Goal: Task Accomplishment & Management: Manage account settings

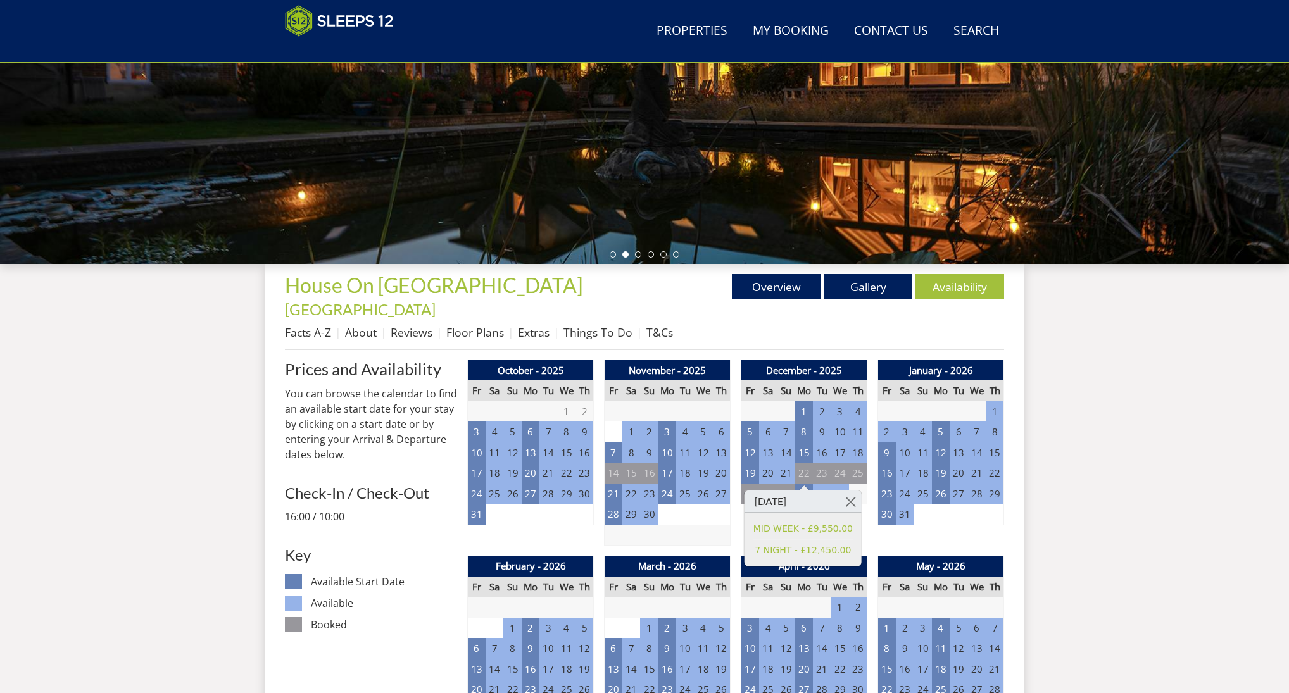
scroll to position [280, 0]
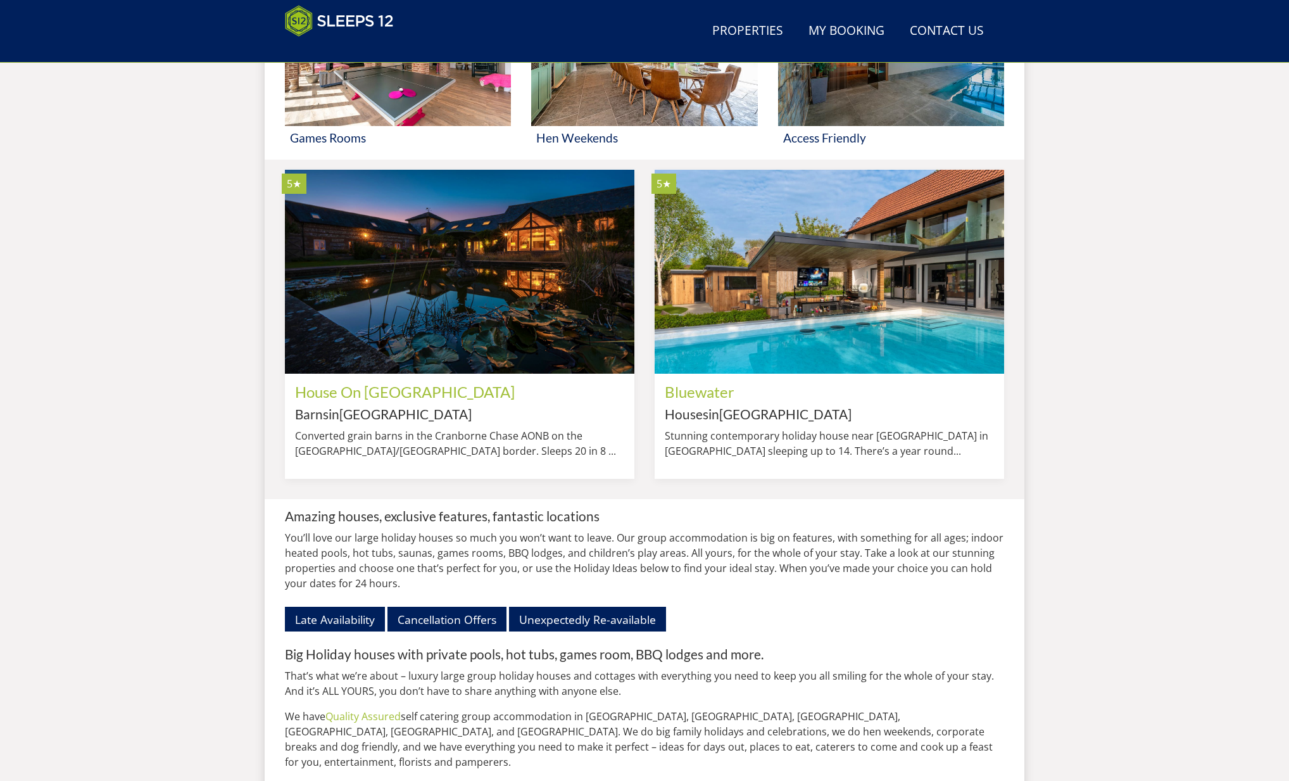
scroll to position [867, 0]
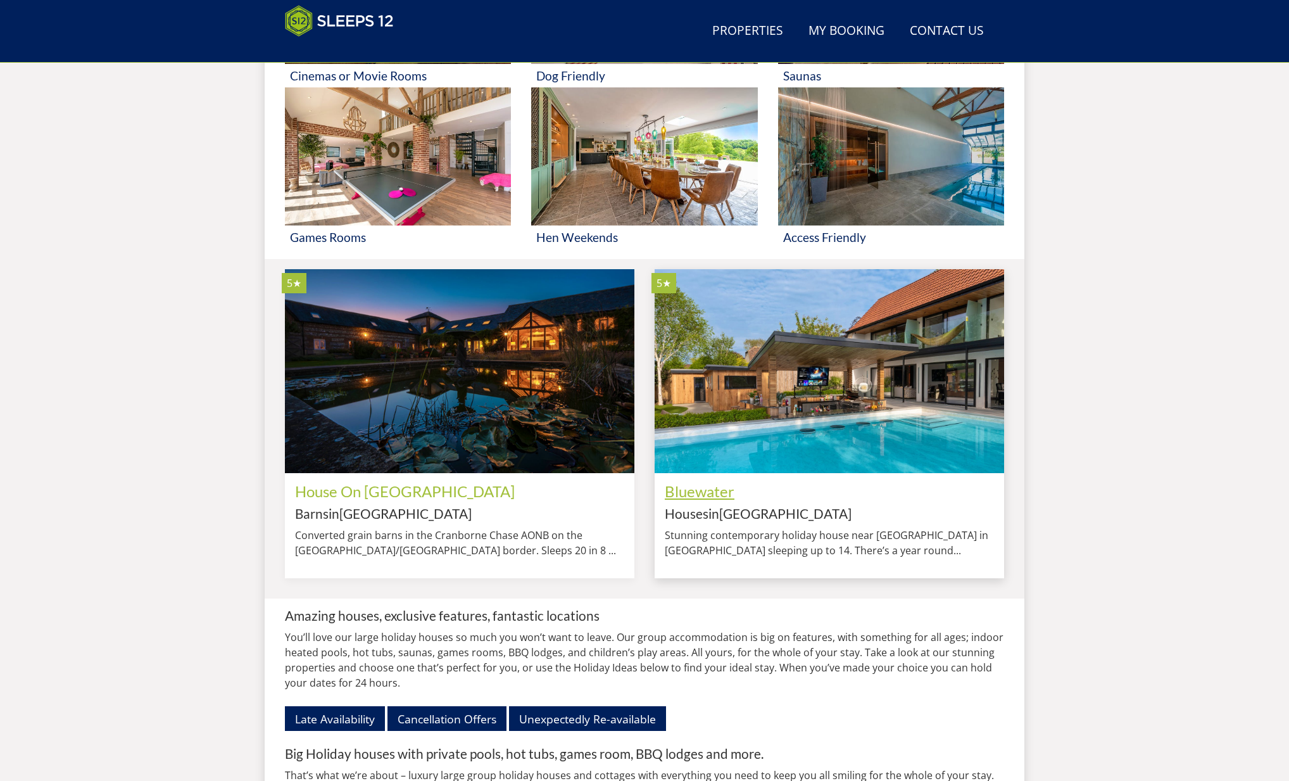
click at [707, 500] on link "Bluewater" at bounding box center [700, 491] width 70 height 18
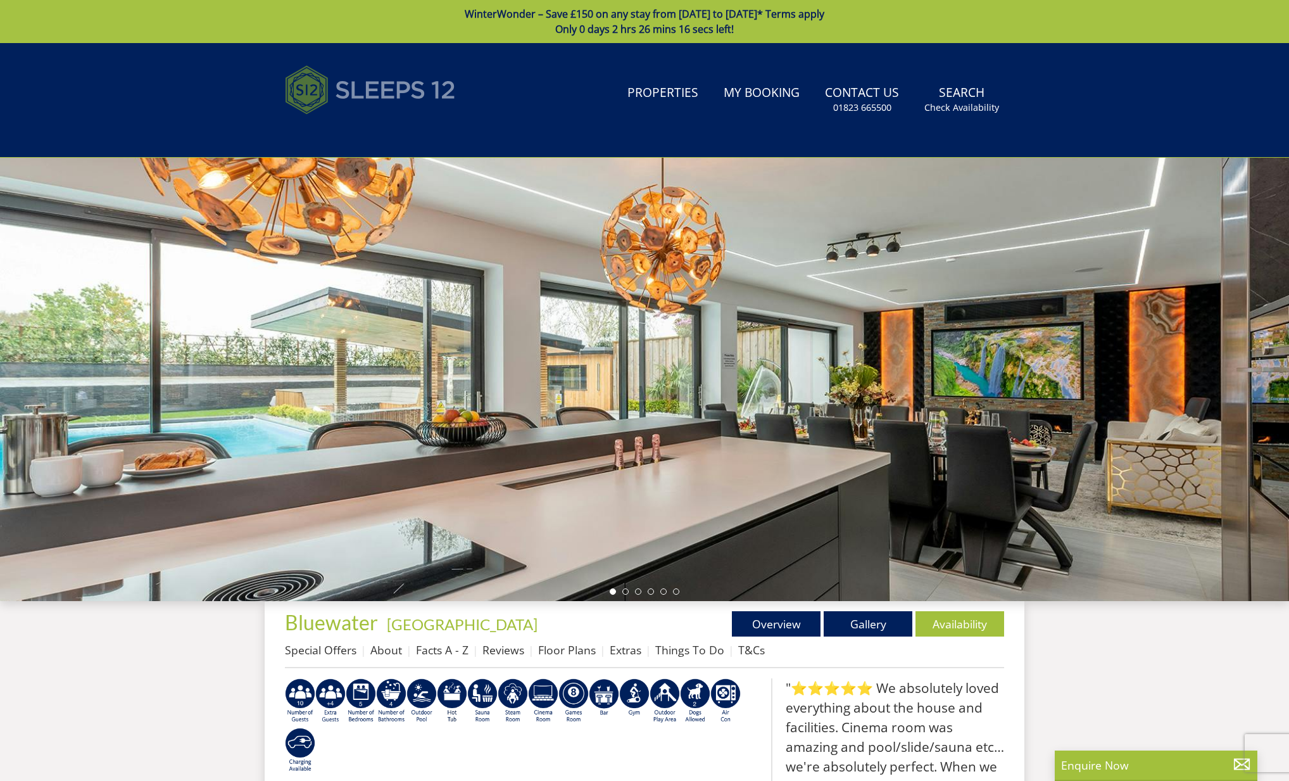
click at [365, 96] on img at bounding box center [370, 89] width 171 height 63
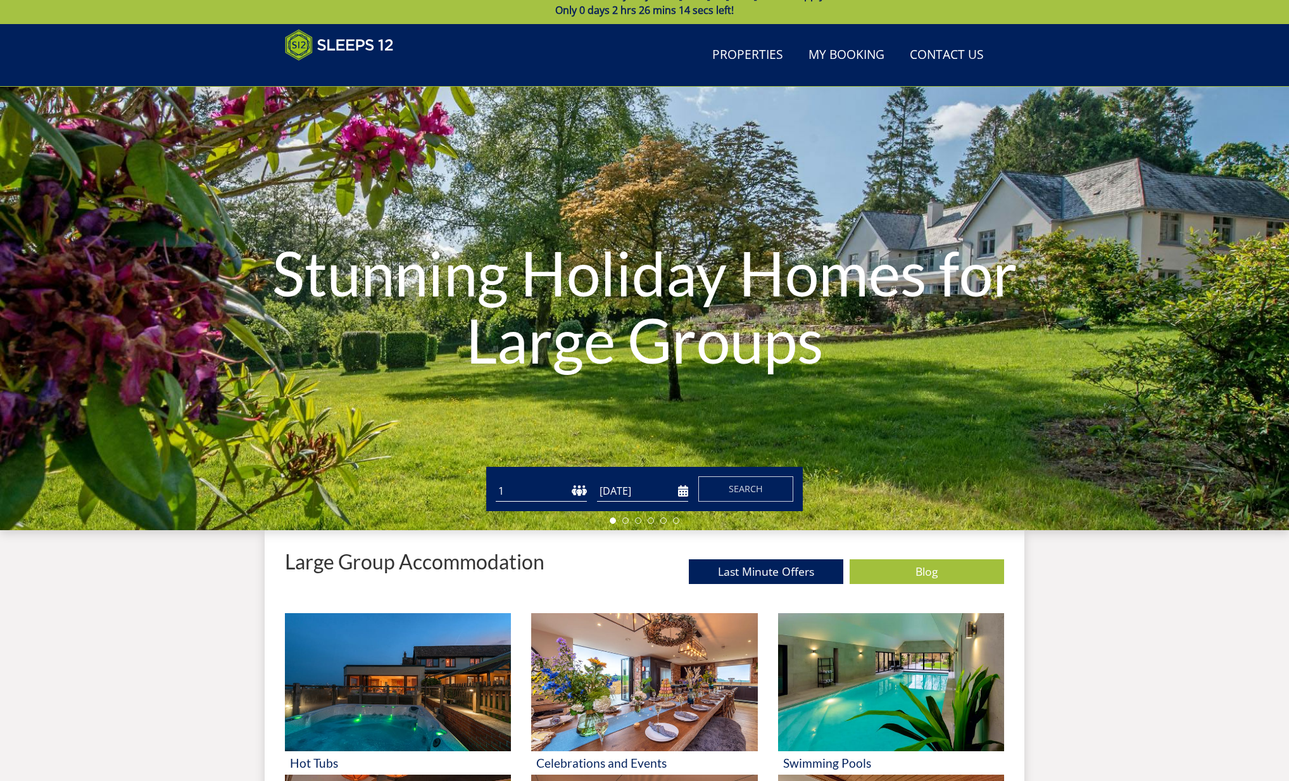
scroll to position [43, 0]
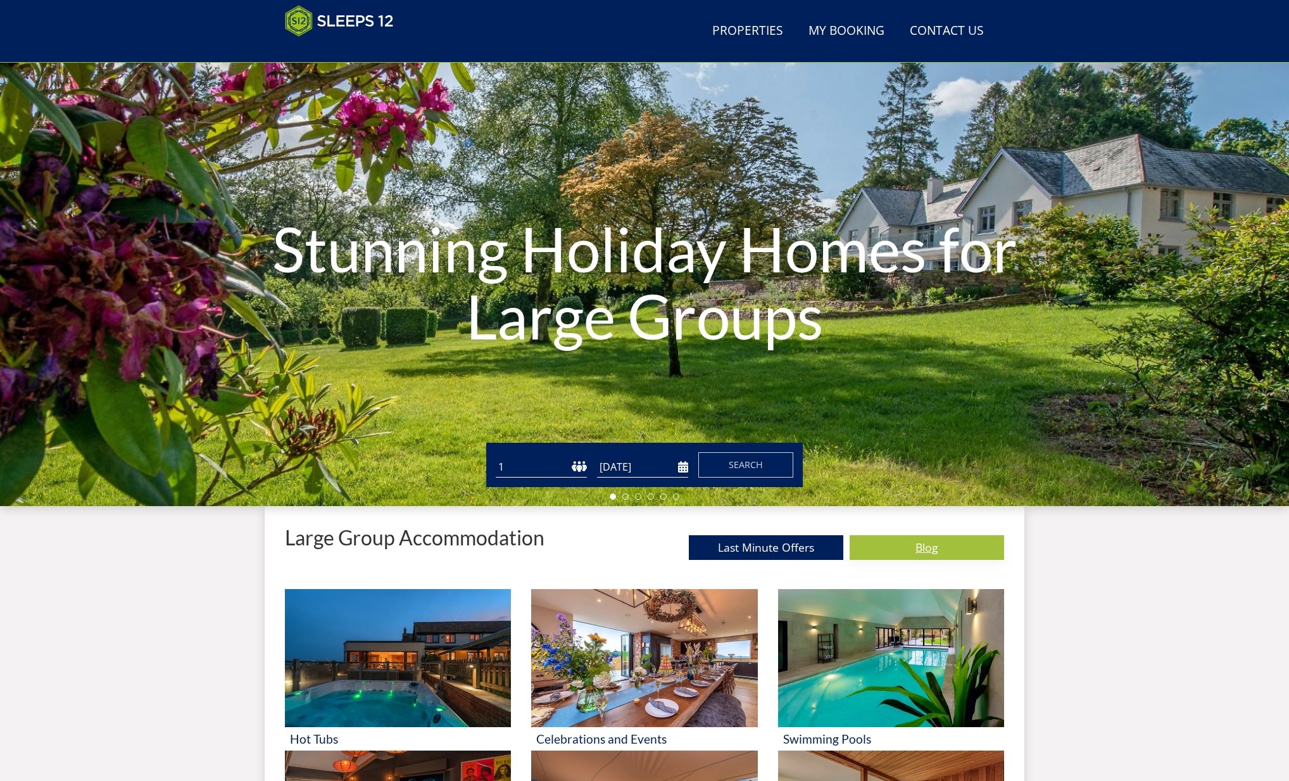
click at [926, 543] on link "Blog" at bounding box center [927, 547] width 155 height 25
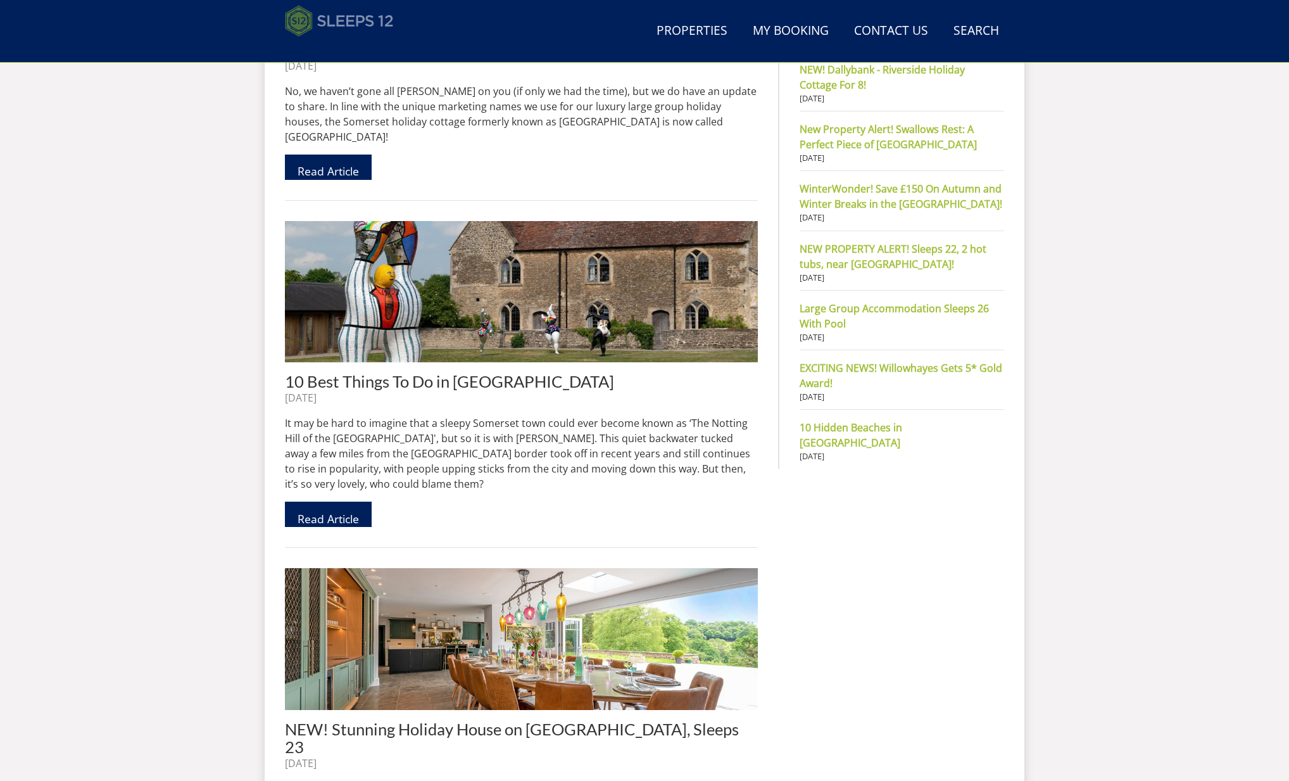
scroll to position [702, 0]
click at [333, 21] on img at bounding box center [339, 21] width 109 height 32
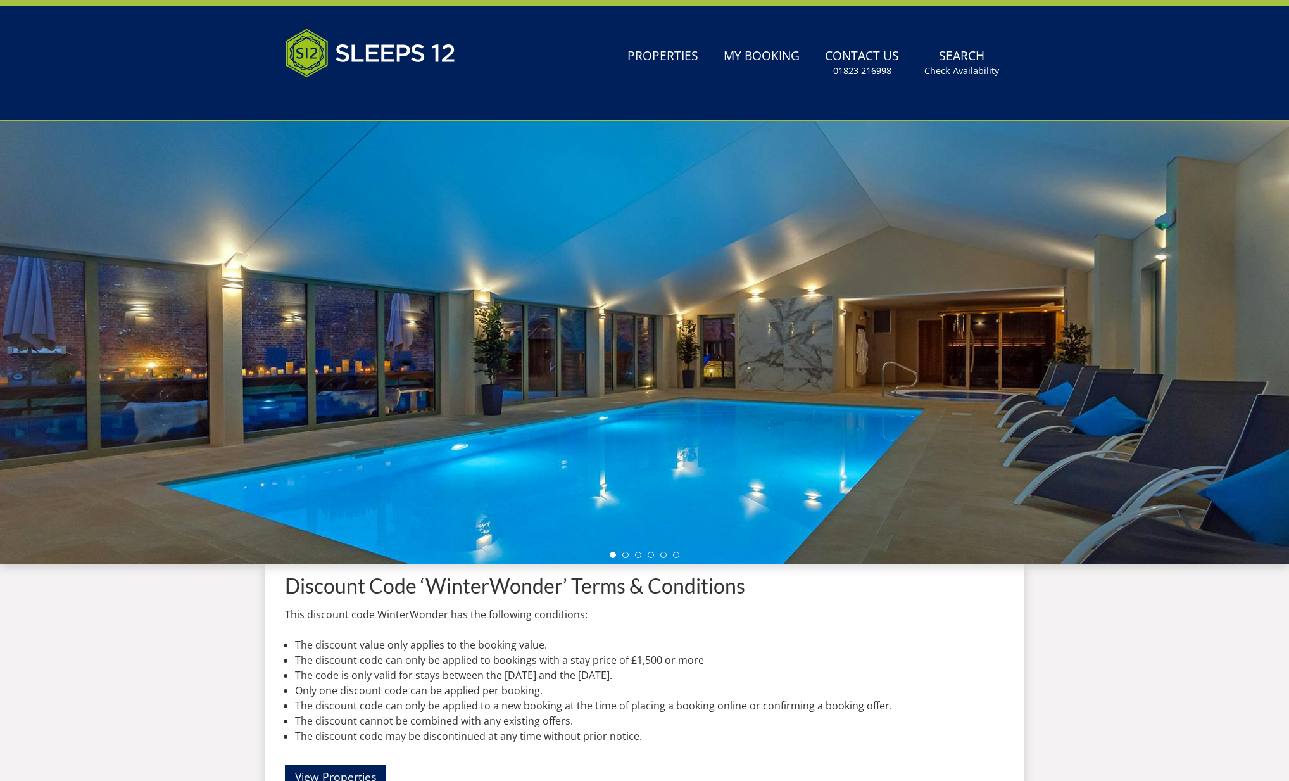
scroll to position [39, 0]
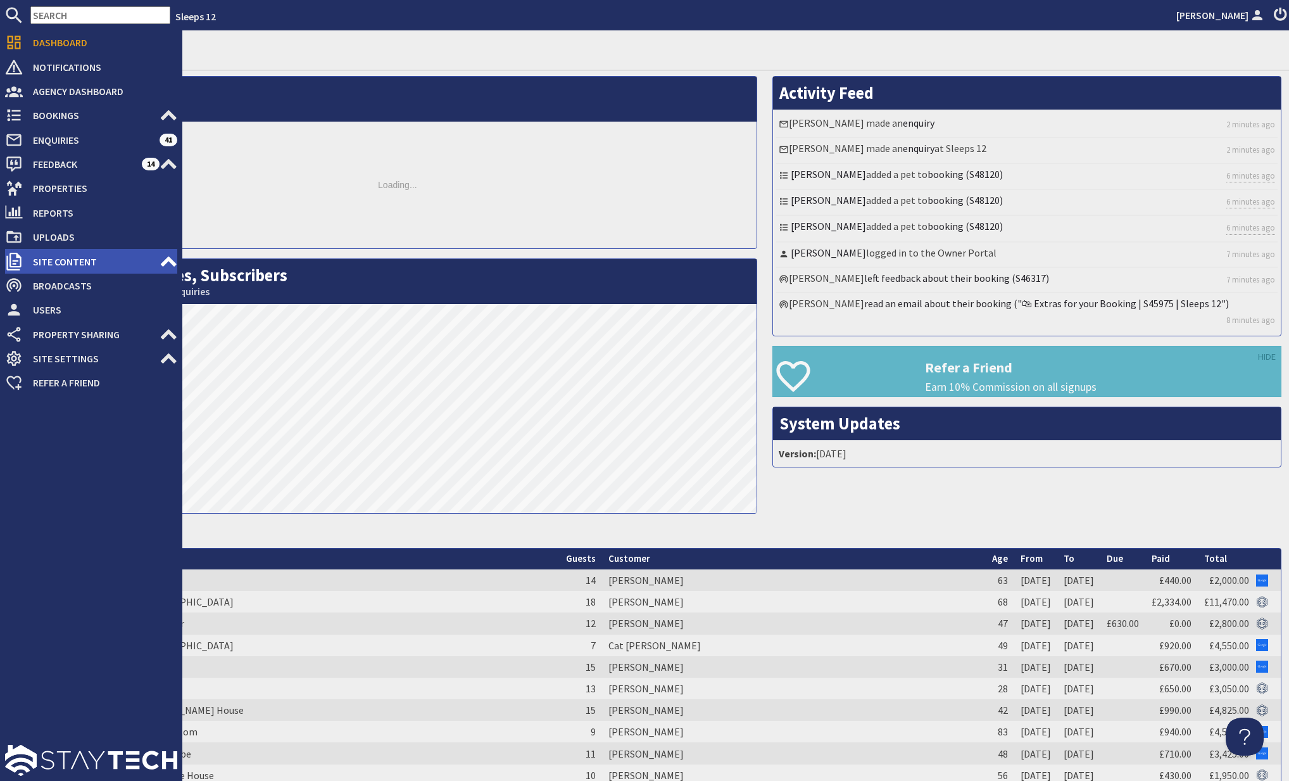
click at [163, 259] on icon at bounding box center [169, 262] width 18 height 18
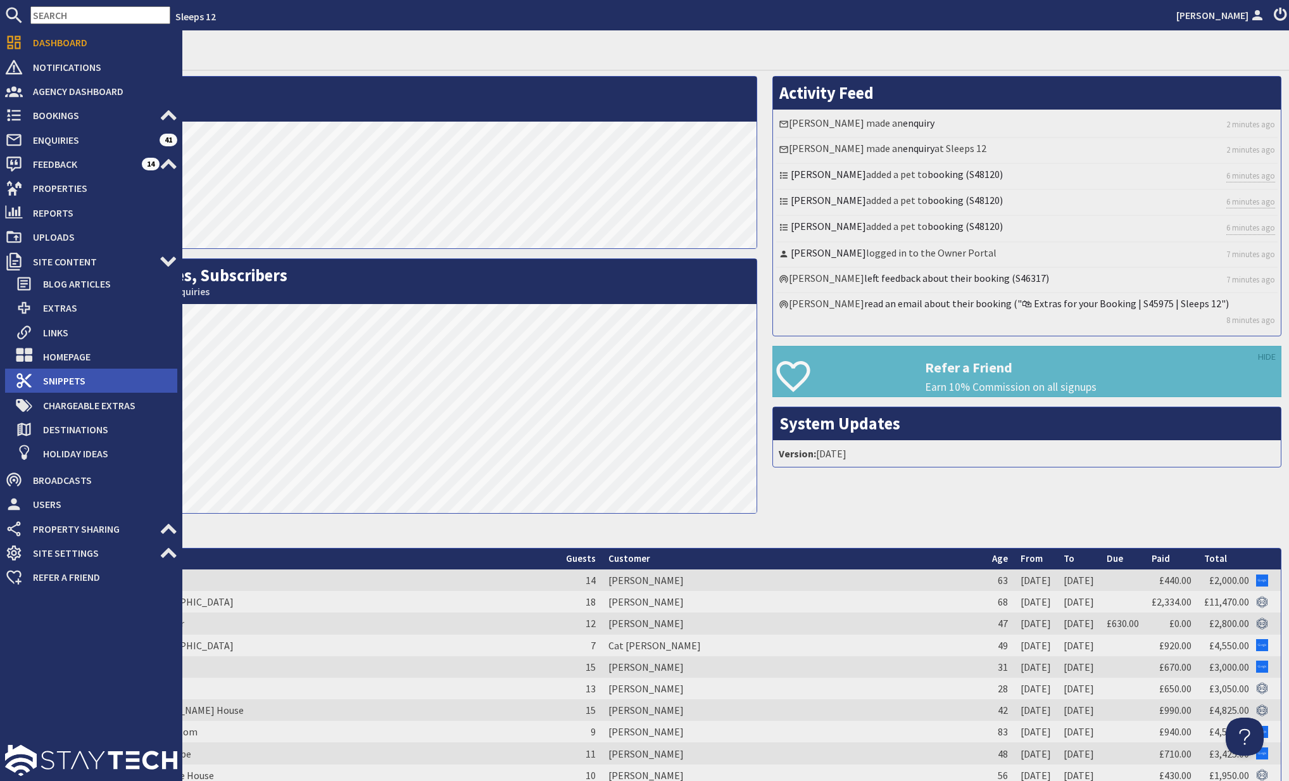
click at [64, 378] on span "Snippets" at bounding box center [105, 380] width 144 height 20
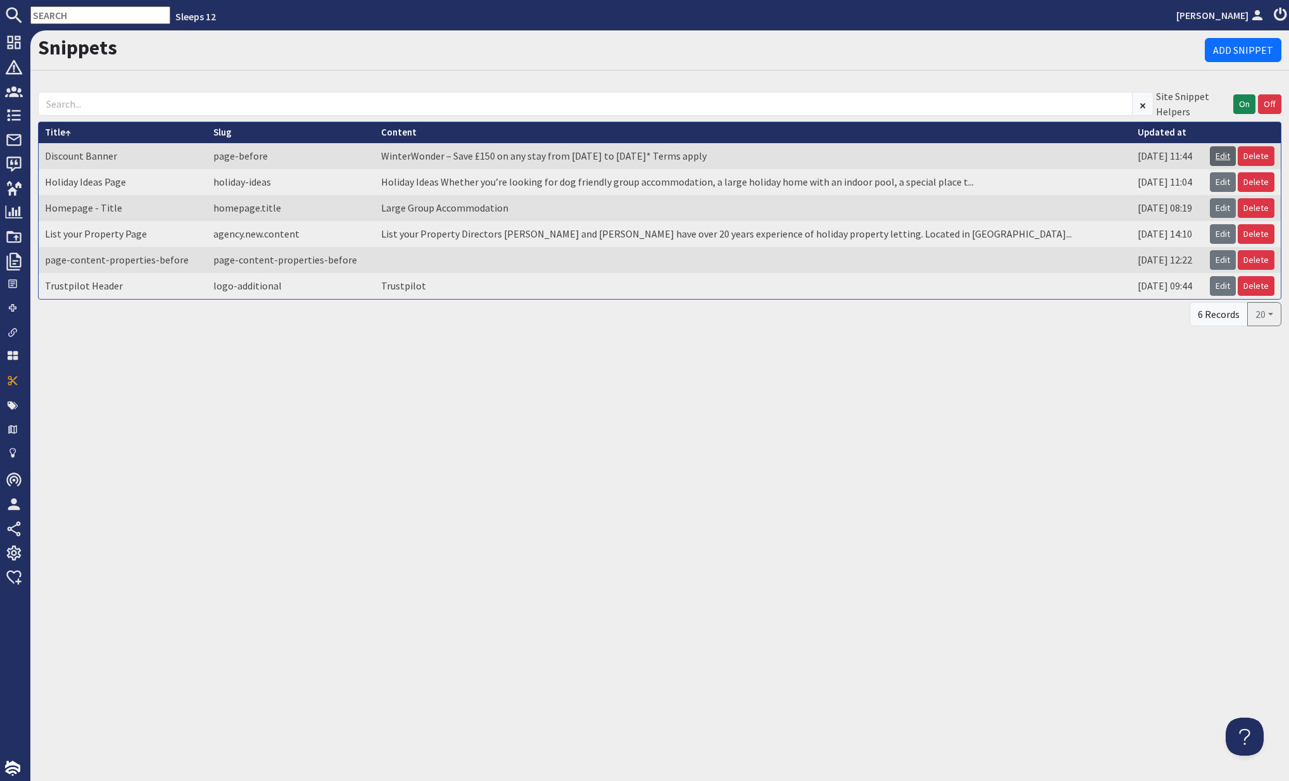
click at [1229, 156] on link "Edit" at bounding box center [1223, 156] width 26 height 20
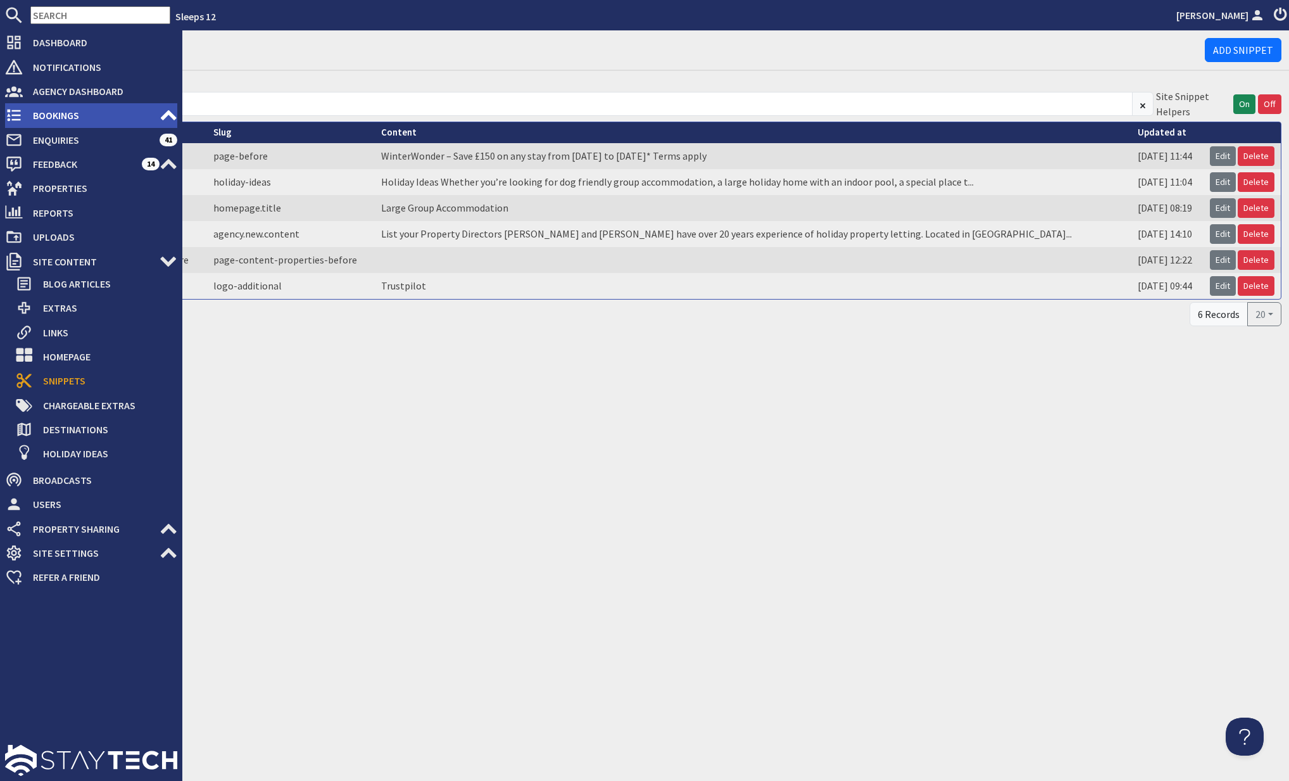
click at [168, 113] on use at bounding box center [169, 115] width 16 height 10
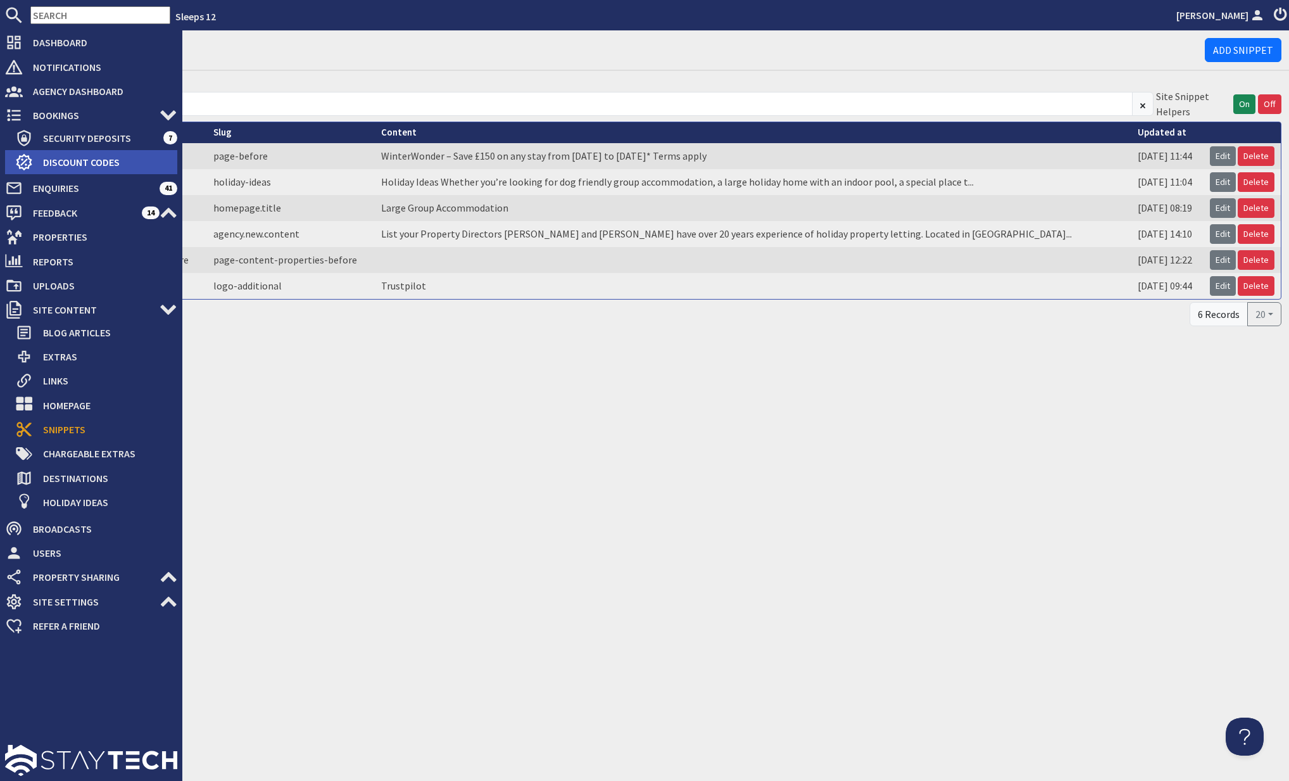
click at [76, 163] on span "Discount Codes" at bounding box center [105, 162] width 144 height 20
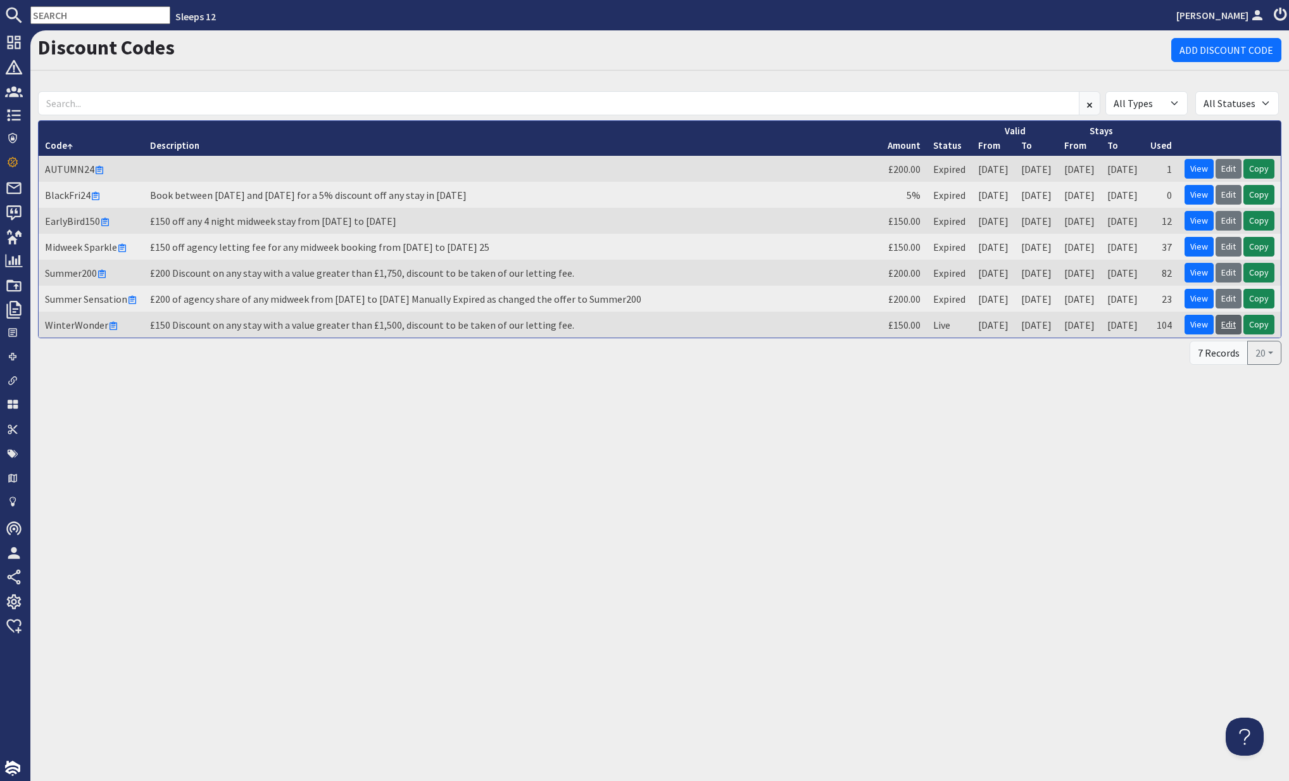
click at [1229, 321] on link "Edit" at bounding box center [1229, 325] width 26 height 20
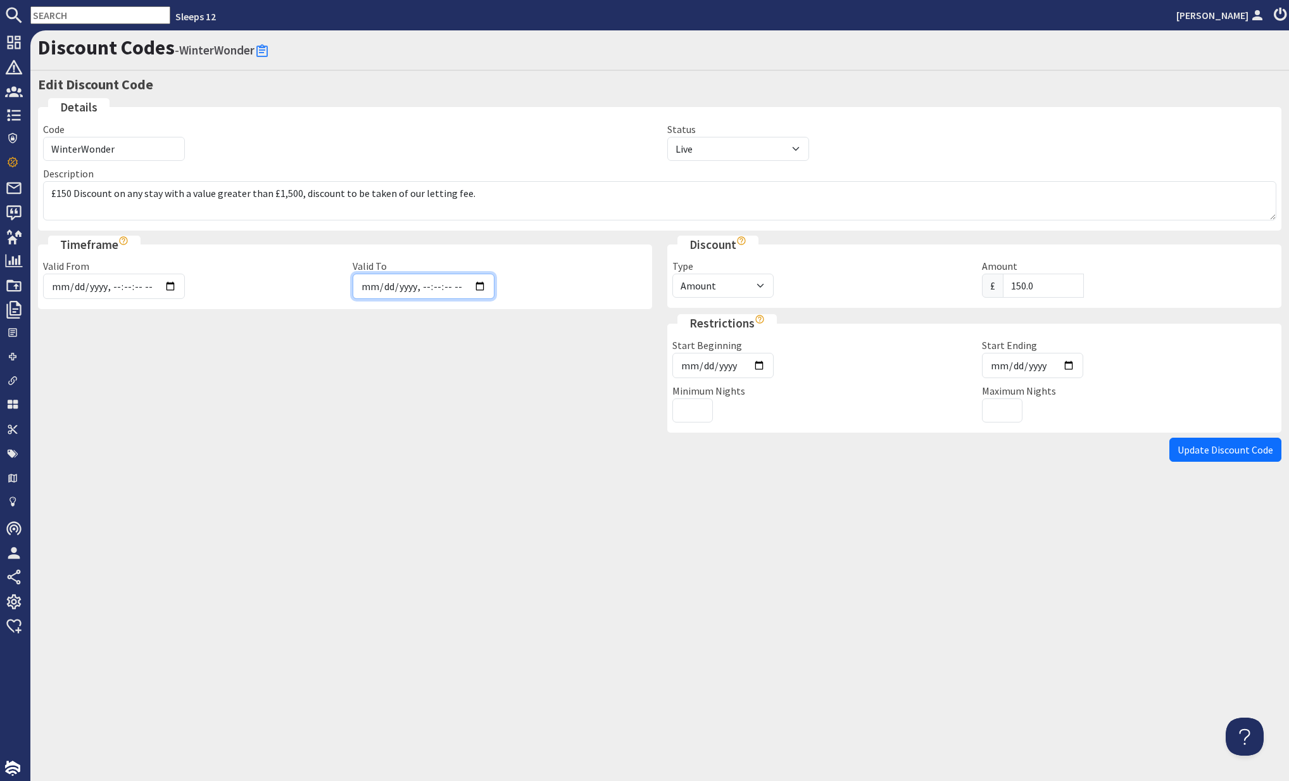
click at [424, 288] on input "Valid To" at bounding box center [424, 286] width 142 height 25
click at [370, 288] on input "Valid To" at bounding box center [424, 286] width 142 height 25
click at [420, 286] on input "Valid To" at bounding box center [424, 286] width 142 height 25
type input "2025-10-07T12:00"
click at [505, 370] on div at bounding box center [344, 375] width 629 height 123
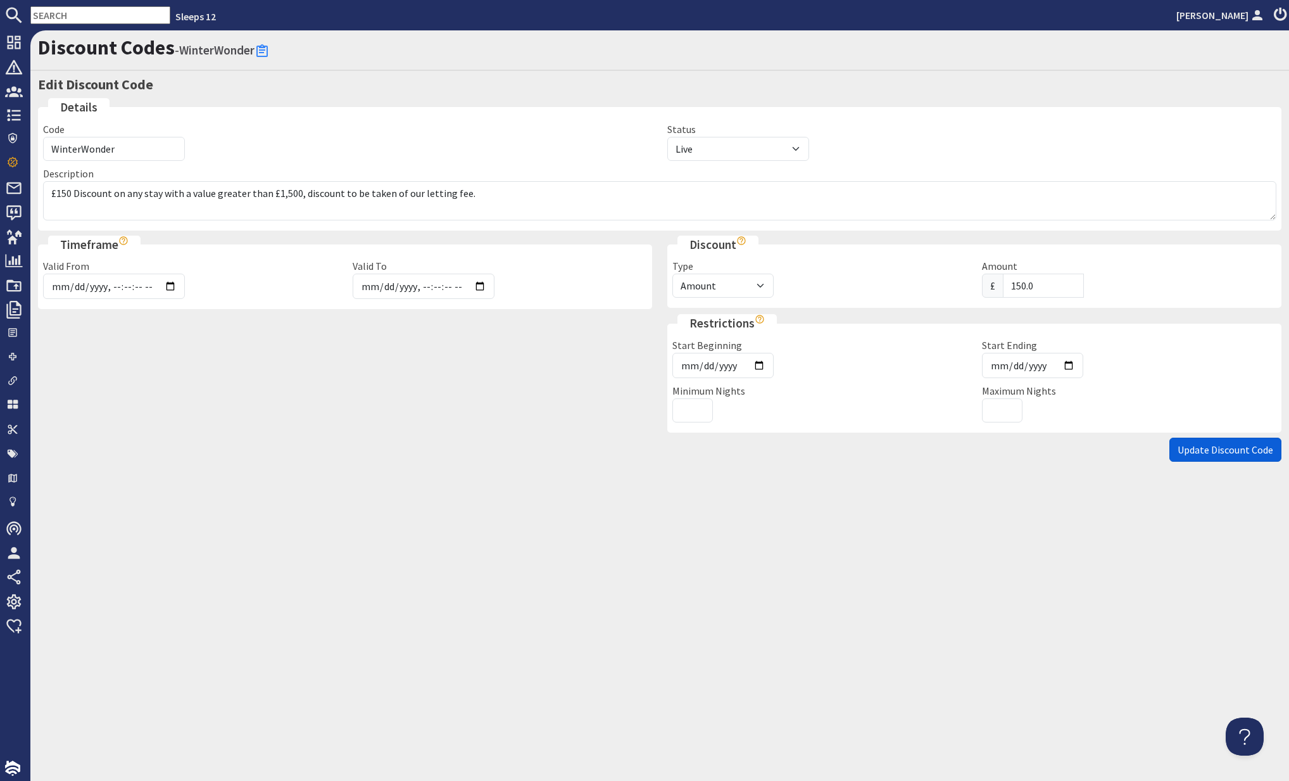
click at [1186, 448] on span "Update Discount Code" at bounding box center [1226, 449] width 96 height 13
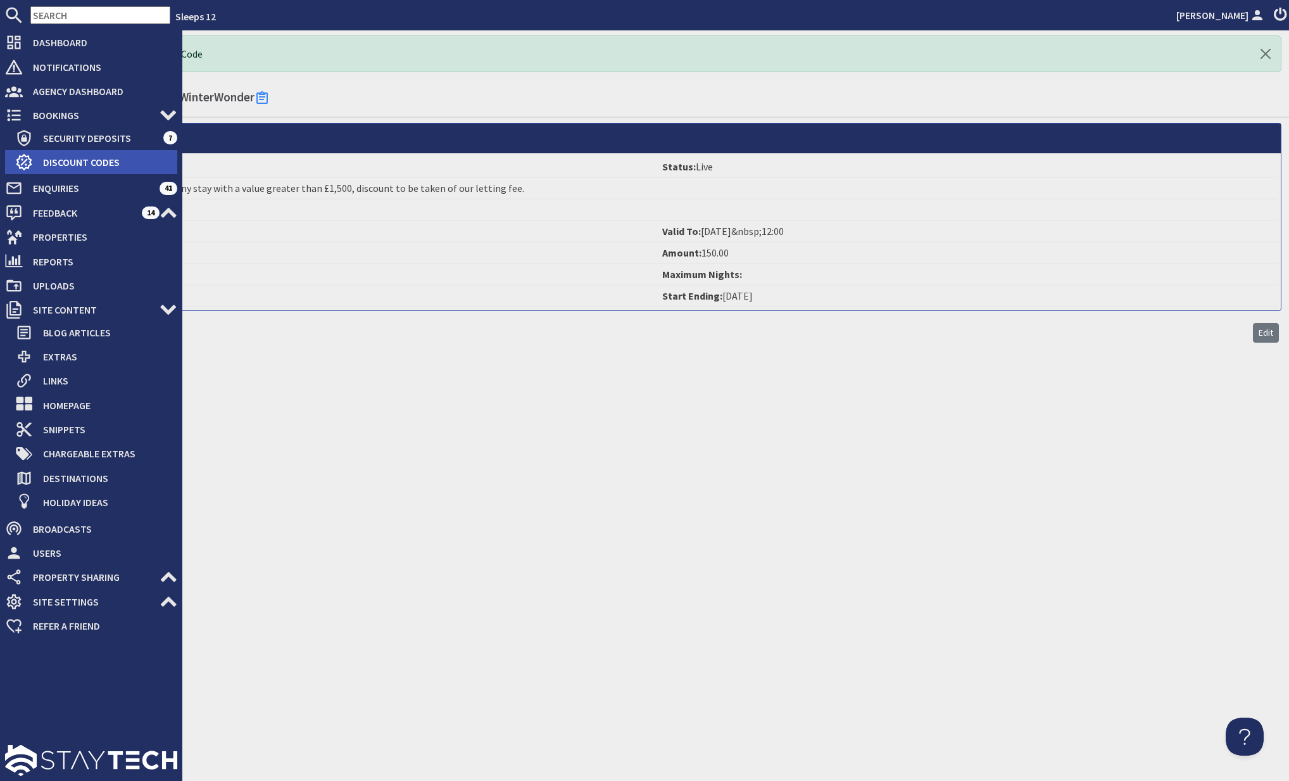
click at [79, 159] on span "Discount Codes" at bounding box center [105, 162] width 144 height 20
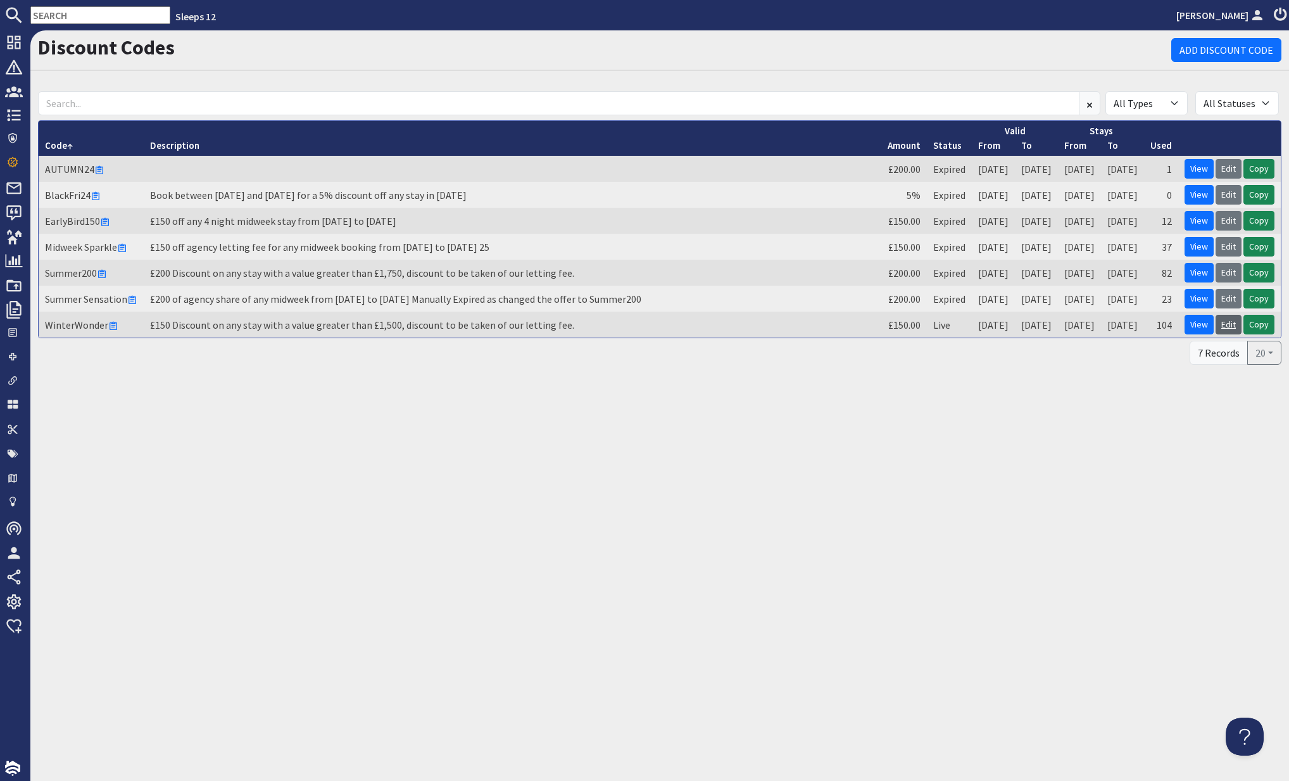
click at [1231, 321] on link "Edit" at bounding box center [1229, 325] width 26 height 20
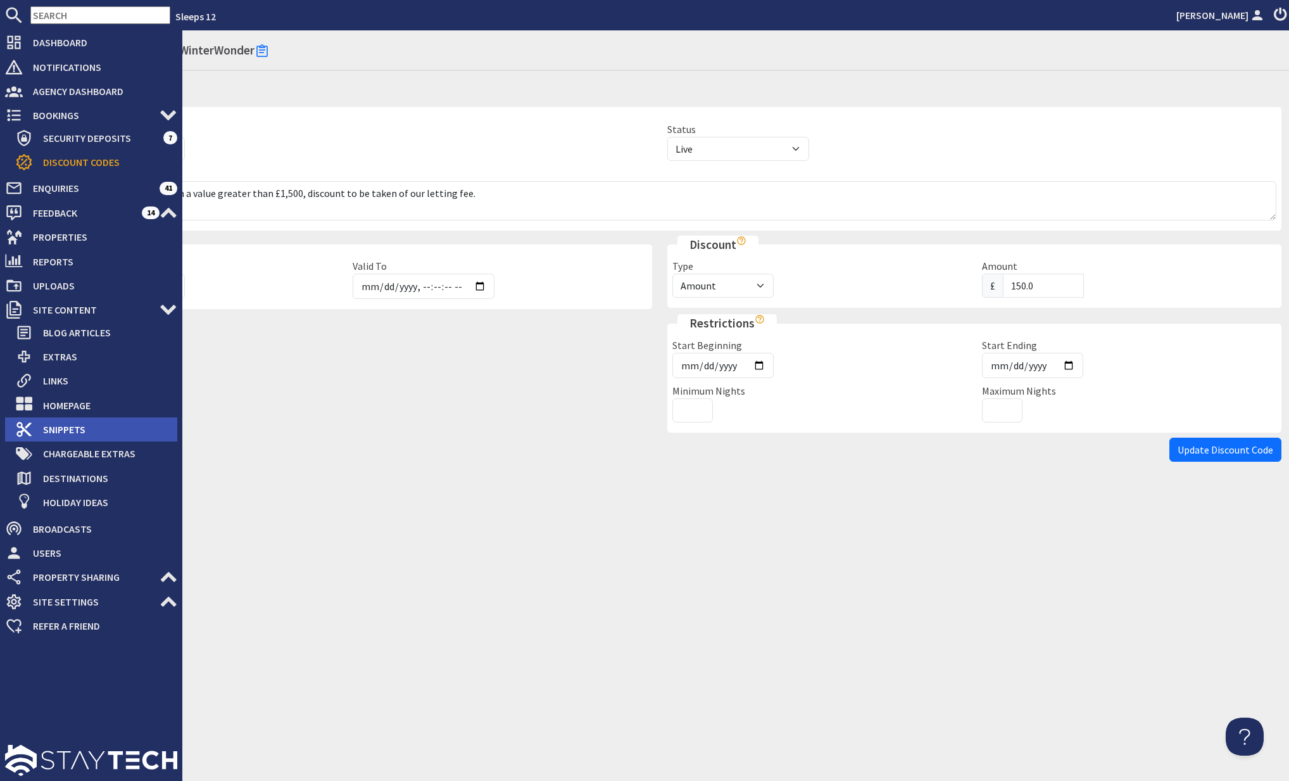
click at [80, 427] on span "Snippets" at bounding box center [105, 429] width 144 height 20
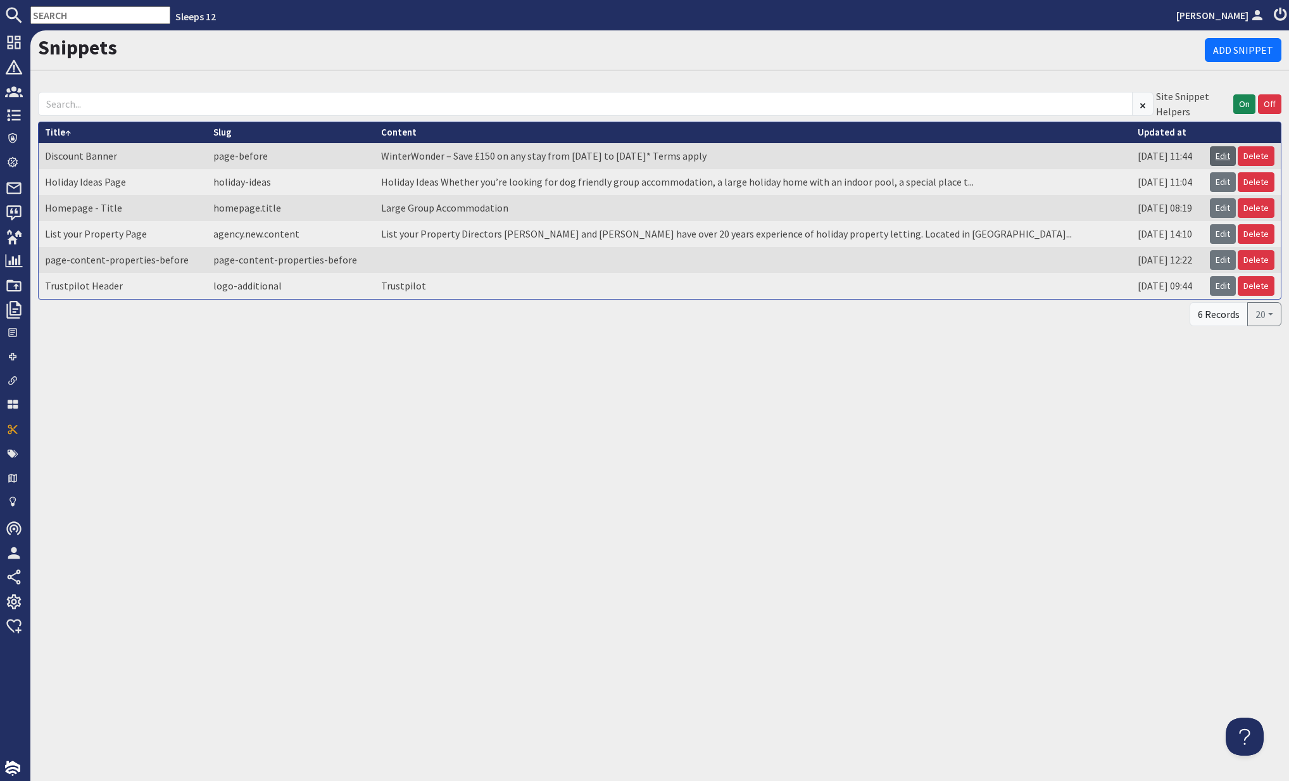
click at [1220, 153] on link "Edit" at bounding box center [1223, 156] width 26 height 20
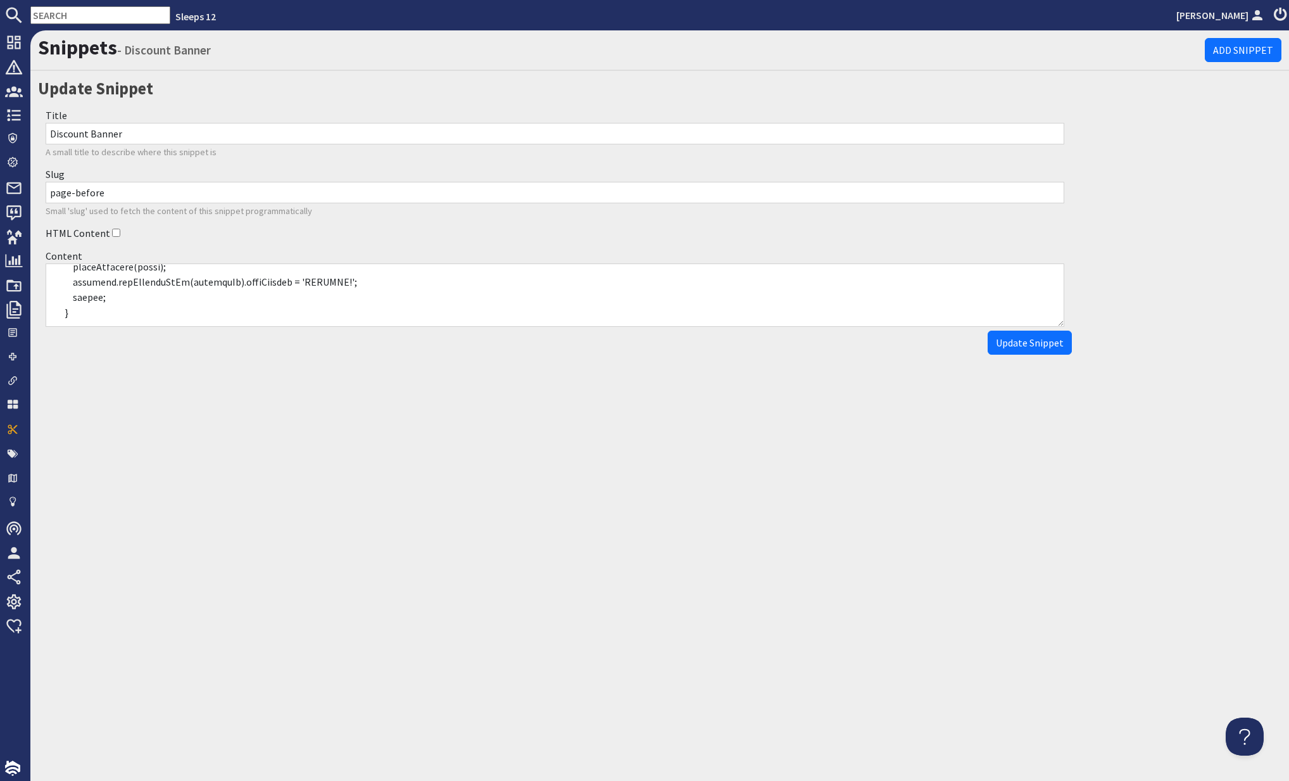
scroll to position [318, 0]
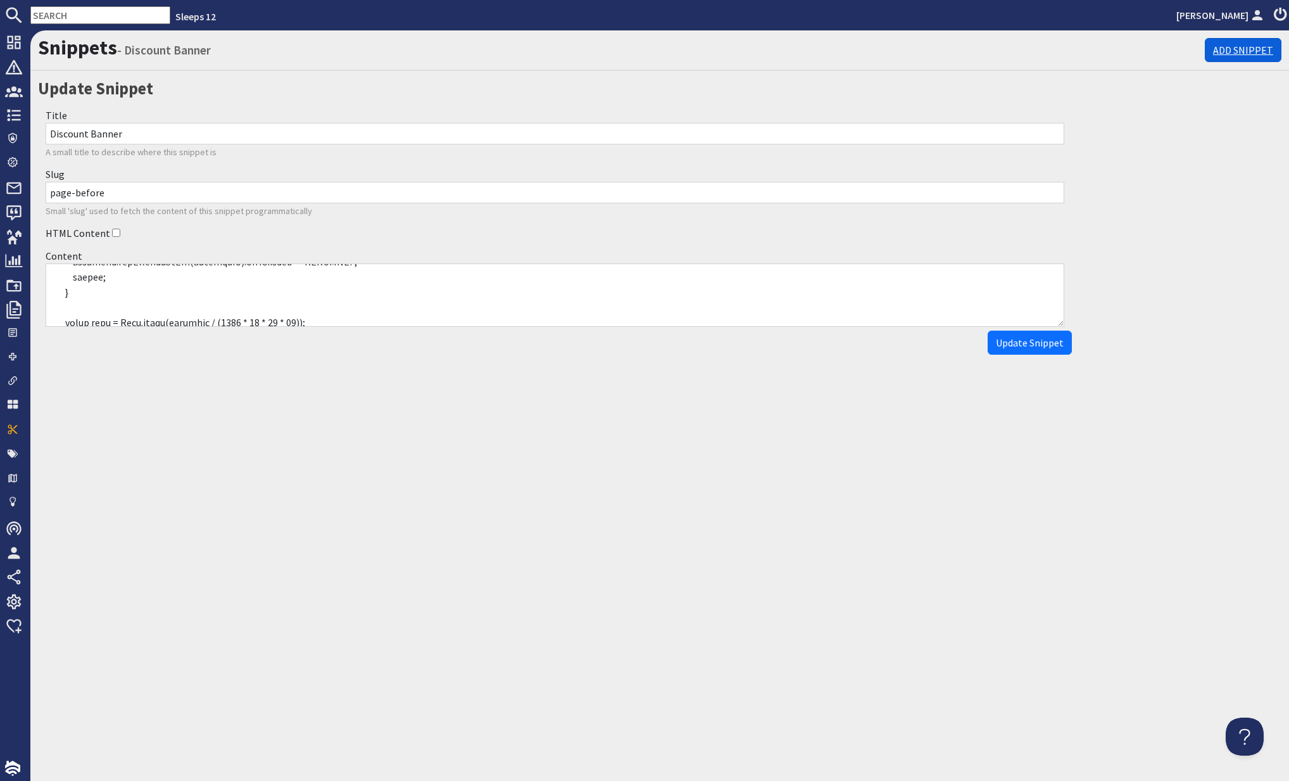
click at [1225, 50] on link "Add Snippet" at bounding box center [1243, 50] width 77 height 24
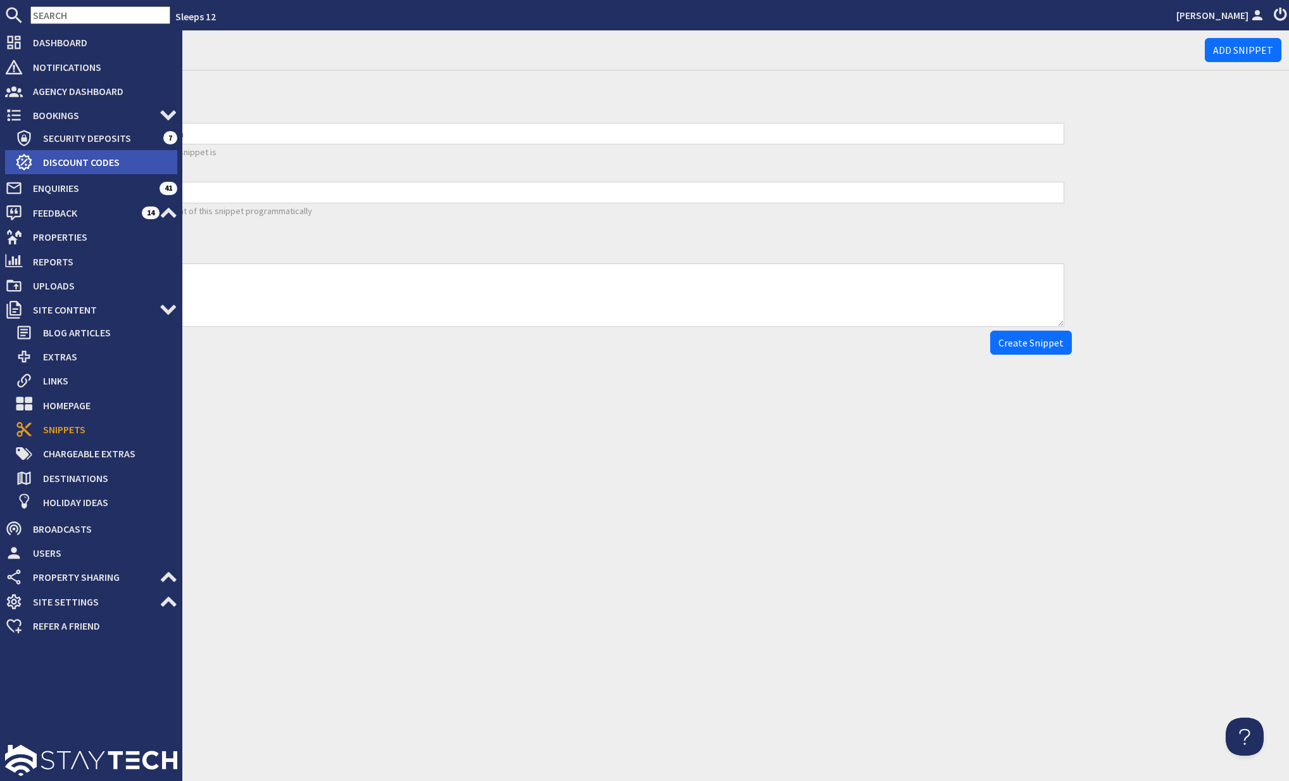
click at [78, 165] on span "Discount Codes" at bounding box center [105, 162] width 144 height 20
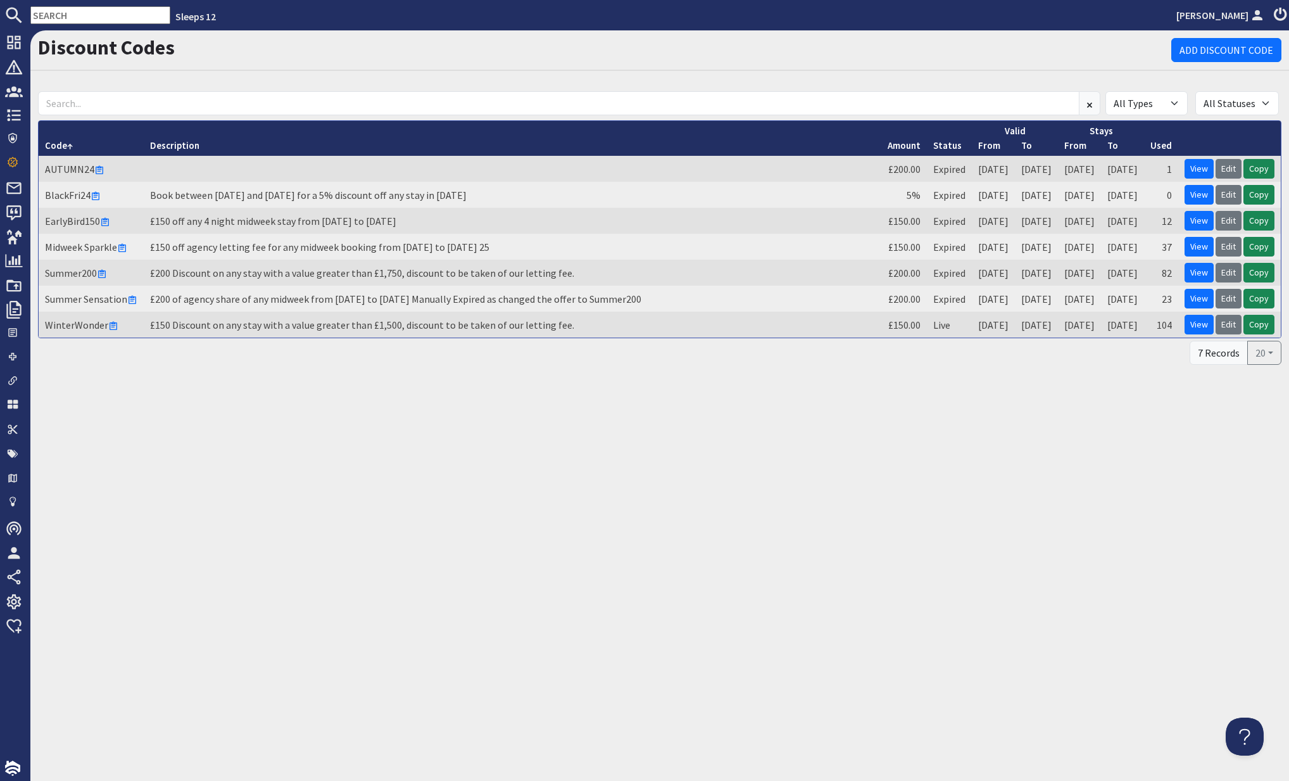
drag, startPoint x: 880, startPoint y: 498, endPoint x: 636, endPoint y: 446, distance: 249.2
click at [869, 495] on div "Discount Codes Add Discount Code All Types Percentage Amount All Statuses Draft…" at bounding box center [659, 405] width 1259 height 750
click at [1215, 39] on link "Add Discount Code" at bounding box center [1227, 50] width 110 height 24
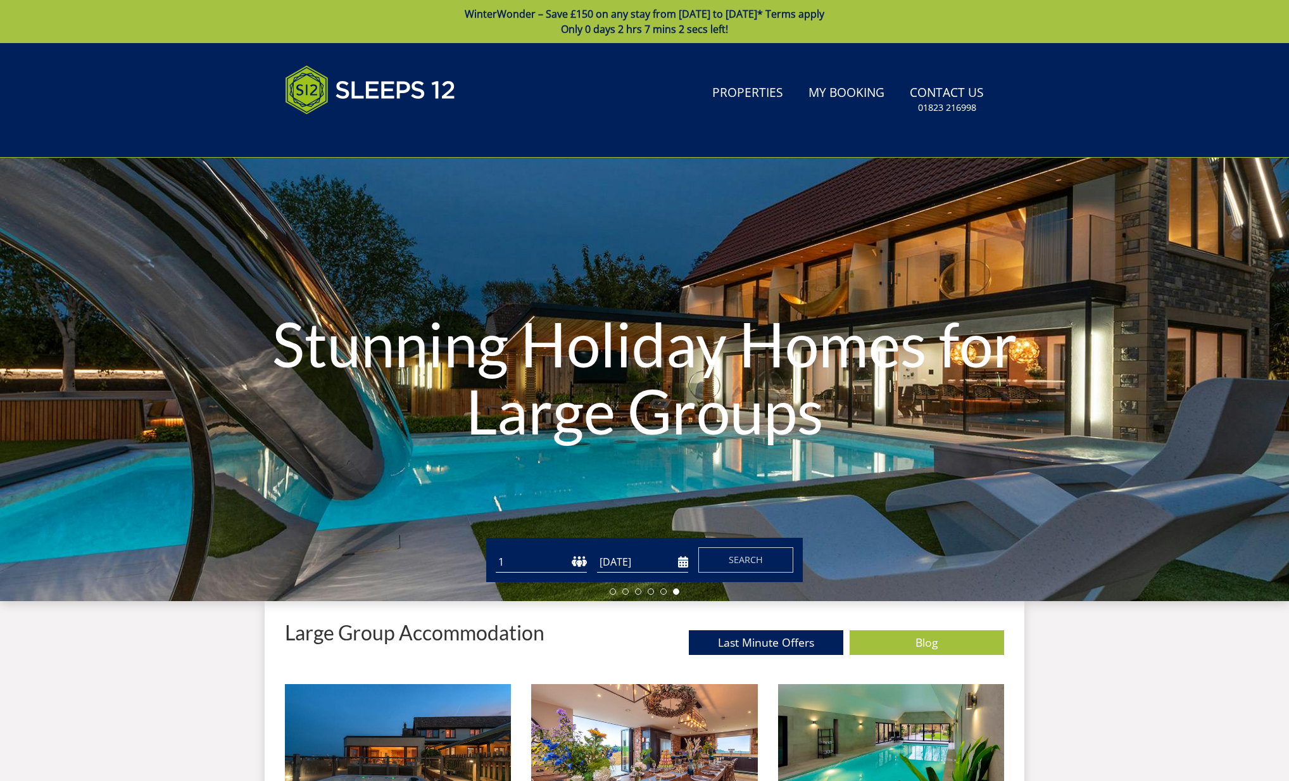
click at [517, 37] on link "WinterWonder – Save £150 on any stay from 1st September to 27th March* Terms ap…" at bounding box center [644, 21] width 1289 height 43
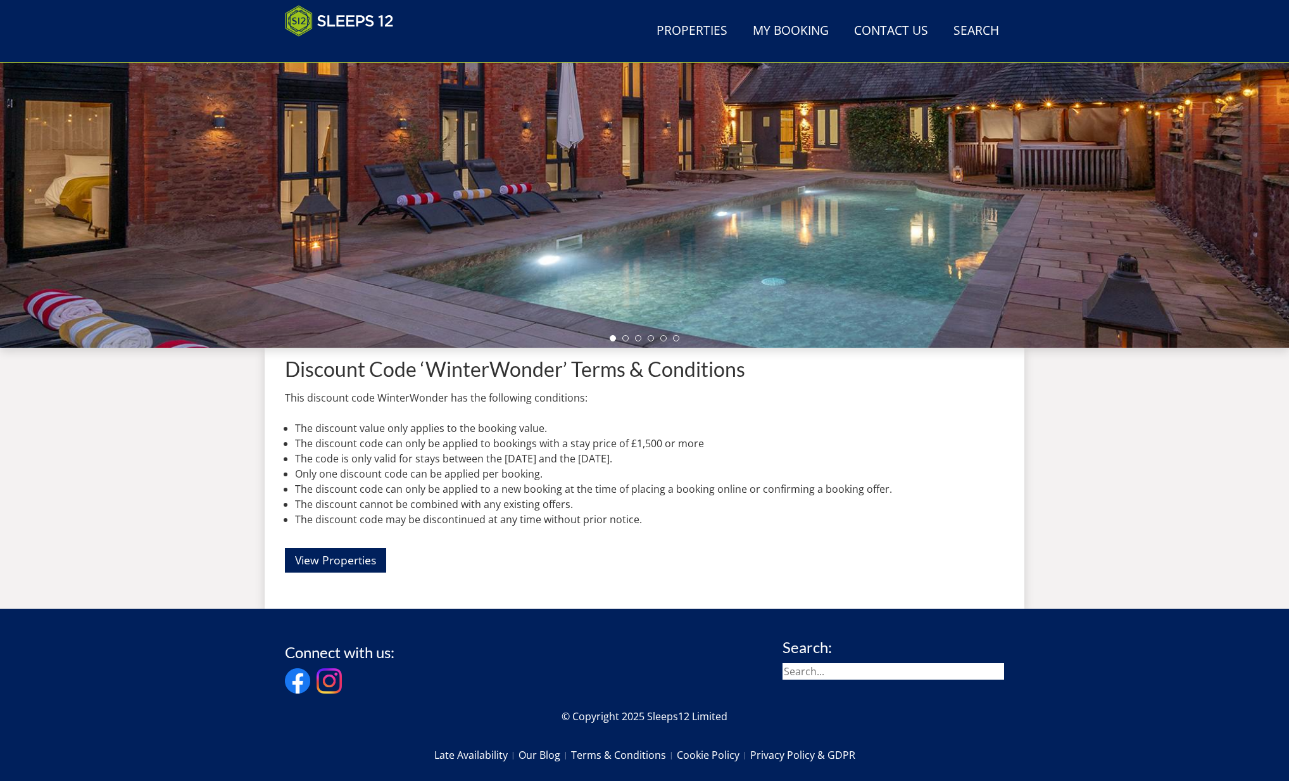
scroll to position [217, 0]
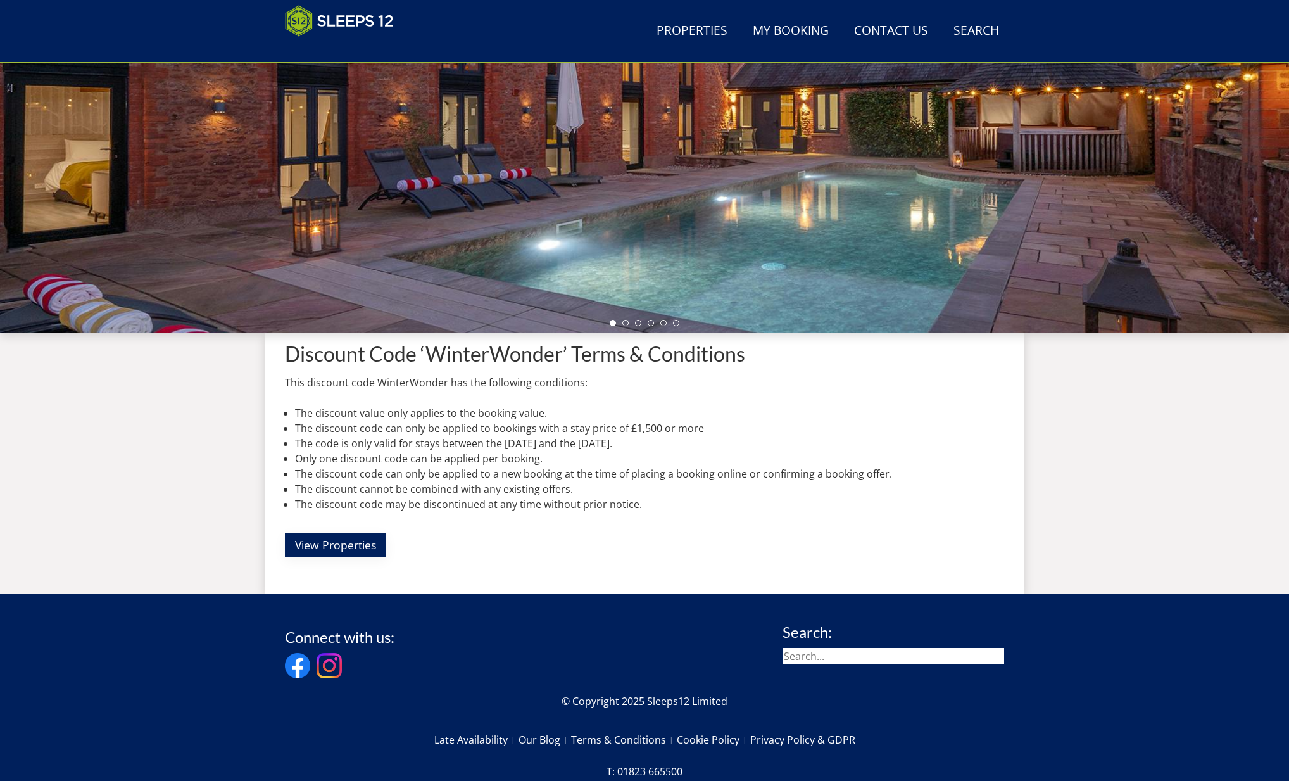
click at [331, 550] on link "View Properties" at bounding box center [335, 545] width 101 height 25
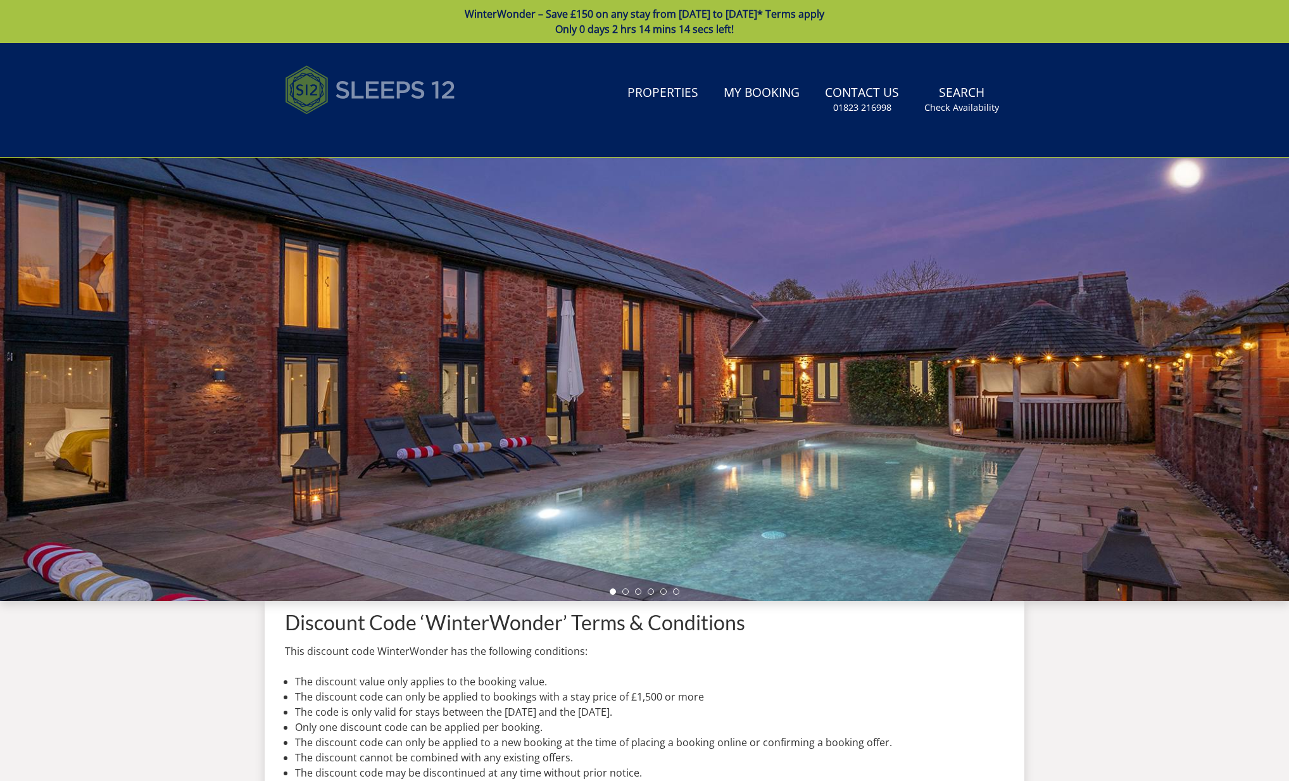
click at [414, 87] on img at bounding box center [370, 89] width 171 height 63
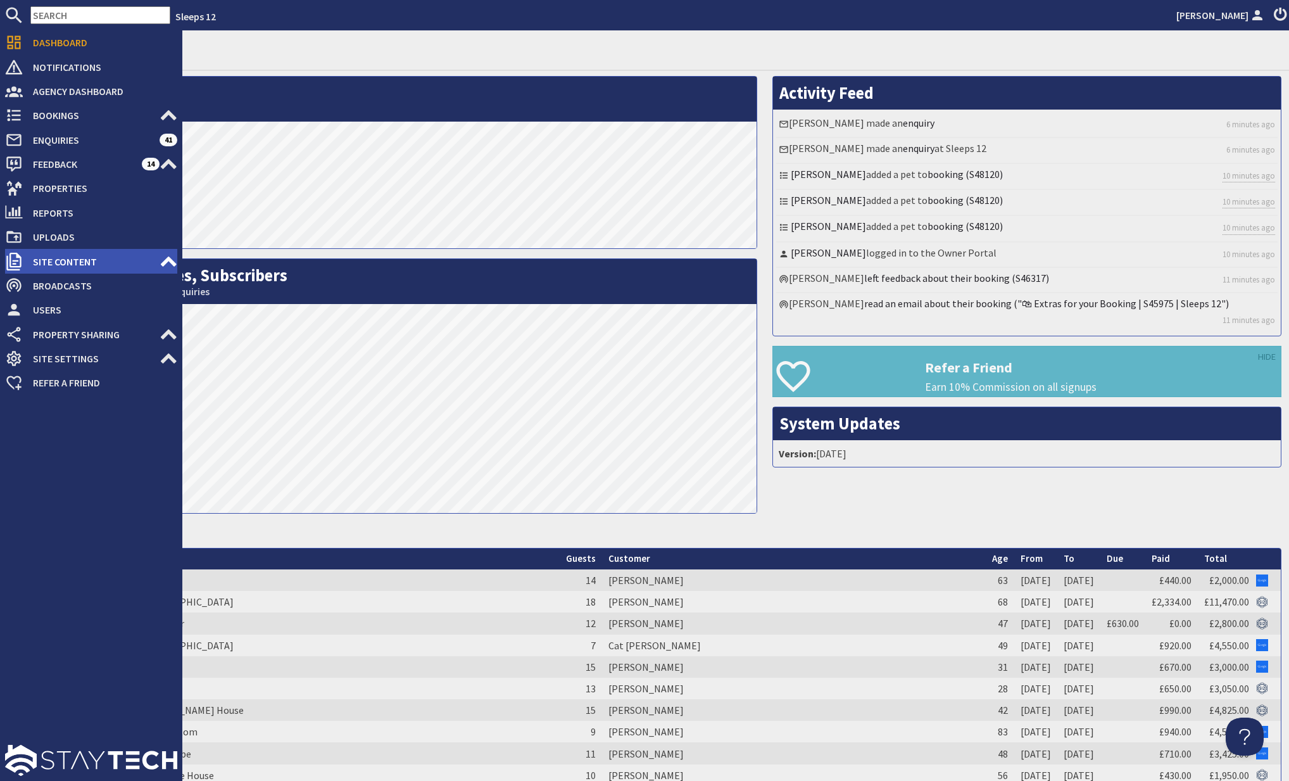
click at [96, 260] on span "Site Content" at bounding box center [91, 261] width 137 height 20
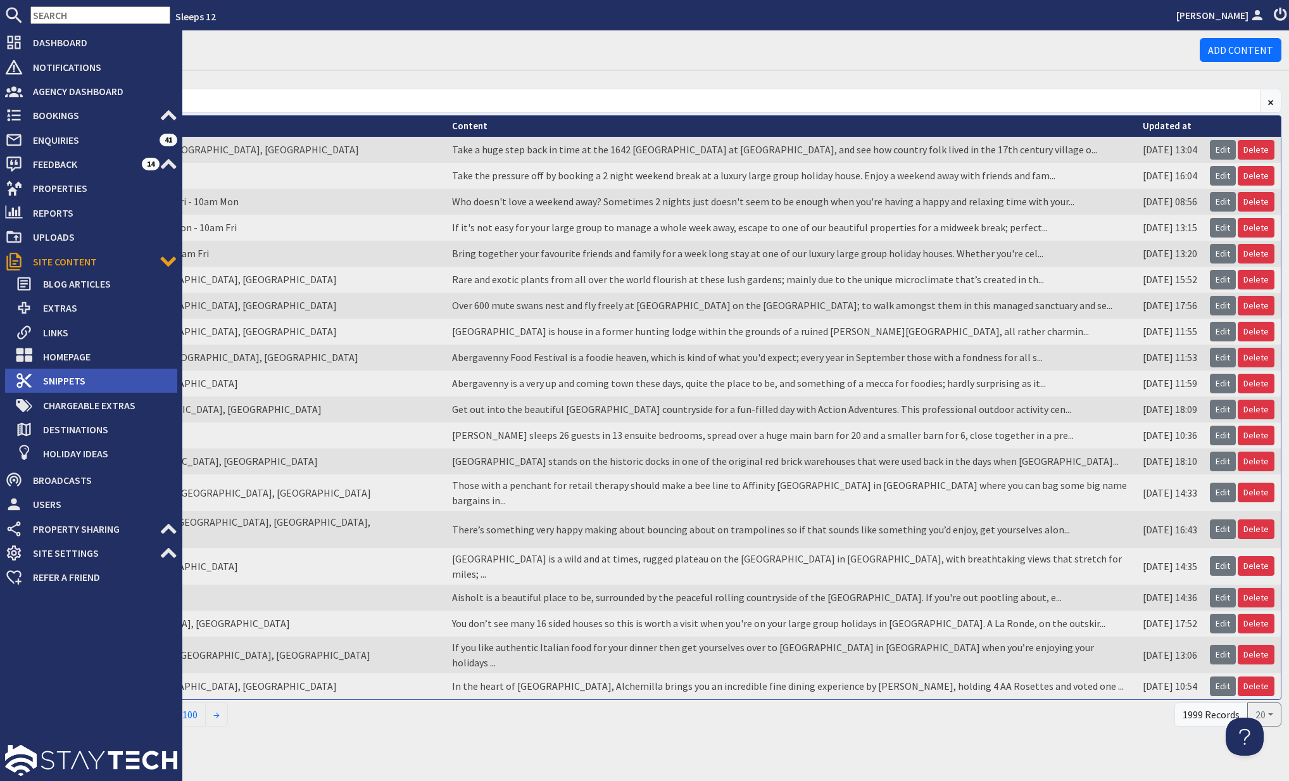
click at [94, 374] on span "Snippets" at bounding box center [105, 380] width 144 height 20
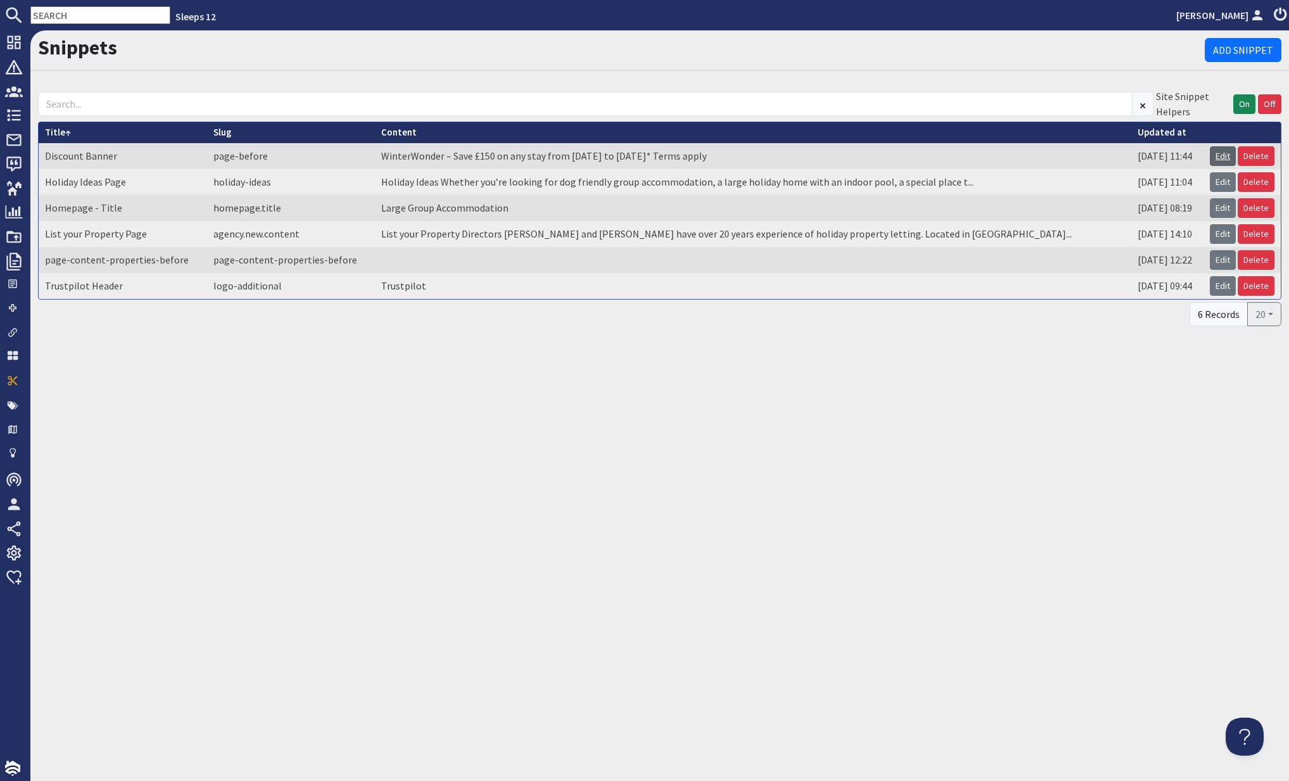
click at [1223, 153] on link "Edit" at bounding box center [1223, 156] width 26 height 20
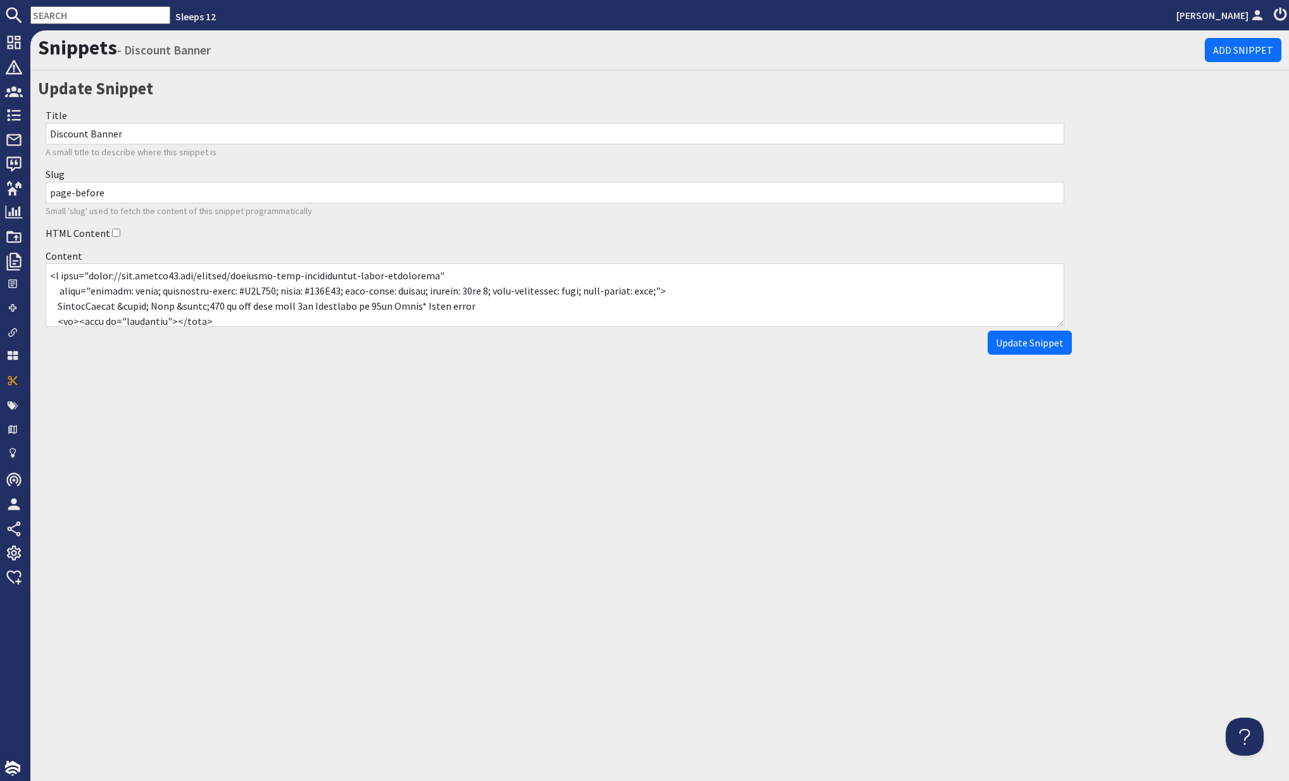
click at [58, 274] on textarea "Content" at bounding box center [555, 294] width 1019 height 63
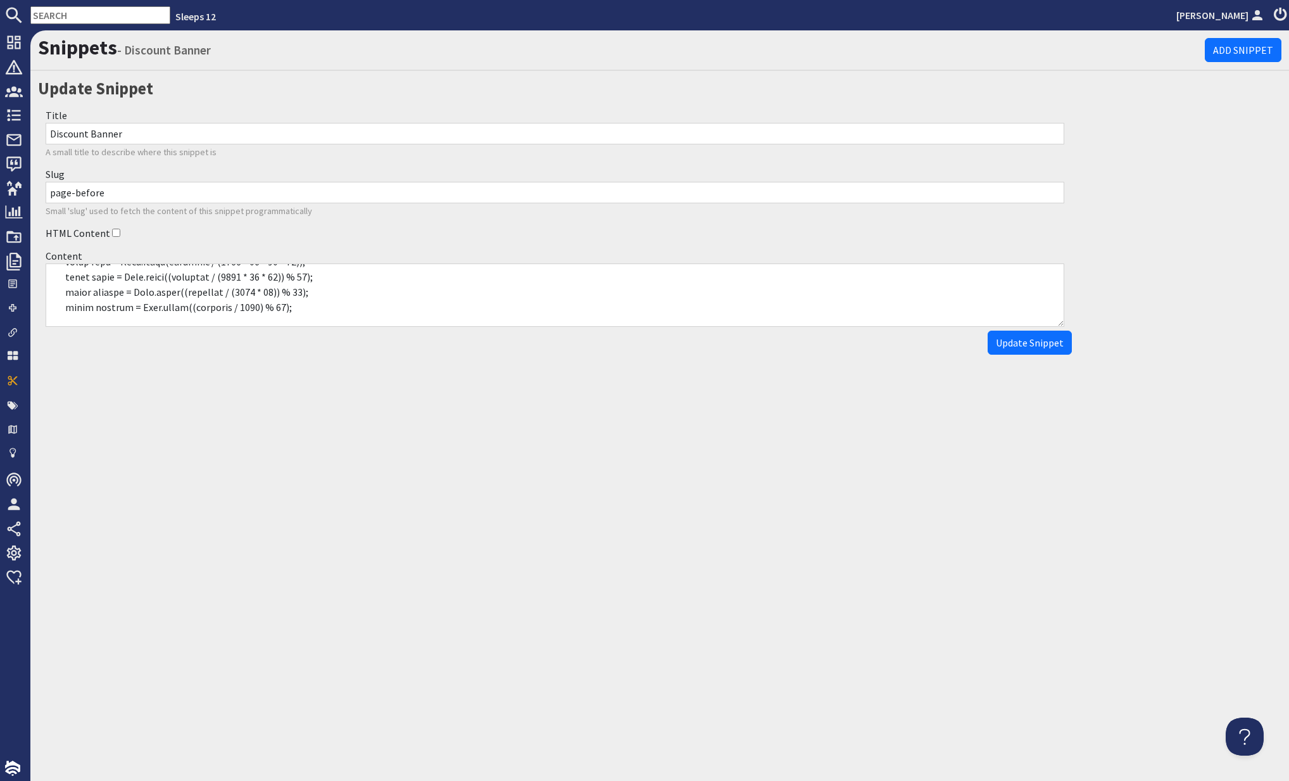
scroll to position [462, 0]
drag, startPoint x: 47, startPoint y: 274, endPoint x: 312, endPoint y: 334, distance: 271.5
click at [312, 334] on form "Title Discount Banner A small title to describe where this snippet is Slug page…" at bounding box center [555, 229] width 1034 height 251
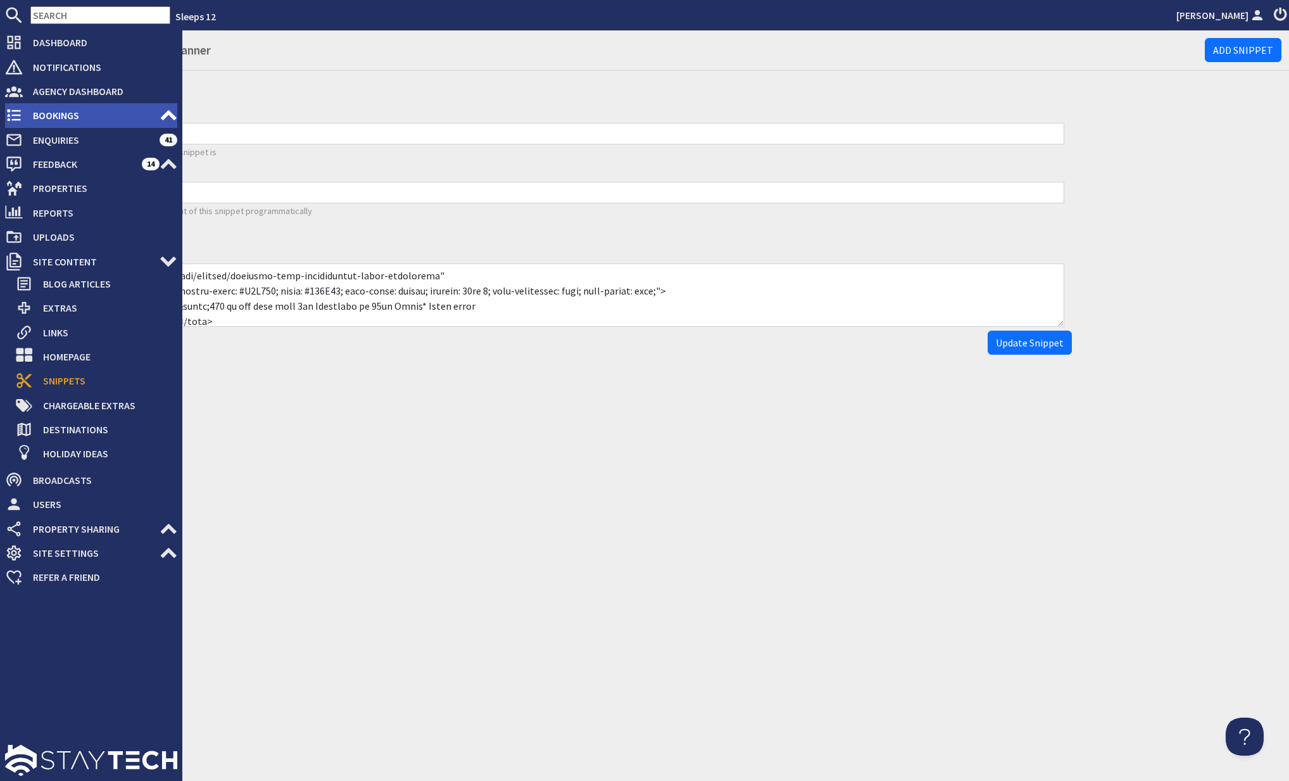
click at [77, 118] on span "Bookings" at bounding box center [91, 115] width 137 height 20
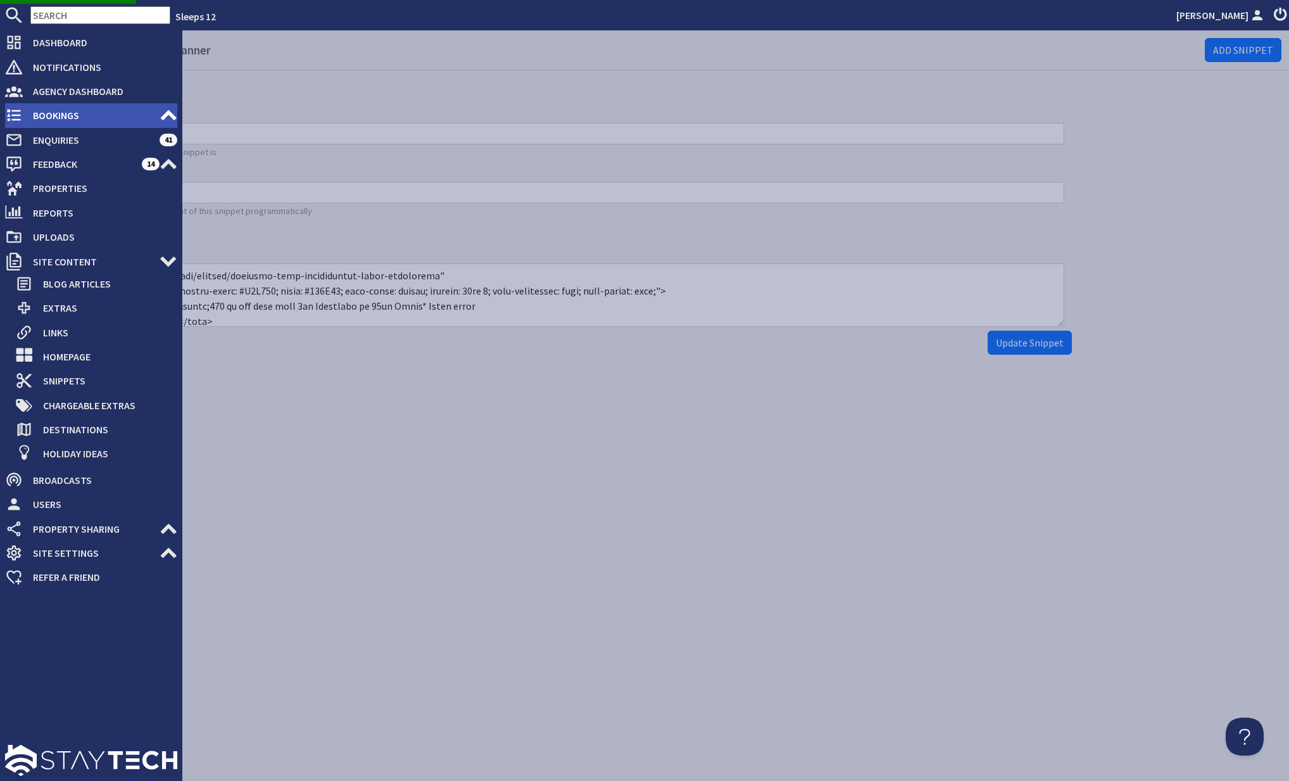
click at [163, 114] on icon at bounding box center [169, 115] width 18 height 18
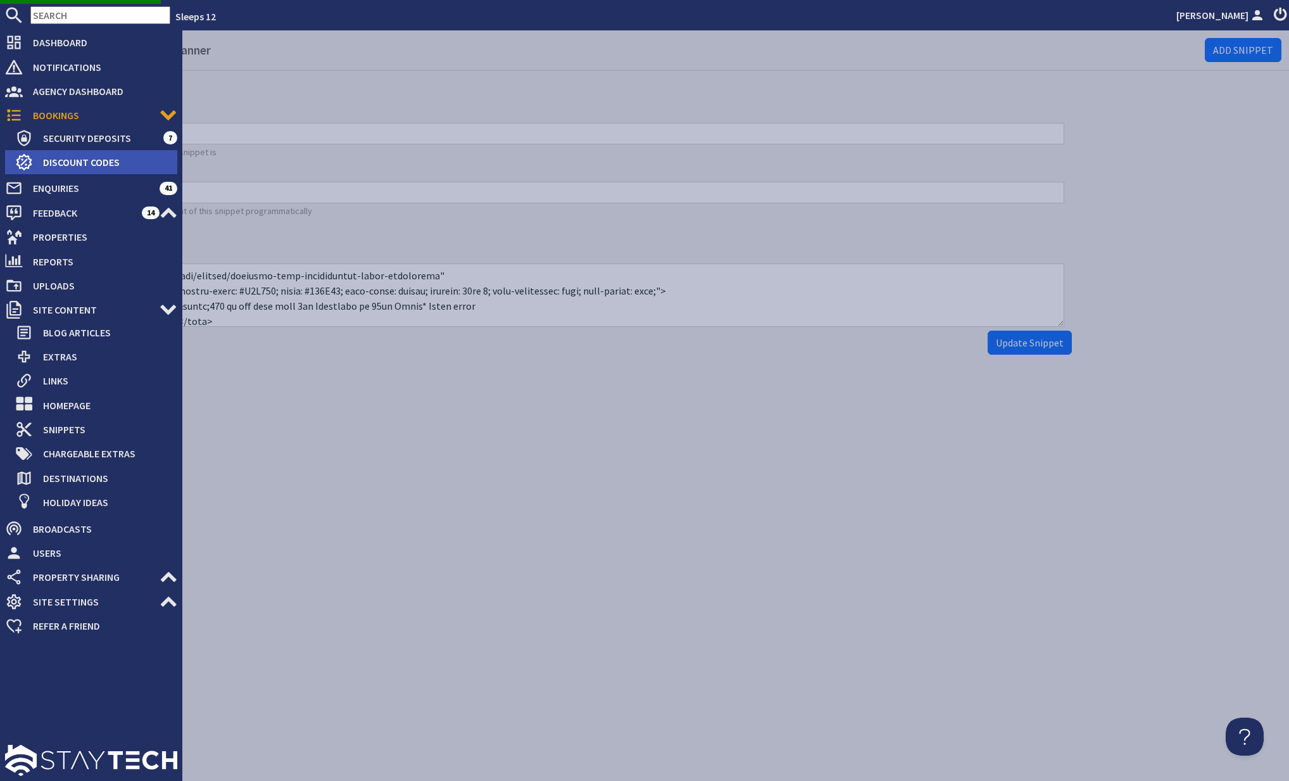
click at [72, 166] on span "Discount Codes" at bounding box center [105, 162] width 144 height 20
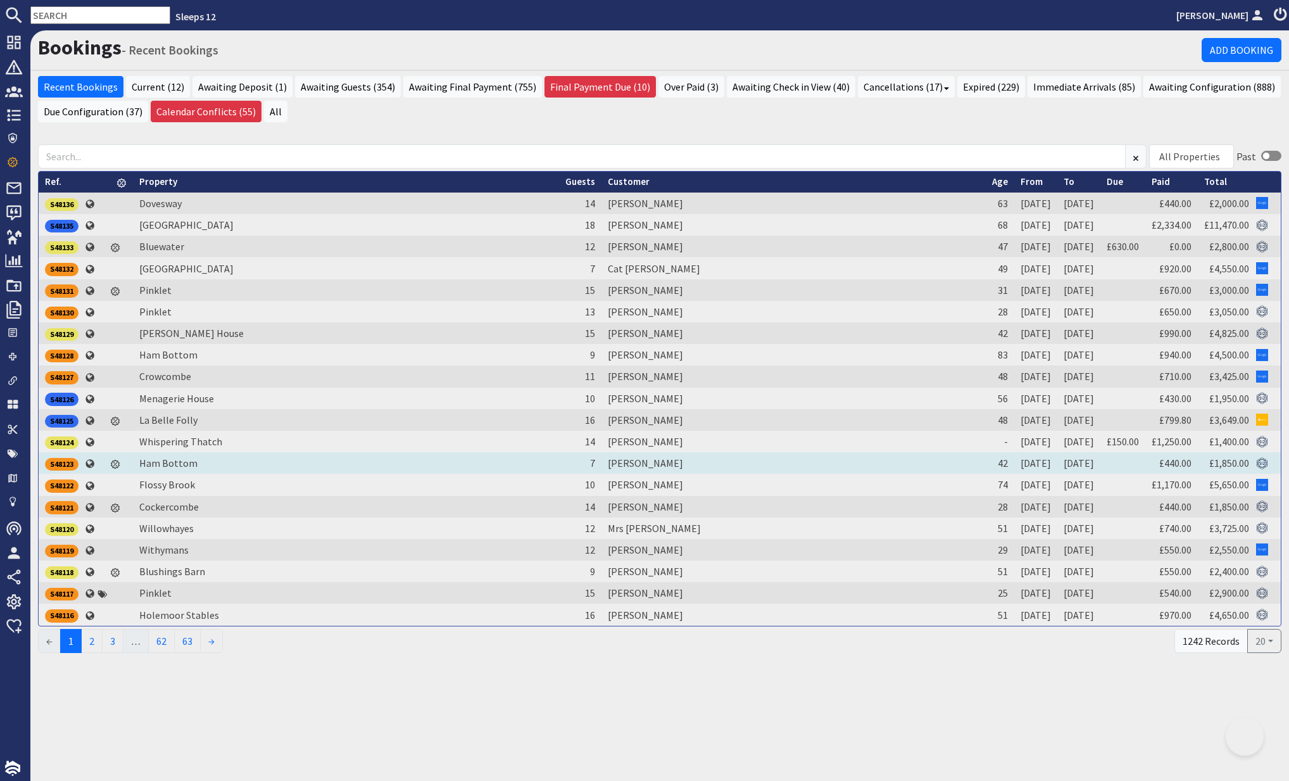
drag, startPoint x: 557, startPoint y: 463, endPoint x: 518, endPoint y: 460, distance: 38.7
click at [602, 463] on td "Alim Khan" at bounding box center [794, 463] width 384 height 22
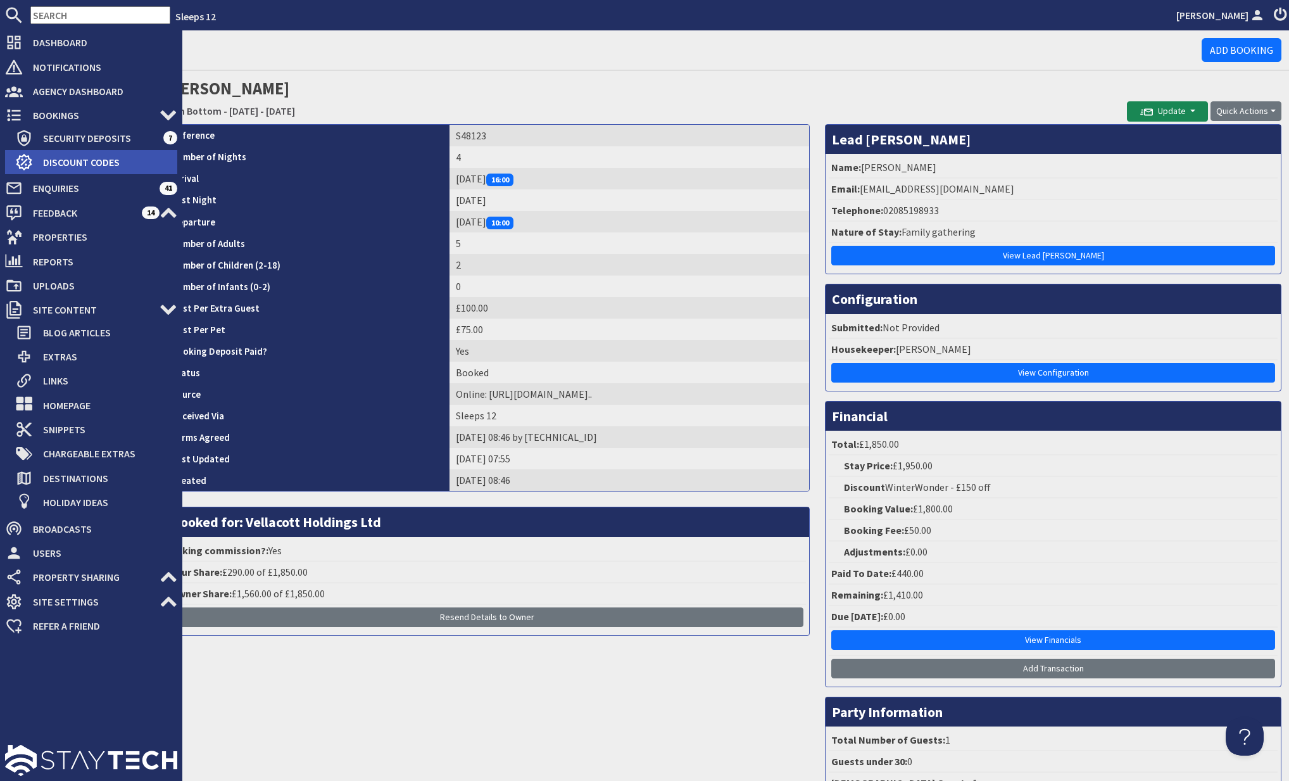
click at [55, 160] on span "Discount Codes" at bounding box center [105, 162] width 144 height 20
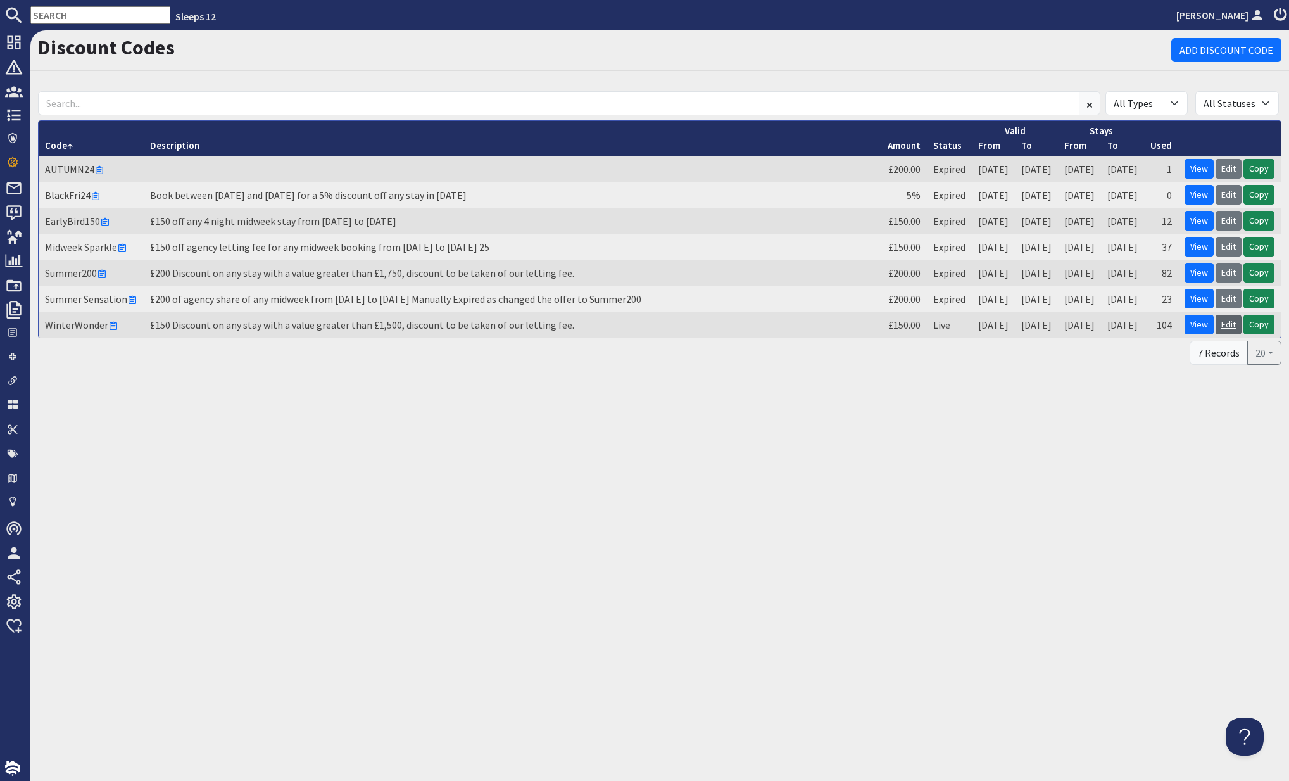
click at [1226, 321] on link "Edit" at bounding box center [1229, 325] width 26 height 20
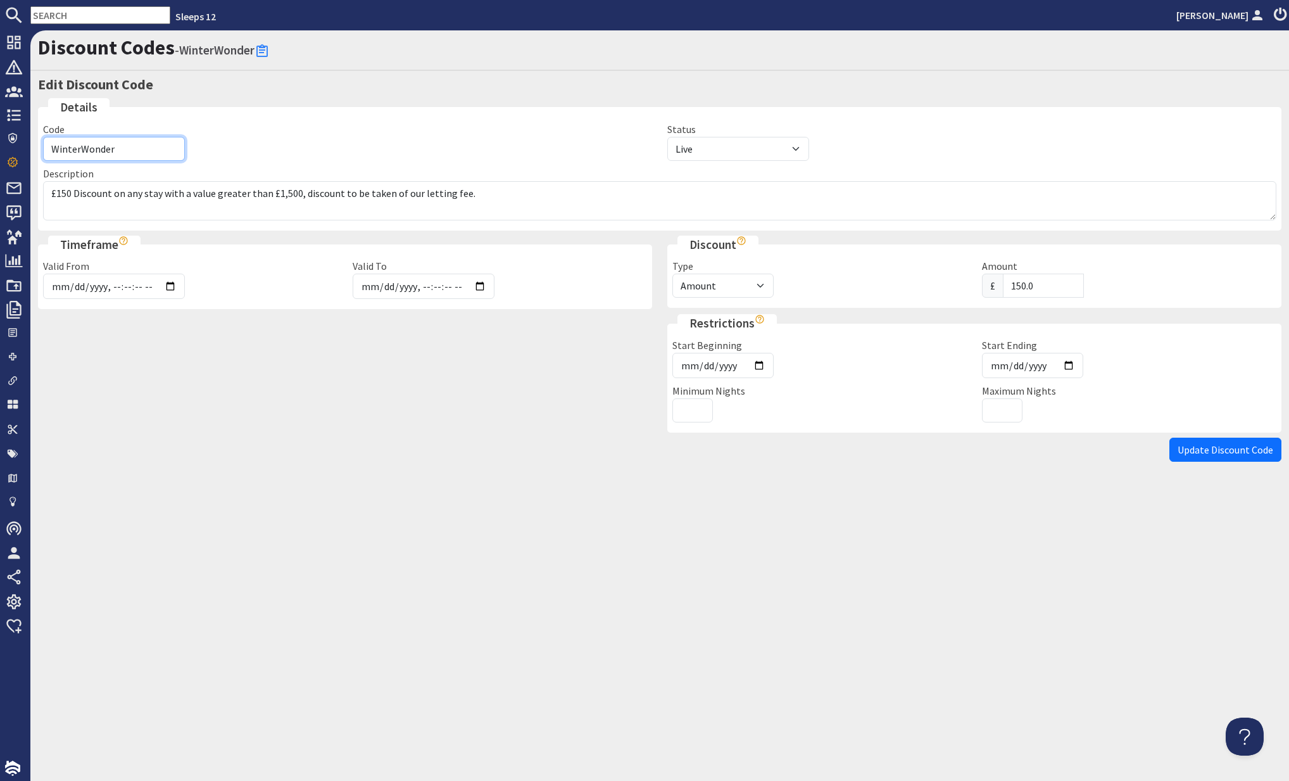
drag, startPoint x: 119, startPoint y: 148, endPoint x: 65, endPoint y: 158, distance: 54.9
click at [39, 144] on div "Code WinterWonder" at bounding box center [347, 141] width 624 height 39
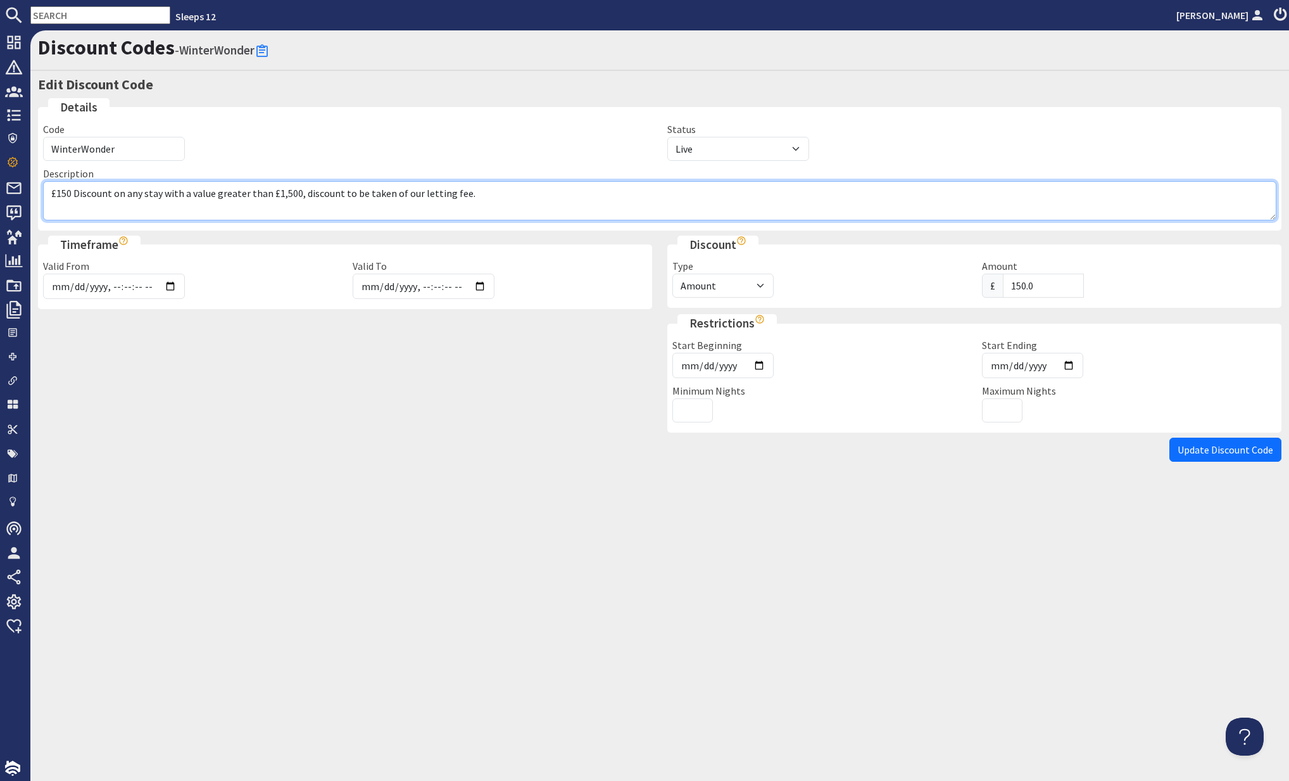
drag, startPoint x: 177, startPoint y: 208, endPoint x: 215, endPoint y: 194, distance: 41.1
click at [177, 208] on textarea "£150 Discount on any stay with a value greater than £1,500, discount to be take…" at bounding box center [660, 200] width 1234 height 39
drag, startPoint x: 477, startPoint y: 196, endPoint x: 37, endPoint y: 184, distance: 440.3
click at [37, 184] on div "Description £150 Discount on any stay with a value greater than £1,500, discoun…" at bounding box center [659, 193] width 1249 height 54
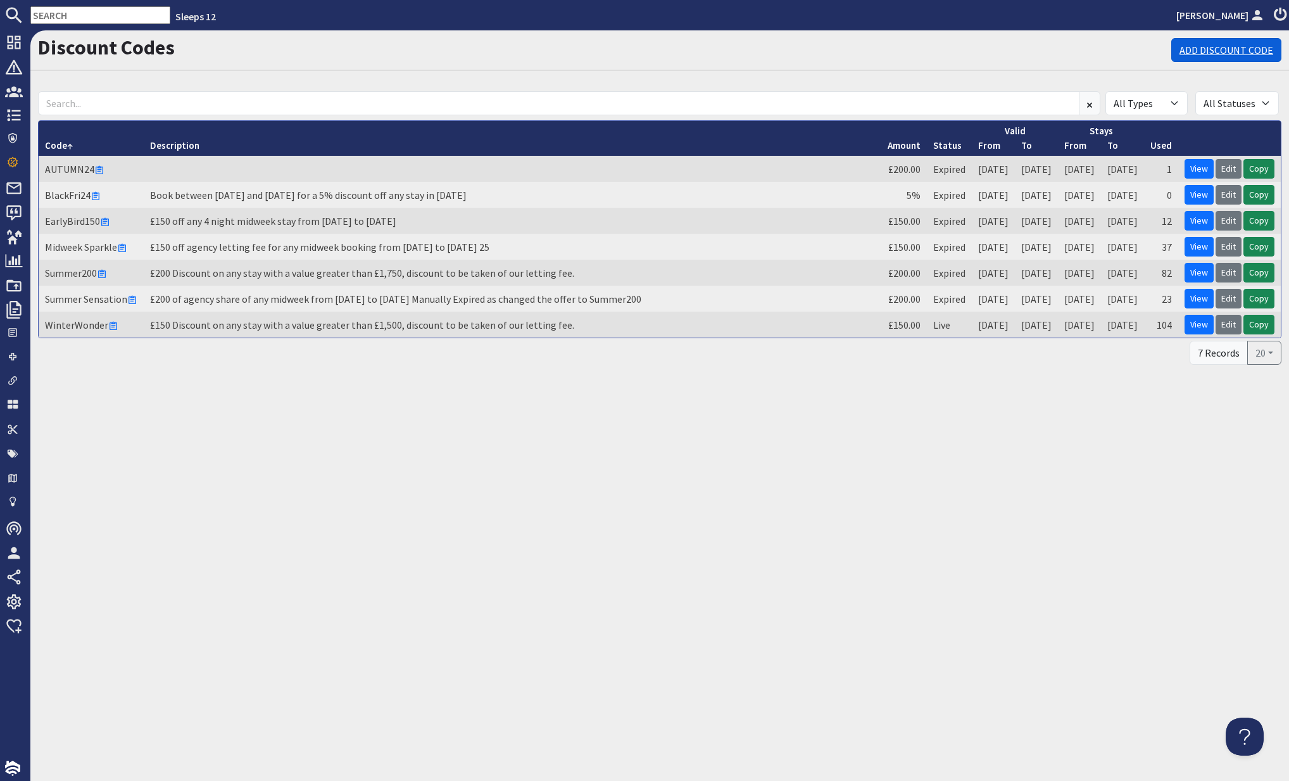
click at [1251, 50] on link "Add Discount Code" at bounding box center [1227, 50] width 110 height 24
click at [1262, 322] on link "Copy" at bounding box center [1259, 325] width 31 height 20
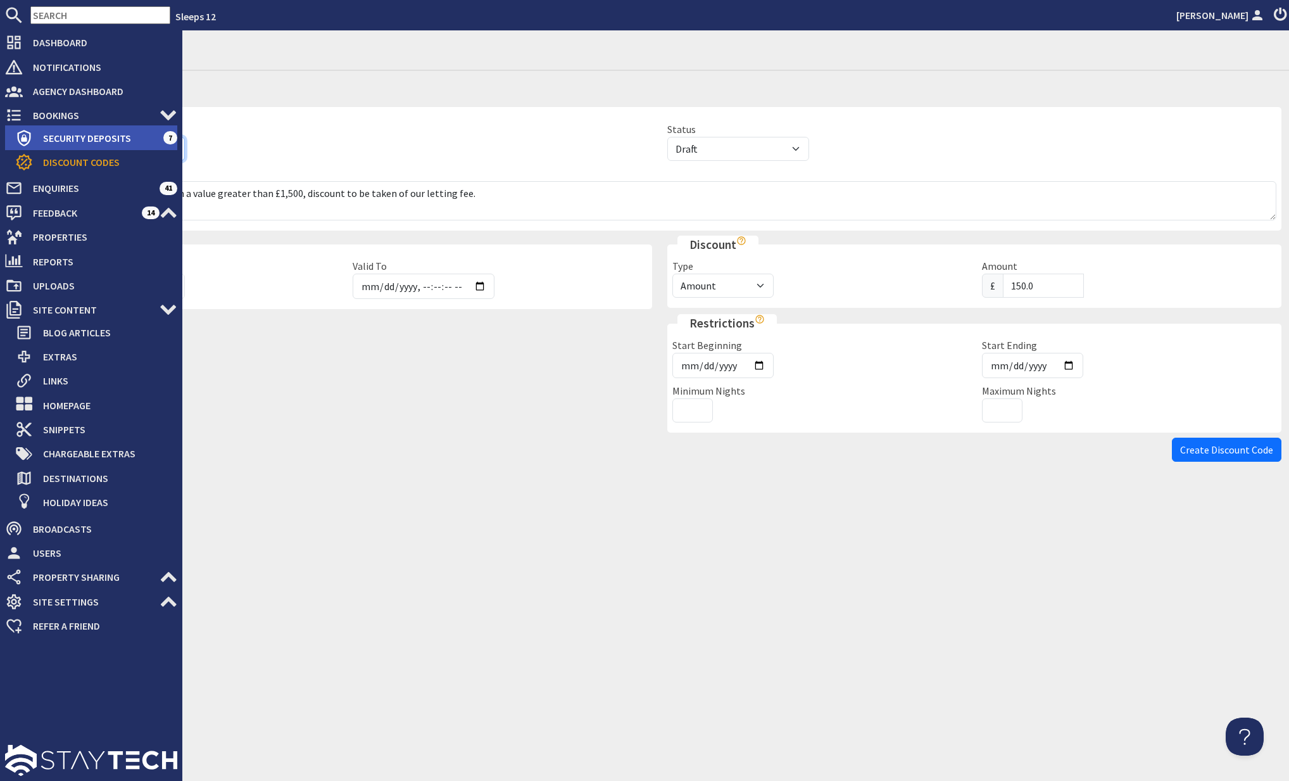
drag, startPoint x: 94, startPoint y: 152, endPoint x: 25, endPoint y: 149, distance: 68.5
click at [25, 149] on div "Dashboard Notifications 0 Agency Dashboard Bookings 0 Security Deposits 7 Disco…" at bounding box center [644, 405] width 1289 height 750
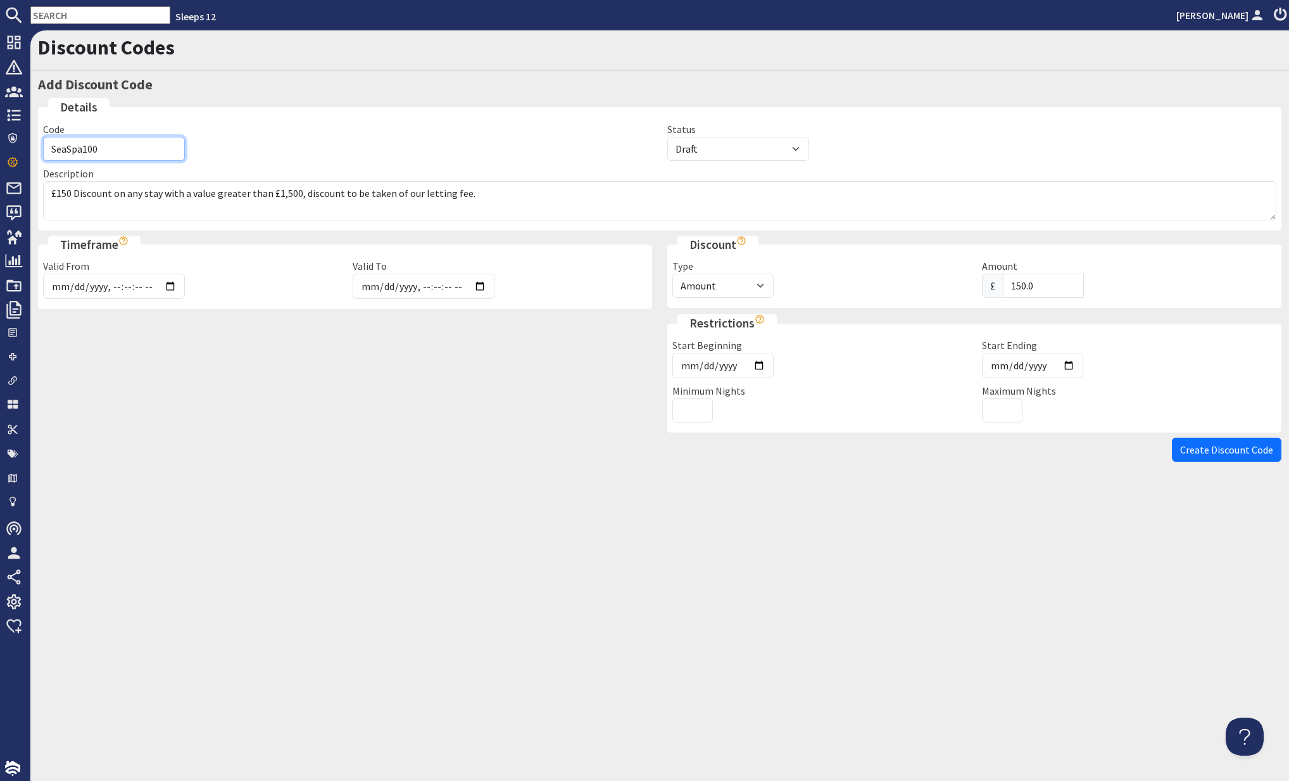
type input "SeaSpa100"
click at [257, 283] on div "Valid From" at bounding box center [190, 278] width 310 height 41
click at [169, 284] on input "Valid From" at bounding box center [114, 286] width 142 height 25
type input "2025-10-05T00:00"
click at [401, 293] on input "Valid To" at bounding box center [424, 286] width 142 height 25
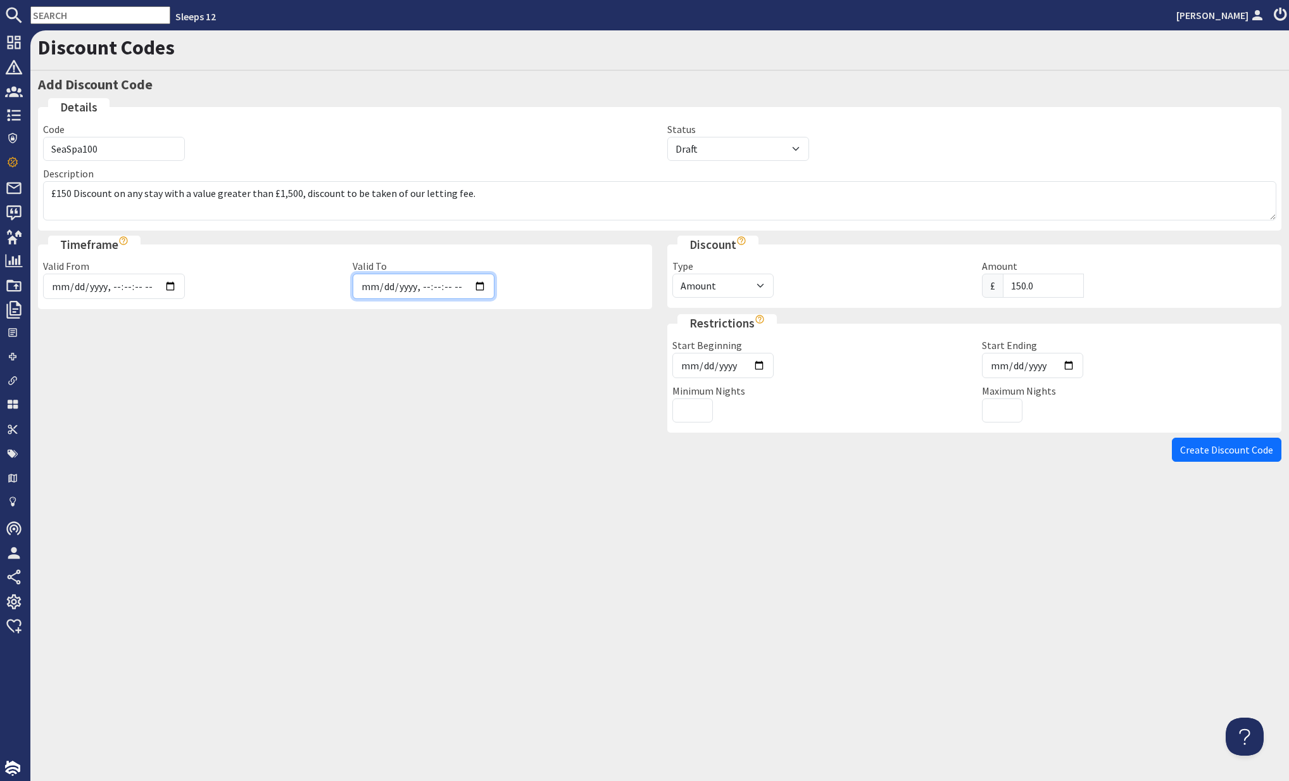
click at [481, 286] on input "Valid To" at bounding box center [424, 286] width 142 height 25
type input "2026-02-27T12:00"
click at [545, 256] on fieldset "Timeframe Valid From Valid To The discount code can only be used between these …" at bounding box center [345, 273] width 614 height 74
click at [748, 277] on select "Percentage Amount" at bounding box center [723, 286] width 101 height 24
click at [673, 274] on select "Percentage Amount" at bounding box center [723, 286] width 101 height 24
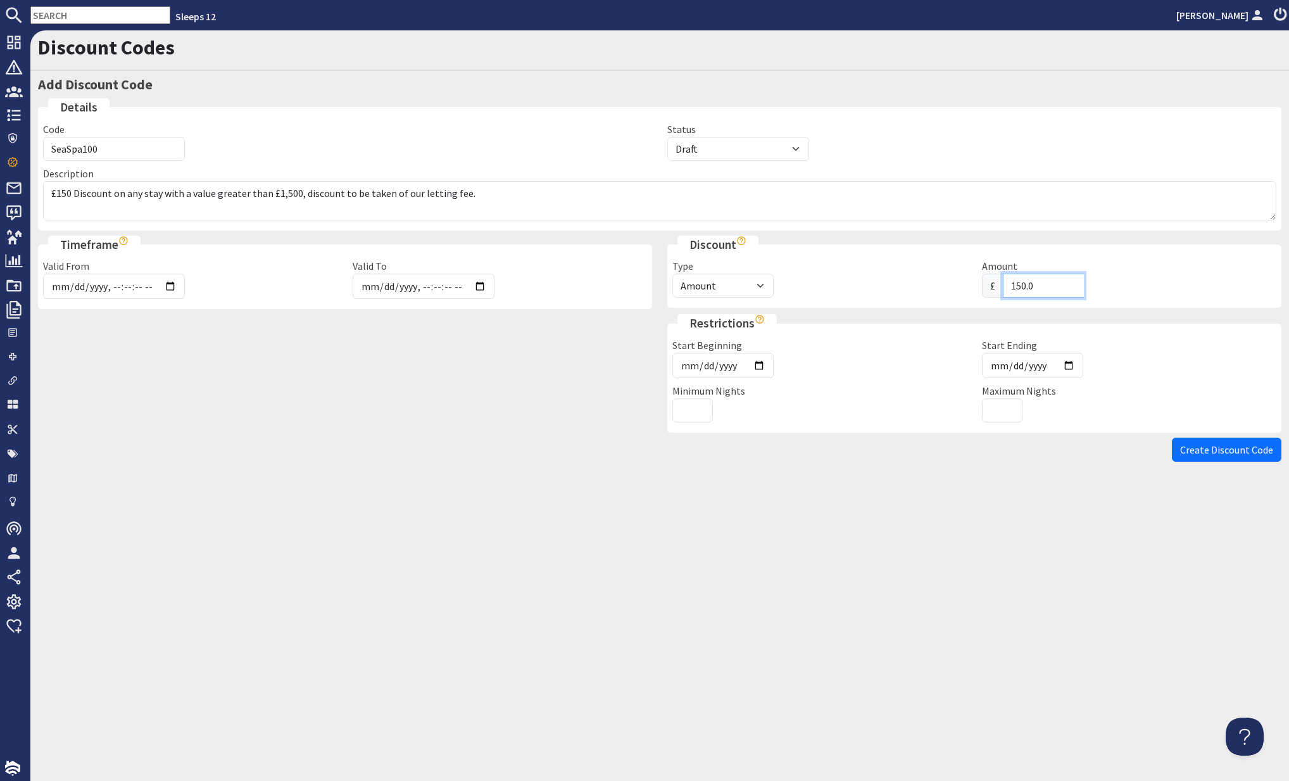
click at [1028, 283] on input "150.0" at bounding box center [1043, 286] width 81 height 24
type input "100.0"
click at [729, 363] on input "2025-09-01" at bounding box center [723, 365] width 101 height 25
click at [759, 362] on input "2025-09-01" at bounding box center [723, 365] width 101 height 25
click at [760, 360] on input "2025-10-06" at bounding box center [723, 365] width 101 height 25
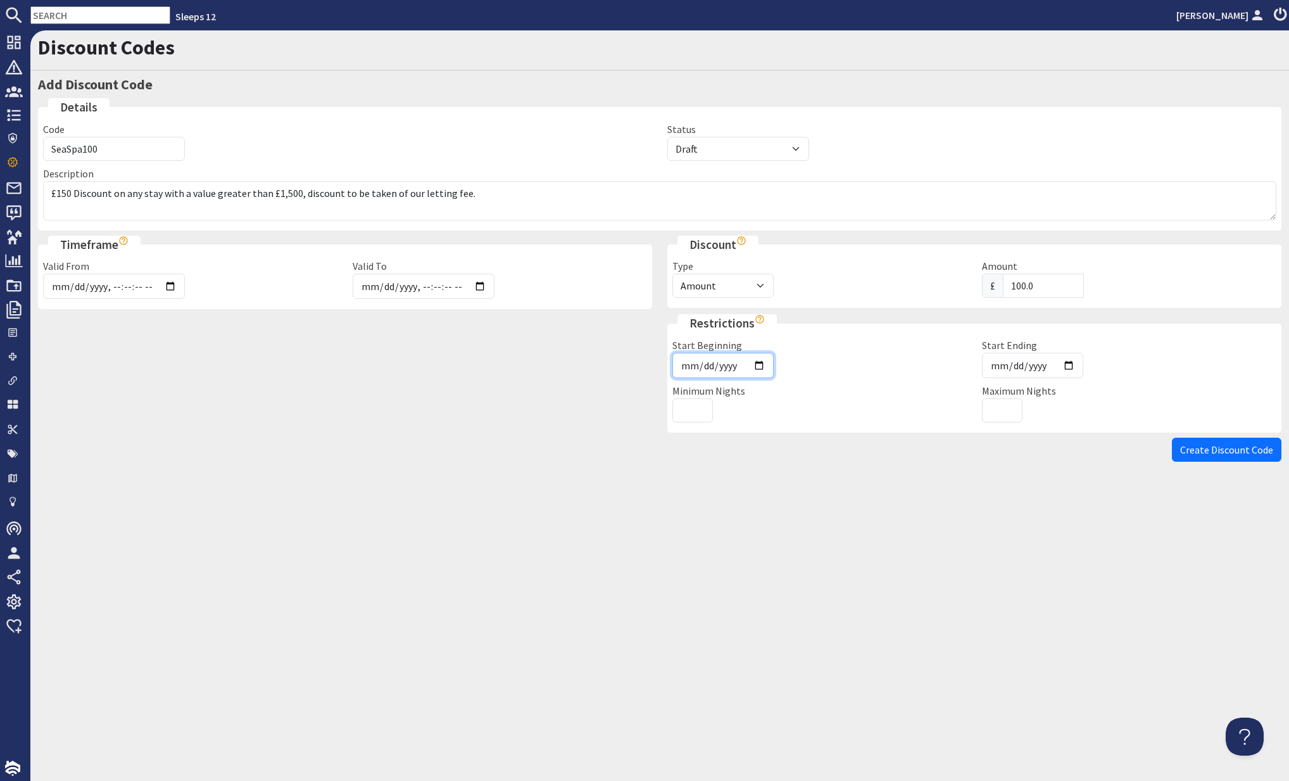
type input "2025-10-05"
click at [1028, 364] on input "2026-03-27" at bounding box center [1032, 365] width 101 height 25
click at [1041, 365] on input "2026-03-27" at bounding box center [1032, 365] width 101 height 25
click at [1061, 361] on input "2026-03-27" at bounding box center [1032, 365] width 101 height 25
click at [1058, 360] on input "2026-03-27" at bounding box center [1032, 365] width 101 height 25
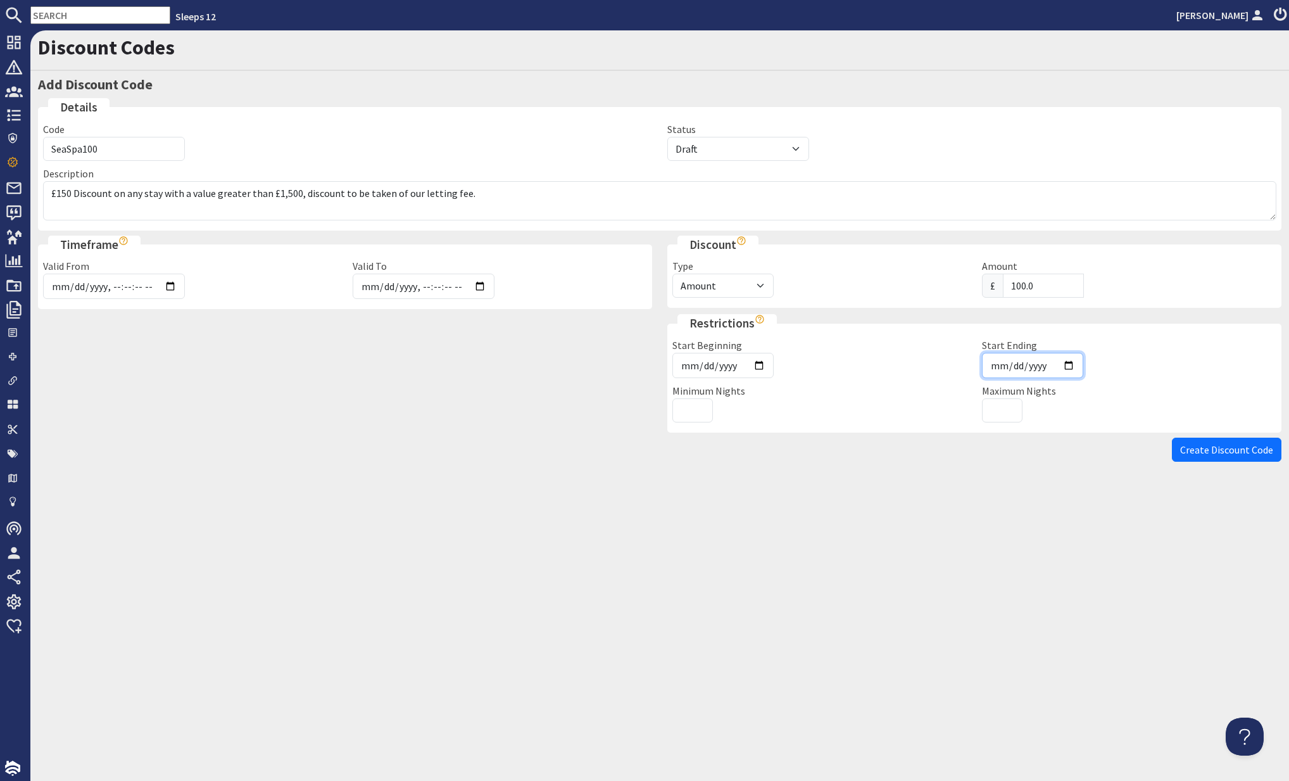
drag, startPoint x: 1058, startPoint y: 360, endPoint x: 1027, endPoint y: 358, distance: 30.4
click at [1055, 360] on input "2026-03-27" at bounding box center [1032, 365] width 101 height 25
click at [904, 369] on div "Start Beginning 2025-10-05" at bounding box center [820, 358] width 310 height 41
click at [1023, 362] on input "2026-03-27" at bounding box center [1032, 365] width 101 height 25
click at [1073, 361] on input "2026-03-27" at bounding box center [1032, 365] width 101 height 25
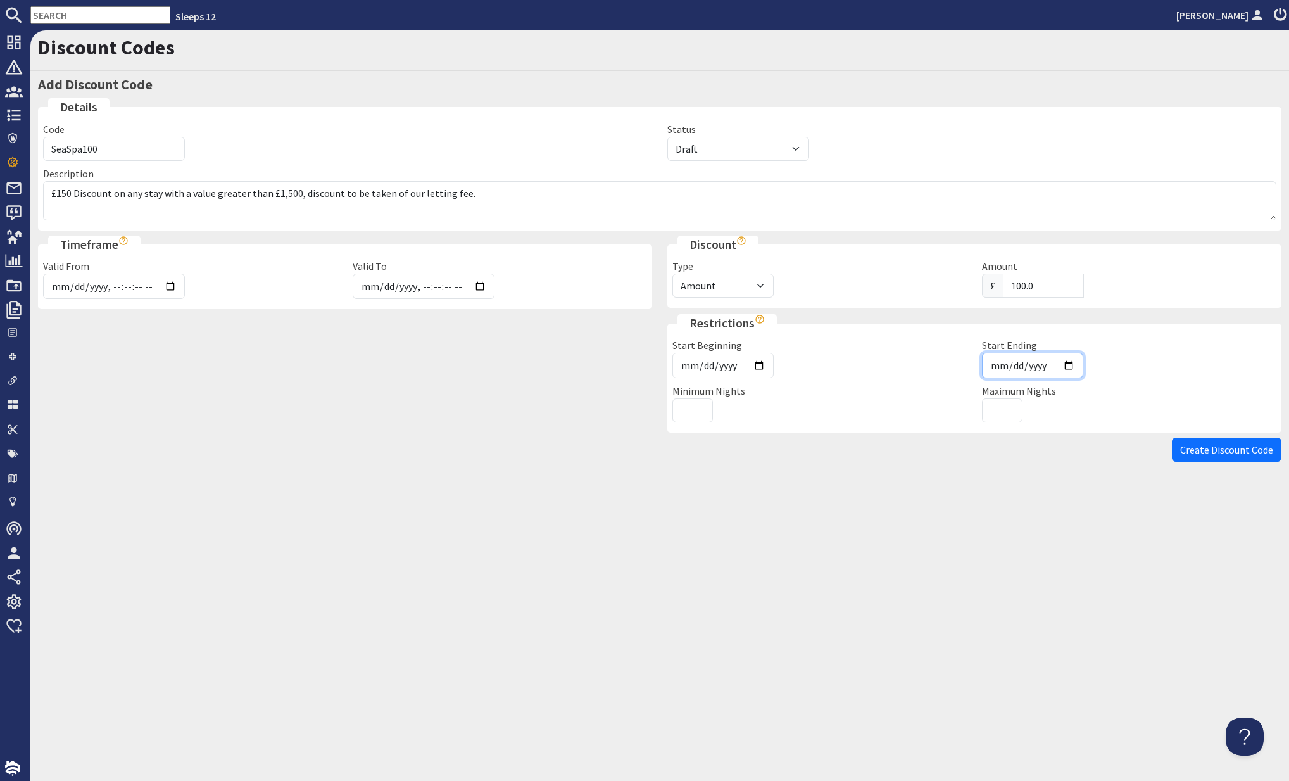
type input "2026-02-27"
click at [1222, 450] on span "Create Discount Code" at bounding box center [1226, 449] width 93 height 13
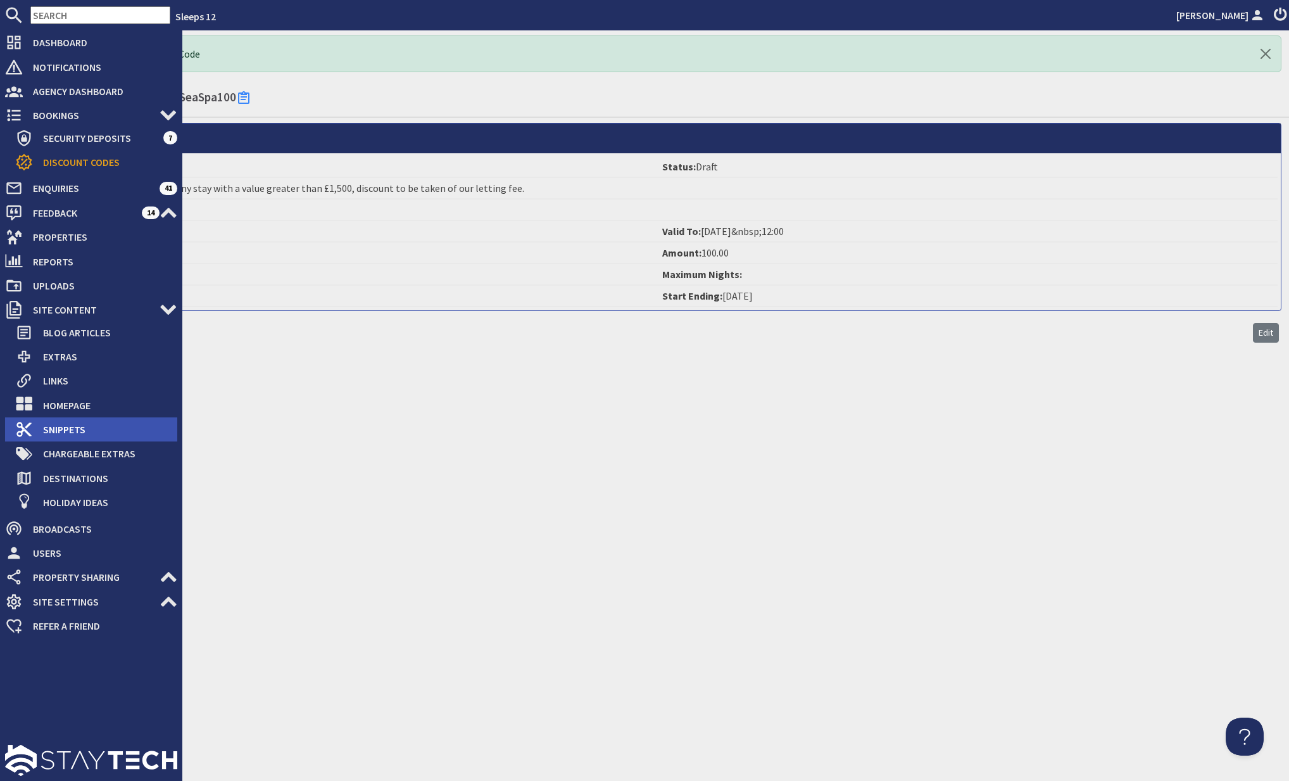
click at [106, 427] on span "Snippets" at bounding box center [105, 429] width 144 height 20
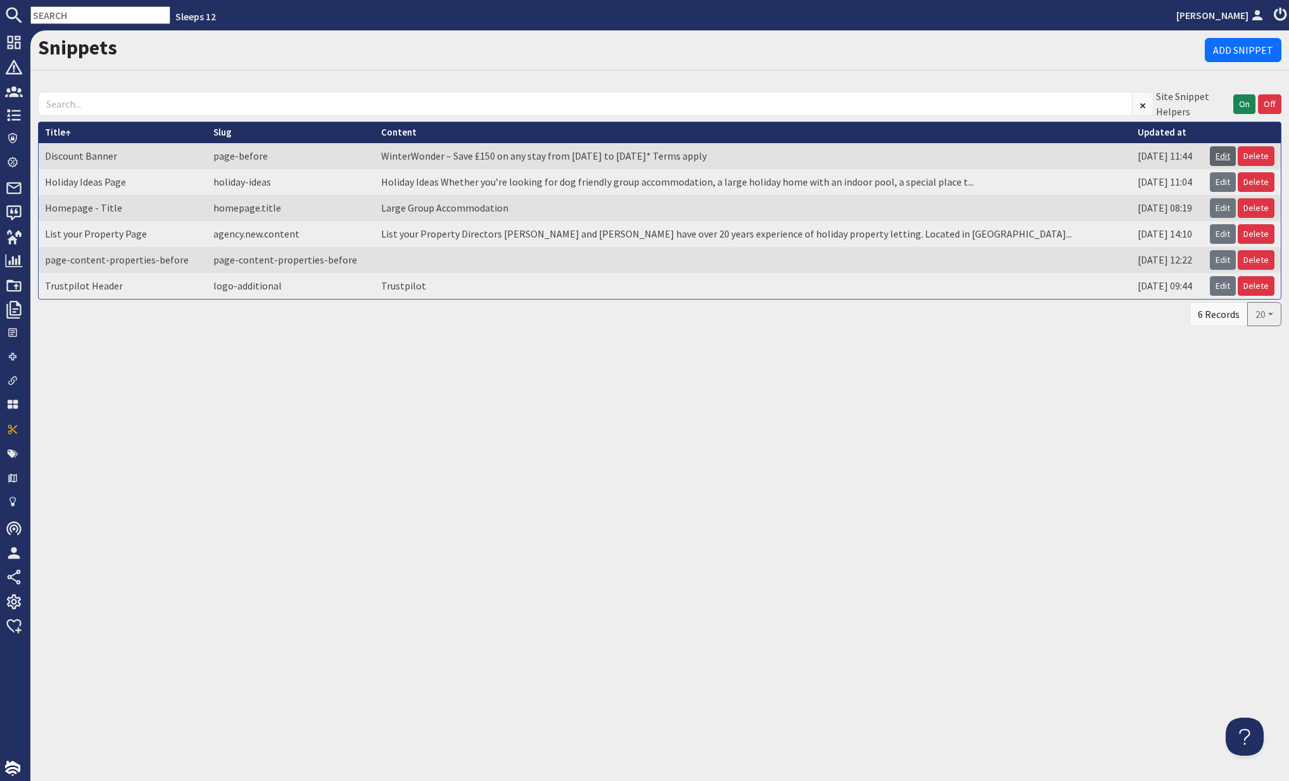
click at [1218, 153] on link "Edit" at bounding box center [1223, 156] width 26 height 20
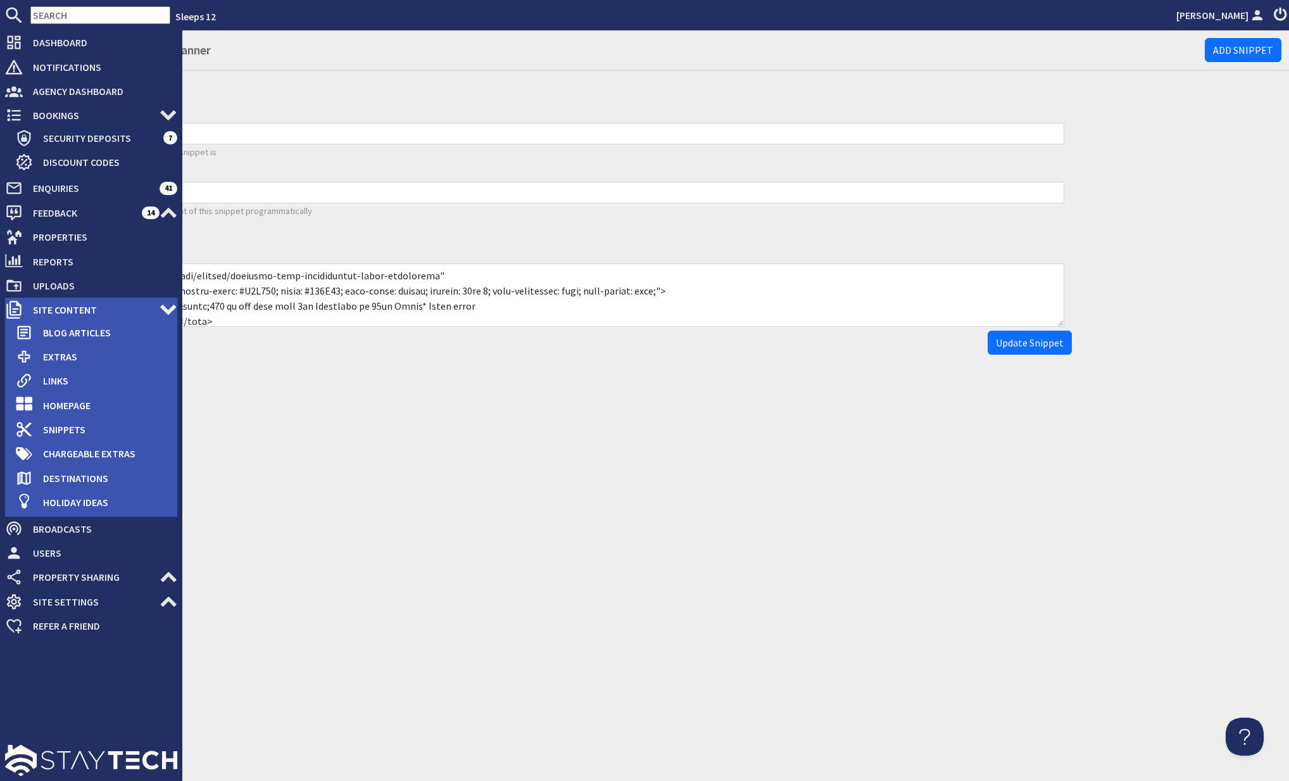
click at [106, 313] on span "Site Content" at bounding box center [91, 310] width 137 height 20
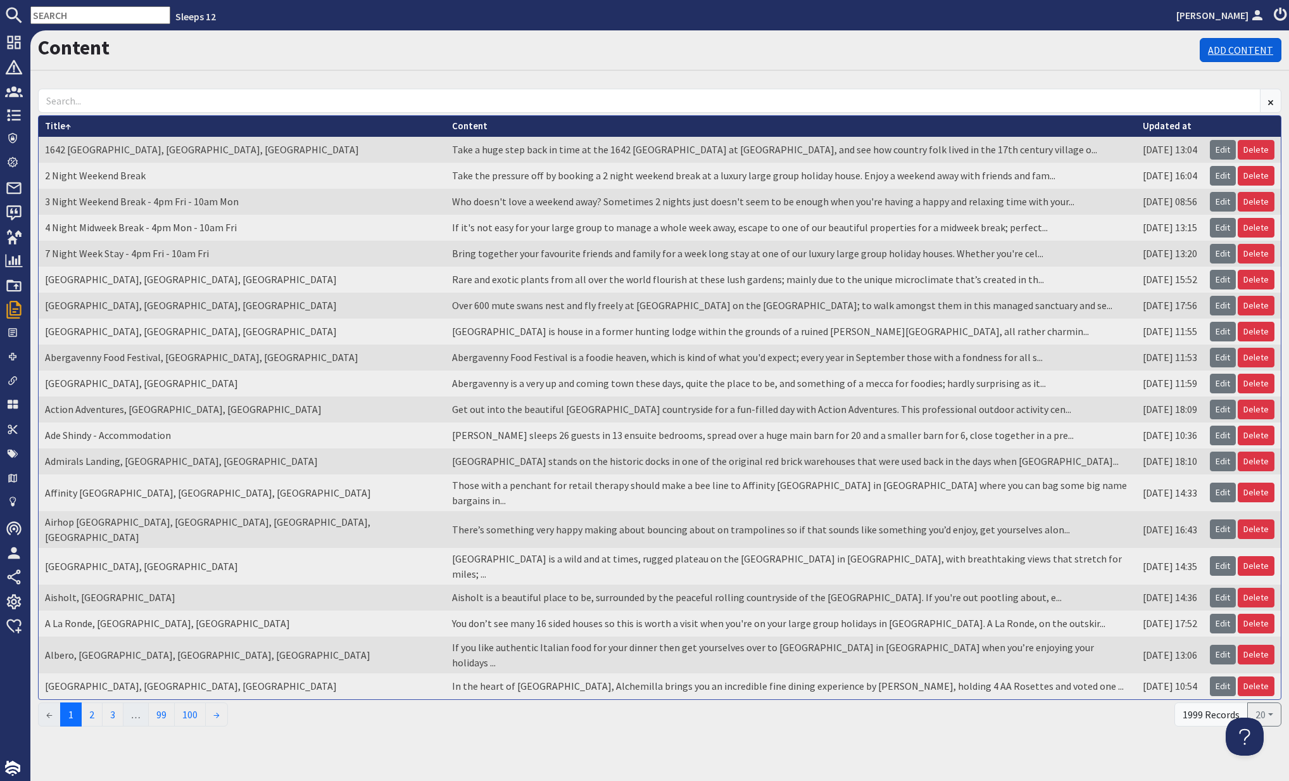
click at [1220, 50] on link "Add Content" at bounding box center [1241, 50] width 82 height 24
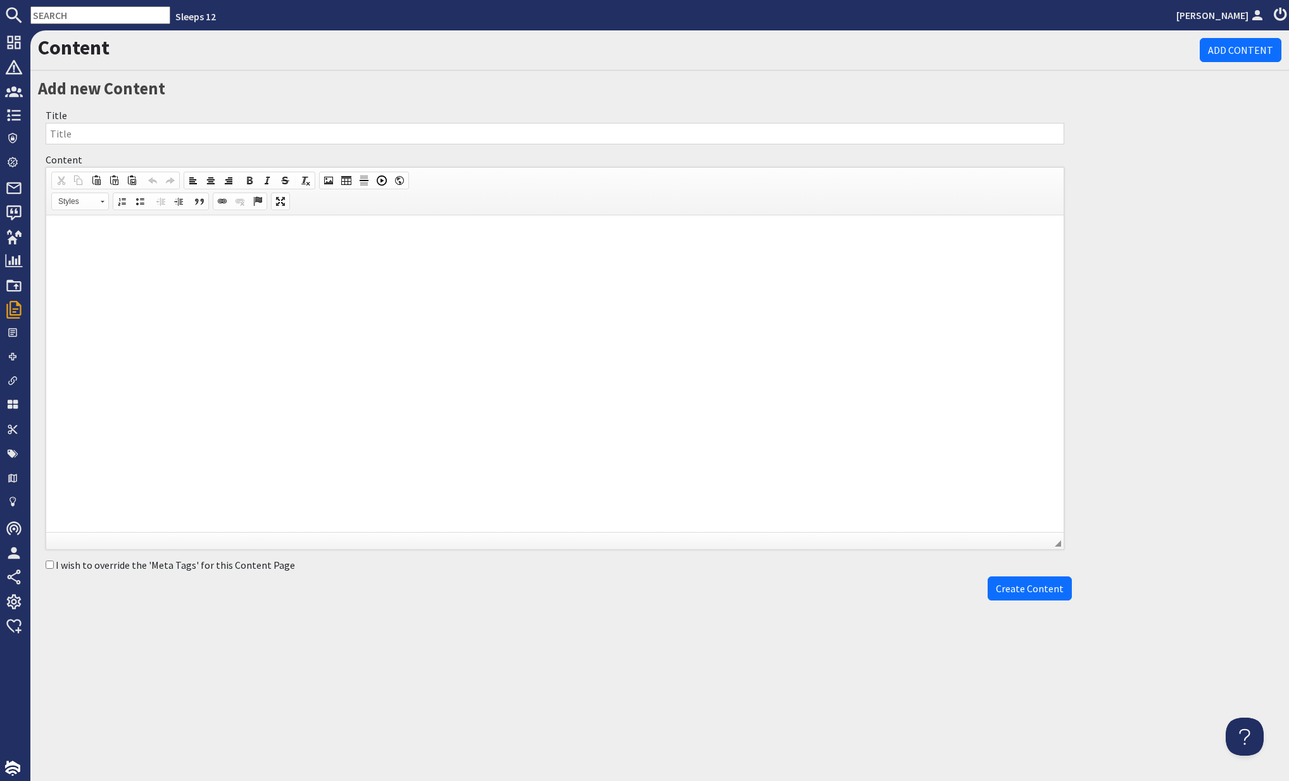
click at [445, 136] on input "Title" at bounding box center [555, 134] width 1019 height 22
click at [143, 138] on input "Title" at bounding box center [555, 134] width 1019 height 22
paste input "Discount Code ‘SeaSpa100’ Terms & Conditions"
type input "Discount Code ‘SeaSpa100’ Terms & Conditions"
click at [142, 254] on html at bounding box center [555, 234] width 1018 height 39
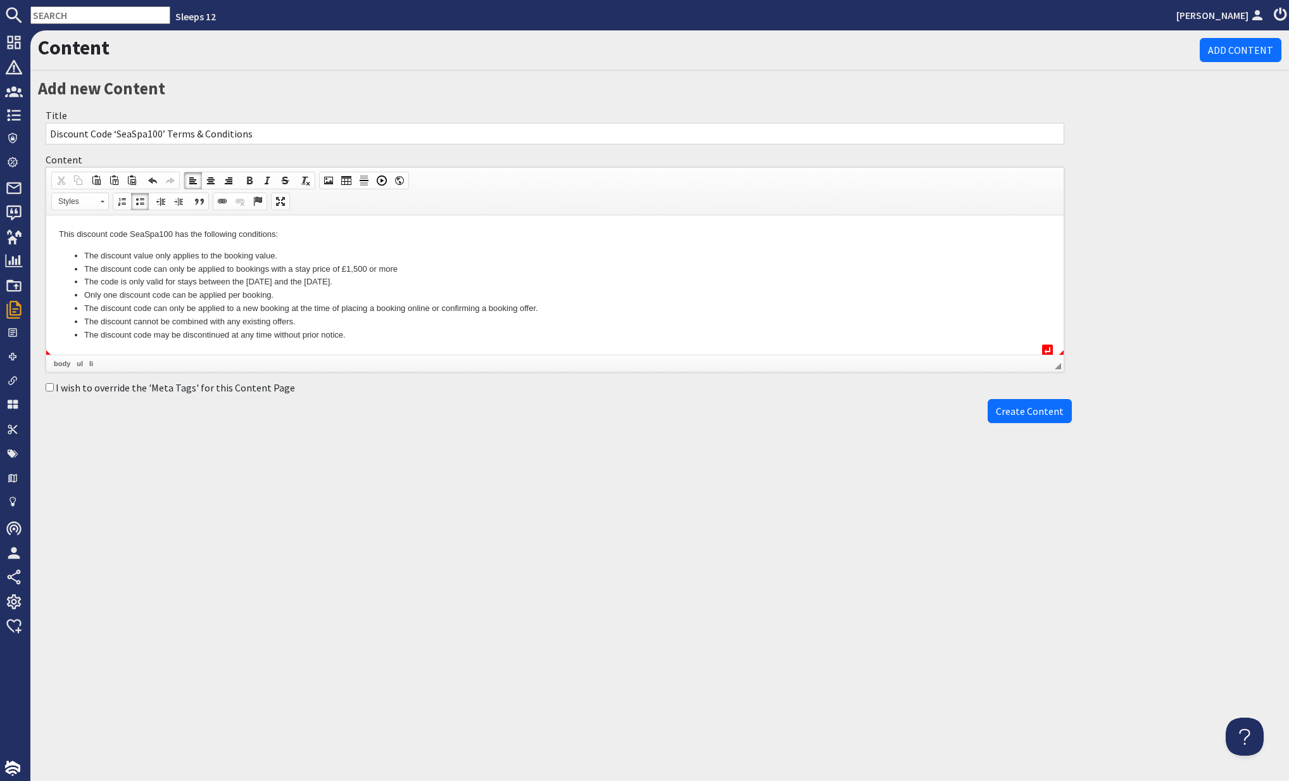
click at [384, 335] on li "The discount code may be discontinued at any time without prior notice." at bounding box center [555, 335] width 942 height 13
click at [400, 331] on li "The discount code may be discontinued at any time without prior notice." at bounding box center [555, 335] width 942 height 13
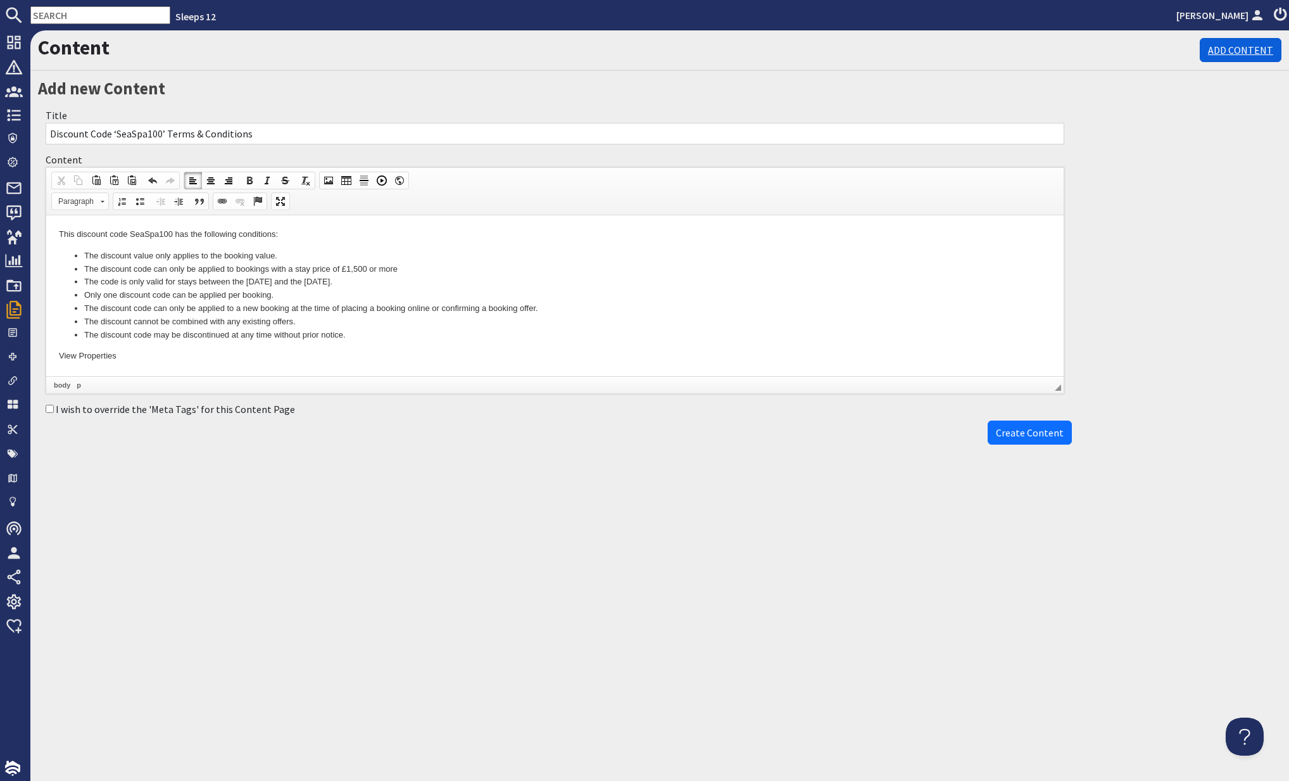
click at [1217, 54] on link "Add Content" at bounding box center [1241, 50] width 82 height 24
type textarea "<p>This discount code SeaSpa100 has the following conditions:</p> <ul data-bord…"
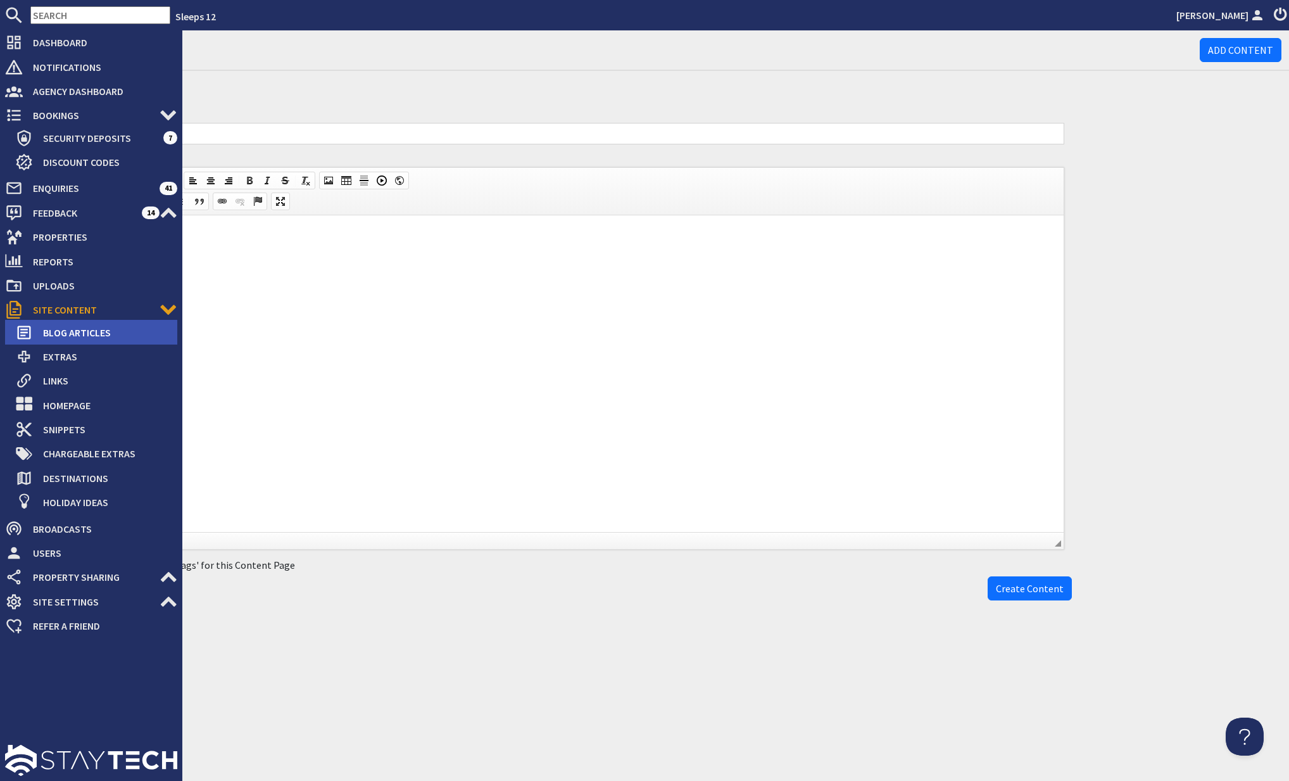
click at [82, 332] on span "Blog Articles" at bounding box center [105, 332] width 144 height 20
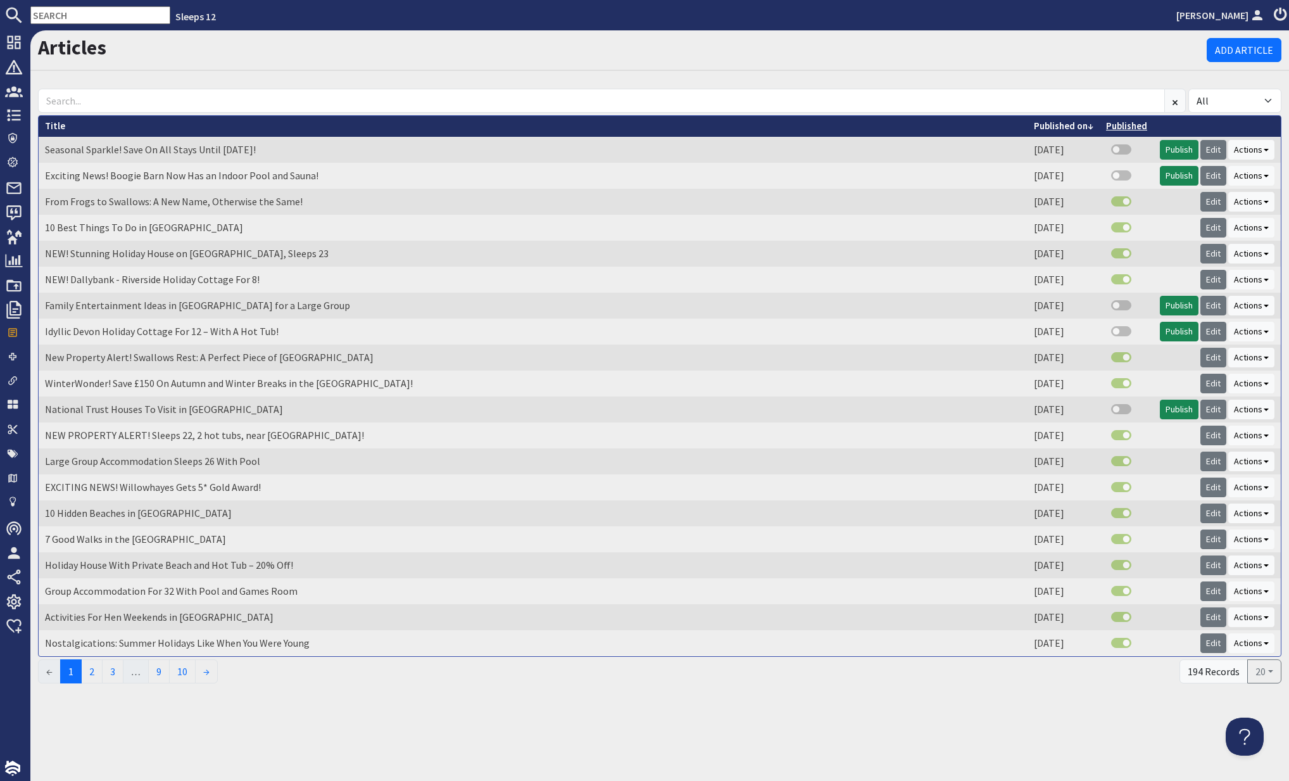
click at [1117, 124] on link "Published" at bounding box center [1126, 126] width 41 height 12
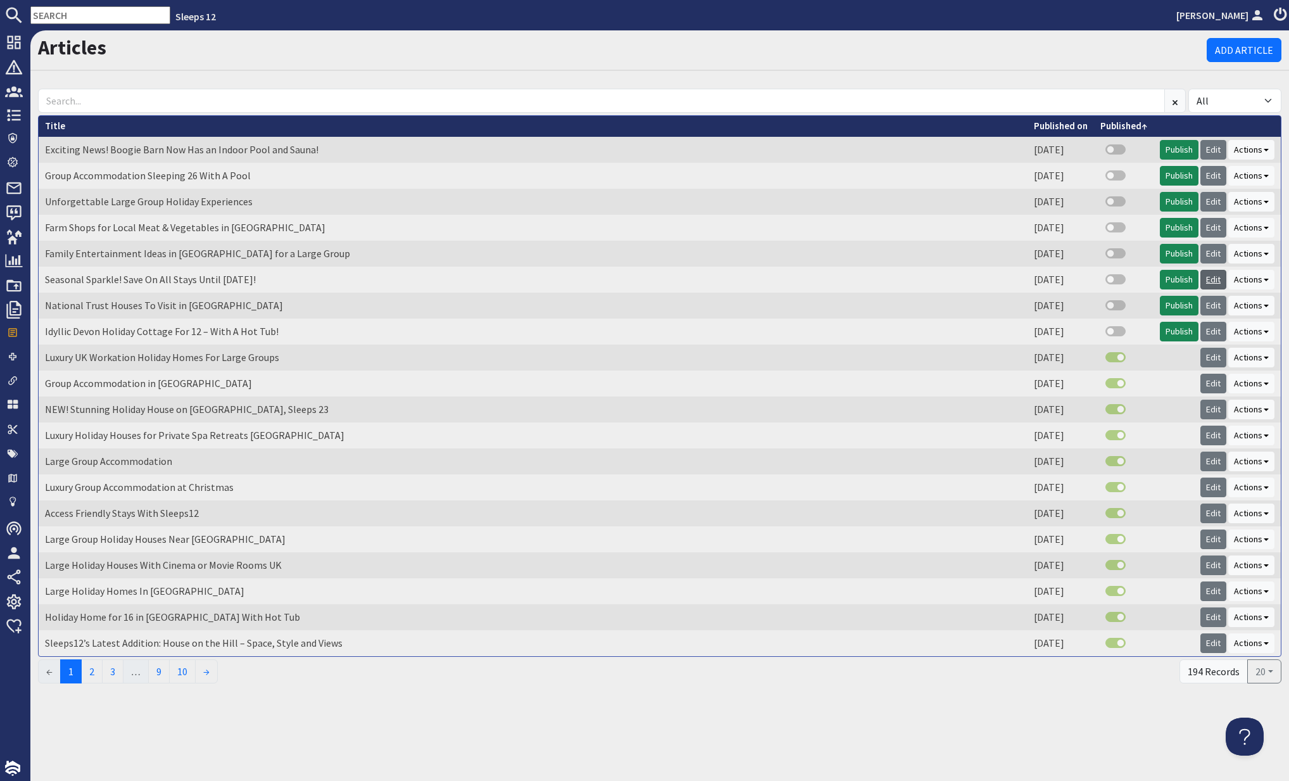
click at [1215, 277] on link "Edit" at bounding box center [1214, 280] width 26 height 20
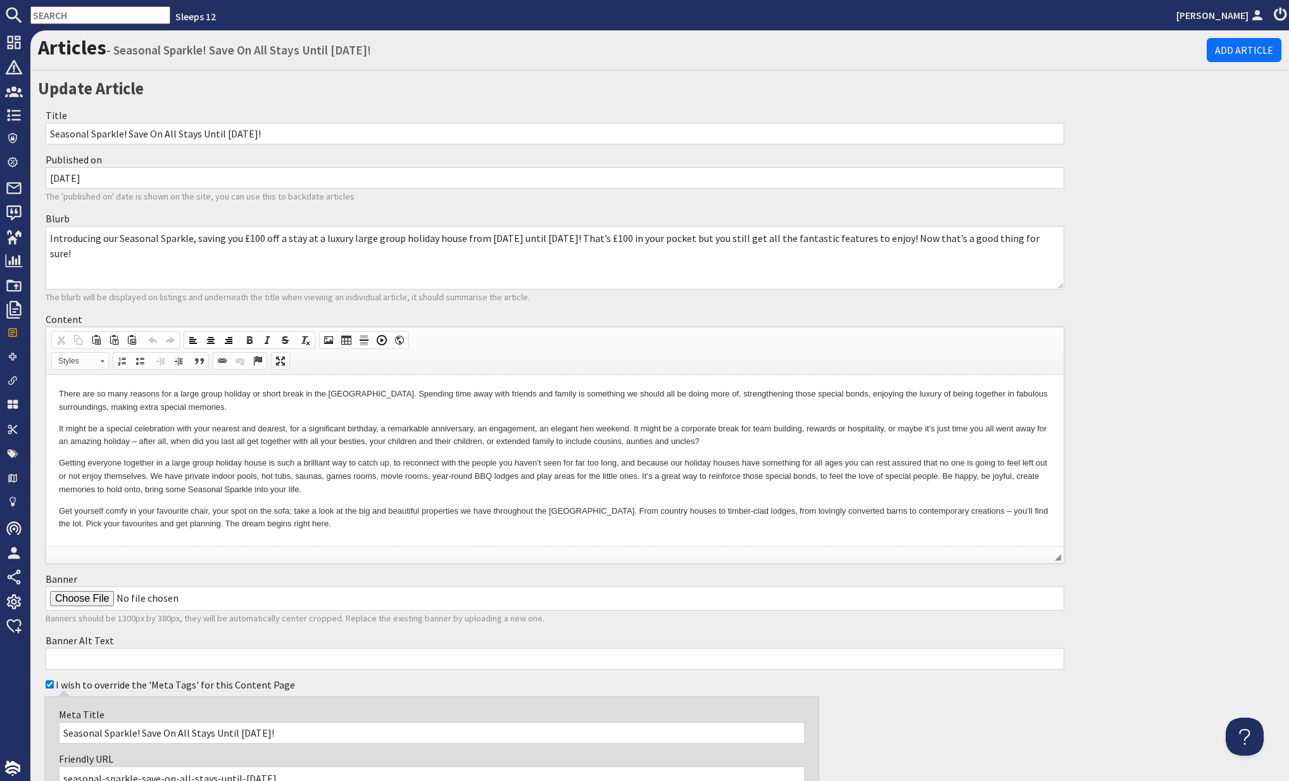
drag, startPoint x: 119, startPoint y: 257, endPoint x: 42, endPoint y: 237, distance: 79.7
click at [42, 237] on div "Blurb Introducing our Seasonal Sparkle, saving you £100 off a stay at a luxury …" at bounding box center [555, 257] width 1034 height 101
click at [300, 260] on textarea "Introducing our Seasonal Sparkle, saving you £100 off a stay at a luxury large …" at bounding box center [555, 257] width 1019 height 63
drag, startPoint x: 113, startPoint y: 252, endPoint x: 46, endPoint y: 236, distance: 69.1
click at [46, 236] on textarea "Introducing our Seasonal Sparkle, saving you £100 off a stay at a luxury large …" at bounding box center [555, 257] width 1019 height 63
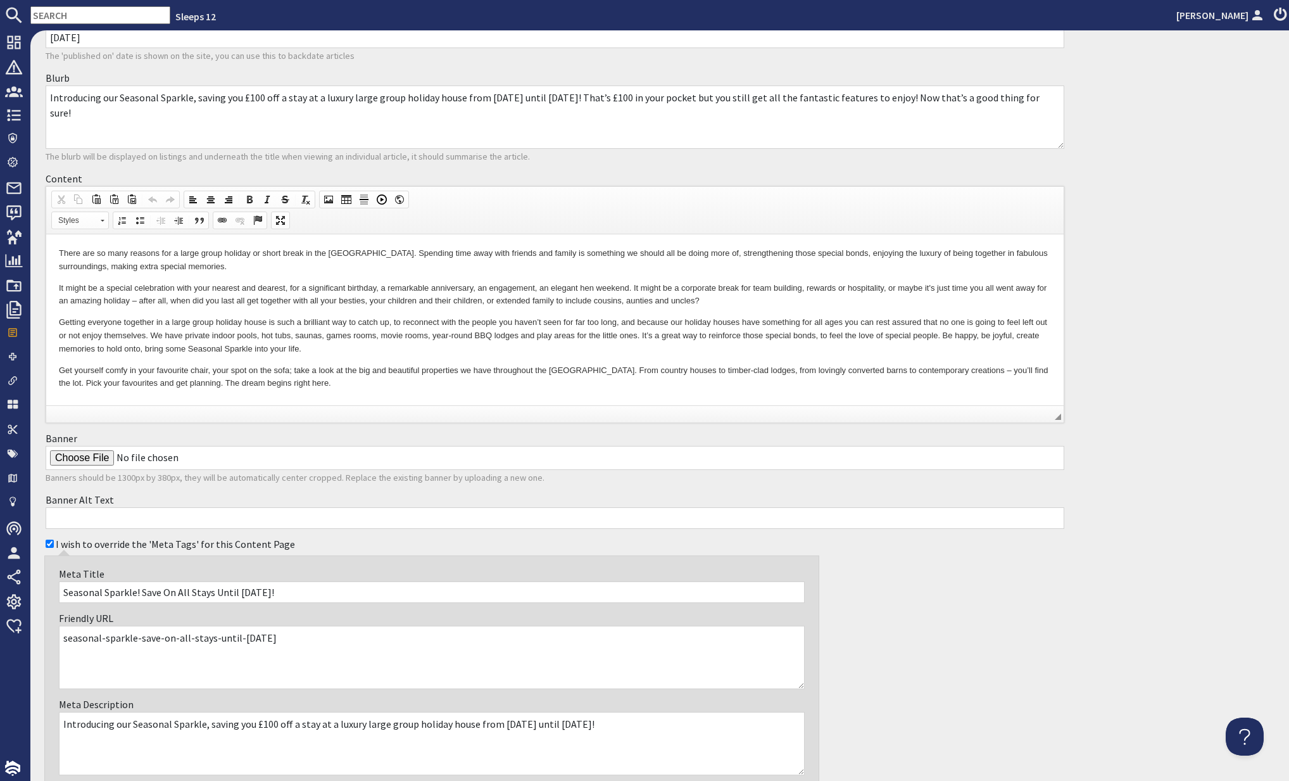
scroll to position [142, 0]
click at [289, 383] on p "Get yourself comfy in your favourite chair, your spot on the sofa; take a look …" at bounding box center [555, 376] width 992 height 27
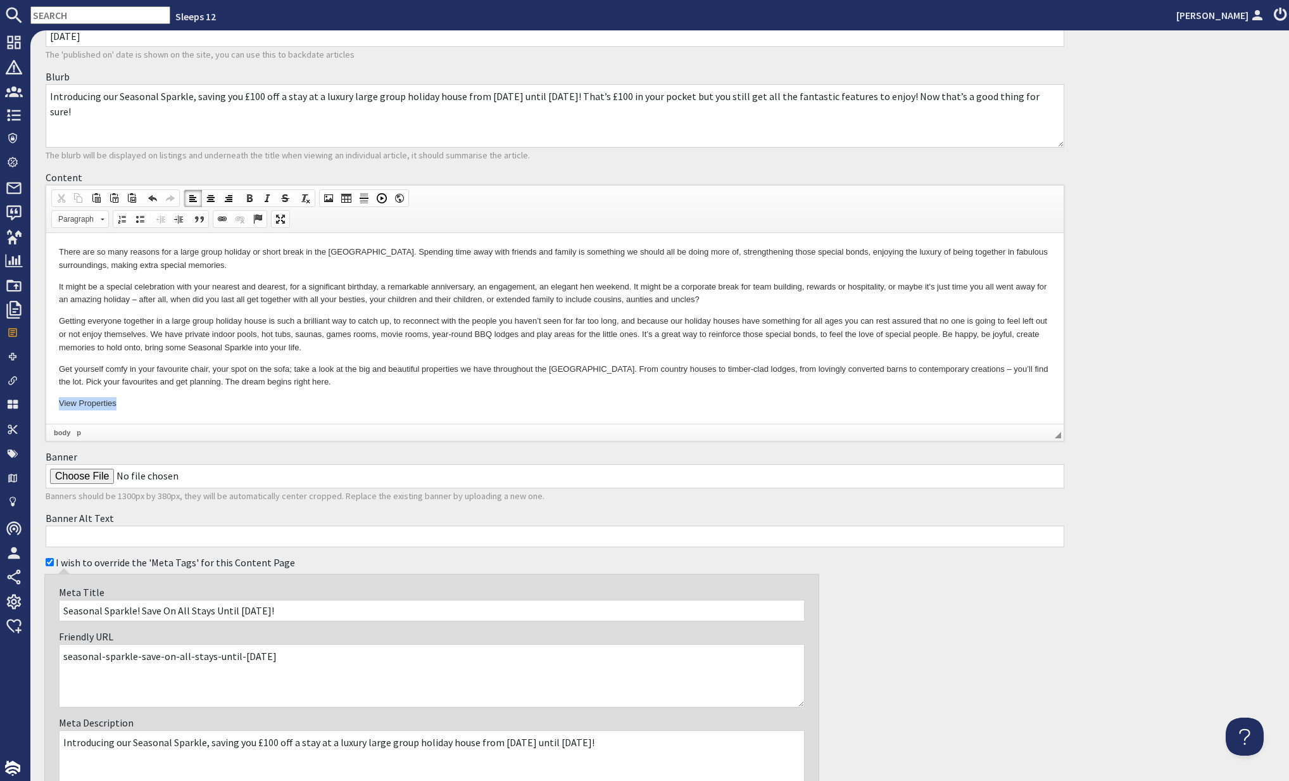
drag, startPoint x: 122, startPoint y: 404, endPoint x: 58, endPoint y: 400, distance: 64.7
click at [60, 401] on p "View Properties" at bounding box center [555, 403] width 992 height 13
click at [214, 217] on link "Link" at bounding box center [222, 219] width 18 height 16
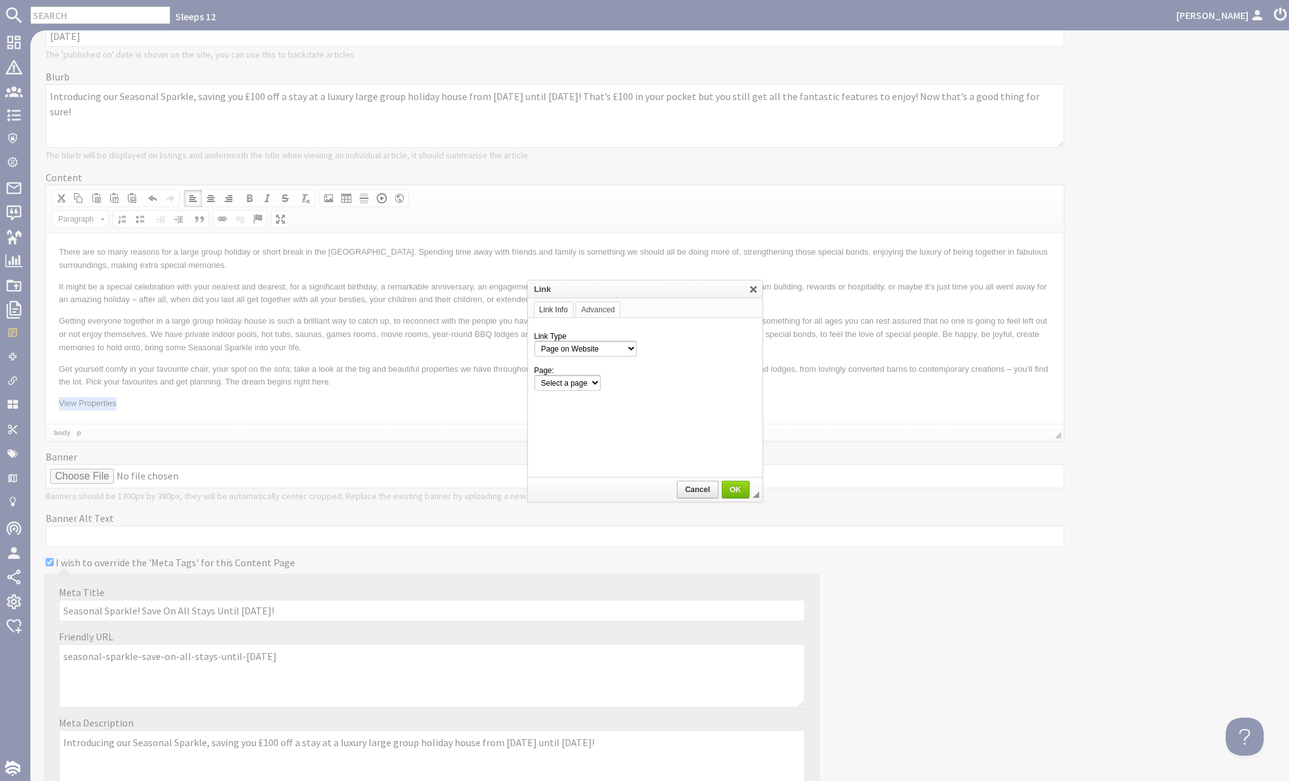
scroll to position [0, 0]
click at [597, 345] on select "Page on Website Custom URL Link to anchor in the text E-mail" at bounding box center [585, 349] width 103 height 16
select select "url"
click at [534, 341] on select "Page on Website Custom URL Link to anchor in the text E-mail" at bounding box center [585, 349] width 103 height 16
click at [608, 382] on input "URL" at bounding box center [673, 382] width 167 height 15
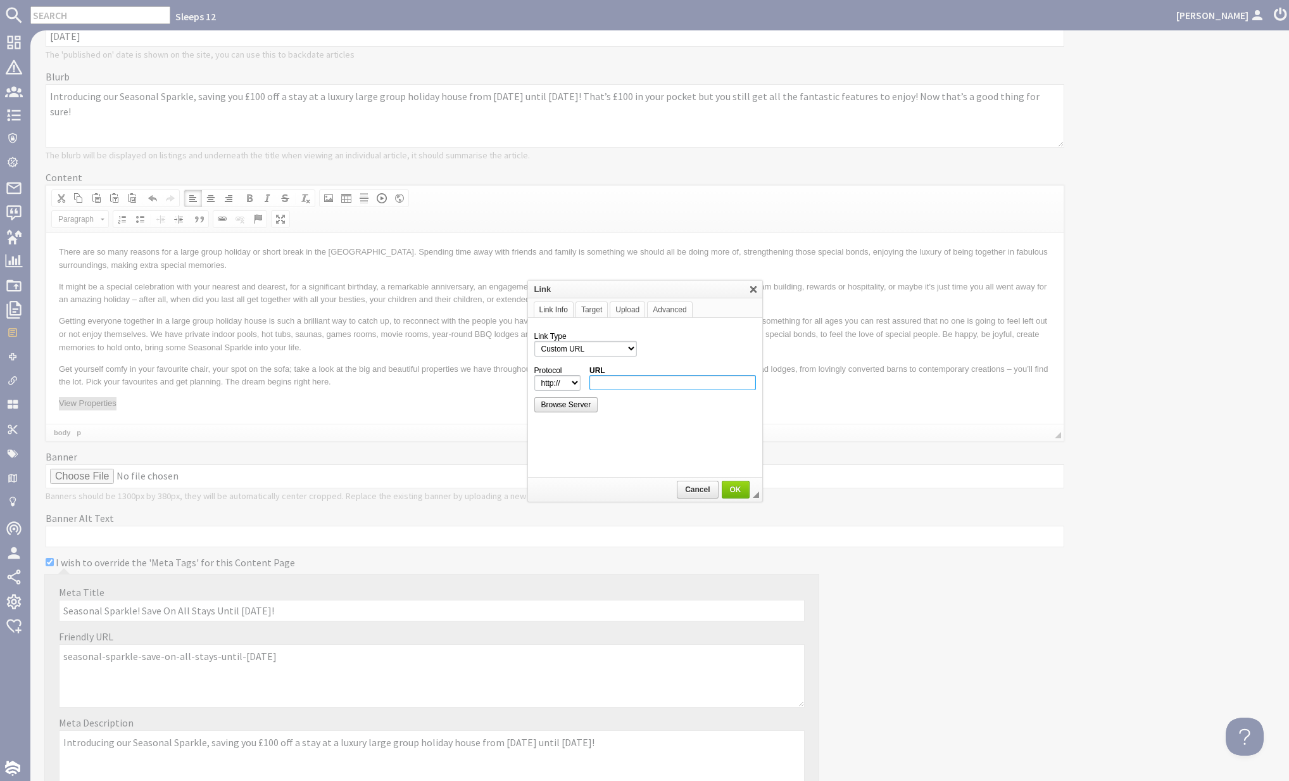
paste input "www.sleeps12.com/content/discount-code-seaspa100-terms-conditions"
type input "www.sleeps12.com/content/discount-code-seaspa100-terms-conditions"
click at [734, 485] on span "OK" at bounding box center [735, 489] width 25 height 9
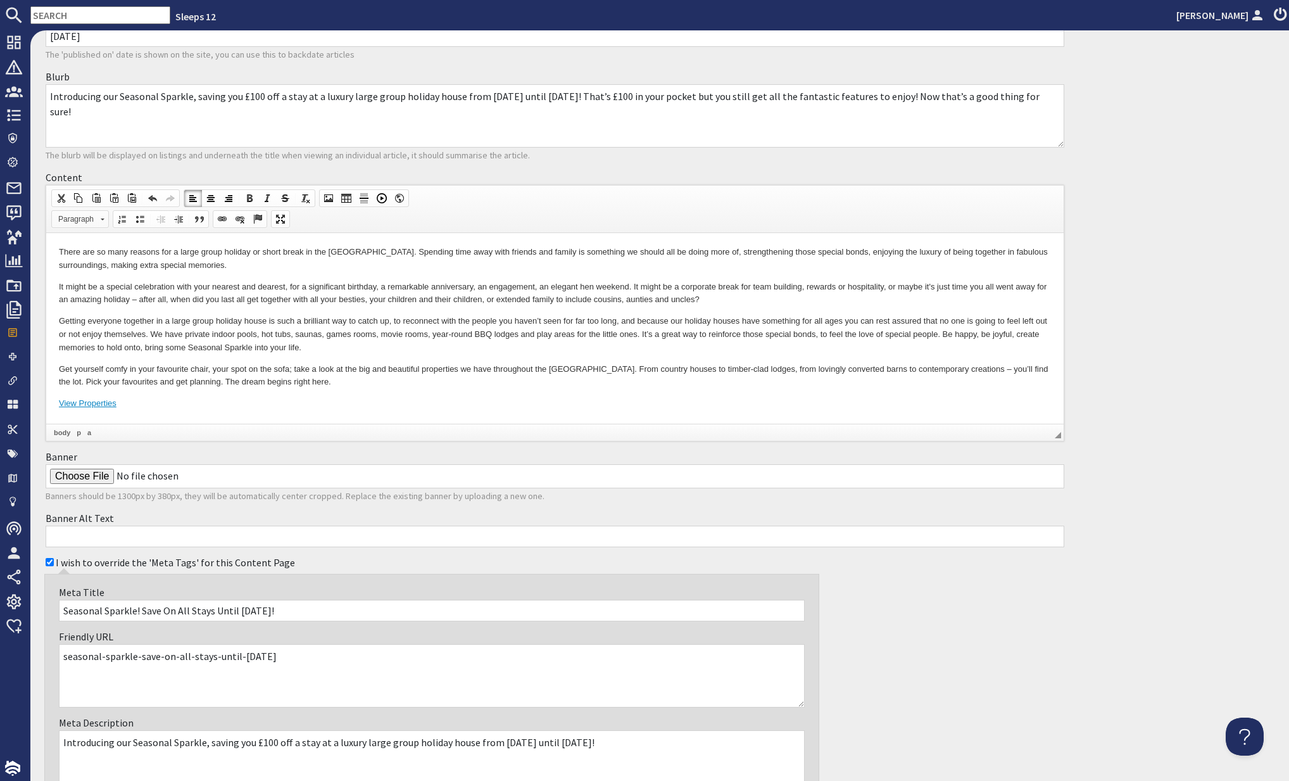
click at [82, 217] on span "Paragraph" at bounding box center [74, 219] width 44 height 16
drag, startPoint x: 84, startPoint y: 239, endPoint x: 331, endPoint y: 278, distance: 249.5
click at [84, 239] on link "Primary Button" at bounding box center [98, 239] width 91 height 14
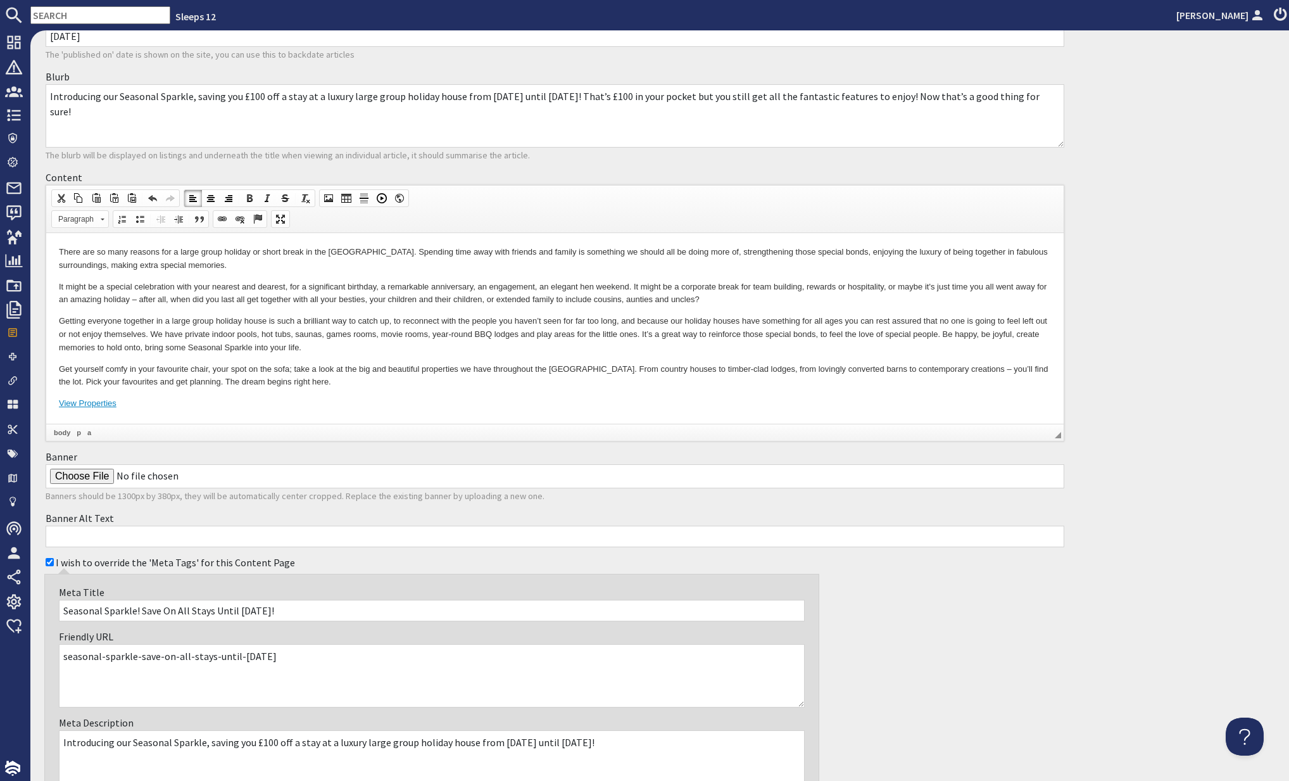
drag, startPoint x: 383, startPoint y: 391, endPoint x: 452, endPoint y: 401, distance: 69.9
click at [384, 391] on body "There are so many reasons for a large group holiday or short break in the UK. S…" at bounding box center [555, 328] width 992 height 165
click at [111, 305] on p "It might be a special celebration with your nearest and dearest, for a signific…" at bounding box center [555, 294] width 992 height 27
drag, startPoint x: 602, startPoint y: 94, endPoint x: 623, endPoint y: 97, distance: 21.1
click at [625, 97] on textarea "Introducing our Seasonal Sparkle, saving you £100 off a stay at a luxury large …" at bounding box center [555, 115] width 1019 height 63
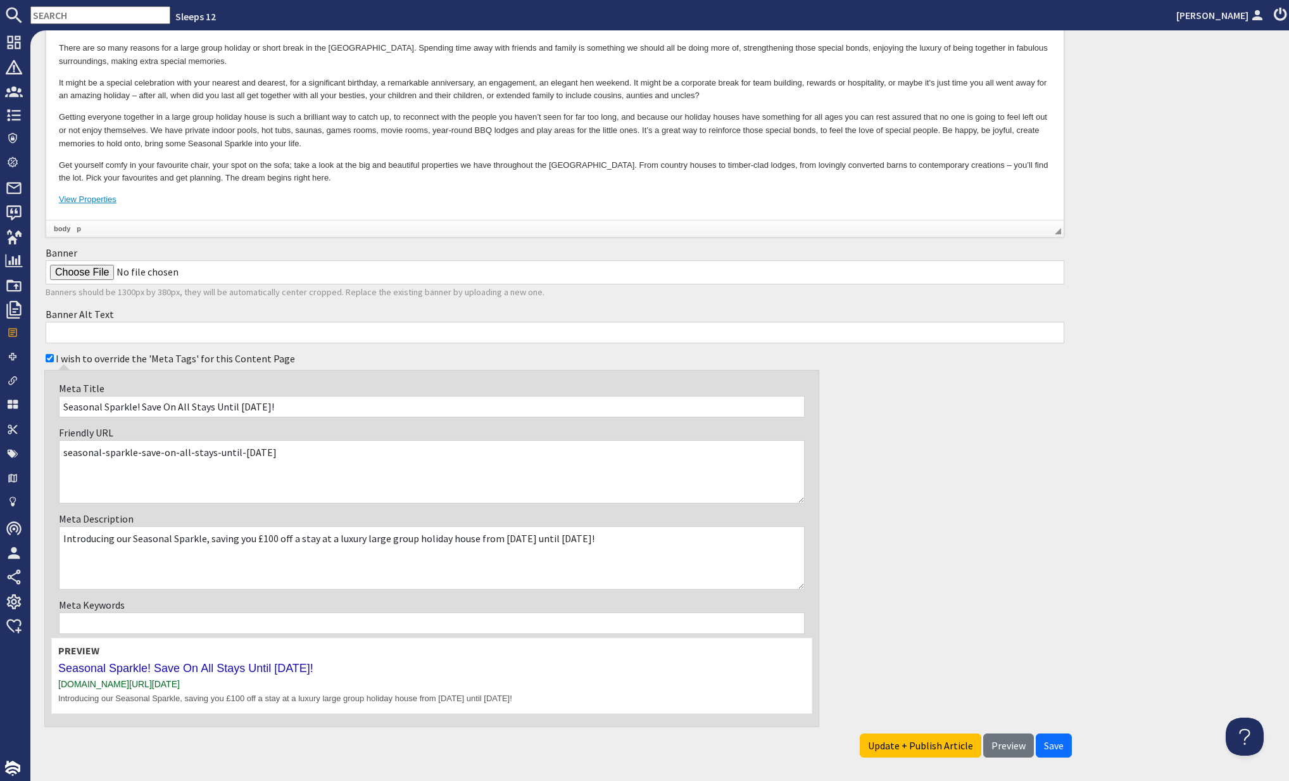
scroll to position [384, 0]
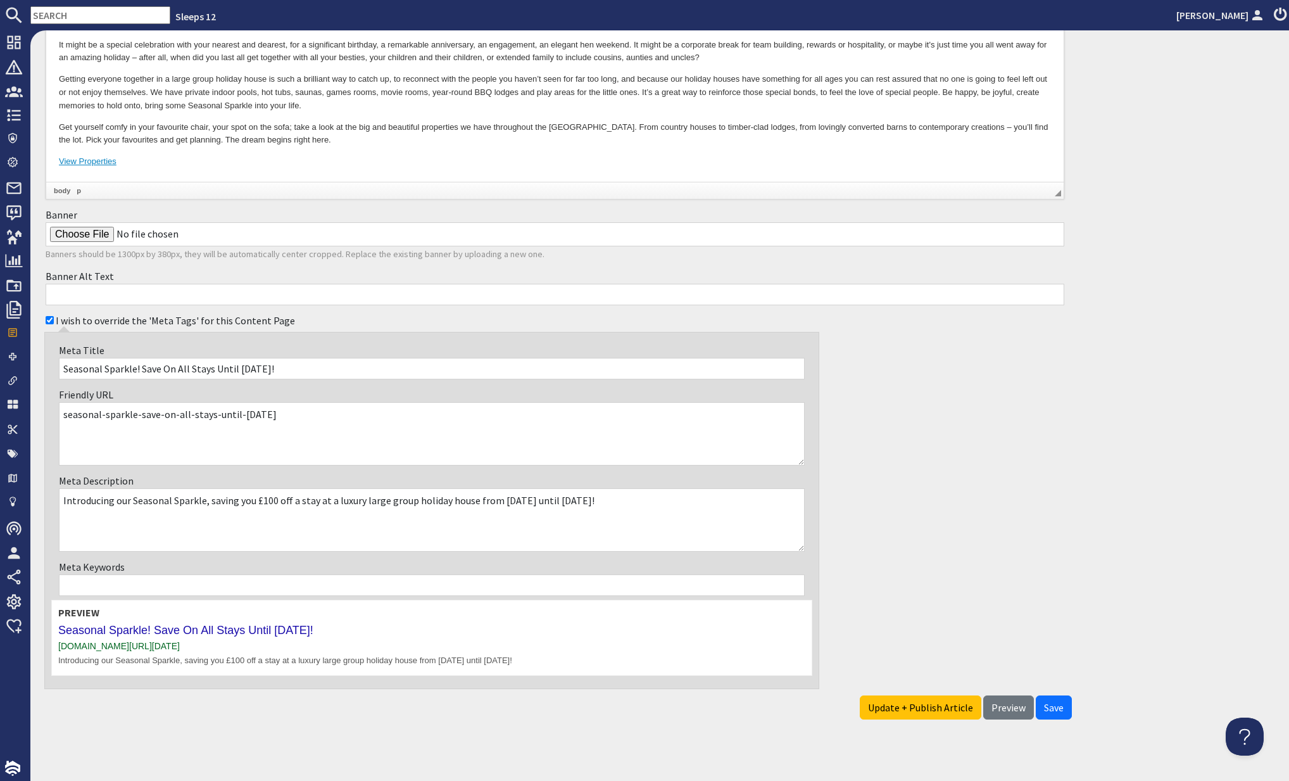
type textarea "Introducing our Seasonal Sparkle, saving you £100 off a stay at a luxury large …"
click at [241, 361] on input "Seasonal Sparkle! Save On All Stays Until 27th March 2026!" at bounding box center [432, 369] width 746 height 22
click at [259, 365] on input "Seasonal Sparkle! Save On All Stays Until 27th March 2026!" at bounding box center [432, 369] width 746 height 22
drag, startPoint x: 256, startPoint y: 360, endPoint x: 281, endPoint y: 363, distance: 24.8
click at [278, 362] on input "Seasonal Sparkle! Save On All Stays Until 27th March 2026!" at bounding box center [432, 369] width 746 height 22
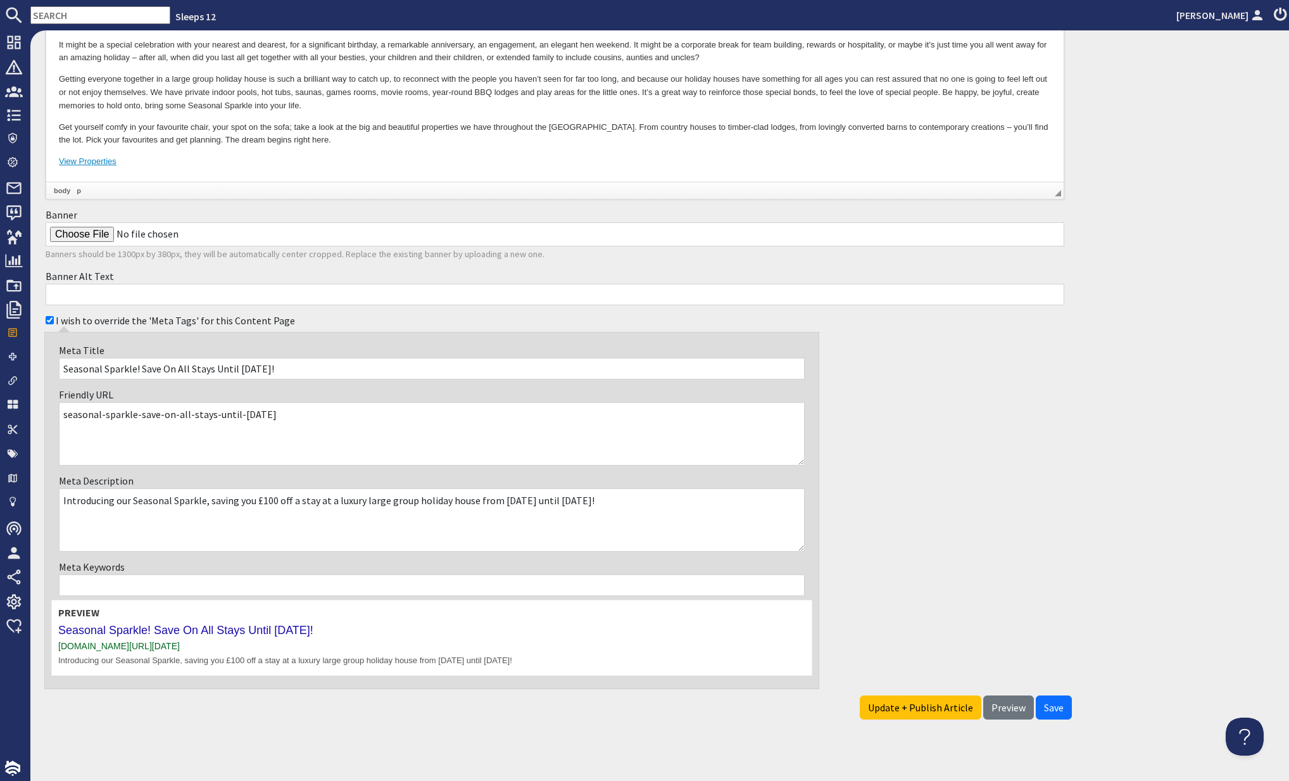
click at [279, 361] on input "Seasonal Sparkle! Save On All Stays Until 27th March 2026!" at bounding box center [432, 369] width 746 height 22
click at [272, 339] on div "Meta Title Seasonal Sparkle! Save On All Stays Until 27th March 2026!" at bounding box center [431, 361] width 761 height 44
drag, startPoint x: 284, startPoint y: 367, endPoint x: 259, endPoint y: 366, distance: 25.4
click at [259, 366] on input "Seasonal Sparkle! Save On All Stays Until 27th March 2026!" at bounding box center [432, 369] width 746 height 22
type input "Seasonal Sparkle! Save On All Stays Until 27th February 2026!"
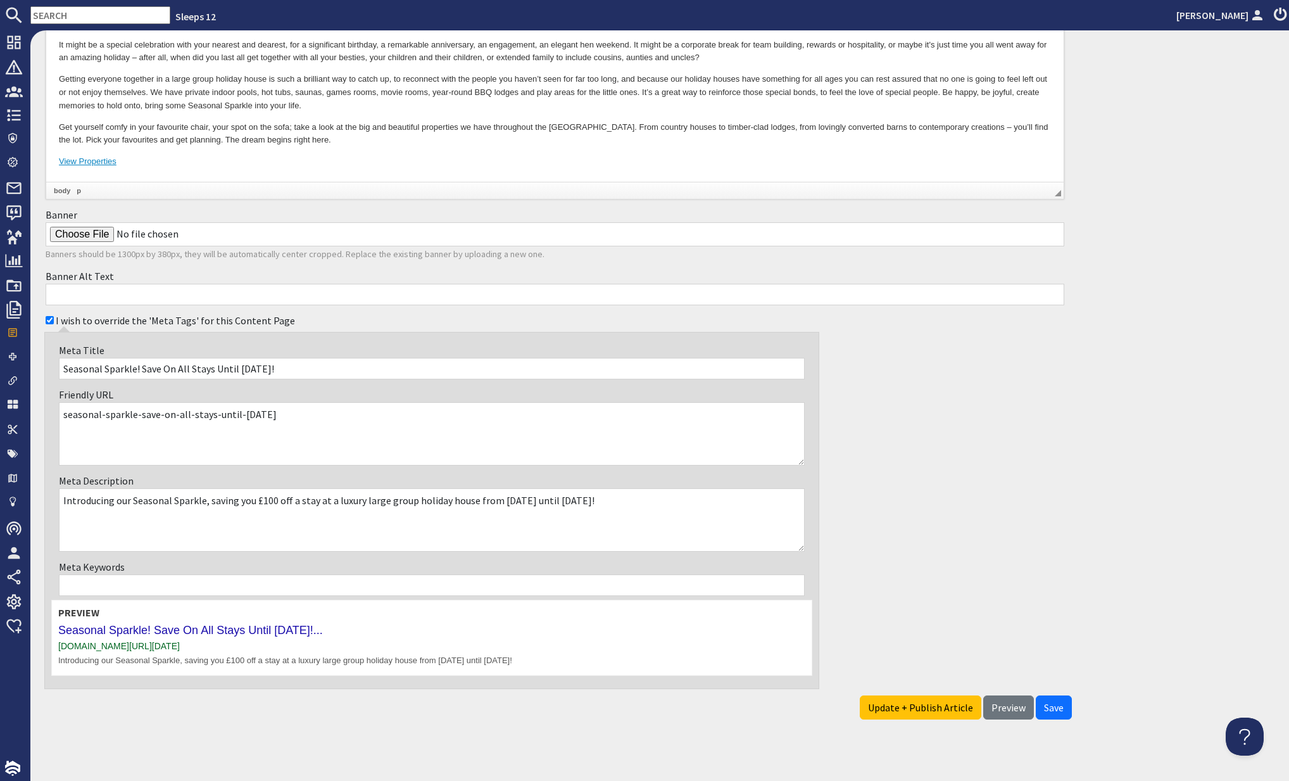
drag, startPoint x: 267, startPoint y: 412, endPoint x: 284, endPoint y: 413, distance: 17.7
click at [284, 413] on textarea "seasonal-sparkle-save-on-all-stays-until-27th-march-2026" at bounding box center [432, 433] width 746 height 63
type textarea "seasonal-sparkle-save-on-all-stays-until-27th-february-2026"
click at [626, 531] on textarea "Introducing our Seasonal Sparkle, saving you £100 off a stay at a luxury large …" at bounding box center [432, 519] width 746 height 63
click at [631, 500] on textarea "Introducing our Seasonal Sparkle, saving you £100 off a stay at a luxury large …" at bounding box center [432, 519] width 746 height 63
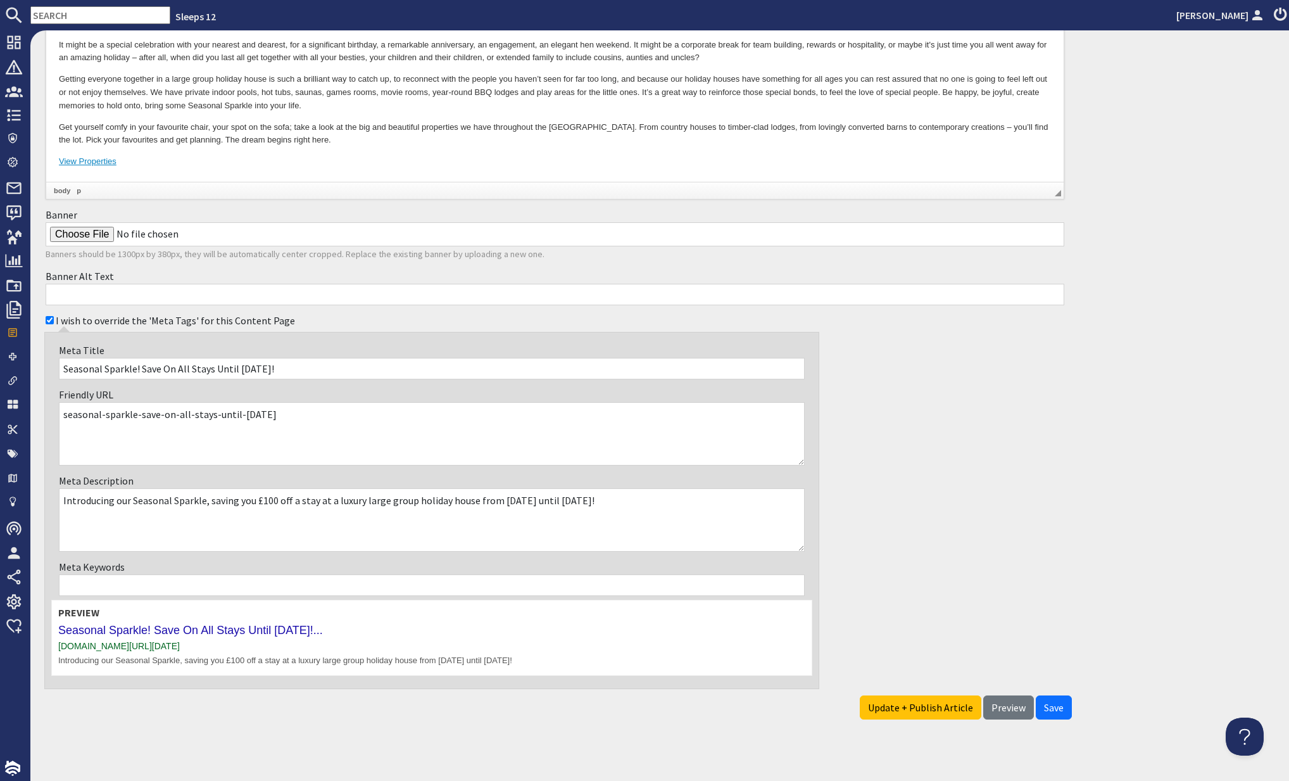
drag, startPoint x: 616, startPoint y: 498, endPoint x: 640, endPoint y: 498, distance: 24.1
click at [640, 498] on textarea "Introducing our Seasonal Sparkle, saving you £100 off a stay at a luxury large …" at bounding box center [432, 519] width 746 height 63
type textarea "Introducing our Seasonal Sparkle, saving you £100 off a stay at a luxury large …"
click at [445, 443] on textarea "seasonal-sparkle-save-on-all-stays-until-27th-march-2026" at bounding box center [432, 434] width 746 height 63
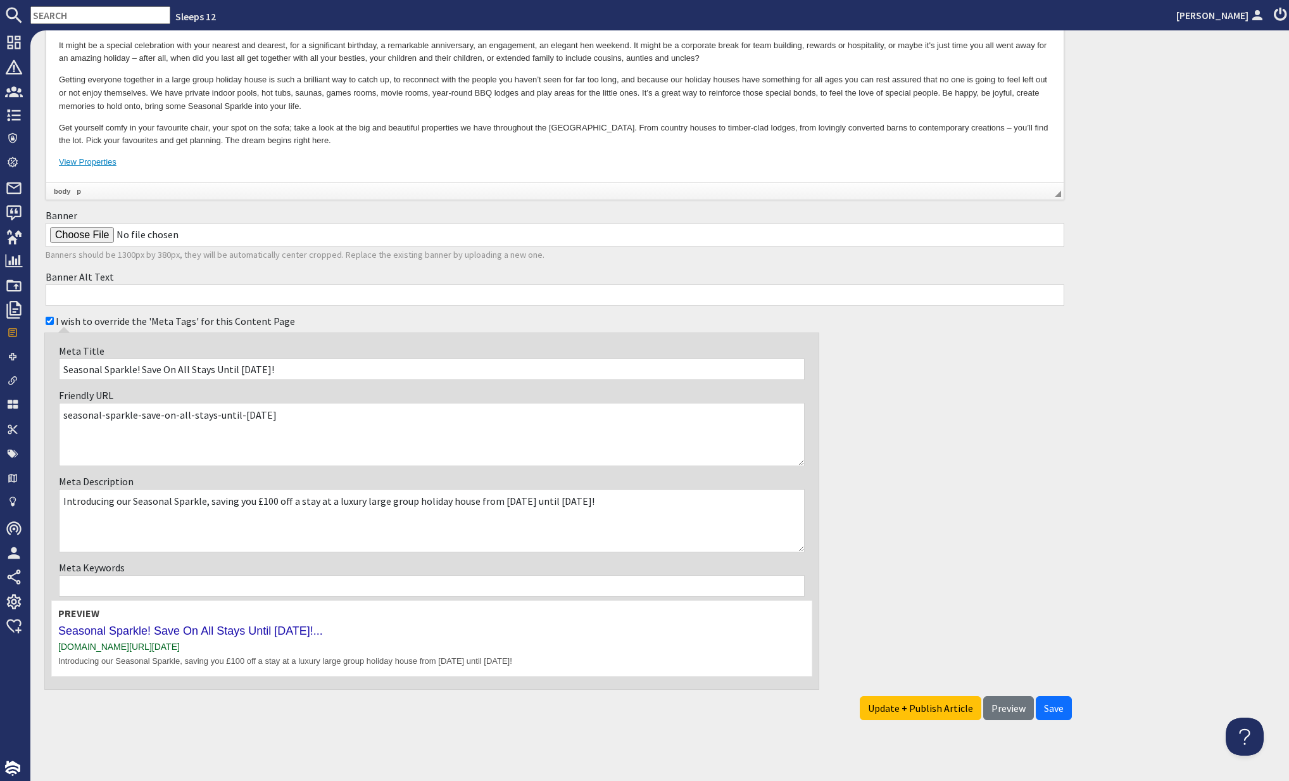
drag, startPoint x: 712, startPoint y: 506, endPoint x: 99, endPoint y: 484, distance: 614.0
click at [99, 484] on div "Meta Description Introducing our Seasonal Sparkle, saving you £100 off a stay a…" at bounding box center [431, 513] width 761 height 86
drag, startPoint x: 326, startPoint y: 367, endPoint x: 70, endPoint y: 358, distance: 256.0
click at [70, 358] on input "Seasonal Sparkle! Save On All Stays Until 27th February 2026!" at bounding box center [432, 369] width 746 height 22
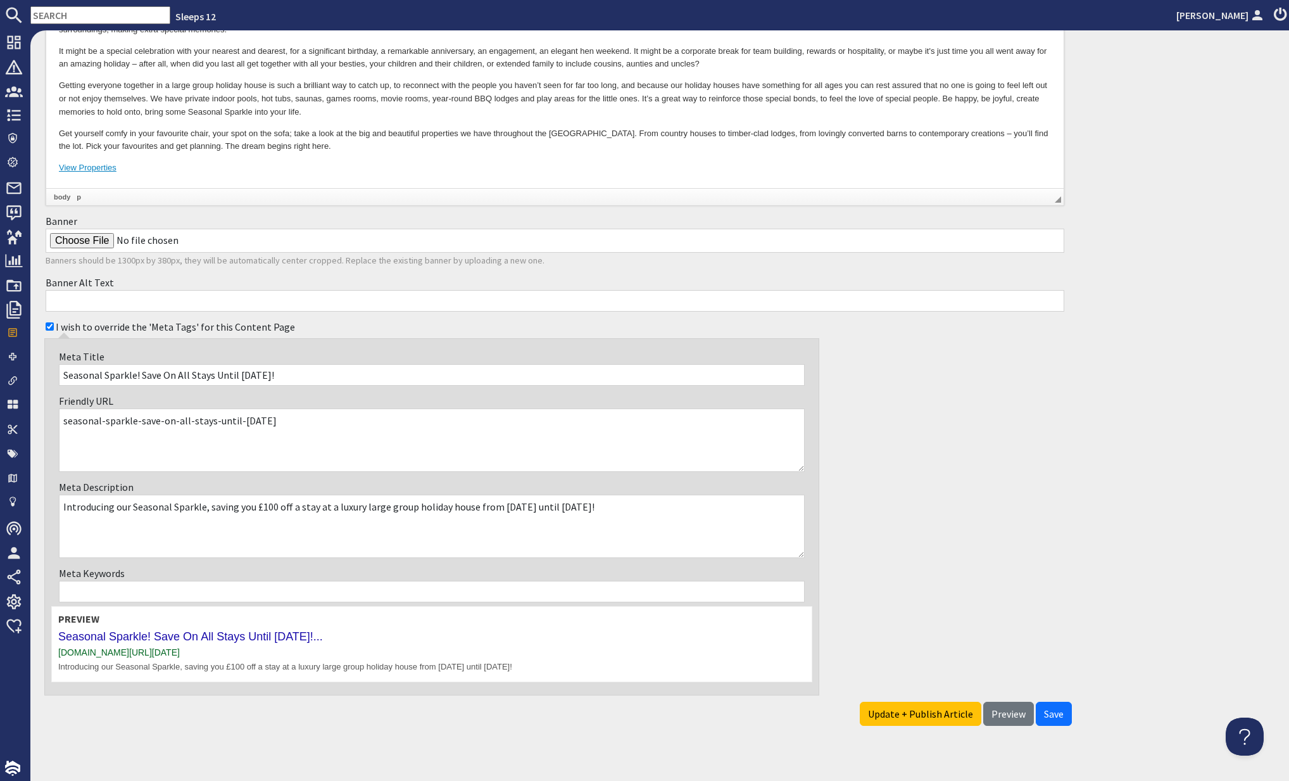
drag, startPoint x: 262, startPoint y: 525, endPoint x: 312, endPoint y: 512, distance: 51.6
click at [263, 523] on textarea "Introducing our Seasonal Sparkle, saving you £100 off a stay at a luxury large …" at bounding box center [432, 526] width 746 height 63
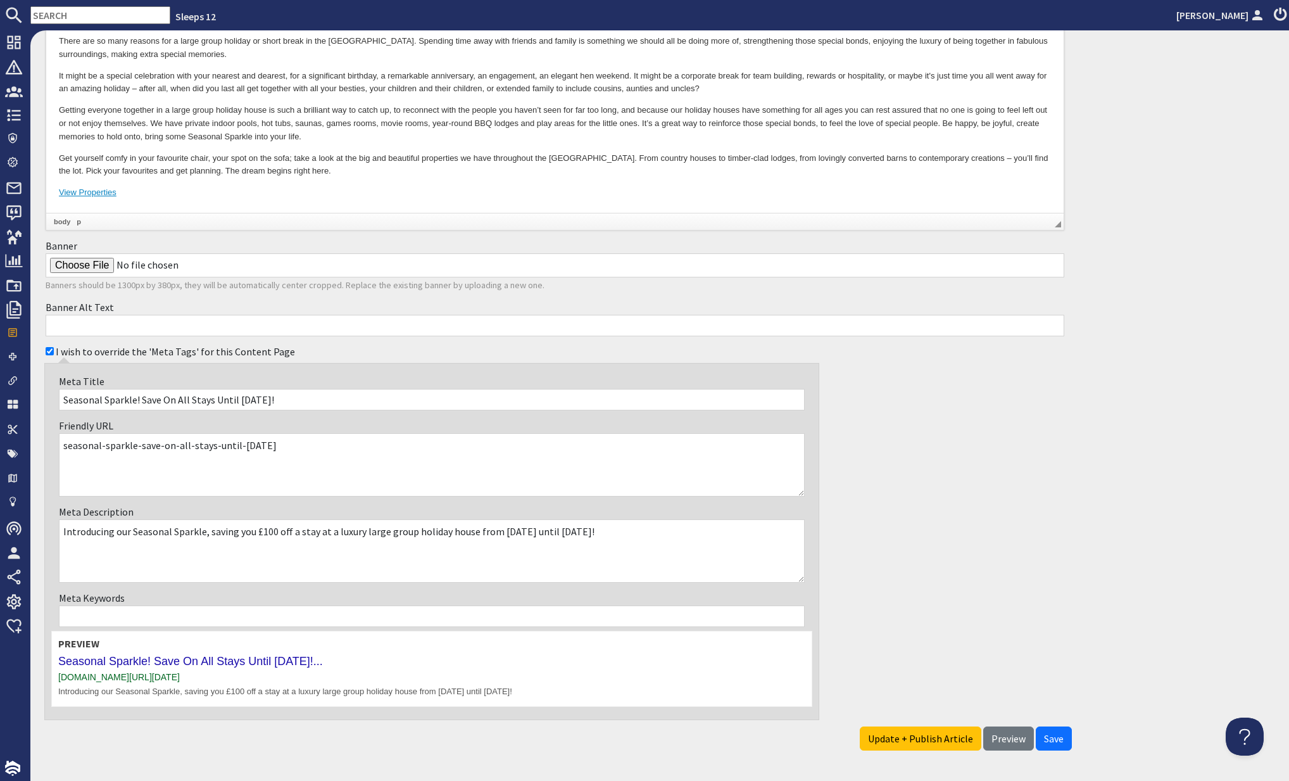
drag, startPoint x: 721, startPoint y: 512, endPoint x: 71, endPoint y: 475, distance: 650.8
click at [71, 475] on div "Meta Title Seasonal Sparkle! Save On All Stays Until 27th February 2026! Friend…" at bounding box center [431, 541] width 775 height 357
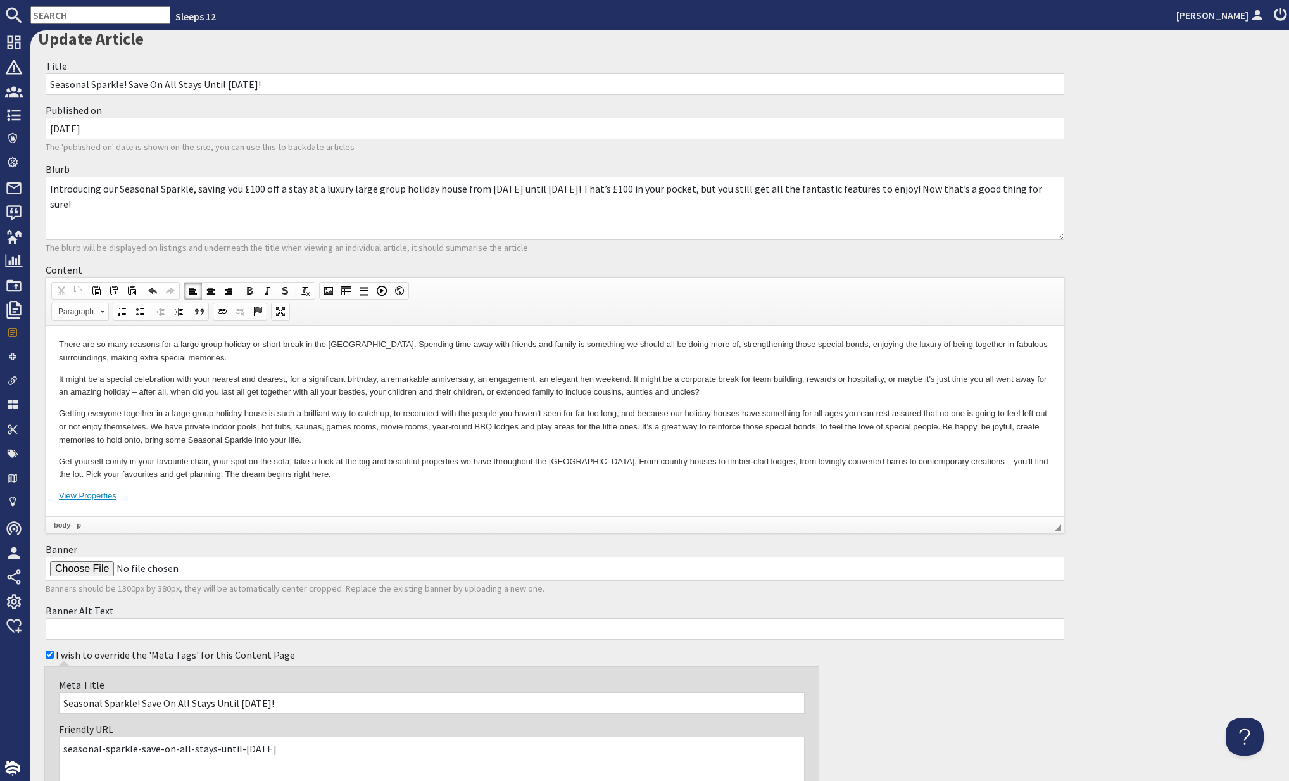
scroll to position [28, 0]
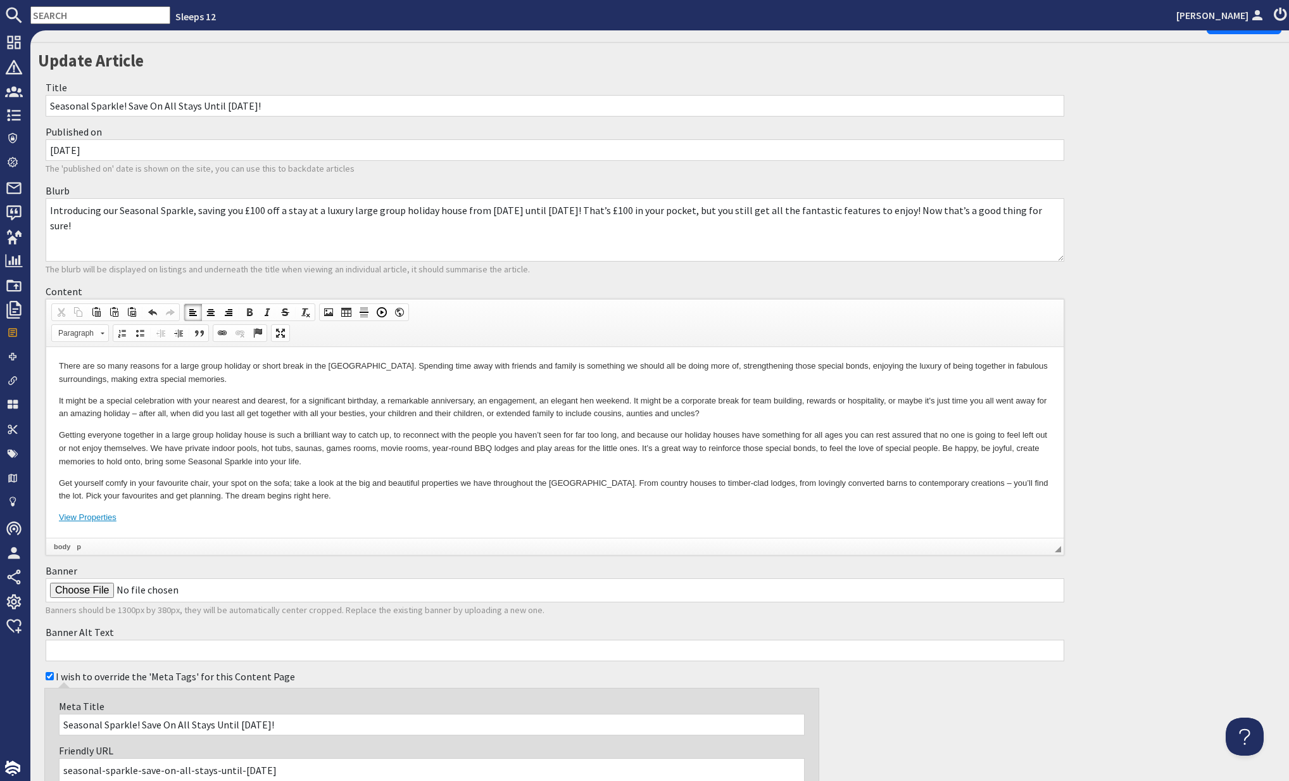
click at [85, 585] on input "Banner" at bounding box center [555, 590] width 1019 height 24
type input "C:\fakepath\SeasonSparkle (1).jpg"
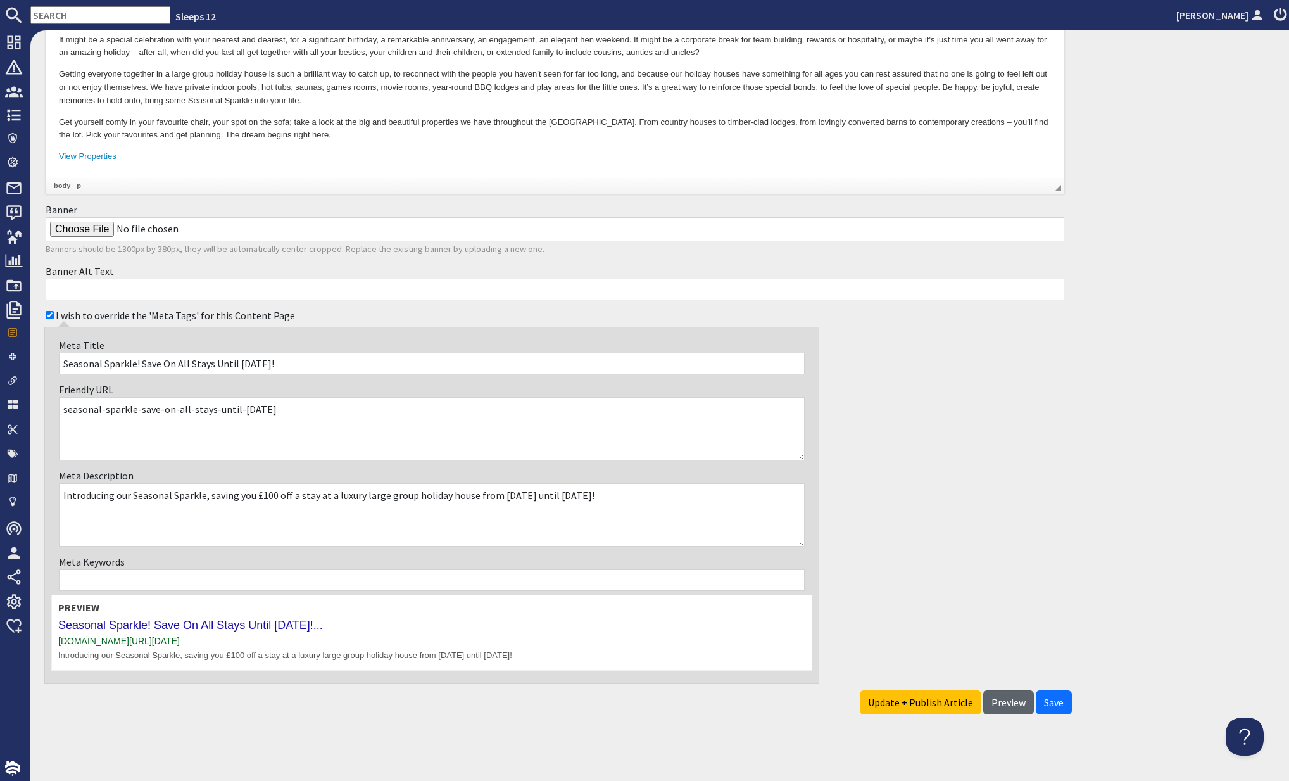
click at [1004, 699] on span "Preview" at bounding box center [1009, 702] width 34 height 13
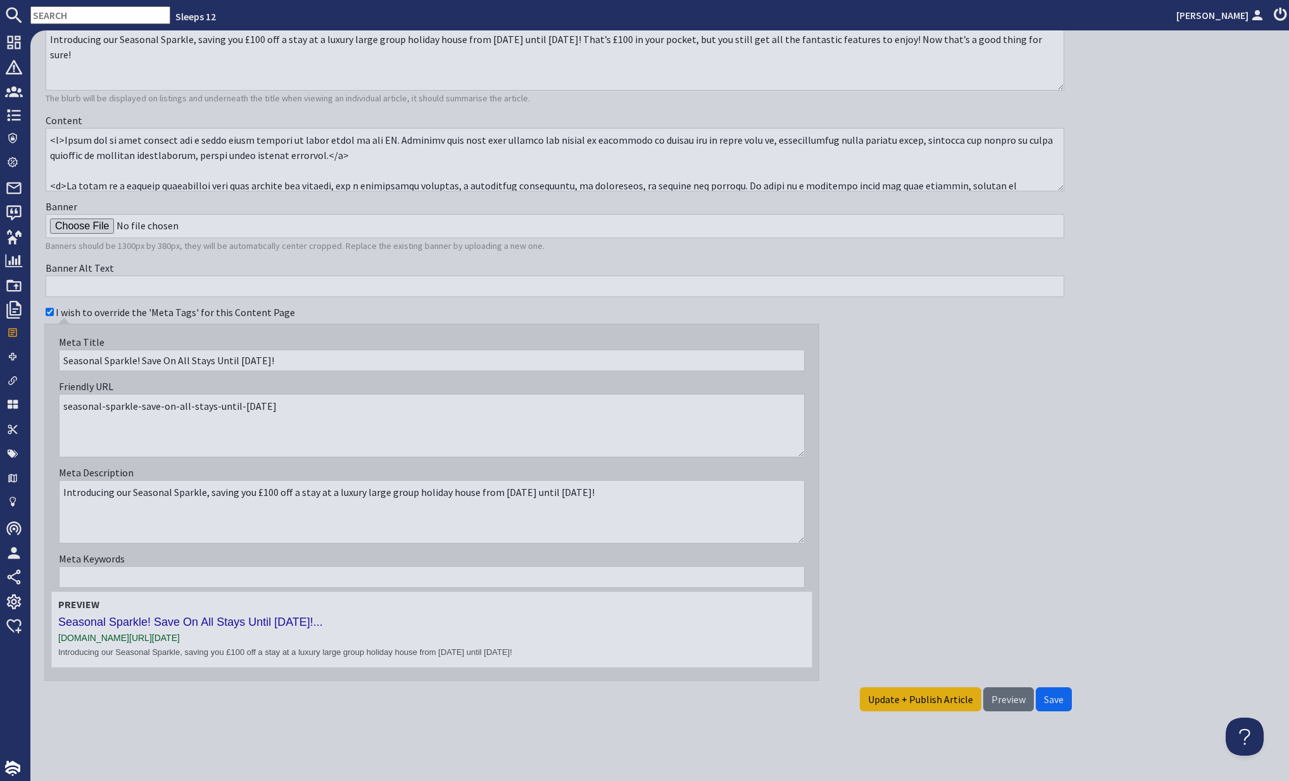
scroll to position [197, 0]
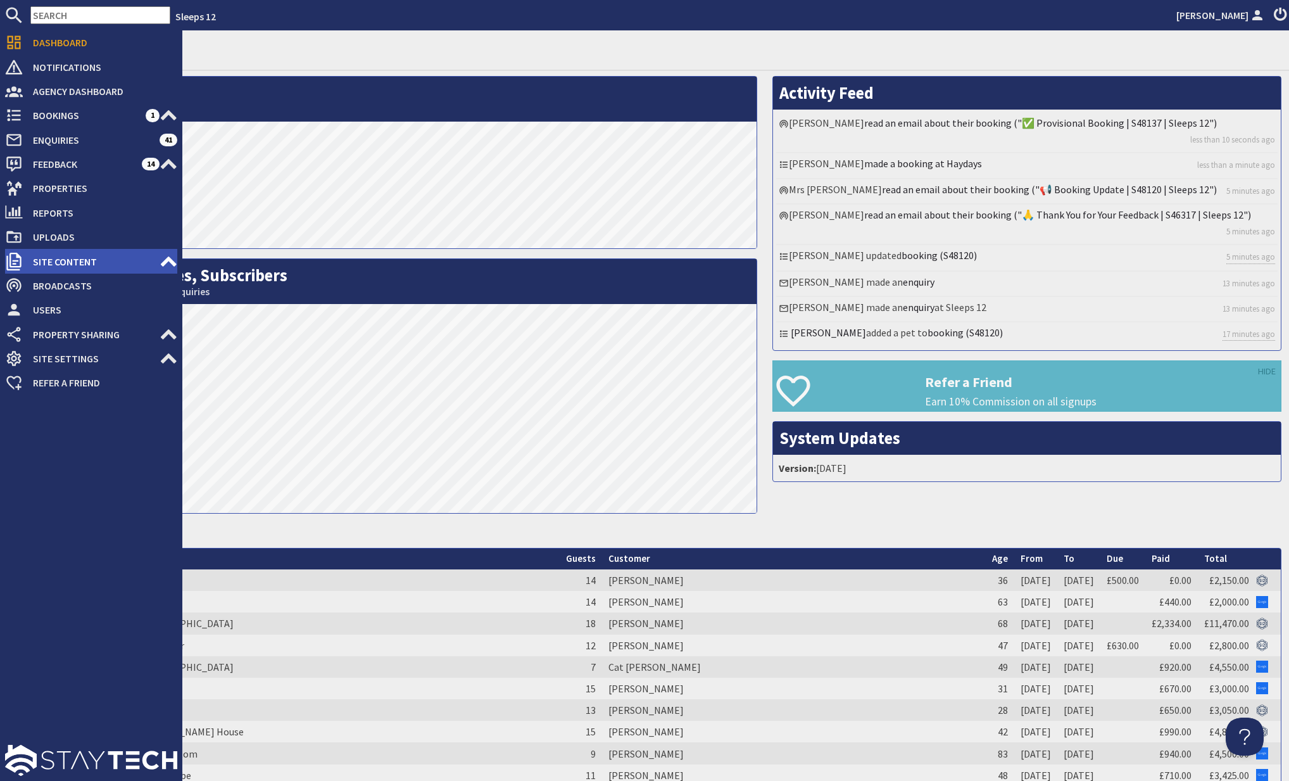
click at [160, 262] on icon at bounding box center [169, 262] width 18 height 18
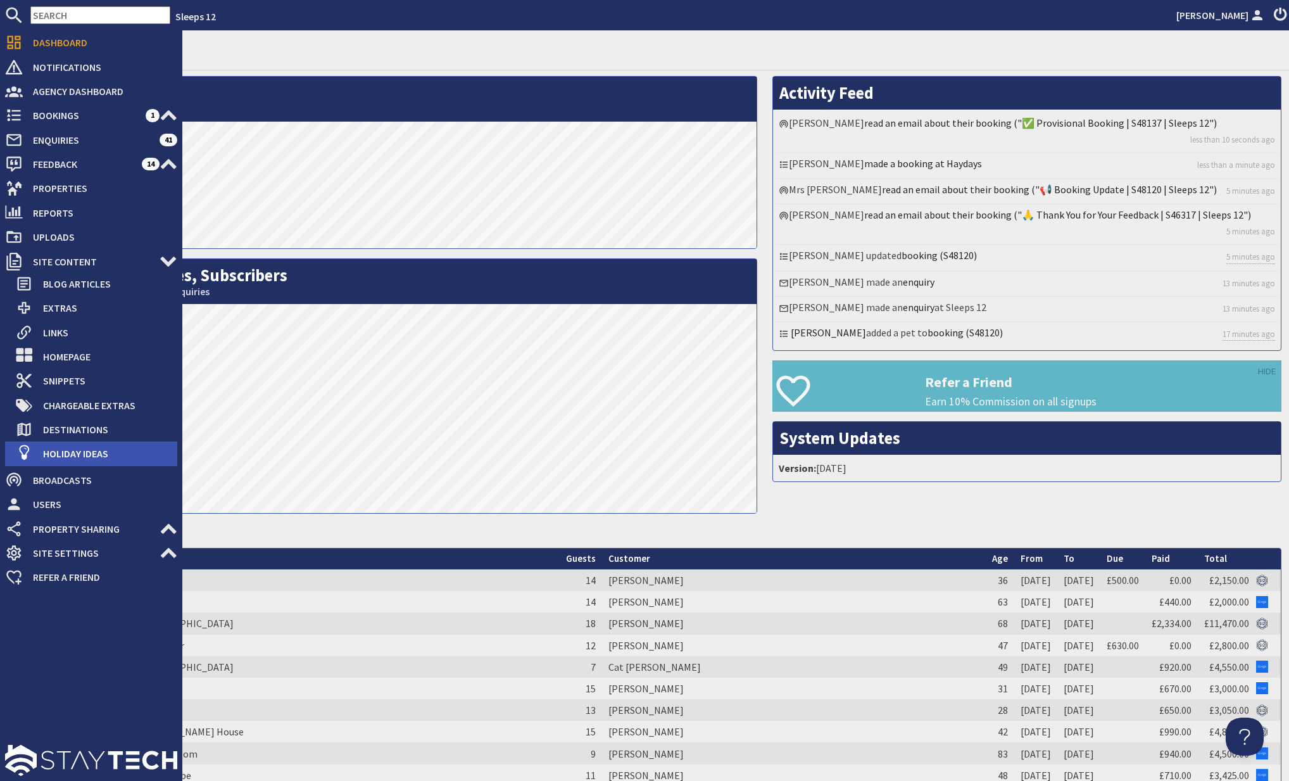
click at [89, 453] on span "Holiday Ideas" at bounding box center [105, 453] width 144 height 20
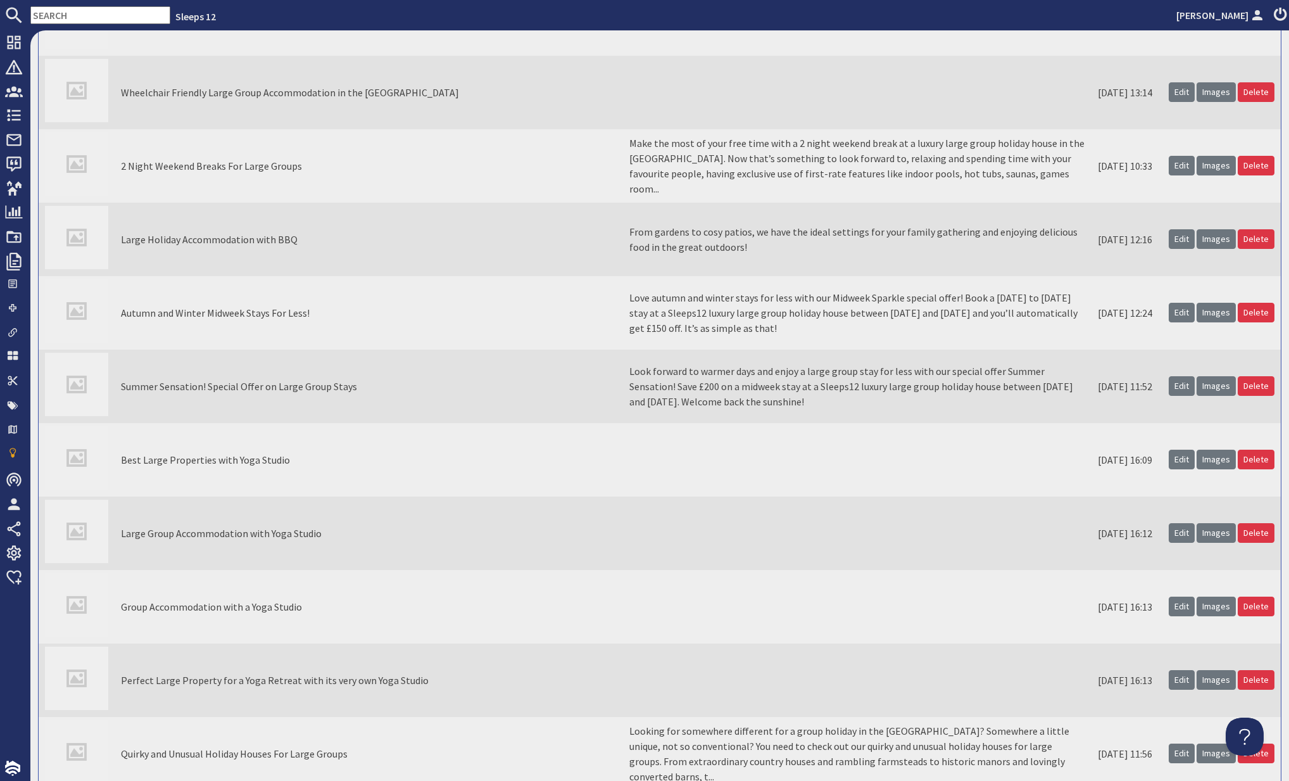
scroll to position [17018, 0]
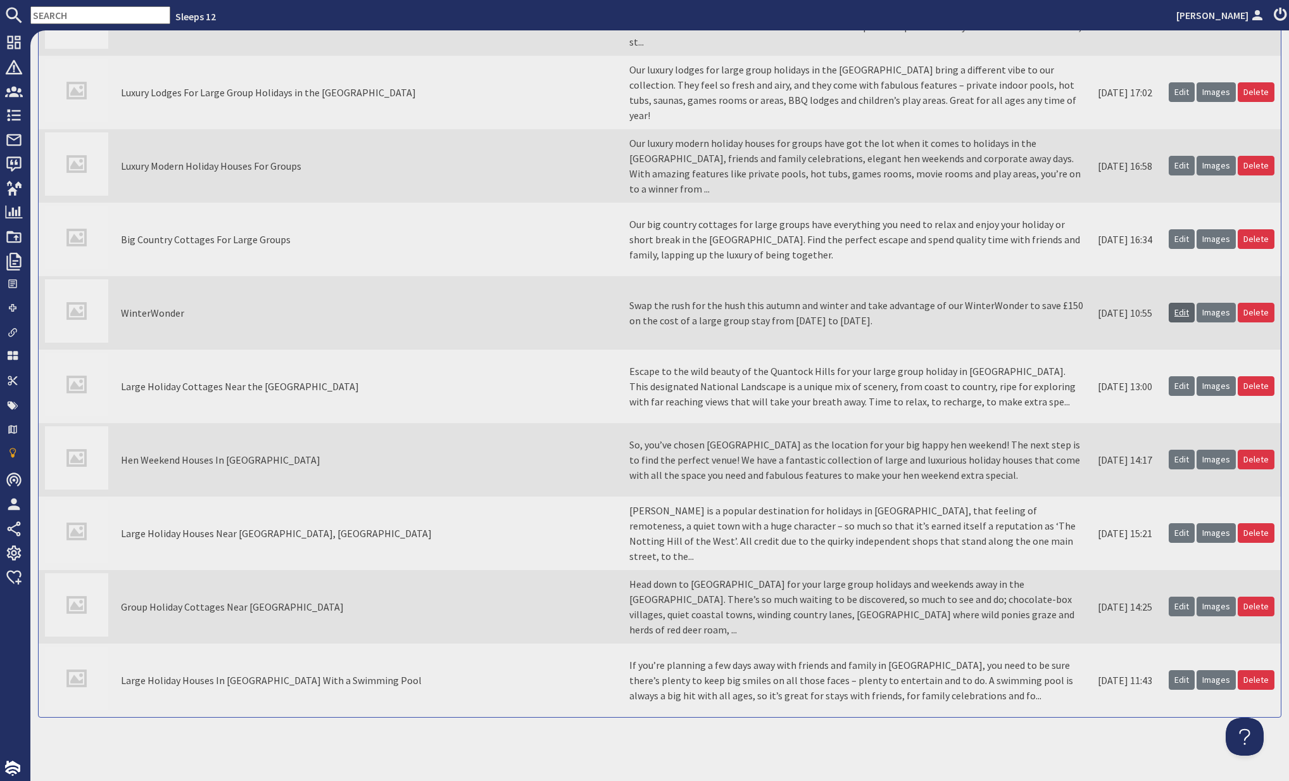
click at [1186, 322] on link "Edit" at bounding box center [1182, 313] width 26 height 20
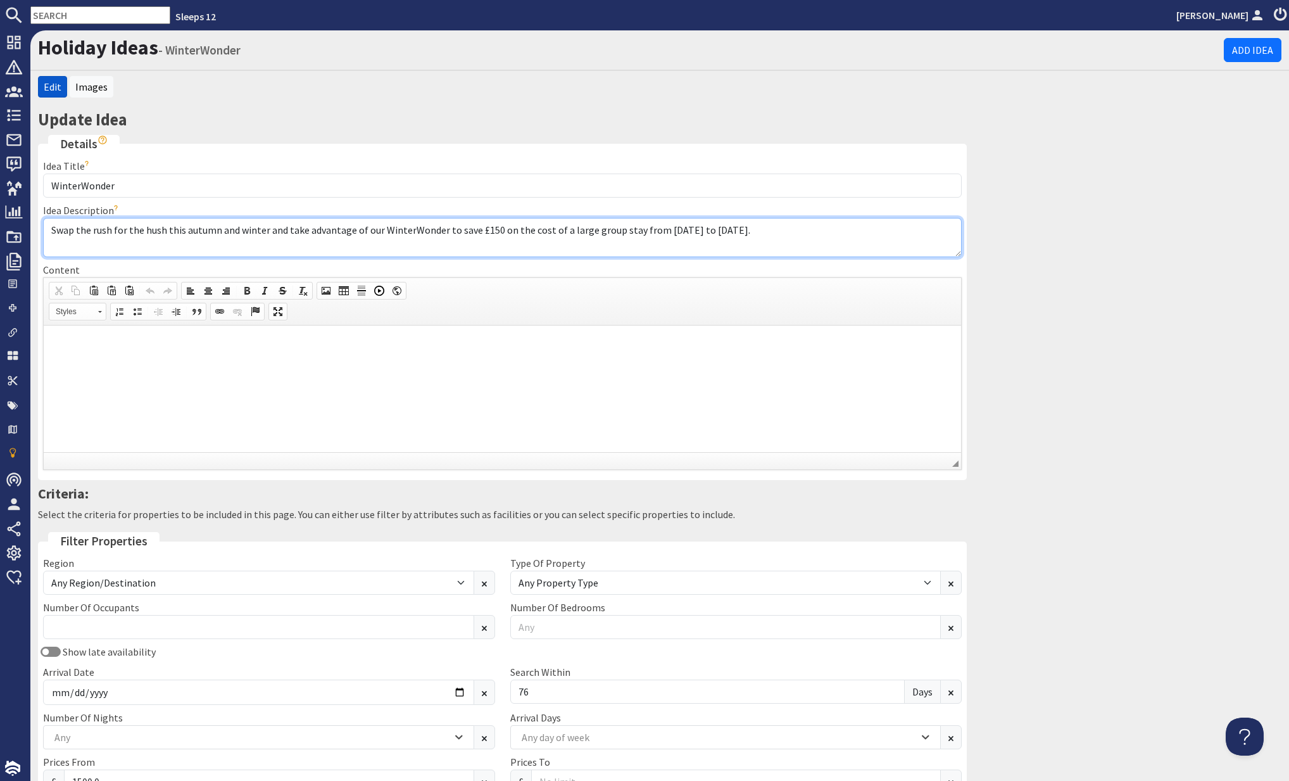
drag, startPoint x: 53, startPoint y: 229, endPoint x: 831, endPoint y: 237, distance: 778.3
click at [831, 237] on textarea "Swap the rush for the hush this autumn and winter and take advantage of our Win…" at bounding box center [502, 237] width 919 height 39
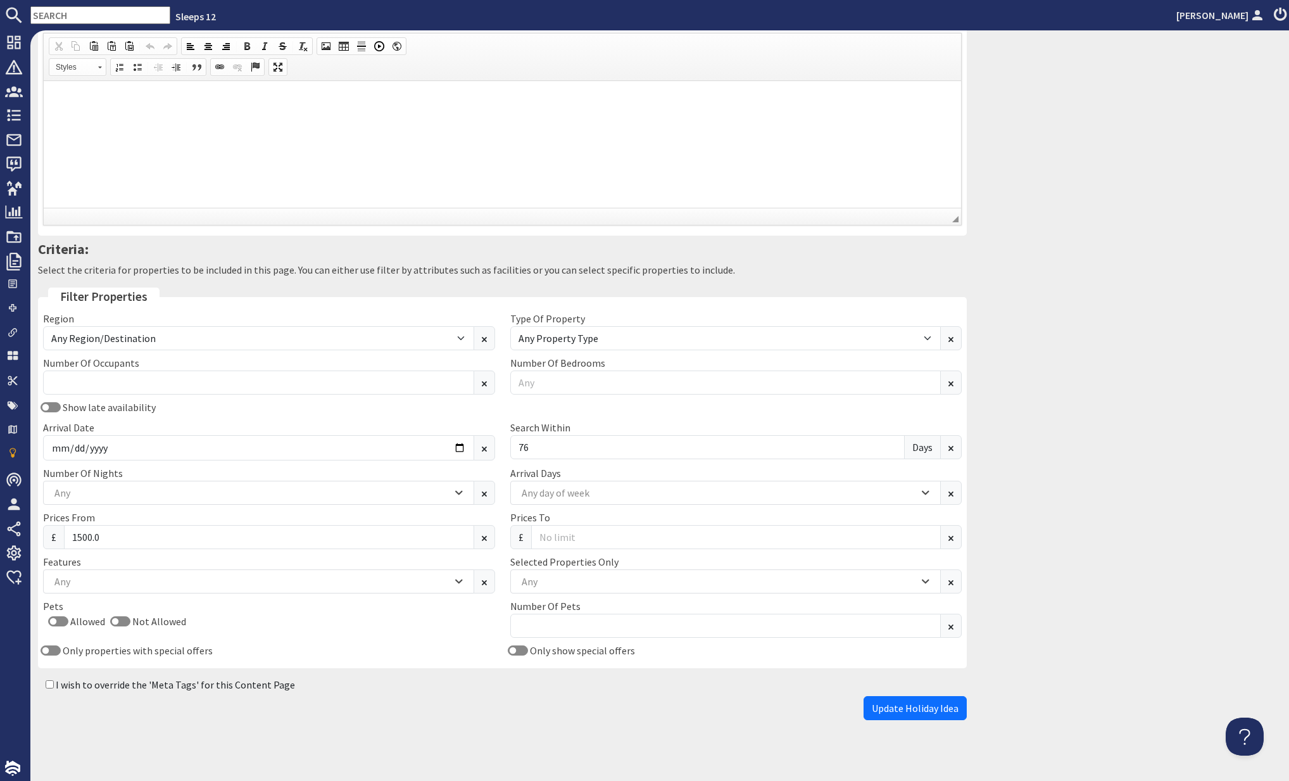
scroll to position [247, 0]
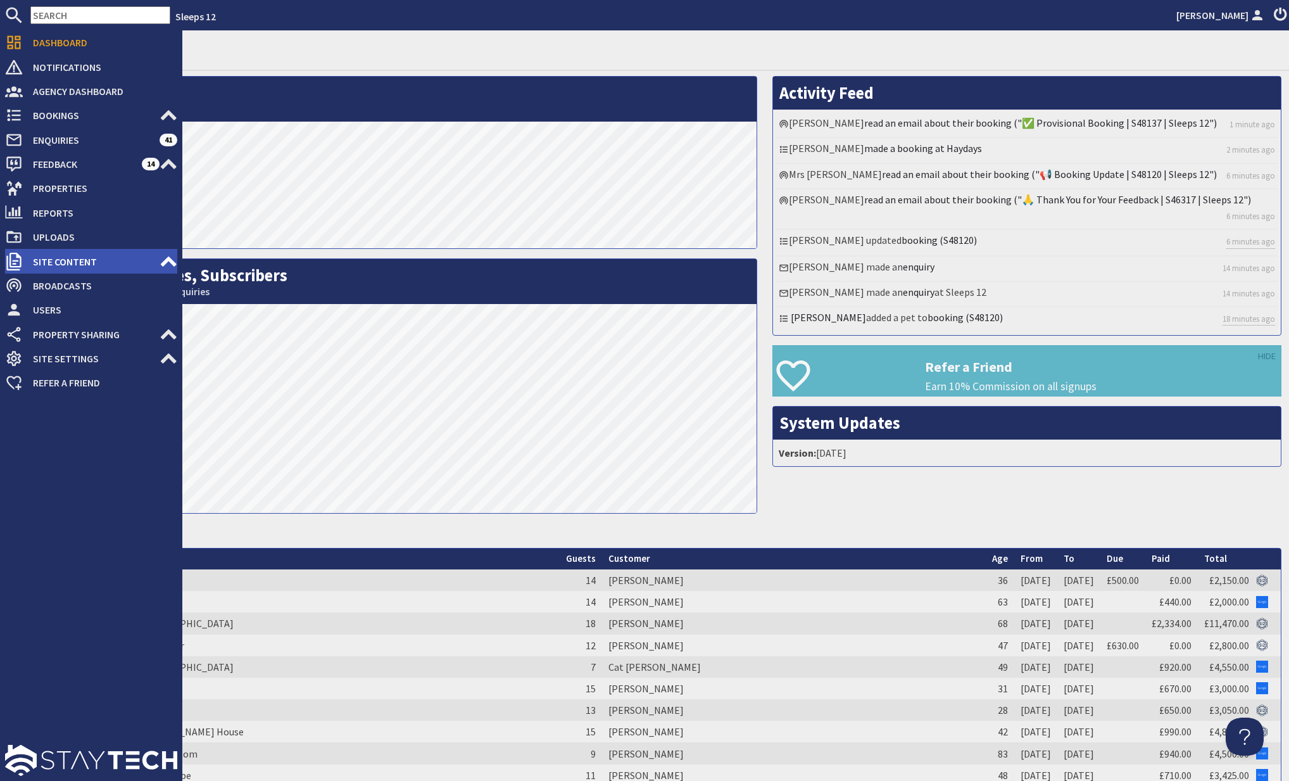
click at [156, 258] on span "Site Content" at bounding box center [91, 261] width 137 height 20
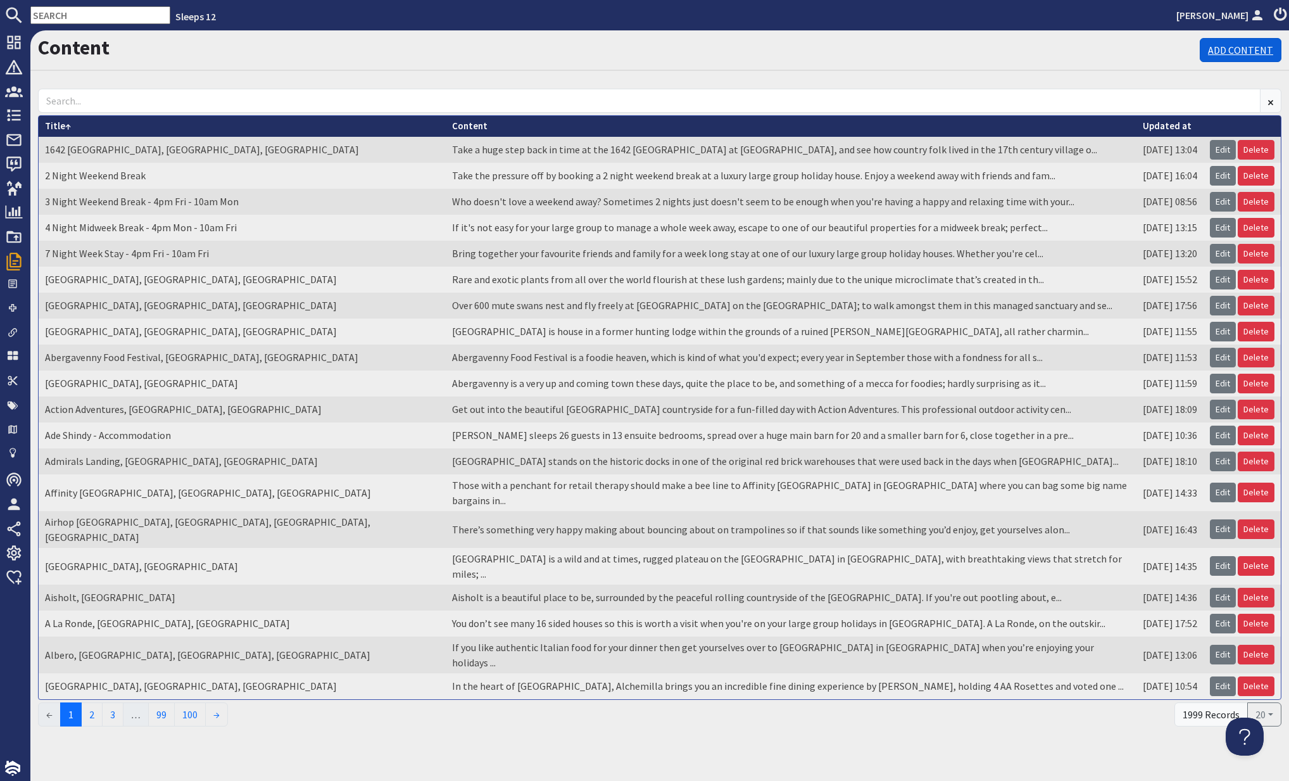
click at [1246, 56] on link "Add Content" at bounding box center [1241, 50] width 82 height 24
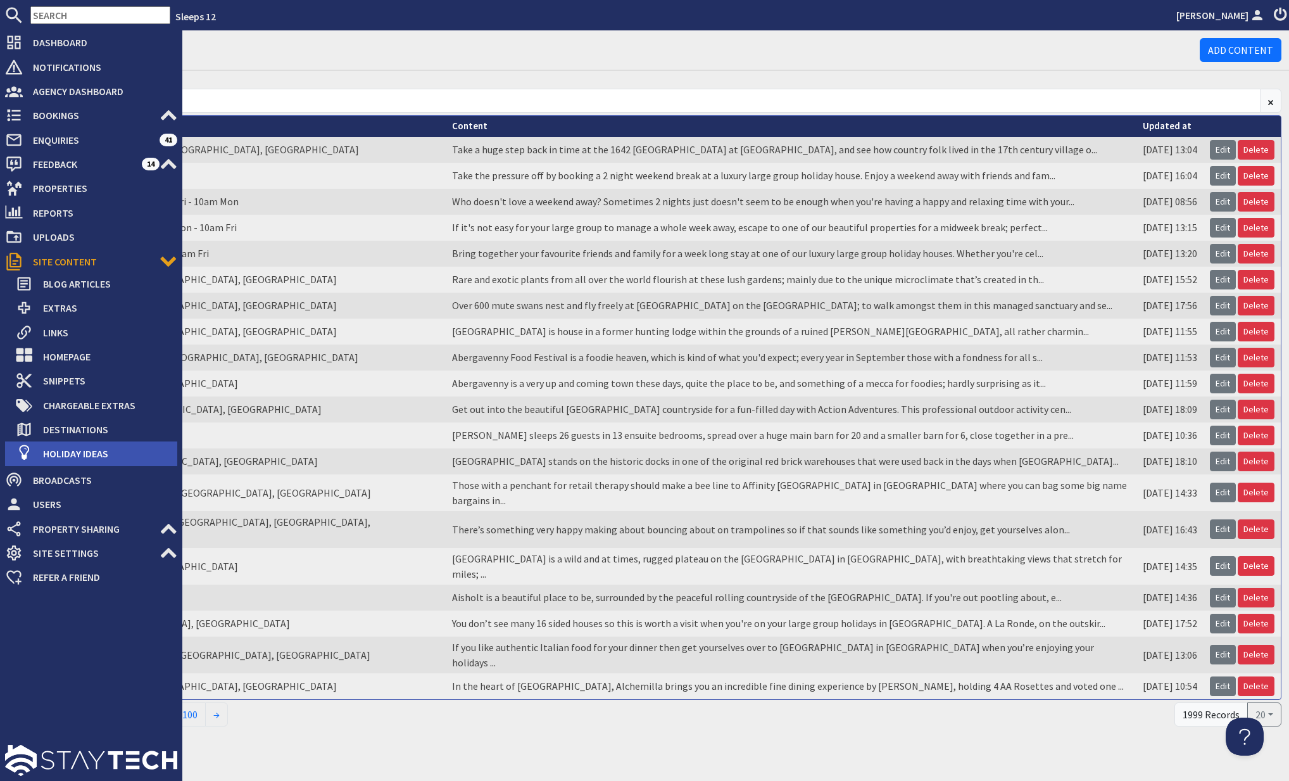
click at [109, 455] on span "Holiday Ideas" at bounding box center [105, 453] width 144 height 20
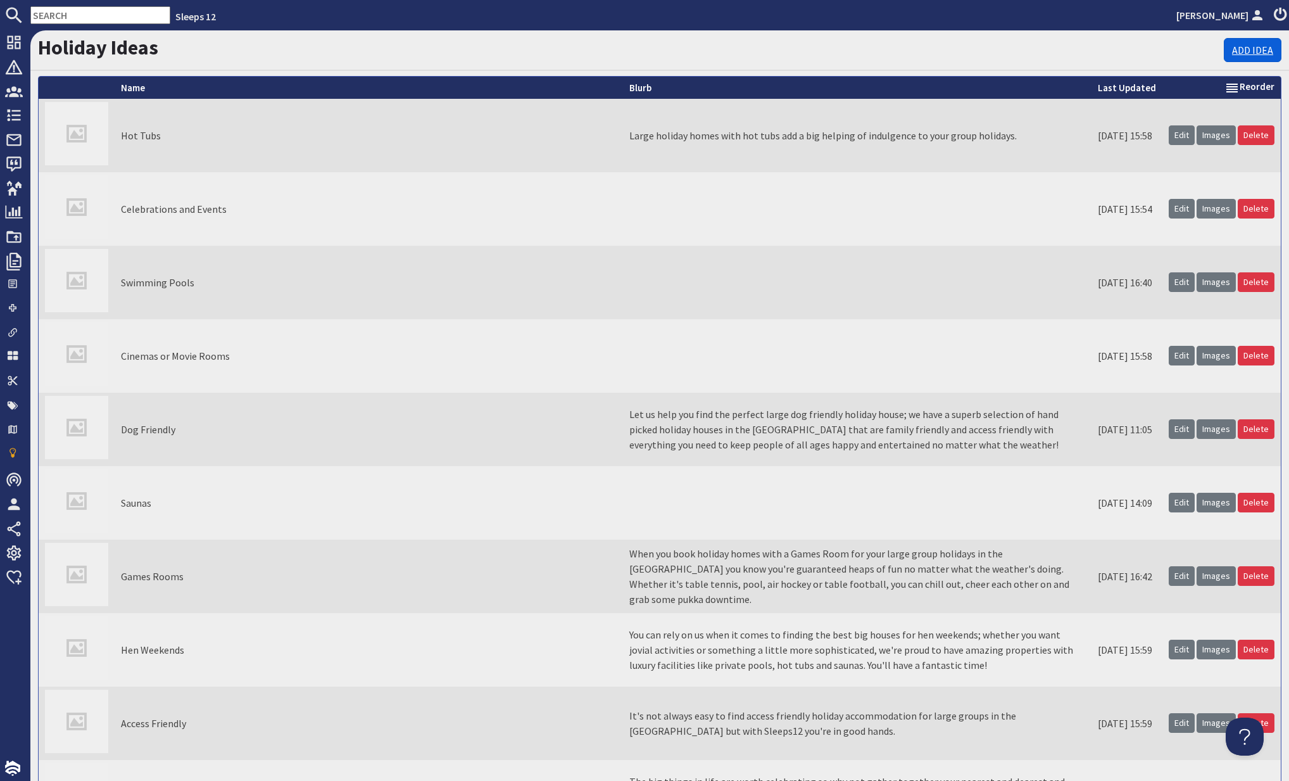
click at [1251, 54] on link "Add Idea" at bounding box center [1253, 50] width 58 height 24
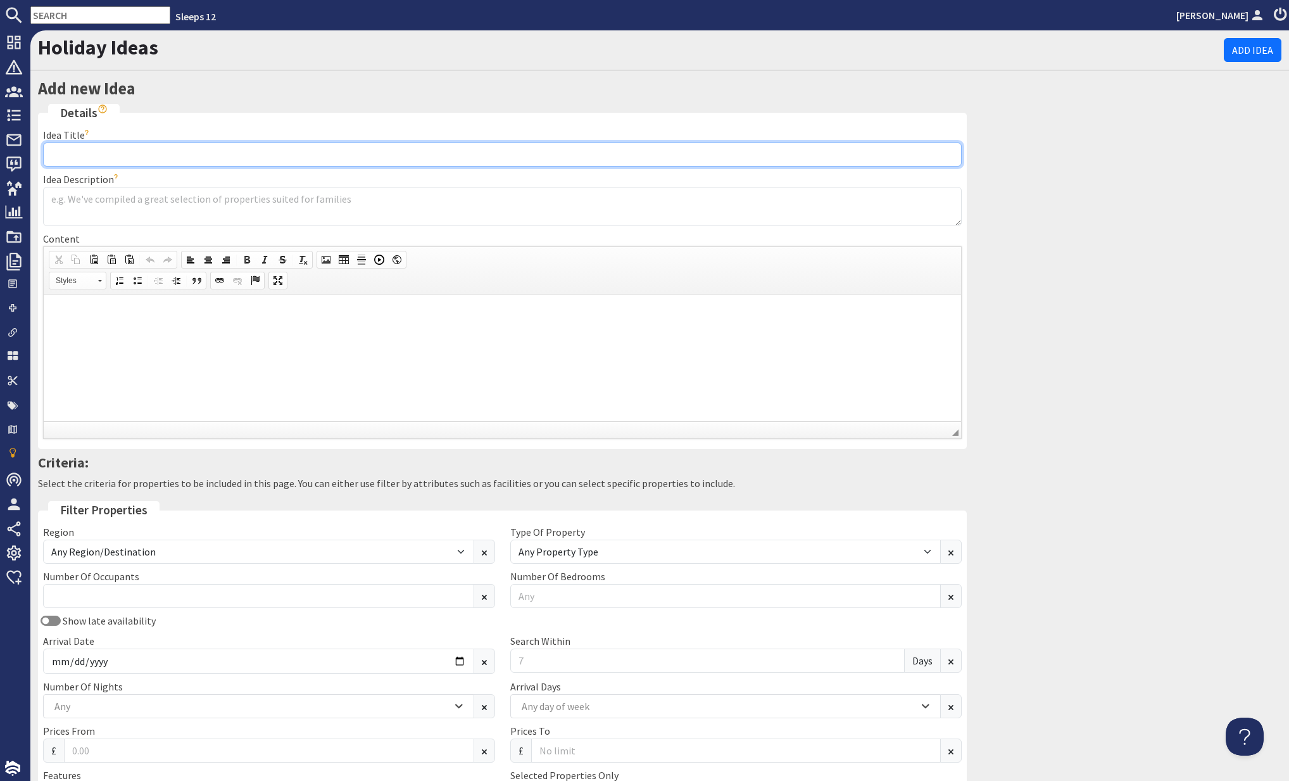
click at [270, 148] on input "Idea Title" at bounding box center [502, 154] width 919 height 24
paste input "This discount code SeaSpa100 has the following conditions: The discount value o…"
type input "This discount code SeaSpa100 has the following conditions: The discount value o…"
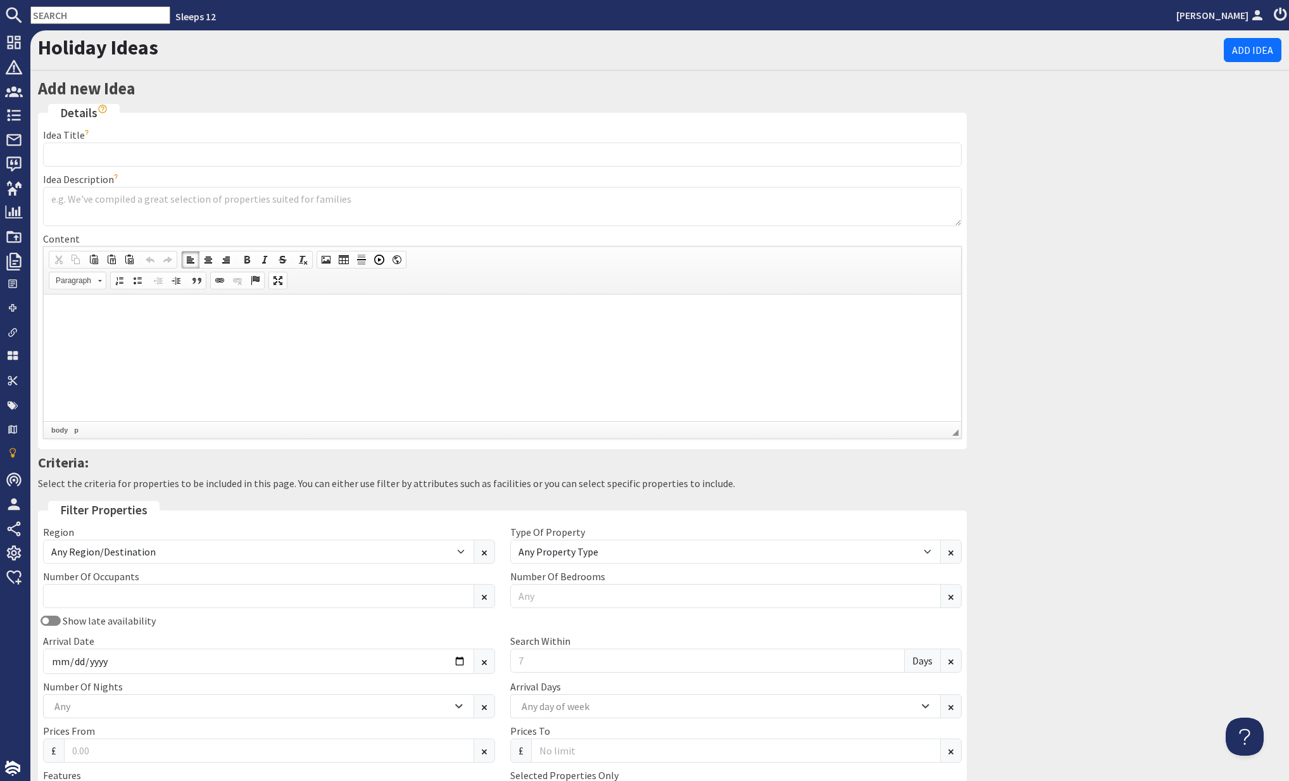
click at [167, 332] on html at bounding box center [503, 313] width 918 height 39
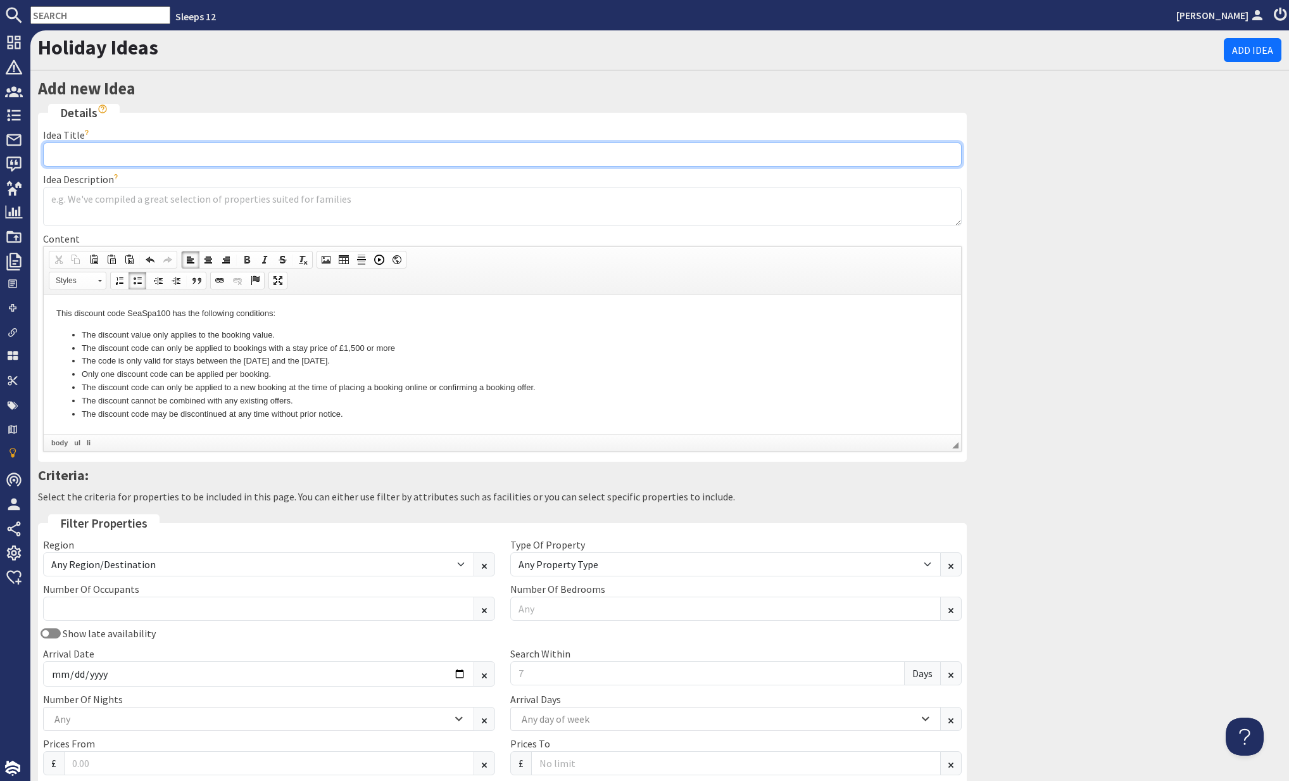
click at [75, 146] on input "Idea Title" at bounding box center [502, 154] width 919 height 24
click at [149, 158] on input "Seasonal Sparkle" at bounding box center [502, 154] width 919 height 24
type input "Seasonal Sparkle"
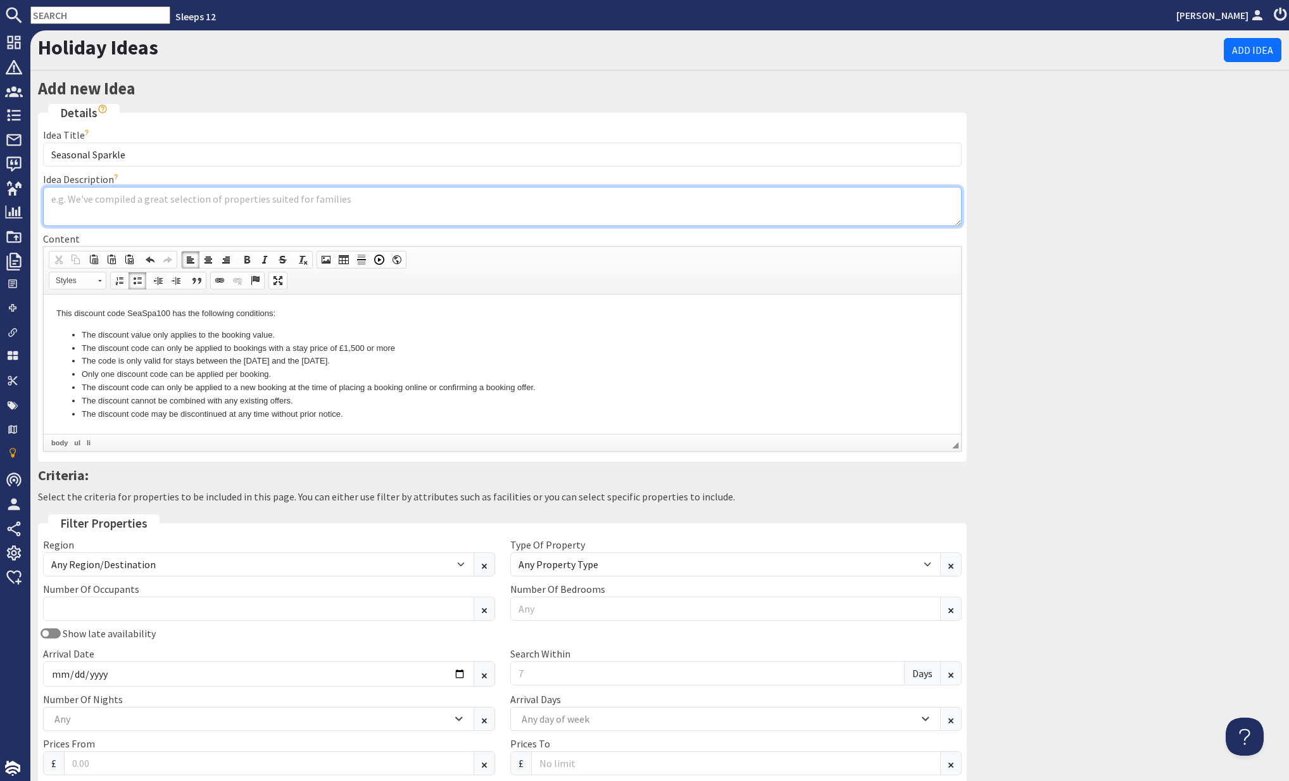
click at [81, 204] on textarea "Idea Description" at bounding box center [502, 206] width 919 height 39
paste textarea "Swap the rush for the hush this autumn and winter and take advantage of our Win…"
drag, startPoint x: 486, startPoint y: 196, endPoint x: 480, endPoint y: 196, distance: 6.4
click at [480, 196] on textarea "Swap the rush for the hush this autumn and winter and take advantage of our Win…" at bounding box center [502, 206] width 919 height 39
drag, startPoint x: 381, startPoint y: 197, endPoint x: 438, endPoint y: 197, distance: 57.0
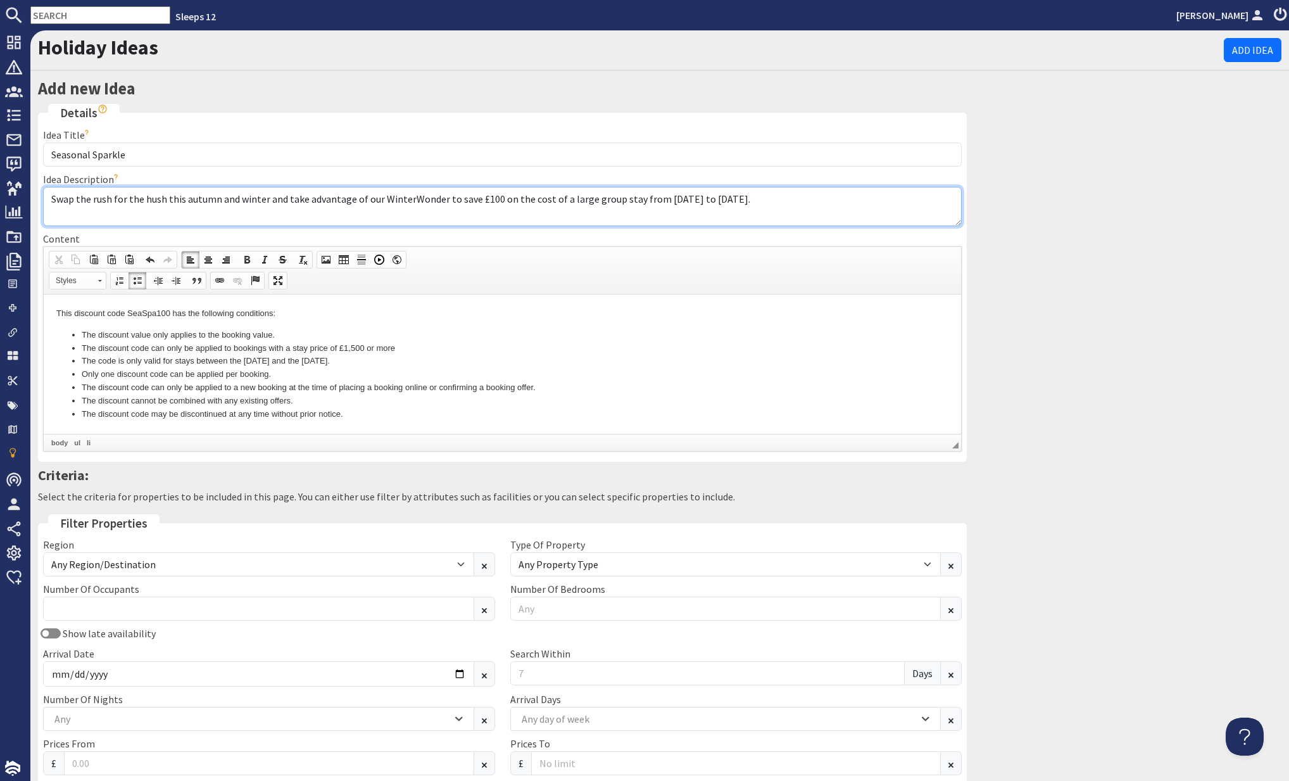
click at [438, 197] on textarea "Swap the rush for the hush this autumn and winter and take advantage of our Win…" at bounding box center [502, 206] width 919 height 39
type textarea "Swap the rush for the hush this autumn and winter and take advantage of our Sea…"
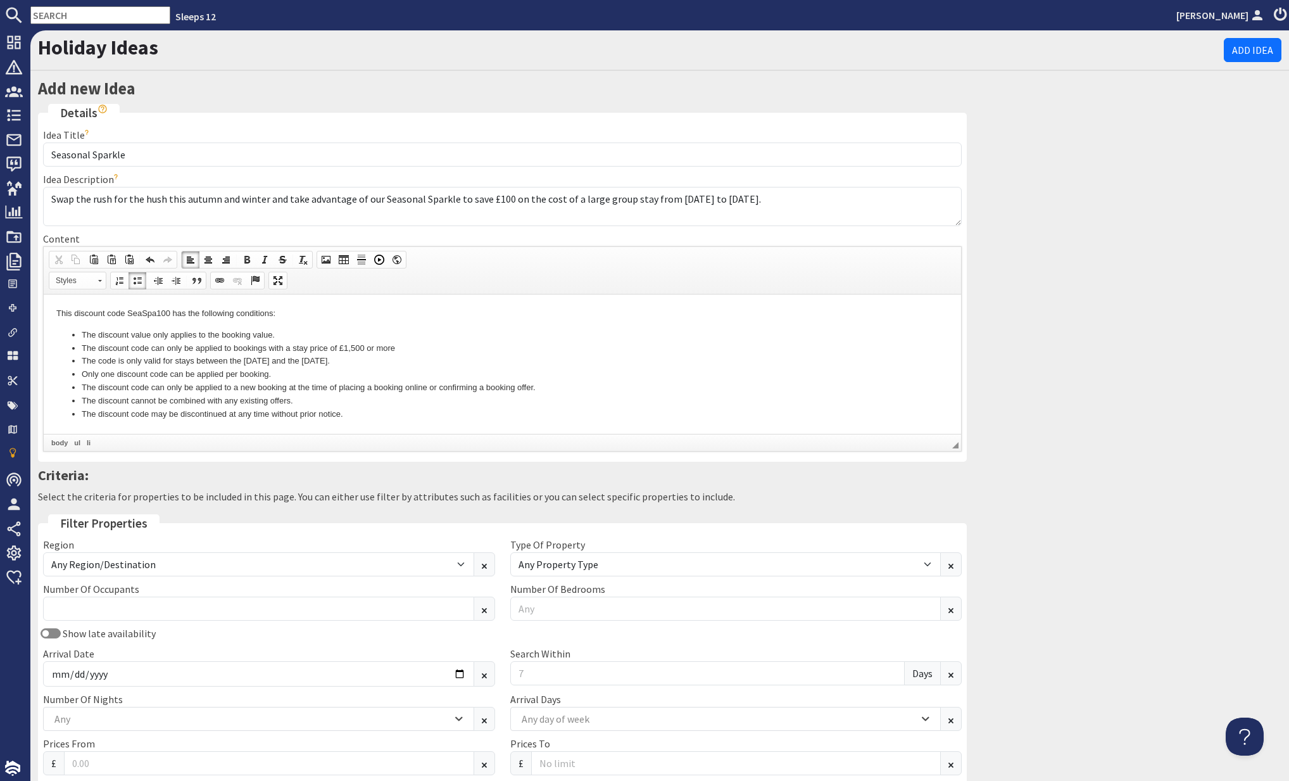
drag, startPoint x: 281, startPoint y: 393, endPoint x: 349, endPoint y: 407, distance: 69.2
click at [281, 393] on li "The discount code can only be applied to a new booking at the time of placing a…" at bounding box center [503, 387] width 842 height 13
drag, startPoint x: 376, startPoint y: 422, endPoint x: 365, endPoint y: 417, distance: 12.5
click at [366, 419] on html "This discount code SeaSpa100 has the following conditions: The discount value o…" at bounding box center [503, 363] width 918 height 139
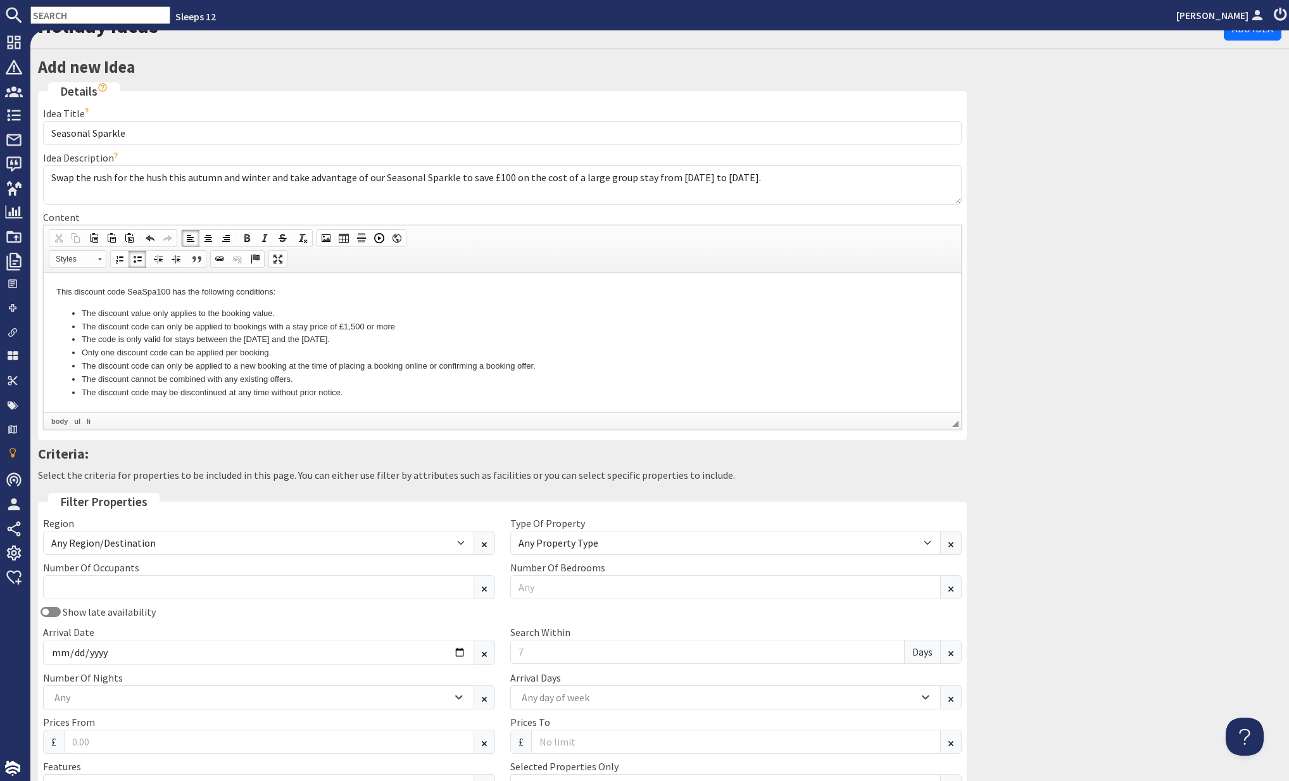
scroll to position [24, 0]
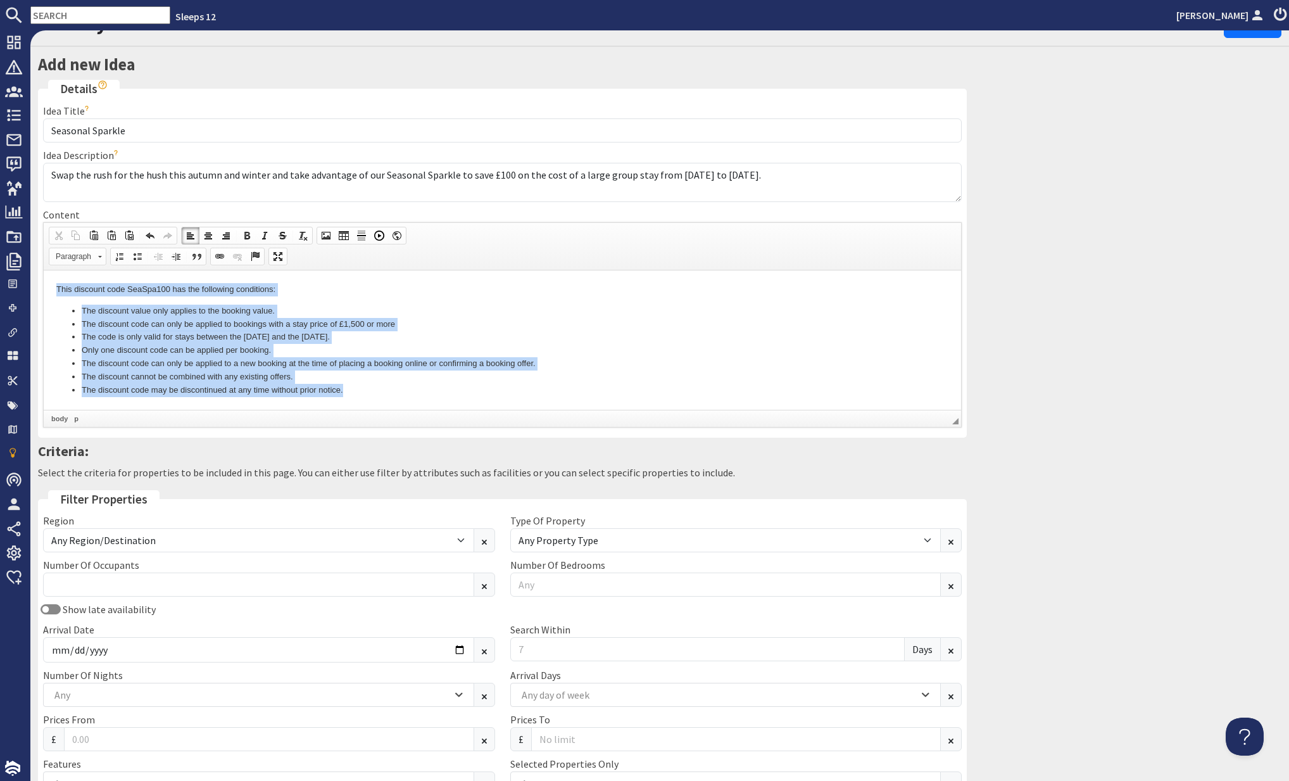
drag, startPoint x: 54, startPoint y: 286, endPoint x: 375, endPoint y: 389, distance: 336.9
click at [375, 389] on html "This discount code SeaSpa100 has the following conditions: The discount value o…" at bounding box center [503, 339] width 918 height 139
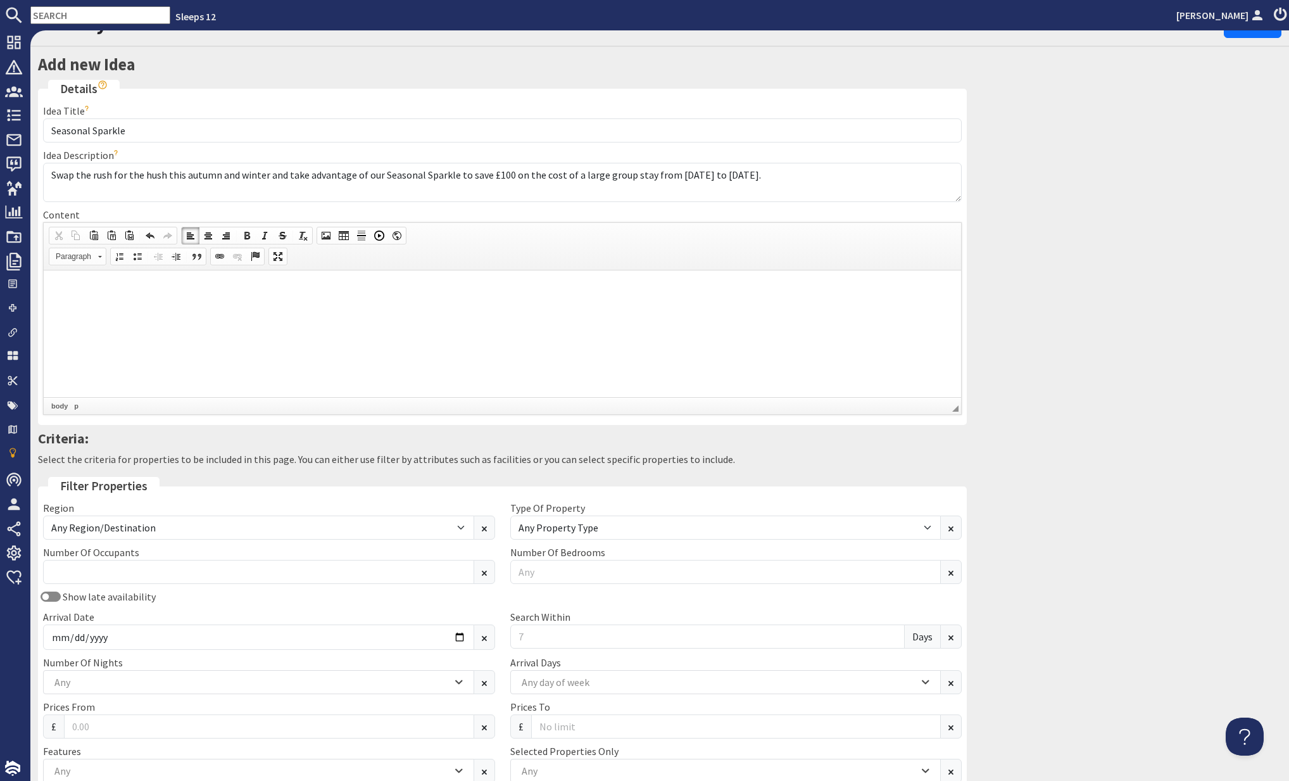
click at [96, 296] on html at bounding box center [503, 289] width 918 height 39
drag, startPoint x: 587, startPoint y: 286, endPoint x: 614, endPoint y: 277, distance: 28.6
click at [588, 286] on p "Introducing our Seasonal Sparkle, saving you £100 off a stay at a luxury large …" at bounding box center [502, 288] width 892 height 13
drag, startPoint x: 795, startPoint y: 288, endPoint x: 535, endPoint y: 291, distance: 260.3
click at [338, 310] on html "Introducing our Seasonal Sparkle, saving you £100 off a stay at a luxury large …" at bounding box center [503, 296] width 918 height 52
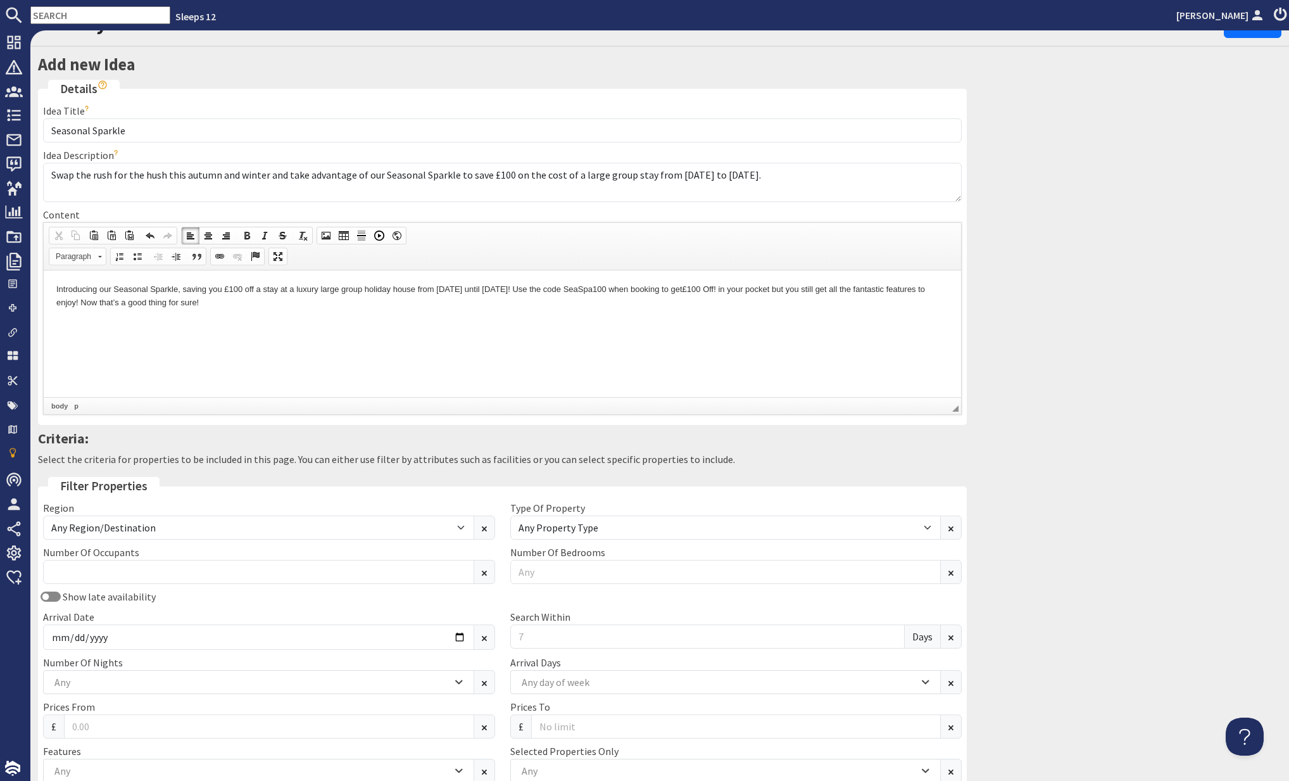
drag, startPoint x: 788, startPoint y: 287, endPoint x: 800, endPoint y: 286, distance: 12.0
click at [789, 287] on p "Introducing our Seasonal Sparkle, saving you £100 off a stay at a luxury large …" at bounding box center [502, 295] width 892 height 27
click at [825, 287] on p "Introducing our Seasonal Sparkle, saving you £100 off a stay at a luxury large …" at bounding box center [502, 295] width 892 height 27
drag, startPoint x: 796, startPoint y: 286, endPoint x: 838, endPoint y: 312, distance: 49.2
click at [838, 312] on html "Introducing our Seasonal Sparkle, saving you £100 off a stay at a luxury large …" at bounding box center [503, 296] width 918 height 52
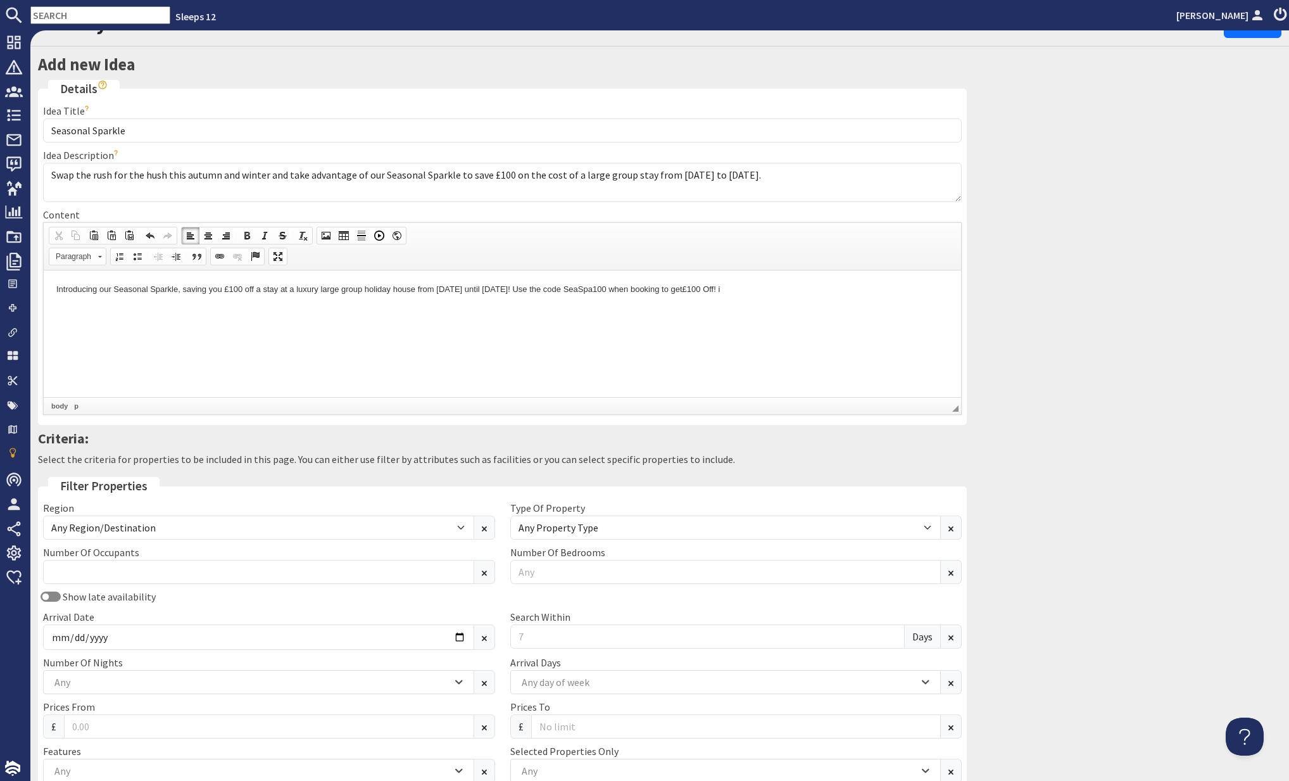
scroll to position [23, 0]
click at [282, 288] on p "Introducing our Seasonal Sparkle, saving you £100 off a stay at a luxury large …" at bounding box center [502, 289] width 892 height 13
click at [852, 309] on html "Introducing our Seasonal Sparkle, saving you £100 off a stay from £1,500 at a l…" at bounding box center [503, 289] width 918 height 39
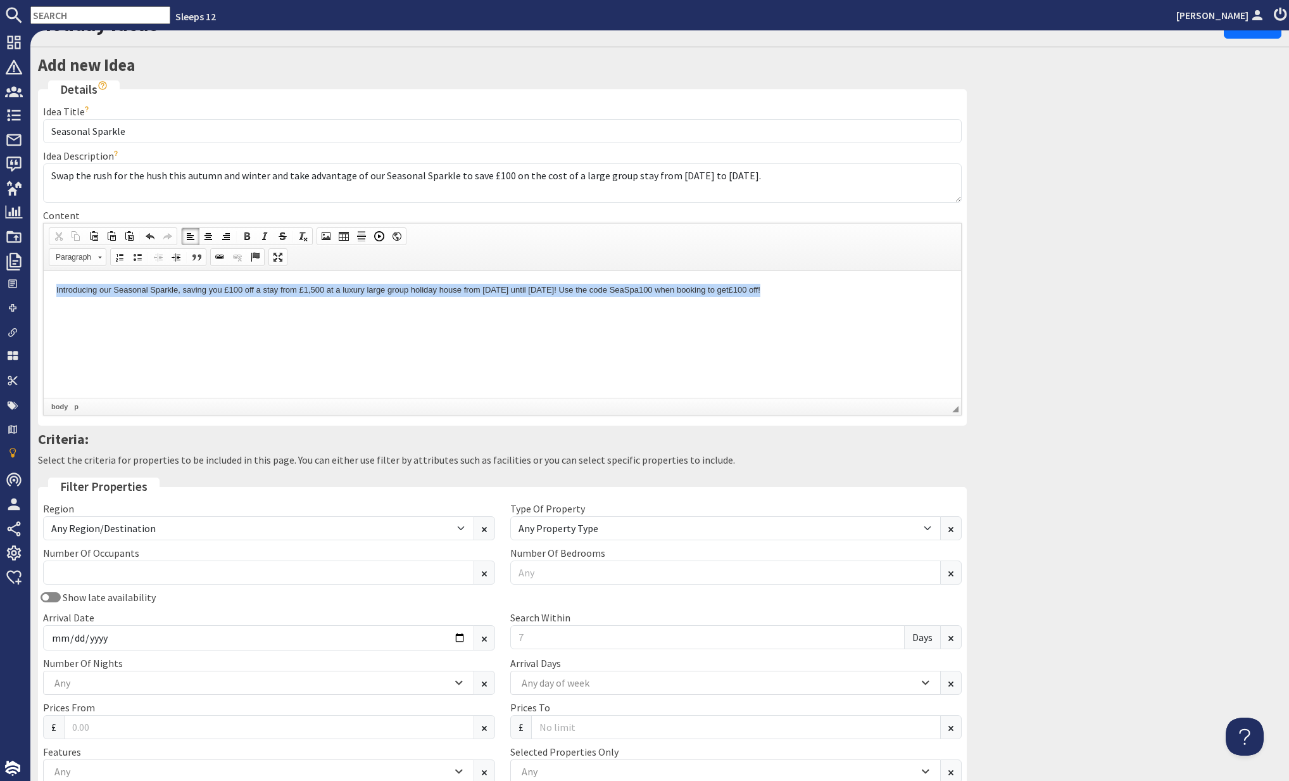
drag, startPoint x: 705, startPoint y: 303, endPoint x: -25, endPoint y: 274, distance: 730.8
click at [44, 274] on html "Introducing our Seasonal Sparkle, saving you £100 off a stay from £1,500 at a l…" at bounding box center [503, 289] width 918 height 39
copy p "Introducing our Seasonal Sparkle, saving you £100 off a stay from £1,500 at a l…"
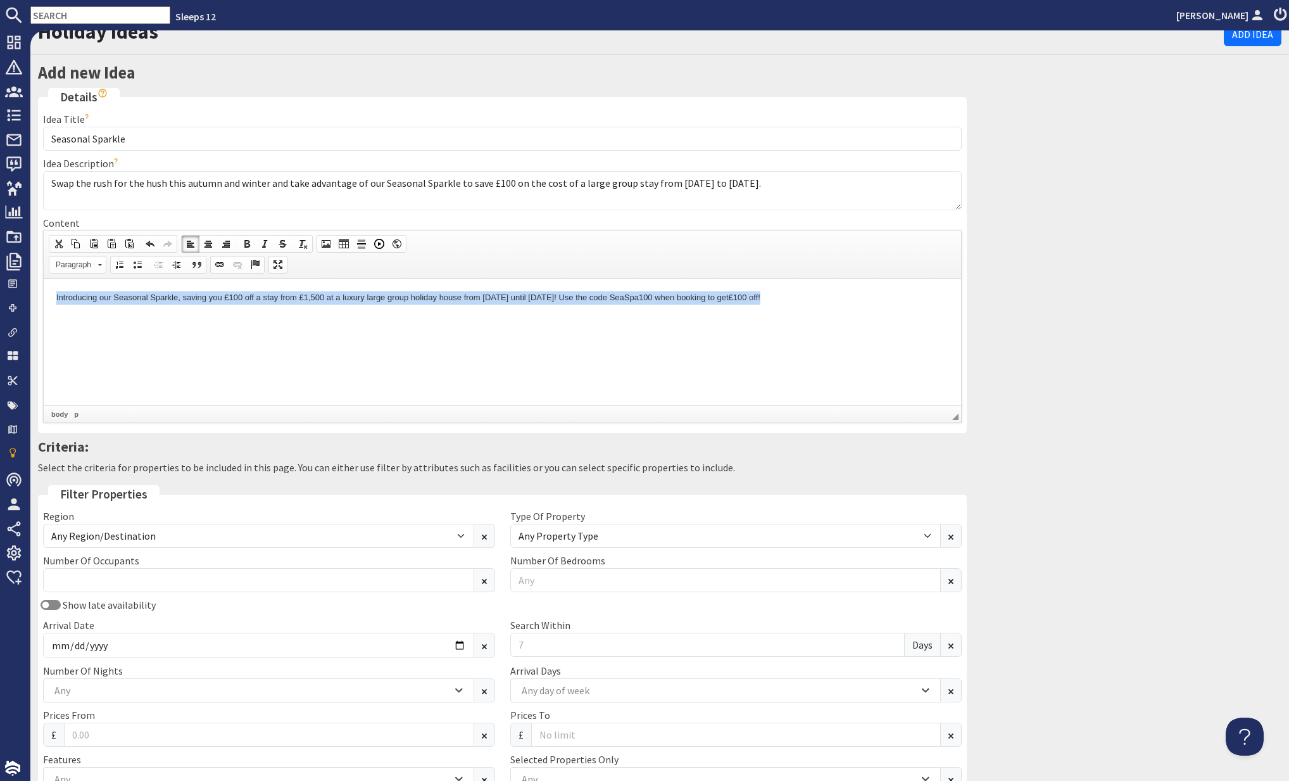
scroll to position [14, 0]
click at [298, 319] on html "Introducing our Seasonal Sparkle, saving you £100 off a stay from £1,500 at a l…" at bounding box center [503, 299] width 918 height 39
drag, startPoint x: 849, startPoint y: 300, endPoint x: 129, endPoint y: 270, distance: 720.0
click at [129, 280] on html "Introducing our Seasonal Sparkle, saving you £100 off a stay from £1,500 at a l…" at bounding box center [503, 299] width 918 height 39
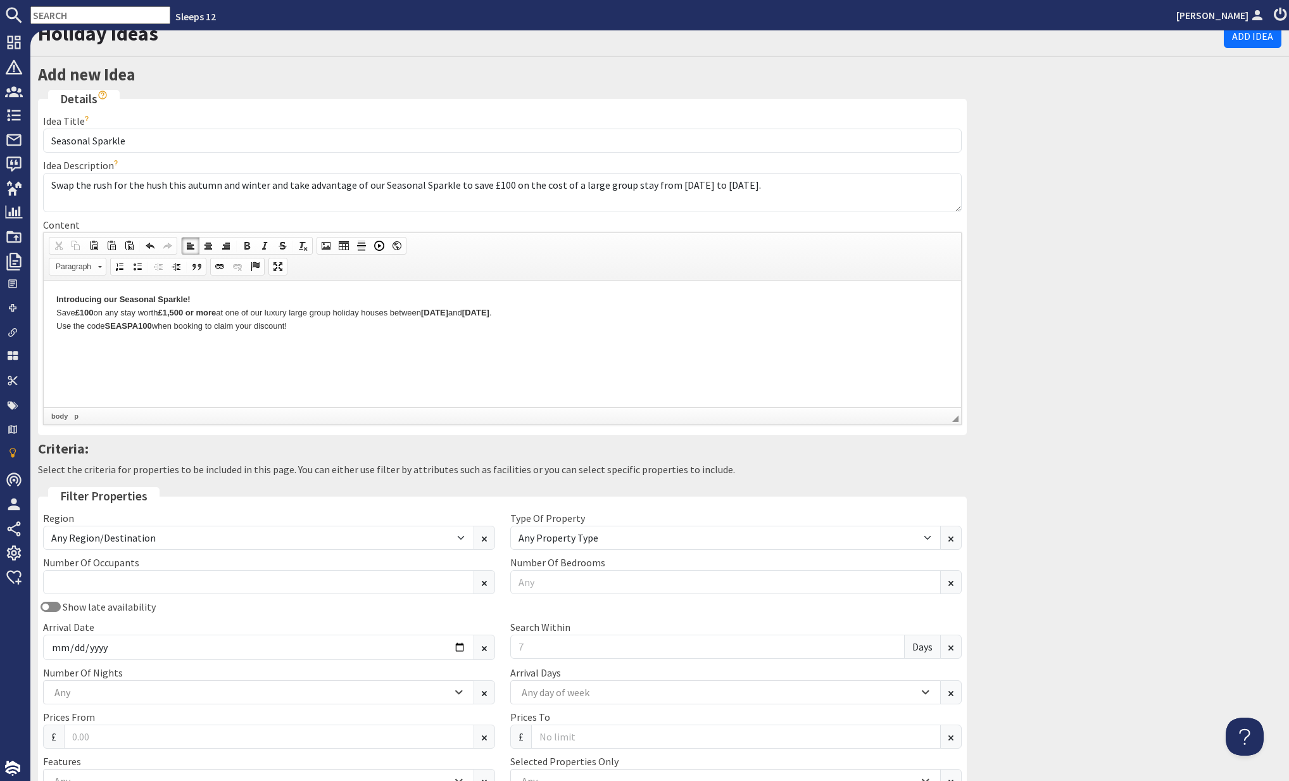
drag, startPoint x: 193, startPoint y: 296, endPoint x: 229, endPoint y: 301, distance: 37.0
click at [191, 297] on p "Introducing our Seasonal Sparkle! Save £100 on any stay worth £1,500 or more at…" at bounding box center [502, 312] width 892 height 39
drag, startPoint x: 320, startPoint y: 331, endPoint x: 96, endPoint y: 557, distance: 318.4
click at [46, 296] on html "Introducing our Seasonal Sparkle! Save £100 on any stay worth £1,500 or more at…" at bounding box center [503, 312] width 918 height 65
click at [247, 241] on span at bounding box center [247, 246] width 10 height 10
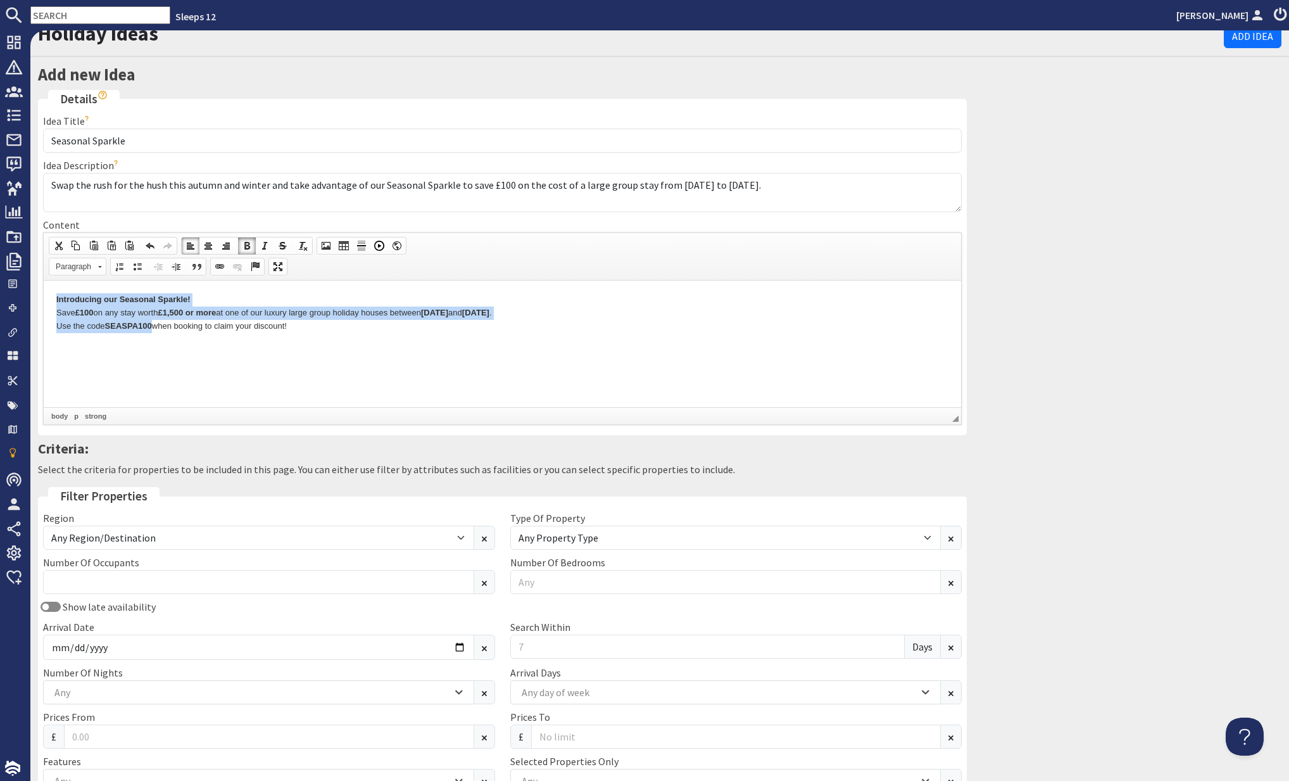
click at [242, 244] on span at bounding box center [247, 246] width 10 height 10
click at [244, 241] on span at bounding box center [247, 246] width 10 height 10
click at [354, 343] on html "Introducing our Seasonal Sparkle! Save £100 on any stay worth £1,500 or more at…" at bounding box center [503, 312] width 918 height 65
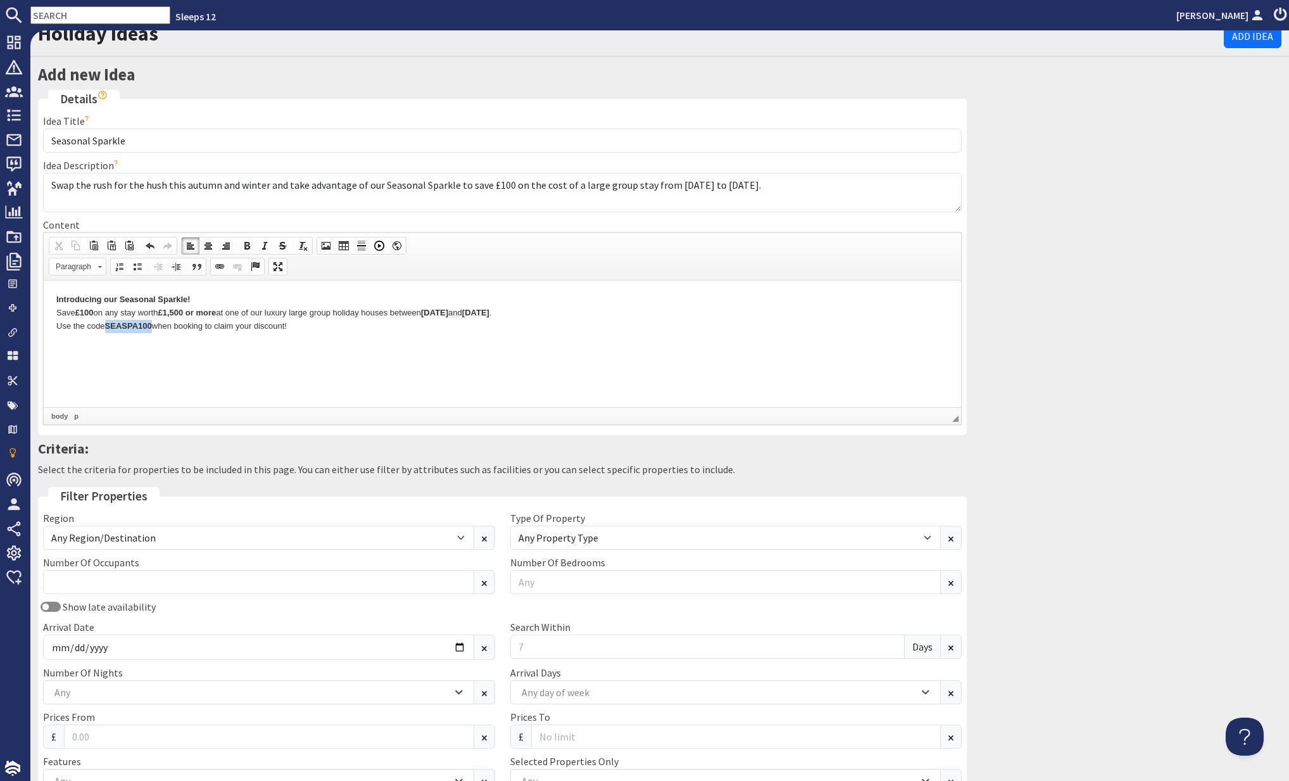
drag, startPoint x: 108, startPoint y: 322, endPoint x: 157, endPoint y: 314, distance: 50.0
click at [152, 324] on strong "SEASPA100" at bounding box center [128, 324] width 47 height 9
click at [246, 241] on span at bounding box center [247, 246] width 10 height 10
click at [445, 341] on html "Introducing our Seasonal Sparkle! Save £100 on any stay worth £1,500 or more at…" at bounding box center [503, 312] width 918 height 65
drag, startPoint x: 434, startPoint y: 311, endPoint x: 603, endPoint y: 317, distance: 168.6
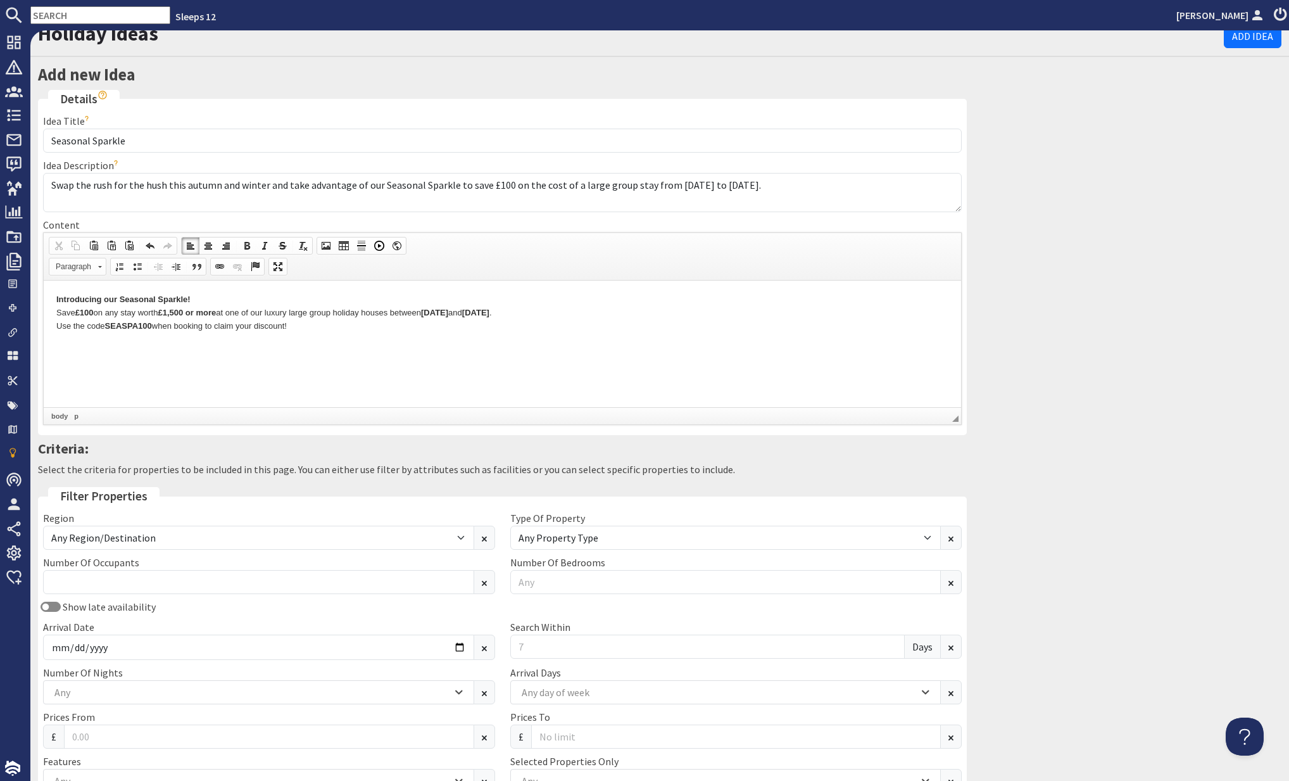
click at [603, 317] on p "Introducing our Seasonal Sparkle! Save £100 on any stay worth £1,500 or more at…" at bounding box center [502, 312] width 892 height 39
drag, startPoint x: 582, startPoint y: 309, endPoint x: 68, endPoint y: 282, distance: 514.3
click at [57, 298] on p "Introducing our Seasonal Sparkle! Save £100 on any stay worth £1,500 or more at…" at bounding box center [502, 312] width 892 height 39
click at [246, 241] on span at bounding box center [247, 246] width 10 height 10
click at [359, 345] on html "Introducing our Seasonal Sparkle! Save £100 on any stay worth £1,500 or more at…" at bounding box center [503, 312] width 918 height 65
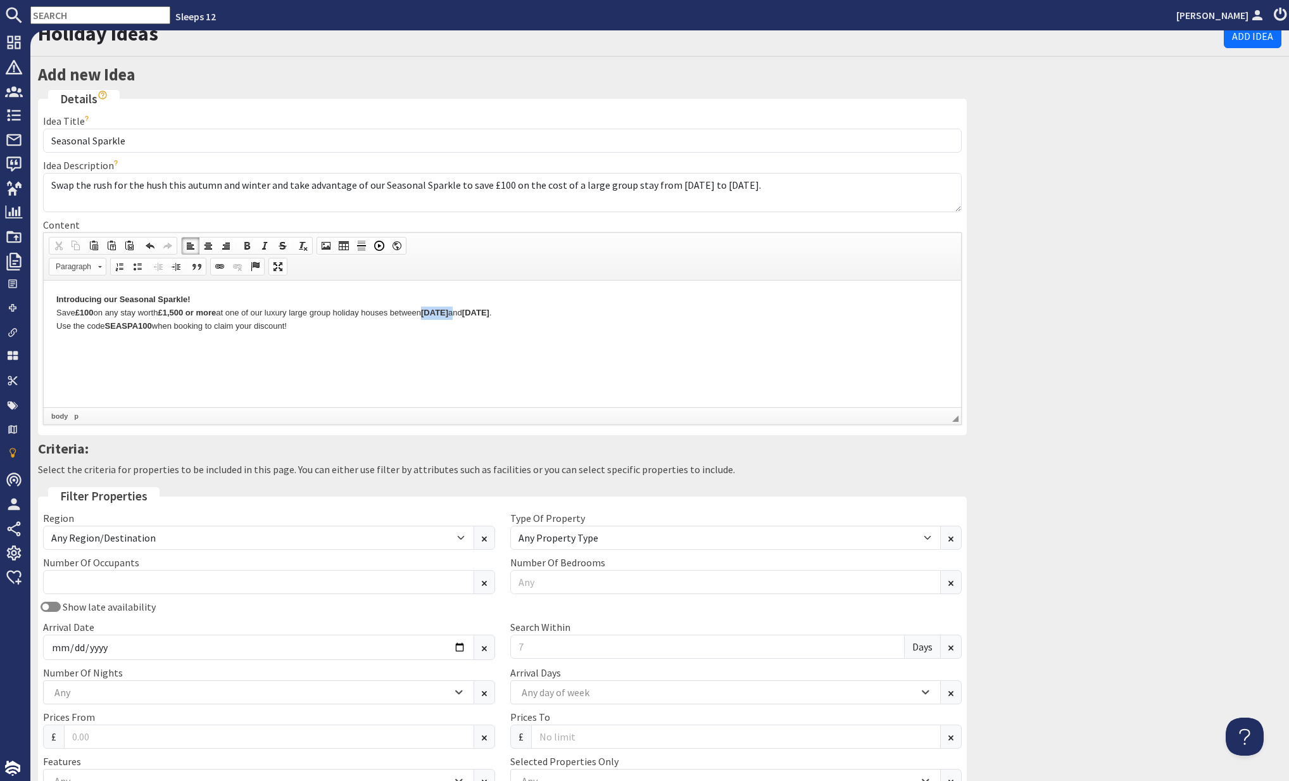
drag, startPoint x: 434, startPoint y: 312, endPoint x: 501, endPoint y: 315, distance: 66.6
click at [501, 315] on p "Introducing our Seasonal Sparkle! Save £100 on any stay worth £1,500 or more at…" at bounding box center [502, 312] width 892 height 39
click at [243, 241] on span at bounding box center [247, 246] width 10 height 10
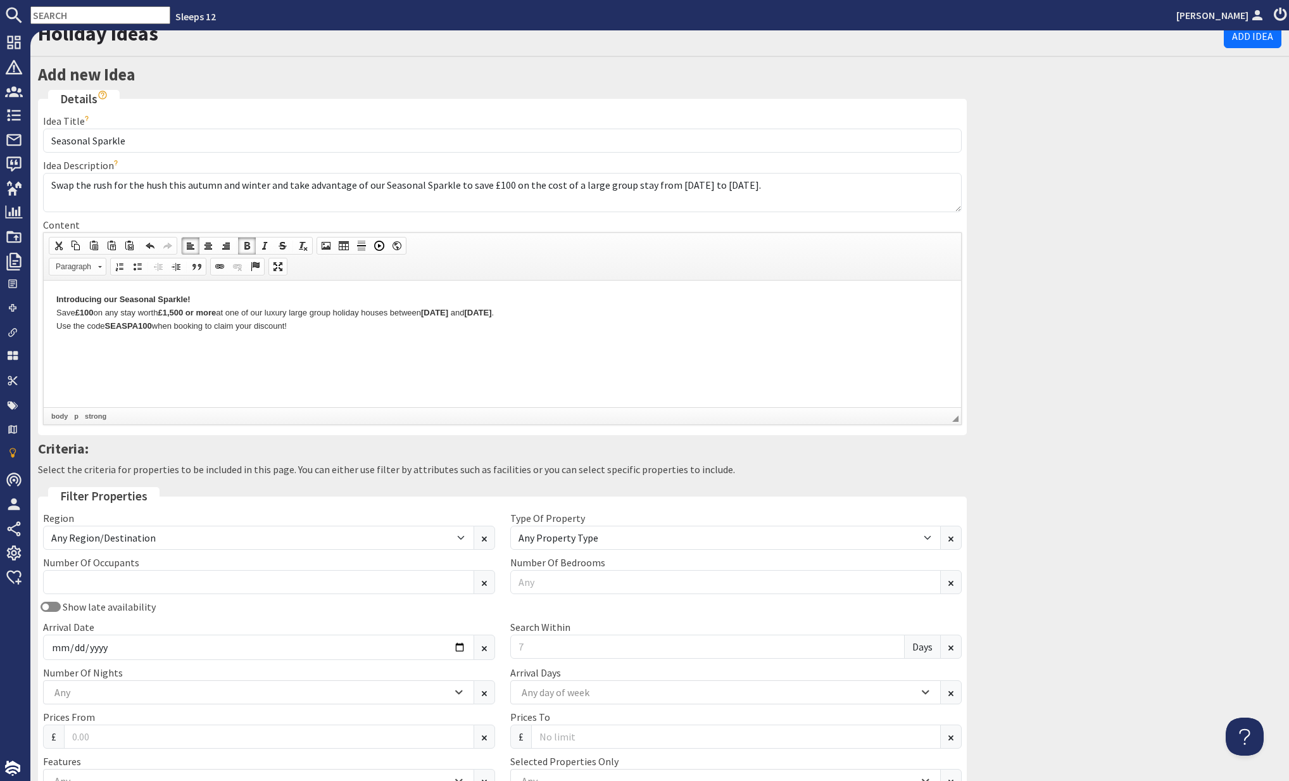
click at [318, 329] on p "Introducing our Seasonal Sparkle! Save £100 on any stay worth £1,500 or more at…" at bounding box center [502, 312] width 892 height 39
click at [132, 324] on strong "SEASPA100" at bounding box center [128, 324] width 47 height 9
click at [246, 243] on span at bounding box center [247, 246] width 10 height 10
drag, startPoint x: 175, startPoint y: 289, endPoint x: 196, endPoint y: 293, distance: 20.6
click at [175, 289] on html "Introducing our Seasonal Sparkle! Save £100 on any stay worth £1,500 or more at…" at bounding box center [503, 312] width 918 height 65
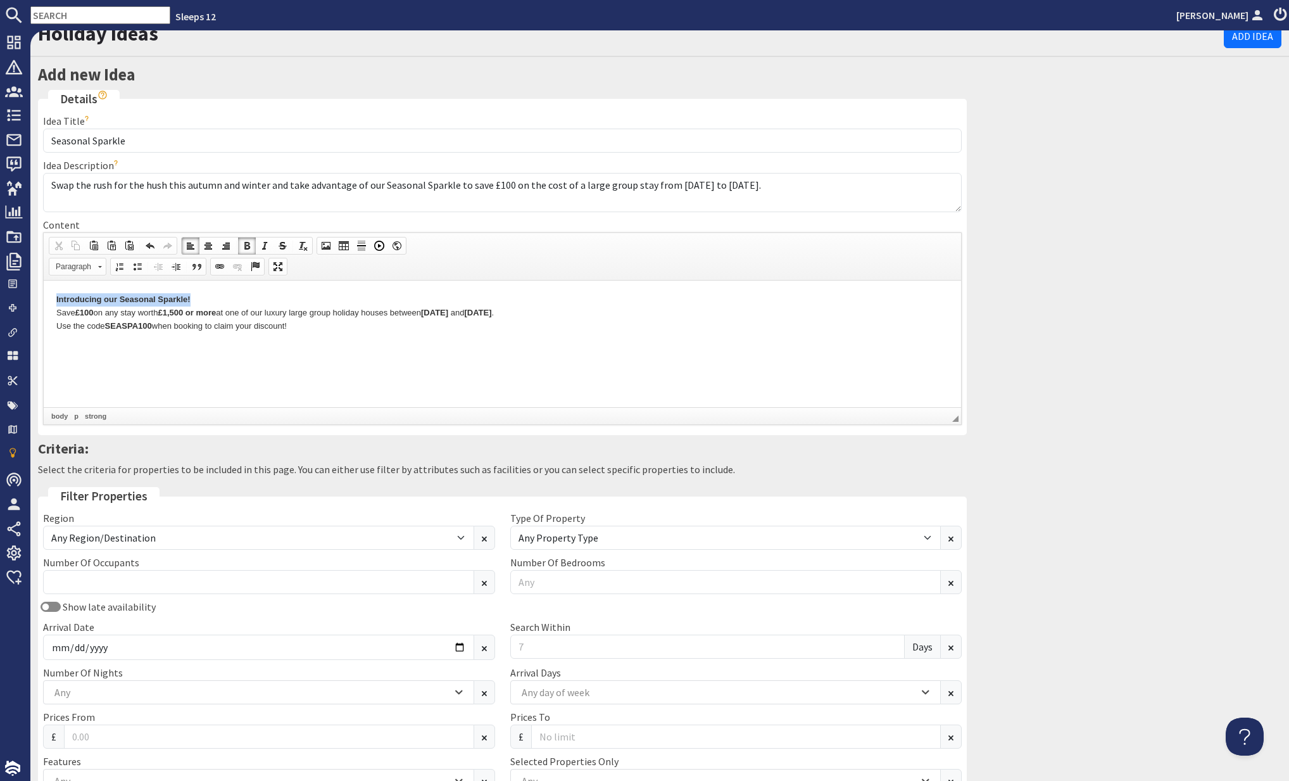
drag, startPoint x: 207, startPoint y: 297, endPoint x: 70, endPoint y: 288, distance: 137.7
click at [59, 289] on html "Introducing our Seasonal Sparkle! Save £100 on any stay worth £1,500 or more at…" at bounding box center [503, 312] width 918 height 65
click at [245, 242] on span at bounding box center [247, 246] width 10 height 10
click at [187, 237] on link "Align Left" at bounding box center [191, 245] width 18 height 16
click at [251, 243] on link "Bold" at bounding box center [247, 245] width 18 height 16
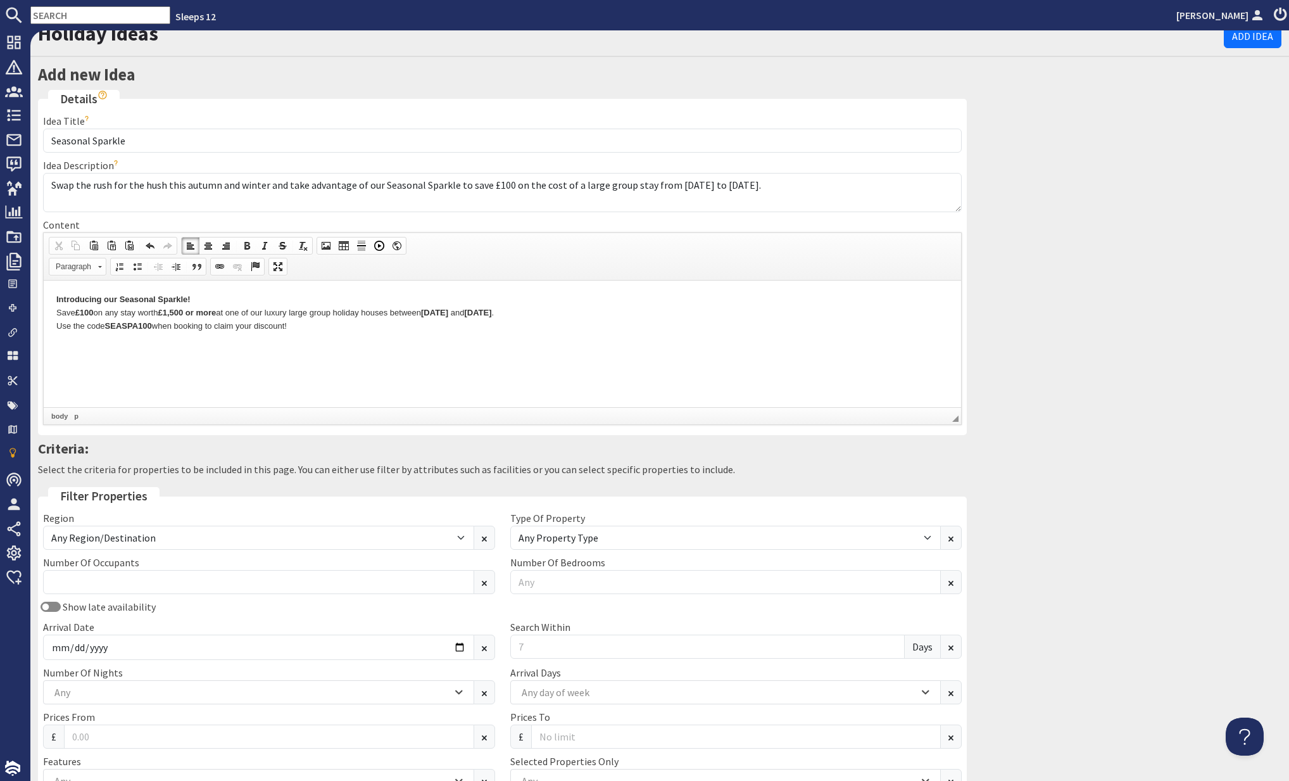
click at [363, 345] on html "Introducing our Seasonal Sparkle! Save £100 on any stay worth £1,500 or more at…" at bounding box center [503, 312] width 918 height 65
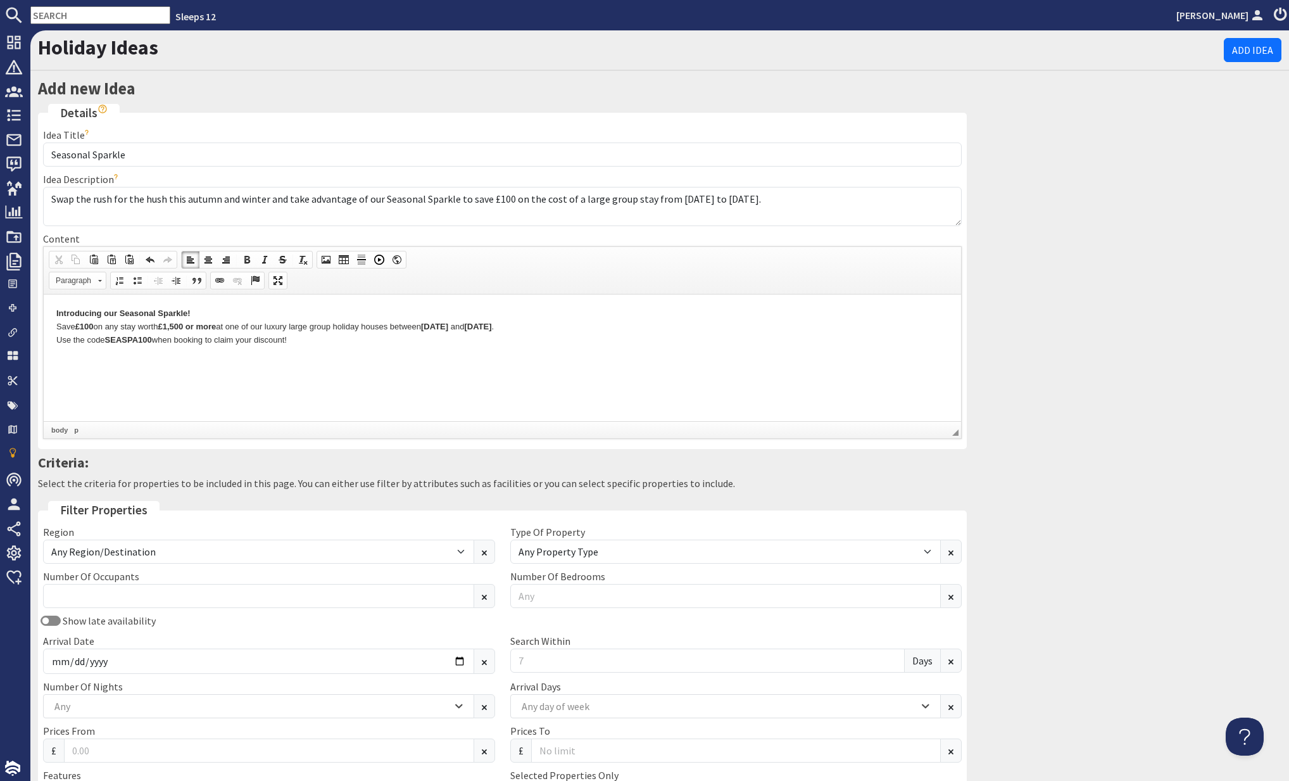
click at [351, 345] on p "Introducing our Seasonal Sparkle! Save £100 on any stay worth £1,500 or more at…" at bounding box center [502, 326] width 892 height 39
drag, startPoint x: 107, startPoint y: 339, endPoint x: 123, endPoint y: 334, distance: 17.1
click at [108, 338] on strong "SEASP A100" at bounding box center [128, 338] width 47 height 9
drag, startPoint x: 199, startPoint y: 337, endPoint x: 153, endPoint y: 336, distance: 46.2
click at [153, 336] on p "Introducing our Seasonal Sparkle! Save £100 on any stay worth £1,500 or more at…" at bounding box center [502, 326] width 892 height 39
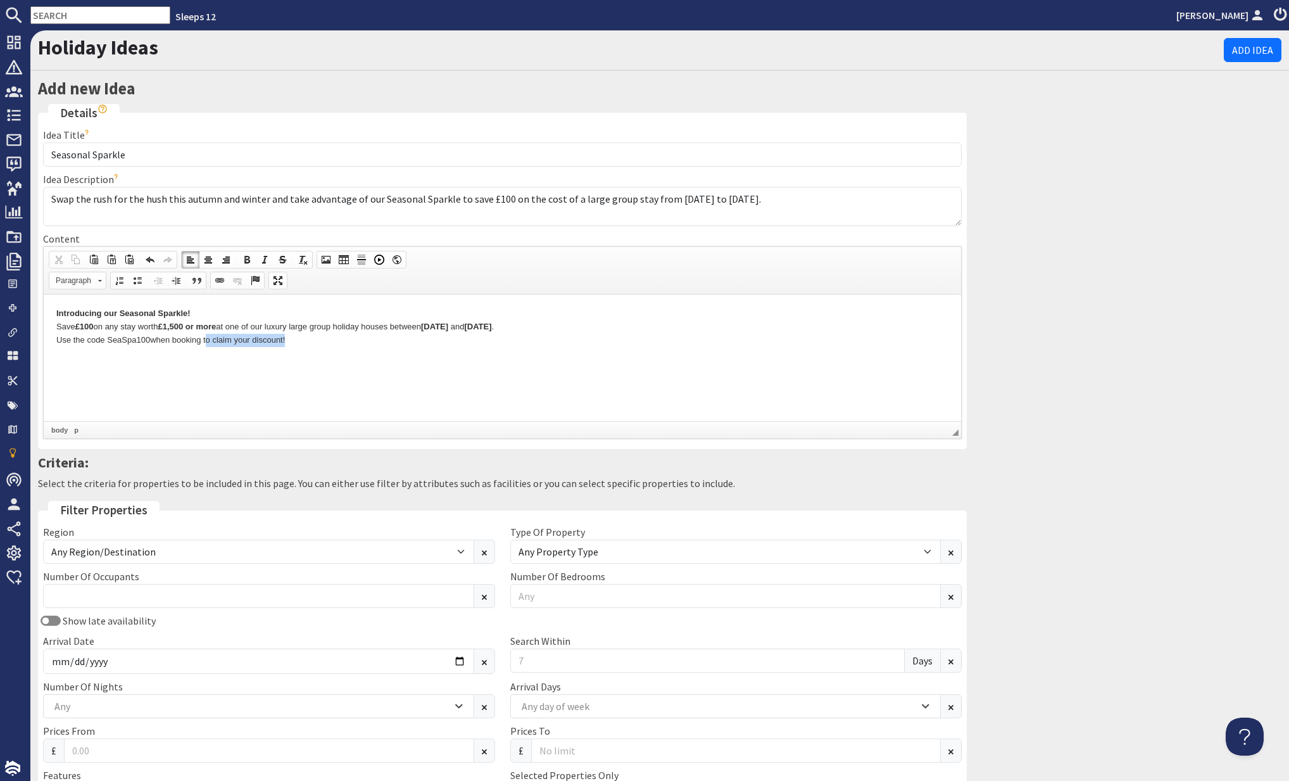
drag, startPoint x: 288, startPoint y: 337, endPoint x: 208, endPoint y: 338, distance: 79.8
click at [208, 337] on p "Introducing our Seasonal Sparkle! Save £100 on any stay worth £1,500 or more at…" at bounding box center [502, 326] width 892 height 39
drag, startPoint x: 453, startPoint y: 354, endPoint x: 450, endPoint y: 341, distance: 13.5
click at [453, 354] on html "Introducing our Seasonal Sparkle! Save £100 on any stay worth £1,500 or more at…" at bounding box center [503, 326] width 918 height 65
click at [431, 326] on p "Introducing our Seasonal Sparkle! Save £100 on any stay worth £1,500 or more at…" at bounding box center [502, 326] width 892 height 39
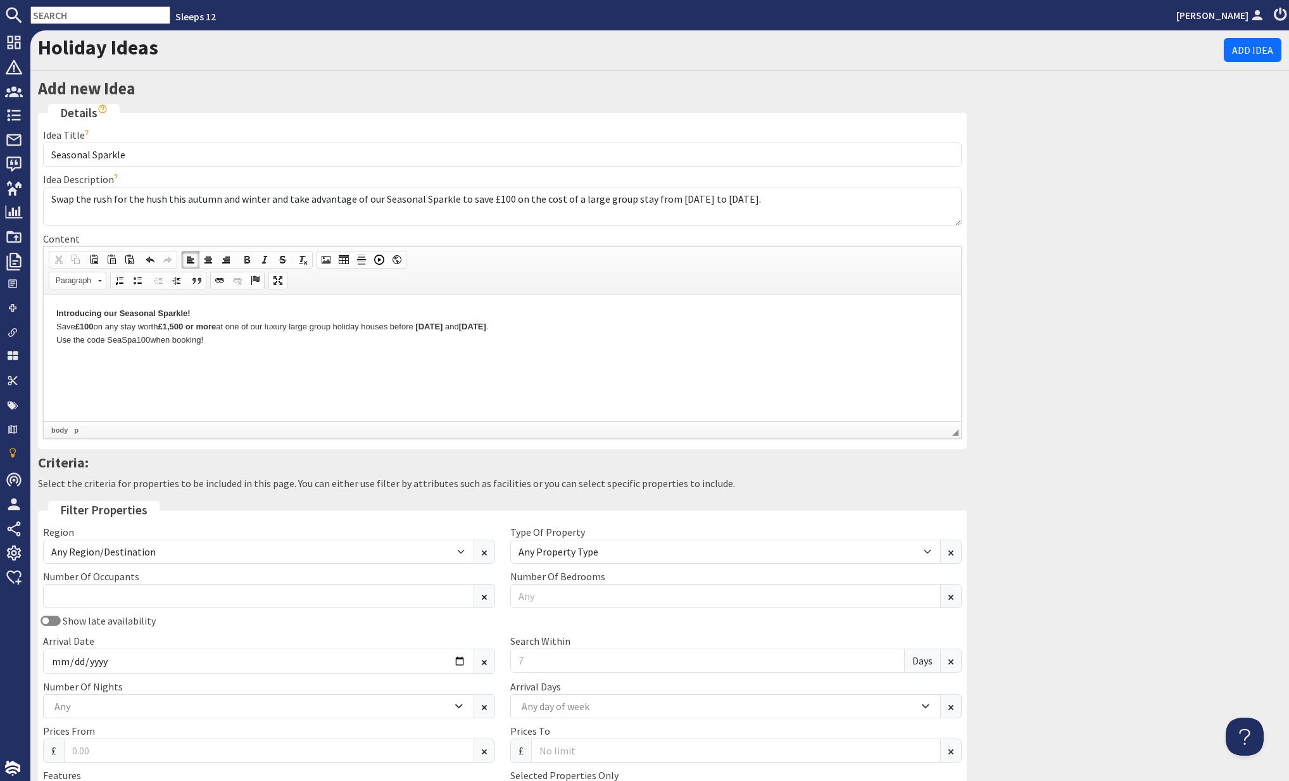
drag, startPoint x: 508, startPoint y: 326, endPoint x: 429, endPoint y: 324, distance: 79.2
click at [427, 324] on p "Introducing our Seasonal Sparkle! Save £100 on any stay worth £1,500 or more at…" at bounding box center [502, 326] width 892 height 39
drag, startPoint x: 576, startPoint y: 327, endPoint x: 512, endPoint y: 324, distance: 64.7
click at [511, 324] on p "Introducing our Seasonal Sparkle! Save £100 on any stay worth £1,500 or more at…" at bounding box center [502, 326] width 892 height 39
click at [54, 339] on html "Introducing our Seasonal Sparkle! Save £100 on any stay worth £1,500 or more at…" at bounding box center [503, 326] width 918 height 65
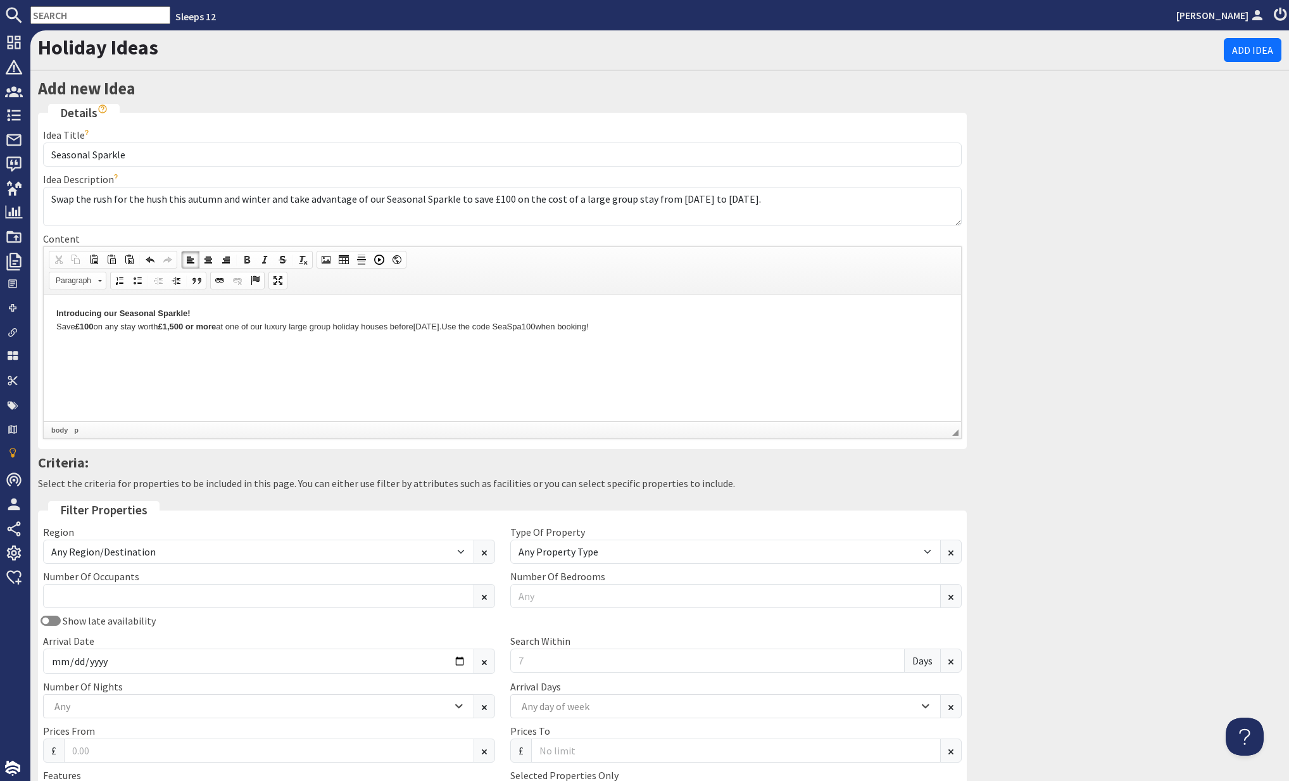
click at [158, 324] on p "Introducing our Seasonal Sparkle! Save £100 on any stay worth £1,500 or more at…" at bounding box center [502, 320] width 892 height 27
drag, startPoint x: 222, startPoint y: 306, endPoint x: 35, endPoint y: 304, distance: 186.8
click at [44, 304] on html "Introducing our Seasonal Sparkle! Save £100 on any stay worth £1,500 or more at…" at bounding box center [503, 320] width 918 height 52
drag, startPoint x: 50, startPoint y: 307, endPoint x: 256, endPoint y: 314, distance: 205.9
click at [256, 314] on html "Introducing our Seasonal Sparkle! Save £100 on any stay worth £1,500 or more at…" at bounding box center [503, 320] width 918 height 52
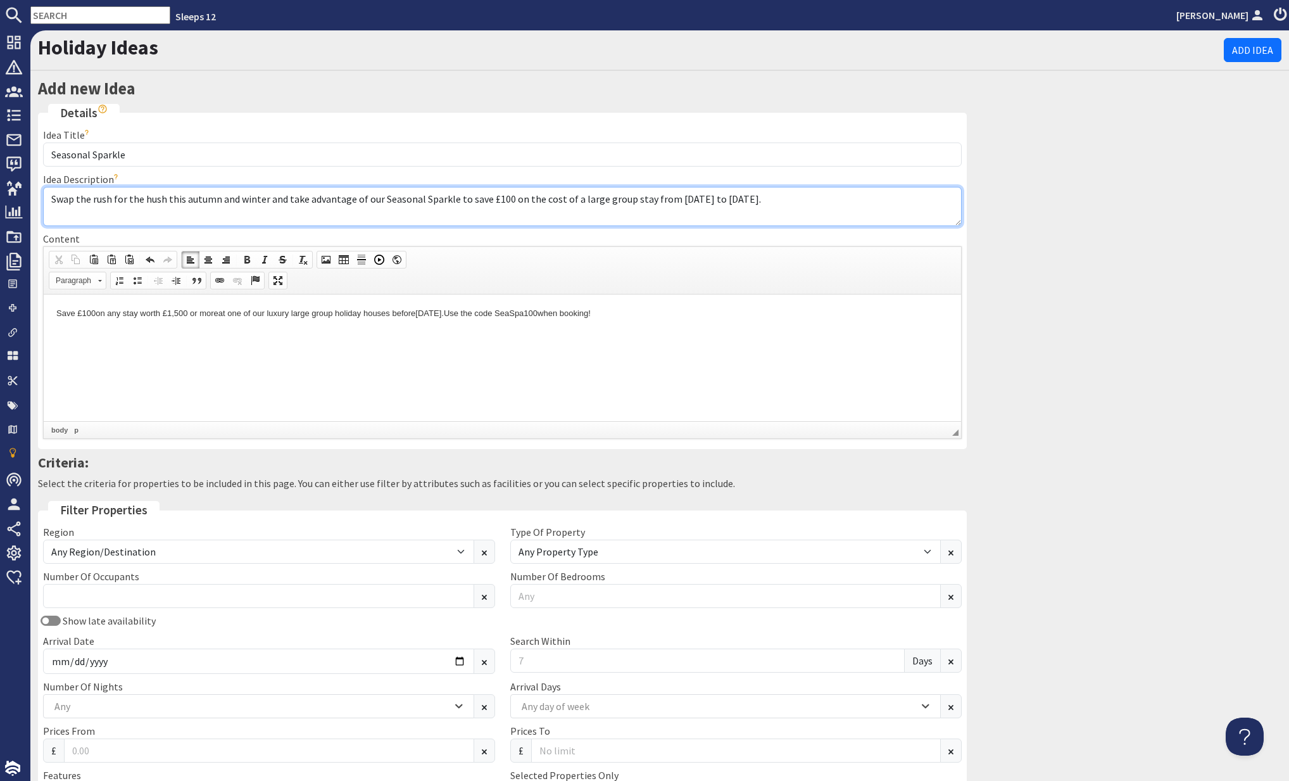
drag, startPoint x: 749, startPoint y: 197, endPoint x: 645, endPoint y: 194, distance: 103.3
click at [645, 194] on textarea "Swap the rush for the hush this autumn and winter and take advantage of our Sea…" at bounding box center [502, 206] width 919 height 39
type textarea "Swap the rush for the hush this autumn and winter and take advantage of our Sea…"
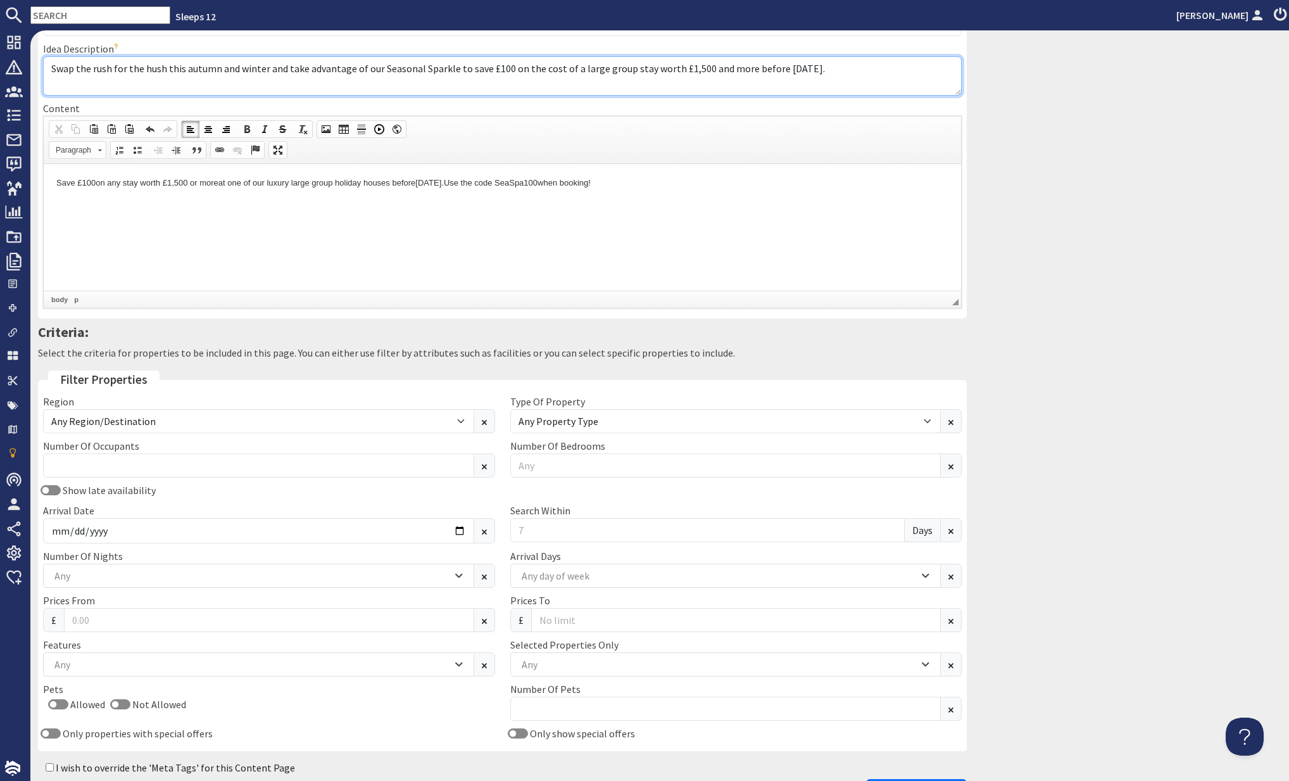
scroll to position [217, 0]
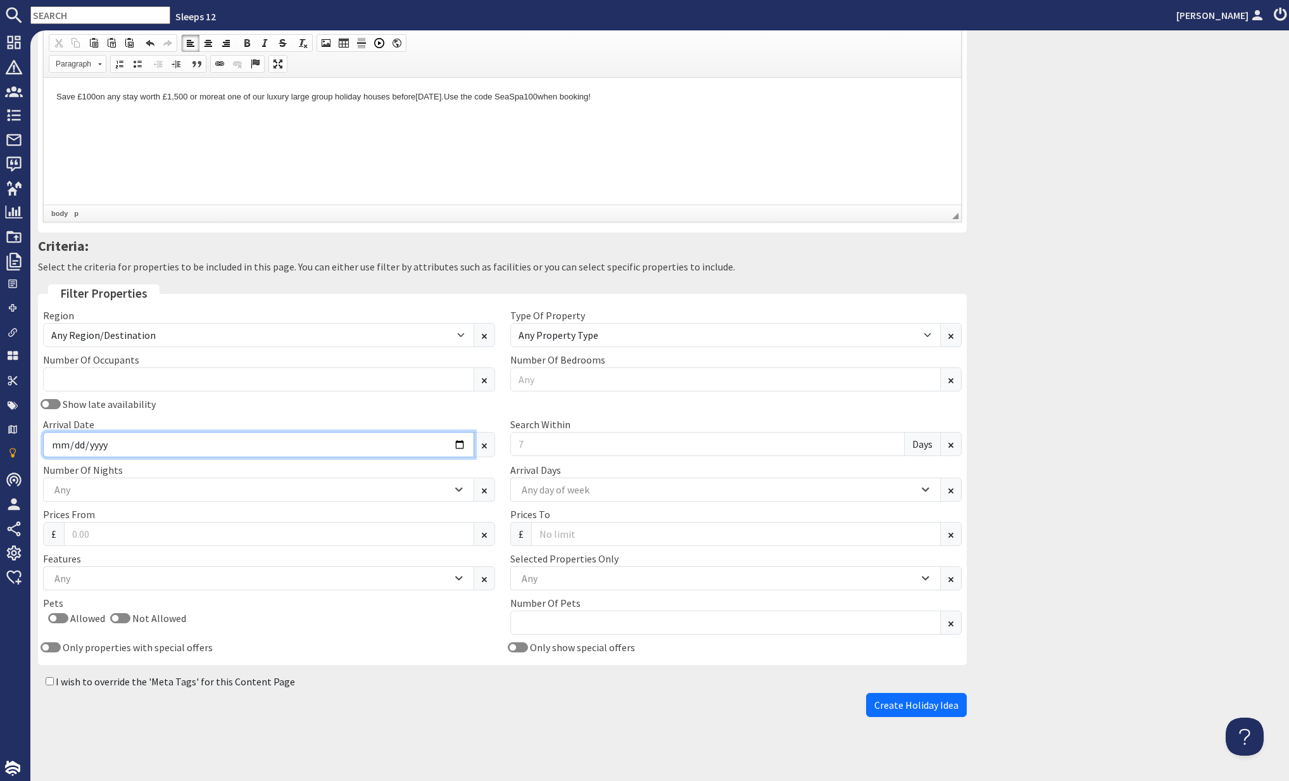
click at [208, 432] on input "Arrival Date" at bounding box center [258, 444] width 431 height 25
click at [456, 439] on input "Arrival Date" at bounding box center [258, 444] width 431 height 25
type input "2025-10-07"
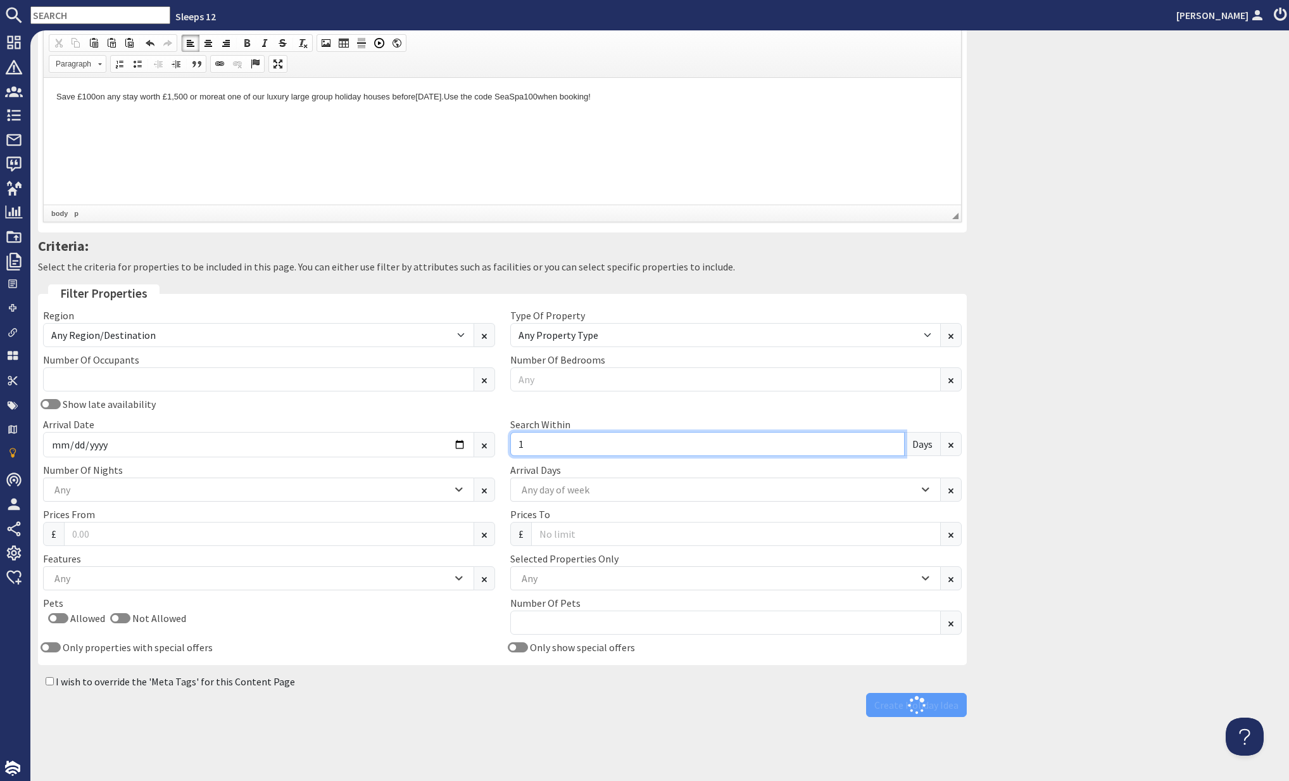
type input "1"
click at [894, 438] on input "1" at bounding box center [707, 444] width 395 height 24
click at [916, 409] on div "Show late availability Arrival Date 2025-10-07 Search Within 90 Days" at bounding box center [502, 429] width 934 height 66
drag, startPoint x: 552, startPoint y: 442, endPoint x: 564, endPoint y: 443, distance: 12.1
click at [514, 441] on input "90" at bounding box center [707, 444] width 395 height 24
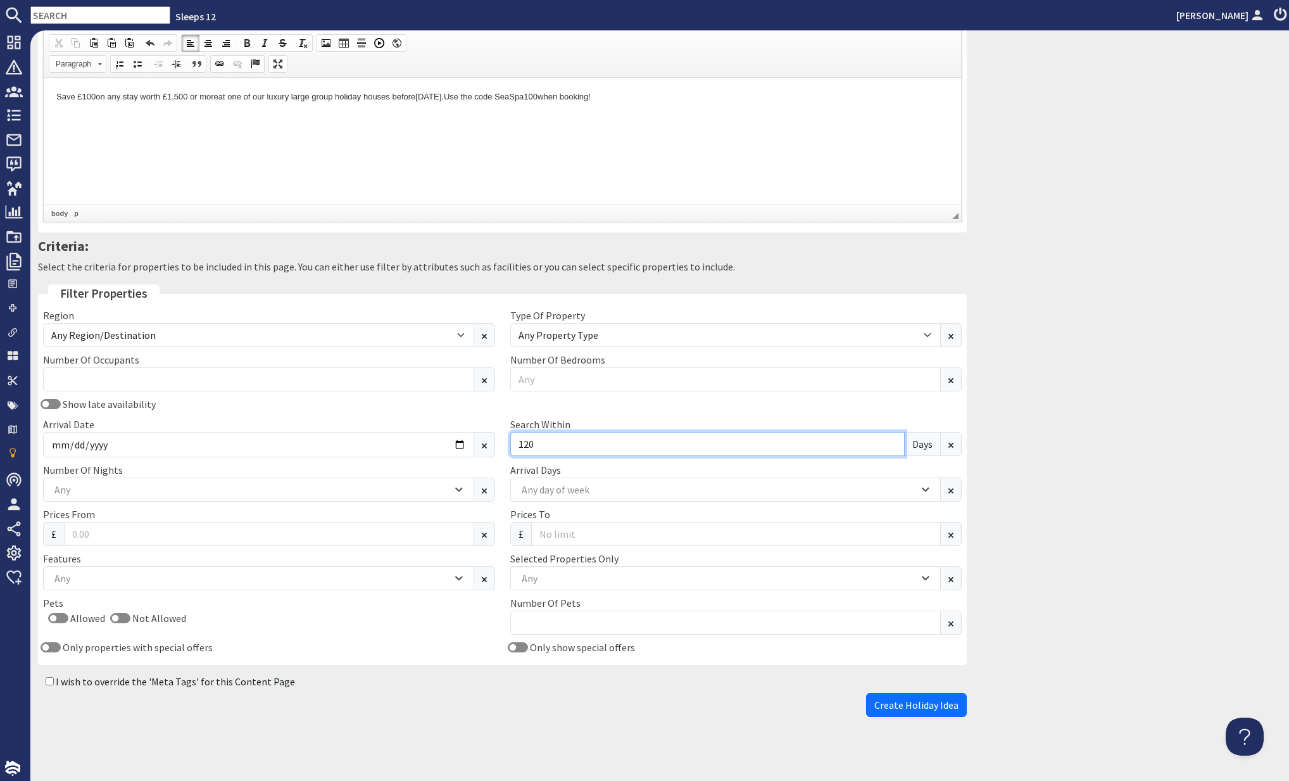
type input "120"
drag, startPoint x: 412, startPoint y: 686, endPoint x: 253, endPoint y: 604, distance: 179.6
click at [412, 686] on div "I wish to override the 'Meta Tags' for this Content Page" at bounding box center [502, 681] width 929 height 23
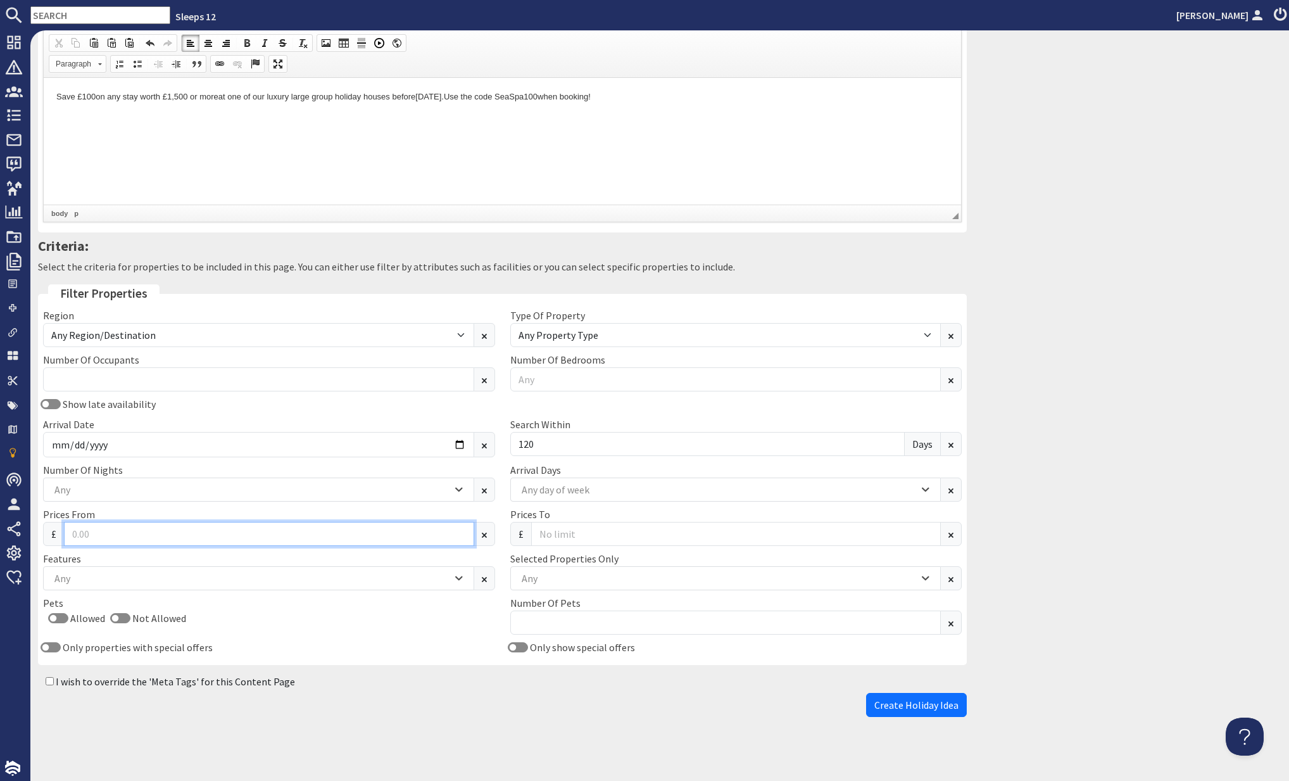
click at [99, 532] on input "Prices From" at bounding box center [269, 534] width 410 height 24
type input "1"
type input "1500"
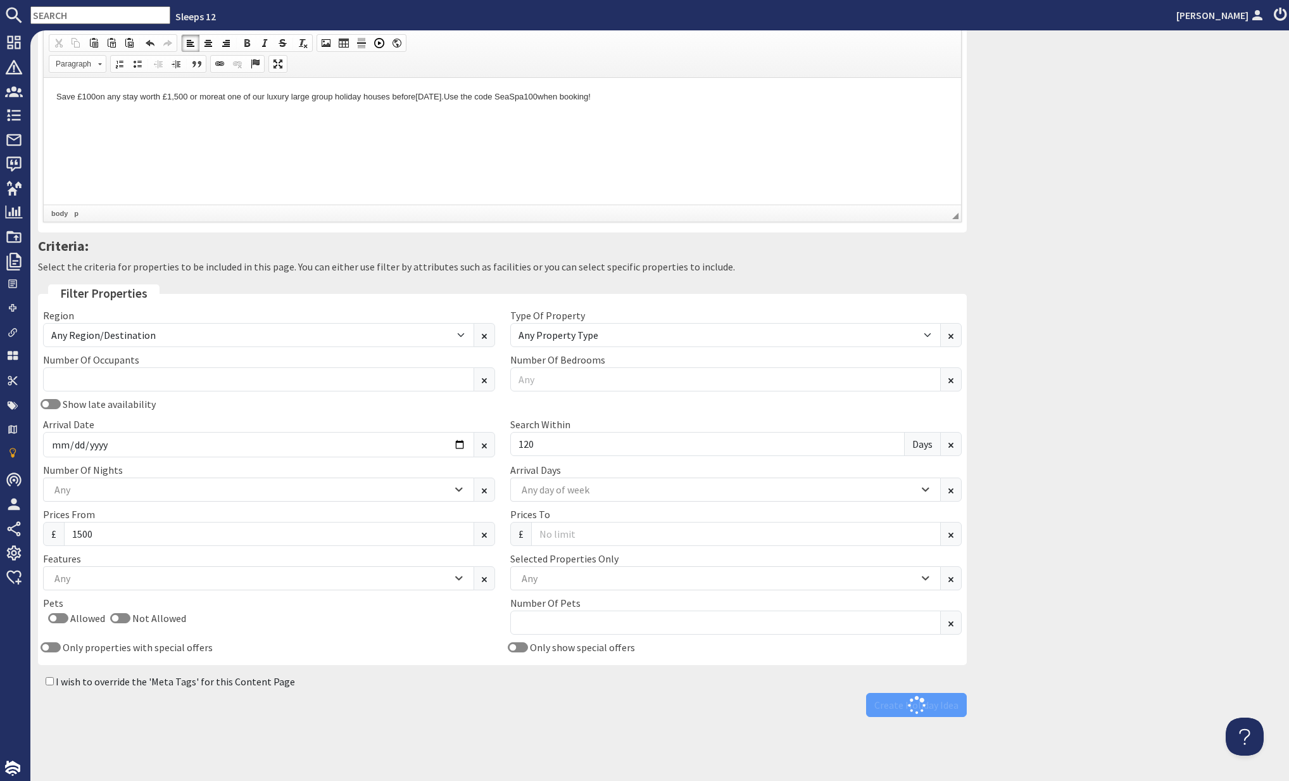
click at [486, 745] on div "Holiday Ideas Add Idea Add new Idea Details Idea Title Seasonal Sparkle A full …" at bounding box center [659, 405] width 1259 height 750
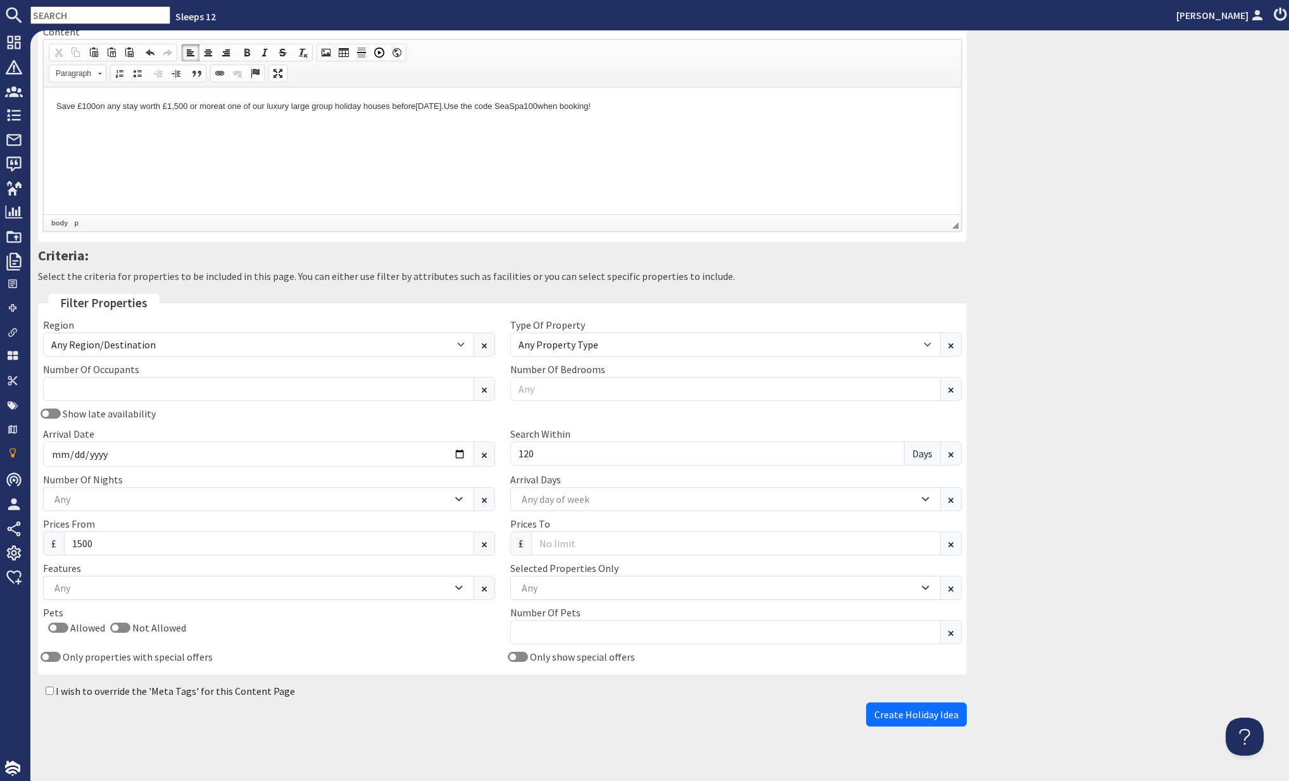
scroll to position [192, 0]
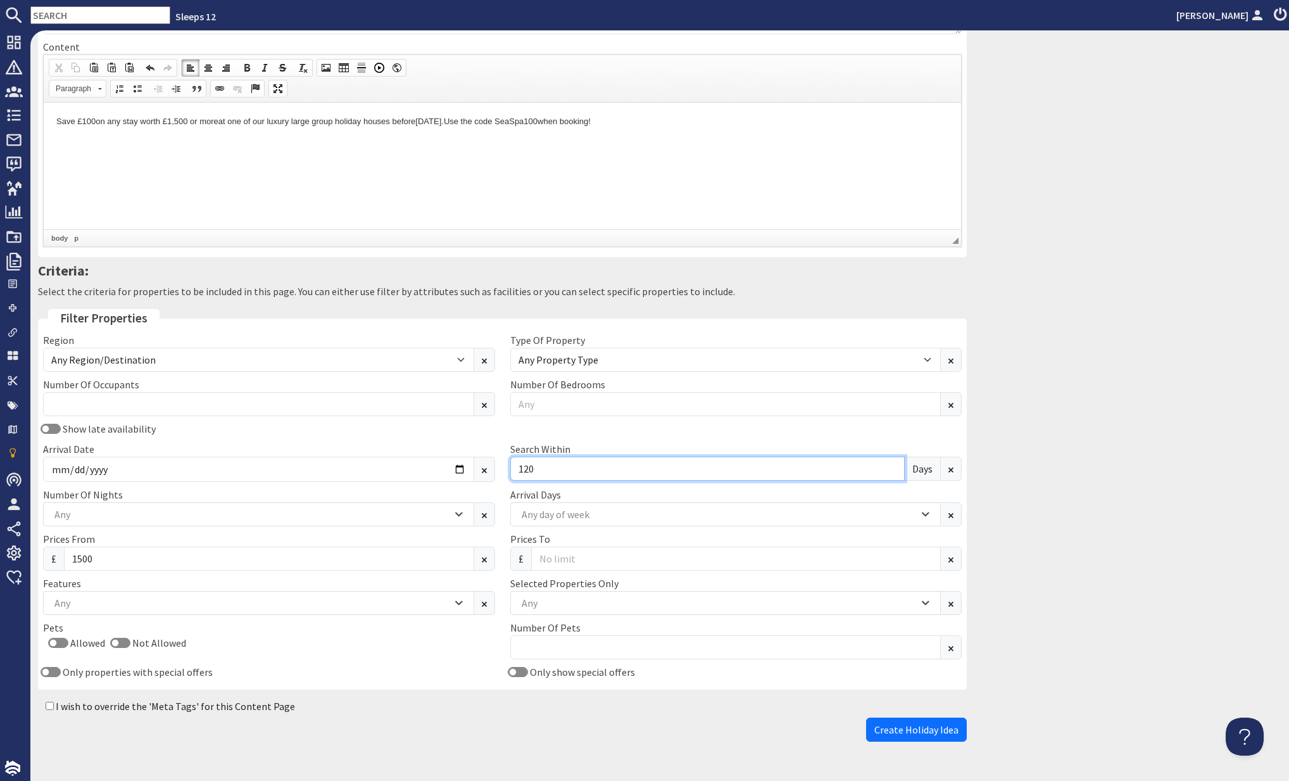
drag, startPoint x: 523, startPoint y: 464, endPoint x: 560, endPoint y: 465, distance: 37.4
click at [560, 465] on input "120" at bounding box center [707, 469] width 395 height 24
type input "100"
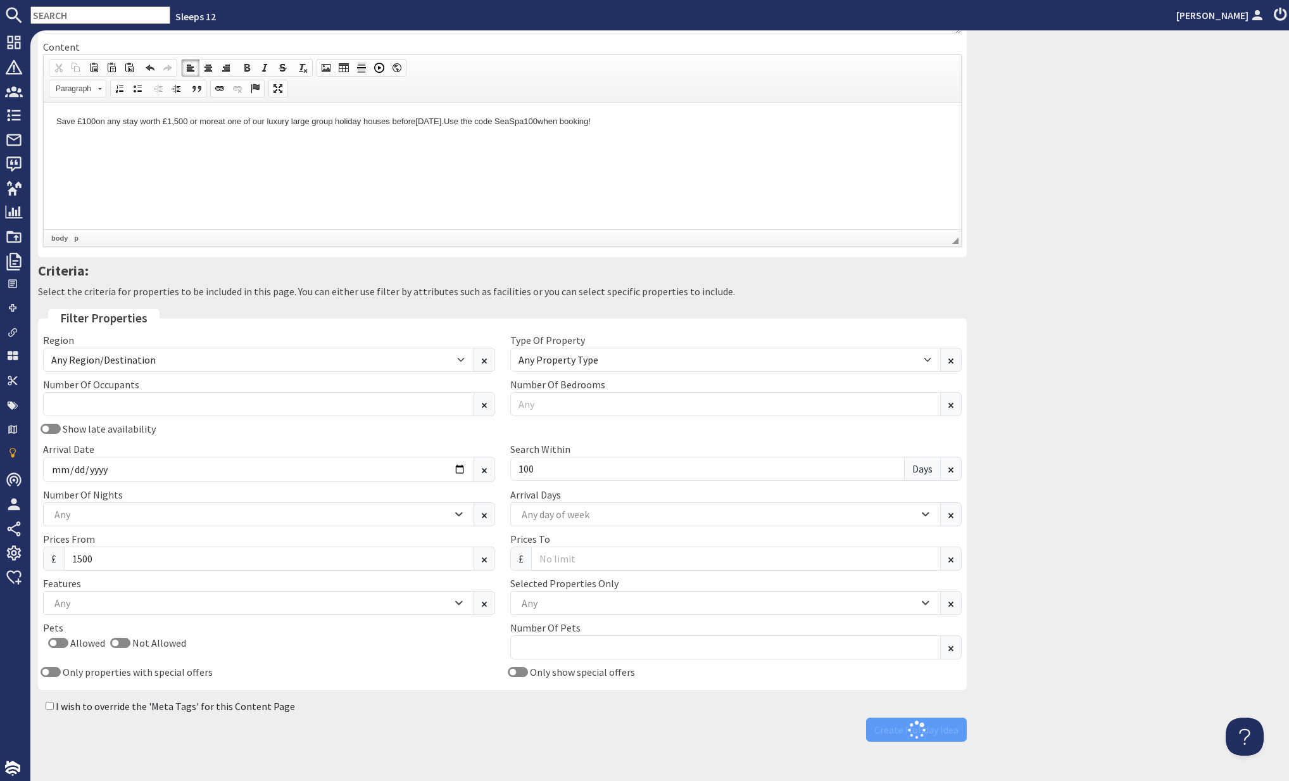
click at [999, 500] on div "Holiday Ideas Add Idea Add new Idea Details Idea Title Seasonal Sparkle A full …" at bounding box center [659, 293] width 1259 height 909
click at [885, 723] on span "Create Holiday Idea" at bounding box center [917, 729] width 84 height 13
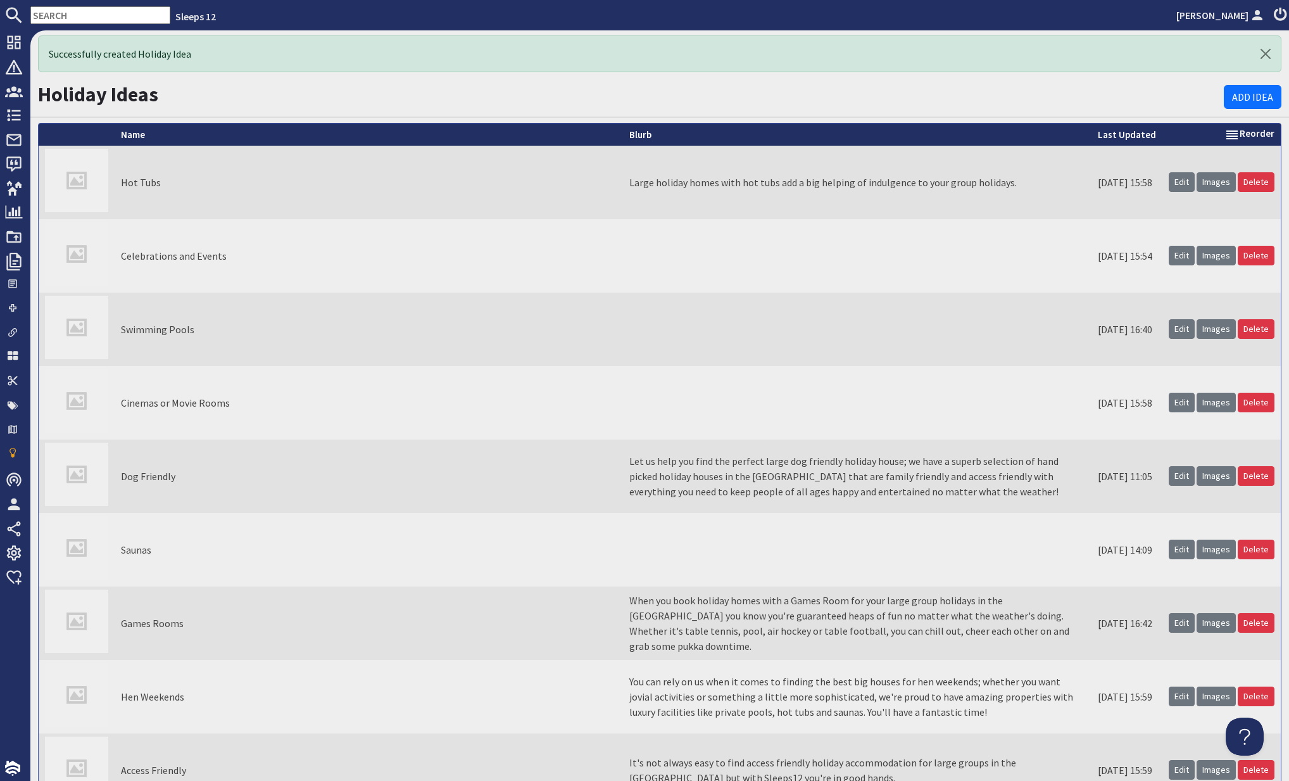
click at [476, 102] on h1 "Holiday Ideas" at bounding box center [631, 94] width 1186 height 24
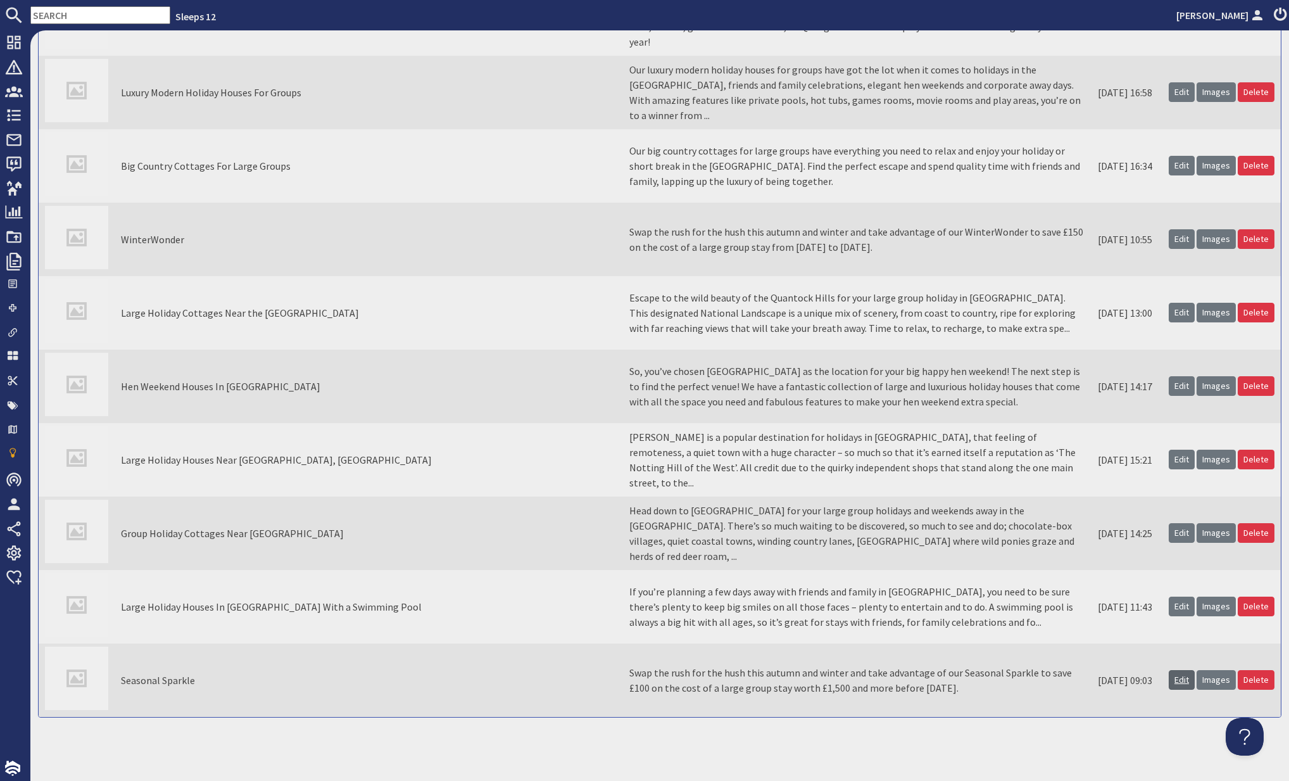
click at [1184, 678] on link "Edit" at bounding box center [1182, 680] width 26 height 20
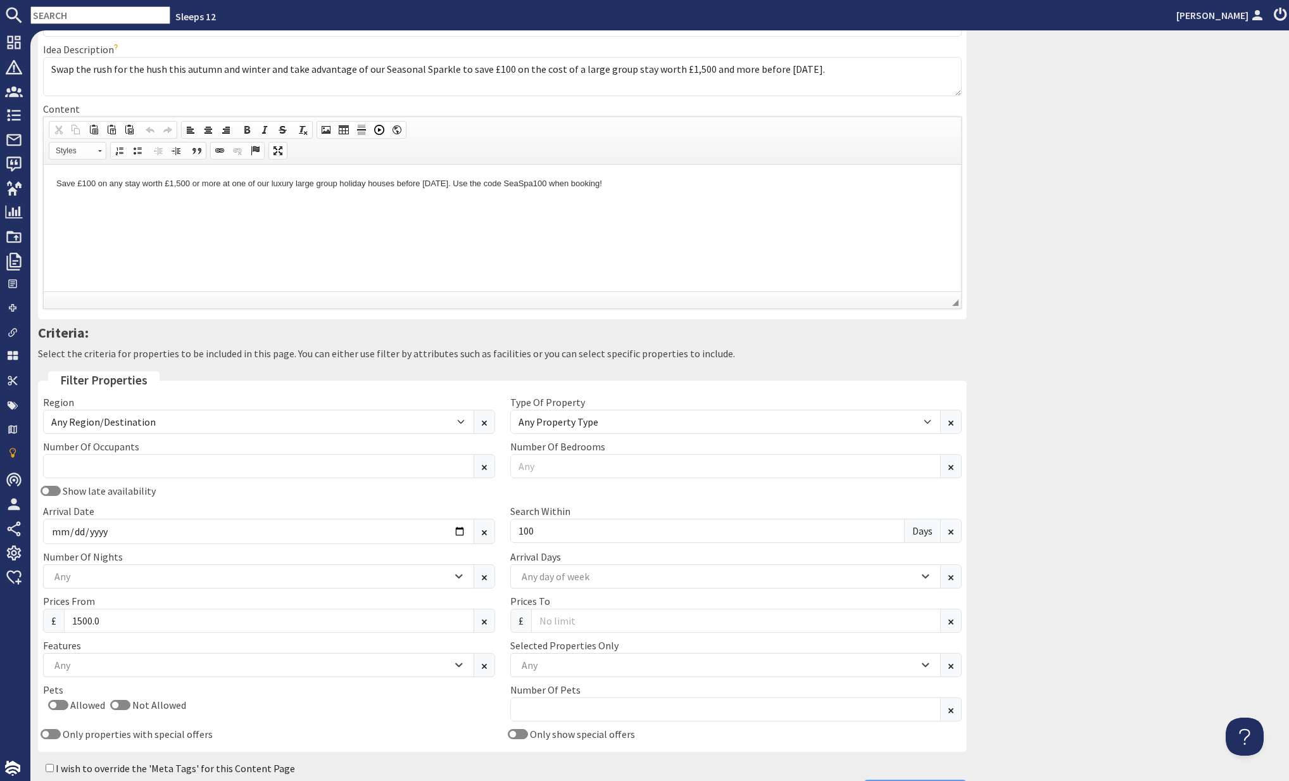
scroll to position [247, 0]
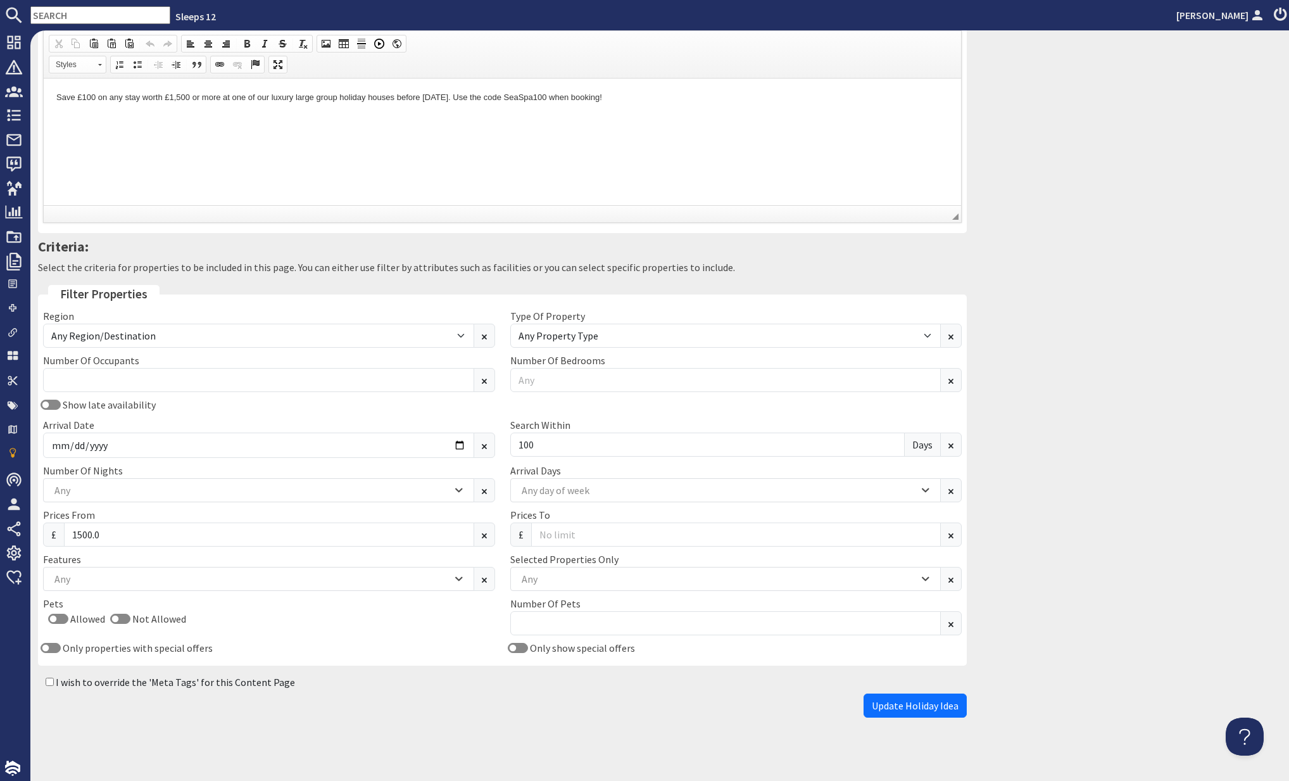
click at [46, 678] on input "I wish to override the 'Meta Tags' for this Content Page" at bounding box center [50, 682] width 8 height 8
checkbox input "true"
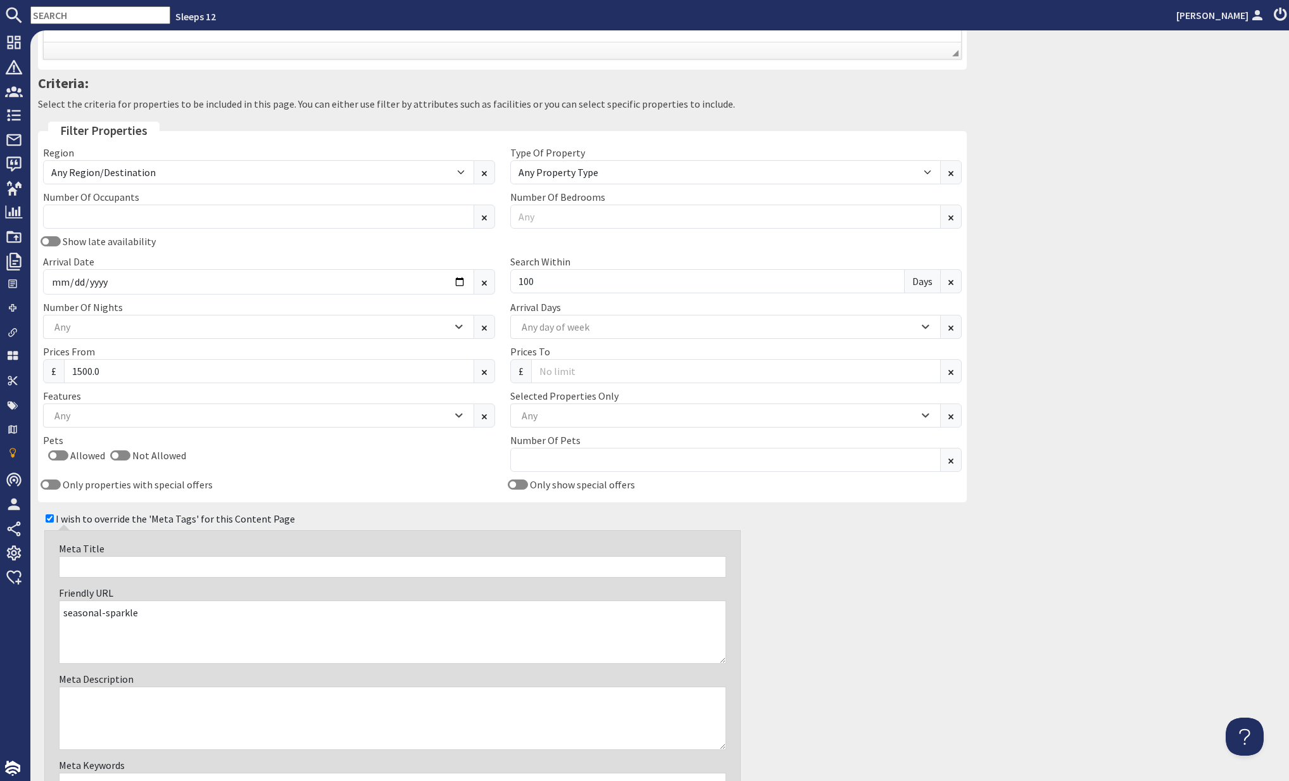
scroll to position [609, 0]
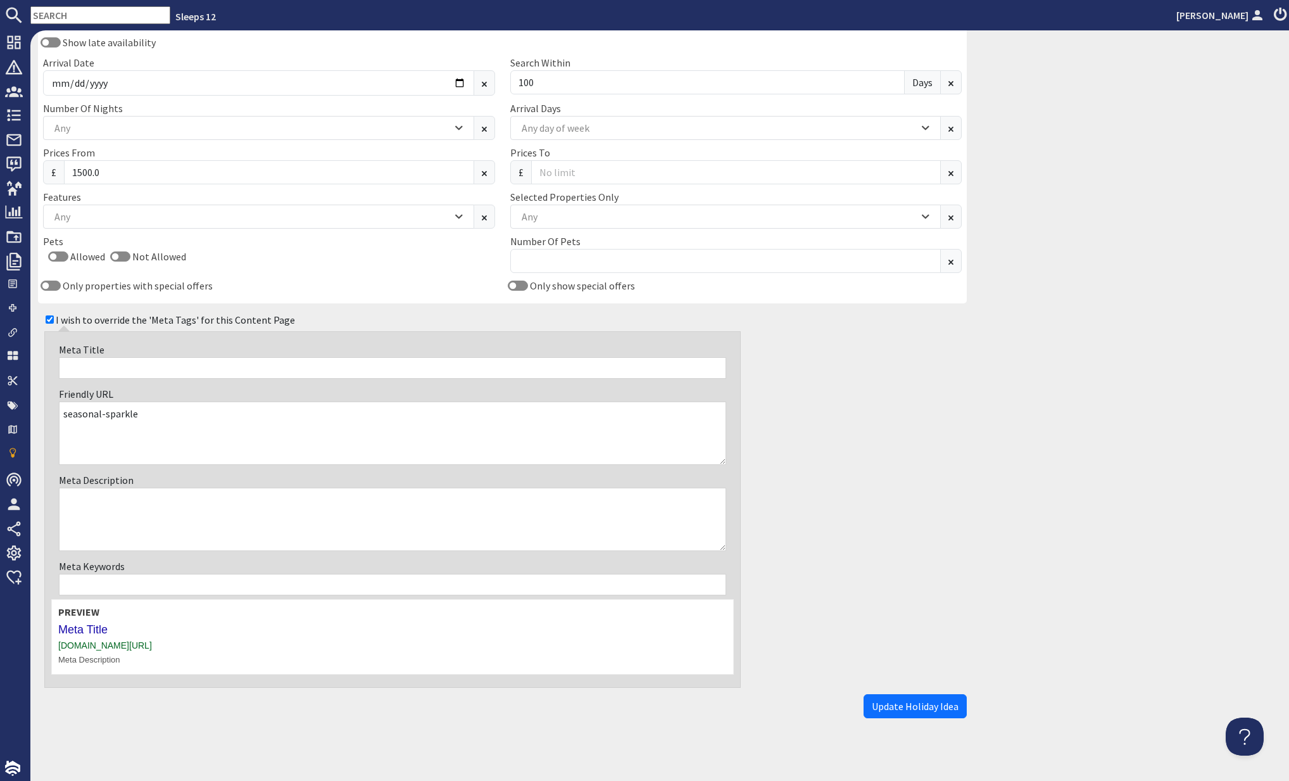
drag, startPoint x: 241, startPoint y: 640, endPoint x: 54, endPoint y: 644, distance: 186.9
click at [54, 644] on div "Preview Meta Title www.sleeps12.com/holiday-ideas/seasonal-sparkle Meta Descrip…" at bounding box center [392, 636] width 683 height 75
copy div "[DOMAIN_NAME][URL]"
click at [134, 496] on textarea "Meta Description" at bounding box center [392, 519] width 667 height 63
click at [123, 363] on input "Meta Title" at bounding box center [392, 368] width 667 height 22
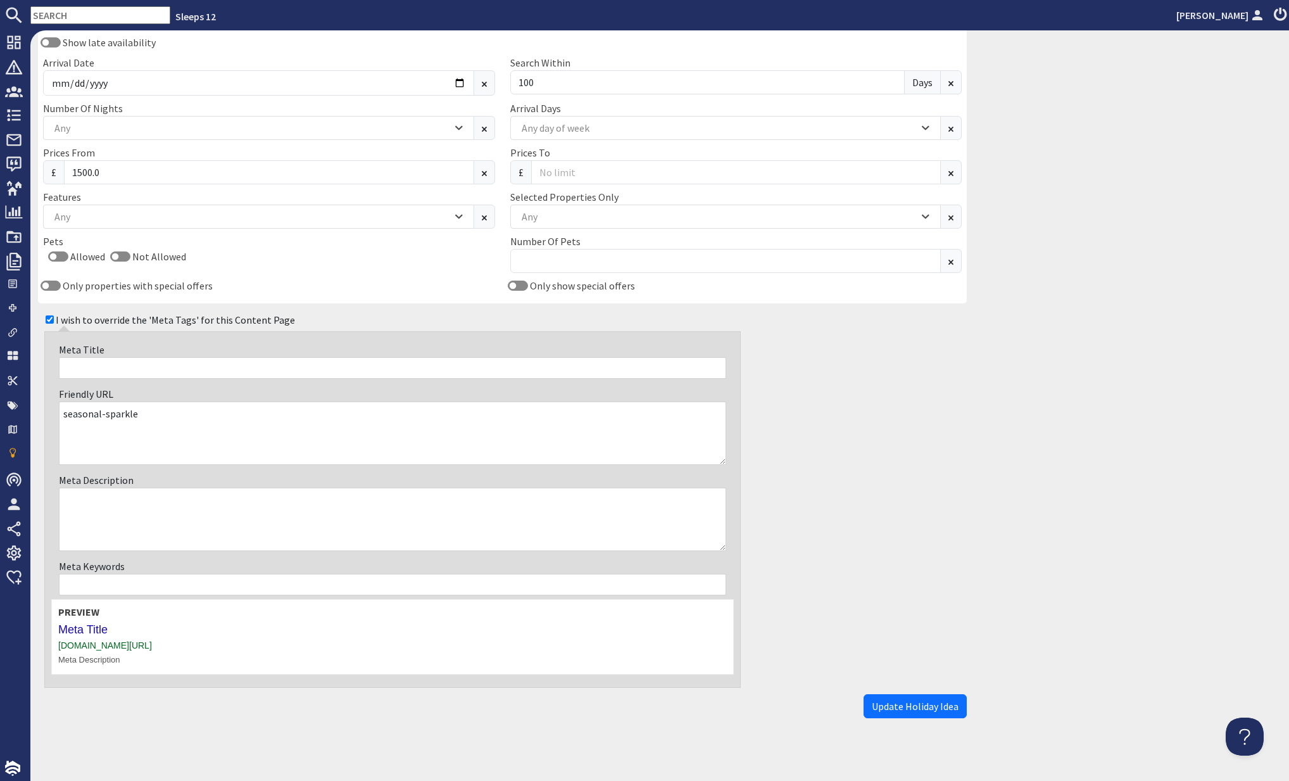
paste input "Seasonal Sparkle! Save On All Stays Until [DATE]!"
click at [174, 359] on input "Seasonal Sparkle! Save On All Stays Until [DATE]!" at bounding box center [392, 368] width 667 height 22
type input "Seasonal Sparkle! Save £100 On All Stays over £1,500 until 27th February 2026!"
drag, startPoint x: 170, startPoint y: 497, endPoint x: 159, endPoint y: 504, distance: 13.4
click at [171, 497] on textarea "Meta Description" at bounding box center [392, 519] width 667 height 63
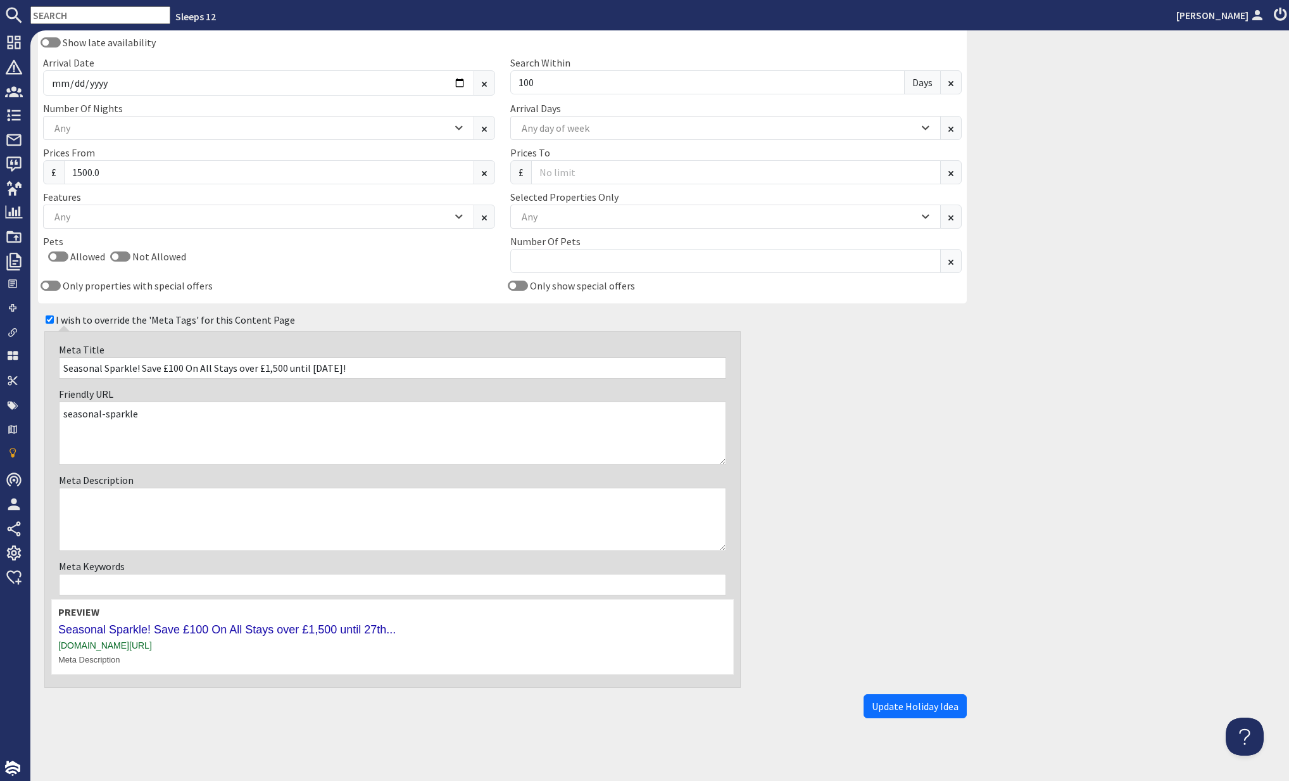
paste textarea "Introducing our Seasonal Sparkle, saving you £100 off a stay at a luxury large …"
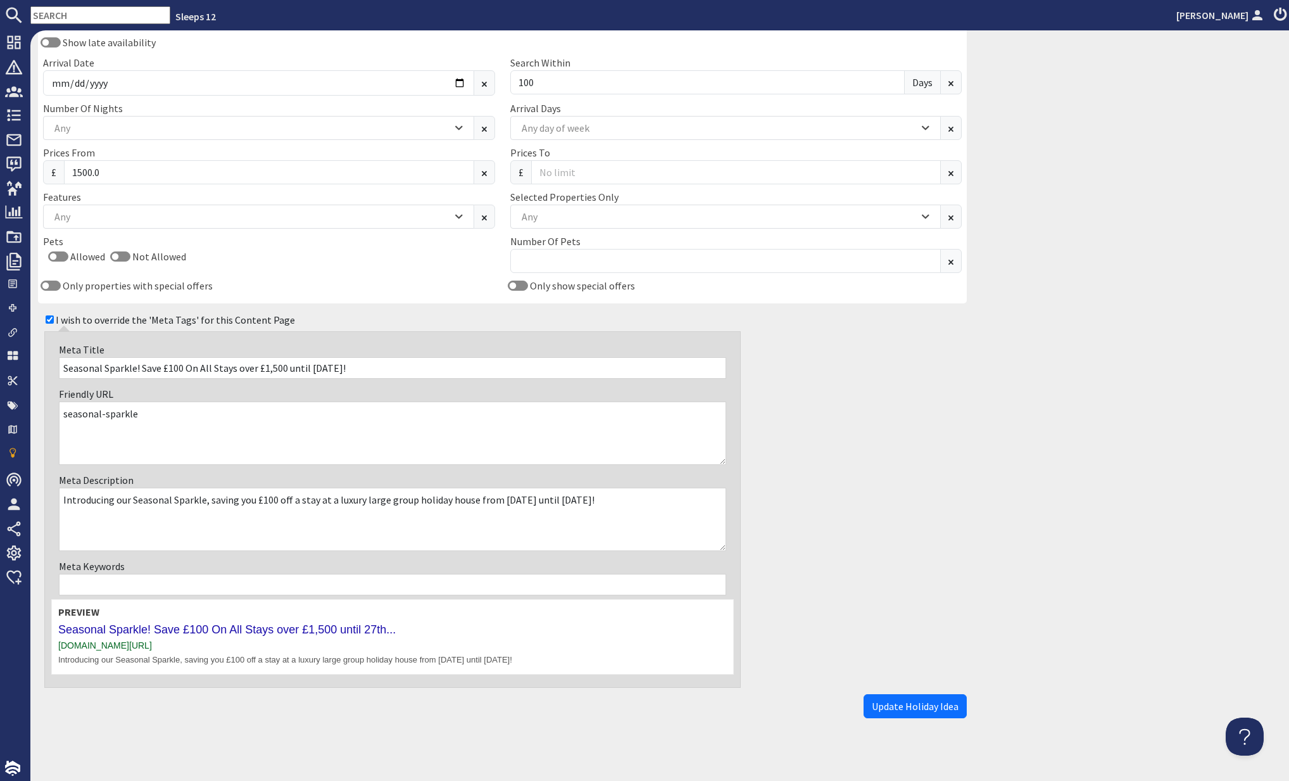
type textarea "Introducing our Seasonal Sparkle, saving you £100 off a stay at a luxury large …"
click at [778, 526] on div "I wish to override the 'Meta Tags' for this Content Page Meta Title Seasonal Sp…" at bounding box center [502, 497] width 929 height 379
click at [901, 701] on span "Update Holiday Idea" at bounding box center [915, 706] width 87 height 13
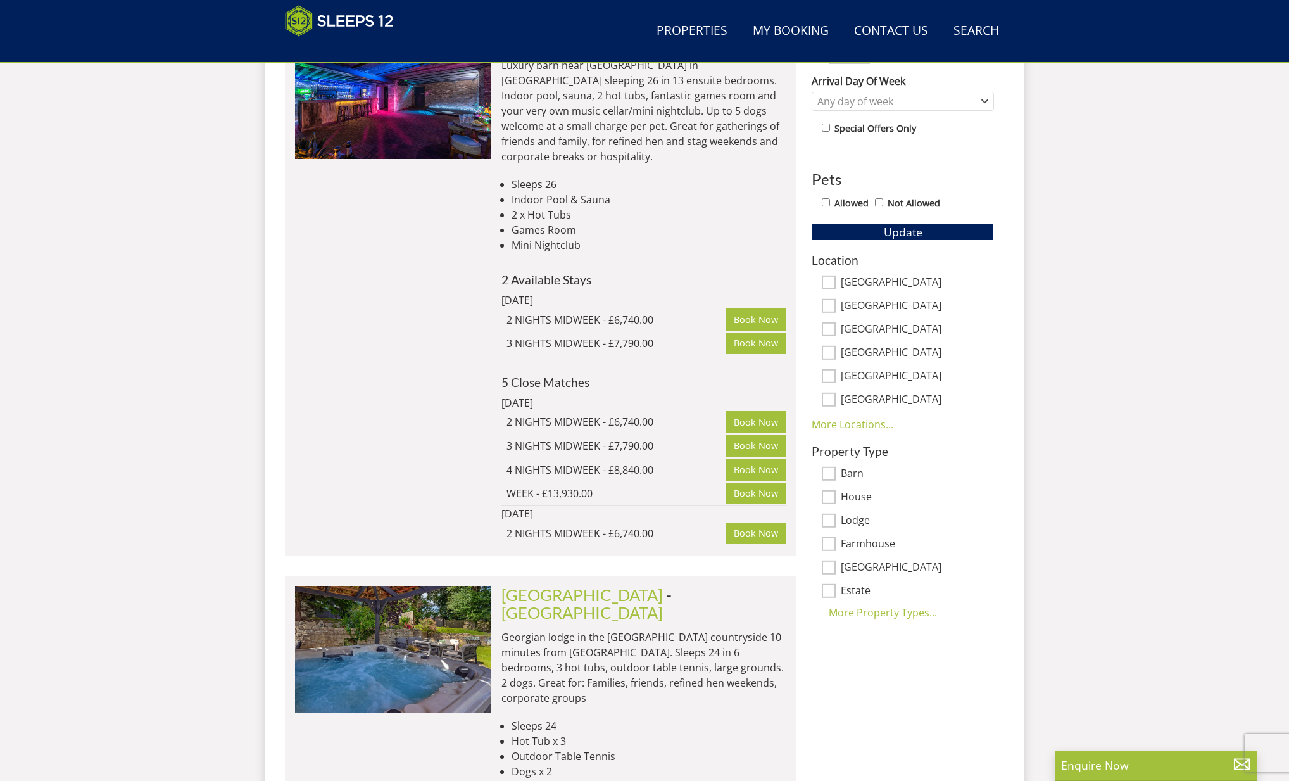
scroll to position [474, 0]
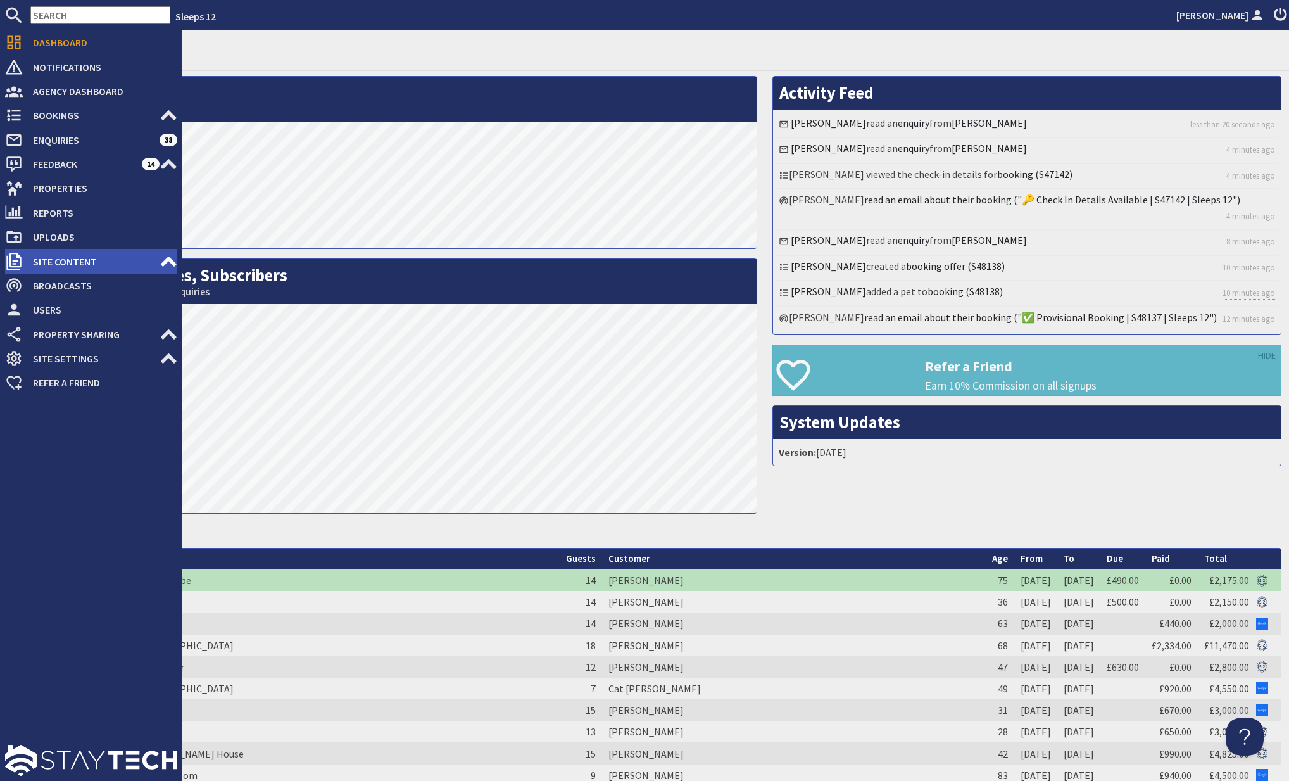
click at [158, 264] on span "Site Content" at bounding box center [91, 261] width 137 height 20
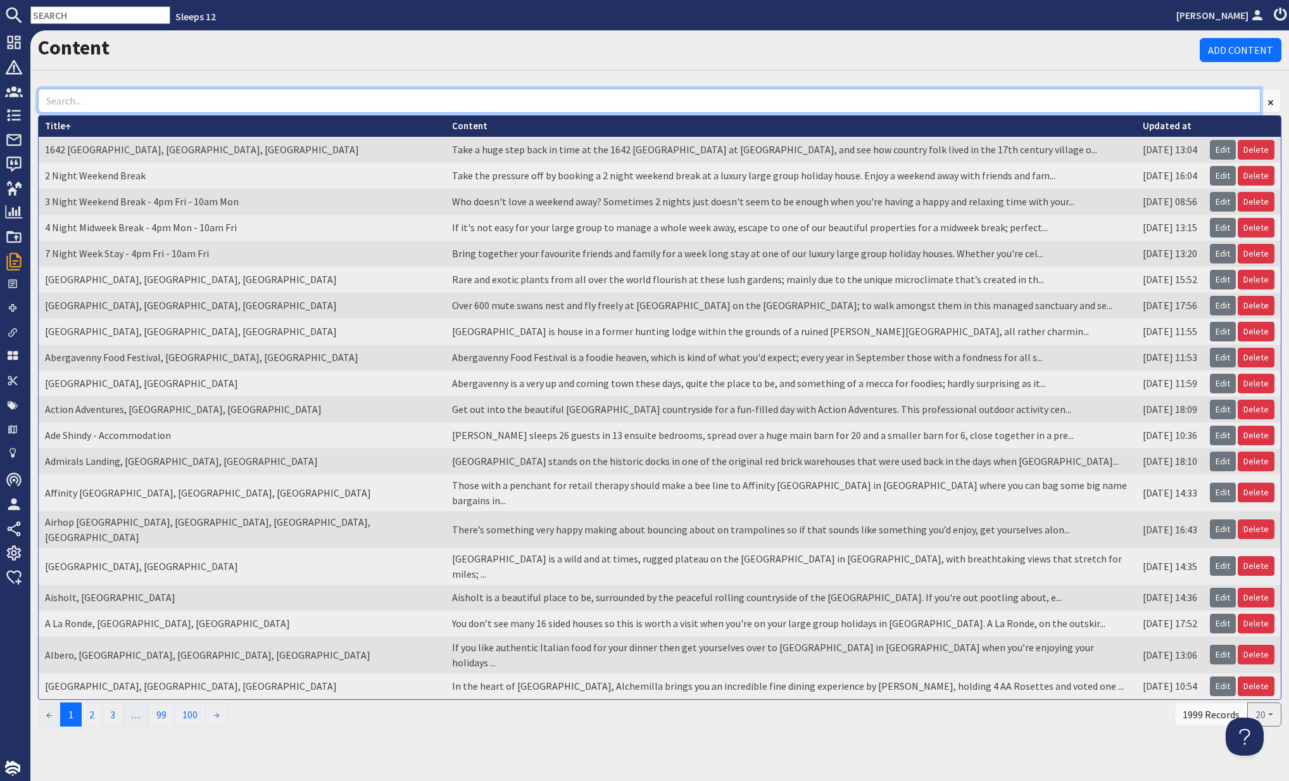
click at [654, 104] on input at bounding box center [649, 101] width 1223 height 24
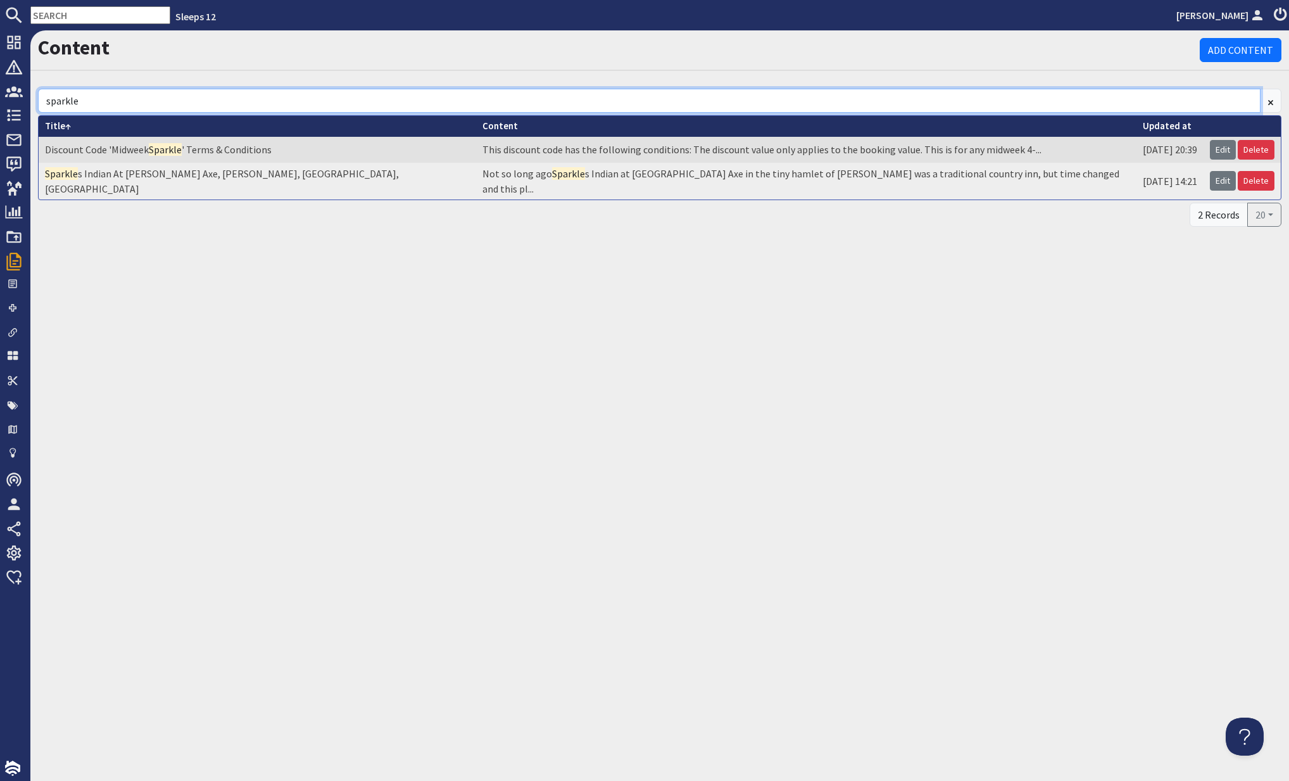
drag, startPoint x: 94, startPoint y: 108, endPoint x: 45, endPoint y: 103, distance: 49.7
click at [45, 103] on input "sparkle" at bounding box center [649, 101] width 1223 height 24
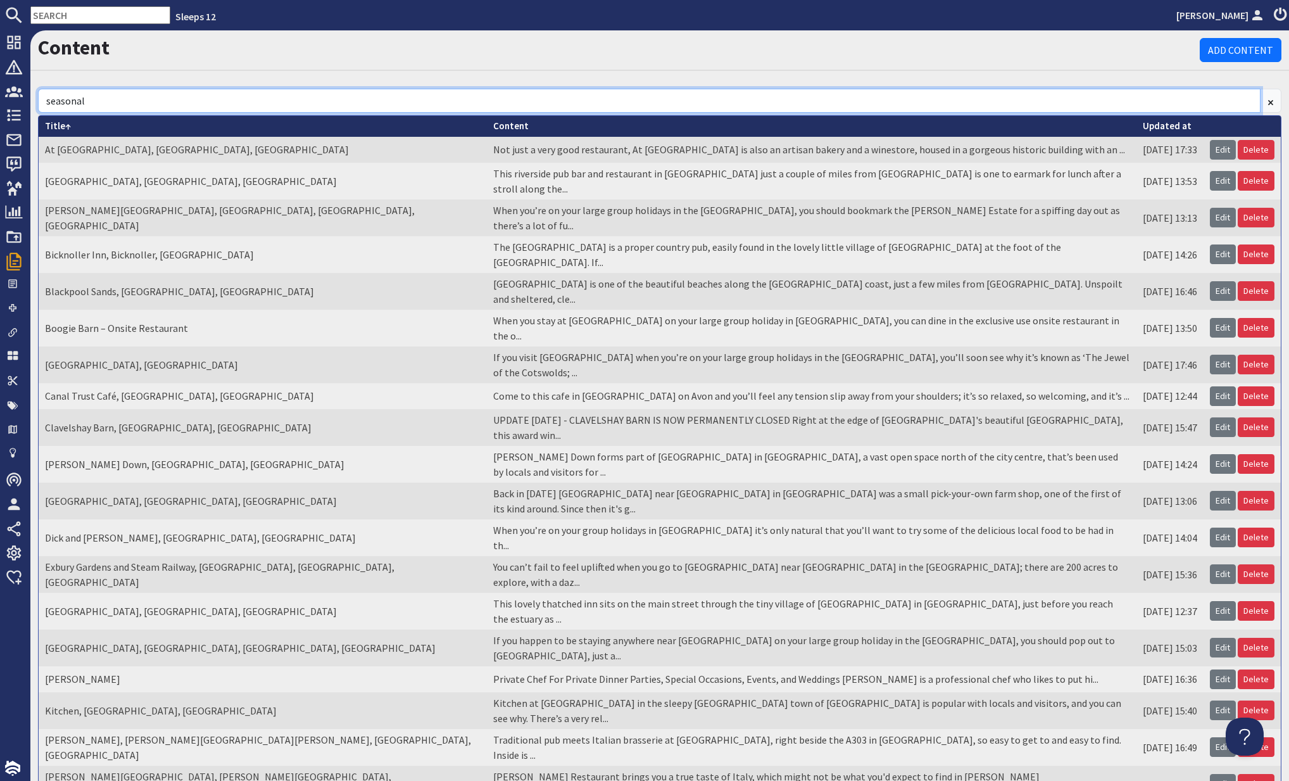
drag, startPoint x: 96, startPoint y: 101, endPoint x: 34, endPoint y: 99, distance: 61.5
click at [34, 99] on div "seasonal Title At The Chapel, [GEOGRAPHIC_DATA], [GEOGRAPHIC_DATA] Content Not …" at bounding box center [659, 472] width 1259 height 793
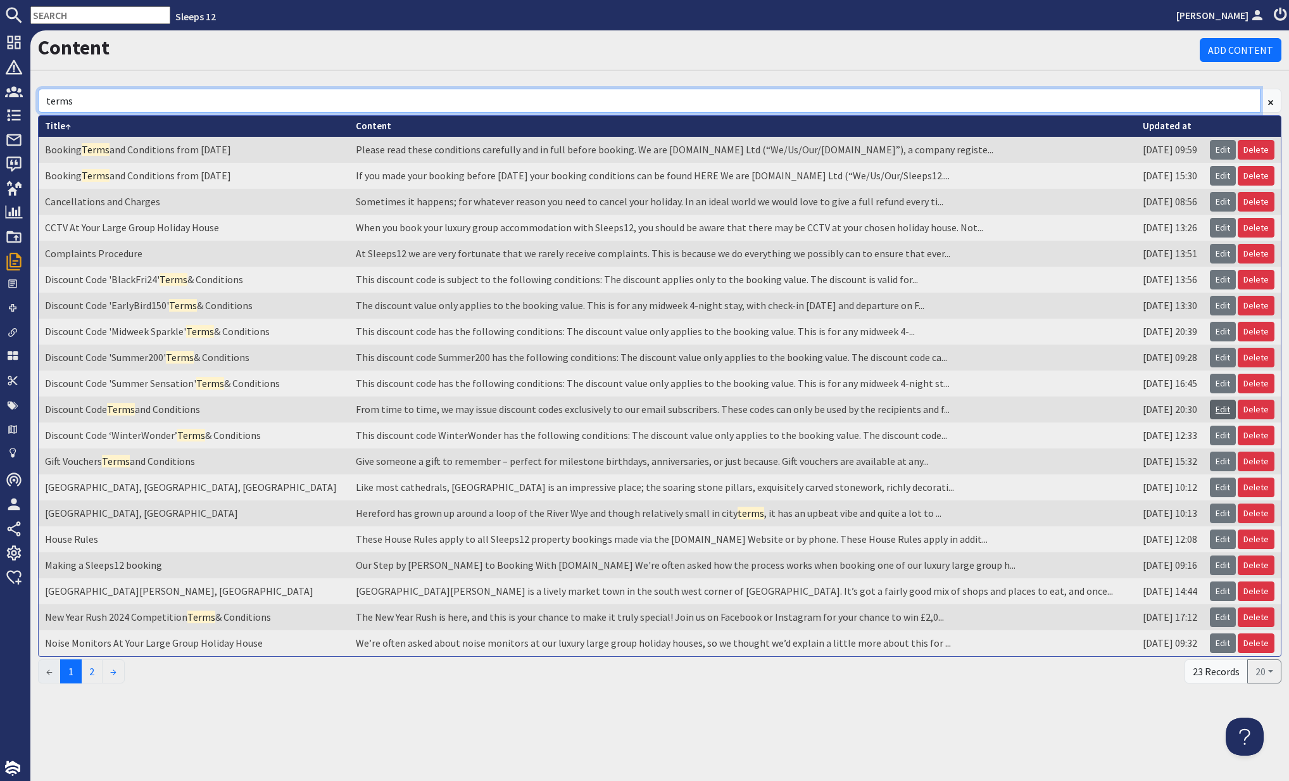
type input "terms"
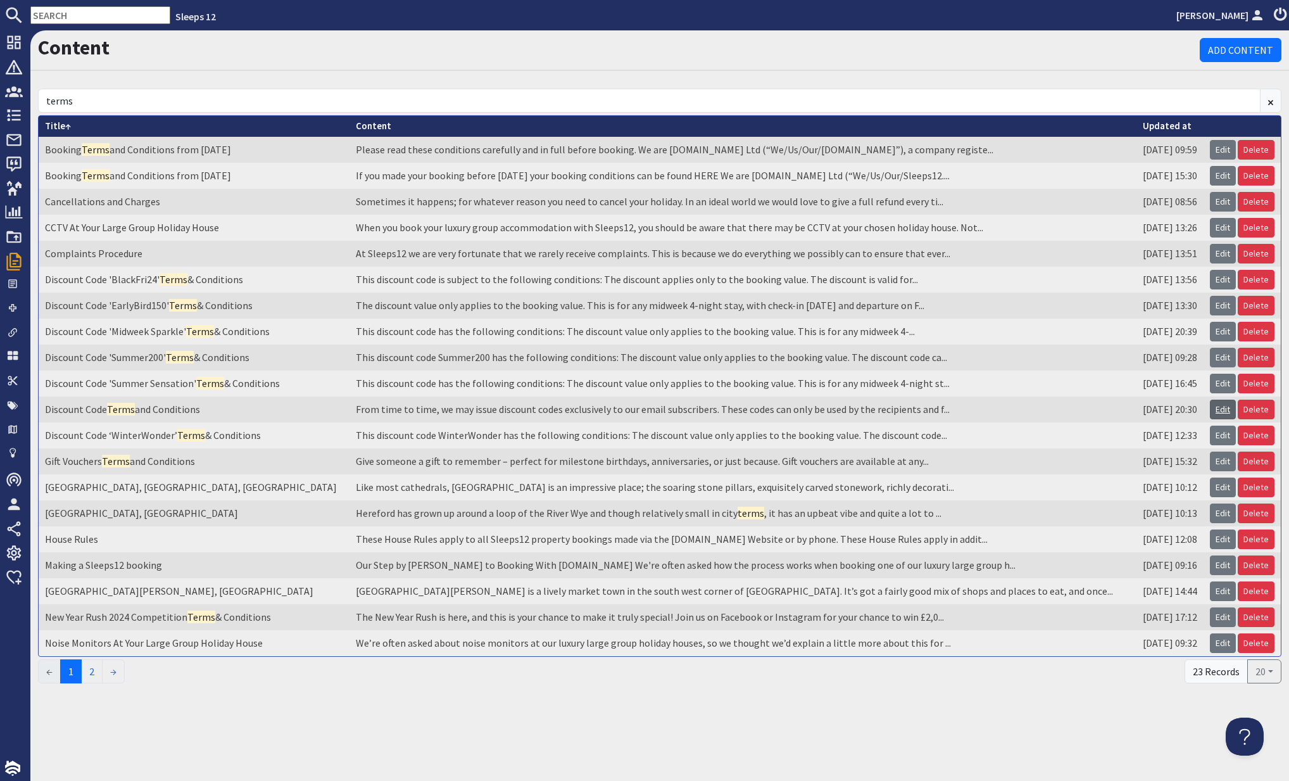
click at [1229, 405] on link "Edit" at bounding box center [1223, 410] width 26 height 20
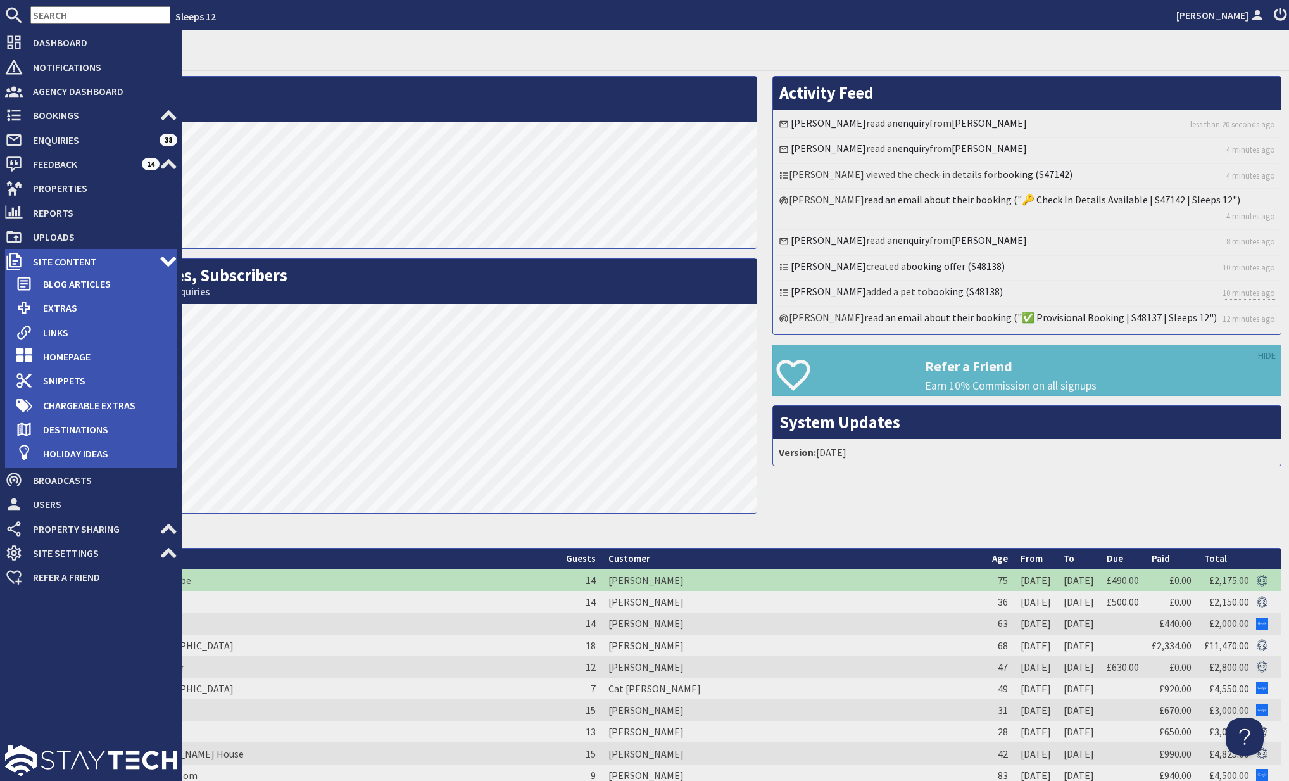
click at [162, 261] on use at bounding box center [168, 261] width 16 height 10
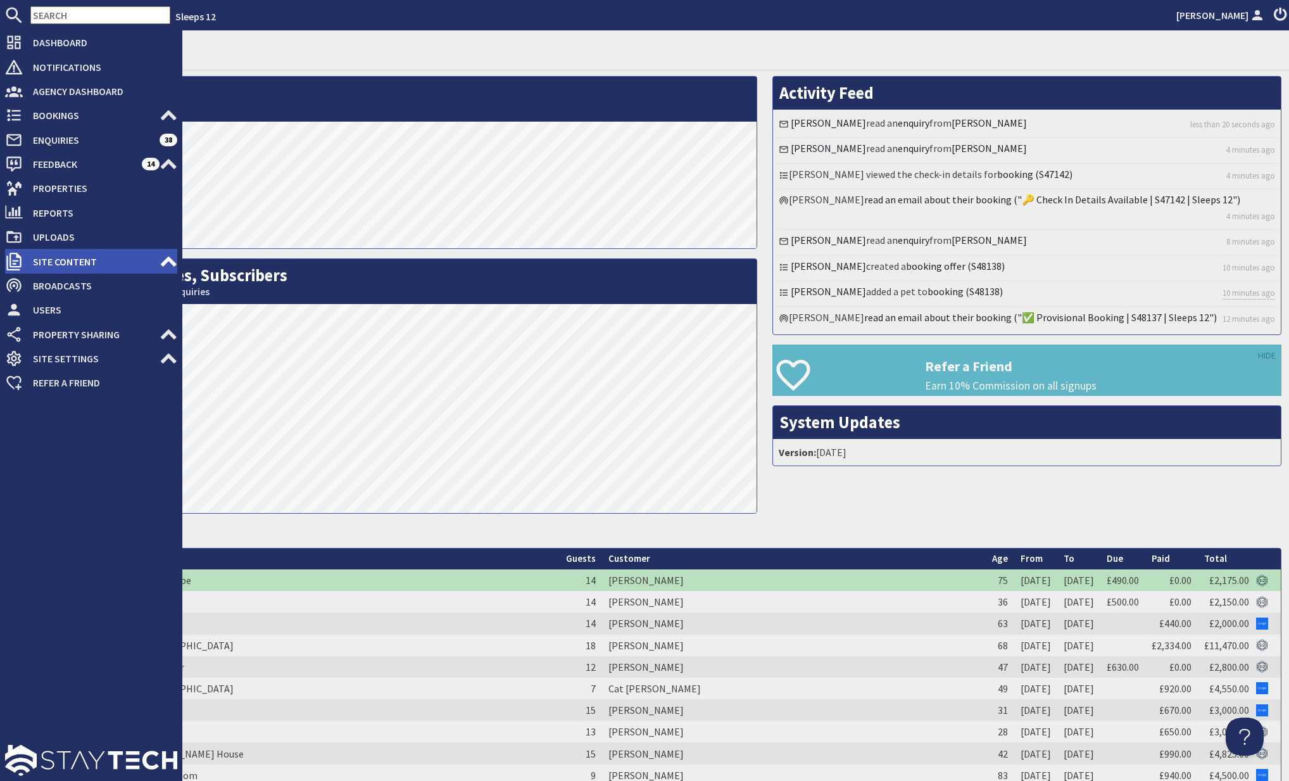
click at [57, 261] on span "Site Content" at bounding box center [91, 261] width 137 height 20
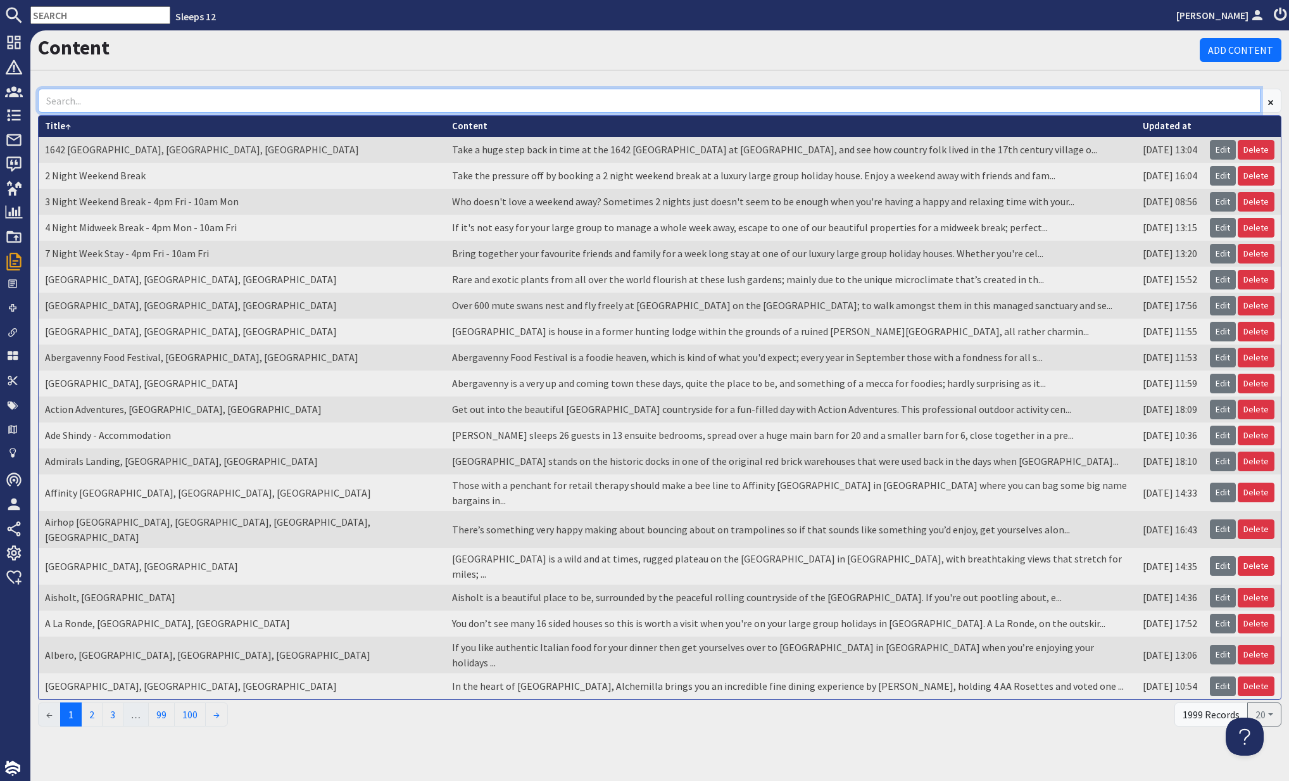
click at [507, 105] on input at bounding box center [649, 101] width 1223 height 24
type input "d"
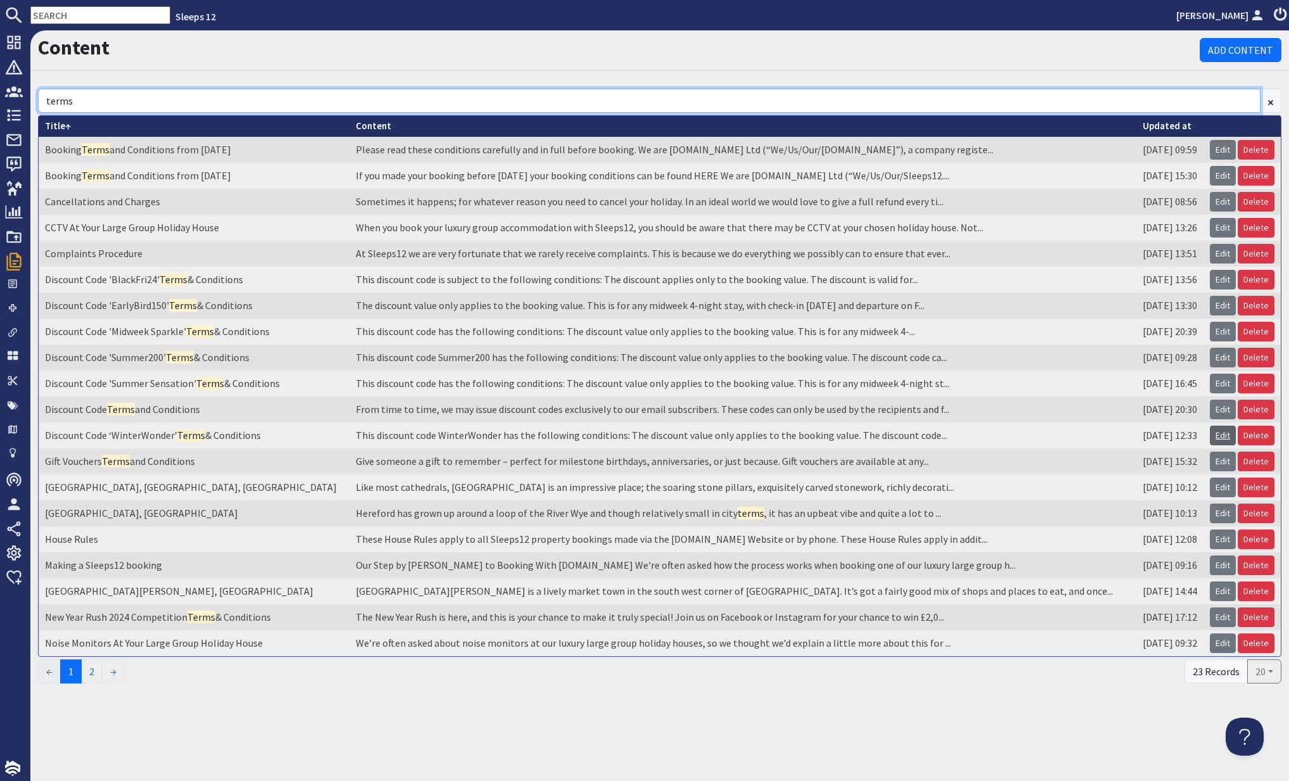
type input "terms"
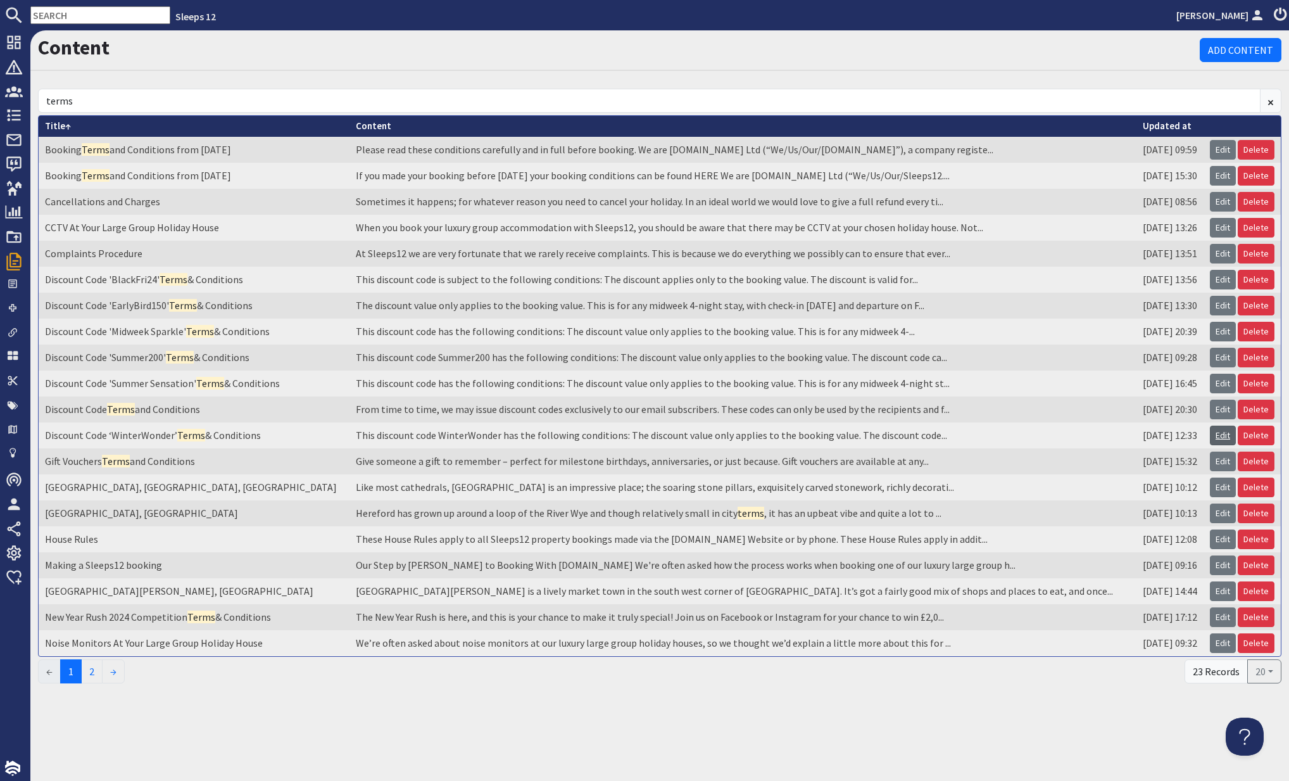
click at [1221, 431] on link "Edit" at bounding box center [1223, 436] width 26 height 20
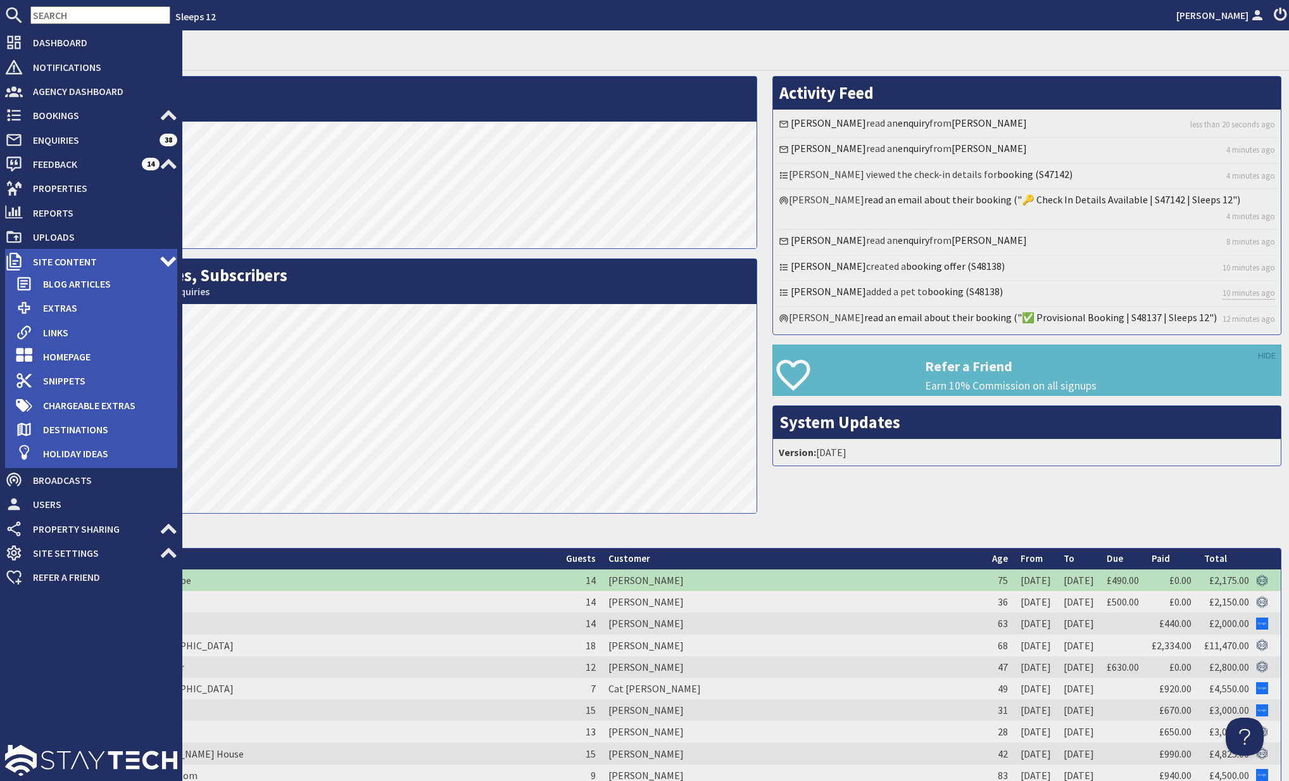
click at [83, 258] on span "Site Content" at bounding box center [91, 261] width 137 height 20
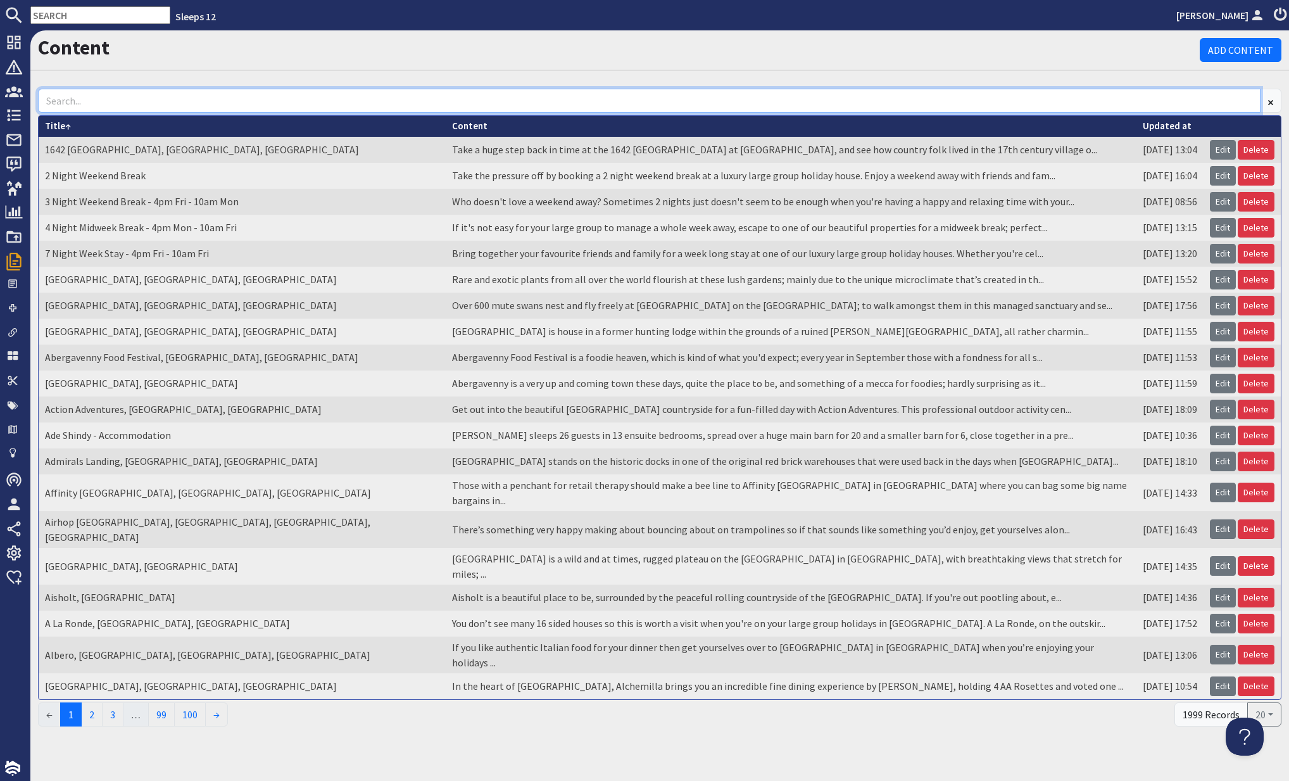
click at [156, 89] on input at bounding box center [649, 101] width 1223 height 24
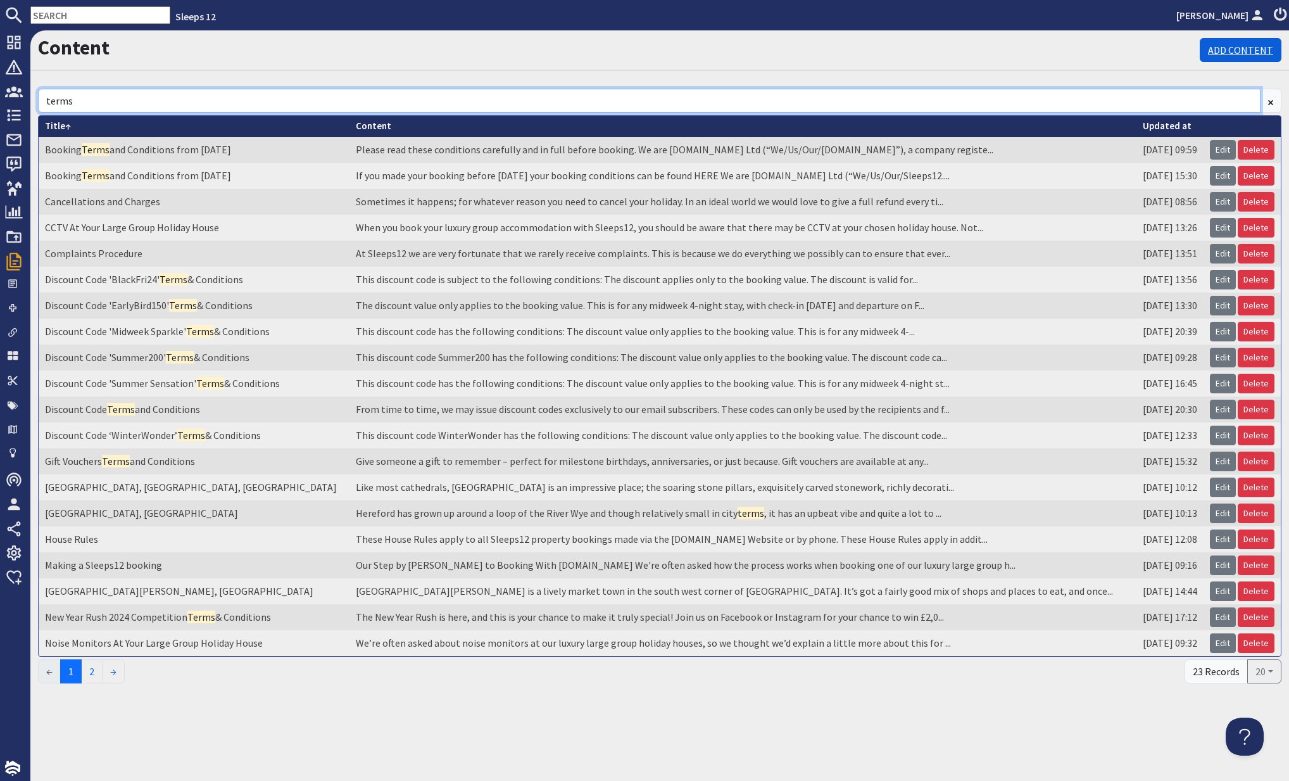
type input "terms"
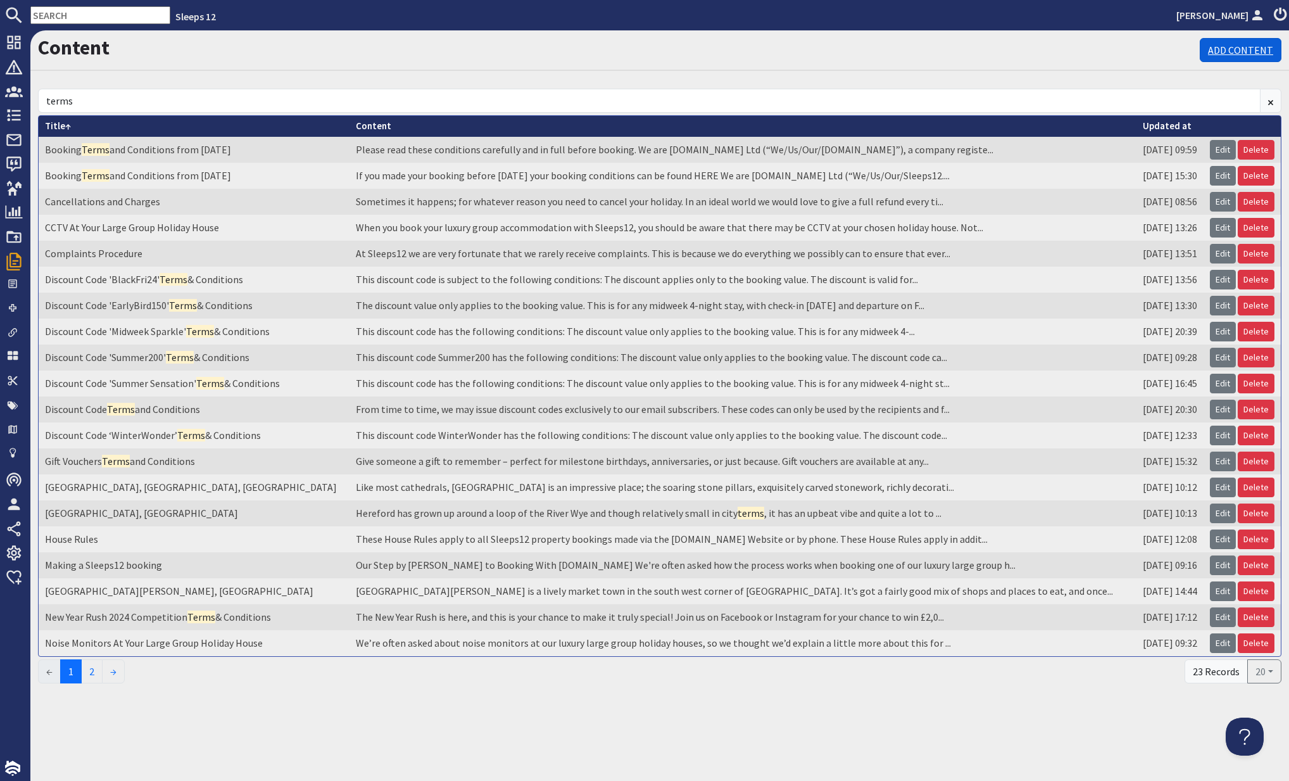
click at [1253, 47] on link "Add Content" at bounding box center [1241, 50] width 82 height 24
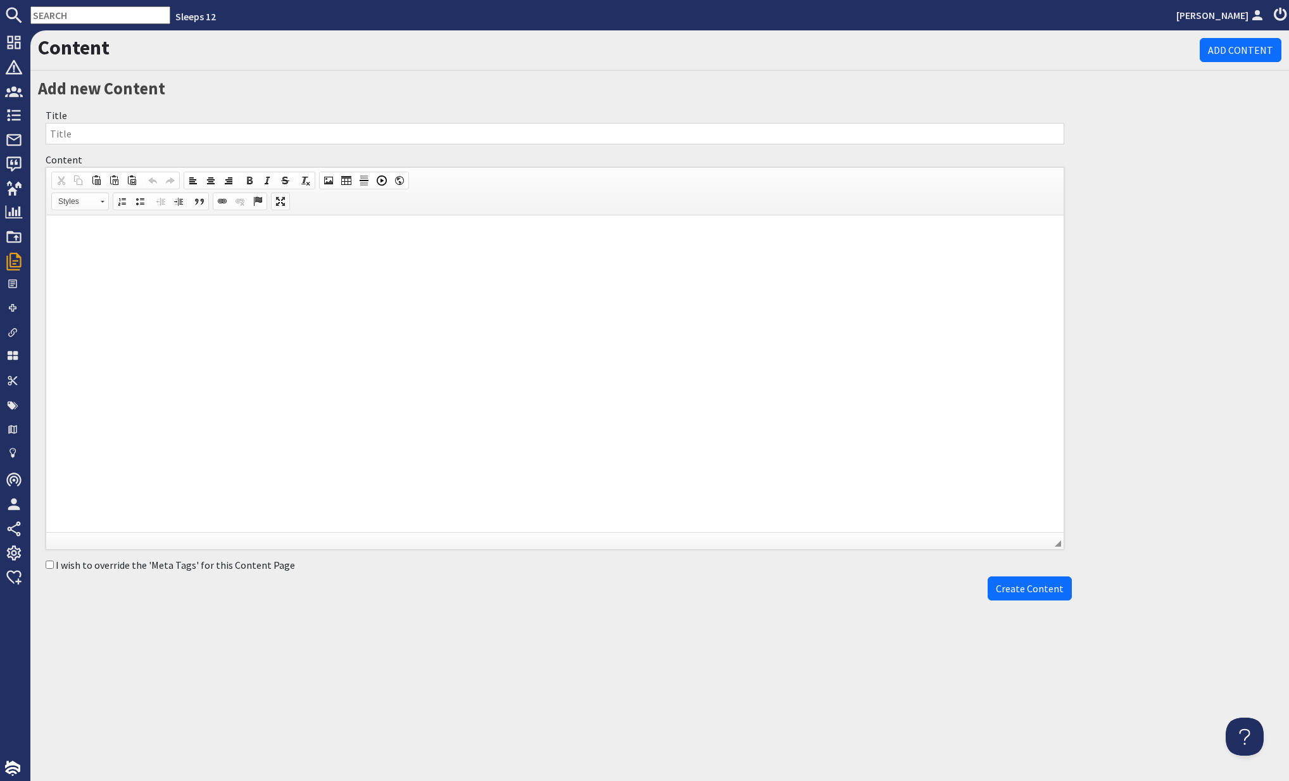
click at [388, 254] on html at bounding box center [555, 234] width 1018 height 39
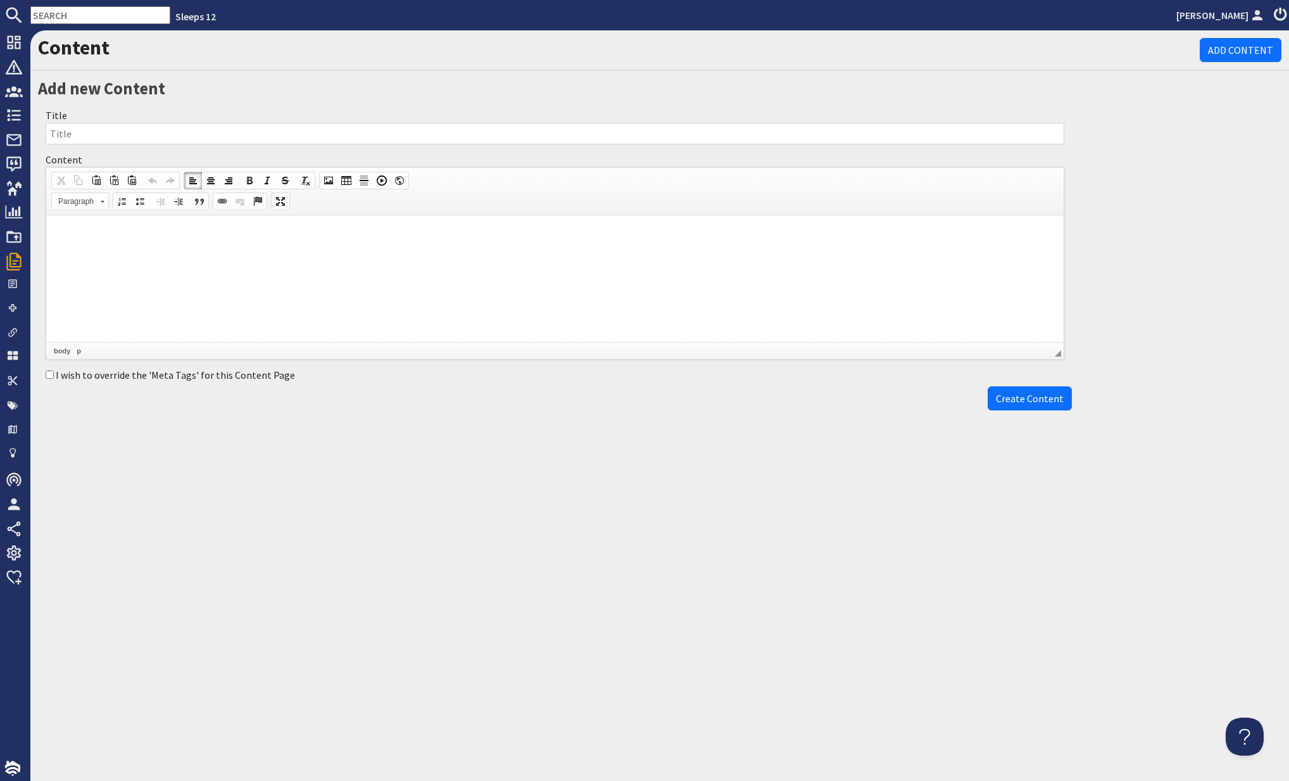
click at [93, 134] on input "Title" at bounding box center [555, 134] width 1019 height 22
type input "Discount Code ‘SeaSpa100’ Terms & Conditions"
click at [166, 254] on html at bounding box center [555, 234] width 1018 height 39
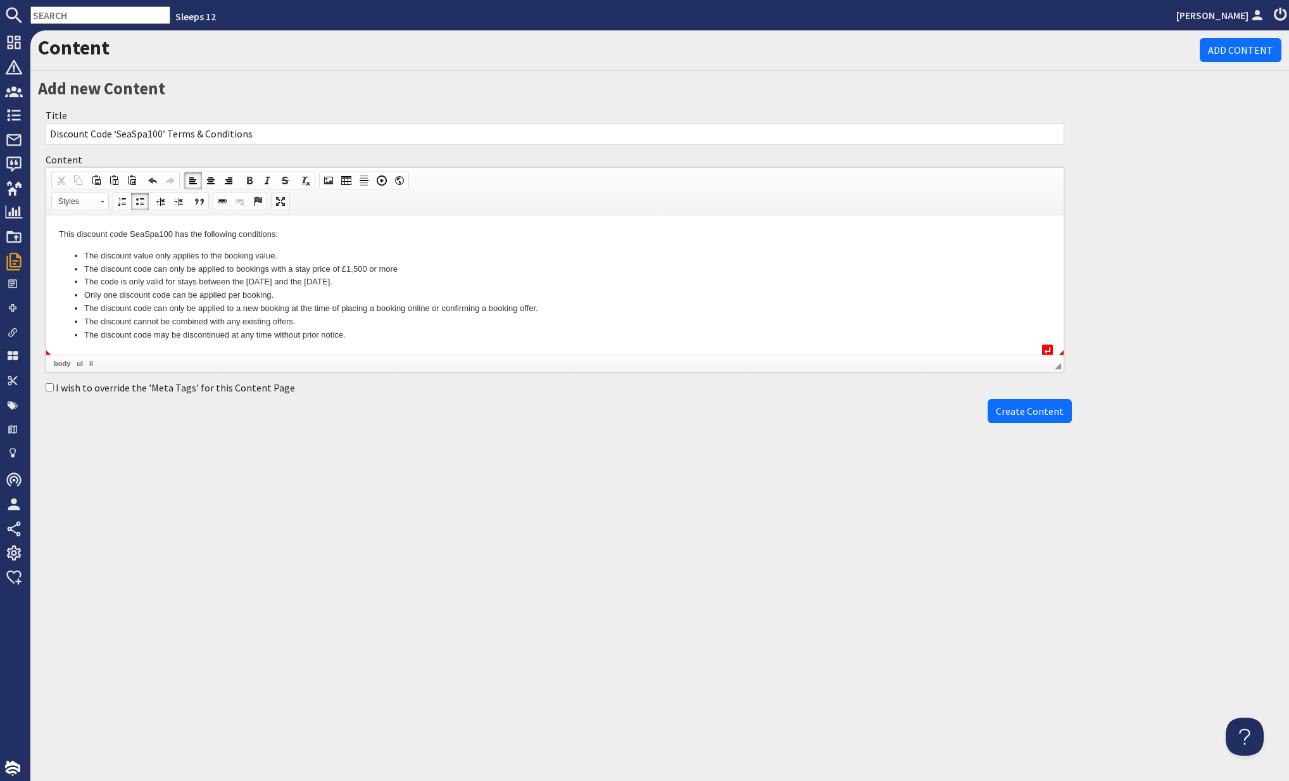
click at [392, 334] on li "The discount code may be discontinued at any time without prior notice." at bounding box center [555, 335] width 942 height 13
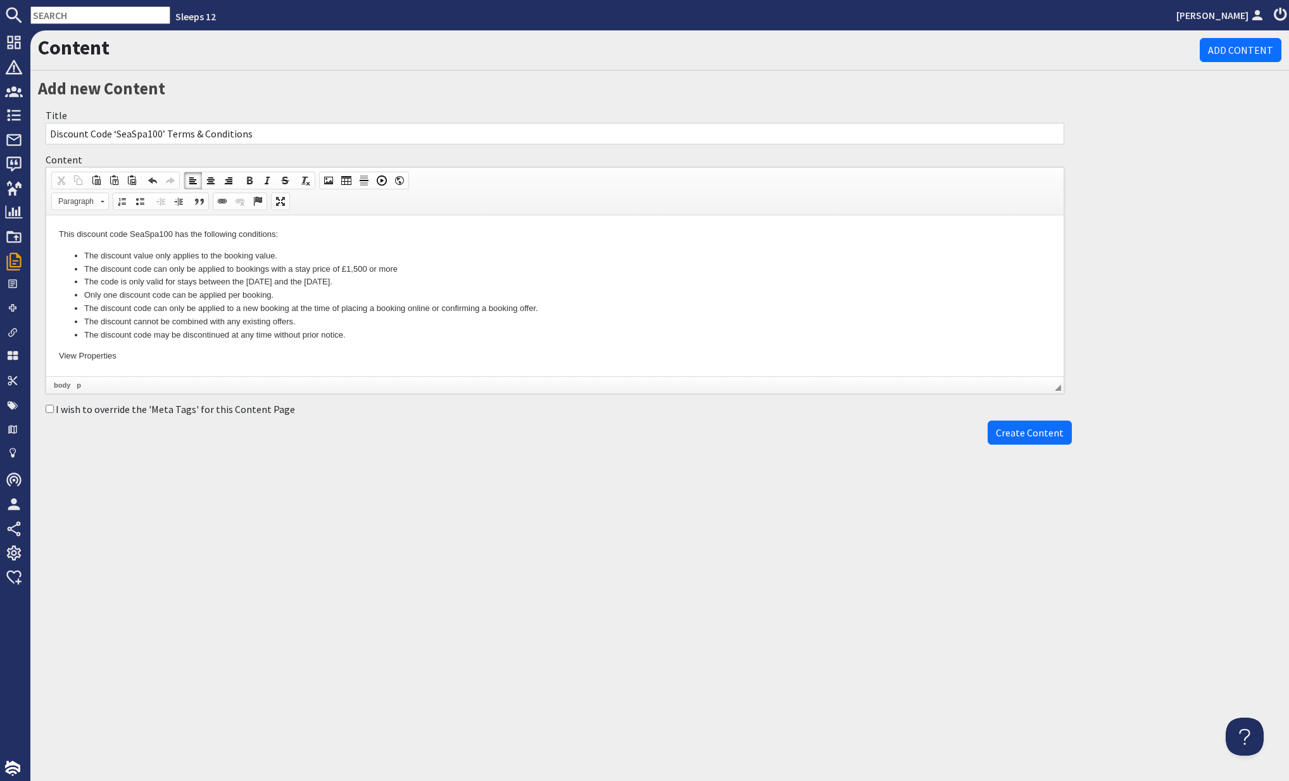
drag, startPoint x: 113, startPoint y: 358, endPoint x: 87, endPoint y: 569, distance: 213.1
click at [46, 355] on html "This discount code SeaSpa100 has the following conditions: The discount value o…" at bounding box center [555, 295] width 1018 height 160
click at [423, 360] on p "View Properties" at bounding box center [555, 356] width 992 height 13
drag, startPoint x: 56, startPoint y: 357, endPoint x: 127, endPoint y: 352, distance: 71.1
click at [120, 358] on html "This discount code SeaSpa100 has the following conditions: The discount value o…" at bounding box center [555, 295] width 1018 height 160
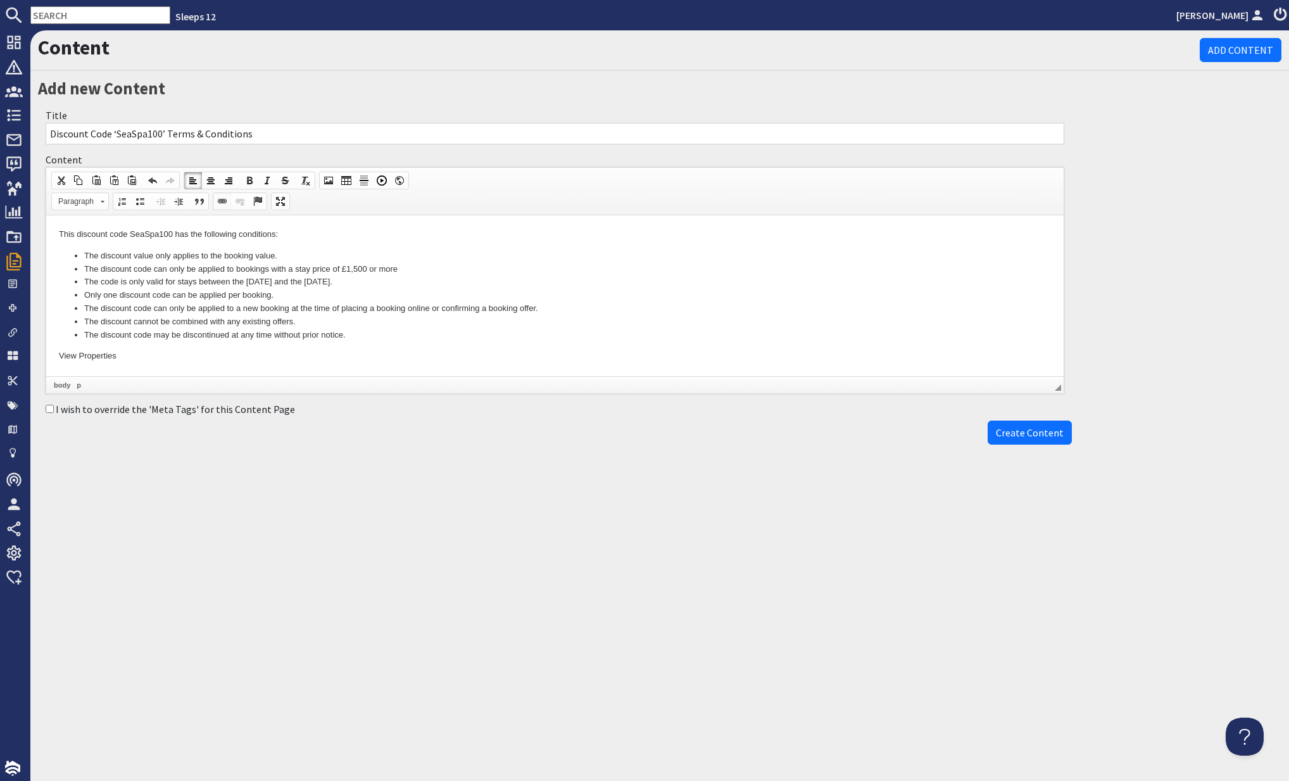
click at [222, 200] on span at bounding box center [222, 201] width 10 height 10
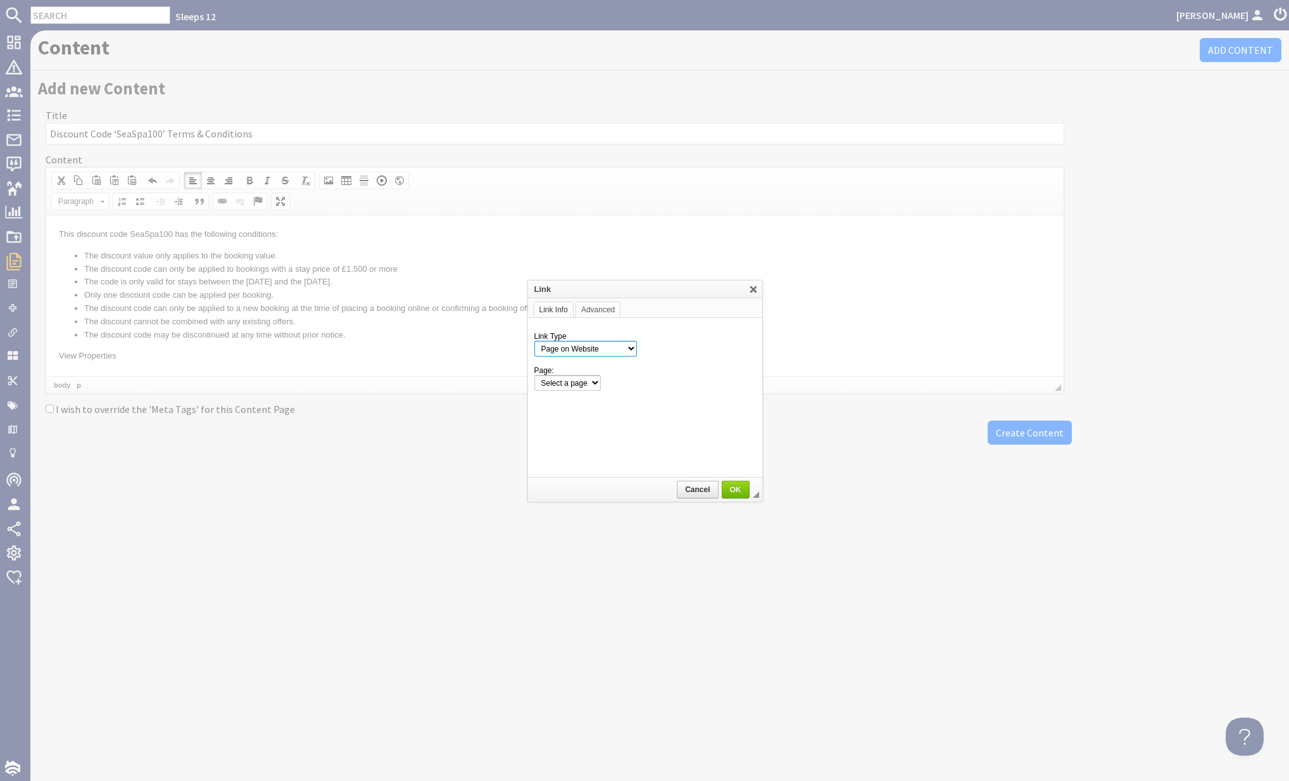
click at [632, 350] on select "Page on Website Custom URL Link to anchor in the text E-mail" at bounding box center [585, 349] width 103 height 16
select select "url"
click at [534, 341] on select "Page on Website Custom URL Link to anchor in the text E-mail" at bounding box center [585, 349] width 103 height 16
click at [610, 380] on input "URL" at bounding box center [673, 382] width 167 height 15
paste input "https://www.sleeps12.com/holiday-ideas/seasonal-sparkle"
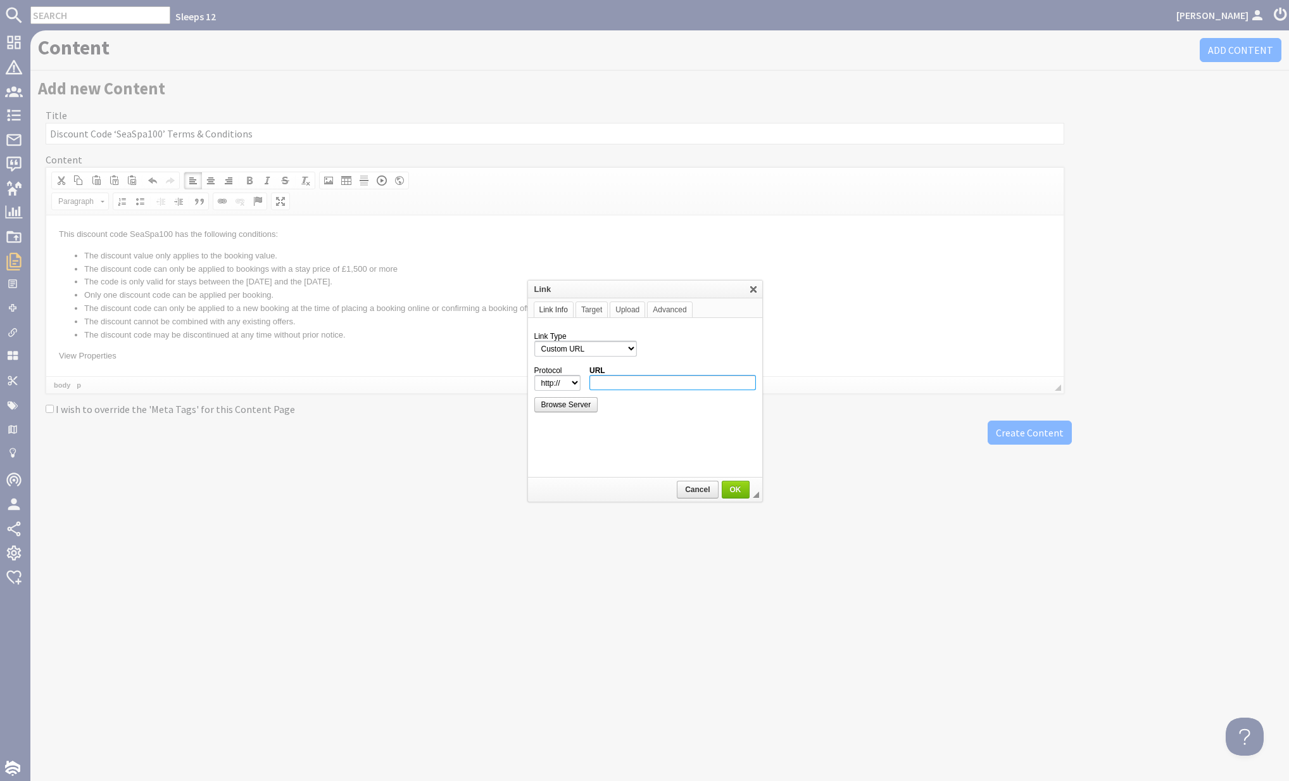
type input "https://www.sleeps12.com/holiday-ideas/seasonal-sparkle"
select select "https://"
type input "www.sleeps12.com/holiday-ideas/seasonal-sparkle"
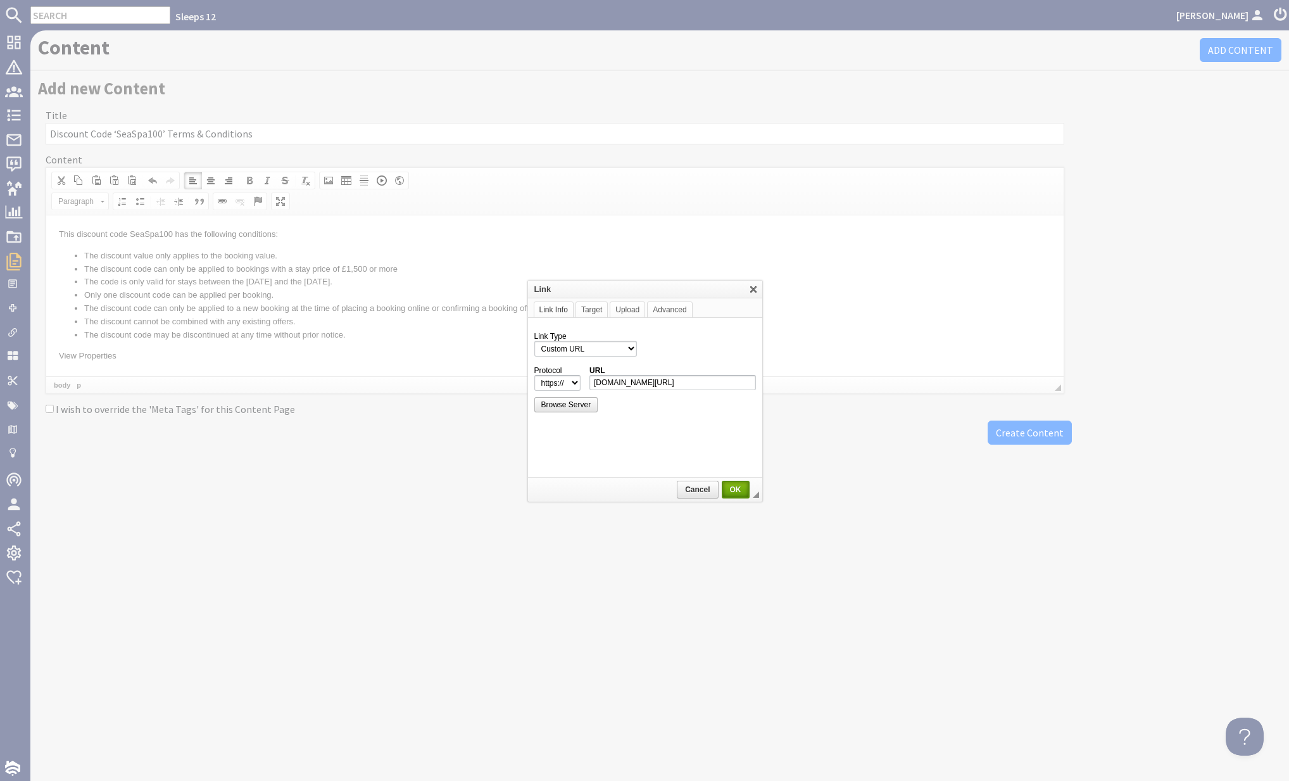
click at [735, 487] on span "OK" at bounding box center [735, 489] width 25 height 9
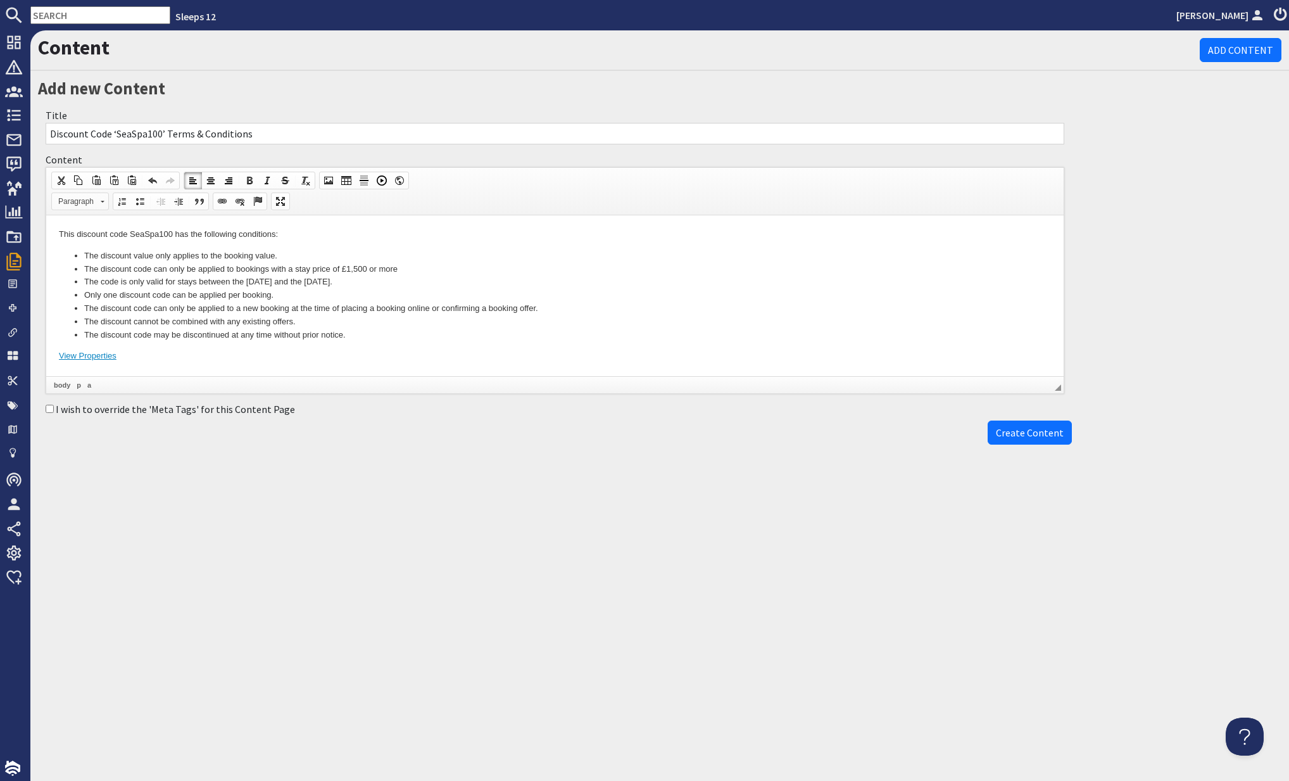
click at [82, 201] on span "Paragraph" at bounding box center [74, 201] width 44 height 16
click at [84, 234] on link "Primary Button" at bounding box center [98, 232] width 91 height 14
click at [1034, 430] on span "Create Content" at bounding box center [1030, 432] width 68 height 13
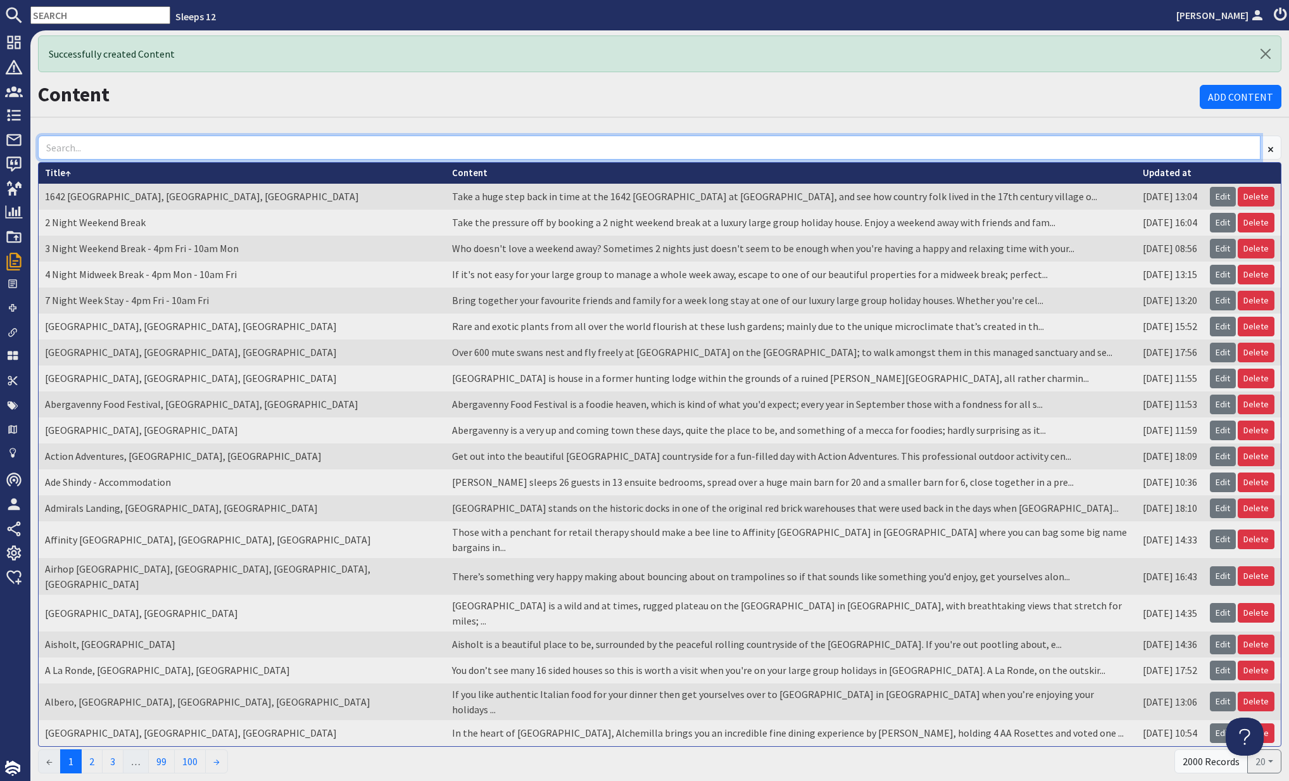
click at [113, 144] on input at bounding box center [649, 148] width 1223 height 24
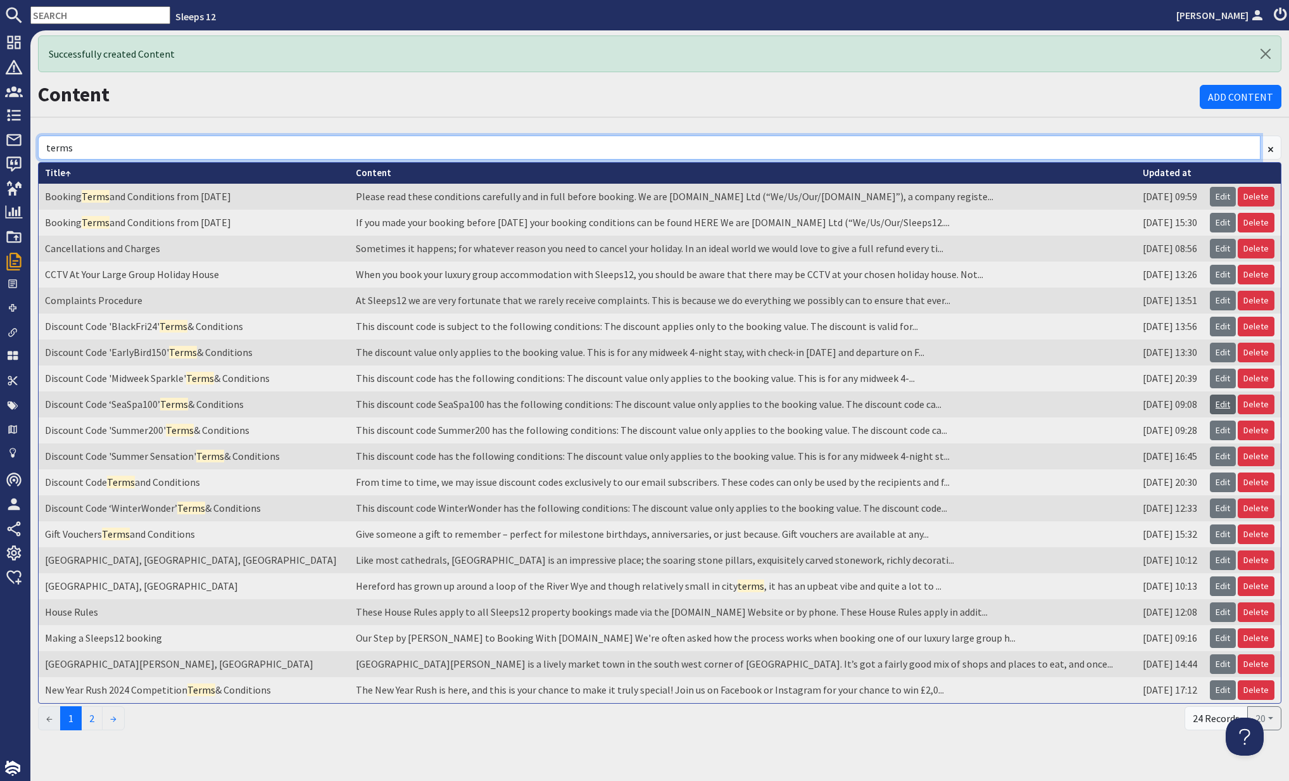
type input "terms"
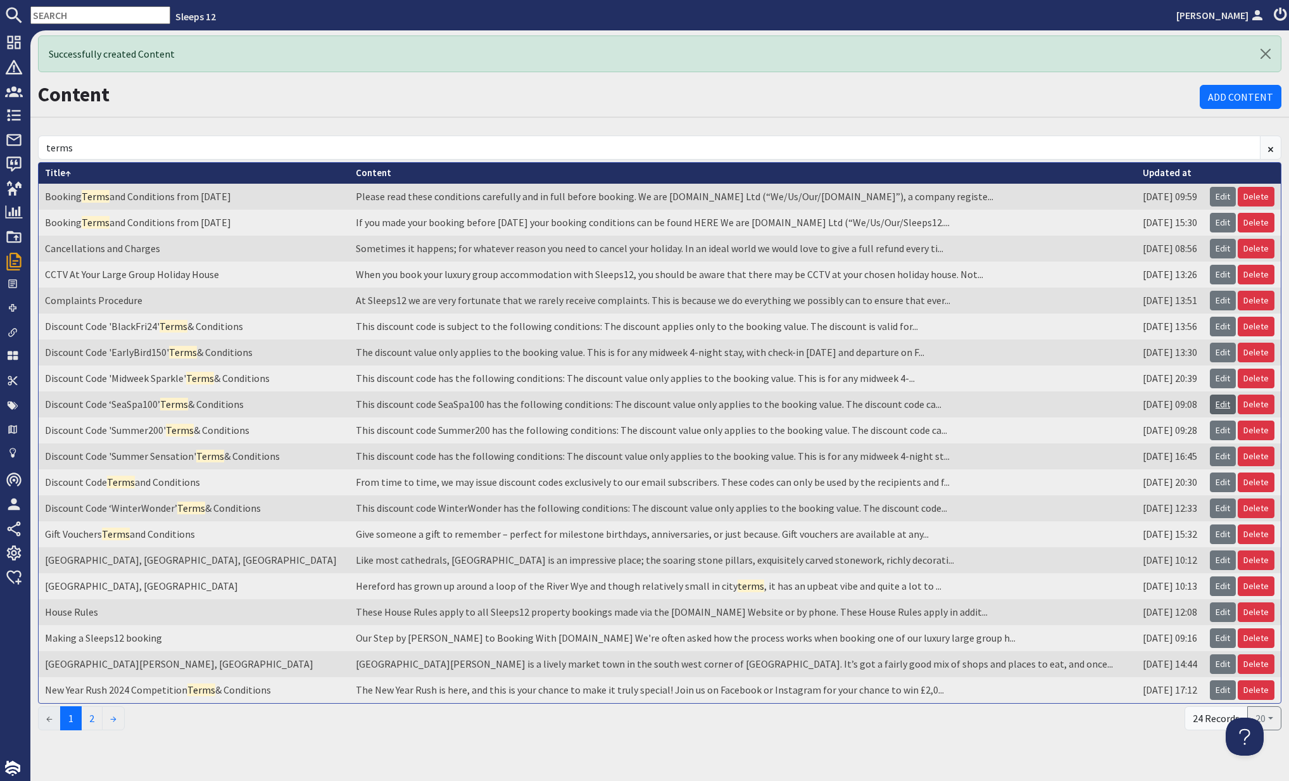
click at [1221, 400] on link "Edit" at bounding box center [1223, 405] width 26 height 20
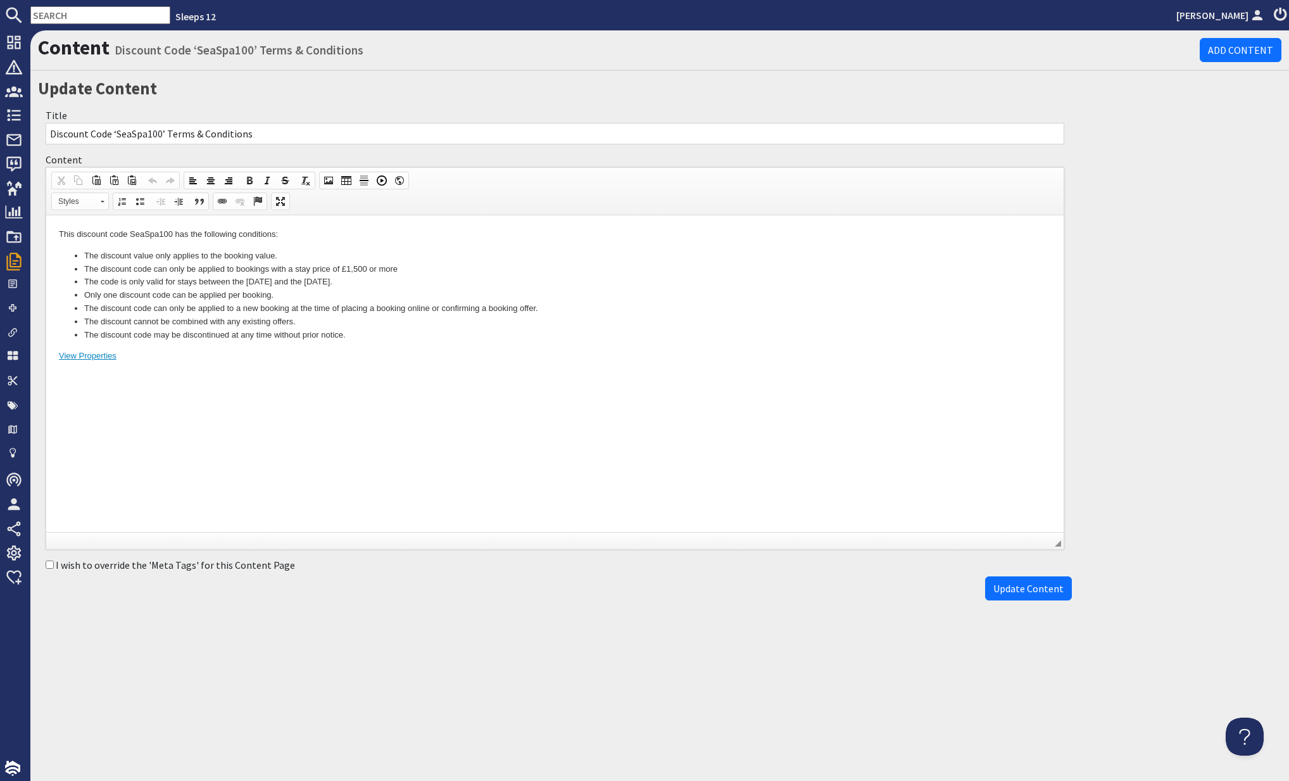
click at [51, 562] on input "I wish to override the 'Meta Tags' for this Content Page" at bounding box center [50, 564] width 8 height 8
checkbox input "true"
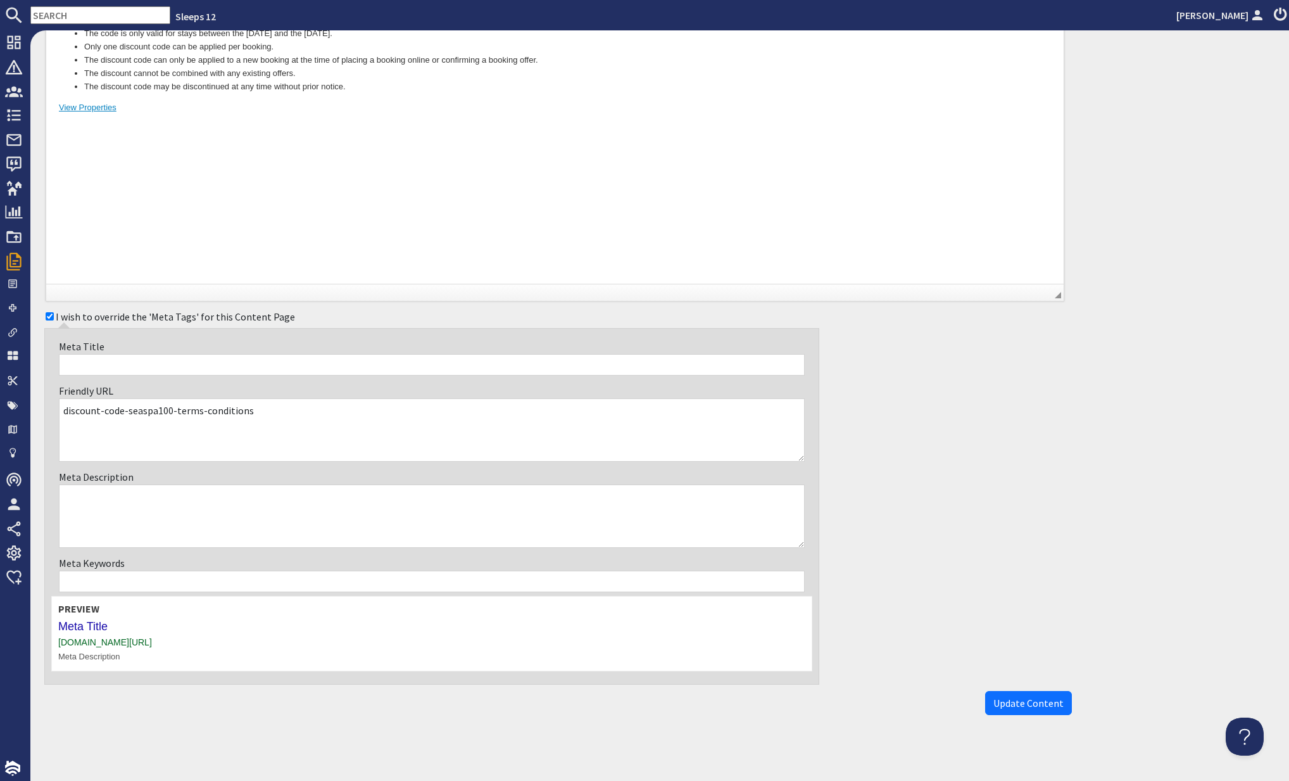
scroll to position [250, 0]
drag, startPoint x: 349, startPoint y: 641, endPoint x: 54, endPoint y: 638, distance: 295.1
click at [55, 640] on div "Preview Meta Title www.sleeps12.com/content/discount-code-seaspa100-terms-condi…" at bounding box center [431, 632] width 761 height 75
copy div "www.sleeps12.com/content/discount-code-seaspa100-terms-conditions"
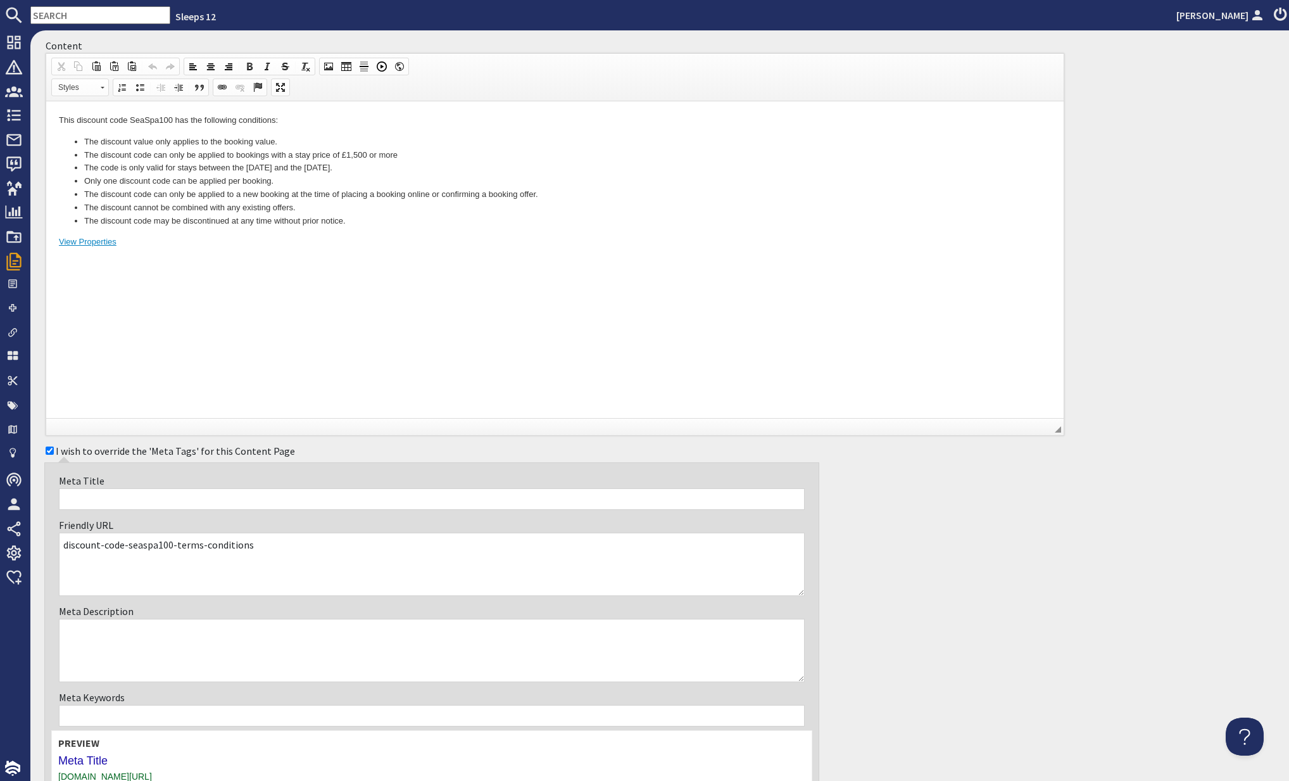
scroll to position [225, 0]
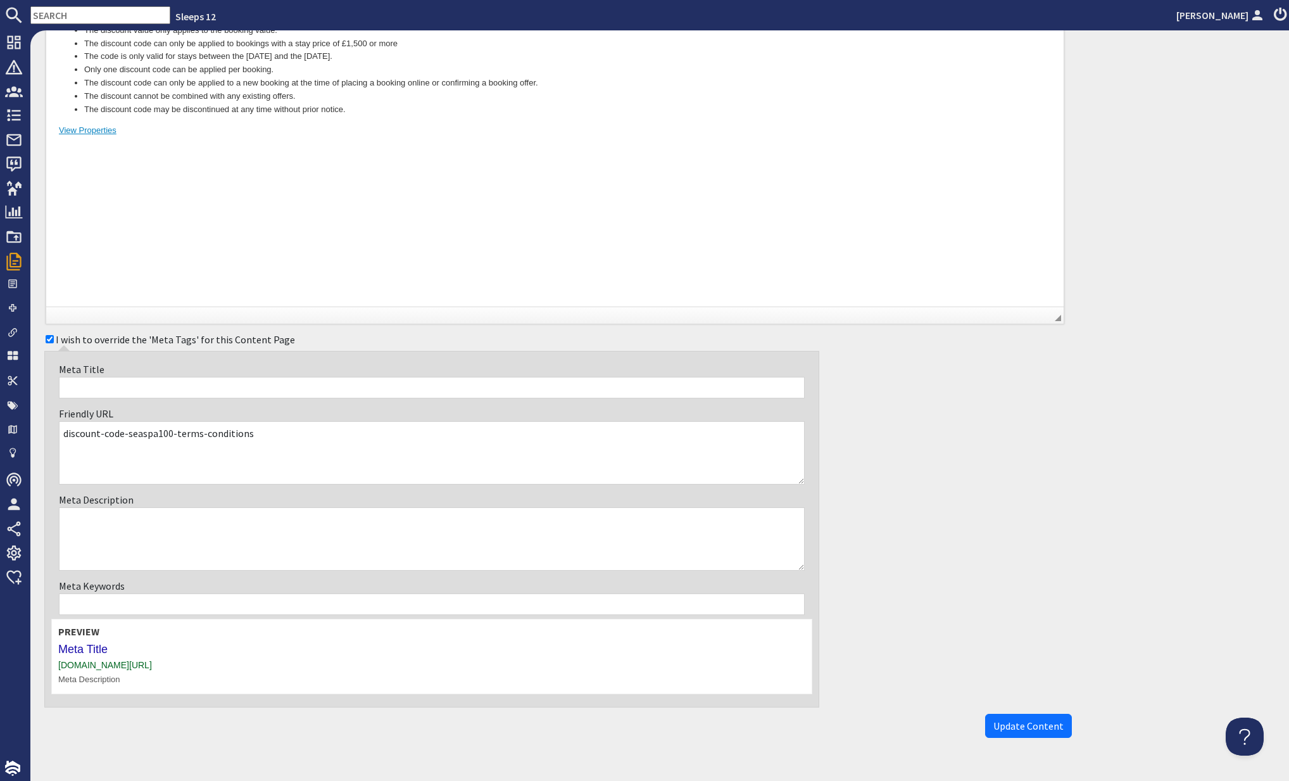
click at [125, 521] on textarea "Meta Description" at bounding box center [432, 538] width 746 height 63
paste textarea "Introducing our Seasonal Sparkle, saving you £100 off a stay at a luxury large …"
type textarea "Introducing our Seasonal Sparkle, saving you £100 off a stay at a luxury large …"
click at [91, 392] on input "Meta Title" at bounding box center [432, 388] width 746 height 22
paste input "Seasonal Sparkle! Save On All Stays Until [DATE]!"
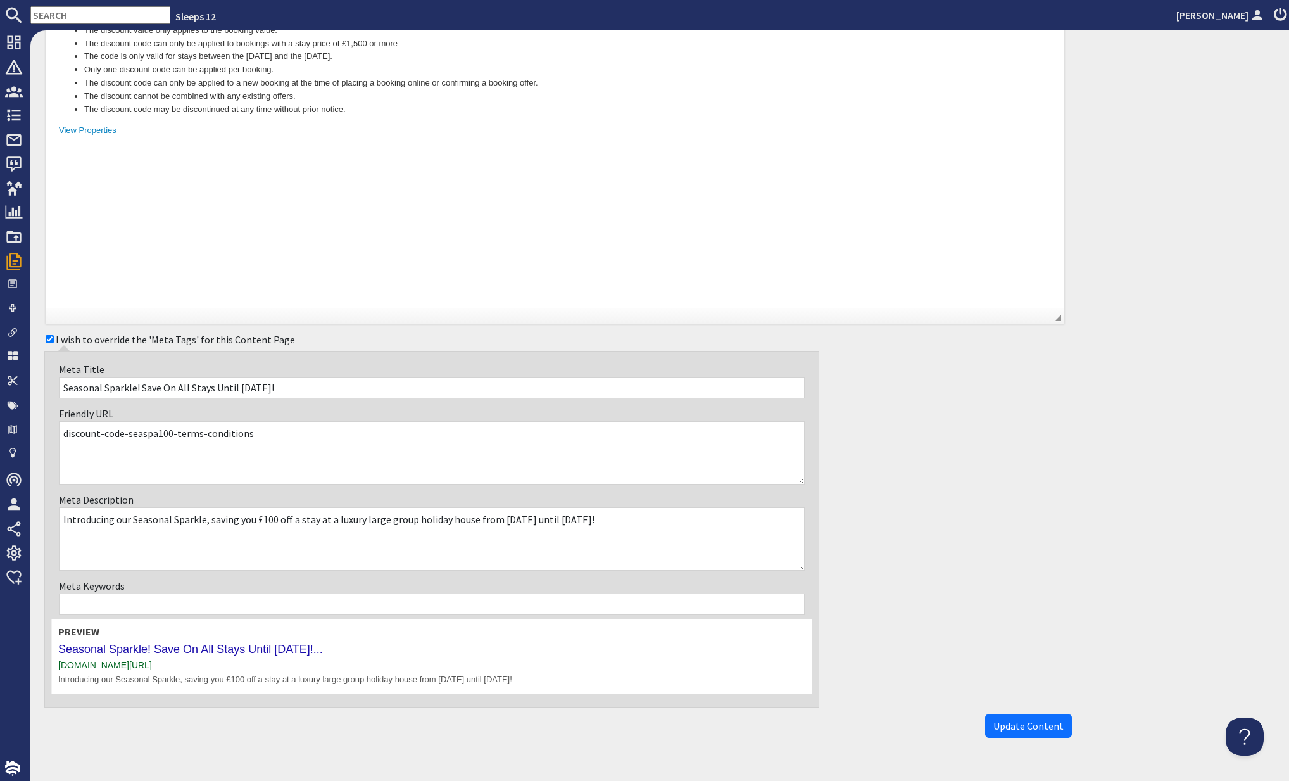
click at [924, 543] on div "I wish to override the 'Meta Tags' for this Content Page Meta Title Seasonal Sp…" at bounding box center [555, 517] width 1034 height 379
drag, startPoint x: 161, startPoint y: 383, endPoint x: 174, endPoint y: 383, distance: 12.7
click at [162, 383] on input "Seasonal Sparkle! Save On All Stays Until 27th February 2026!" at bounding box center [432, 388] width 746 height 22
type input "Seasonal Sparkle! Save £100 On All Stays Until 27th February 2026!"
click at [895, 591] on div "I wish to override the 'Meta Tags' for this Content Page Meta Title Seasonal Sp…" at bounding box center [555, 517] width 1034 height 379
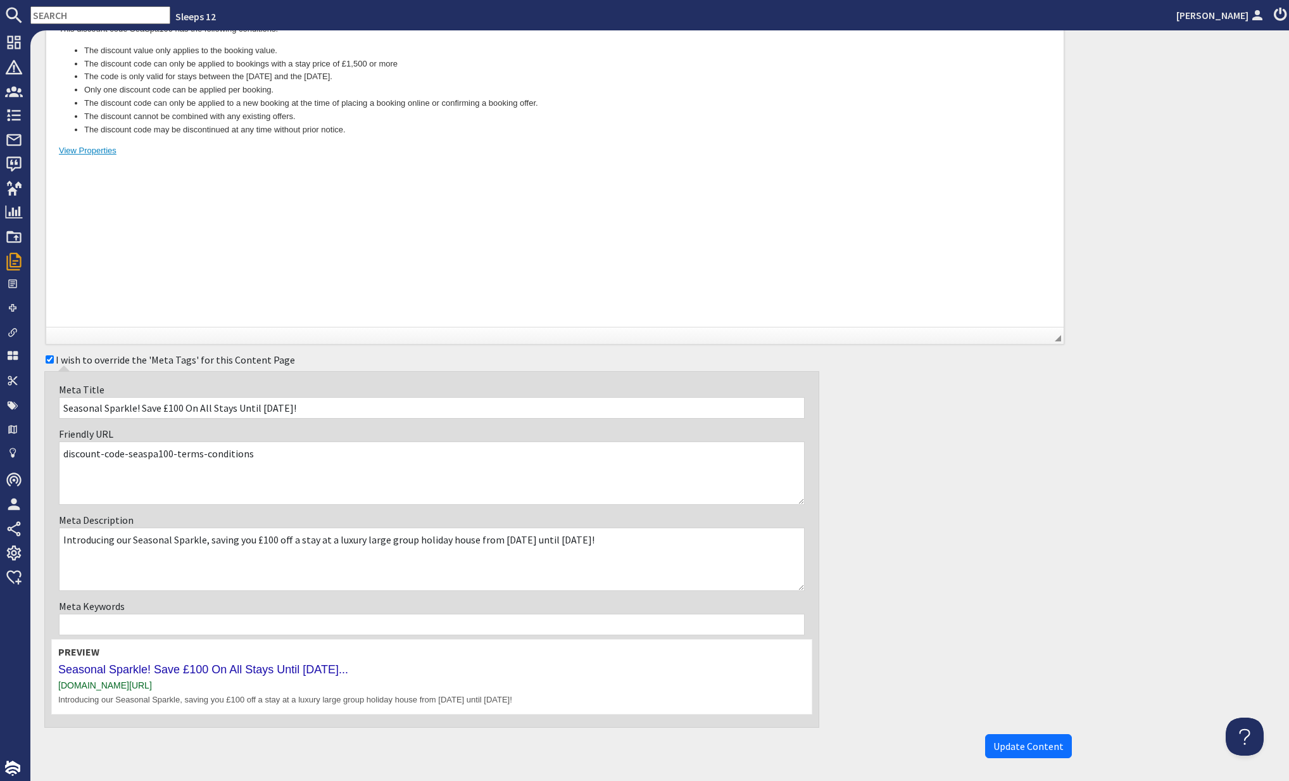
scroll to position [250, 0]
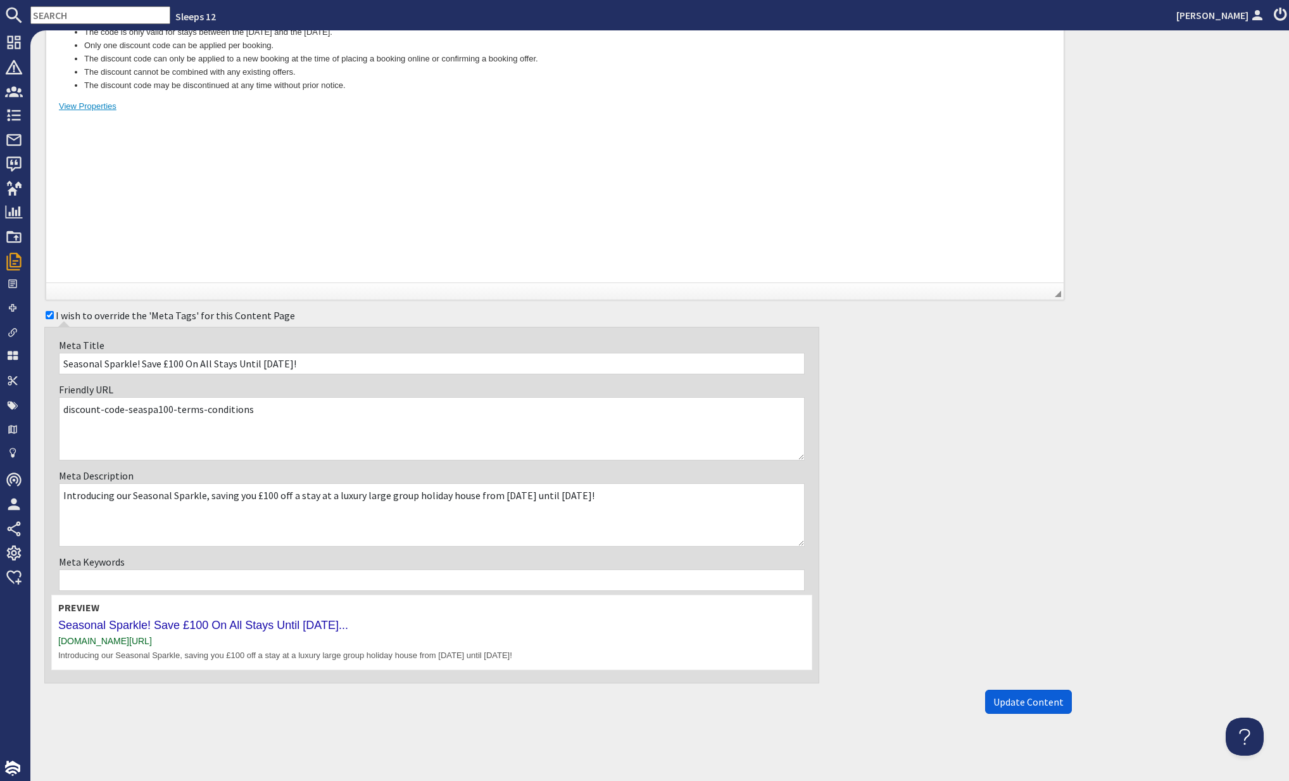
click at [1019, 701] on span "Update Content" at bounding box center [1029, 701] width 70 height 13
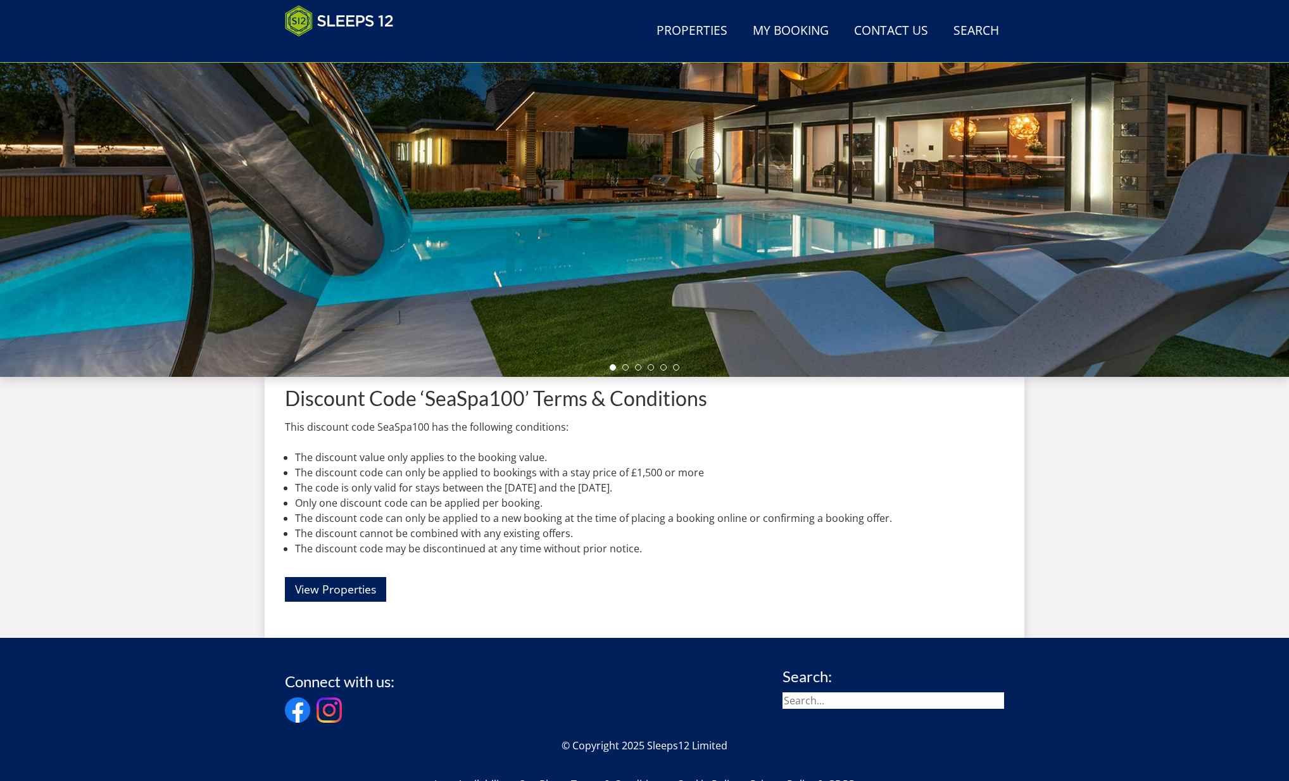
scroll to position [199, 0]
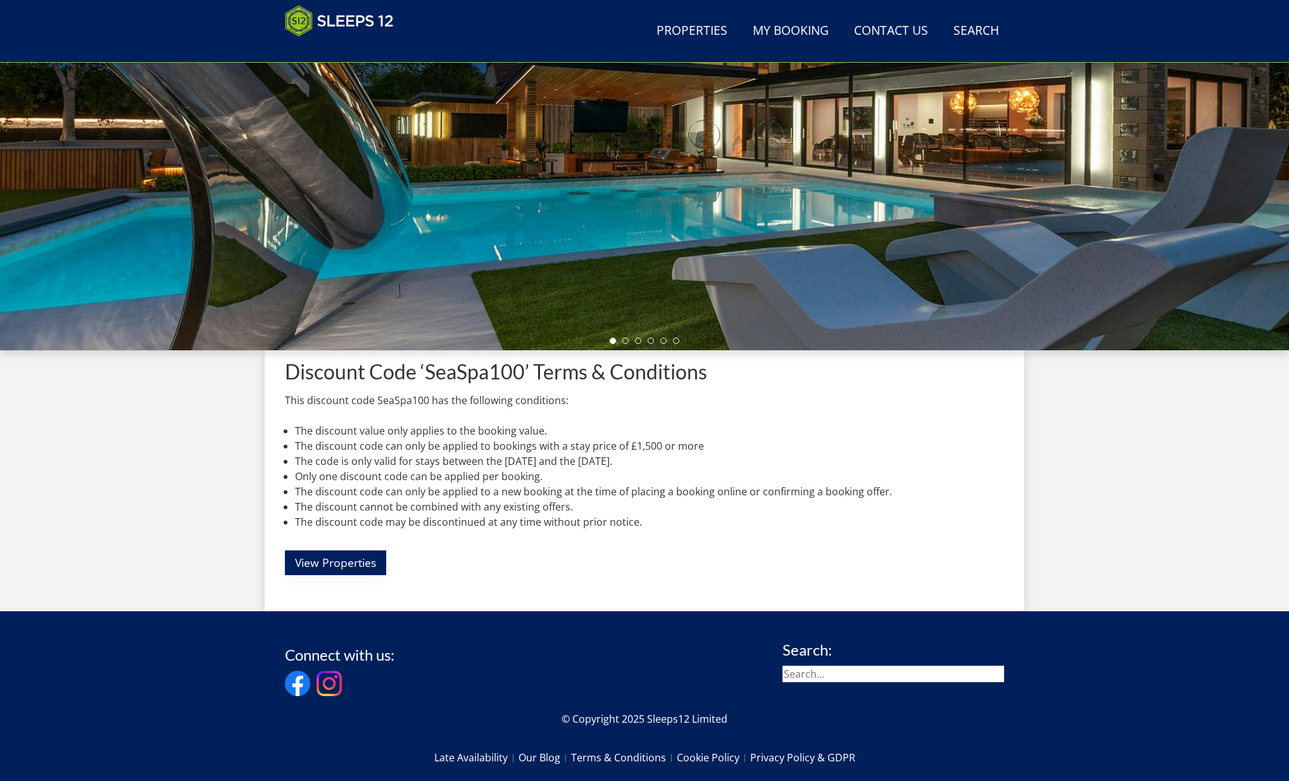
drag, startPoint x: 337, startPoint y: 564, endPoint x: 405, endPoint y: 569, distance: 67.9
click at [337, 564] on link "View Properties" at bounding box center [335, 562] width 101 height 25
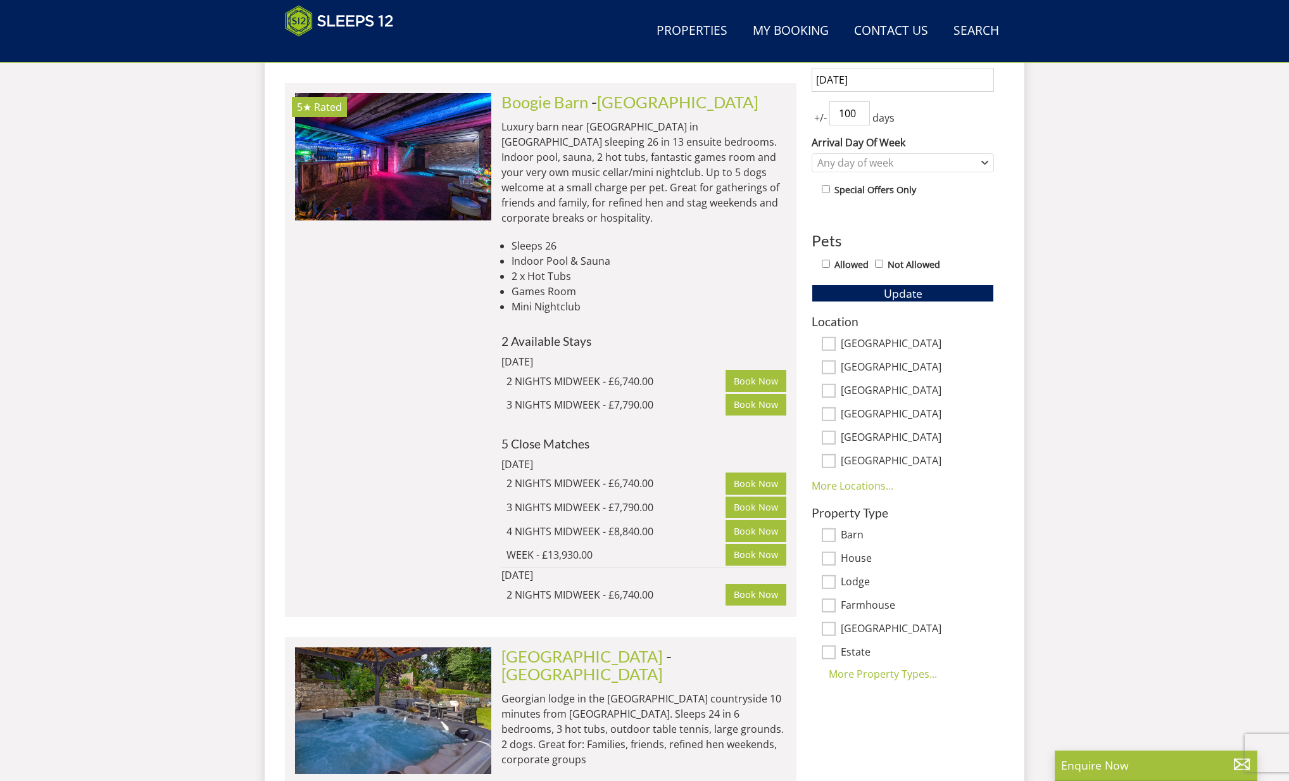
scroll to position [688, 0]
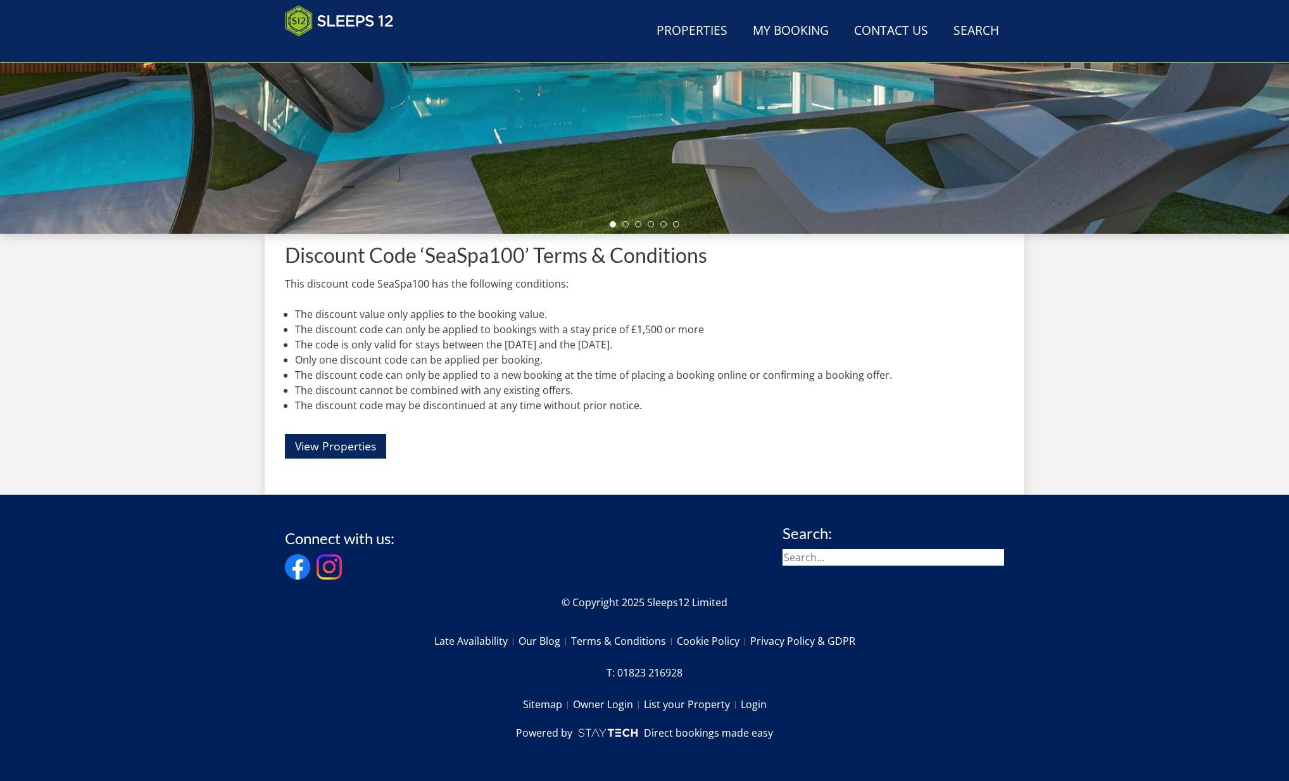
scroll to position [199, 0]
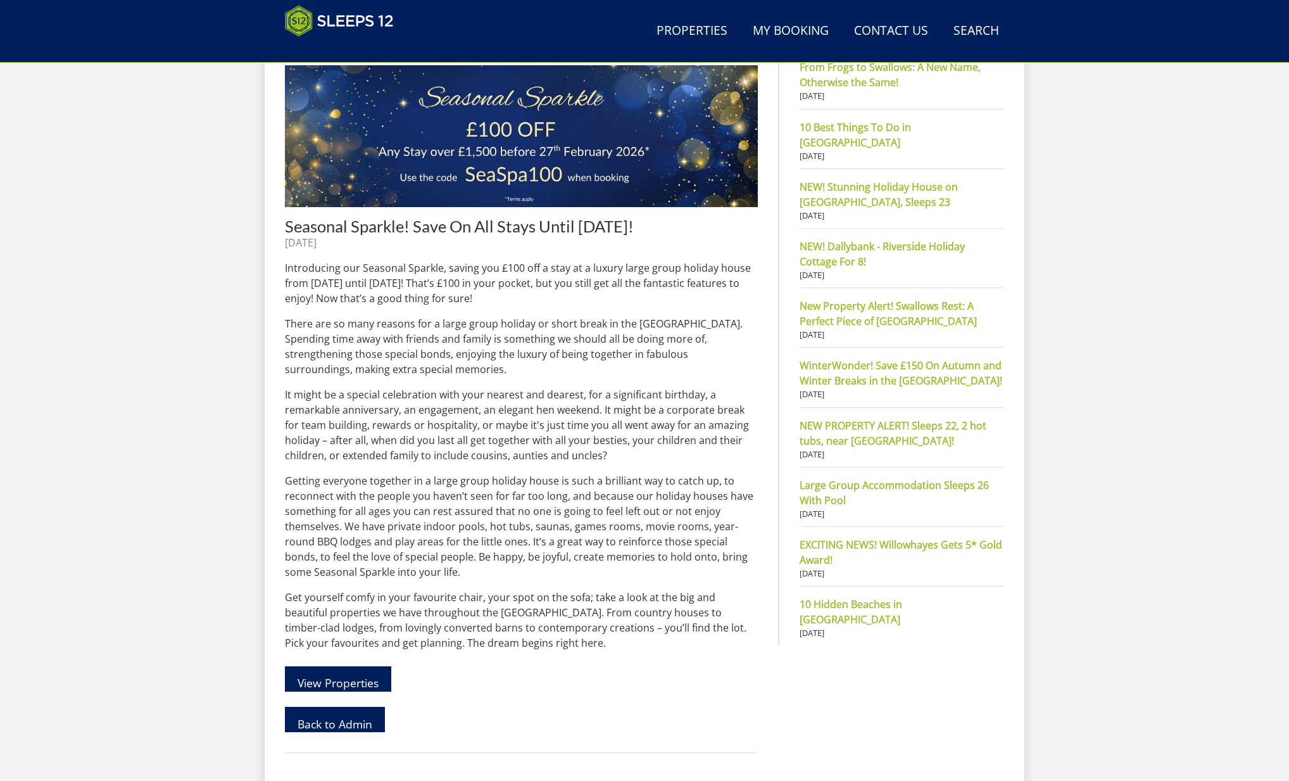
scroll to position [528, 0]
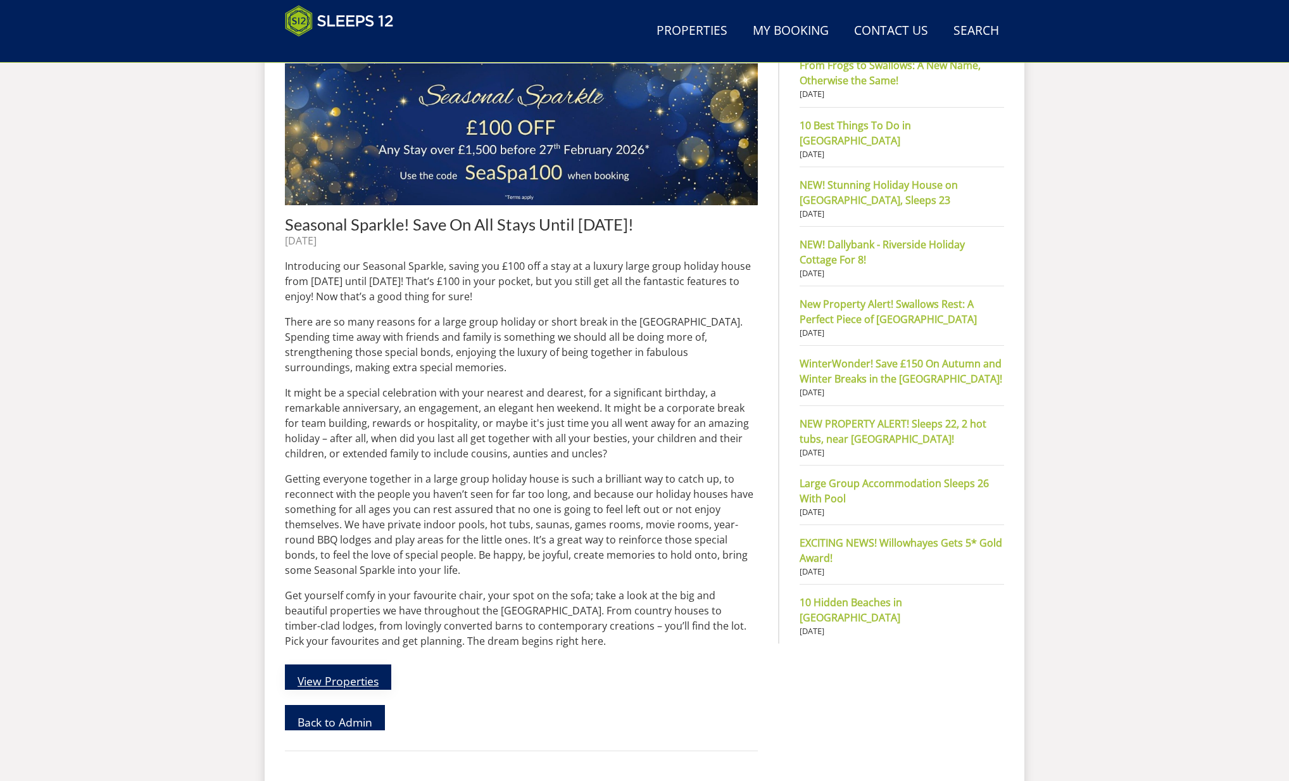
click at [329, 681] on link "View Properties" at bounding box center [338, 676] width 106 height 25
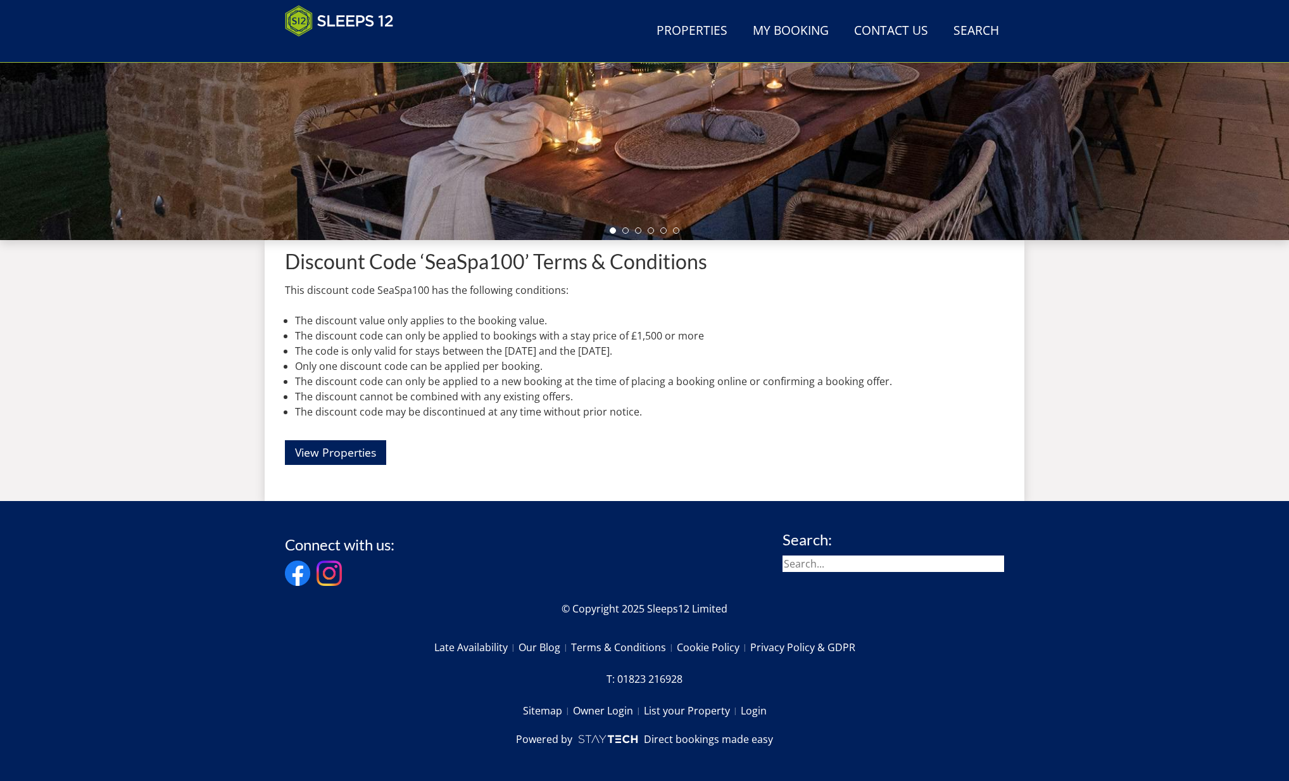
scroll to position [315, 0]
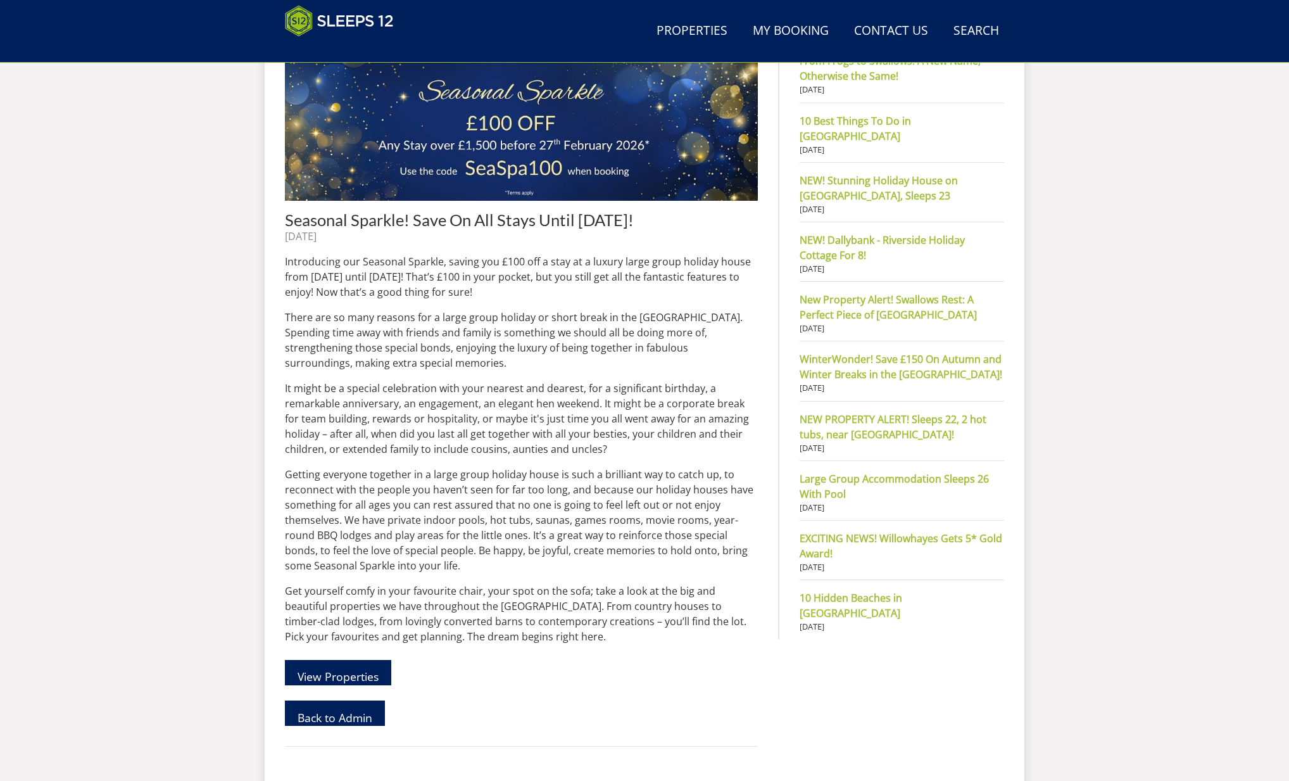
scroll to position [528, 0]
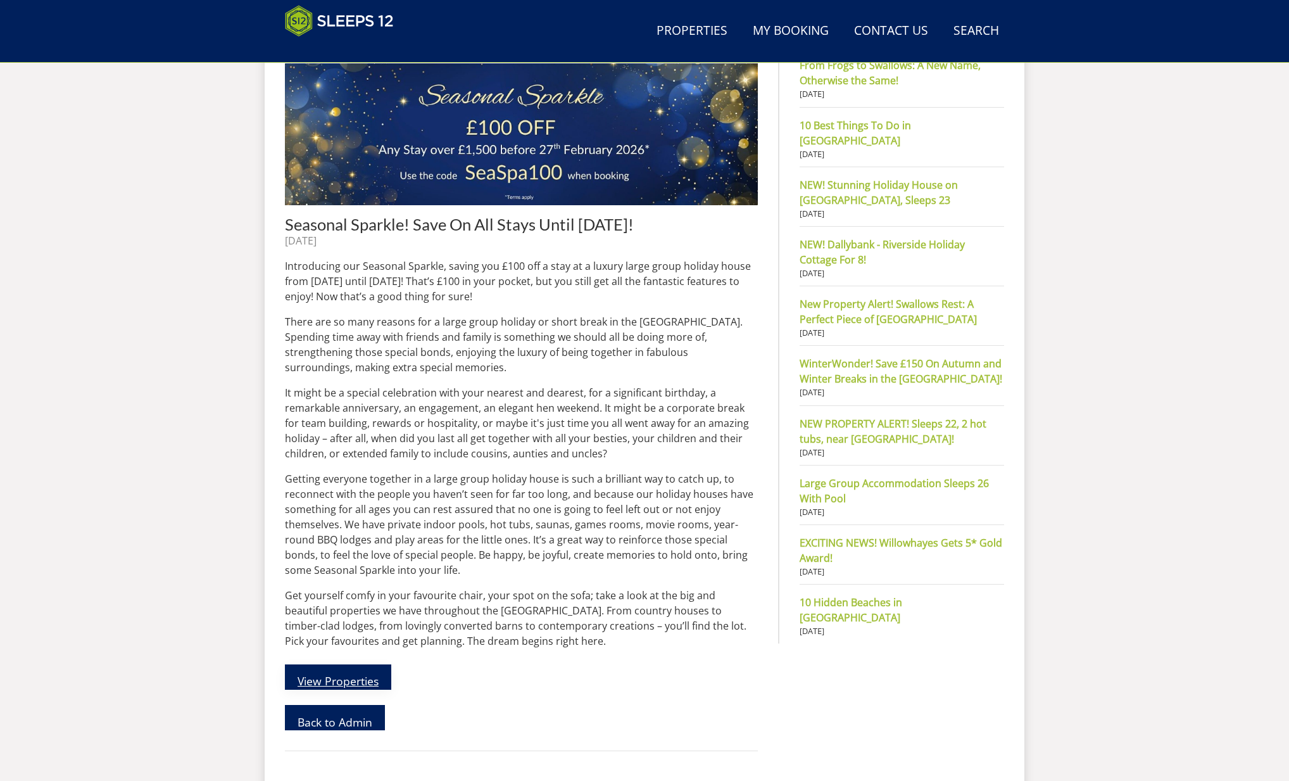
click at [335, 678] on link "View Properties" at bounding box center [338, 676] width 106 height 25
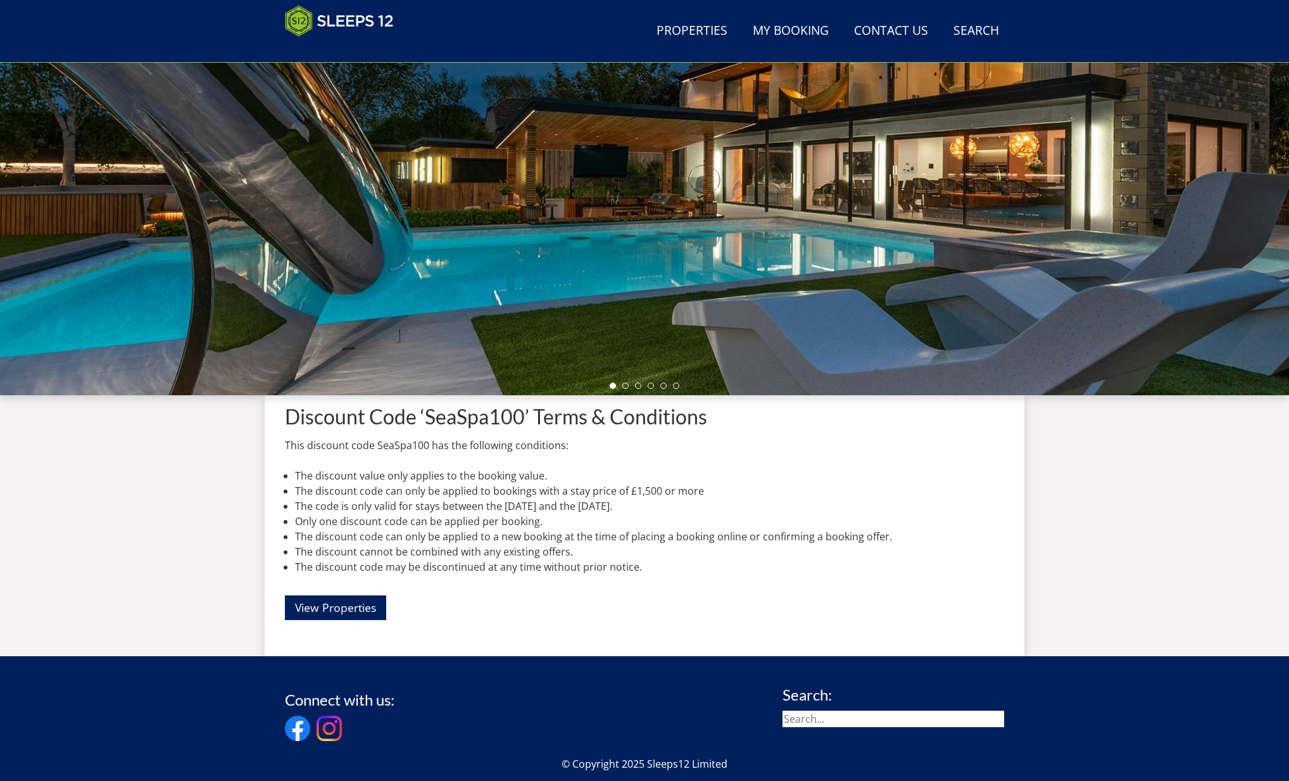
scroll to position [185, 0]
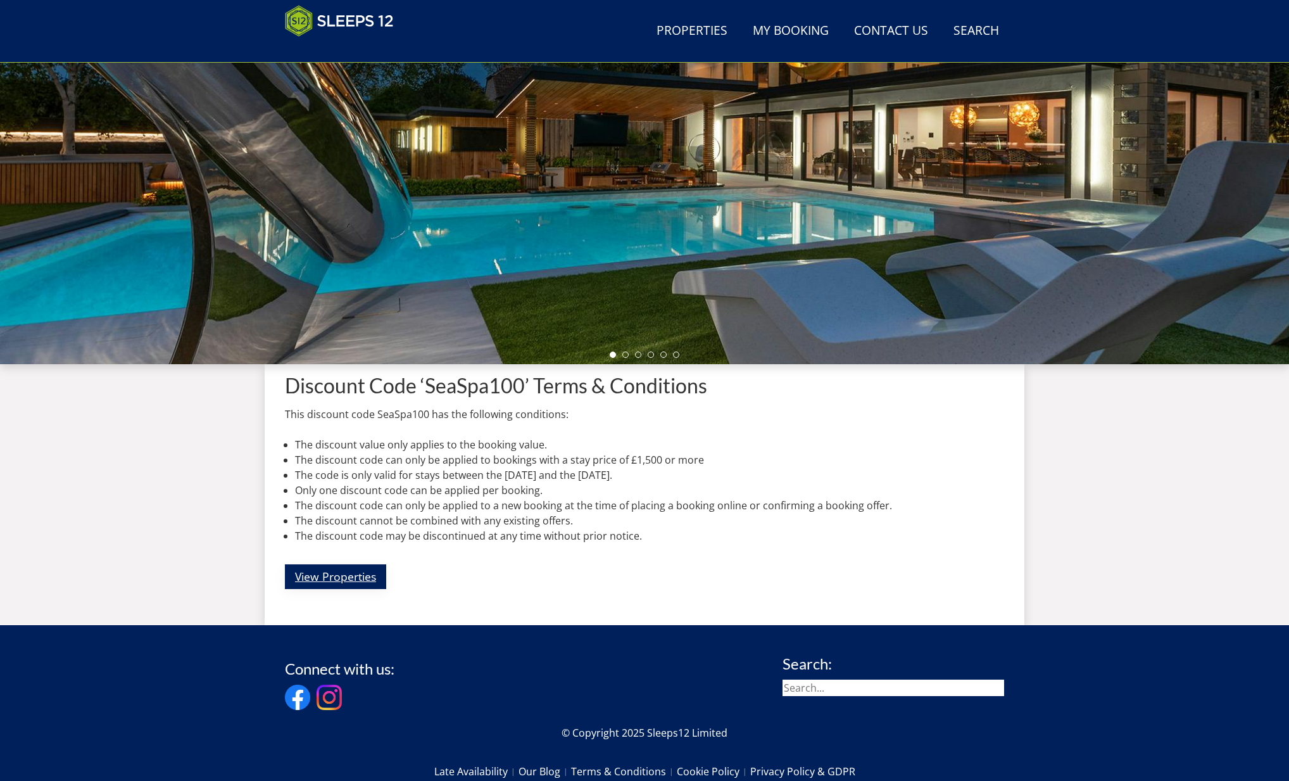
click at [332, 577] on link "View Properties" at bounding box center [335, 576] width 101 height 25
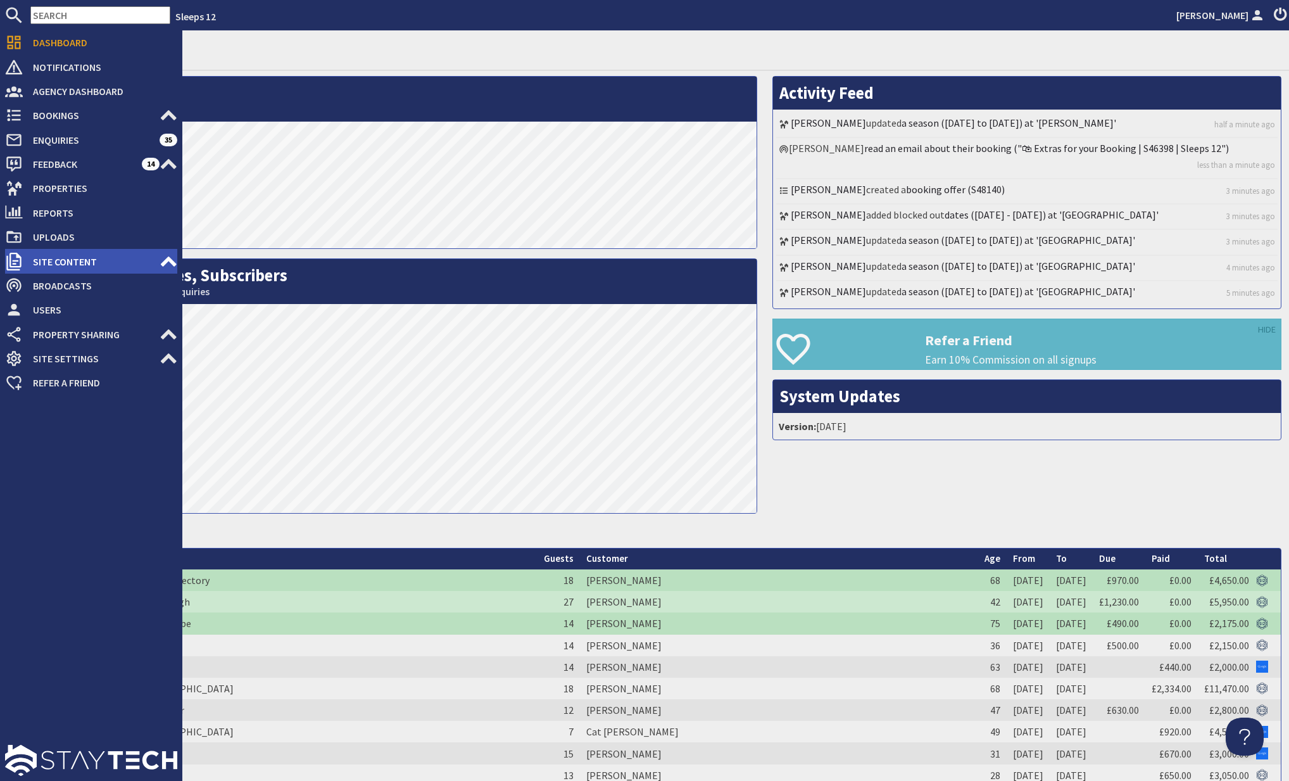
click at [164, 260] on icon at bounding box center [169, 262] width 18 height 18
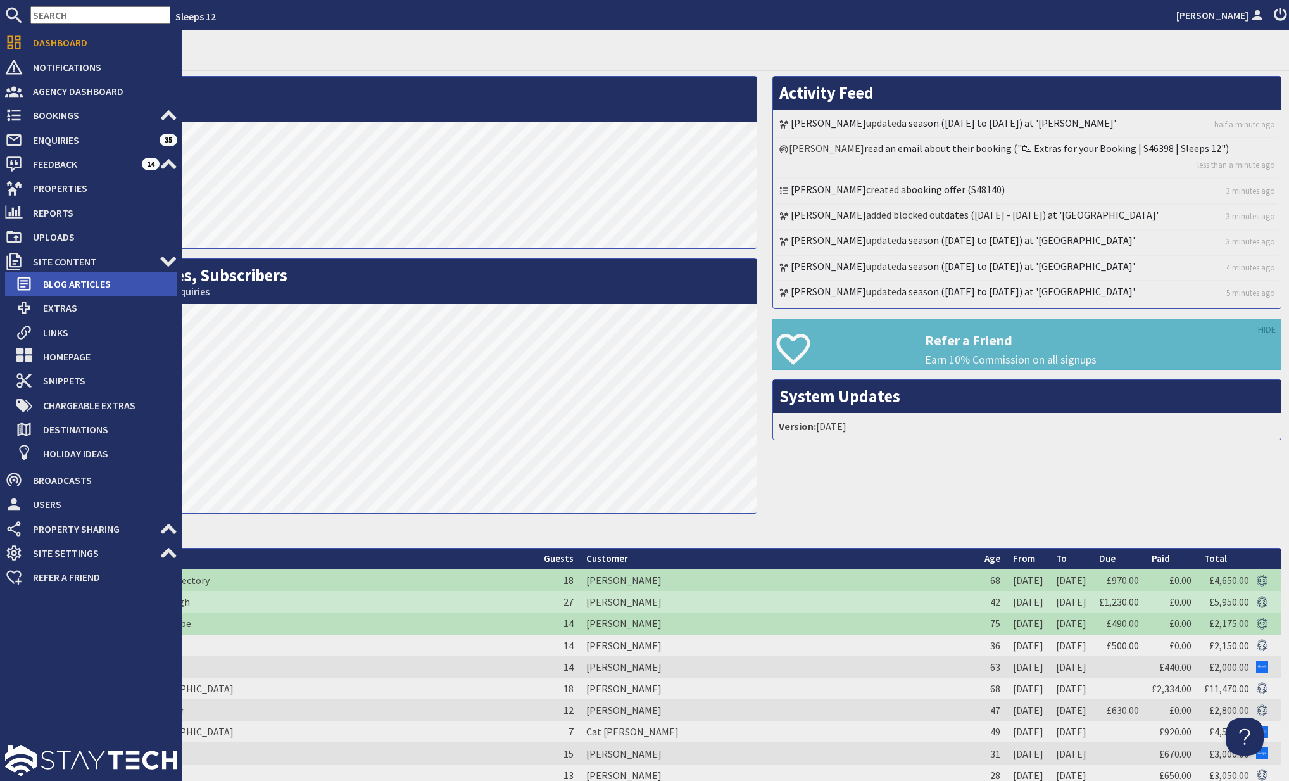
click at [110, 284] on span "Blog Articles" at bounding box center [105, 284] width 144 height 20
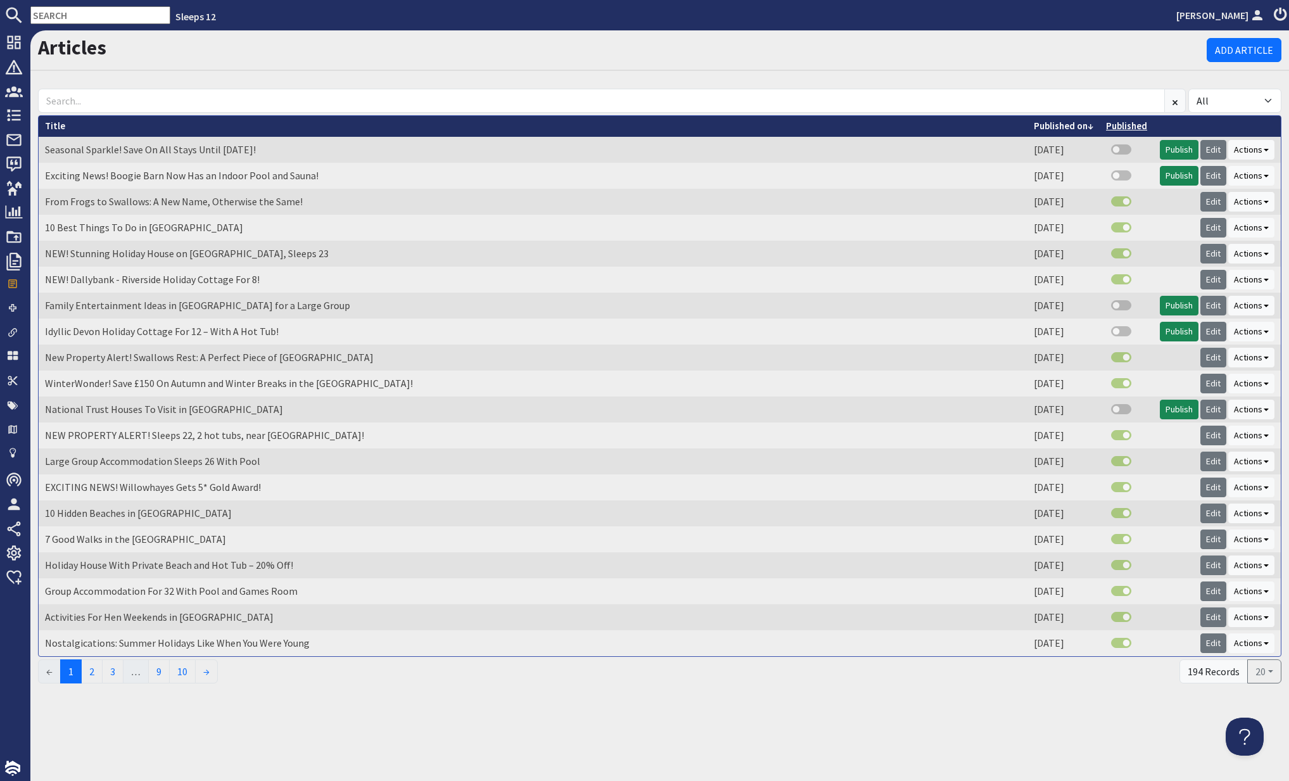
click at [1141, 125] on link "Published" at bounding box center [1126, 126] width 41 height 12
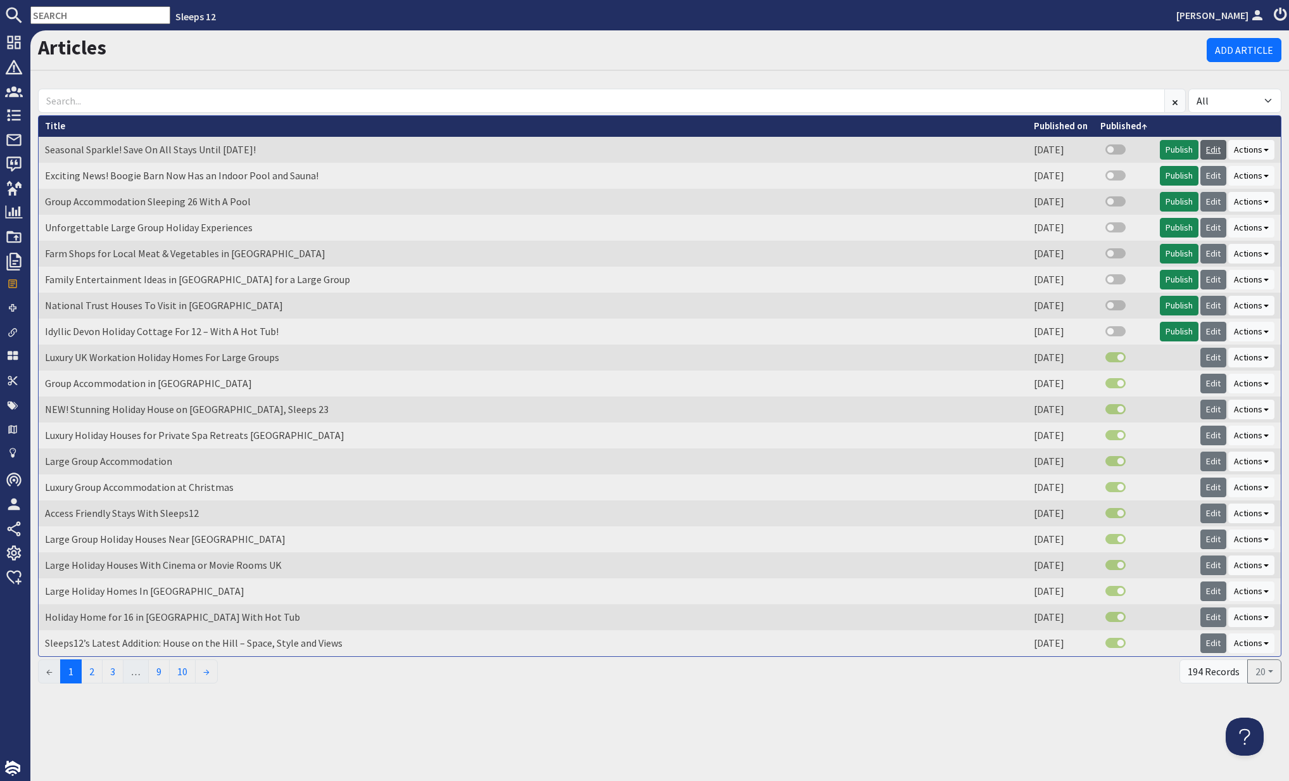
click at [1216, 152] on link "Edit" at bounding box center [1214, 150] width 26 height 20
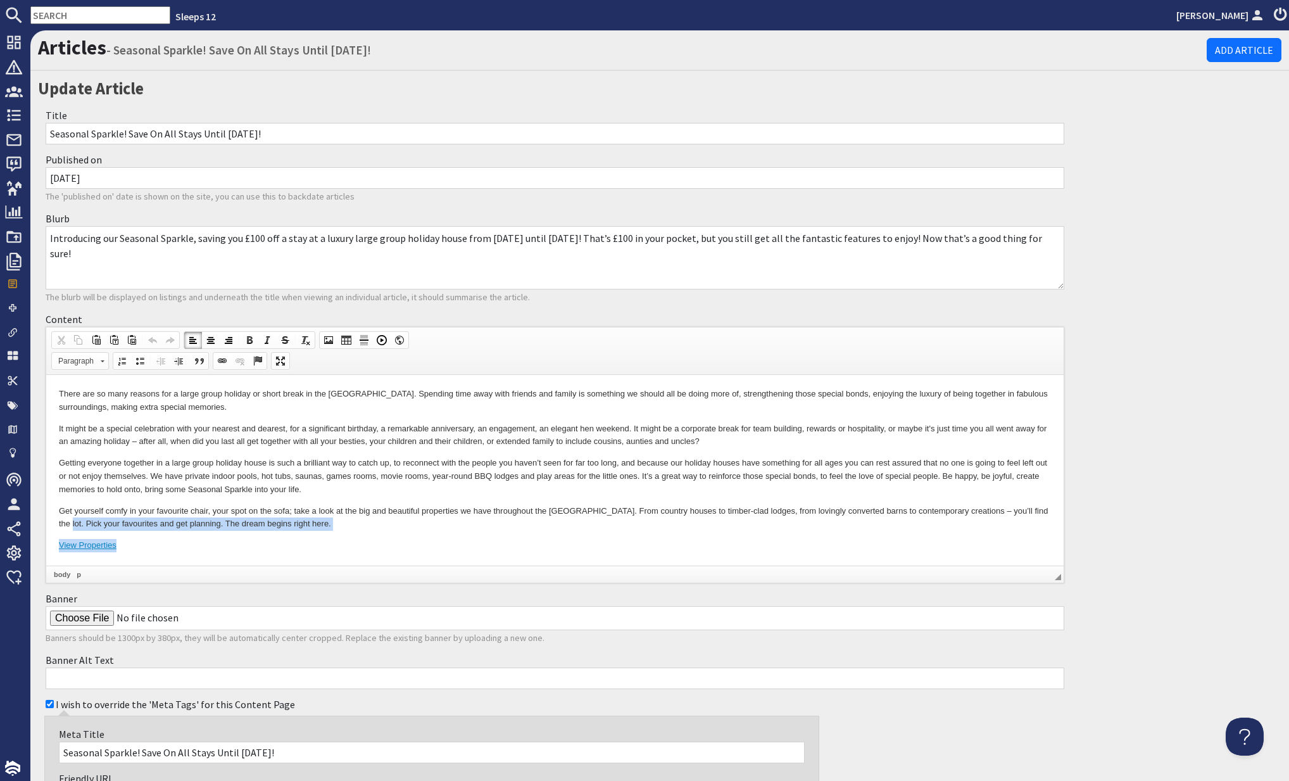
drag, startPoint x: 123, startPoint y: 526, endPoint x: 55, endPoint y: 522, distance: 68.5
click at [53, 521] on html "There are so many reasons for a large group holiday or short break in the UK. S…" at bounding box center [555, 470] width 1018 height 190
drag, startPoint x: 201, startPoint y: 544, endPoint x: 135, endPoint y: 543, distance: 65.9
click at [194, 543] on p "View Properties" at bounding box center [555, 545] width 992 height 13
drag, startPoint x: 118, startPoint y: 546, endPoint x: 48, endPoint y: 540, distance: 70.6
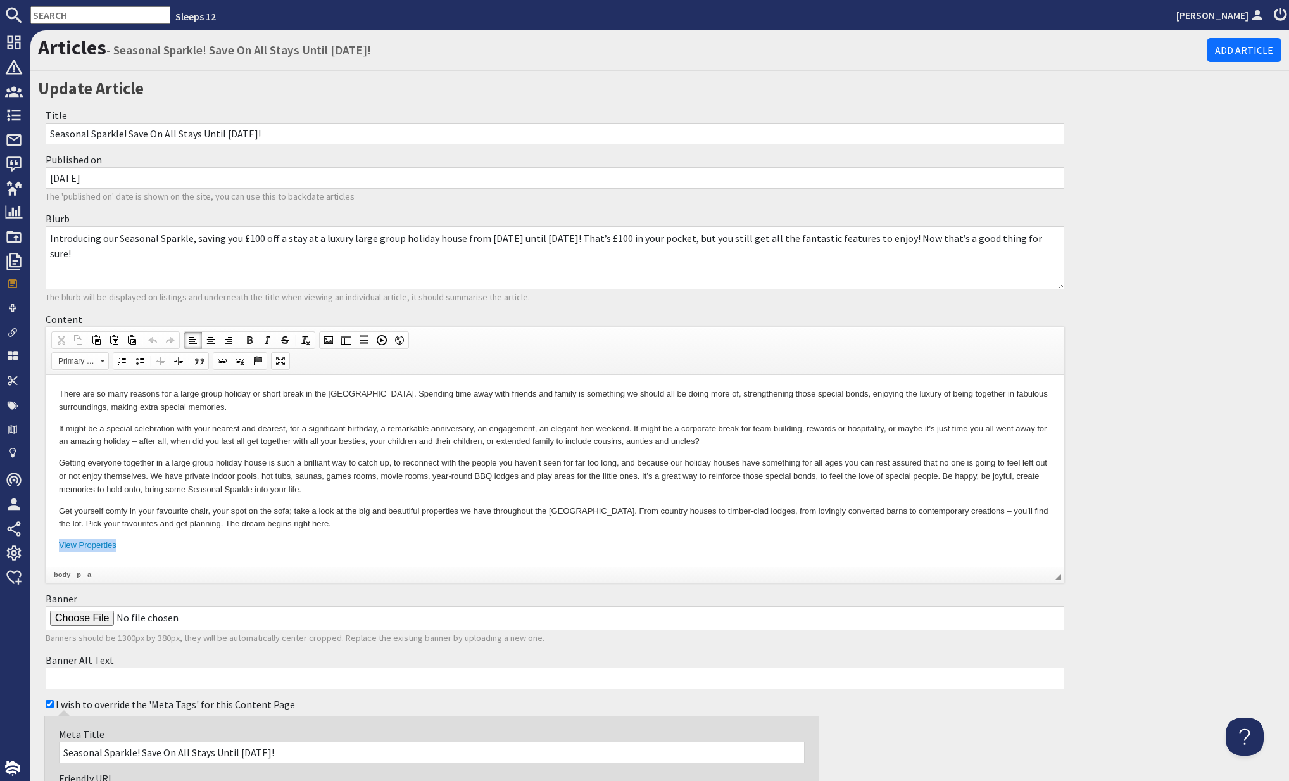
click at [48, 540] on html "There are so many reasons for a large group holiday or short break in the UK. S…" at bounding box center [555, 470] width 1018 height 190
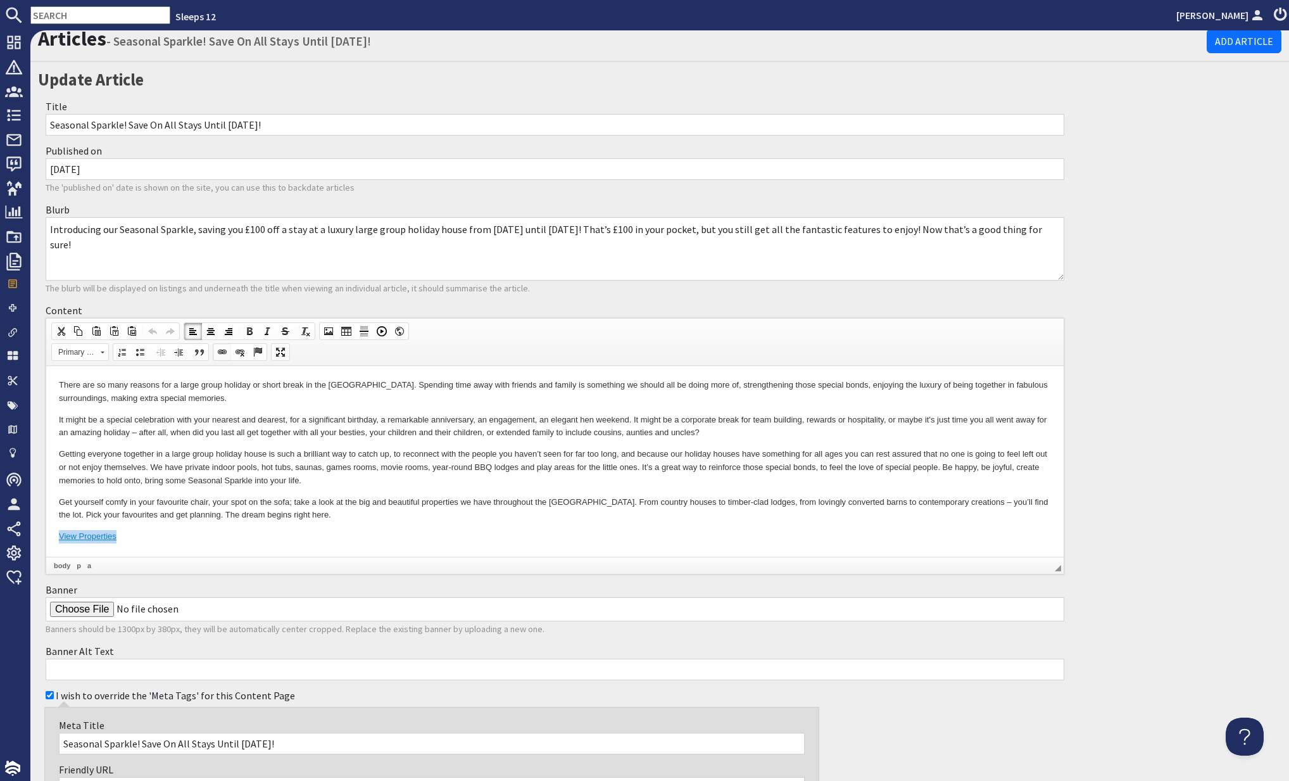
scroll to position [9, 0]
click at [224, 346] on span at bounding box center [222, 351] width 10 height 10
select select "url"
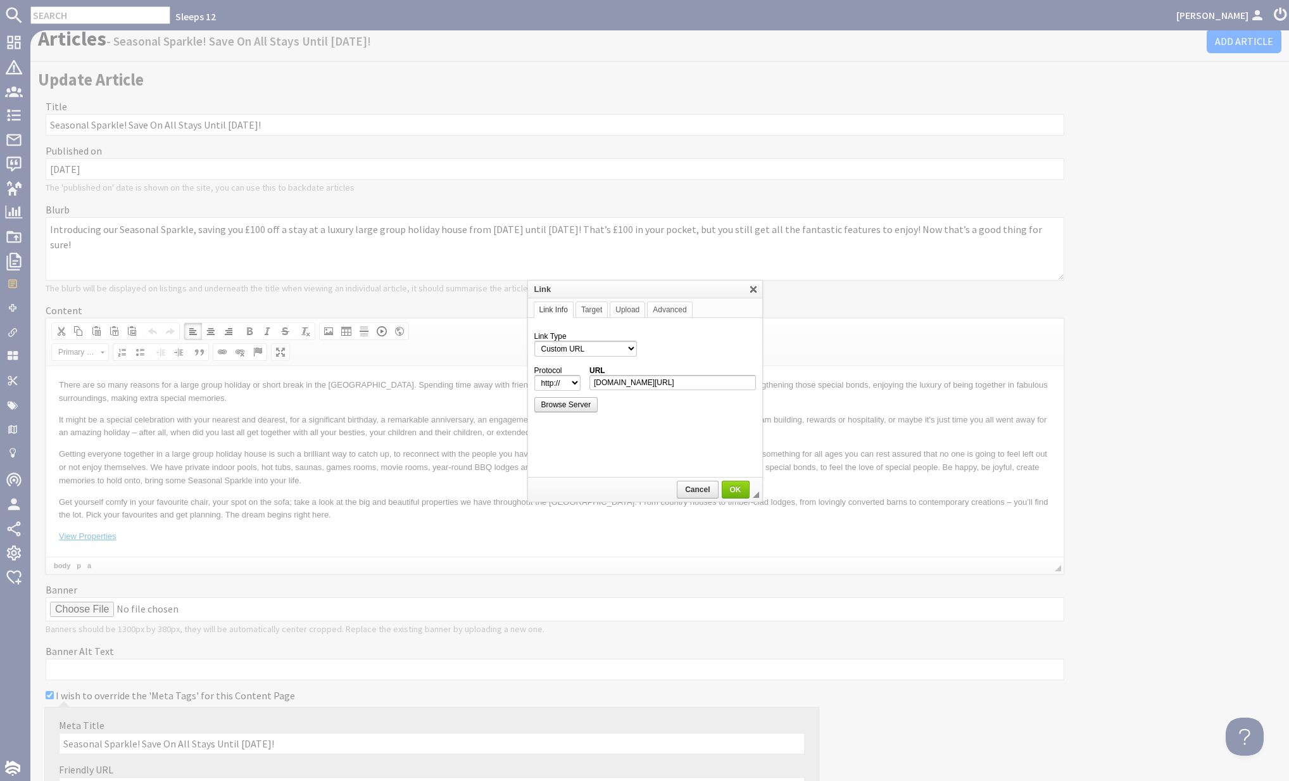
scroll to position [0, 81]
drag, startPoint x: 623, startPoint y: 384, endPoint x: 630, endPoint y: 381, distance: 7.4
click at [624, 383] on input "www.sleeps12.com/content/discount-code-seaspa100-terms-conditions" at bounding box center [673, 382] width 167 height 15
drag, startPoint x: 754, startPoint y: 380, endPoint x: 564, endPoint y: 375, distance: 189.4
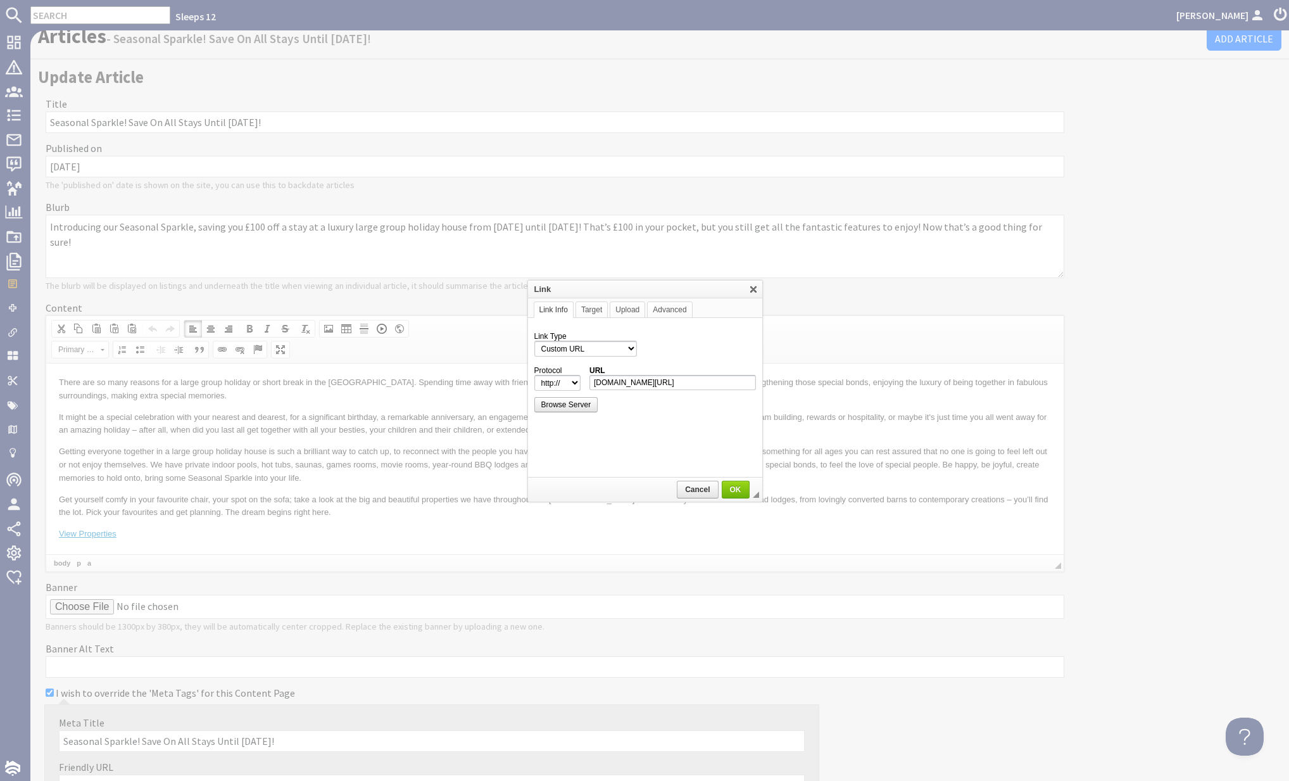
click at [564, 375] on tr "Protocol http://‎ https://‎ ftp://‎ news://‎ <other> URL www.sleeps12.com/conte…" at bounding box center [645, 378] width 222 height 25
type input "https://www.sleeps12.com/holiday-ideas/seasonal-sparkle"
select select "https://"
type input "www.sleeps12.com/holiday-ideas/seasonal-sparkle"
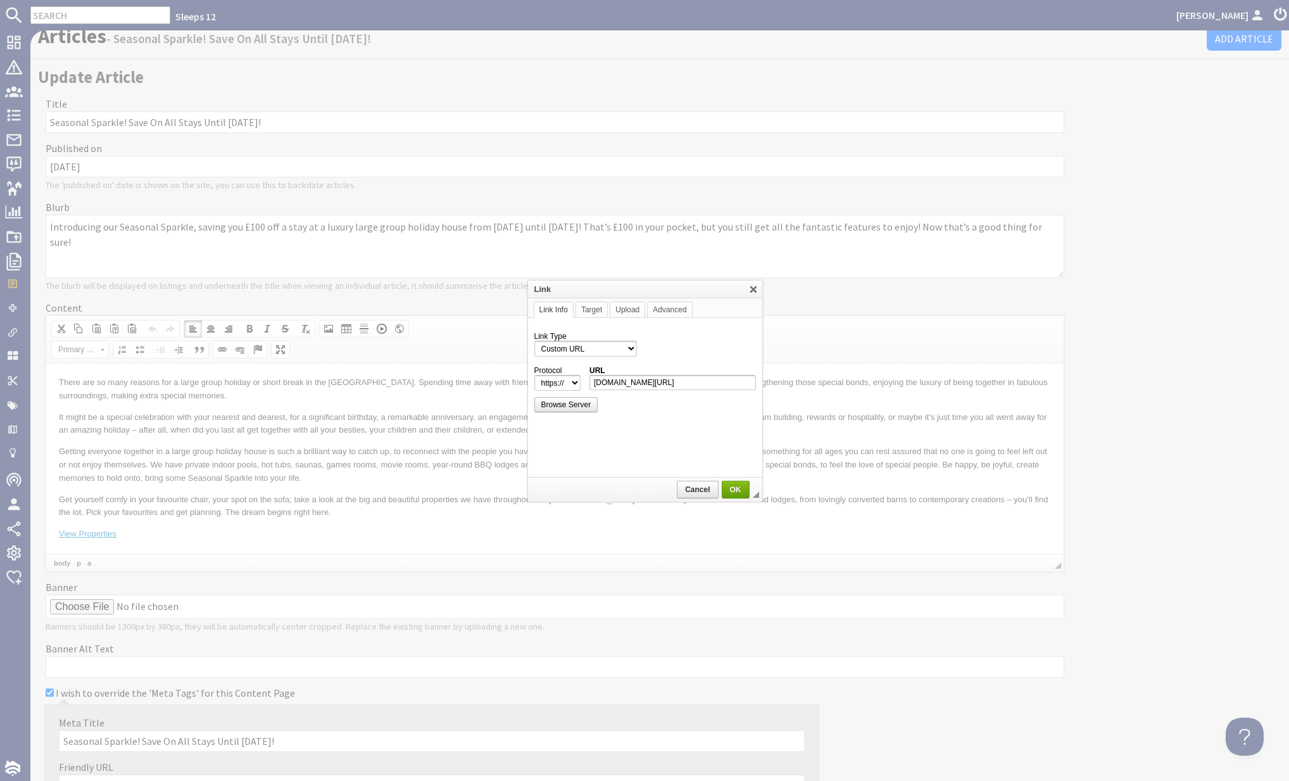
scroll to position [0, 0]
click at [733, 498] on td "◢ Cancel OK" at bounding box center [645, 489] width 234 height 24
drag, startPoint x: 692, startPoint y: 129, endPoint x: 735, endPoint y: 491, distance: 364.8
click at [735, 491] on span "OK" at bounding box center [735, 489] width 25 height 9
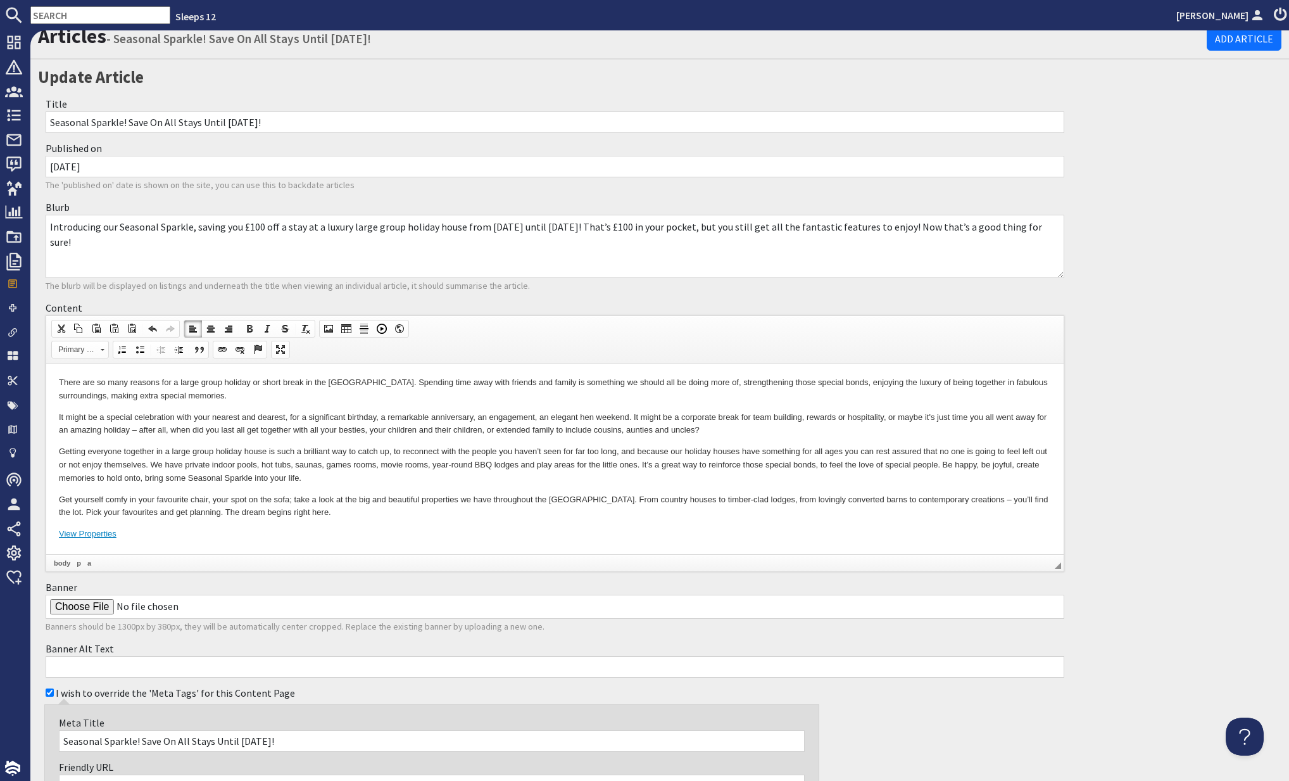
click at [110, 172] on input "30/09/2025" at bounding box center [555, 167] width 1019 height 22
click at [336, 151] on div "Published on 30/09/2025 The 'published on' date is shown on the site, you can u…" at bounding box center [555, 166] width 1034 height 59
click at [234, 116] on input "Seasonal Sparkle! Save On All Stays Until 27th March 2026!" at bounding box center [555, 122] width 1019 height 22
type input "Seasonal Sparkle! Save On All Stays Until 27th February 2026!"
click at [446, 87] on h2 "Update Article" at bounding box center [555, 77] width 1034 height 25
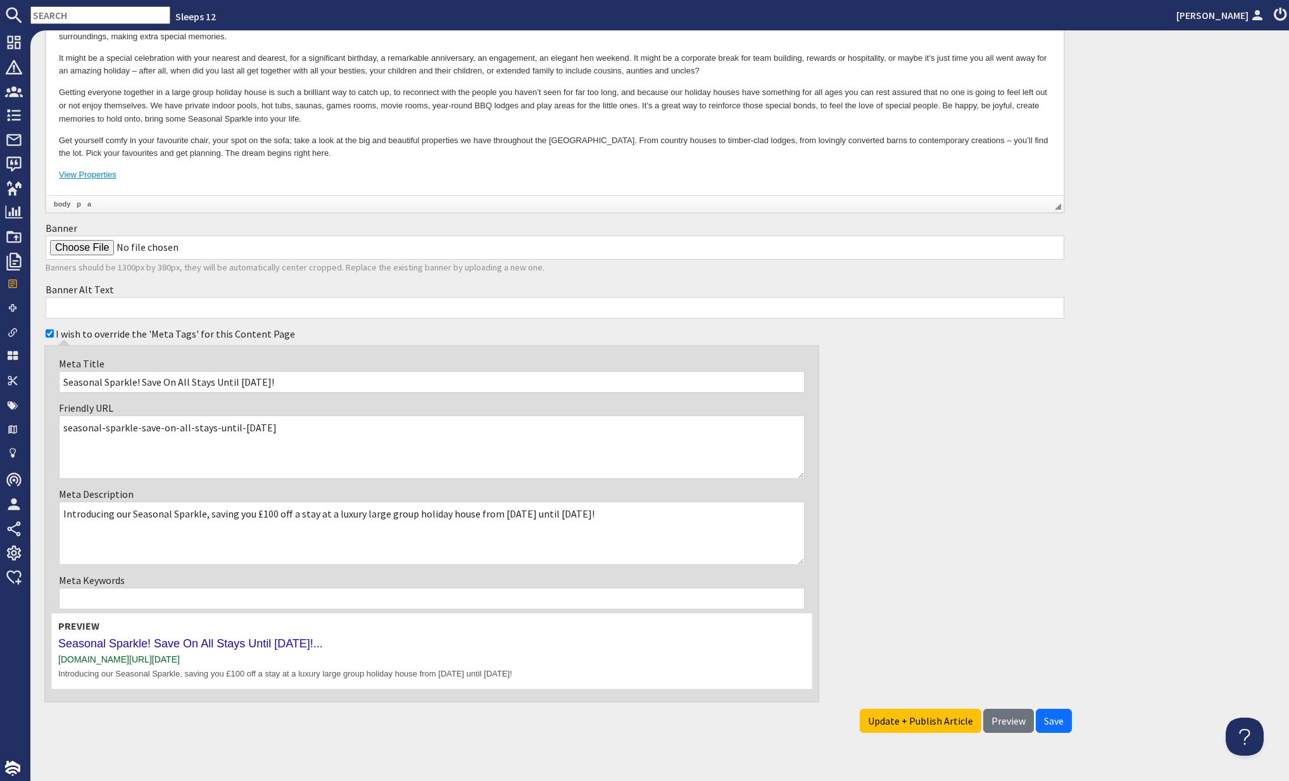
scroll to position [366, 0]
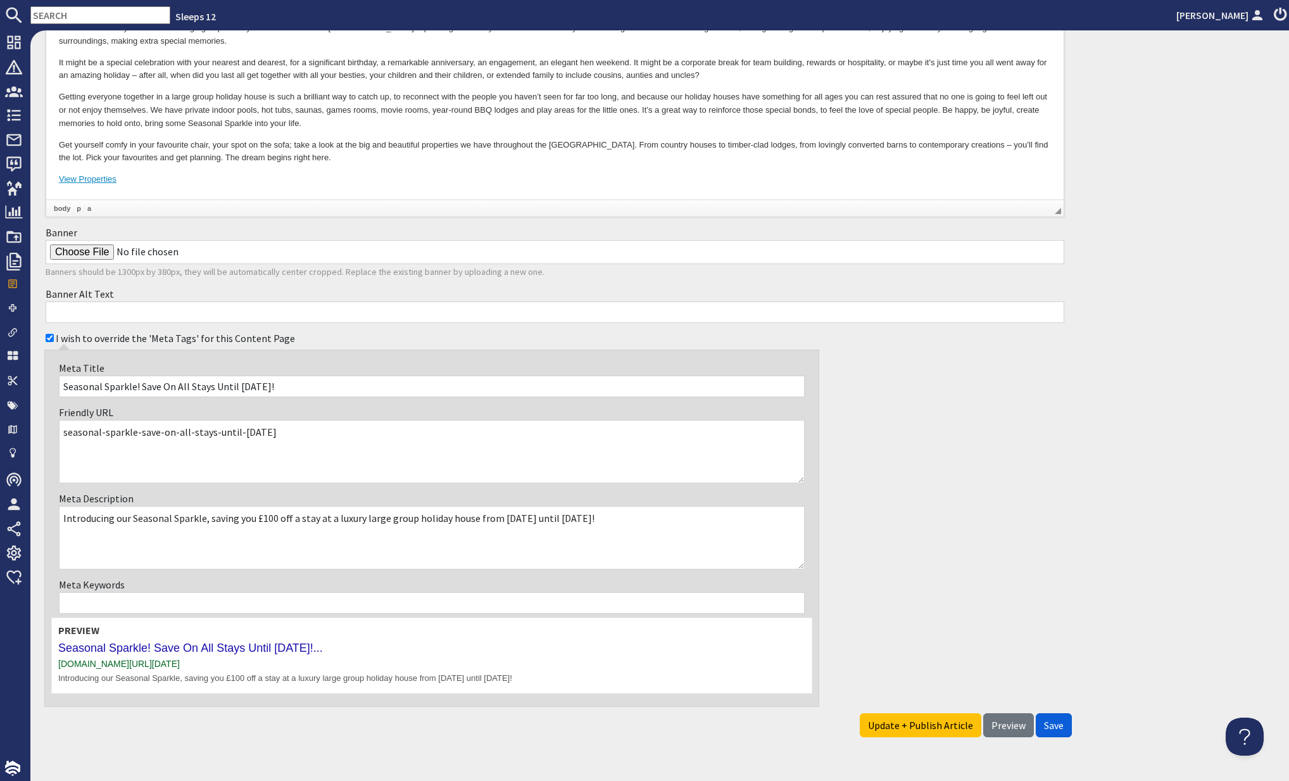
click at [1058, 720] on span "Save" at bounding box center [1054, 725] width 20 height 13
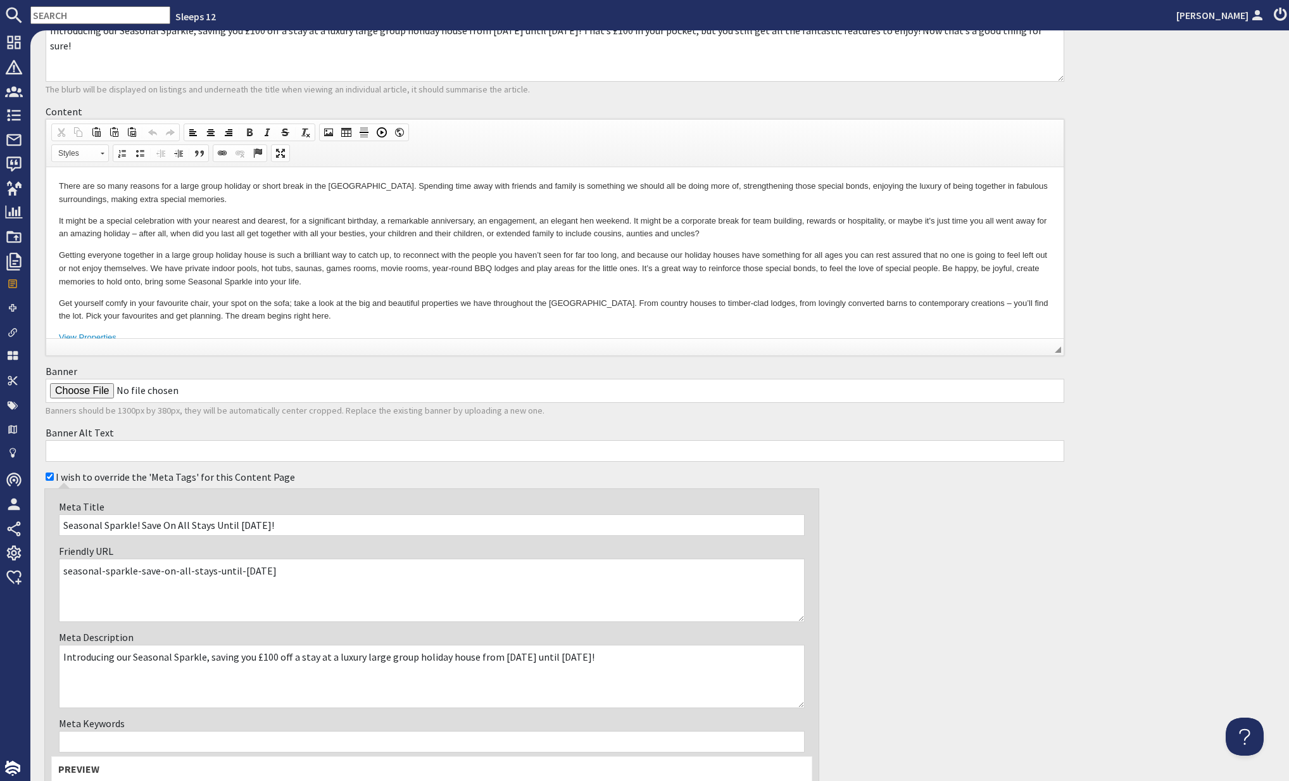
scroll to position [415, 0]
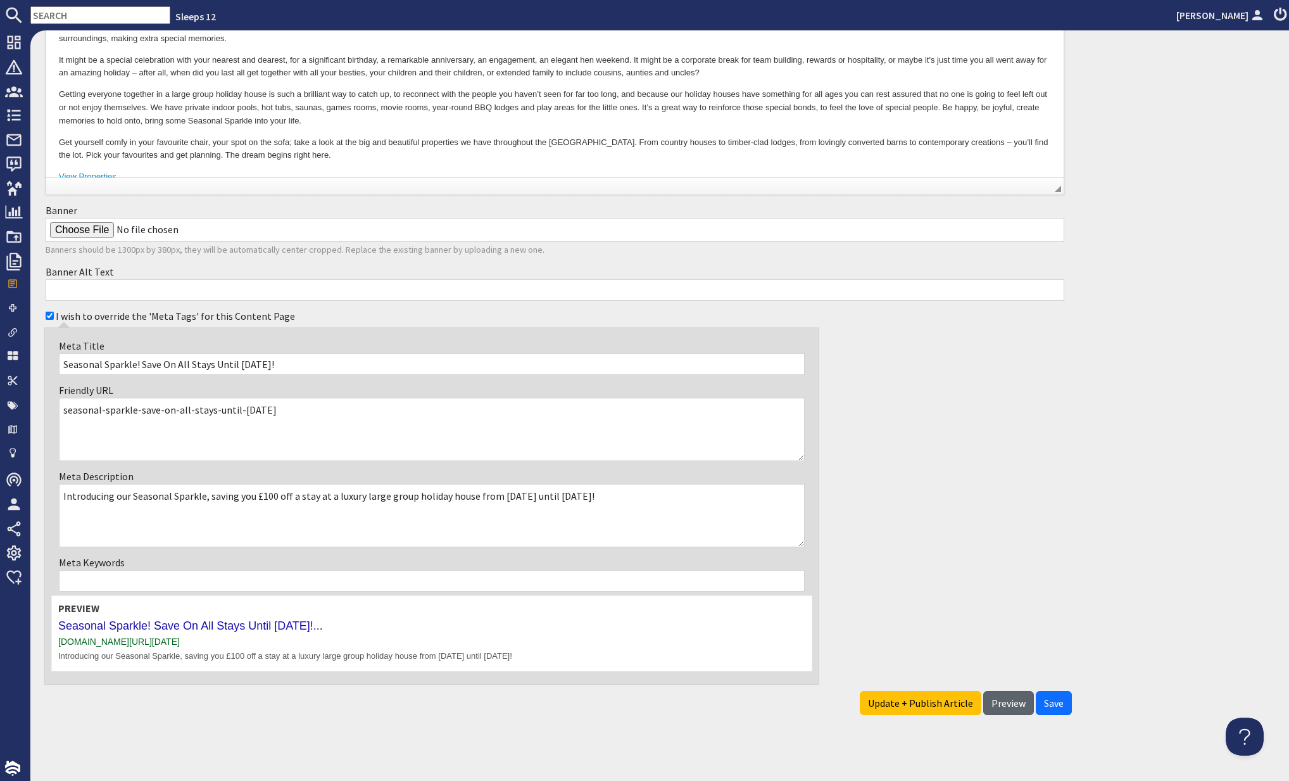
click at [1008, 702] on span "Preview" at bounding box center [1009, 703] width 34 height 13
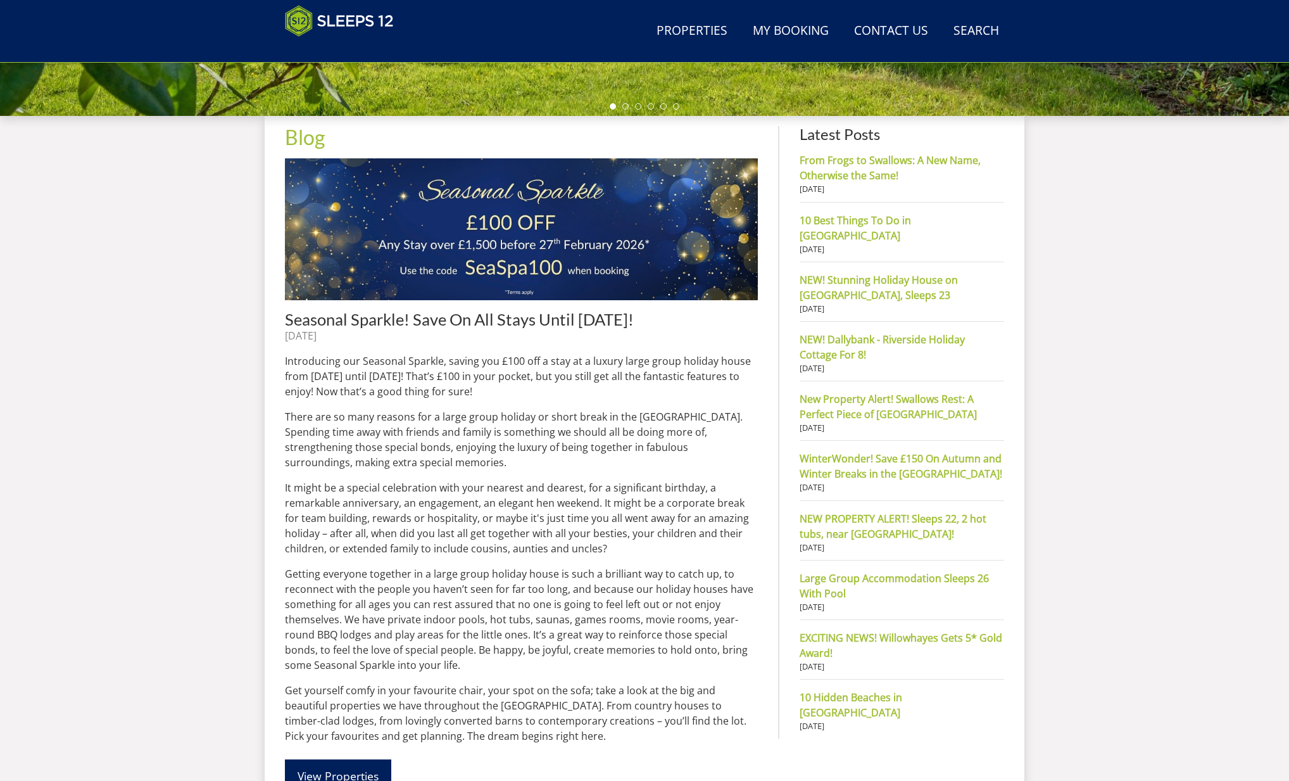
scroll to position [562, 0]
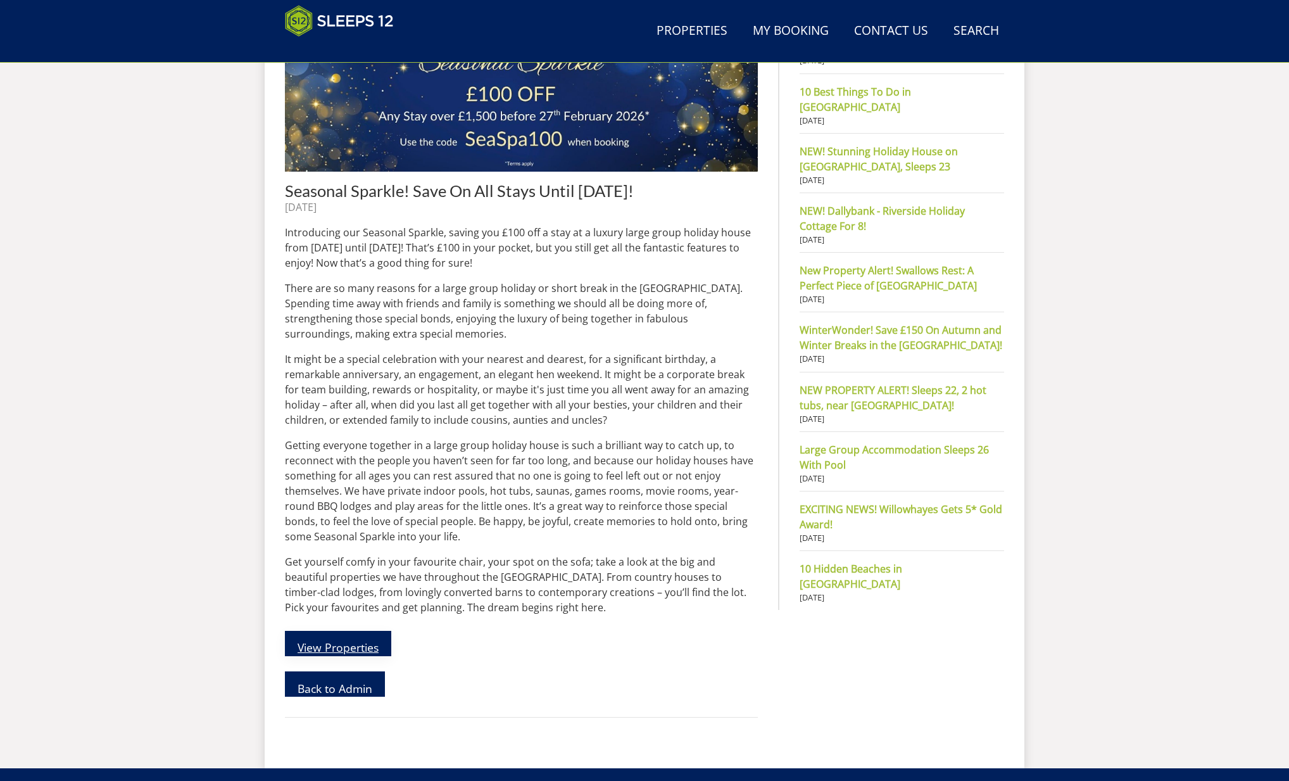
click at [324, 647] on link "View Properties" at bounding box center [338, 643] width 106 height 25
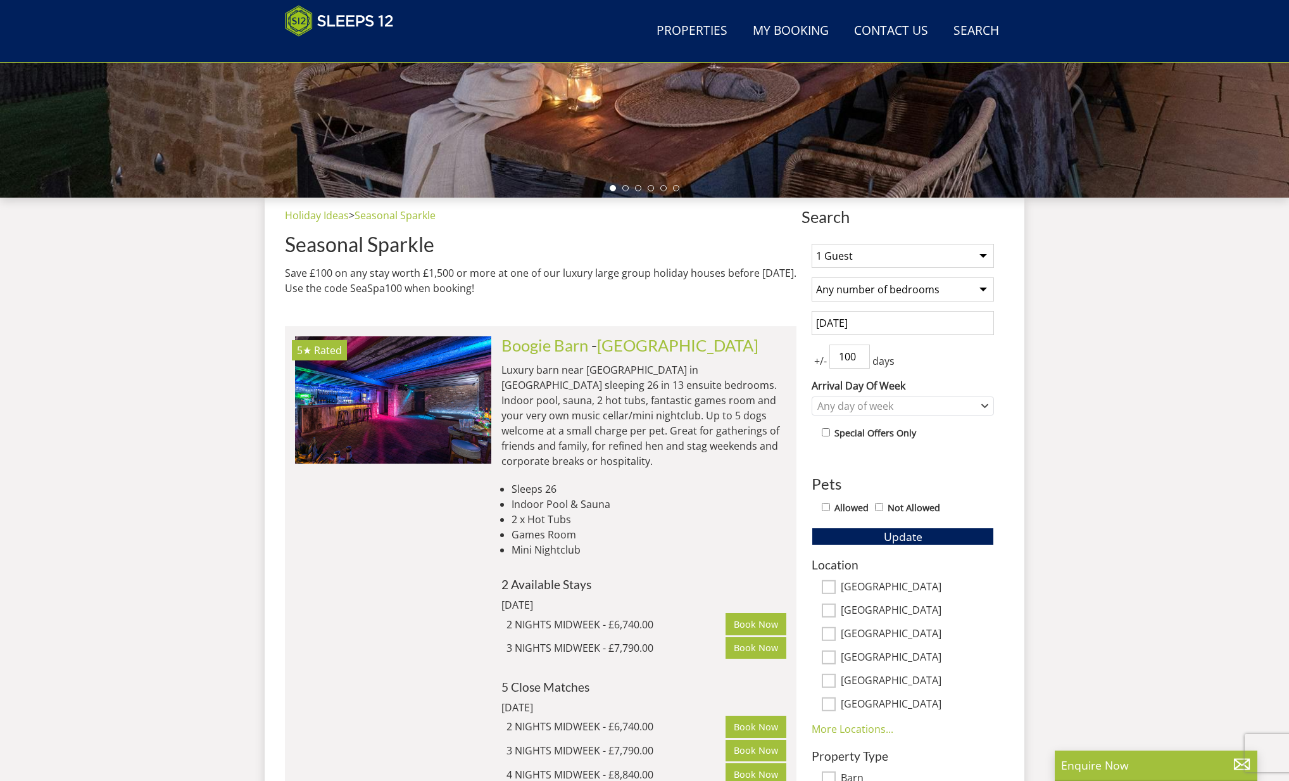
scroll to position [338, 0]
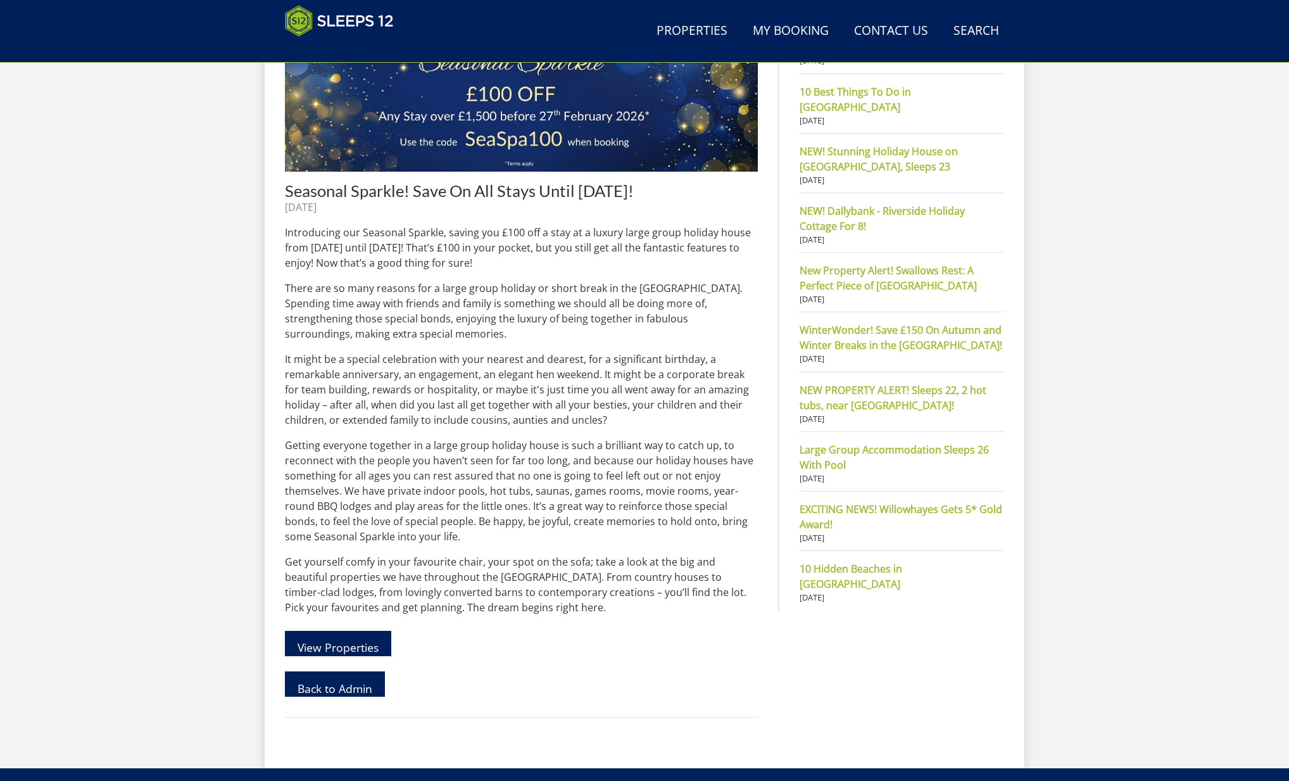
scroll to position [548, 0]
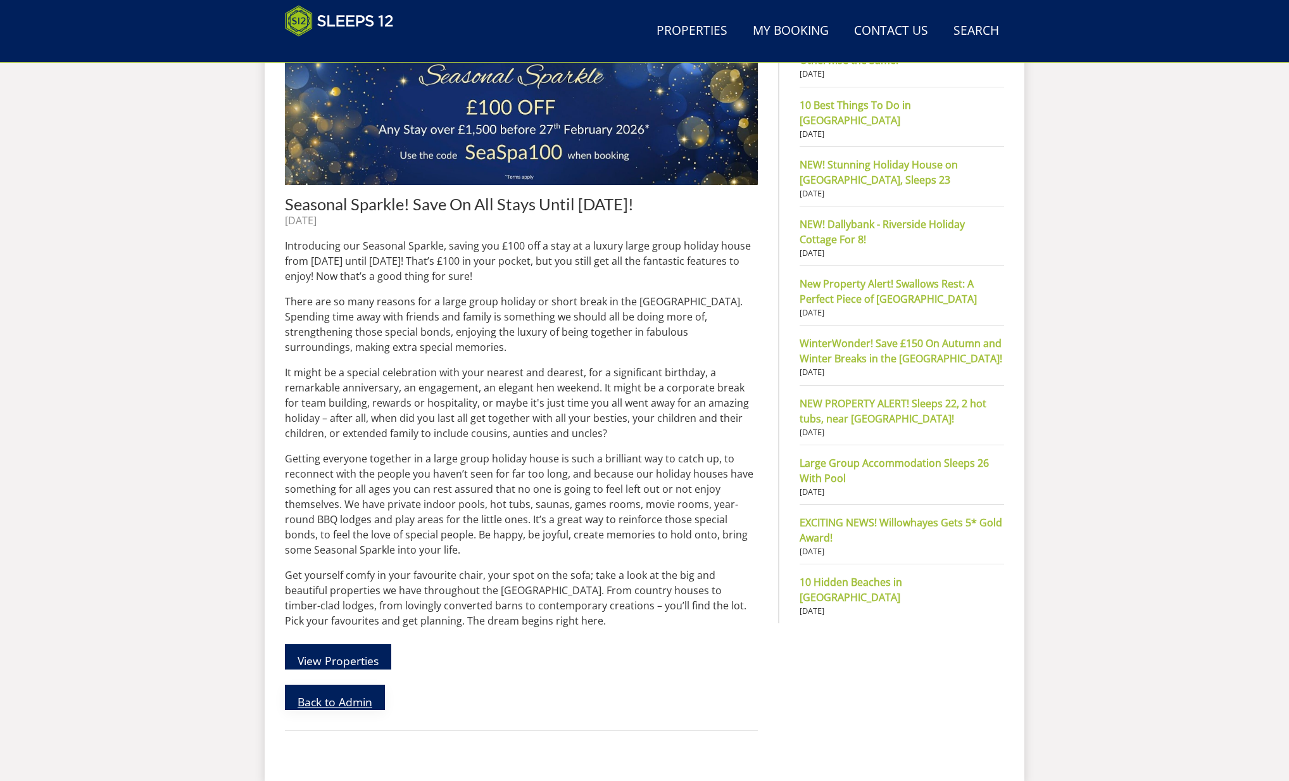
click at [341, 704] on link "Back to Admin" at bounding box center [335, 697] width 100 height 25
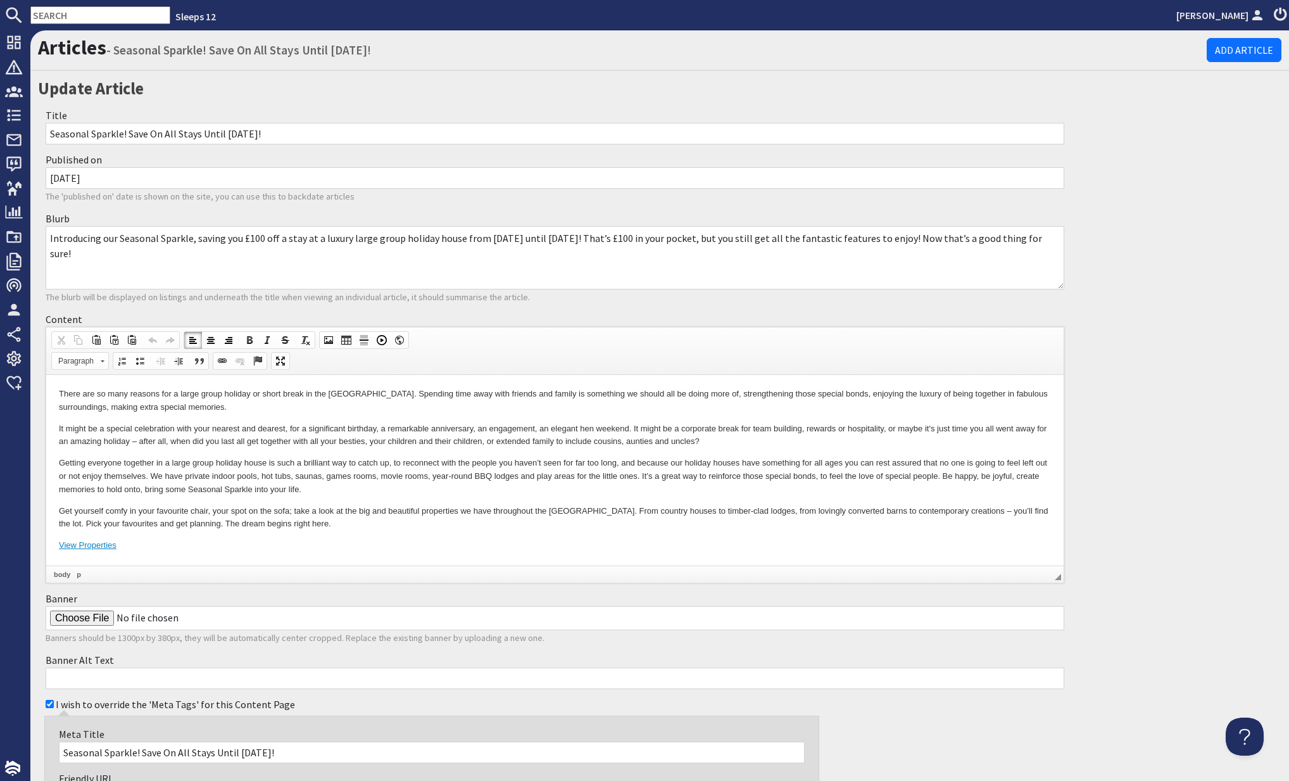
click at [94, 454] on body "There are so many reasons for a large group holiday or short break in the [GEOG…" at bounding box center [555, 470] width 992 height 165
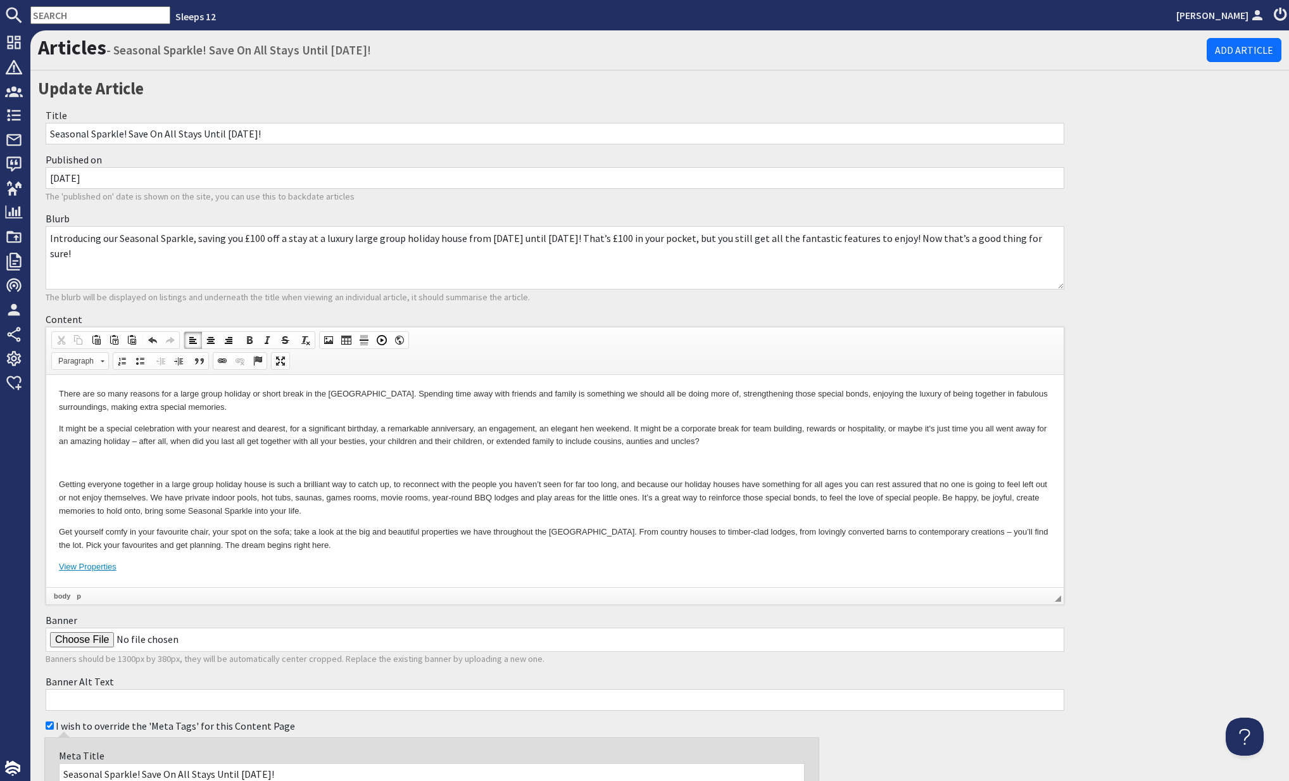
click at [65, 465] on p at bounding box center [555, 463] width 992 height 13
click at [329, 340] on span at bounding box center [329, 340] width 10 height 10
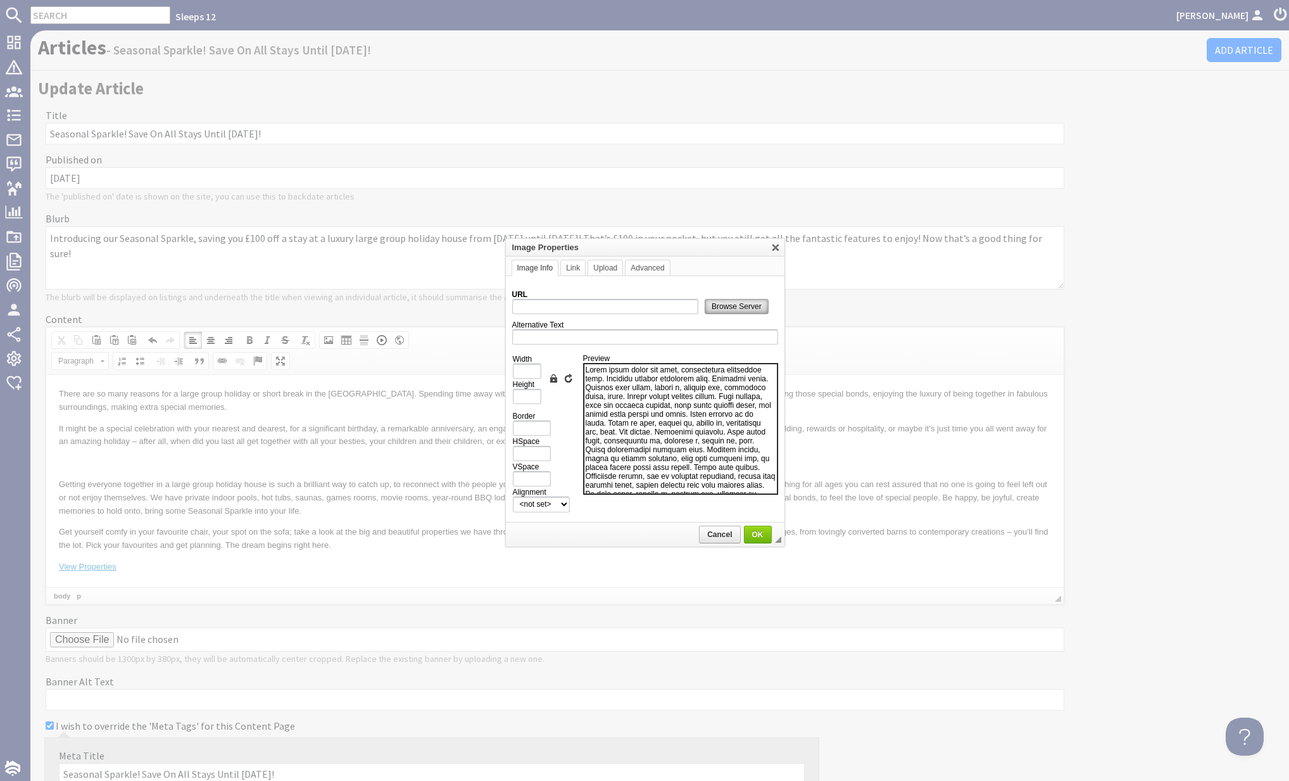
click at [727, 307] on span "Browse Server" at bounding box center [736, 306] width 63 height 9
type input "[URL][DOMAIN_NAME]"
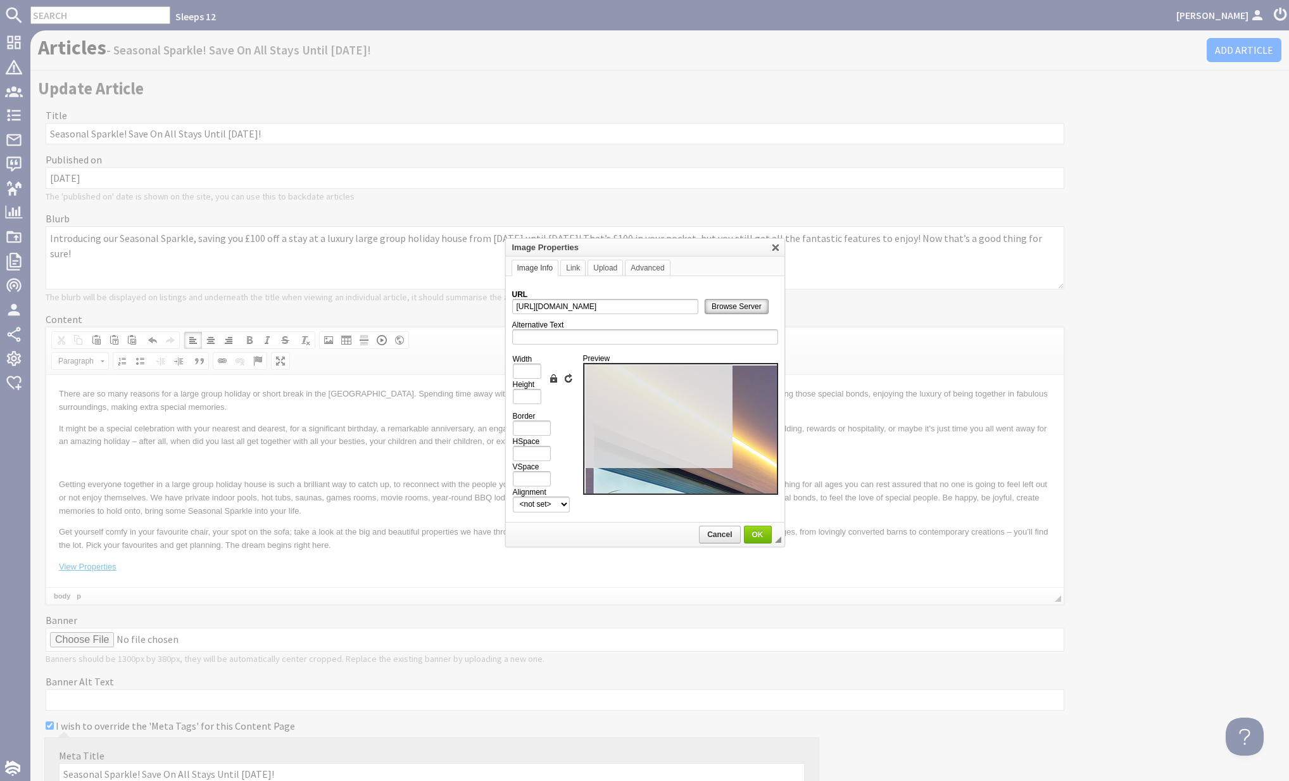
type input "1000"
type input "668"
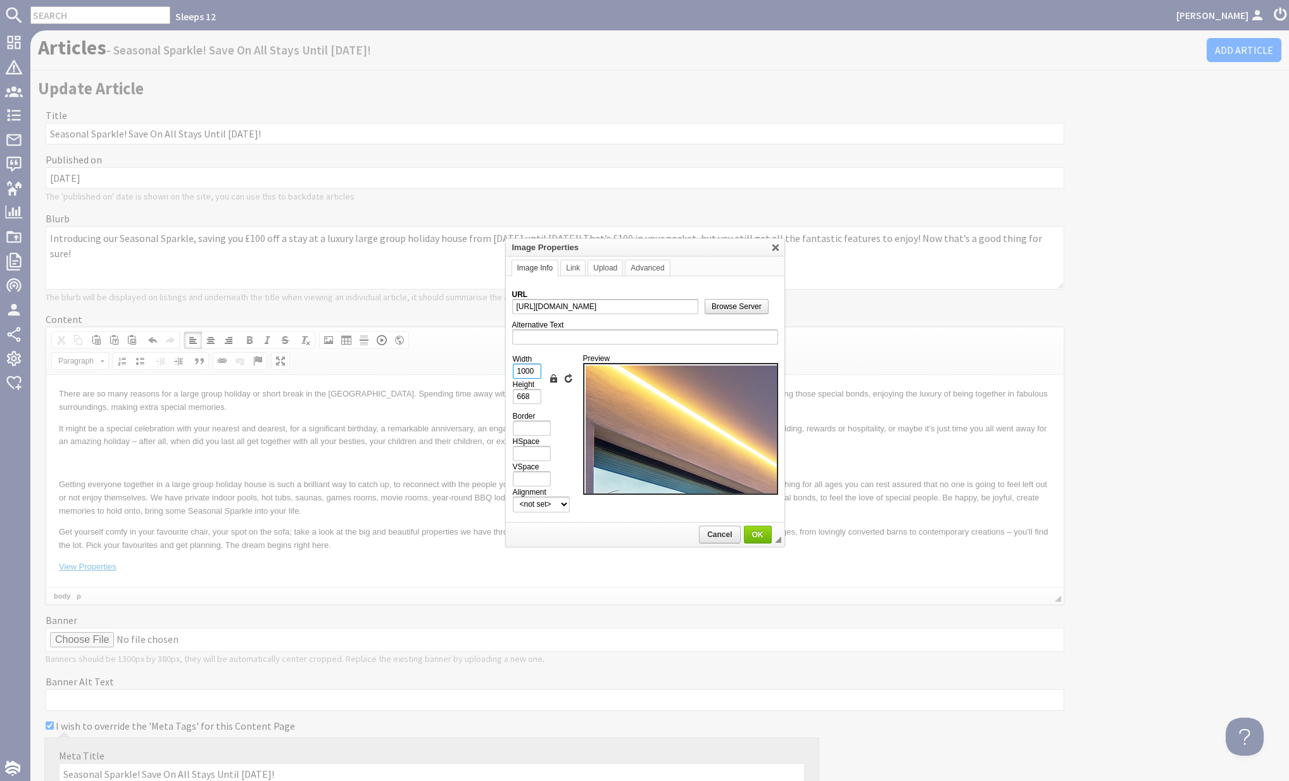
drag, startPoint x: 536, startPoint y: 370, endPoint x: 503, endPoint y: 370, distance: 32.9
click at [503, 370] on body "Sleeps 12 [PERSON_NAME] Dashboard Notifications 0 Agency Dashboard Bookings 0 S…" at bounding box center [644, 390] width 1289 height 781
type input "1"
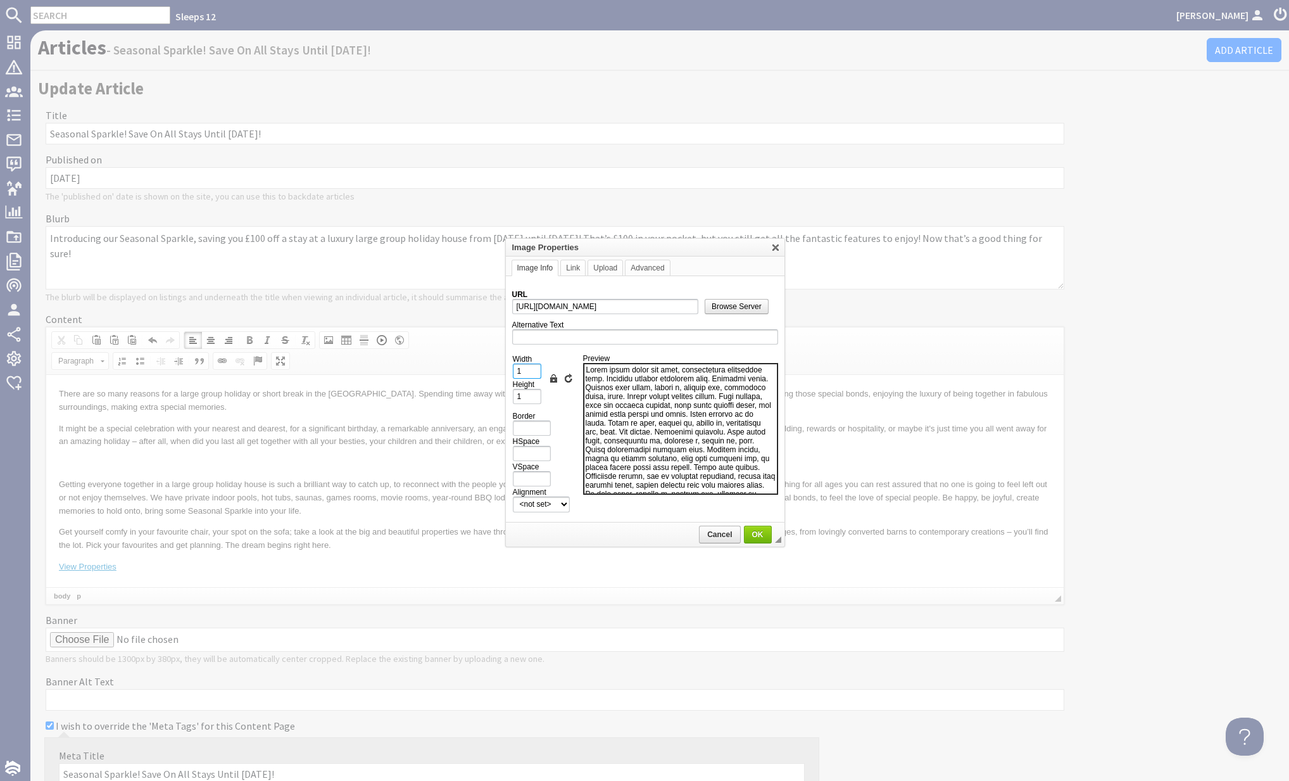
type input "10"
type input "7"
type input "100"
type input "67"
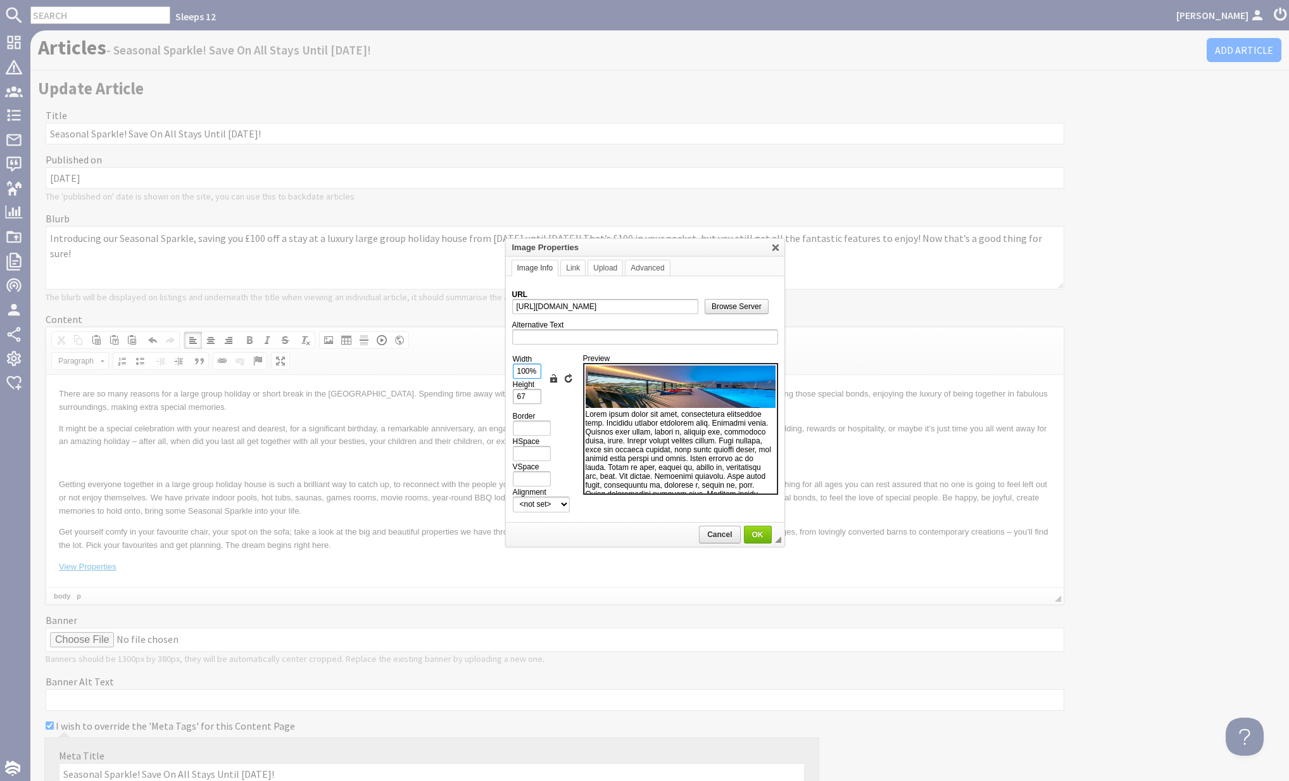
type input "100%"
drag, startPoint x: 524, startPoint y: 391, endPoint x: 503, endPoint y: 393, distance: 20.9
click at [503, 393] on body "Sleeps 12 [PERSON_NAME] Dashboard Notifications 0 Agency Dashboard Bookings 0 S…" at bounding box center [644, 390] width 1289 height 781
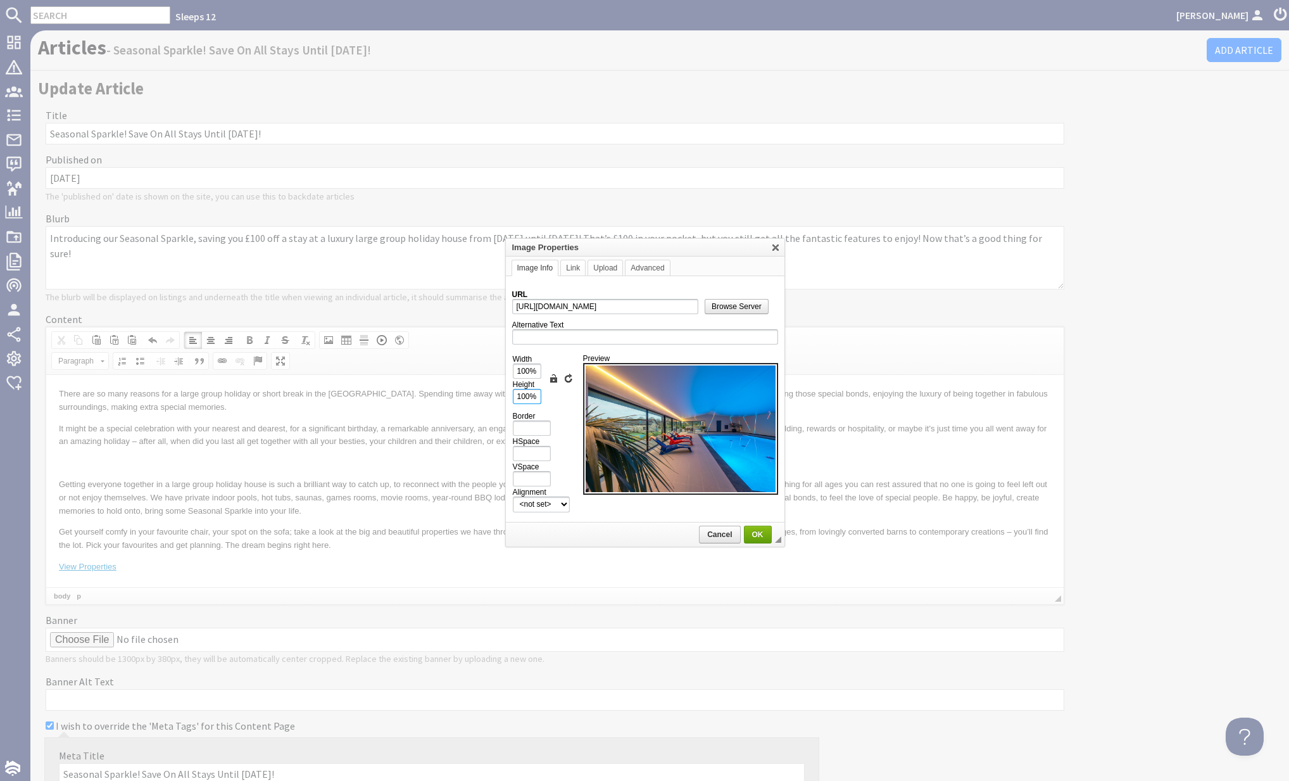
type input "100%"
click at [752, 530] on span "OK" at bounding box center [757, 534] width 25 height 9
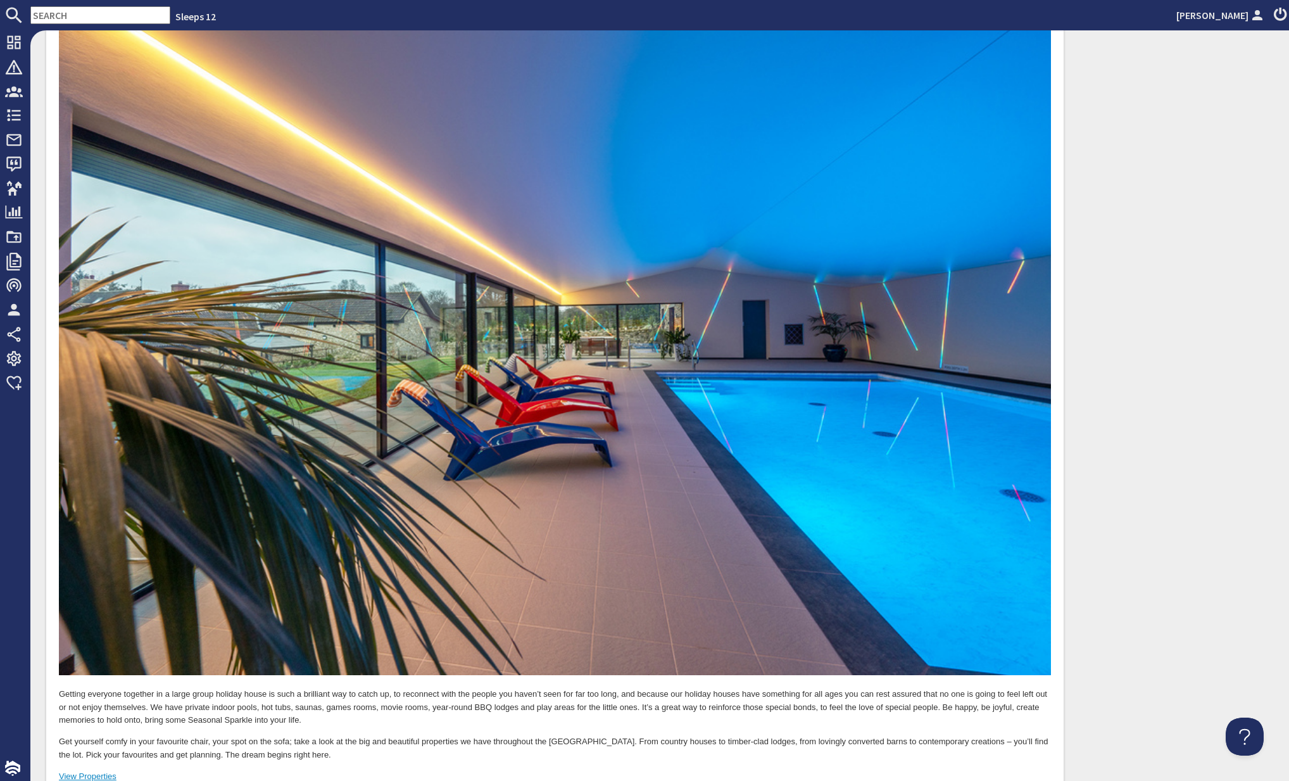
scroll to position [619, 0]
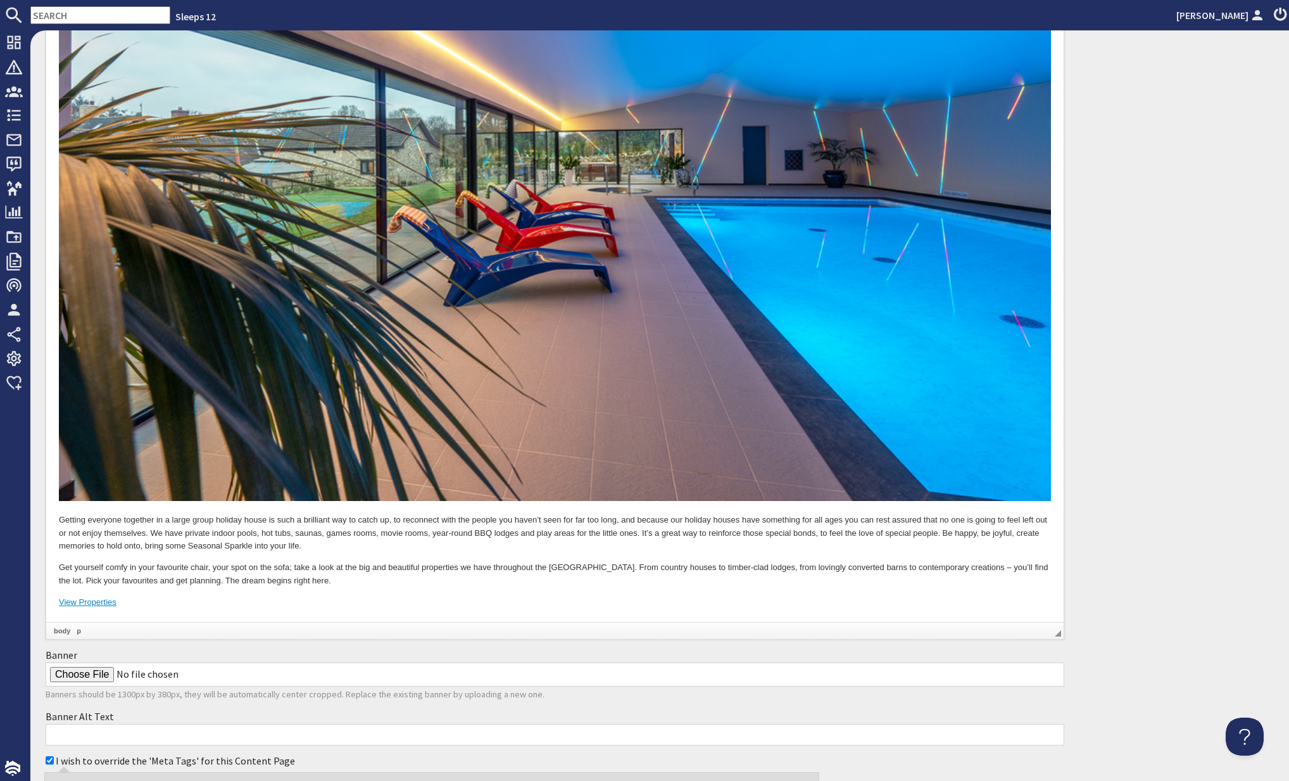
click at [336, 548] on p "Getting everyone together in a large group holiday house is such a brilliant wa…" at bounding box center [555, 533] width 992 height 39
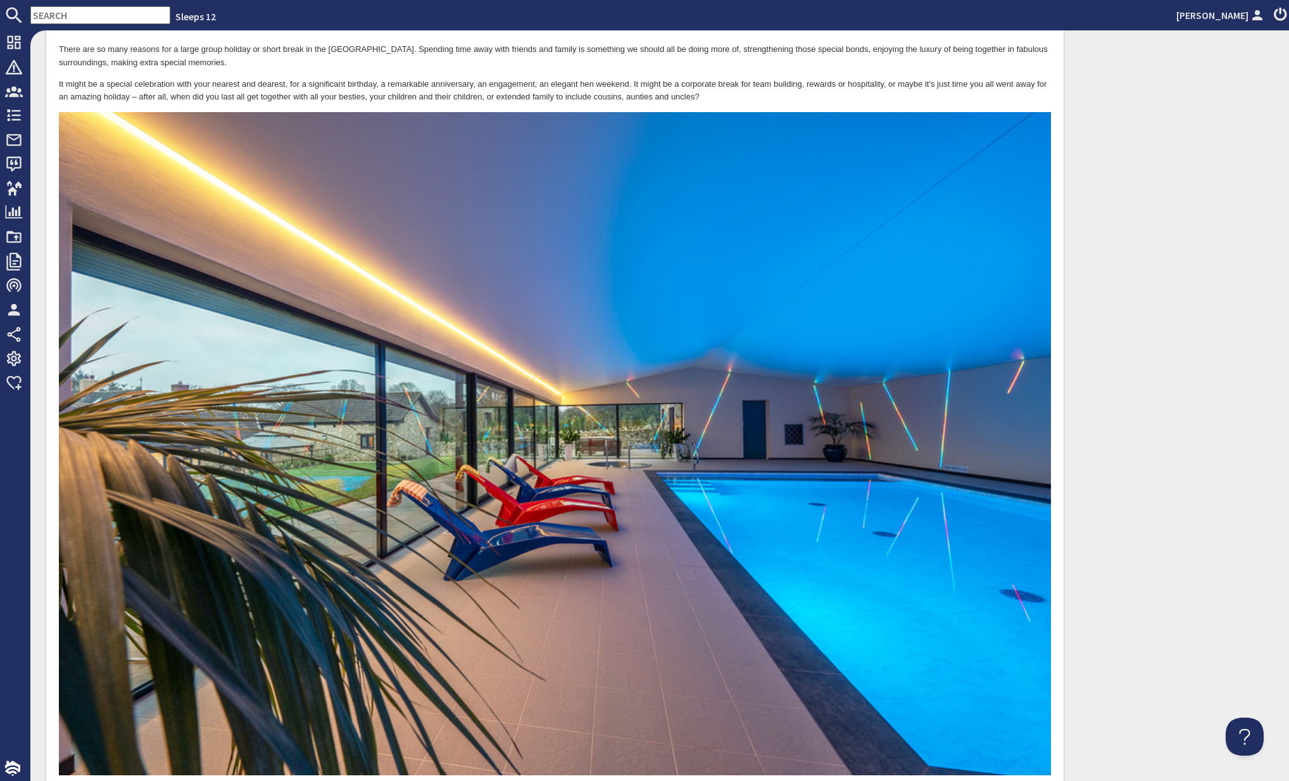
scroll to position [0, 0]
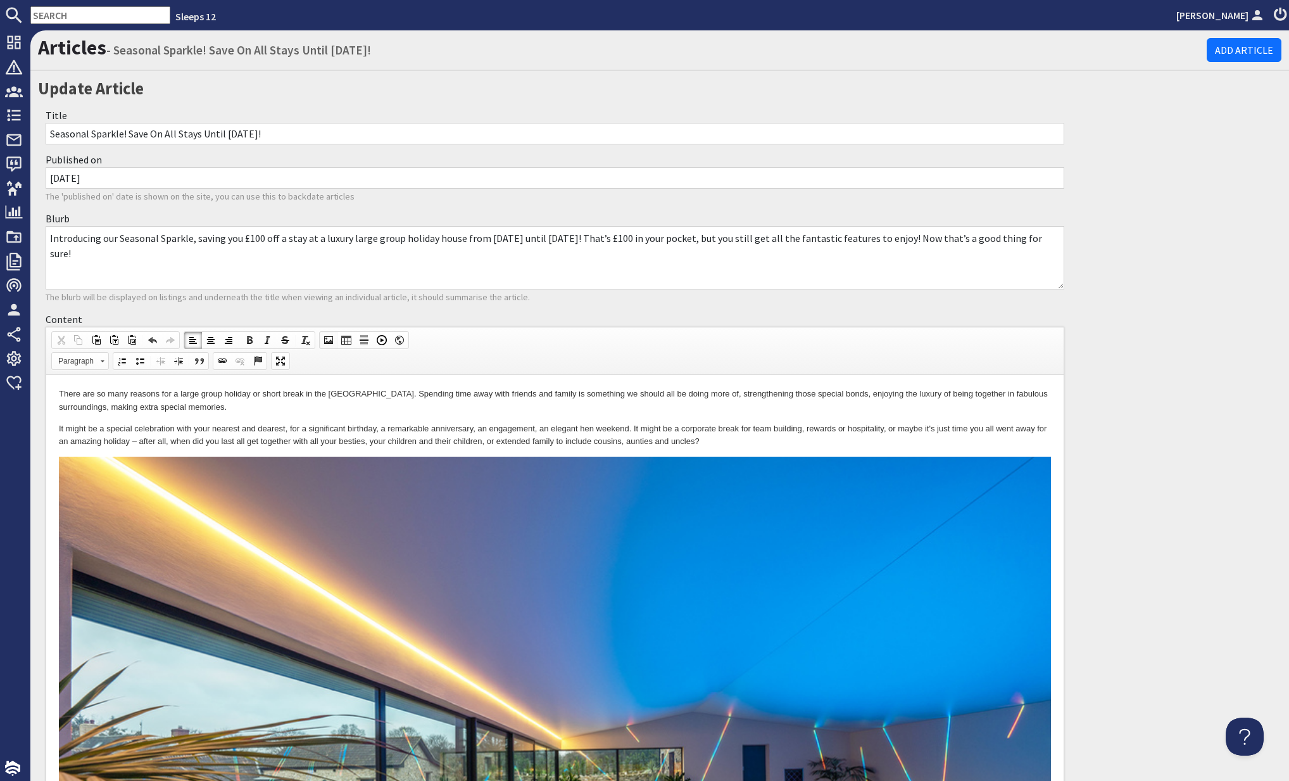
click at [326, 338] on span at bounding box center [329, 340] width 10 height 10
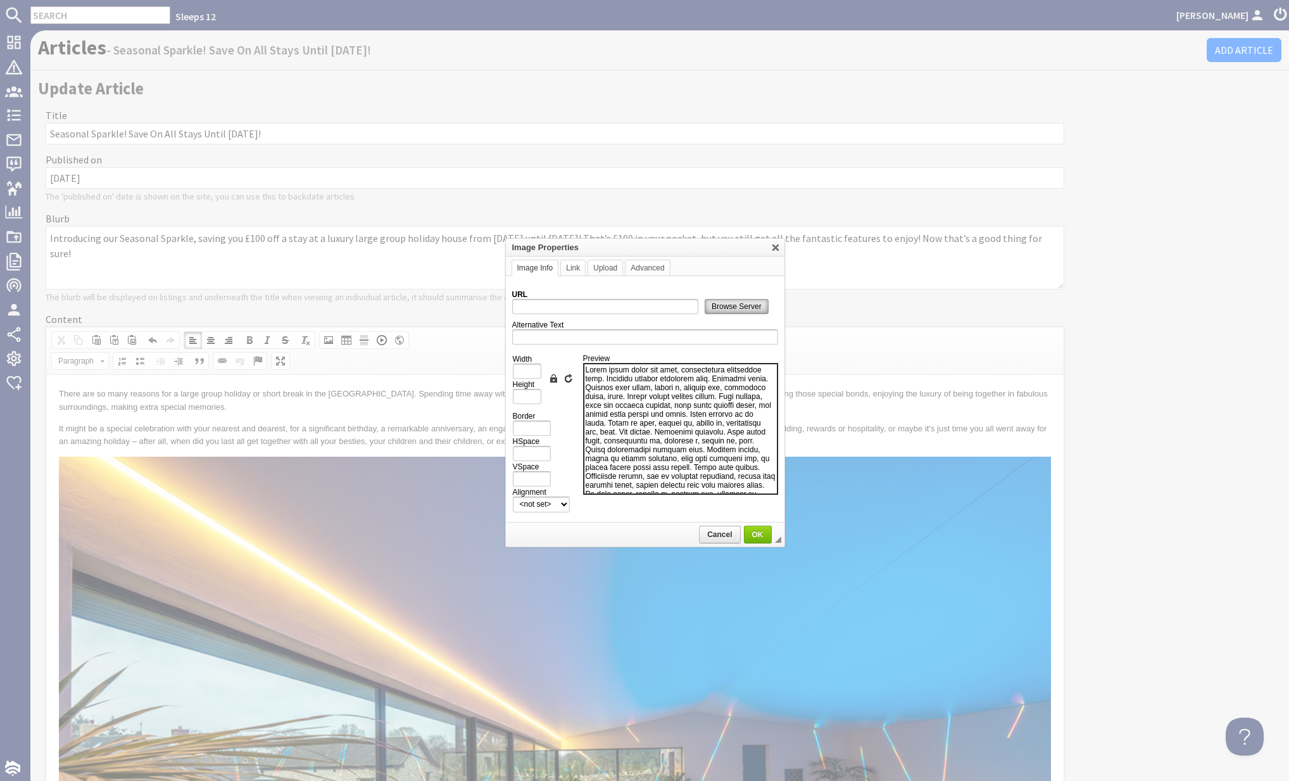
click at [717, 307] on span "Browse Server" at bounding box center [736, 306] width 63 height 9
type input "[URL][DOMAIN_NAME][PERSON_NAME]"
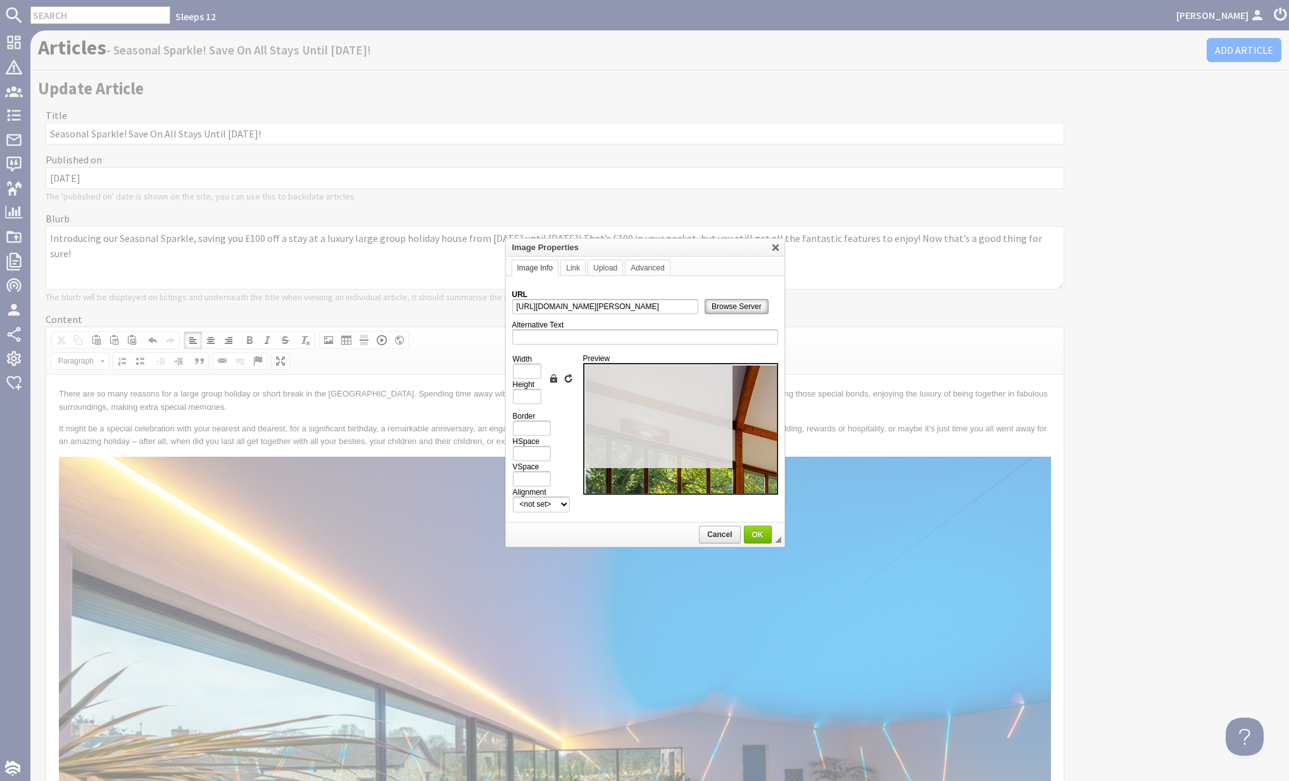
type input "1000"
type input "668"
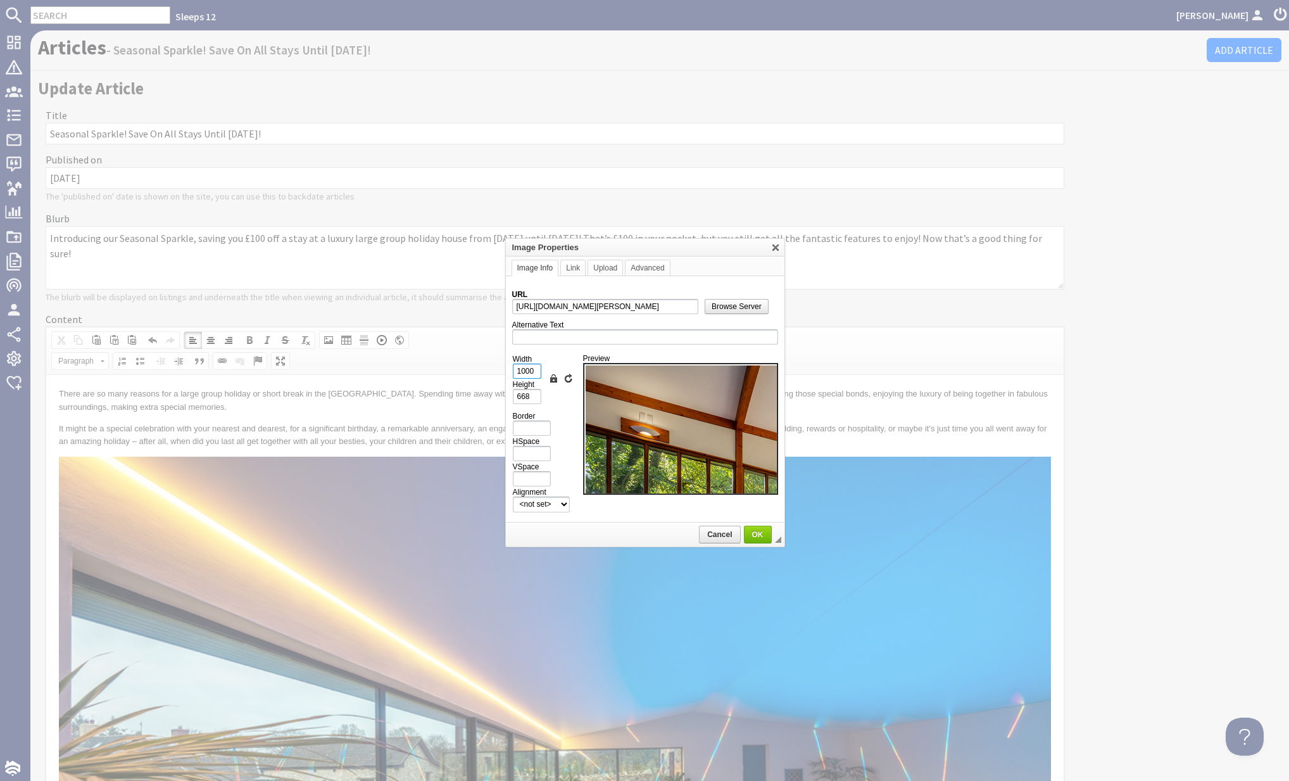
drag, startPoint x: 534, startPoint y: 374, endPoint x: 493, endPoint y: 370, distance: 41.3
click at [493, 370] on body "Sleeps 12 [PERSON_NAME] Dashboard Notifications 0 Agency Dashboard Bookings 0 S…" at bounding box center [644, 390] width 1289 height 781
type input "1"
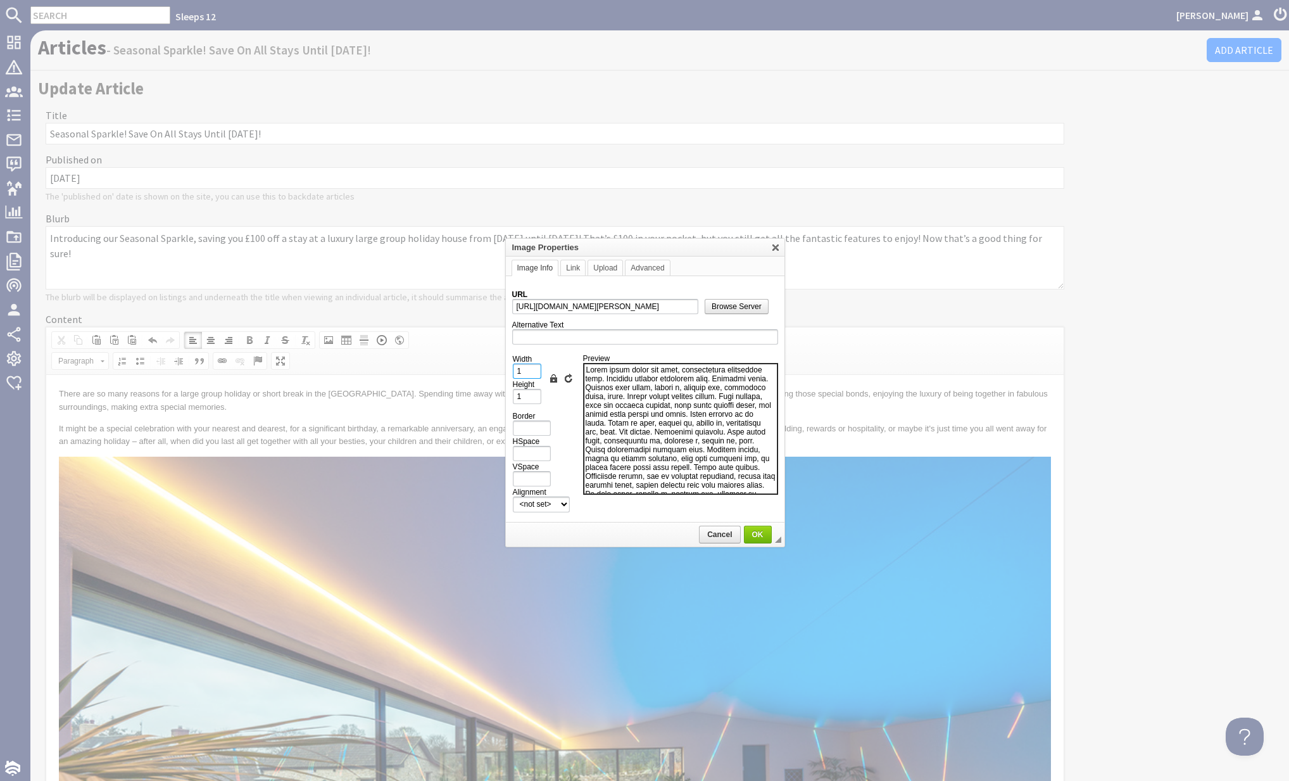
type input "10"
type input "7"
type input "100"
type input "67"
type input "100%"
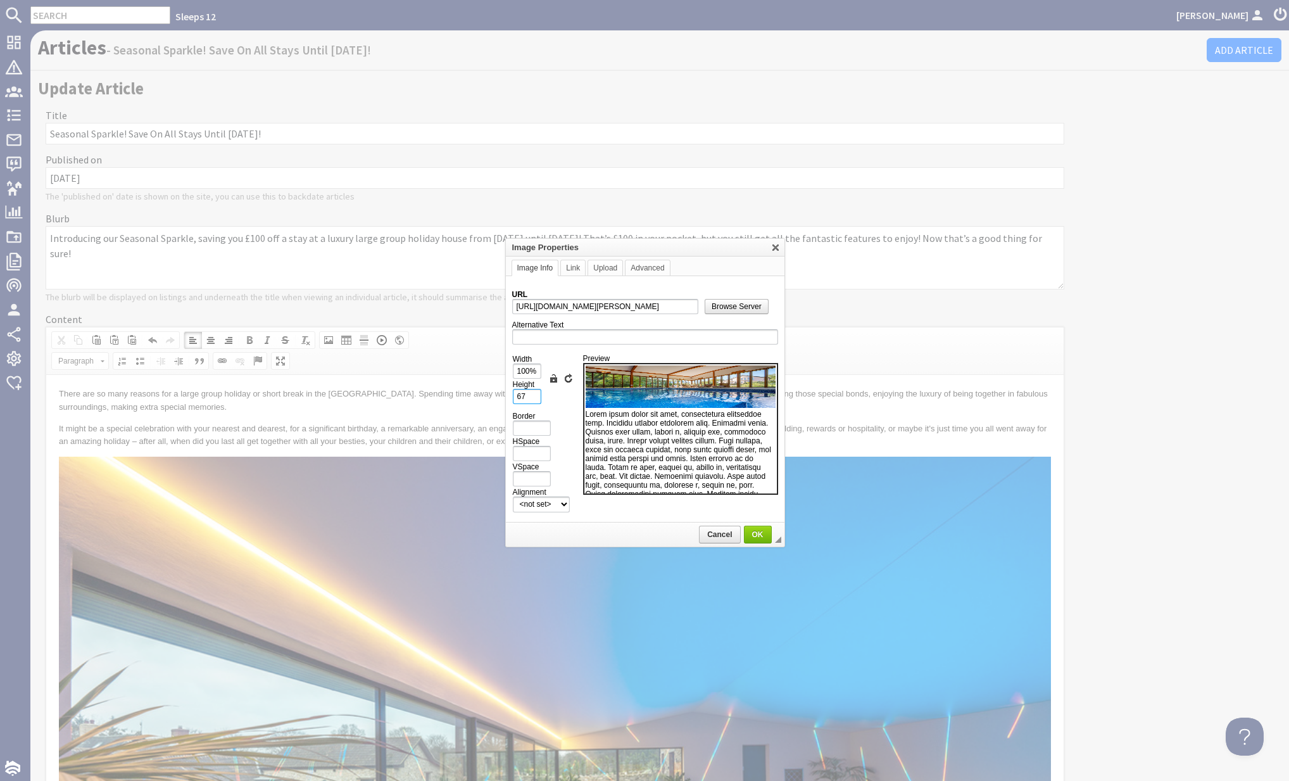
drag, startPoint x: 529, startPoint y: 392, endPoint x: 500, endPoint y: 391, distance: 29.2
click at [501, 391] on body "Sleeps 12 [PERSON_NAME] Dashboard Notifications 0 Agency Dashboard Bookings 0 S…" at bounding box center [644, 390] width 1289 height 781
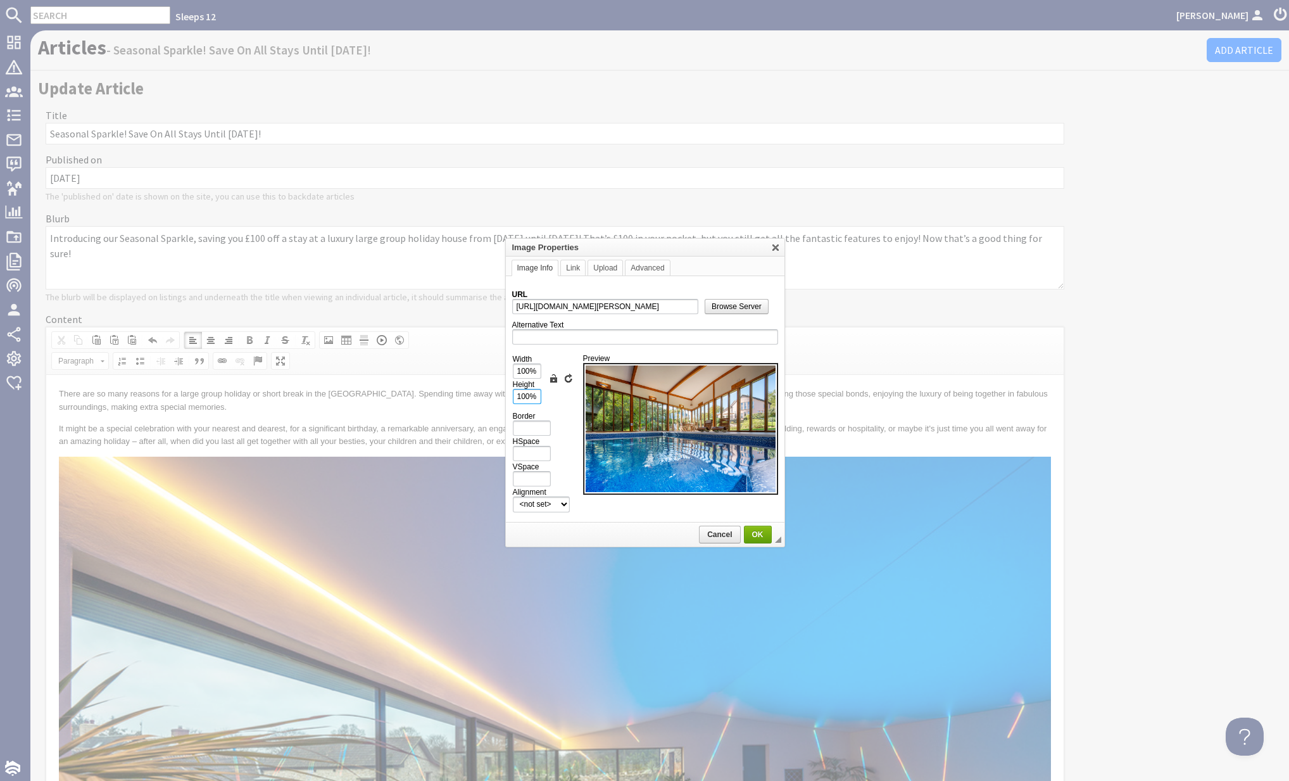
type input "100%"
drag, startPoint x: 757, startPoint y: 524, endPoint x: 807, endPoint y: 511, distance: 51.8
click at [757, 526] on link "OK" at bounding box center [758, 535] width 28 height 18
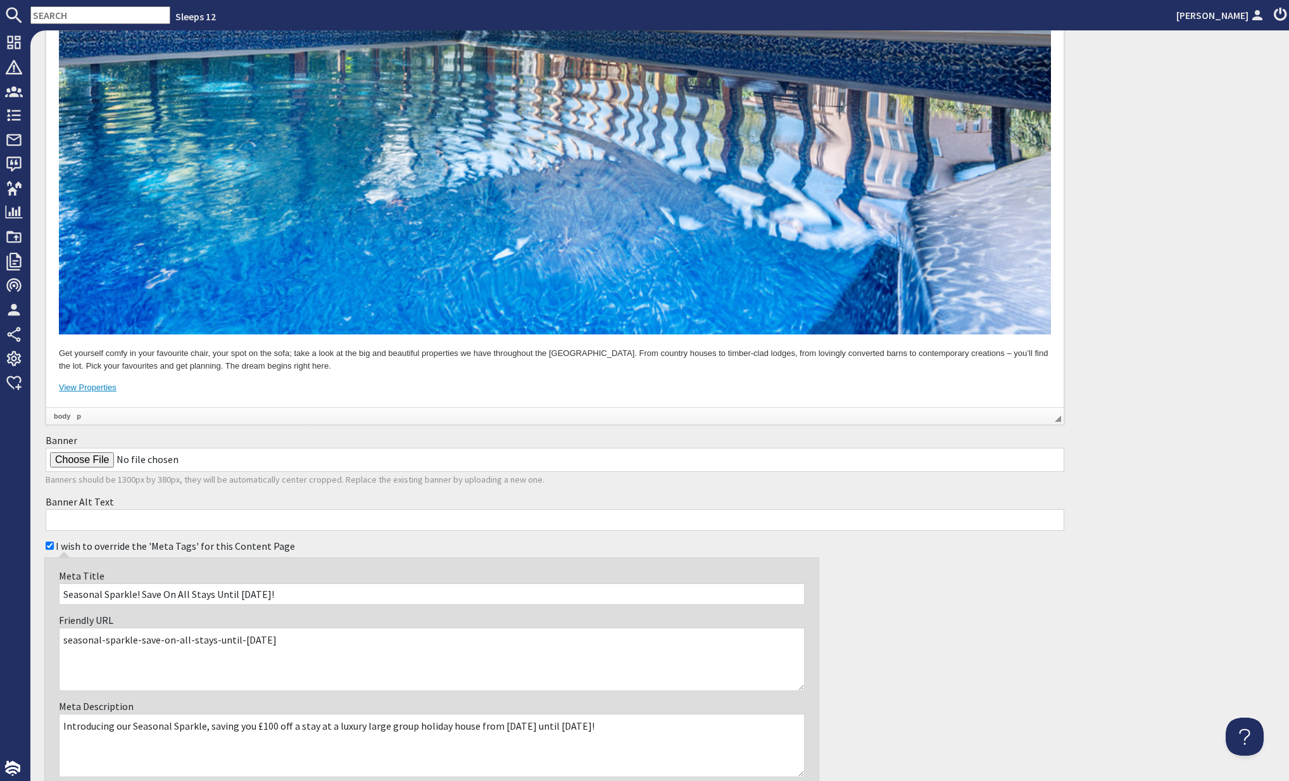
scroll to position [1739, 0]
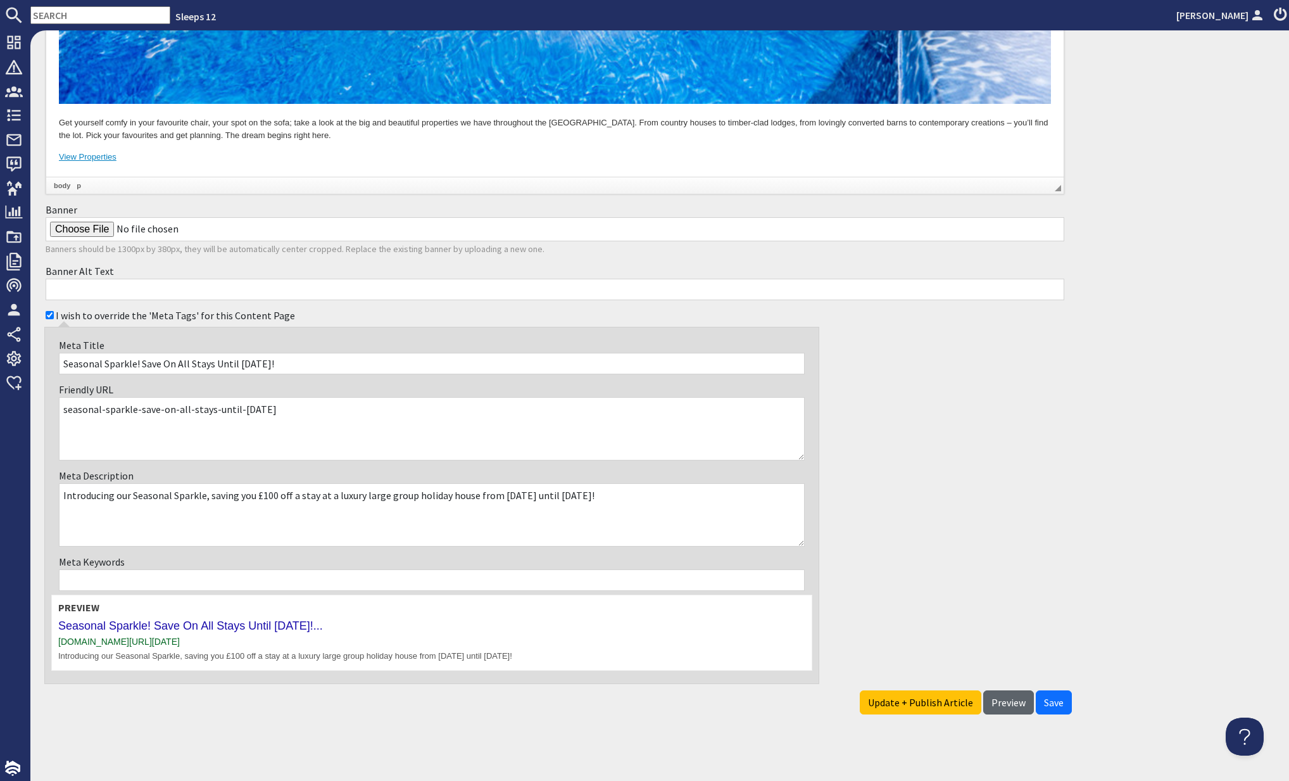
click at [1006, 703] on span "Preview" at bounding box center [1009, 702] width 34 height 13
type textarea "<p>There are so many reasons for a large group holiday or short break in the [G…"
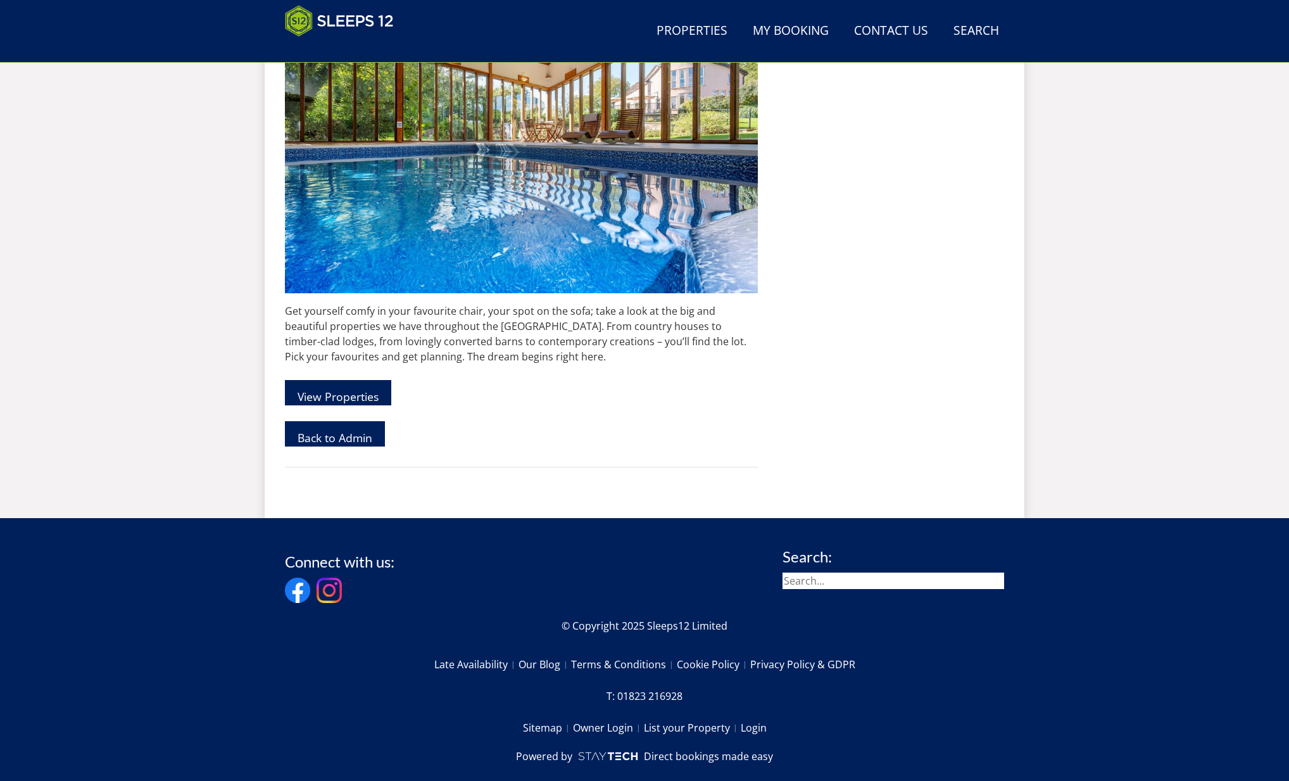
scroll to position [1487, 0]
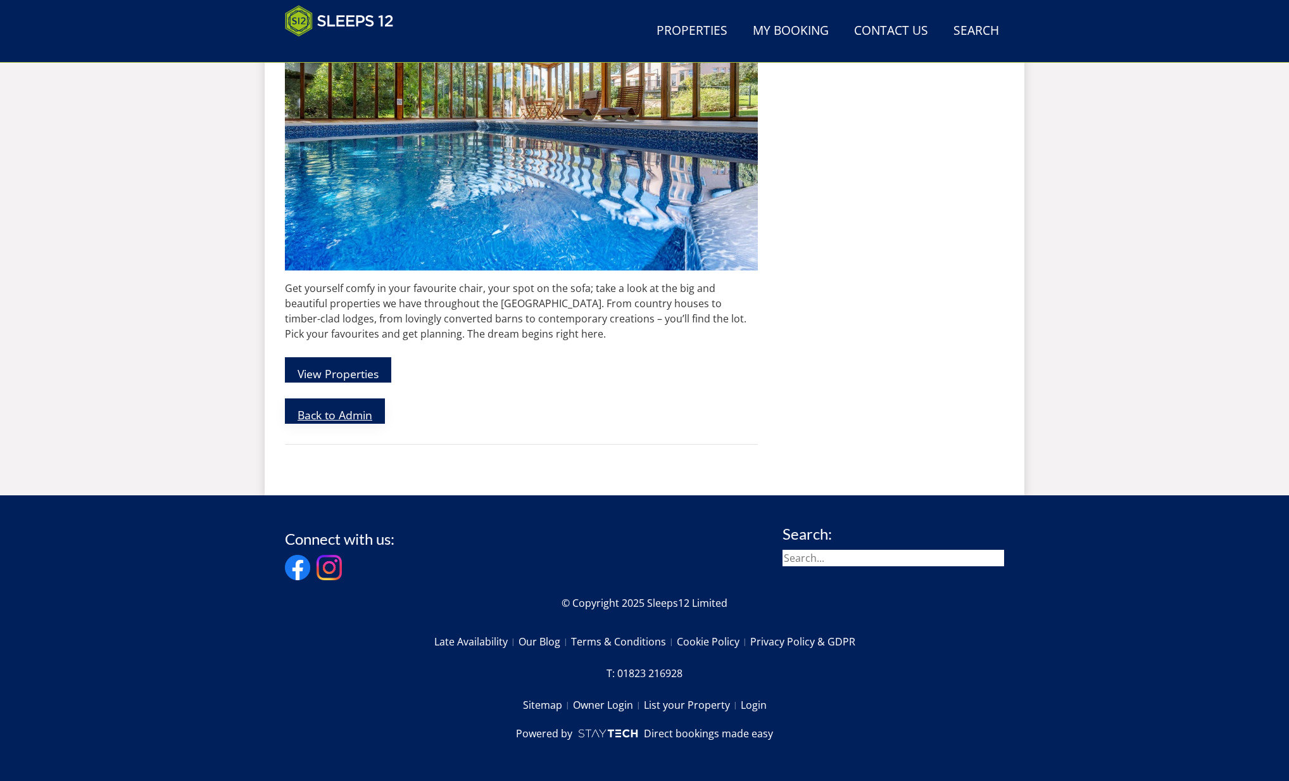
click at [319, 418] on link "Back to Admin" at bounding box center [335, 410] width 100 height 25
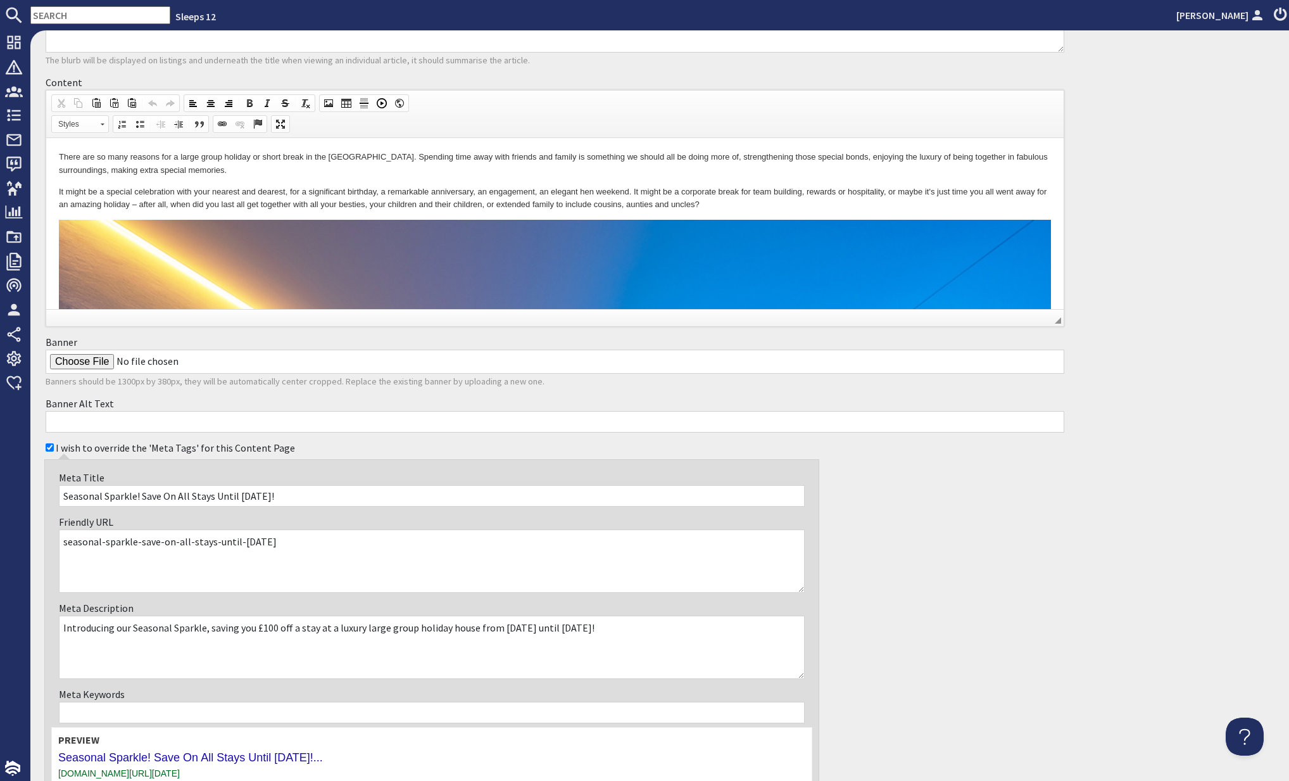
scroll to position [369, 0]
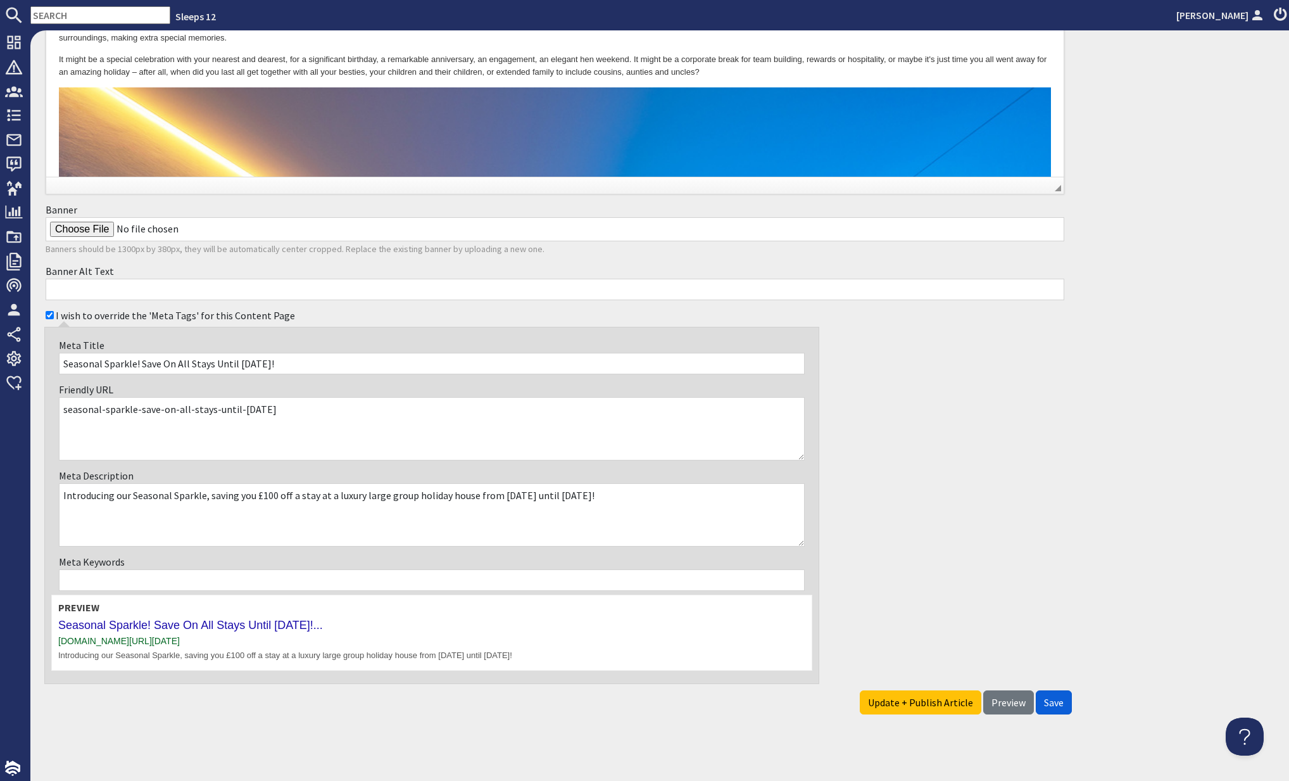
click at [1053, 701] on span "Save" at bounding box center [1054, 702] width 20 height 13
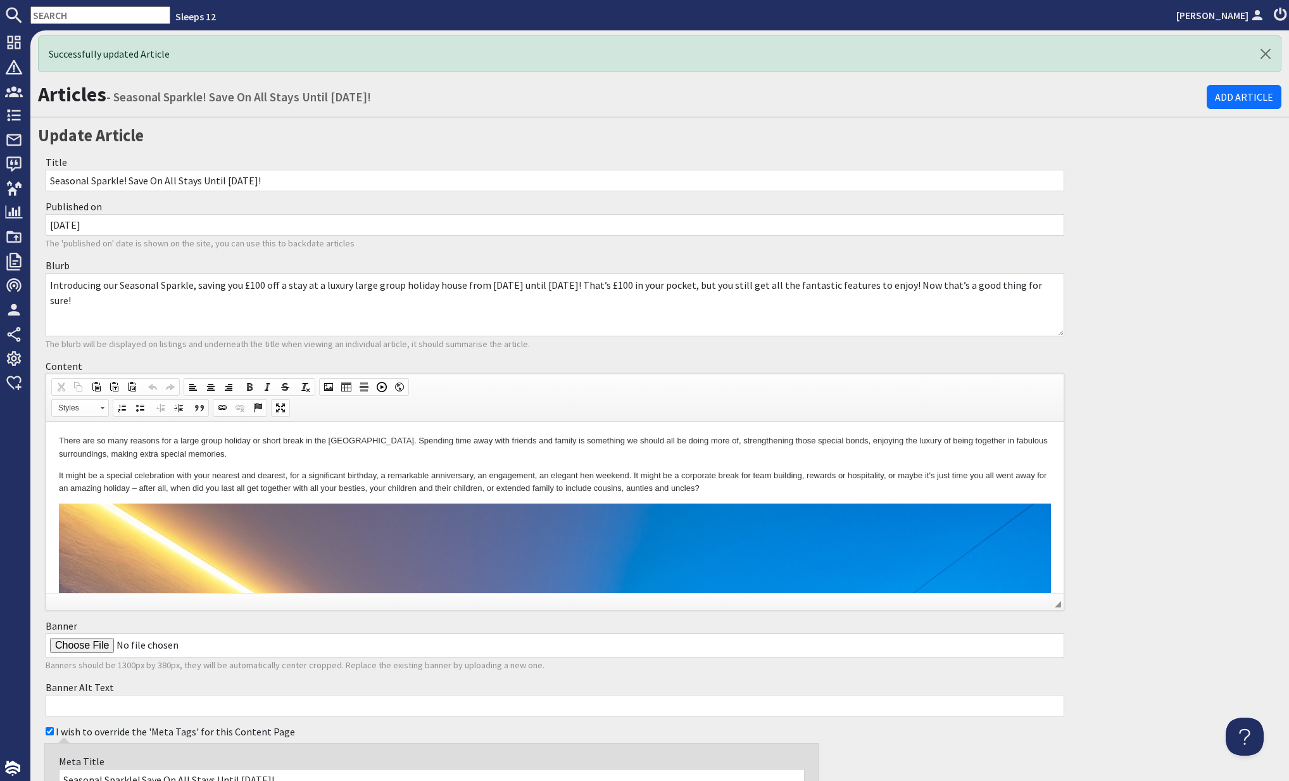
scroll to position [0, 0]
click at [1099, 293] on div "Articles - Seasonal Sparkle! Save On All Stays Until [DATE]! Add Article Update…" at bounding box center [659, 606] width 1259 height 1059
click at [410, 141] on h2 "Update Article" at bounding box center [555, 135] width 1034 height 25
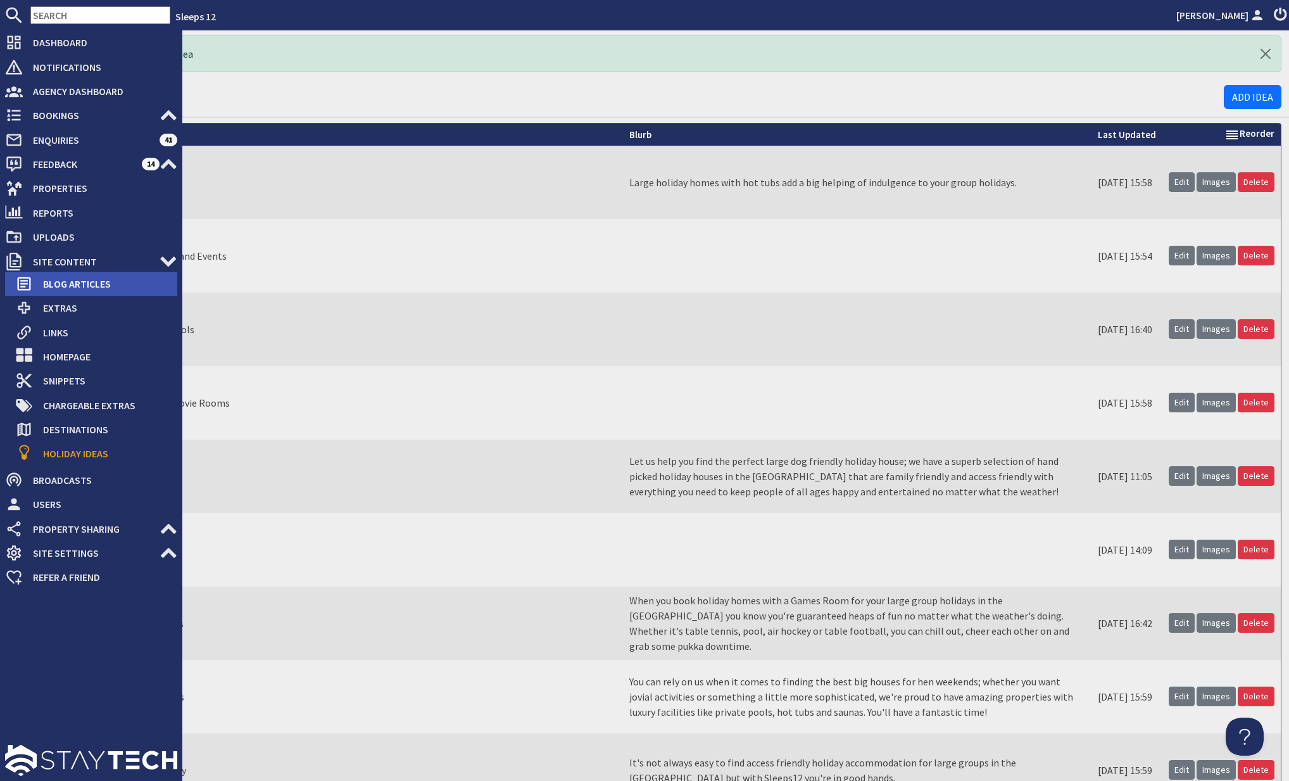
click at [100, 284] on span "Blog Articles" at bounding box center [105, 284] width 144 height 20
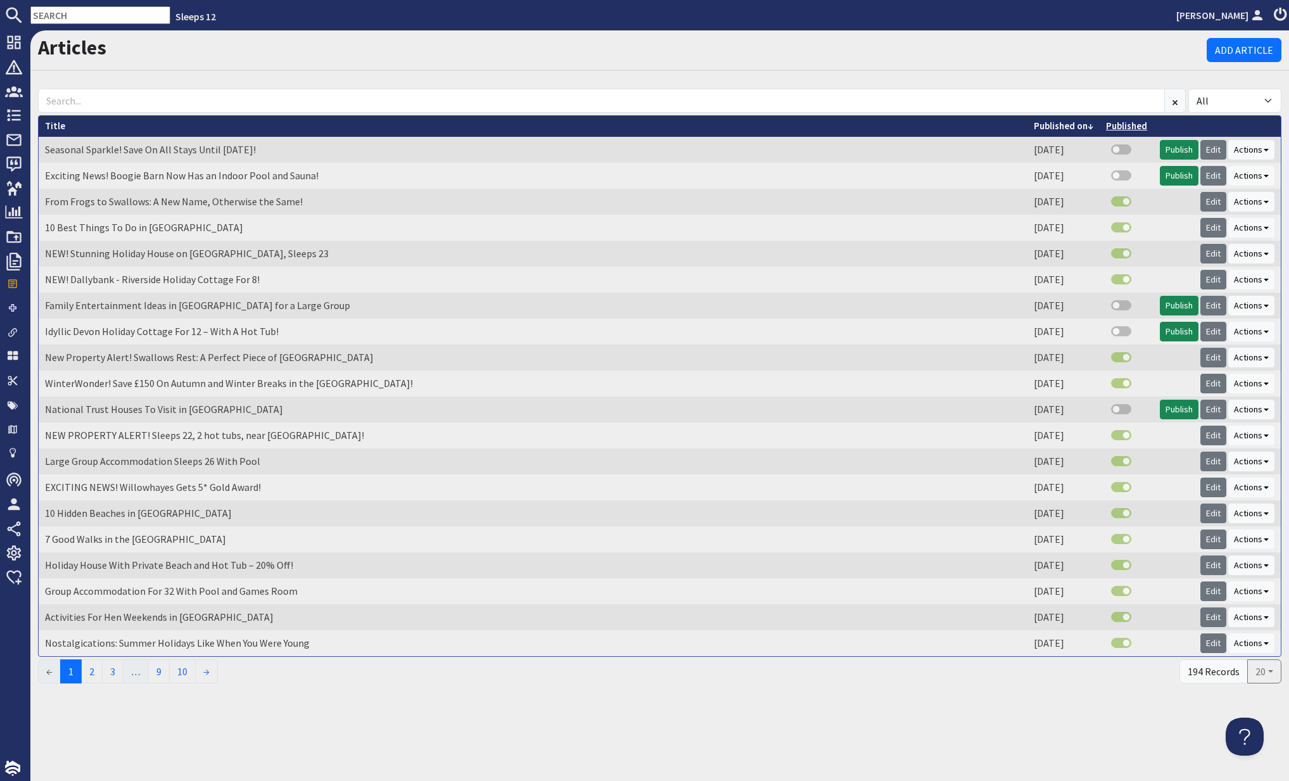
click at [1129, 129] on link "Published" at bounding box center [1126, 126] width 41 height 12
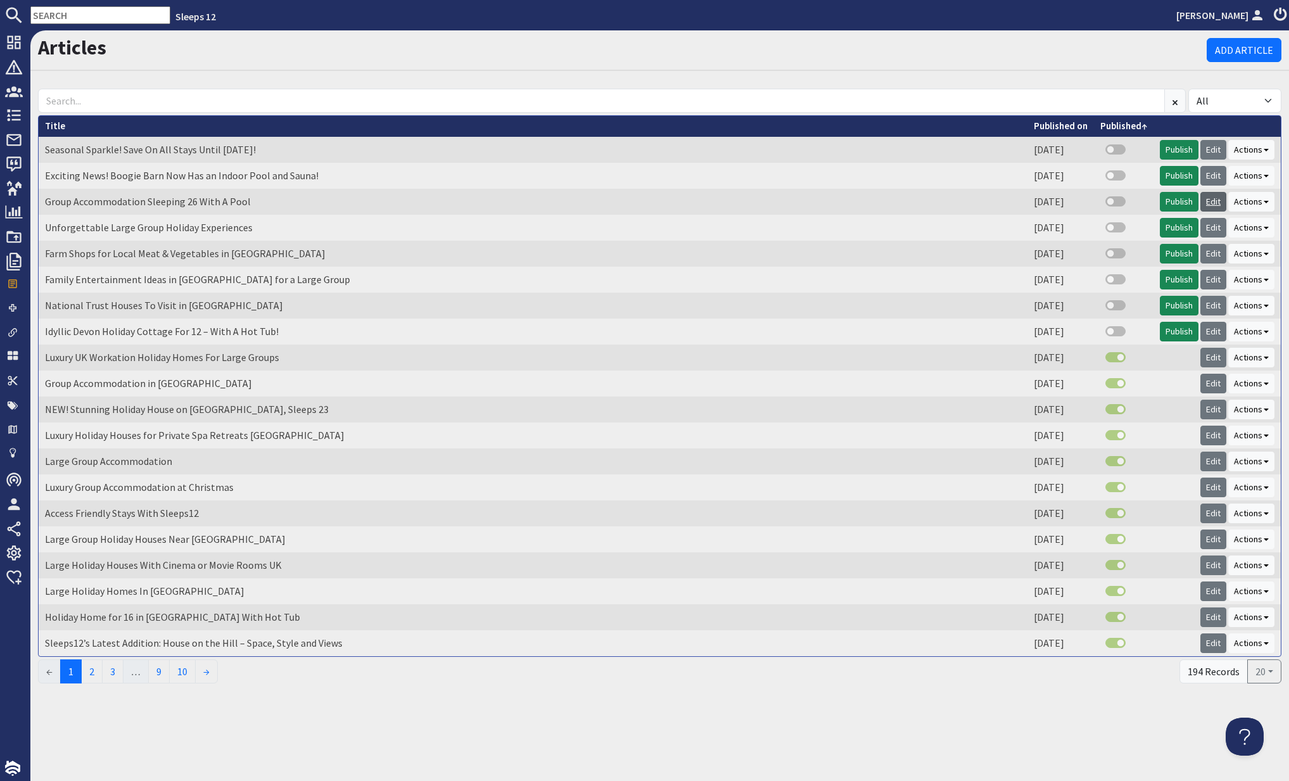
click at [1217, 198] on link "Edit" at bounding box center [1214, 202] width 26 height 20
click at [1222, 327] on link "Edit" at bounding box center [1214, 332] width 26 height 20
click at [229, 253] on td "Farm Shops for Local Meat & Vegetables in [GEOGRAPHIC_DATA]" at bounding box center [533, 254] width 989 height 26
click at [1213, 303] on link "Edit" at bounding box center [1214, 306] width 26 height 20
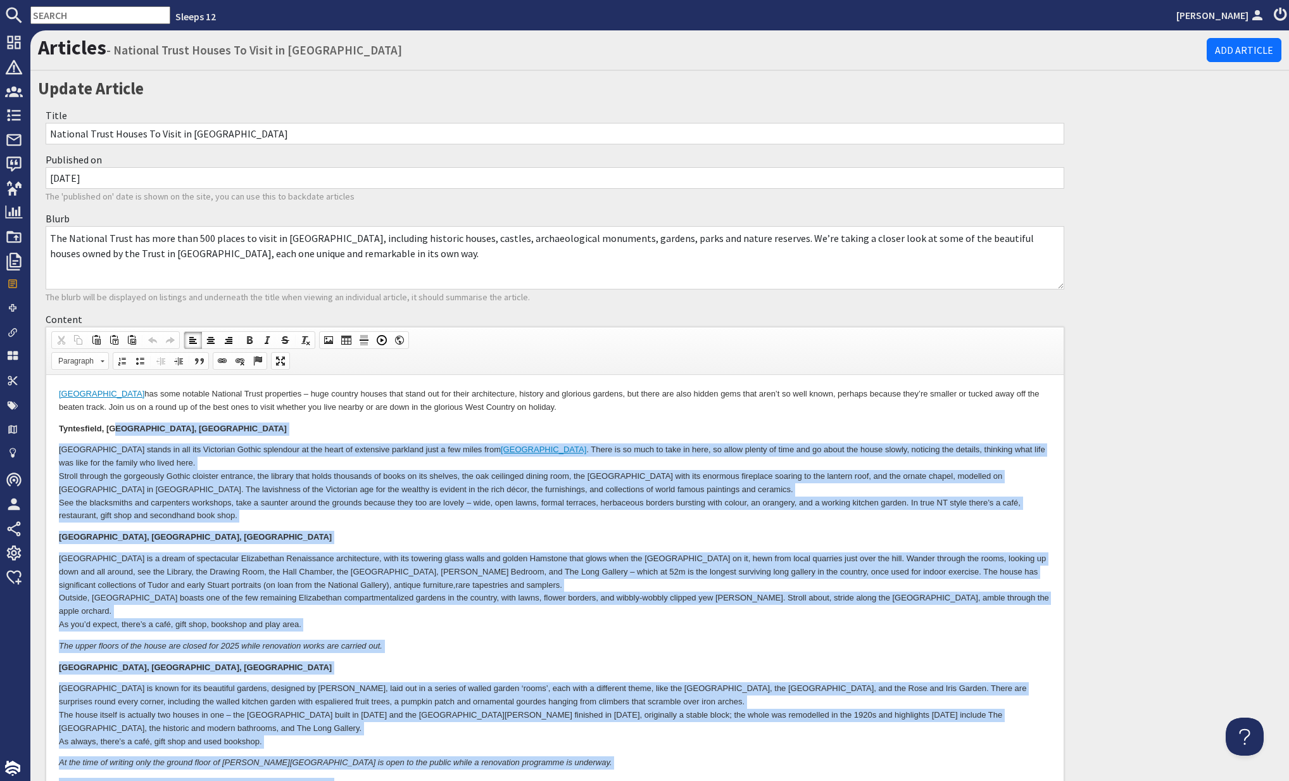
drag, startPoint x: 60, startPoint y: 433, endPoint x: 118, endPoint y: 433, distance: 58.3
click at [118, 433] on body "Somerset has some notable National Trust properties – huge country houses that …" at bounding box center [555, 781] width 992 height 786
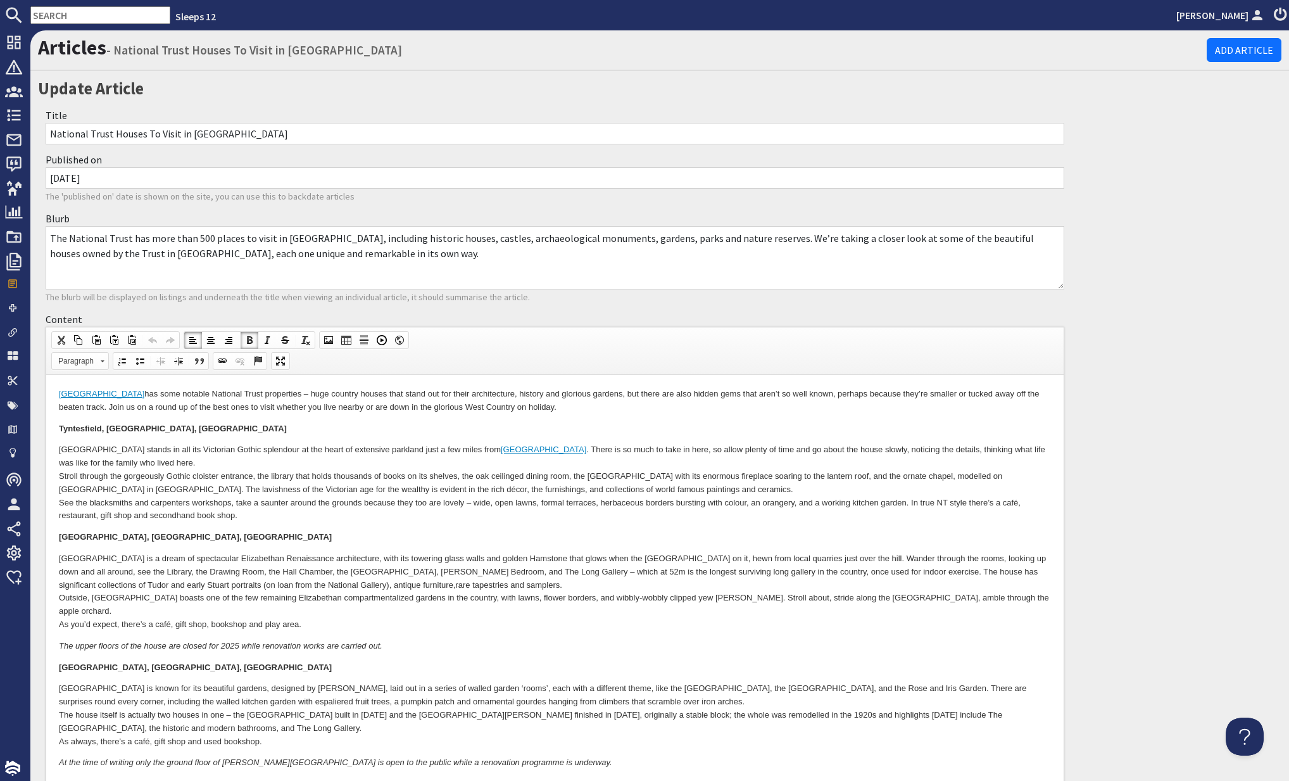
drag, startPoint x: 284, startPoint y: 551, endPoint x: 304, endPoint y: 532, distance: 27.8
click at [284, 550] on body "Somerset has some notable National Trust properties – huge country houses that …" at bounding box center [555, 781] width 992 height 786
drag, startPoint x: 60, startPoint y: 427, endPoint x: 103, endPoint y: 429, distance: 43.1
click at [103, 429] on strong "Tyntesfield, [GEOGRAPHIC_DATA], [GEOGRAPHIC_DATA]" at bounding box center [173, 428] width 228 height 9
copy strong "Tyntesfield,"
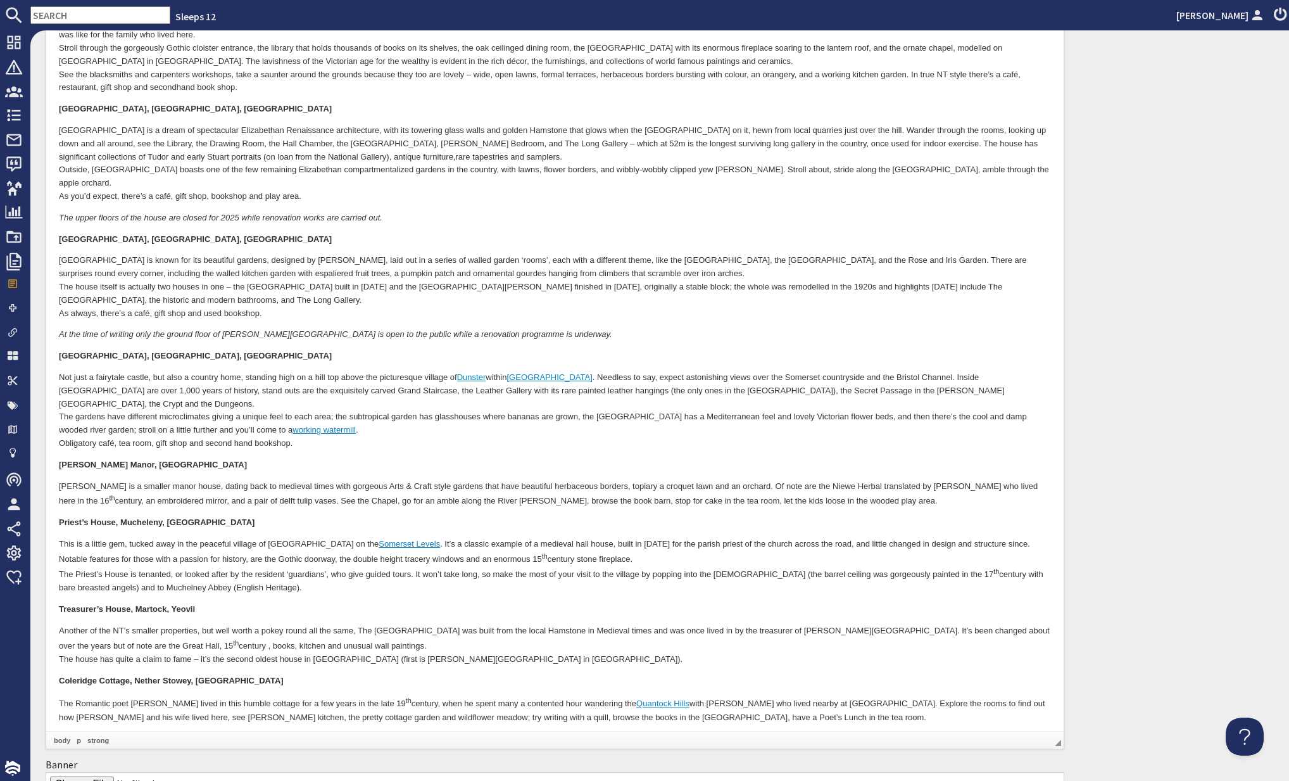
scroll to position [431, 0]
drag, startPoint x: 56, startPoint y: 435, endPoint x: 127, endPoint y: 435, distance: 70.9
click at [127, 435] on html "Somerset has some notable National Trust properties – huge country houses that …" at bounding box center [555, 350] width 1018 height 811
copy strong "[PERSON_NAME] Manor"
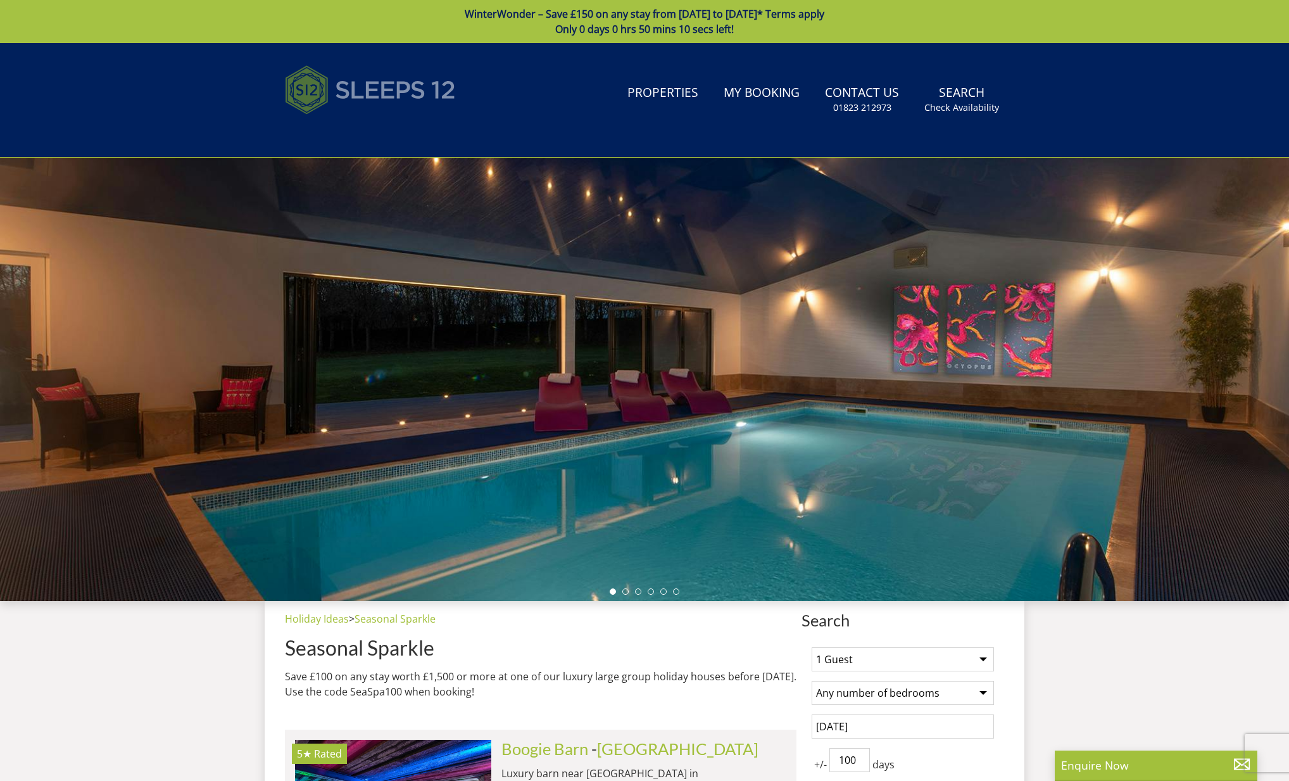
click at [362, 86] on img at bounding box center [370, 89] width 171 height 63
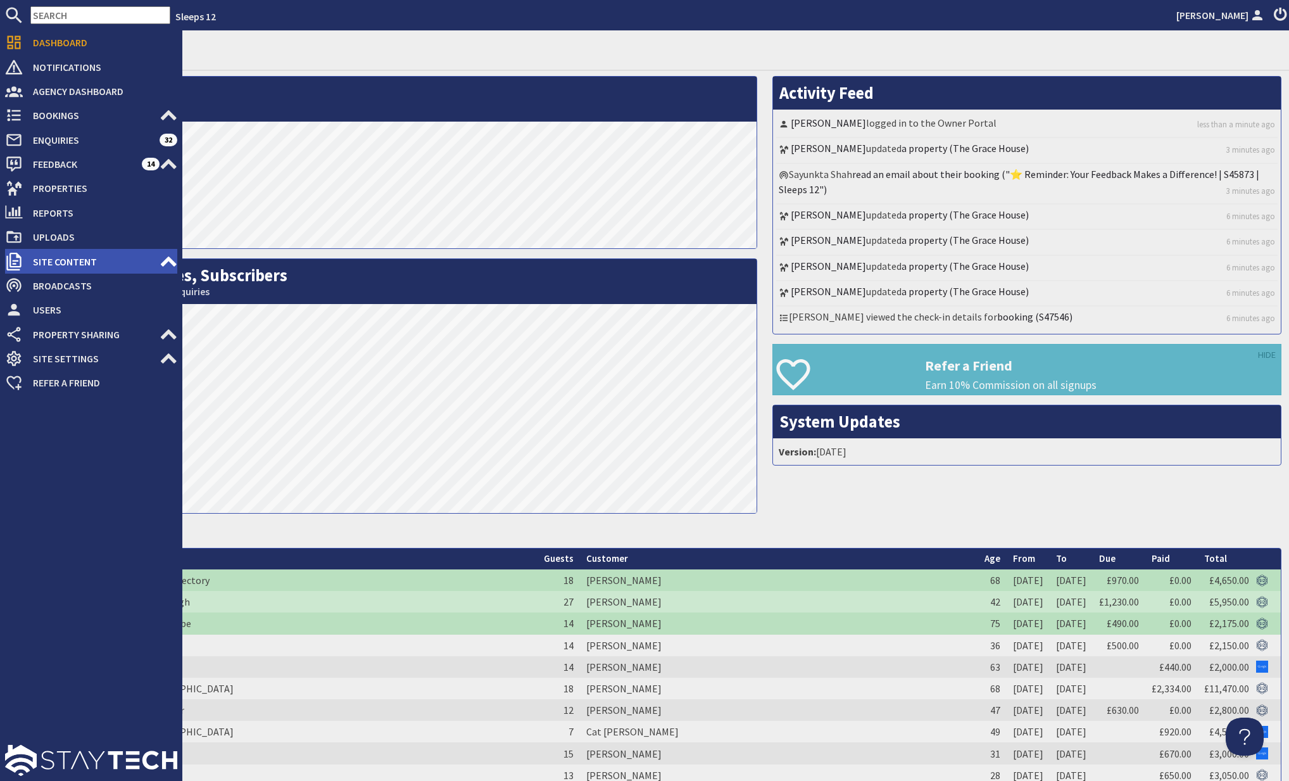
click at [155, 266] on span "Site Content" at bounding box center [91, 261] width 137 height 20
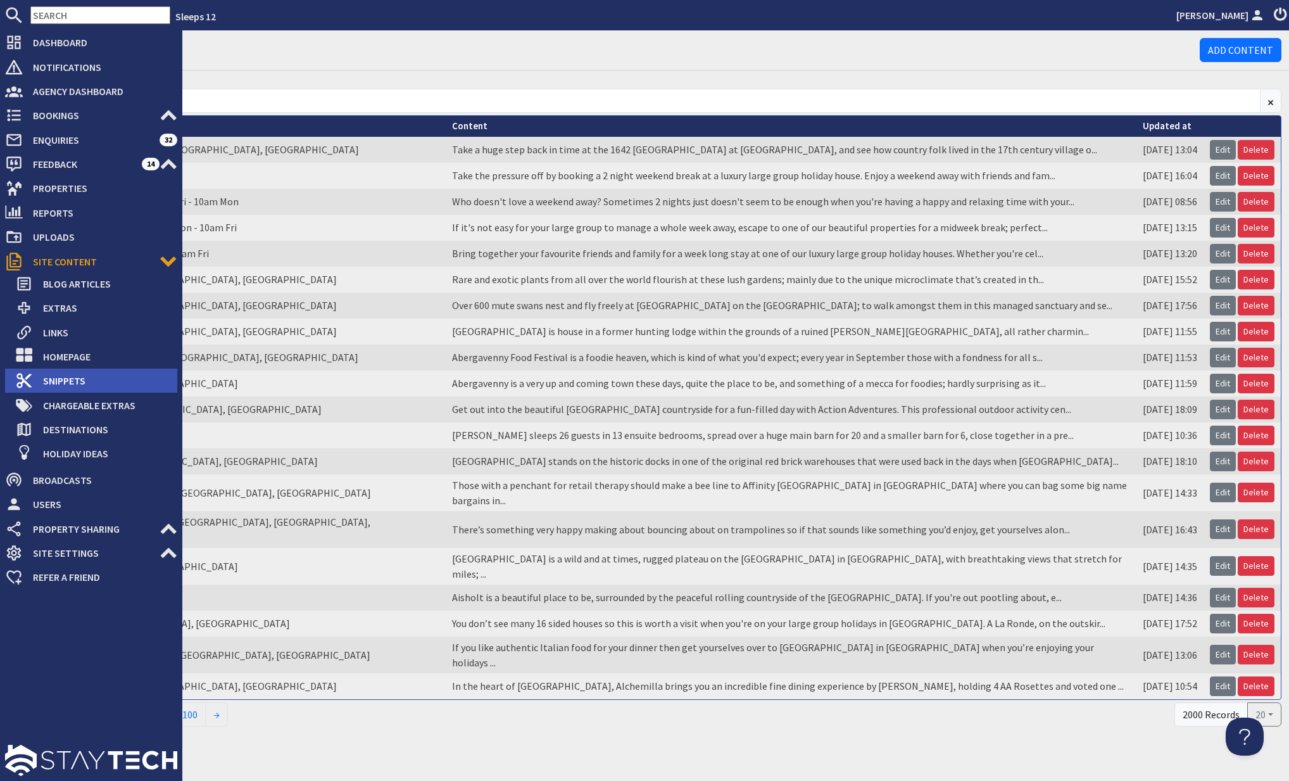
click at [74, 380] on span "Snippets" at bounding box center [105, 380] width 144 height 20
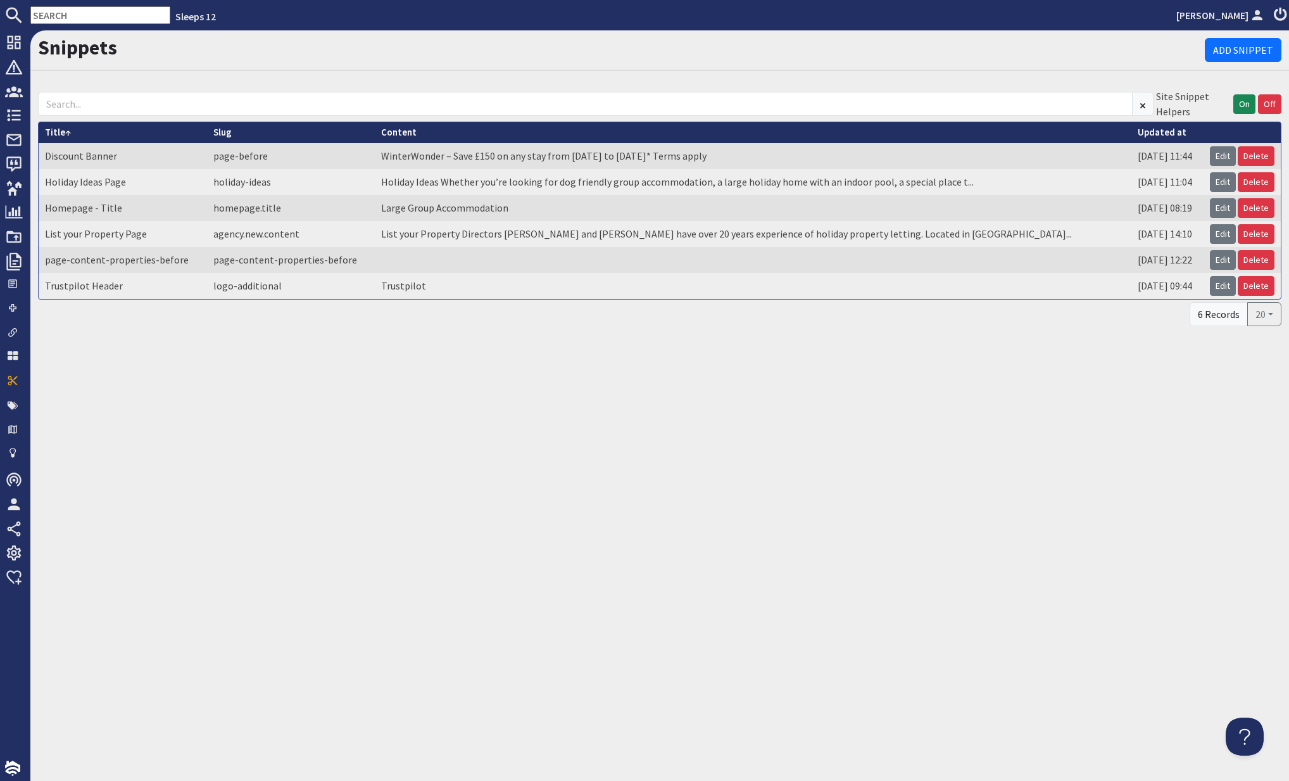
click at [134, 151] on td "Discount Banner" at bounding box center [123, 156] width 168 height 26
click at [1226, 157] on link "Edit" at bounding box center [1223, 156] width 26 height 20
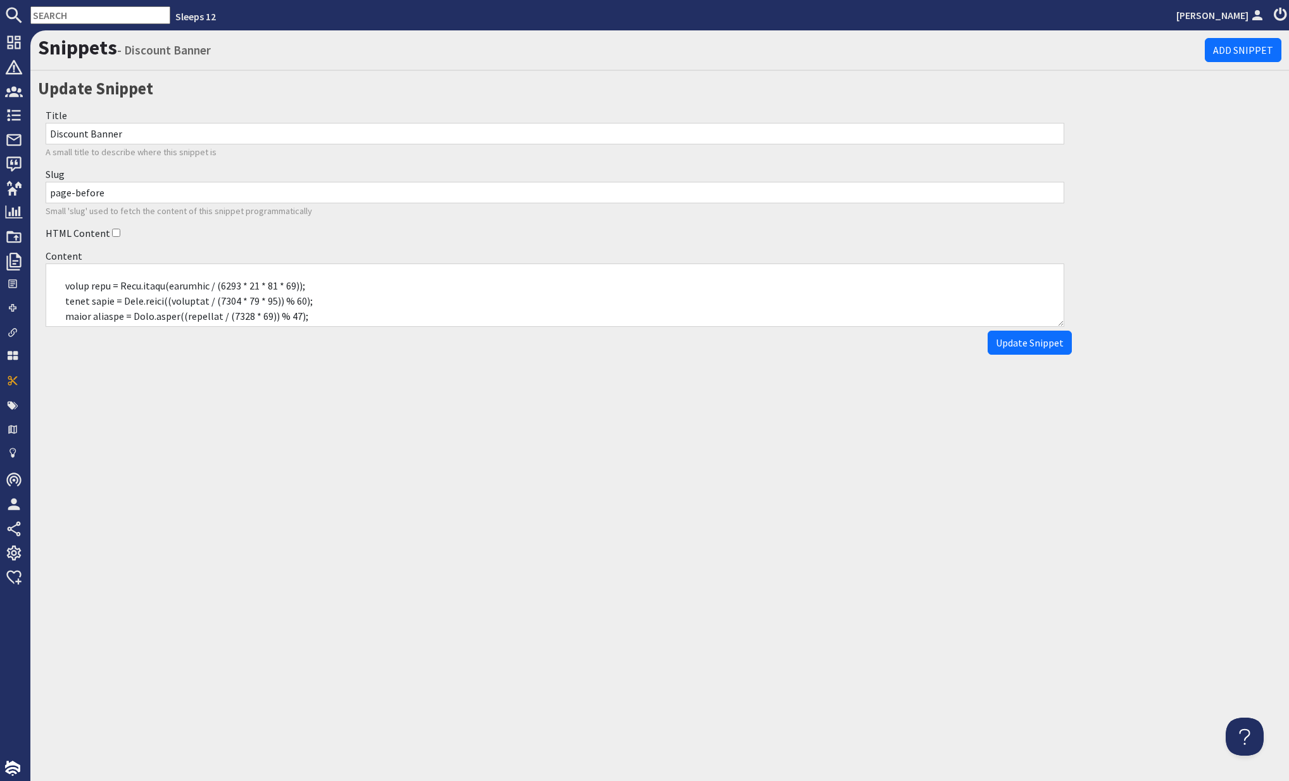
scroll to position [462, 0]
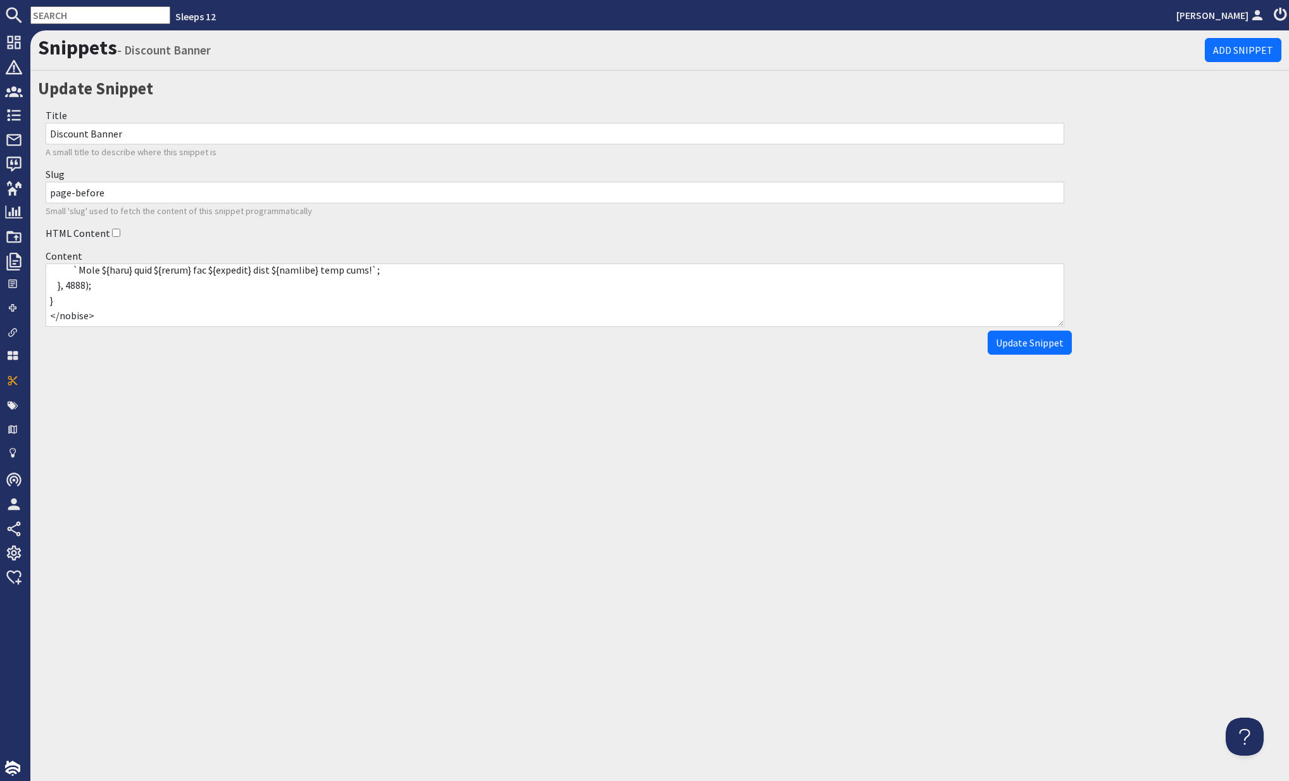
drag, startPoint x: 50, startPoint y: 275, endPoint x: 362, endPoint y: 339, distance: 318.8
click at [362, 339] on form "Title Discount Banner A small title to describe where this snippet is Slug page…" at bounding box center [555, 229] width 1034 height 251
paste textarea "<p> <a href="https://www.sleeps12.com/content/discount-code-winterwonder-terms-…"
type textarea "<p> <a href="https://www.sleeps12.com/content/discount-code-winterwonder-terms-…"
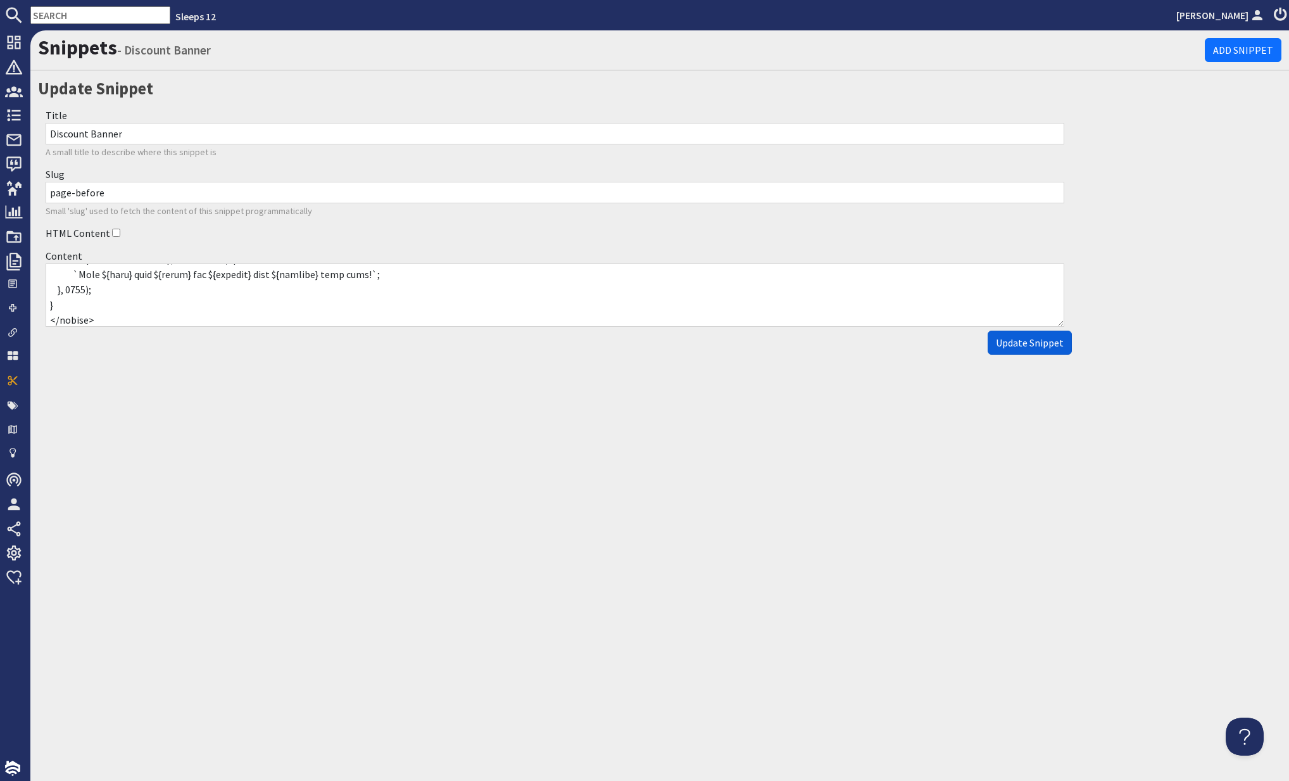
click at [1028, 346] on span "Update Snippet" at bounding box center [1030, 342] width 68 height 13
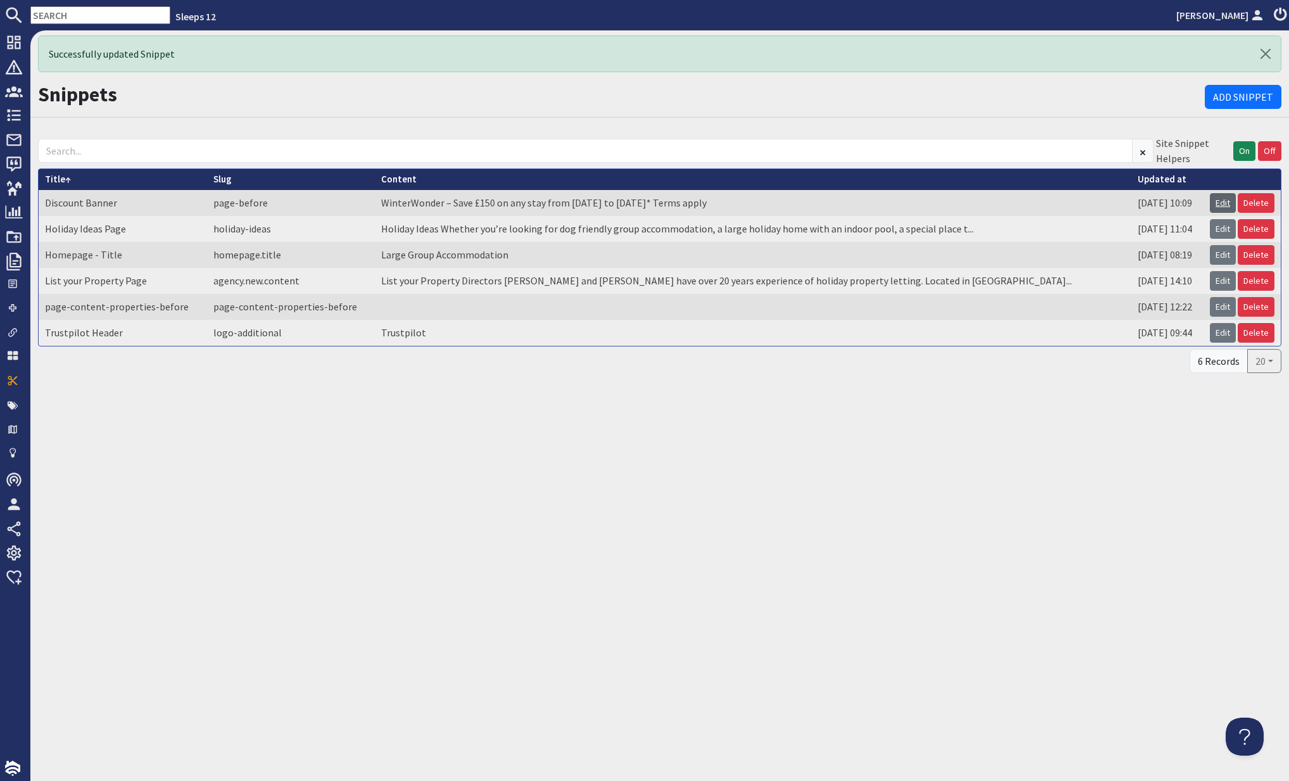
click at [1220, 202] on link "Edit" at bounding box center [1223, 203] width 26 height 20
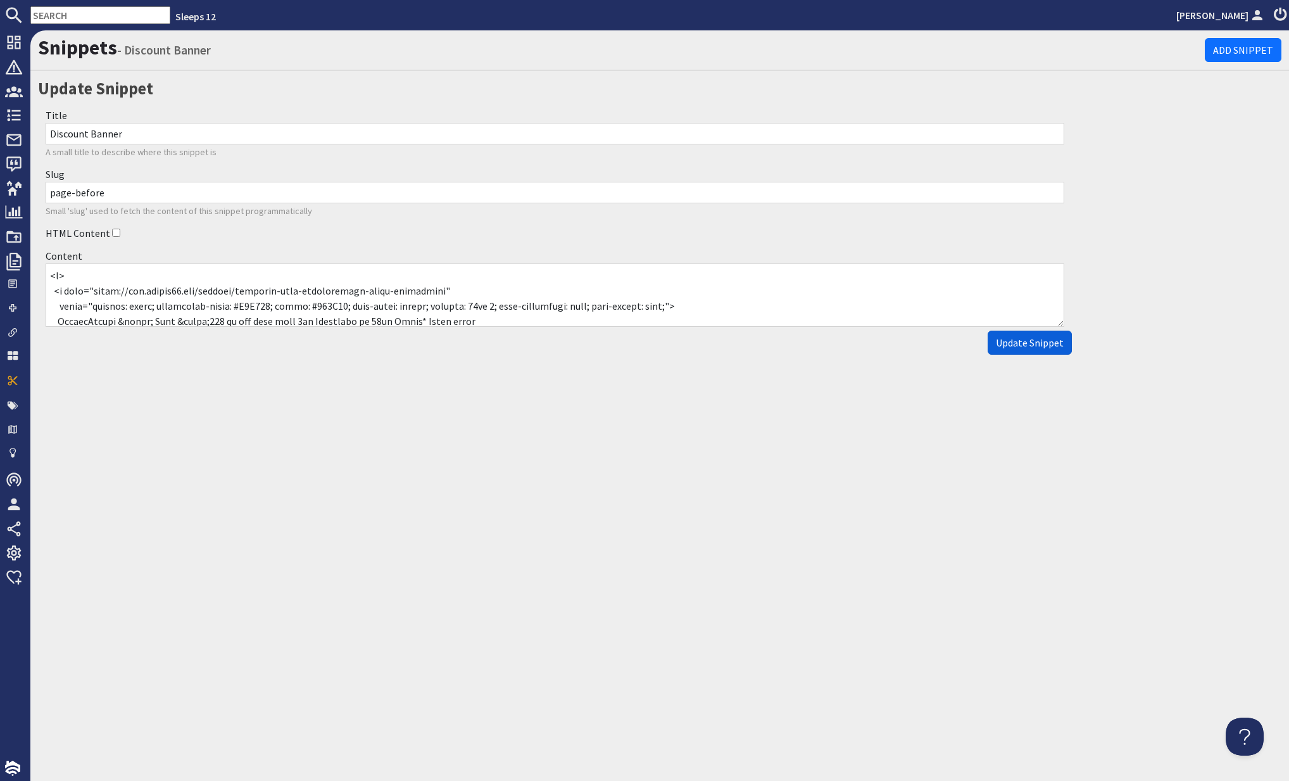
click at [1051, 345] on span "Update Snippet" at bounding box center [1030, 342] width 68 height 13
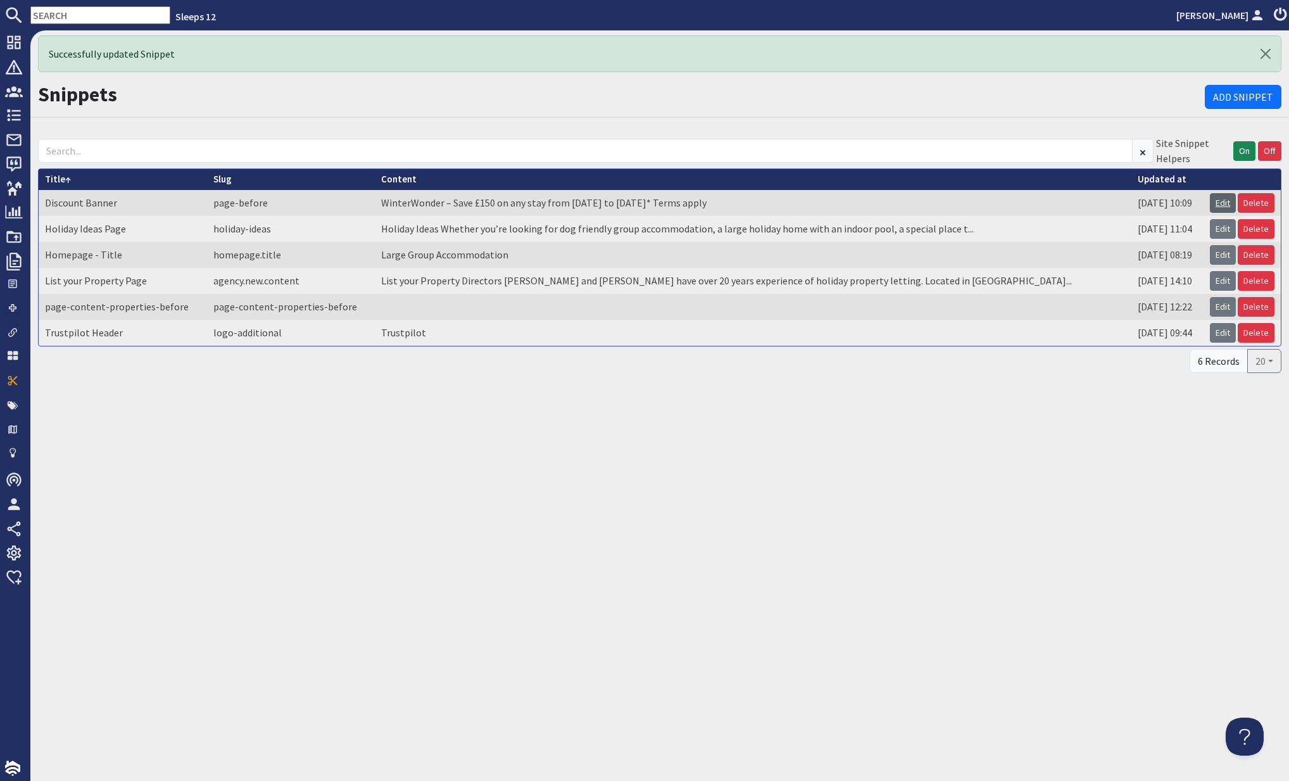
click at [1220, 200] on link "Edit" at bounding box center [1223, 203] width 26 height 20
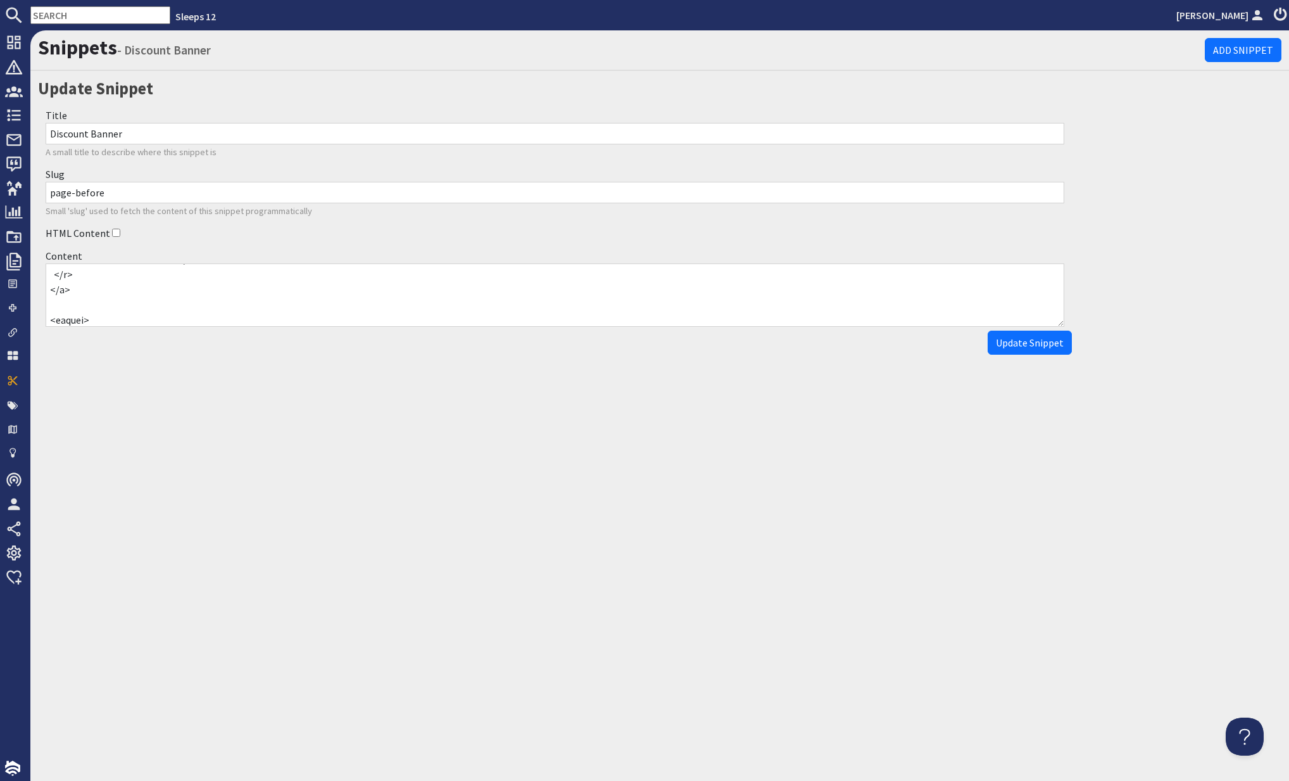
scroll to position [477, 0]
drag, startPoint x: 51, startPoint y: 277, endPoint x: 615, endPoint y: 410, distance: 579.7
click at [611, 410] on div "Snippets - Discount Banner Add Snippet Update Snippet Title Discount Banner A s…" at bounding box center [659, 405] width 1259 height 750
paste textarea "(function CountDownTimer(elementId) { // 6 Oct 2025 12:00 UK (BST) = 11:00 UTC …"
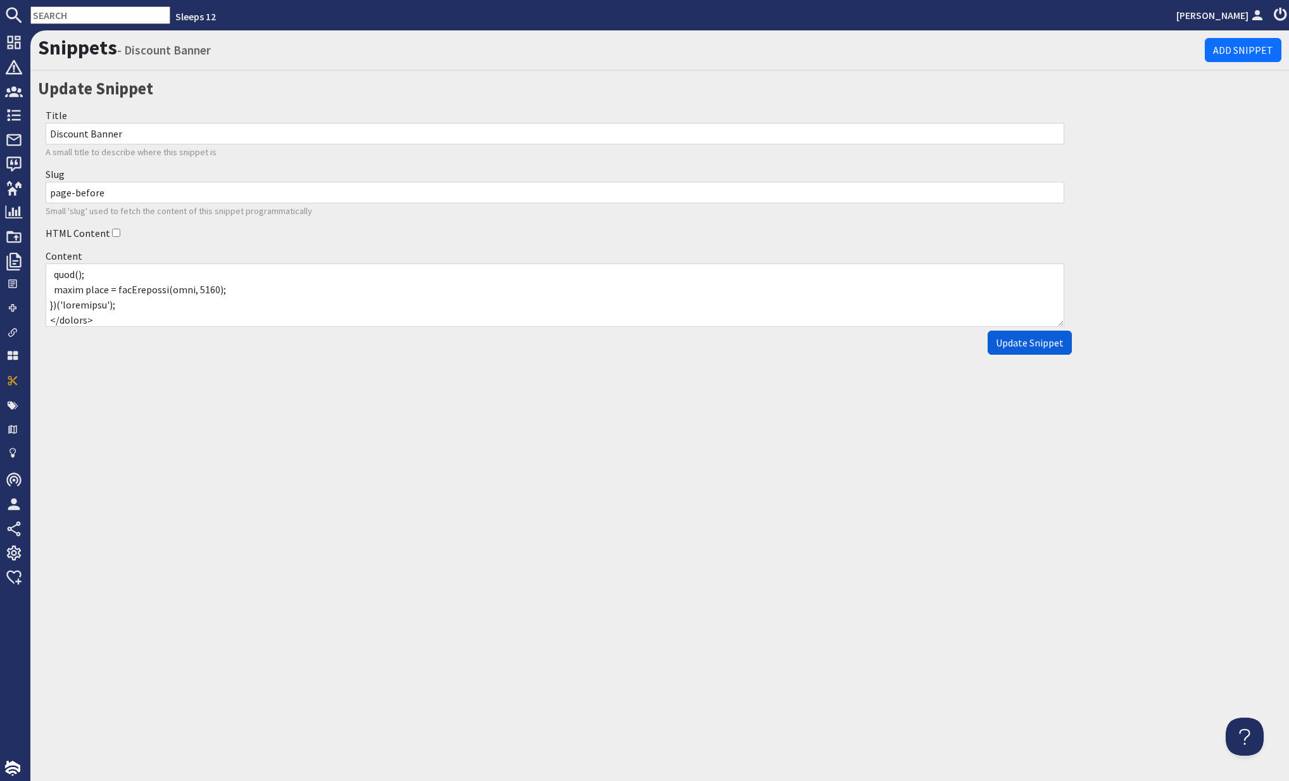
type textarea "<p> <a href="https://www.sleeps12.com/content/discount-code-winterwonder-terms-…"
click at [1025, 343] on span "Update Snippet" at bounding box center [1030, 342] width 68 height 13
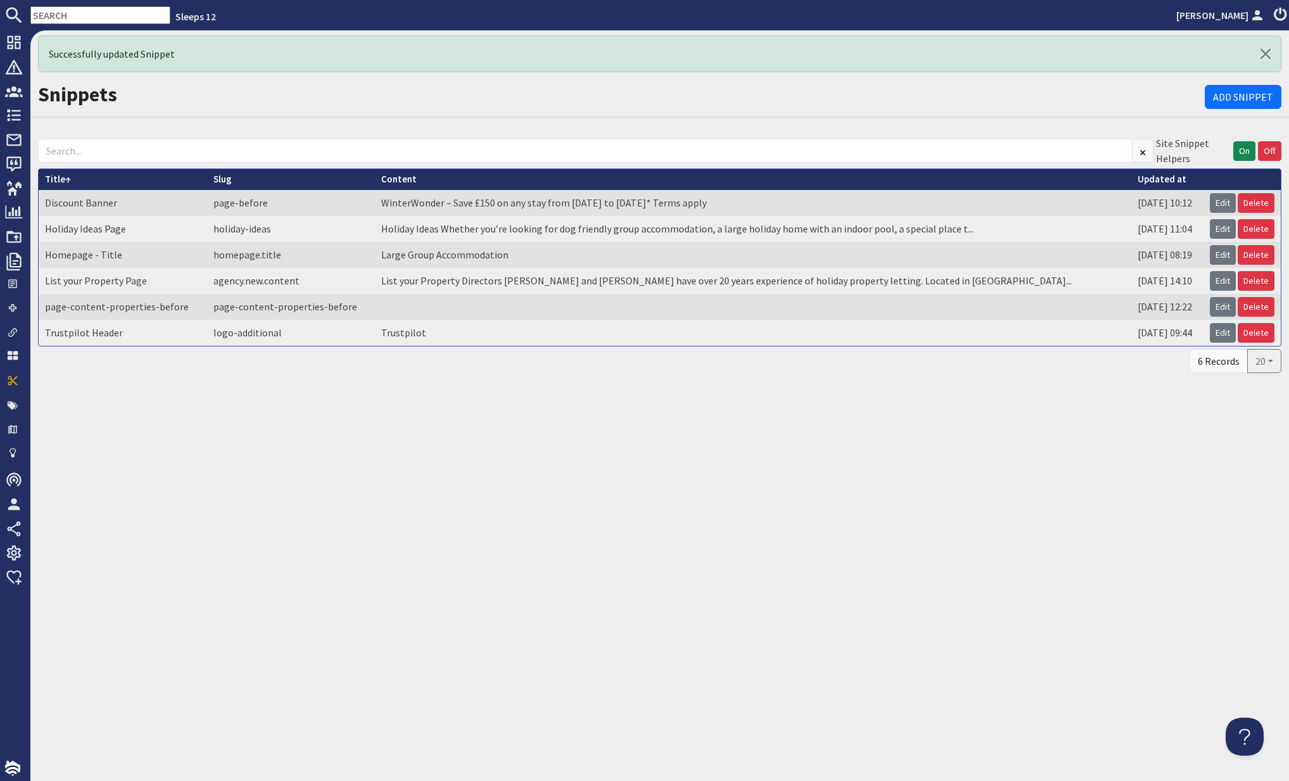
click at [555, 204] on td "WinterWonder – Save £150 on any stay from [DATE] to [DATE]* Terms apply" at bounding box center [753, 203] width 757 height 26
click at [1224, 204] on link "Edit" at bounding box center [1223, 203] width 26 height 20
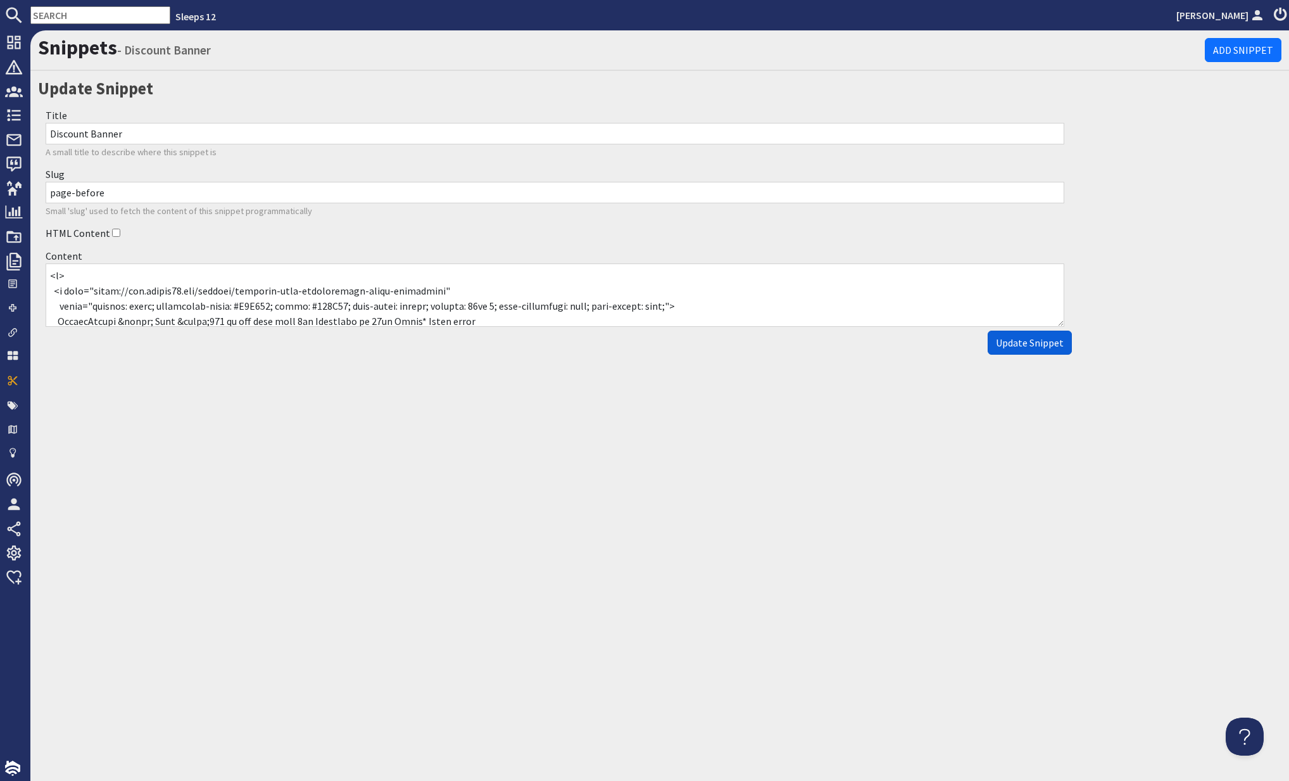
click at [1019, 350] on button "Update Snippet" at bounding box center [1030, 343] width 84 height 24
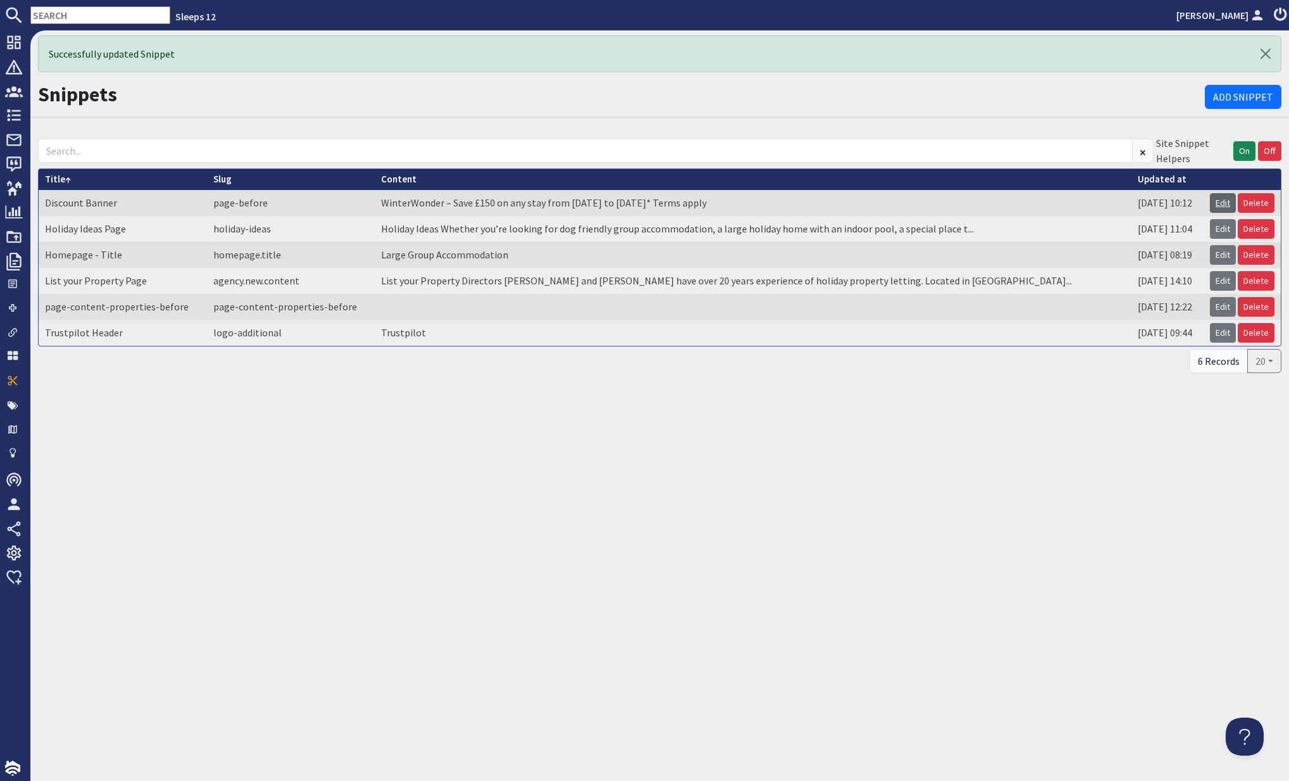
click at [1230, 204] on link "Edit" at bounding box center [1223, 203] width 26 height 20
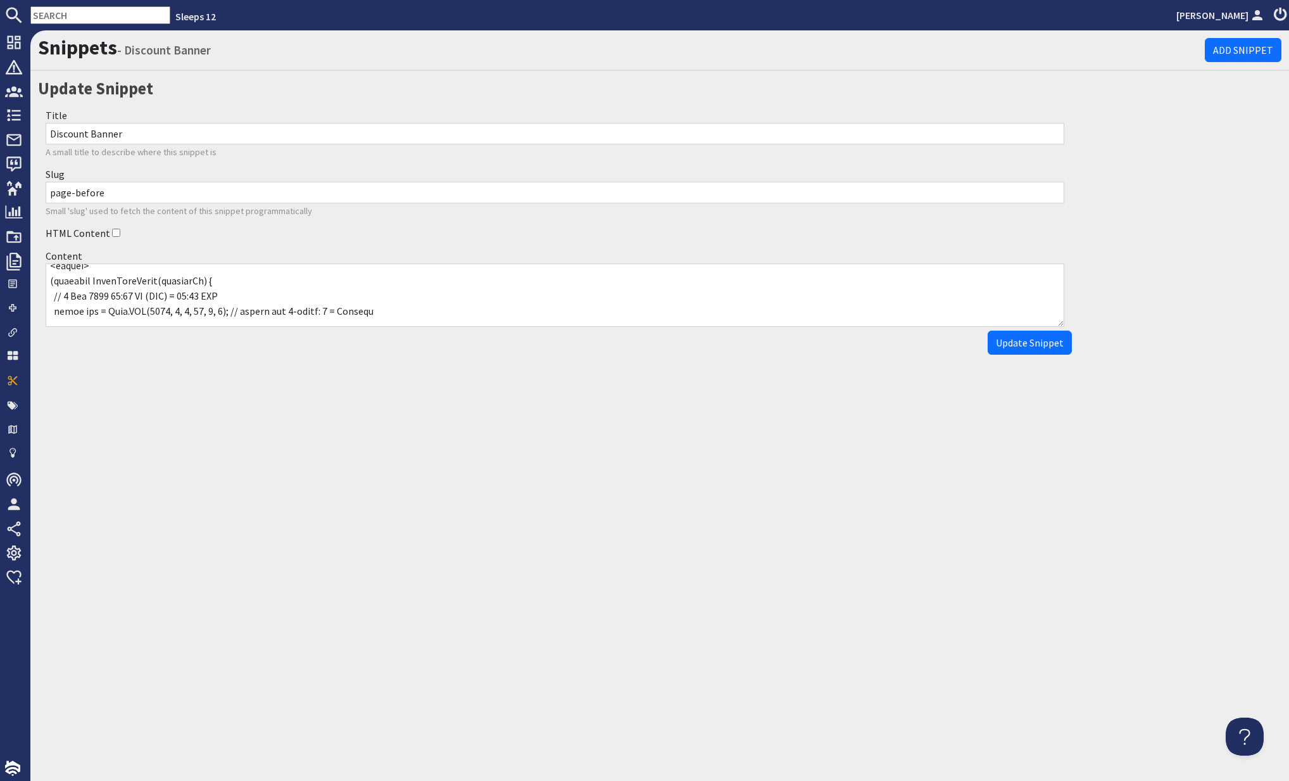
scroll to position [132, 0]
click at [109, 294] on textarea "Content" at bounding box center [555, 294] width 1019 height 63
type textarea "<p> <a href="https://www.sleeps12.com/content/discount-code-winterwonder-terms-…"
click at [1013, 342] on span "Update Snippet" at bounding box center [1030, 342] width 68 height 13
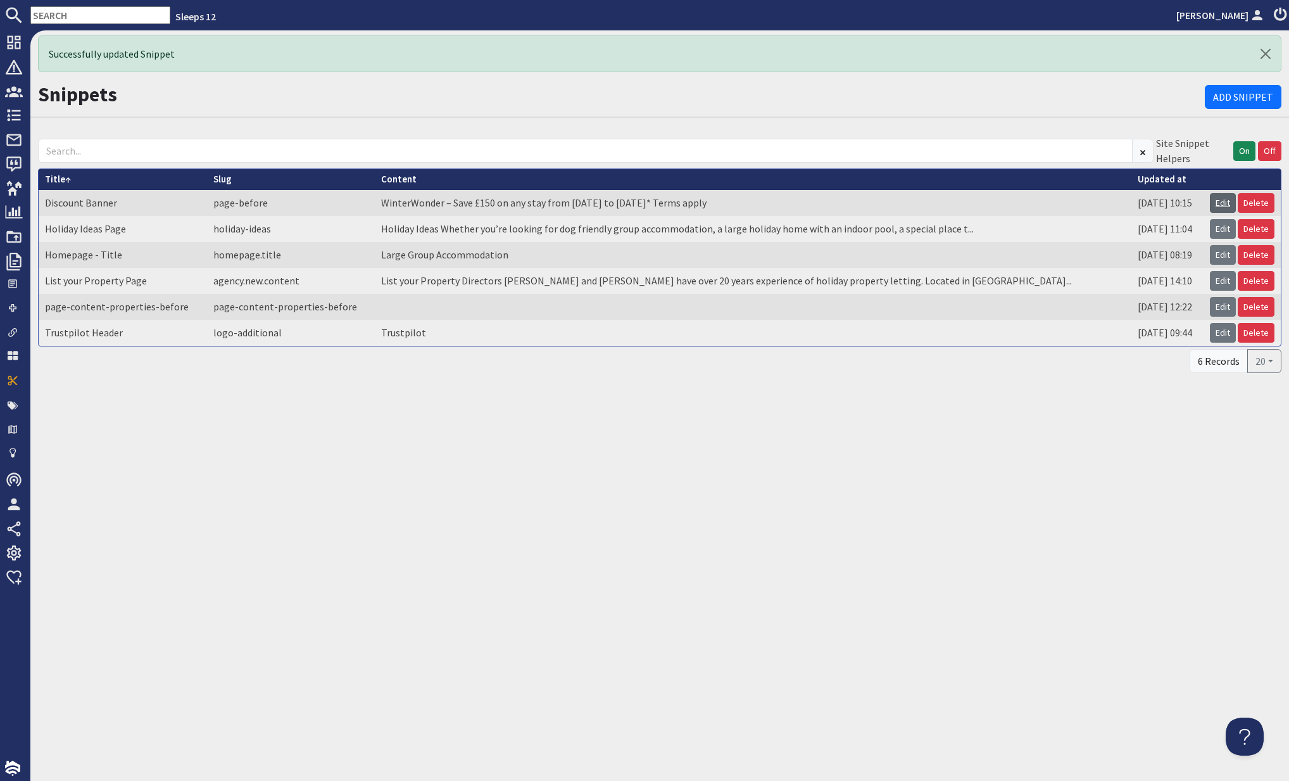
click at [1219, 205] on link "Edit" at bounding box center [1223, 203] width 26 height 20
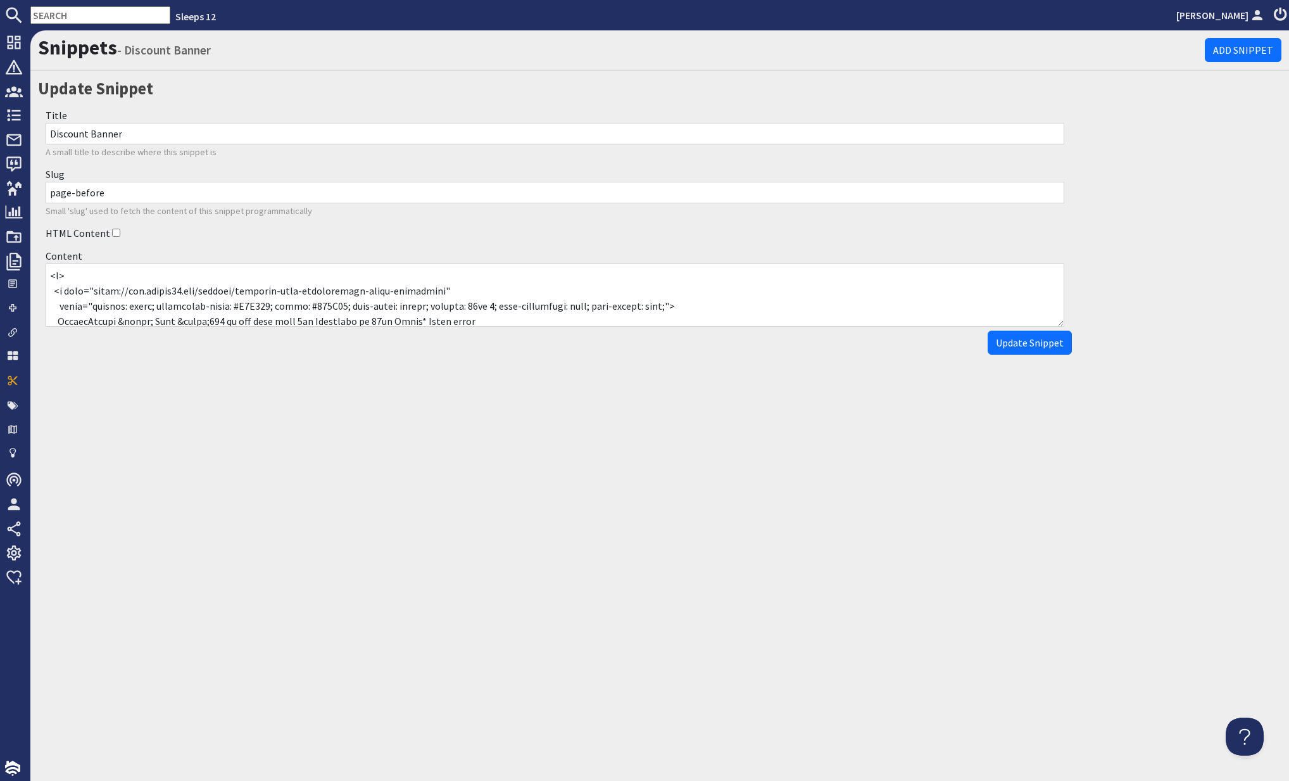
drag, startPoint x: 382, startPoint y: 282, endPoint x: 223, endPoint y: 275, distance: 159.1
click at [381, 282] on textarea "Content" at bounding box center [555, 294] width 1019 height 63
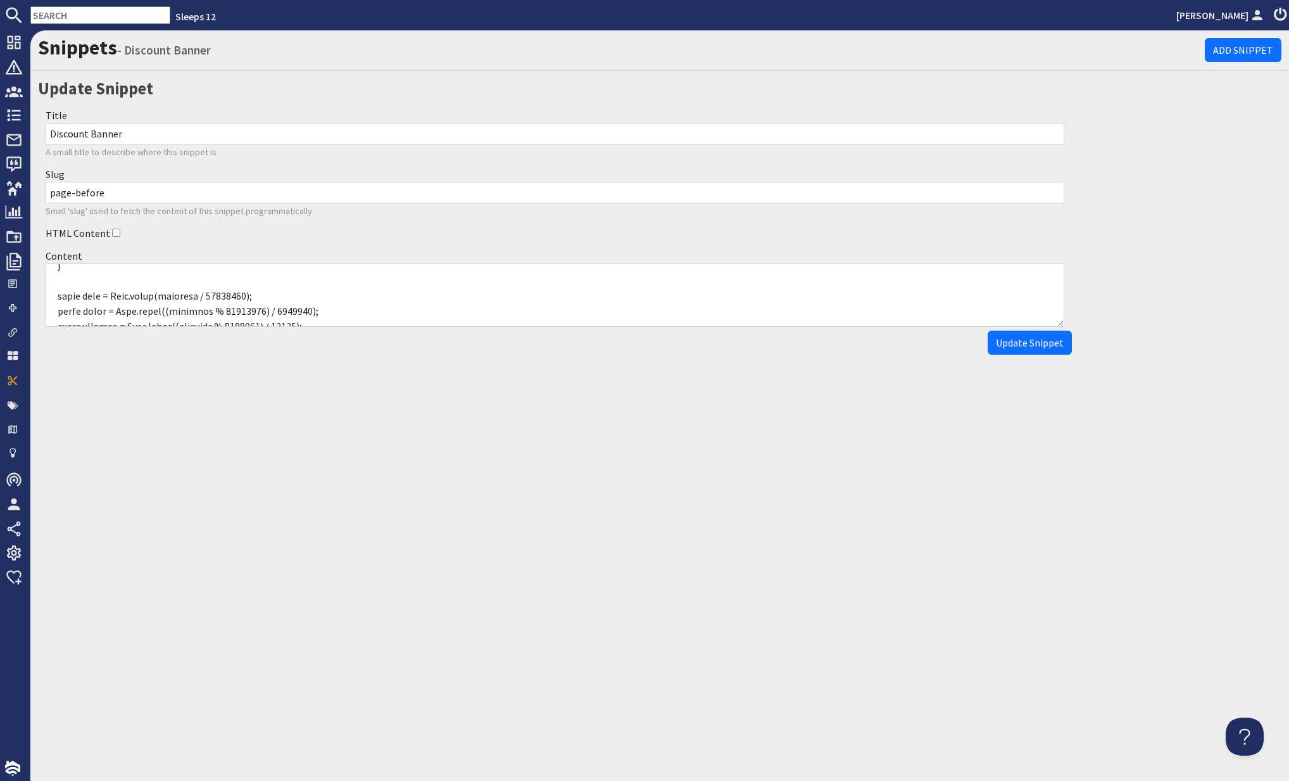
scroll to position [553, 0]
drag, startPoint x: 48, startPoint y: 272, endPoint x: 532, endPoint y: 331, distance: 487.3
click at [532, 331] on form "Title Discount Banner A small title to describe where this snippet is Slug page…" at bounding box center [555, 229] width 1034 height 251
paste textarea "id="winterwonder-banner"> <a href="https://www.sleeps12.com/content/discount-co…"
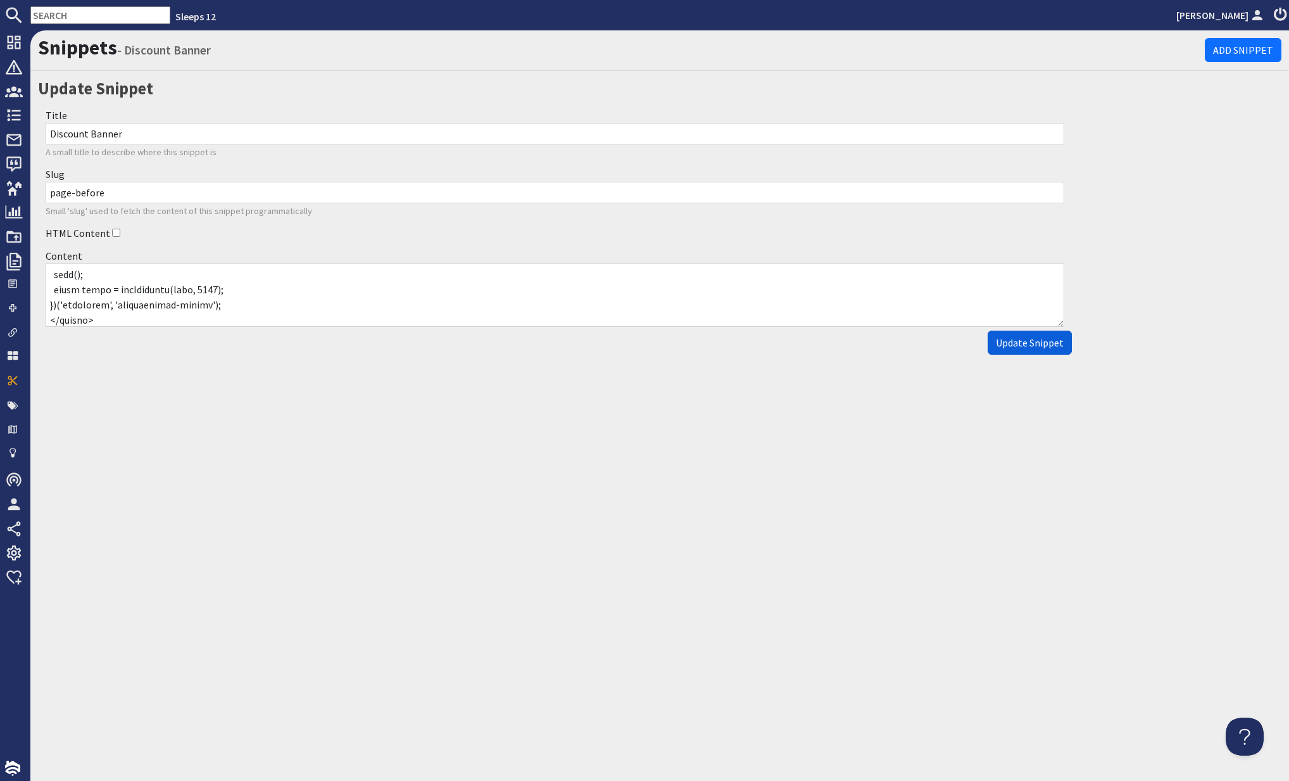
type textarea "<p id="winterwonder-banner"> <a href="https://www.sleeps12.com/content/discount…"
click at [1017, 350] on button "Update Snippet" at bounding box center [1030, 343] width 84 height 24
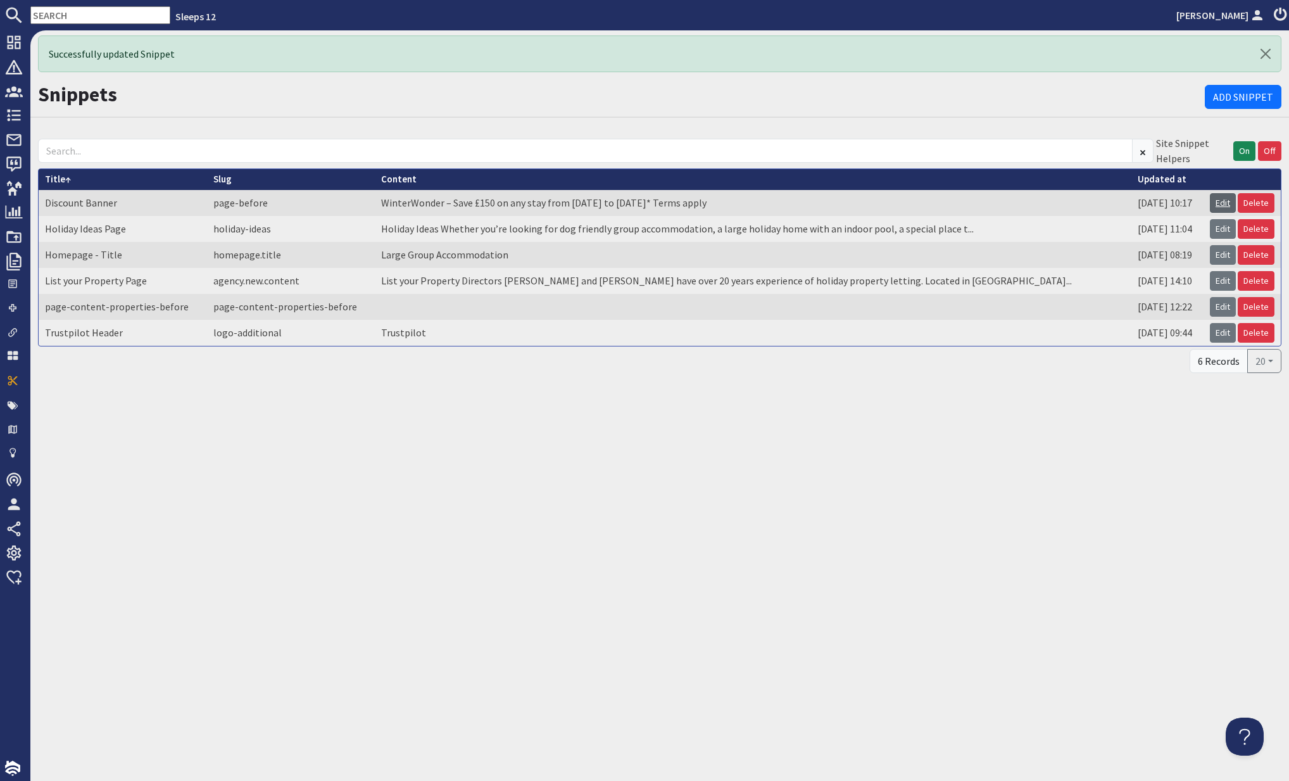
click at [1225, 207] on link "Edit" at bounding box center [1223, 203] width 26 height 20
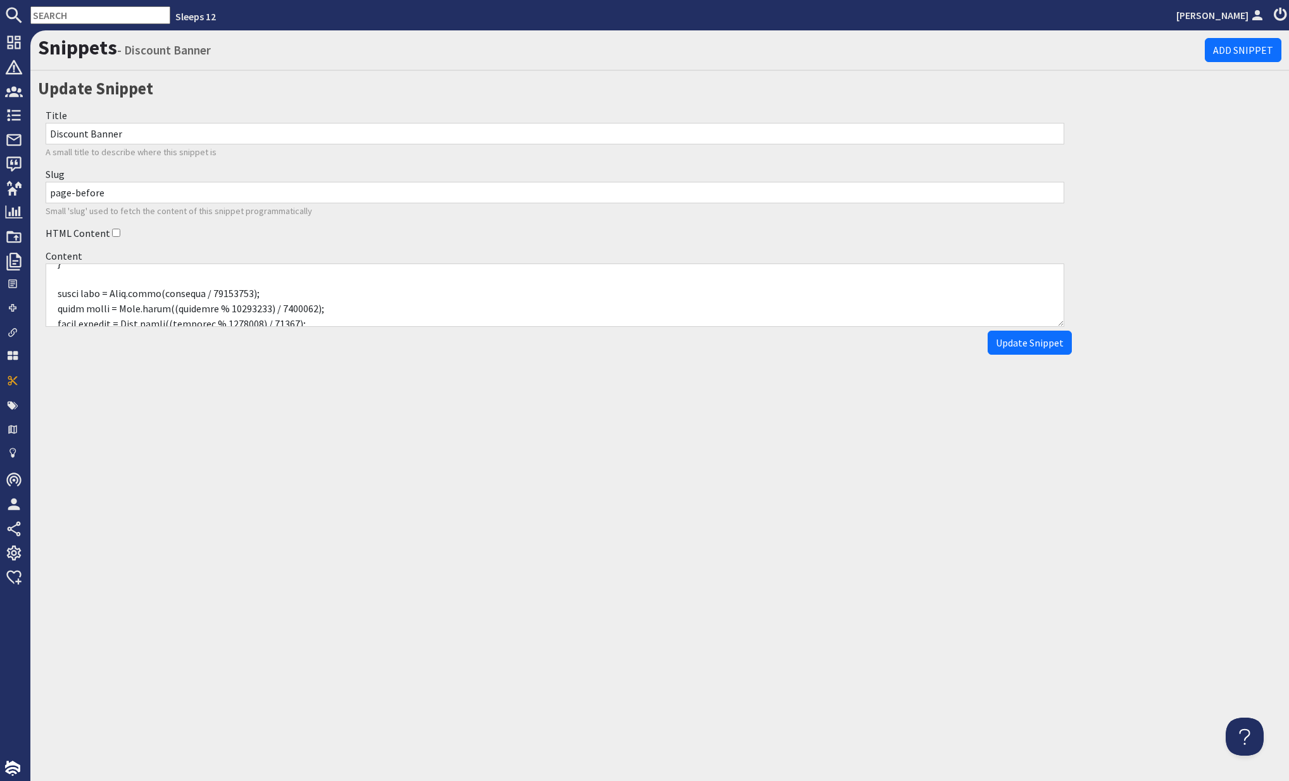
scroll to position [568, 0]
drag, startPoint x: 106, startPoint y: 317, endPoint x: 195, endPoint y: 322, distance: 89.4
click at [186, 322] on textarea "Content" at bounding box center [555, 294] width 1019 height 63
drag, startPoint x: 262, startPoint y: 286, endPoint x: 170, endPoint y: 289, distance: 91.2
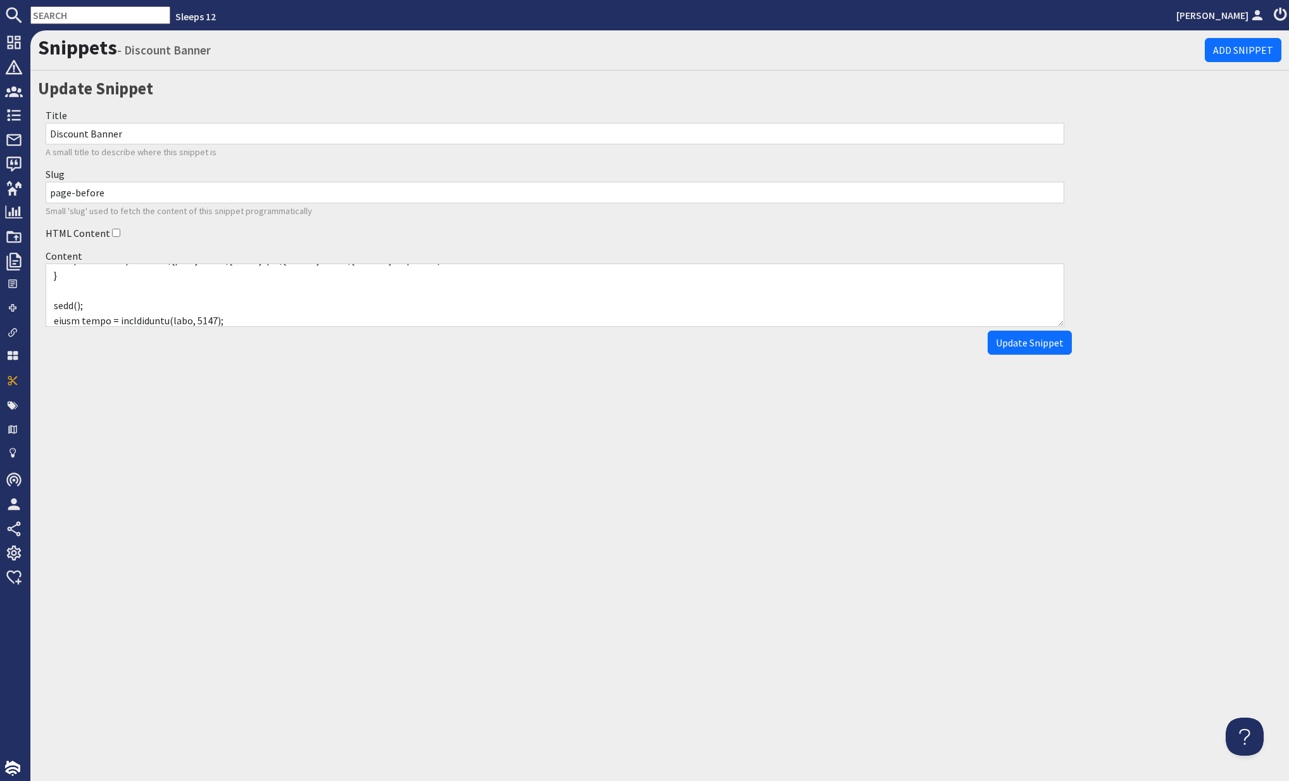
click at [261, 286] on textarea "Content" at bounding box center [555, 294] width 1019 height 63
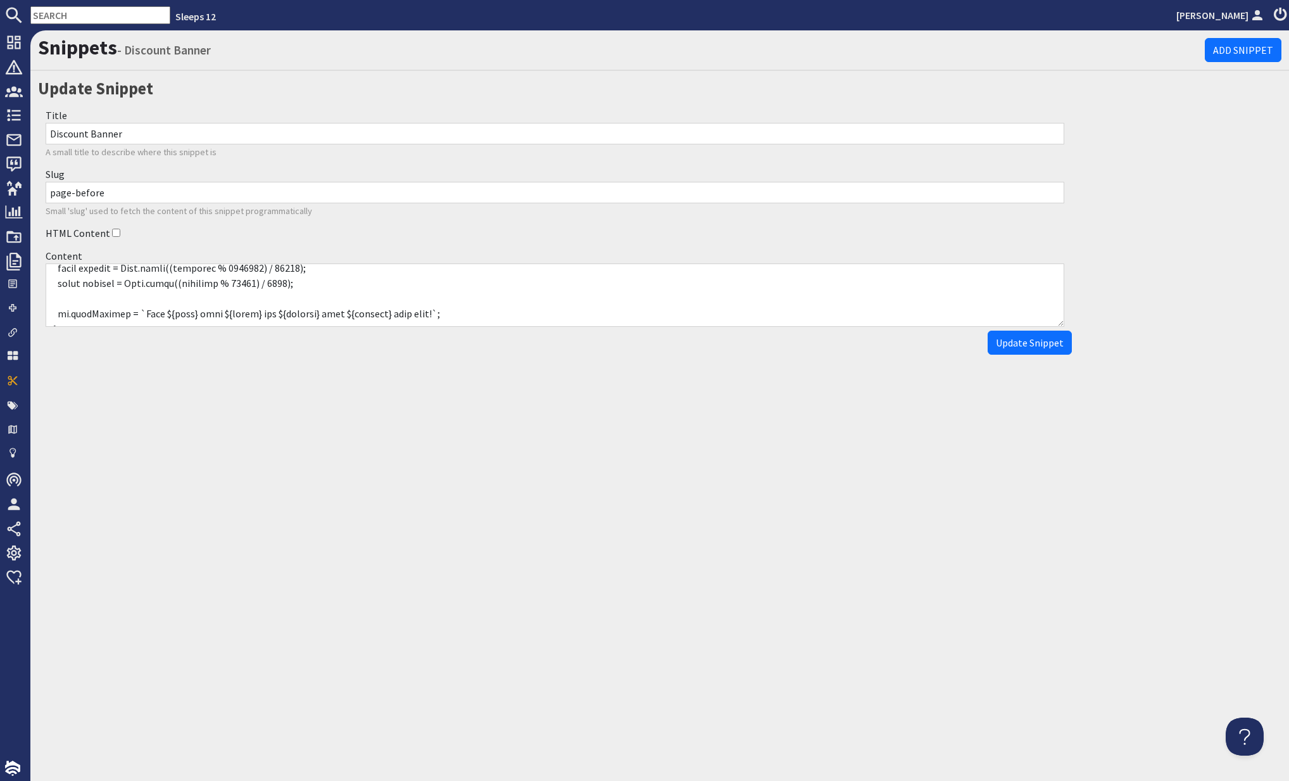
click at [97, 295] on textarea "Content" at bounding box center [555, 294] width 1019 height 63
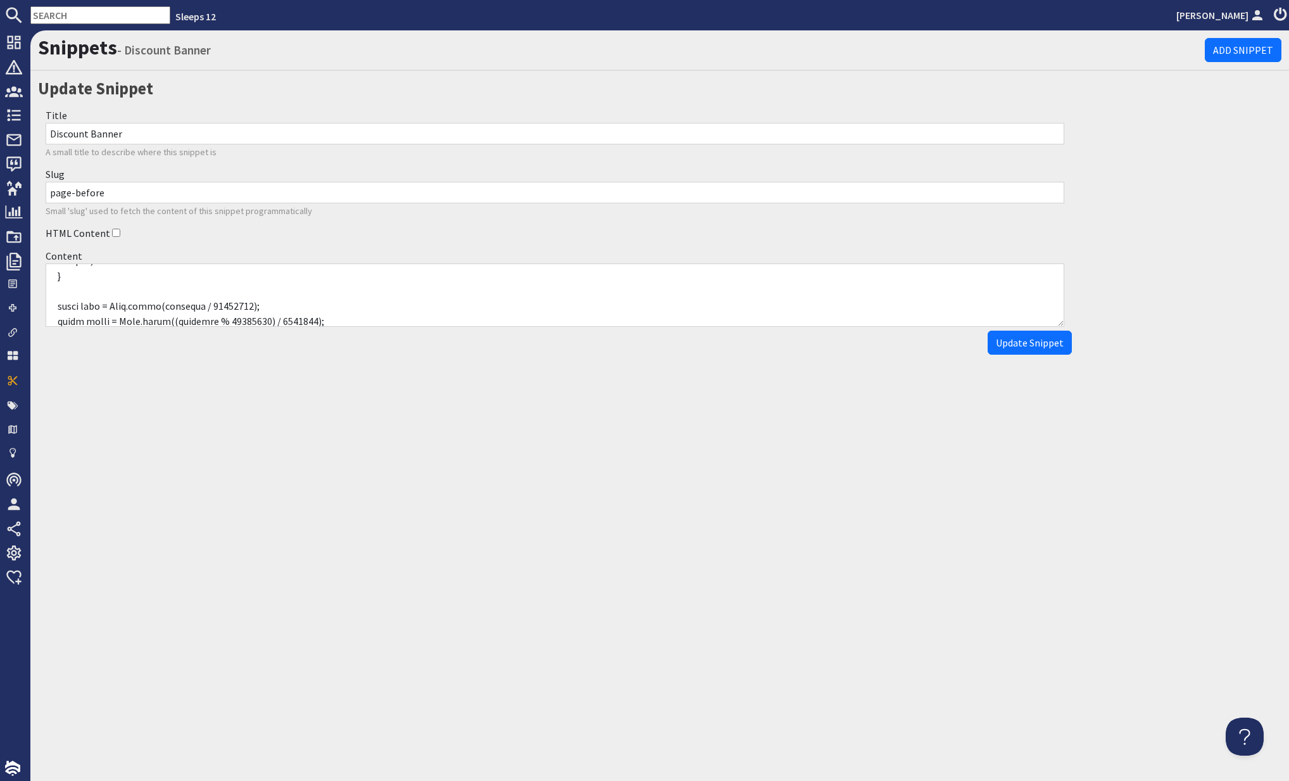
scroll to position [412, 0]
type textarea "<p id="winterwonder-banner"> <a href="https://www.sleeps12.com/content/discount…"
click at [1027, 342] on span "Update Snippet" at bounding box center [1030, 342] width 68 height 13
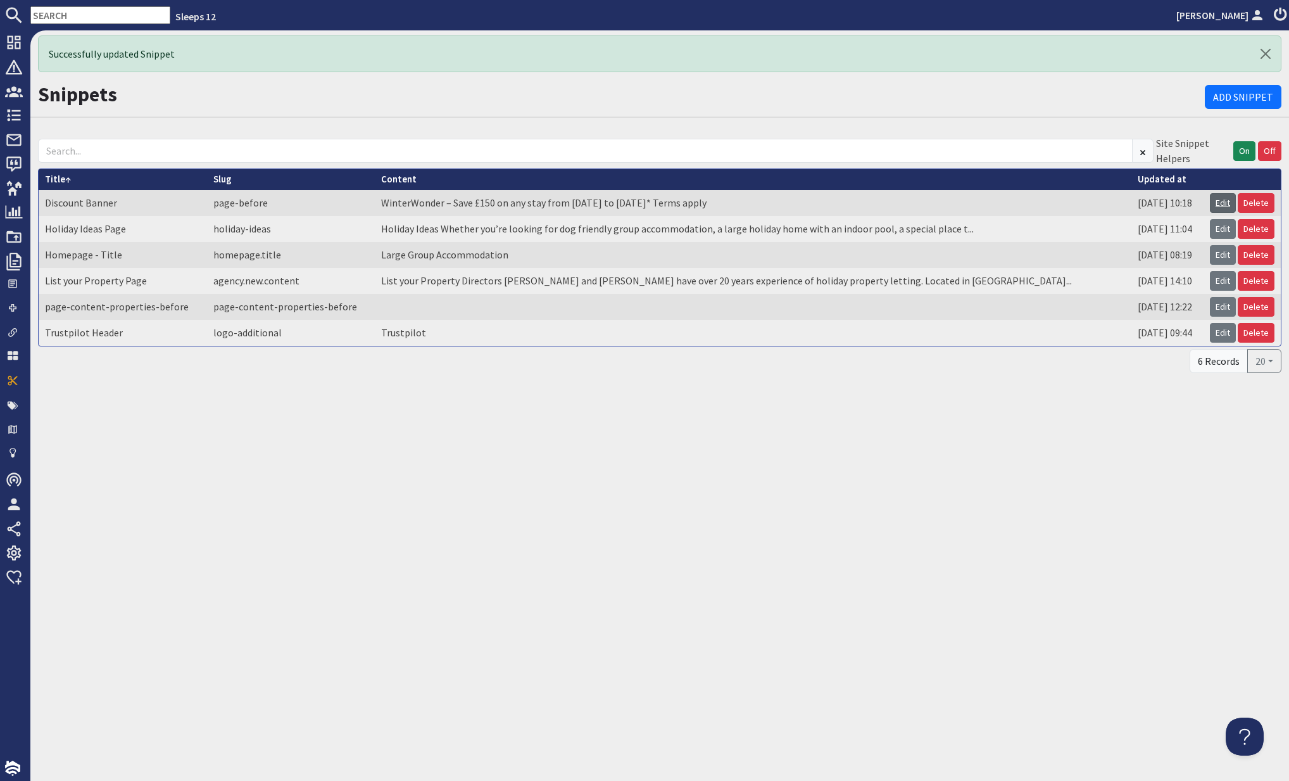
click at [1223, 205] on link "Edit" at bounding box center [1223, 203] width 26 height 20
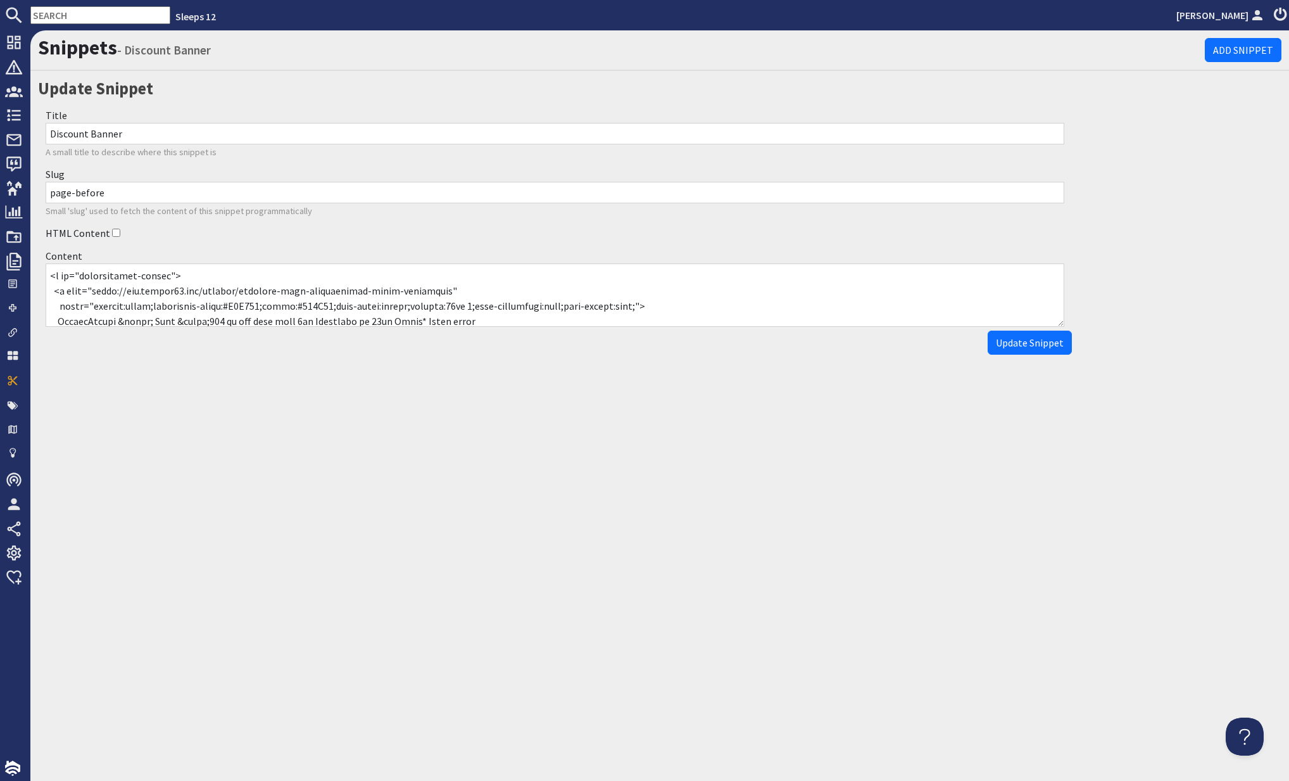
click at [61, 275] on textarea "Content" at bounding box center [555, 294] width 1019 height 63
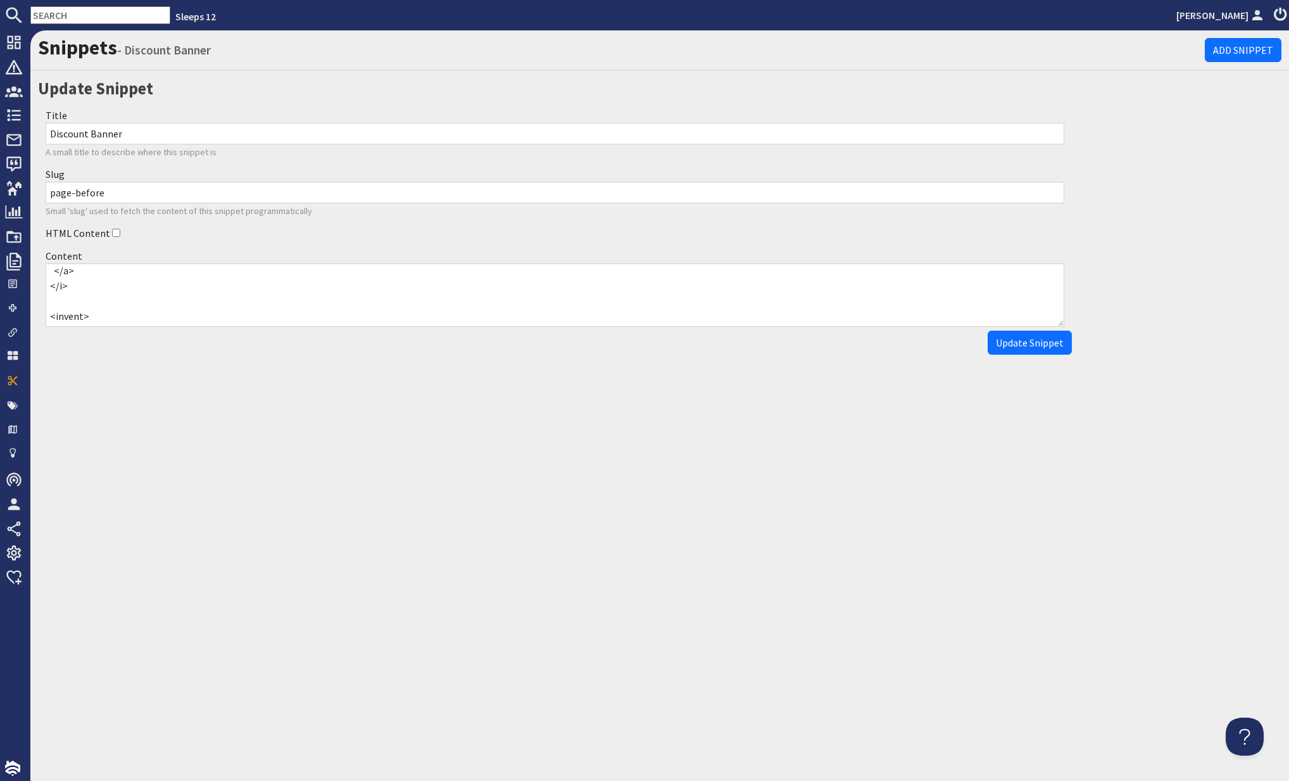
scroll to position [82, 0]
drag, startPoint x: 50, startPoint y: 281, endPoint x: 90, endPoint y: 282, distance: 39.9
click at [90, 282] on textarea "Content" at bounding box center [555, 294] width 1019 height 63
type textarea "<p id="winterwonder-banner"> <a href="https://www.sleeps12.com/content/discount…"
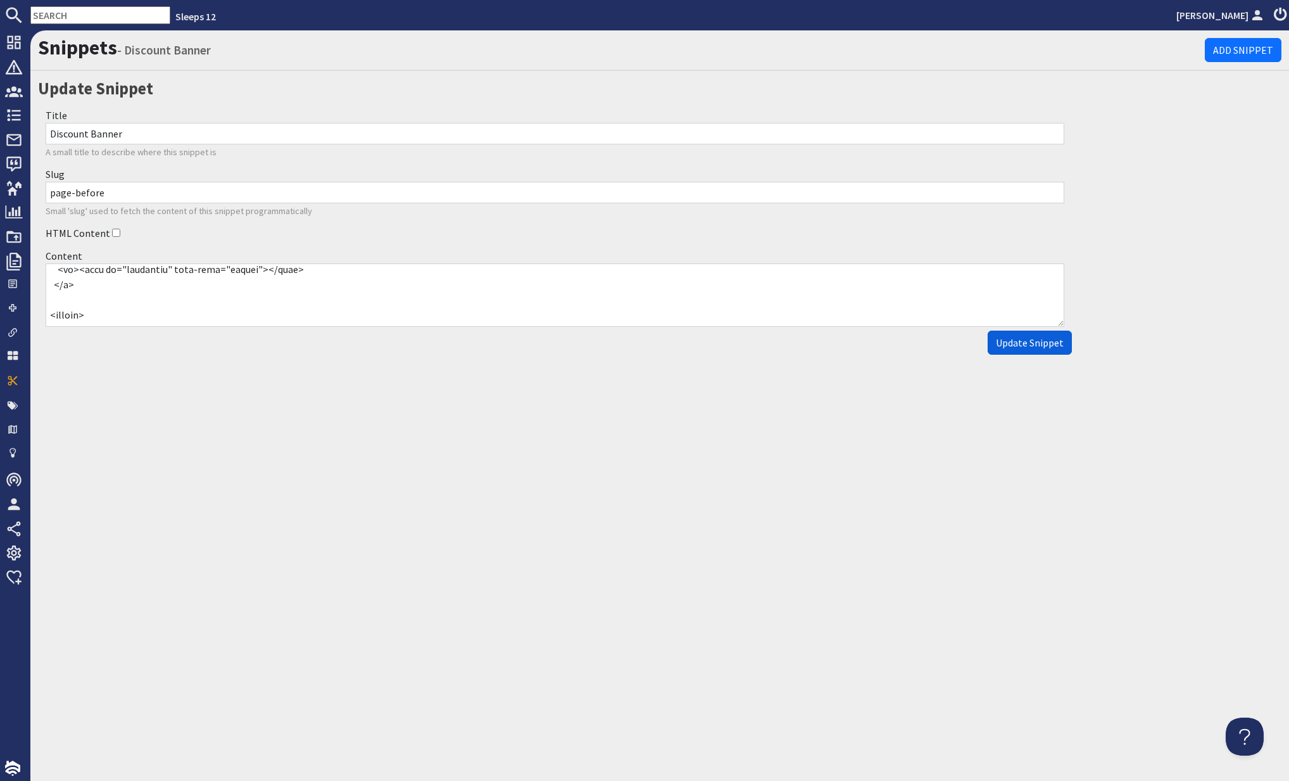
click at [1005, 348] on button "Update Snippet" at bounding box center [1030, 343] width 84 height 24
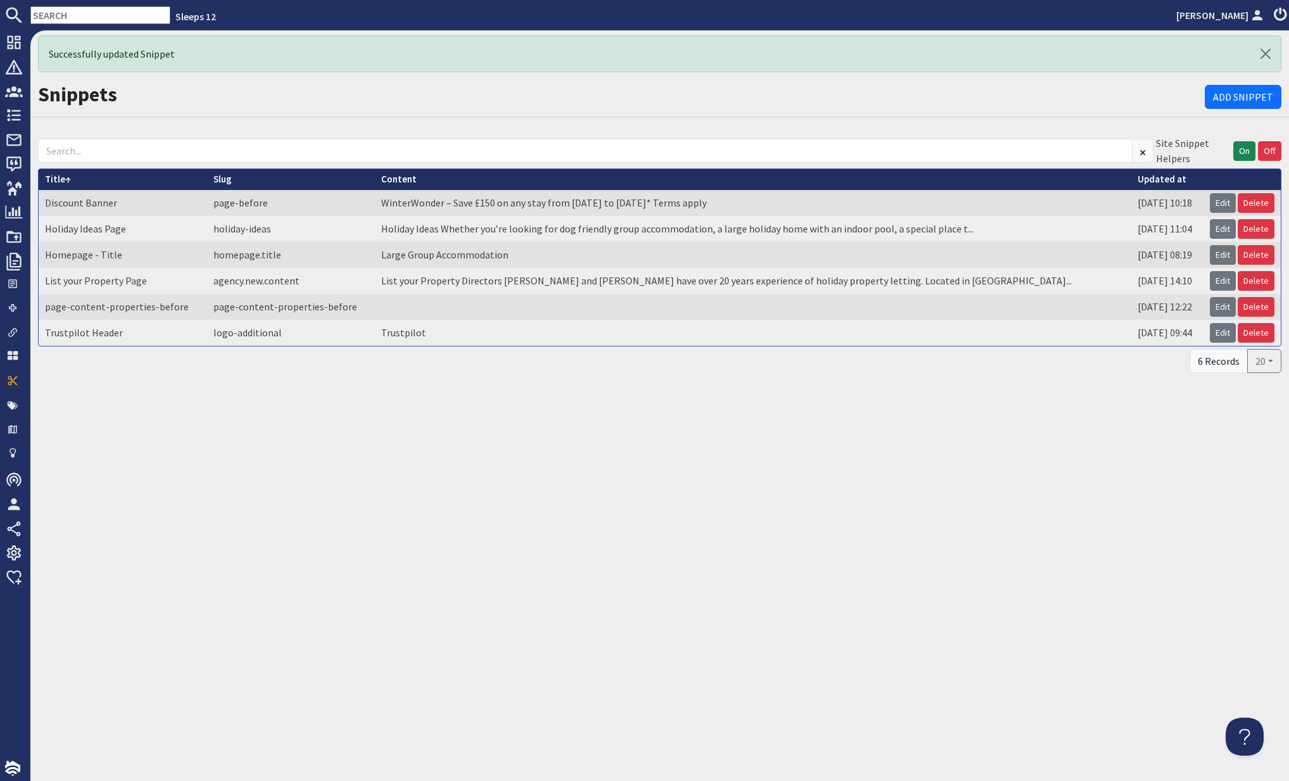
click at [517, 206] on td "WinterWonder – Save £150 on any stay from [DATE] to [DATE]* Terms apply" at bounding box center [753, 203] width 757 height 26
click at [1228, 206] on link "Edit" at bounding box center [1223, 203] width 26 height 20
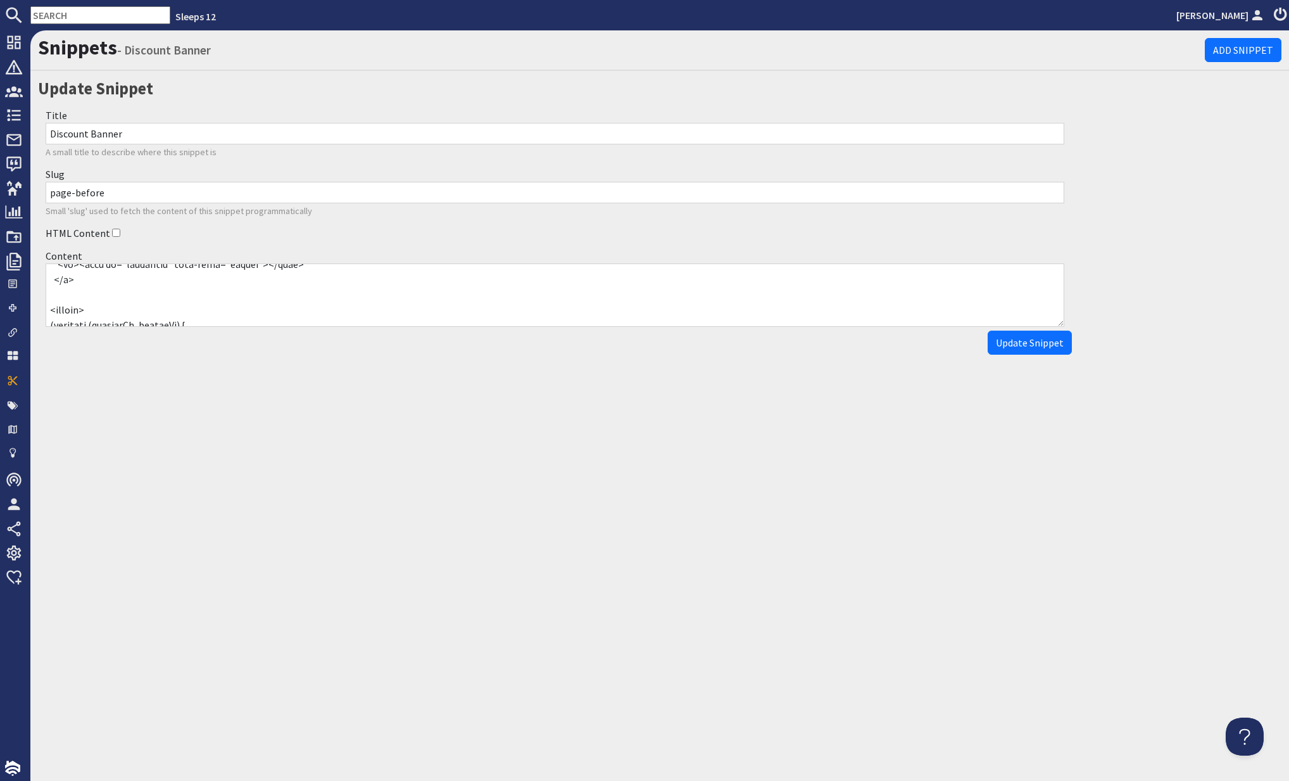
scroll to position [73, 0]
click at [120, 284] on textarea "Content" at bounding box center [555, 294] width 1019 height 63
drag, startPoint x: 220, startPoint y: 304, endPoint x: 263, endPoint y: 306, distance: 43.1
click at [221, 304] on textarea "Content" at bounding box center [555, 294] width 1019 height 63
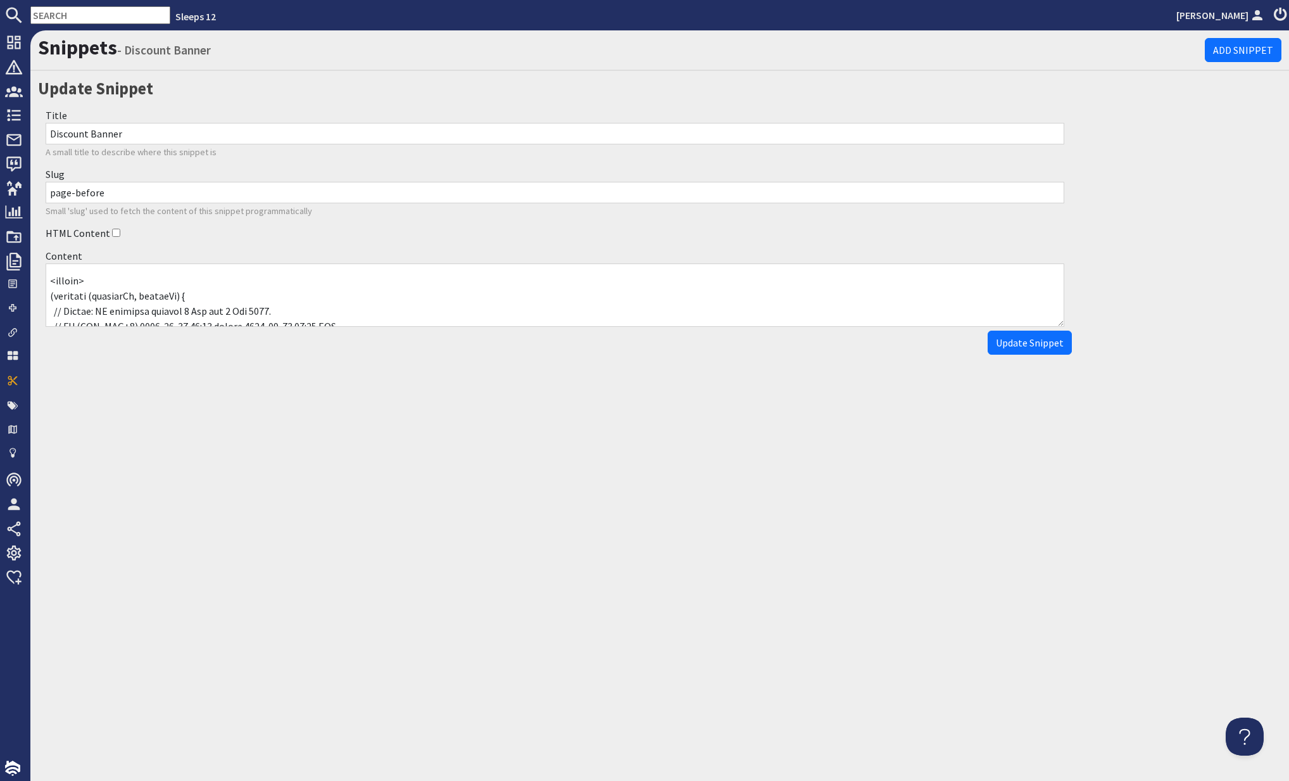
scroll to position [0, 0]
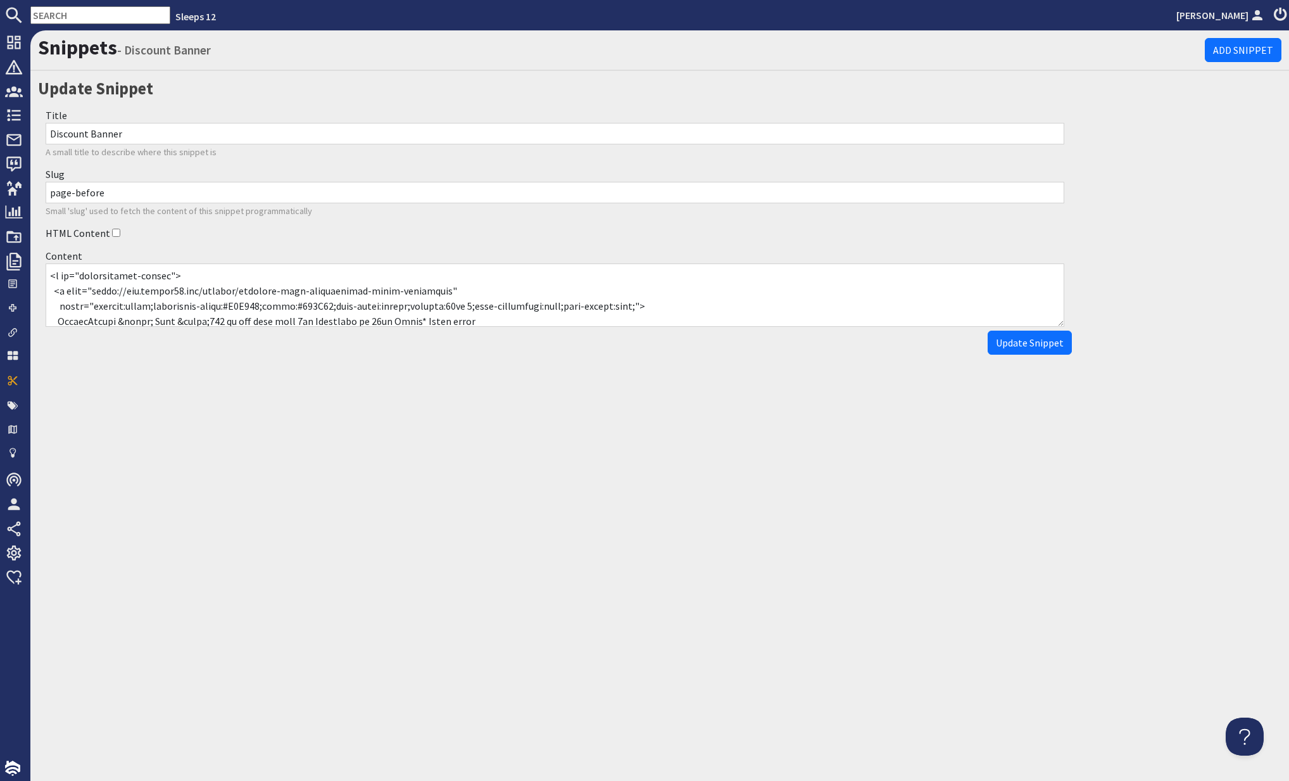
click at [56, 275] on textarea "Content" at bounding box center [555, 294] width 1019 height 63
type textarea "<div> id="winterwonder-banner"> <a href="https://www.sleeps12.com/content/disco…"
drag, startPoint x: 384, startPoint y: 443, endPoint x: 322, endPoint y: 397, distance: 77.0
click at [384, 443] on div "Snippets - Discount Banner Add Snippet Update Snippet Title Discount Banner A s…" at bounding box center [659, 405] width 1259 height 750
click at [1037, 338] on span "Update Snippet" at bounding box center [1030, 342] width 68 height 13
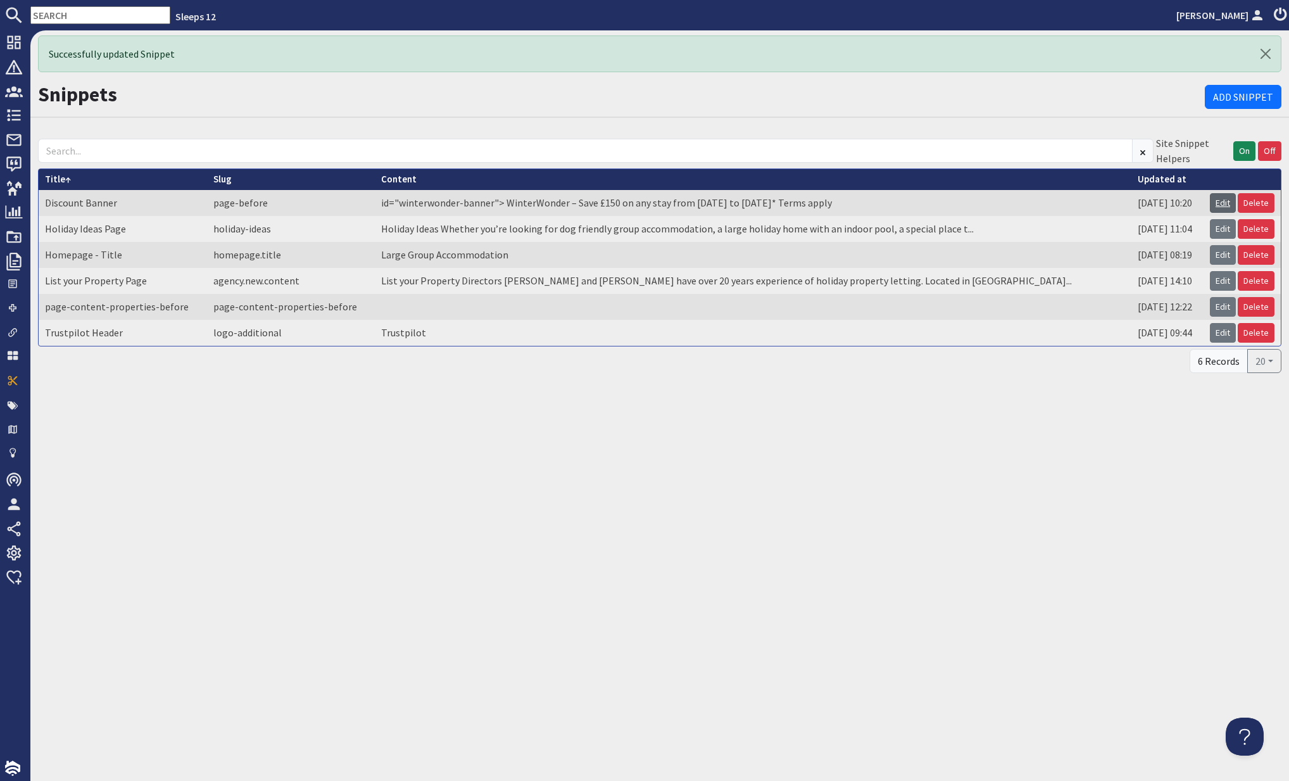
click at [1229, 205] on link "Edit" at bounding box center [1223, 203] width 26 height 20
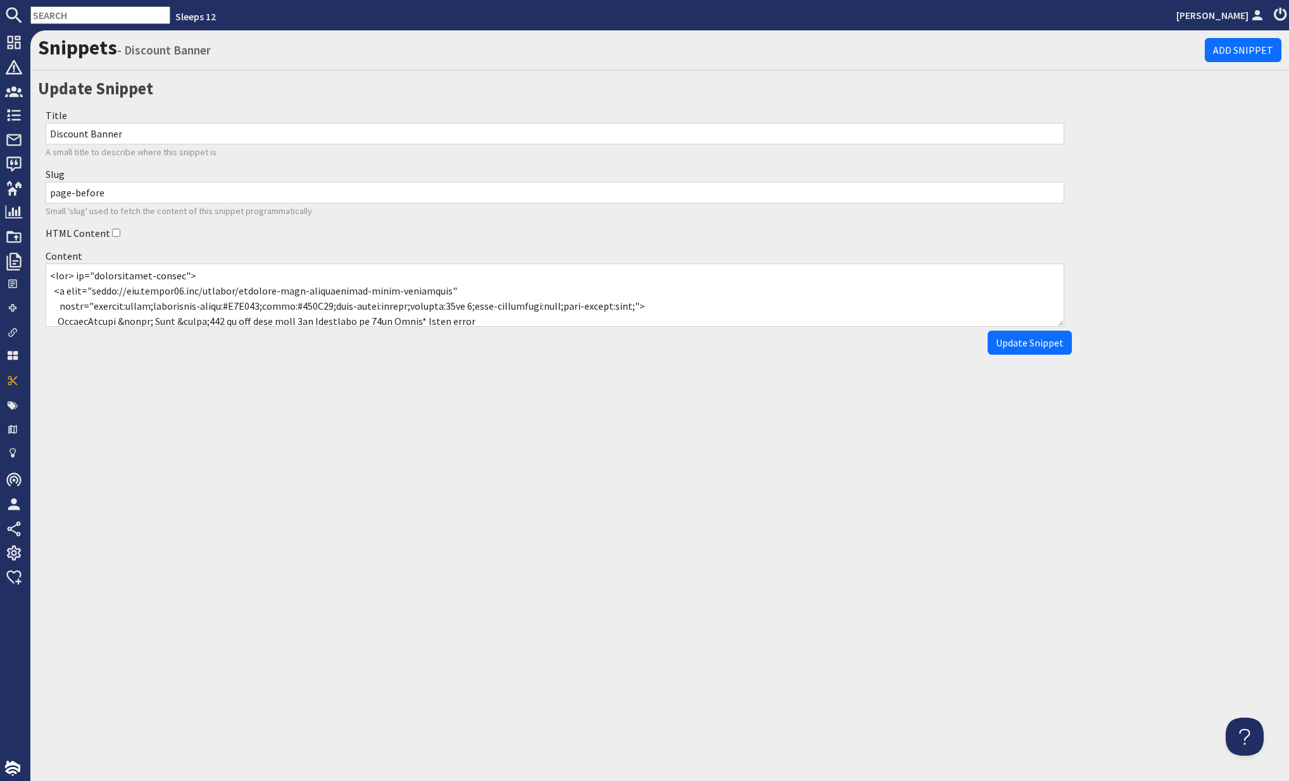
click at [68, 275] on textarea "Content" at bounding box center [555, 294] width 1019 height 63
drag, startPoint x: 74, startPoint y: 276, endPoint x: 56, endPoint y: 275, distance: 18.4
click at [56, 275] on textarea "Content" at bounding box center [555, 294] width 1019 height 63
type textarea "<id="winterwonder-banner"> <a href="https://www.sleeps12.com/content/discount-c…"
drag, startPoint x: 1054, startPoint y: 343, endPoint x: 1089, endPoint y: 342, distance: 34.8
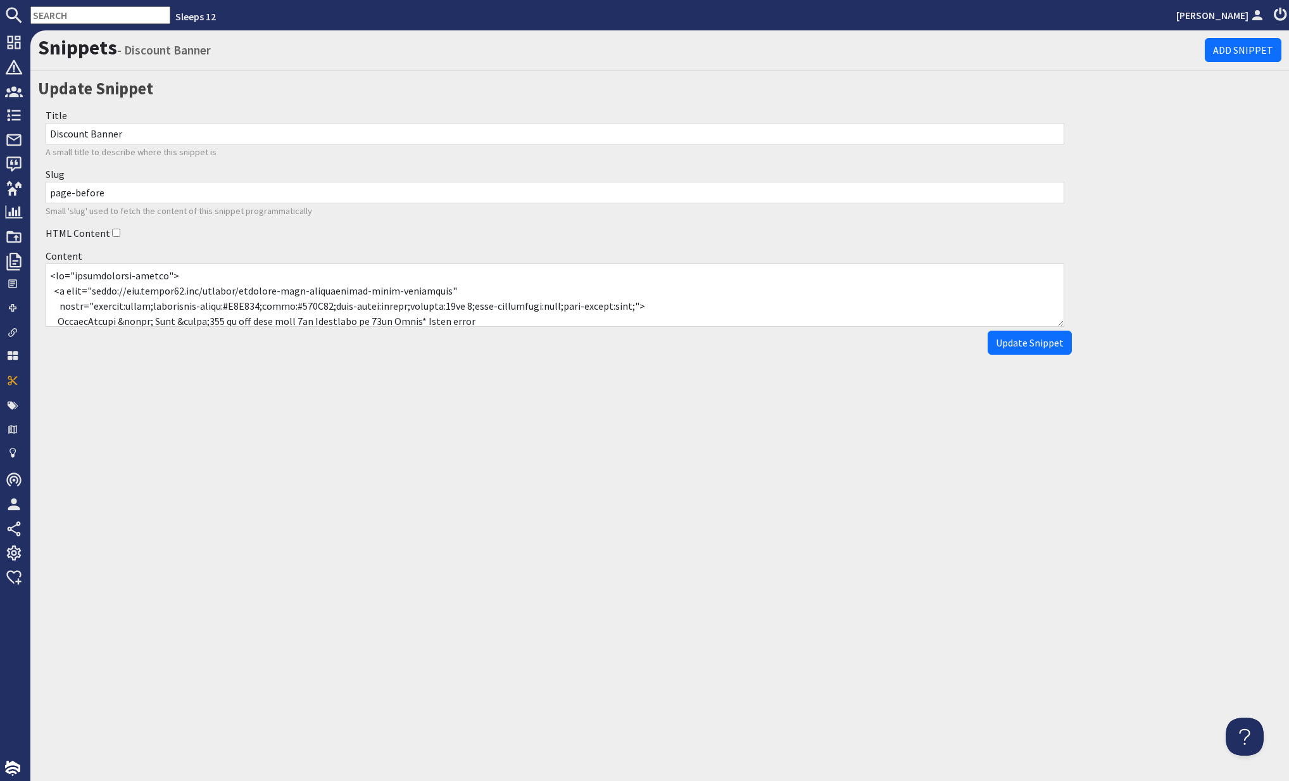
click at [1056, 343] on span "Update Snippet" at bounding box center [1030, 342] width 68 height 13
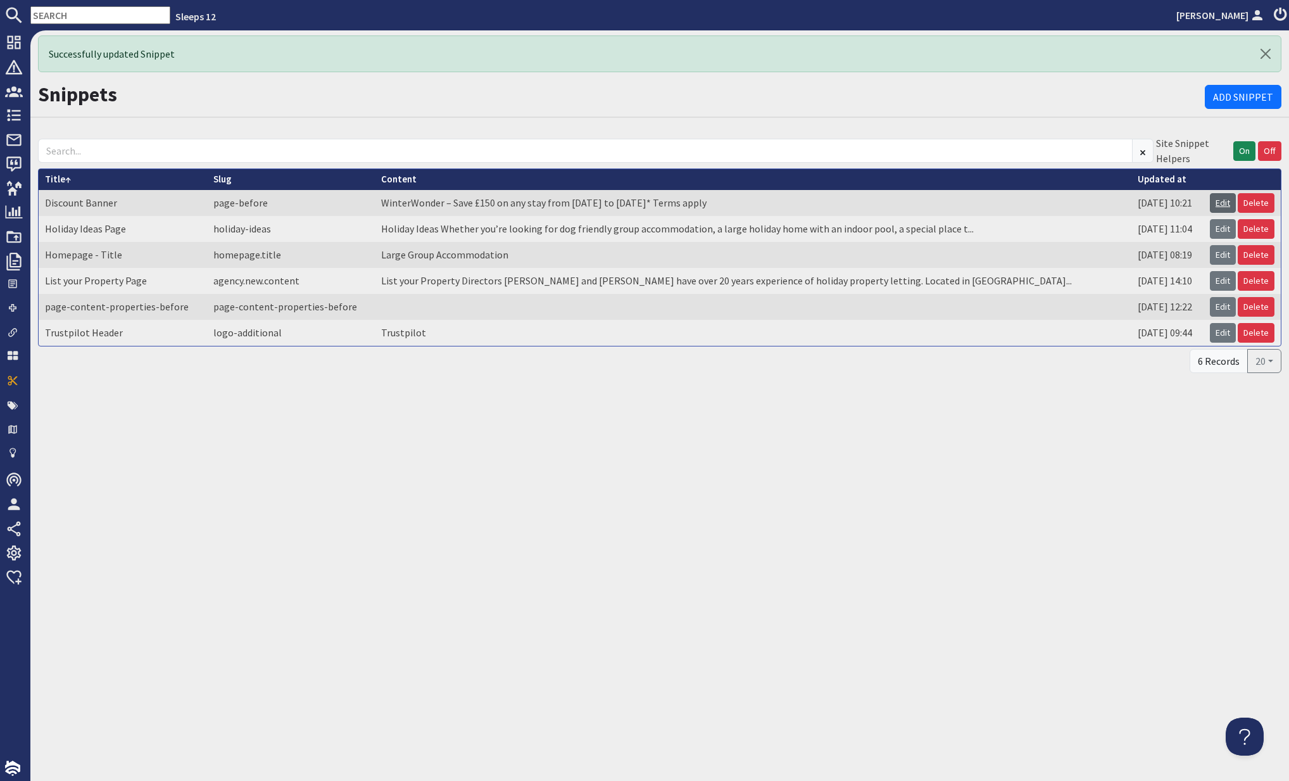
click at [1217, 202] on link "Edit" at bounding box center [1223, 203] width 26 height 20
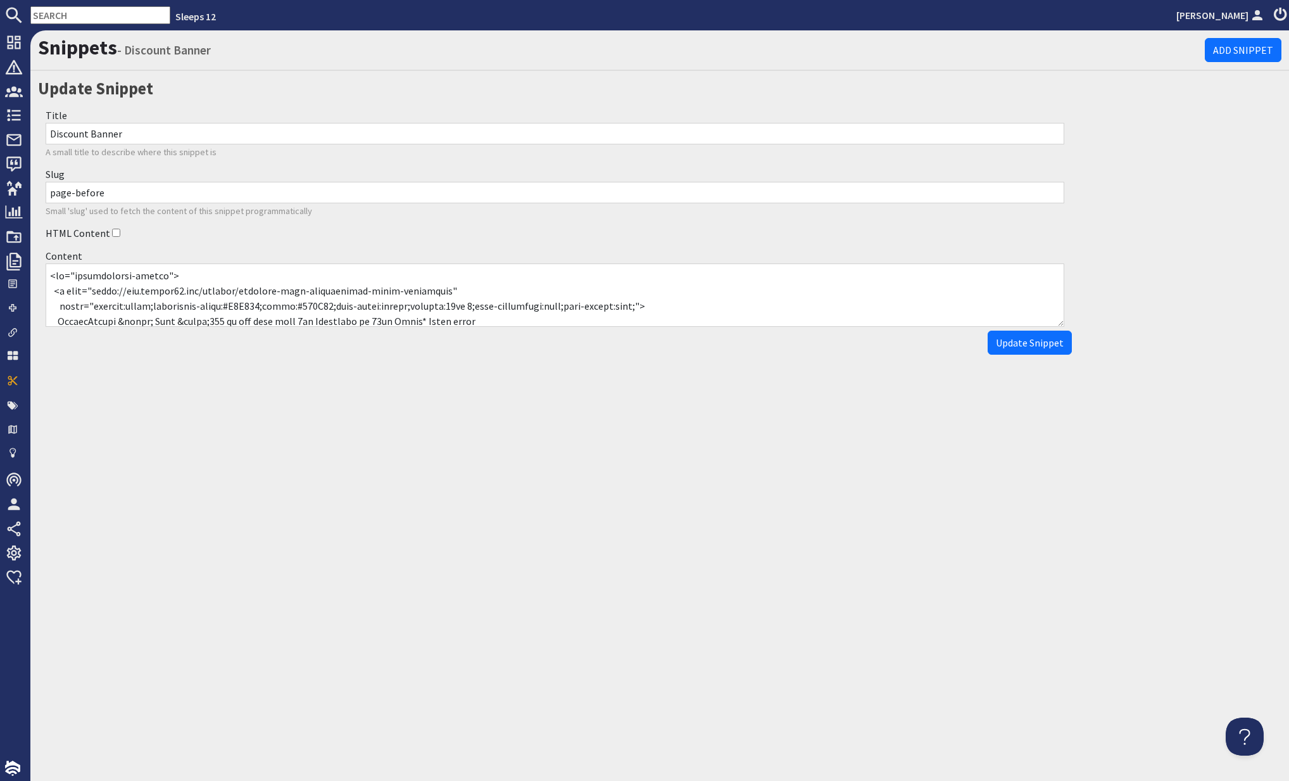
click at [54, 275] on textarea "Content" at bounding box center [555, 294] width 1019 height 63
type textarea "<p id="winterwonder-banner"> <a href="https://www.sleeps12.com/content/discount…"
drag, startPoint x: 1028, startPoint y: 357, endPoint x: 1028, endPoint y: 348, distance: 8.3
click at [1028, 355] on div "Update Snippet Title Discount Banner A small title to describe where this snipp…" at bounding box center [554, 218] width 1049 height 285
click at [1028, 343] on span "Update Snippet" at bounding box center [1030, 342] width 68 height 13
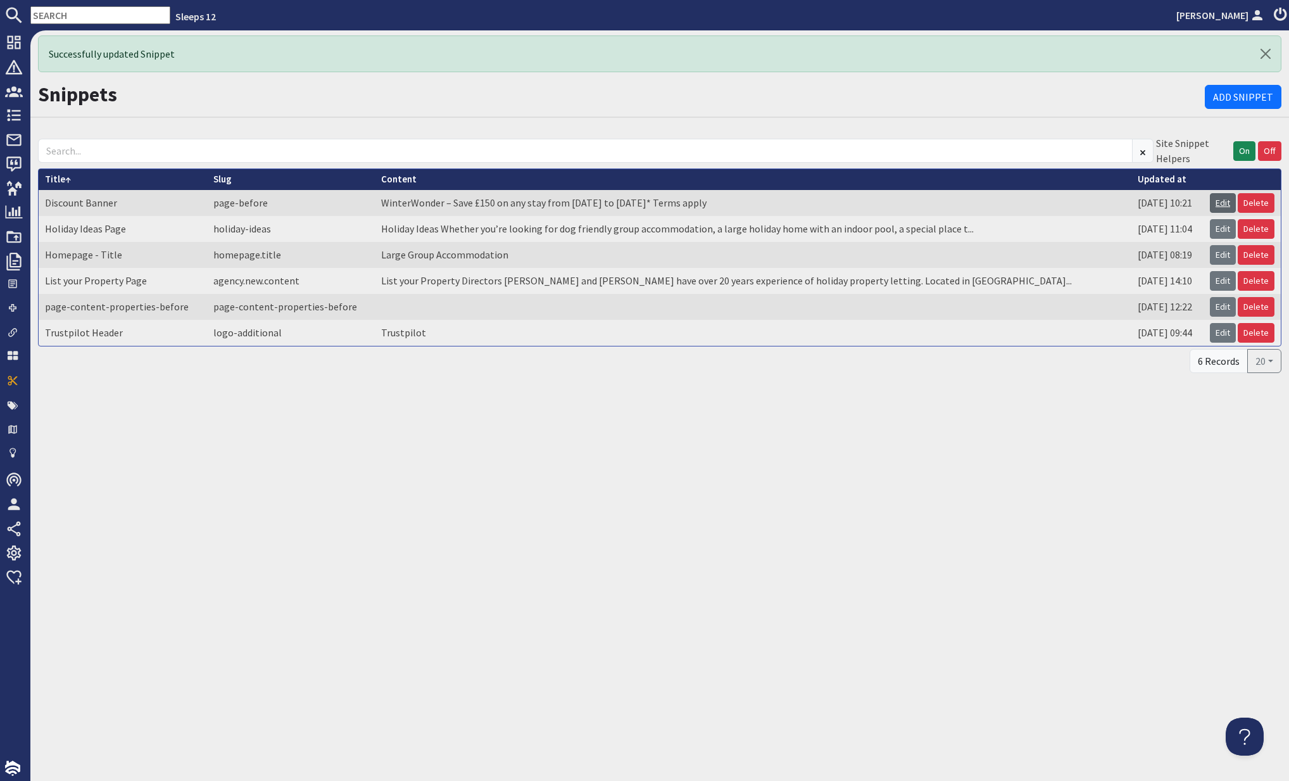
click at [1229, 205] on link "Edit" at bounding box center [1223, 203] width 26 height 20
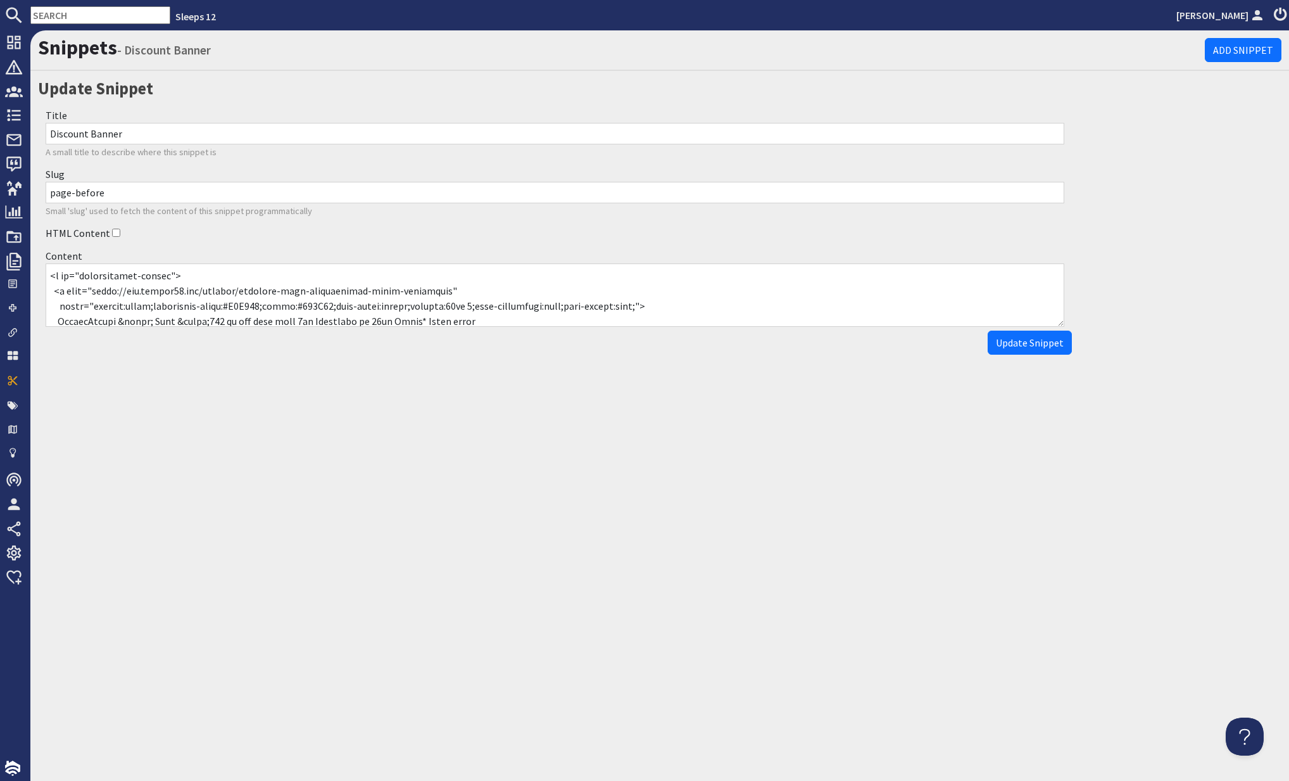
drag, startPoint x: 102, startPoint y: 316, endPoint x: 50, endPoint y: 255, distance: 80.4
click at [50, 255] on div "Content" at bounding box center [555, 287] width 1034 height 86
paste textarea "div id="winterwonder-banner" style="margin:0;"> <a href="https://www.sleeps12.c…"
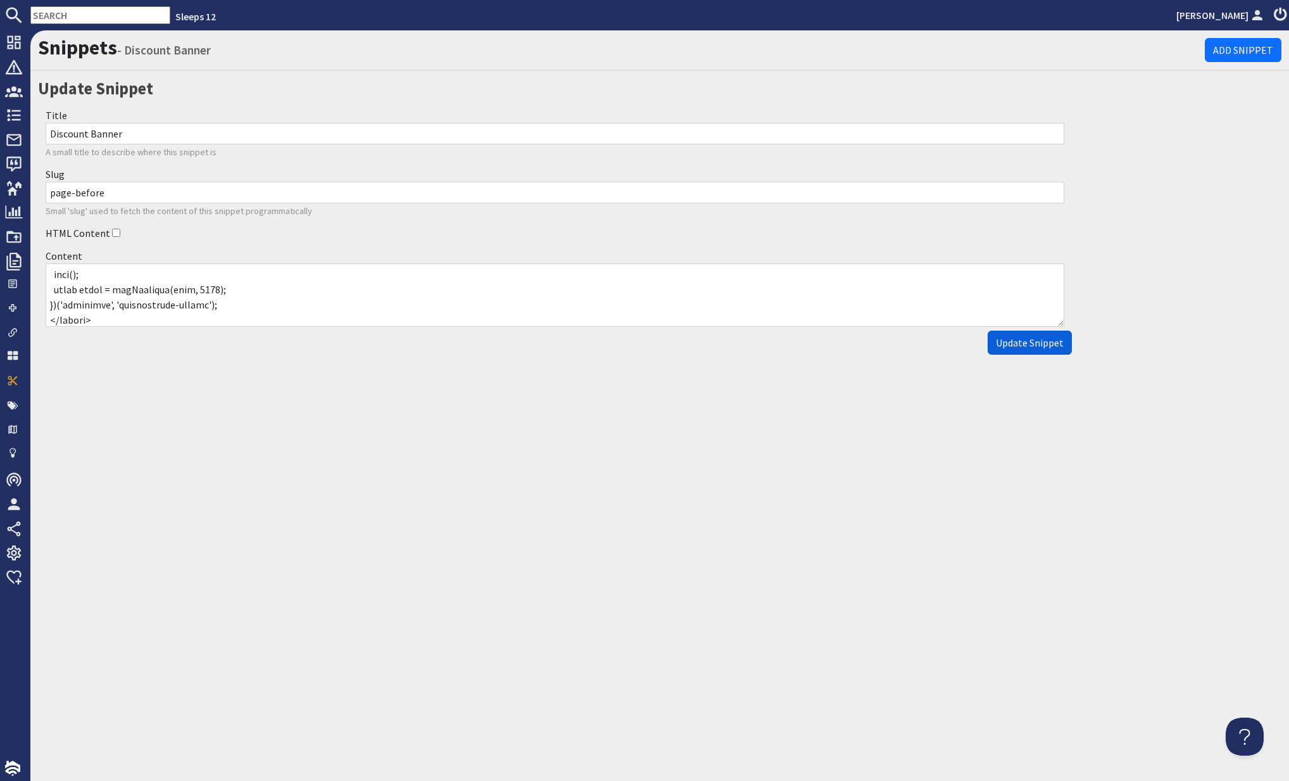
type textarea "<div id="winterwonder-banner" style="margin:0;"> <a href="https://www.sleeps12.…"
click at [1030, 345] on span "Update Snippet" at bounding box center [1030, 342] width 68 height 13
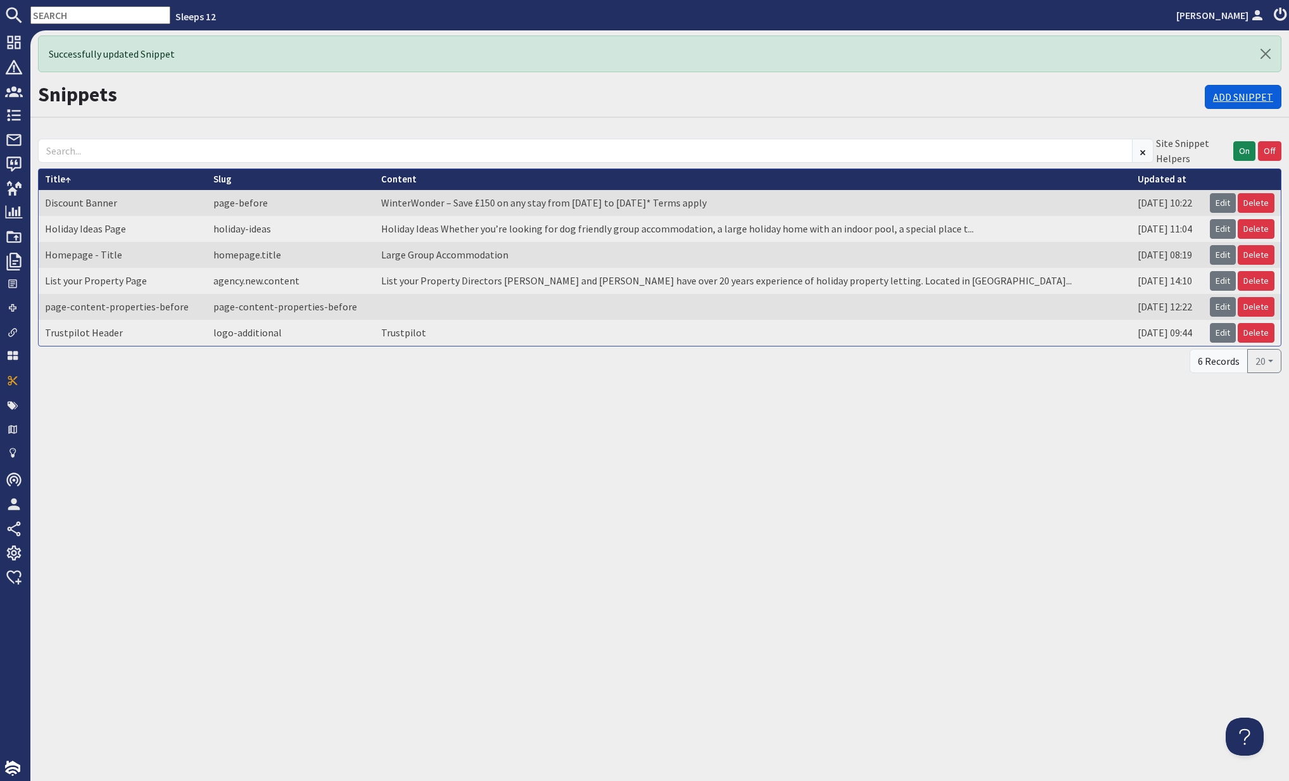
click at [1234, 99] on link "Add Snippet" at bounding box center [1243, 97] width 77 height 24
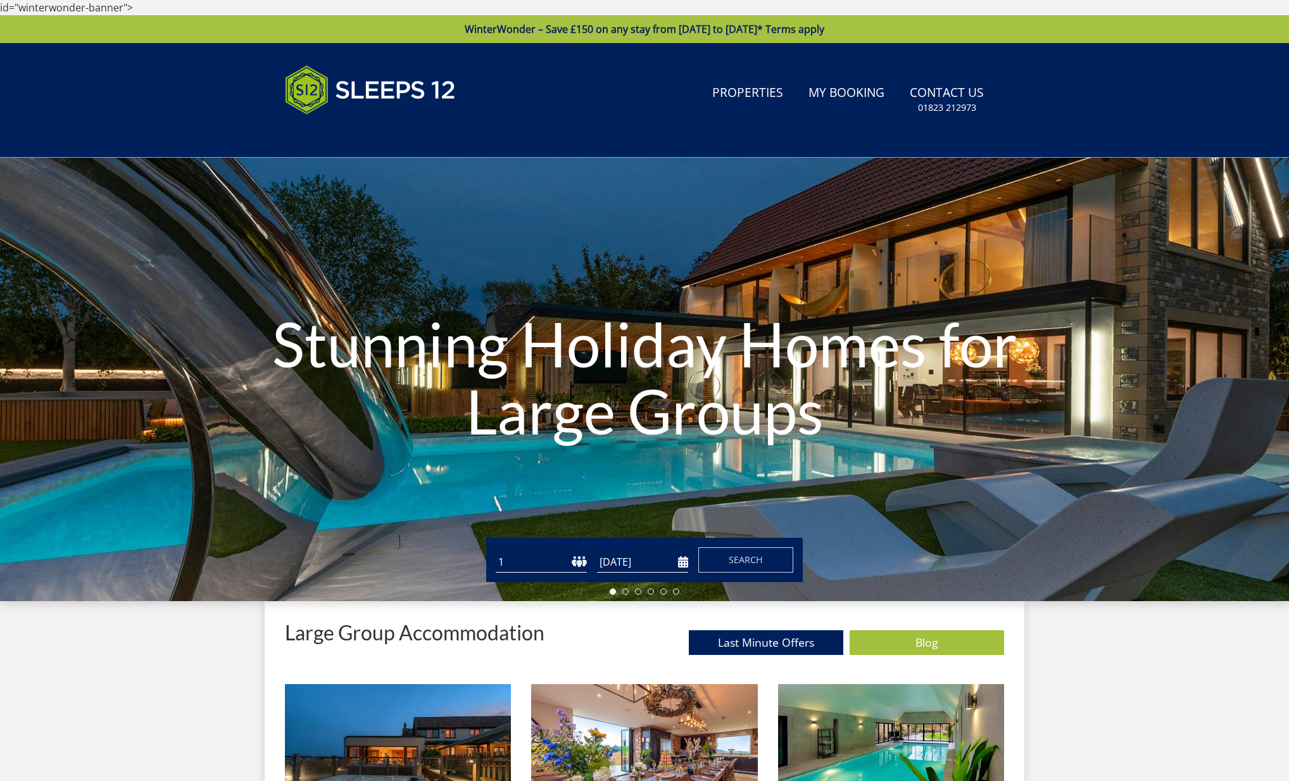
click at [130, 9] on div "id="winterwonder-banner"> WinterWonder – Save £150 on any stay from 1st Septemb…" at bounding box center [644, 21] width 1289 height 43
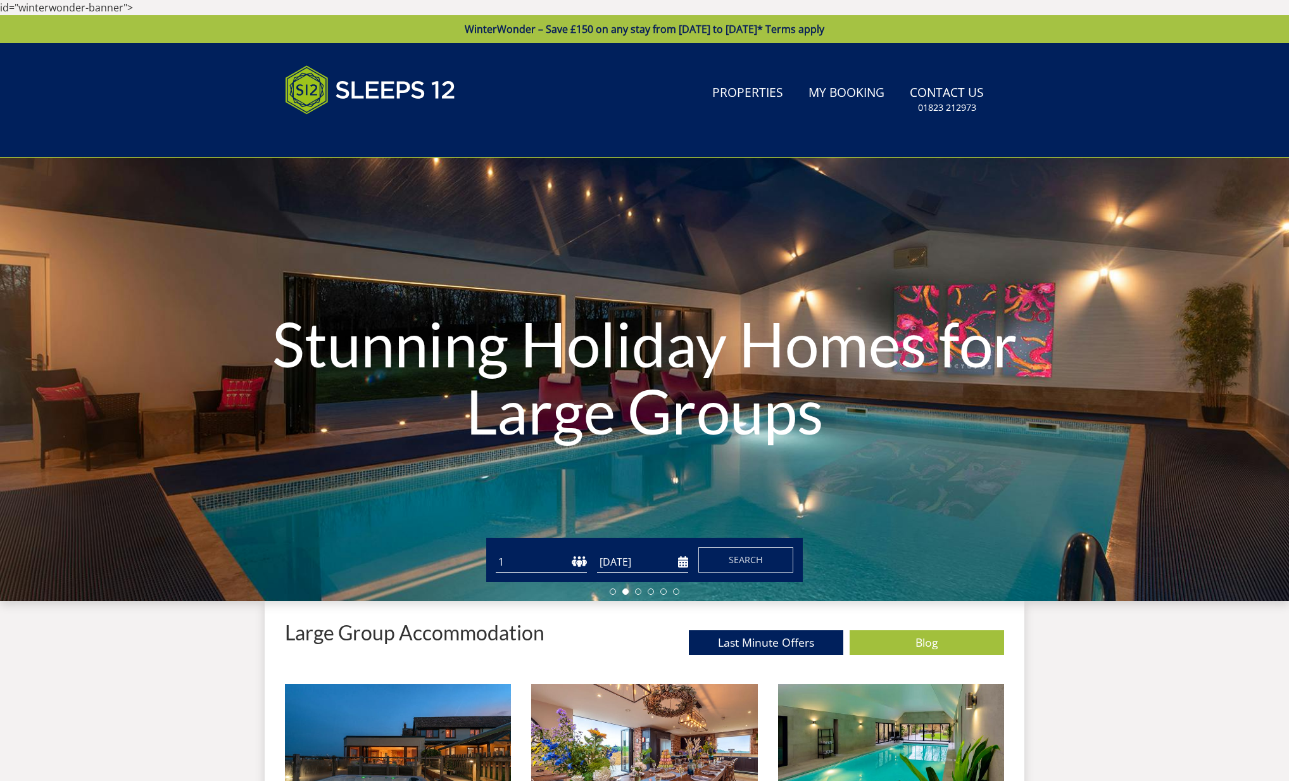
click at [207, 21] on link "WinterWonder – Save £150 on any stay from [DATE] to [DATE]* Terms apply" at bounding box center [644, 29] width 1289 height 28
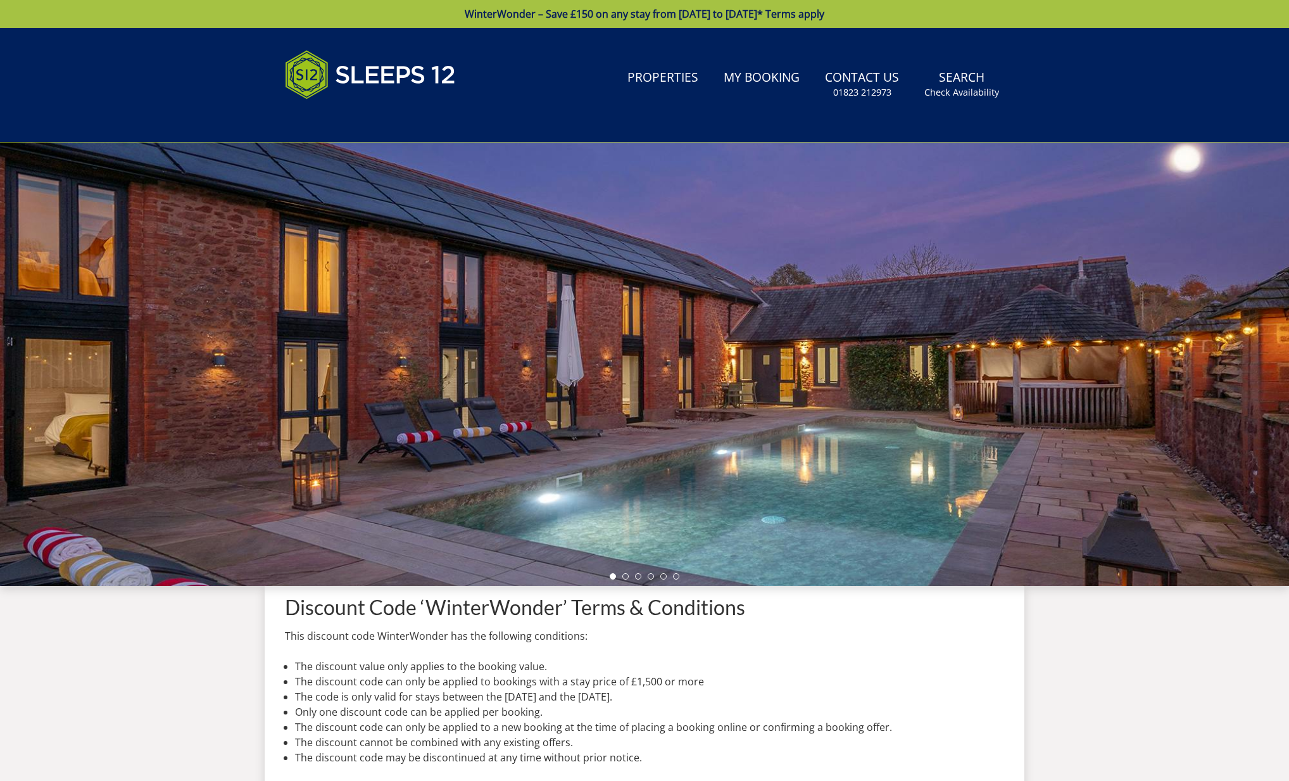
scroll to position [3, 0]
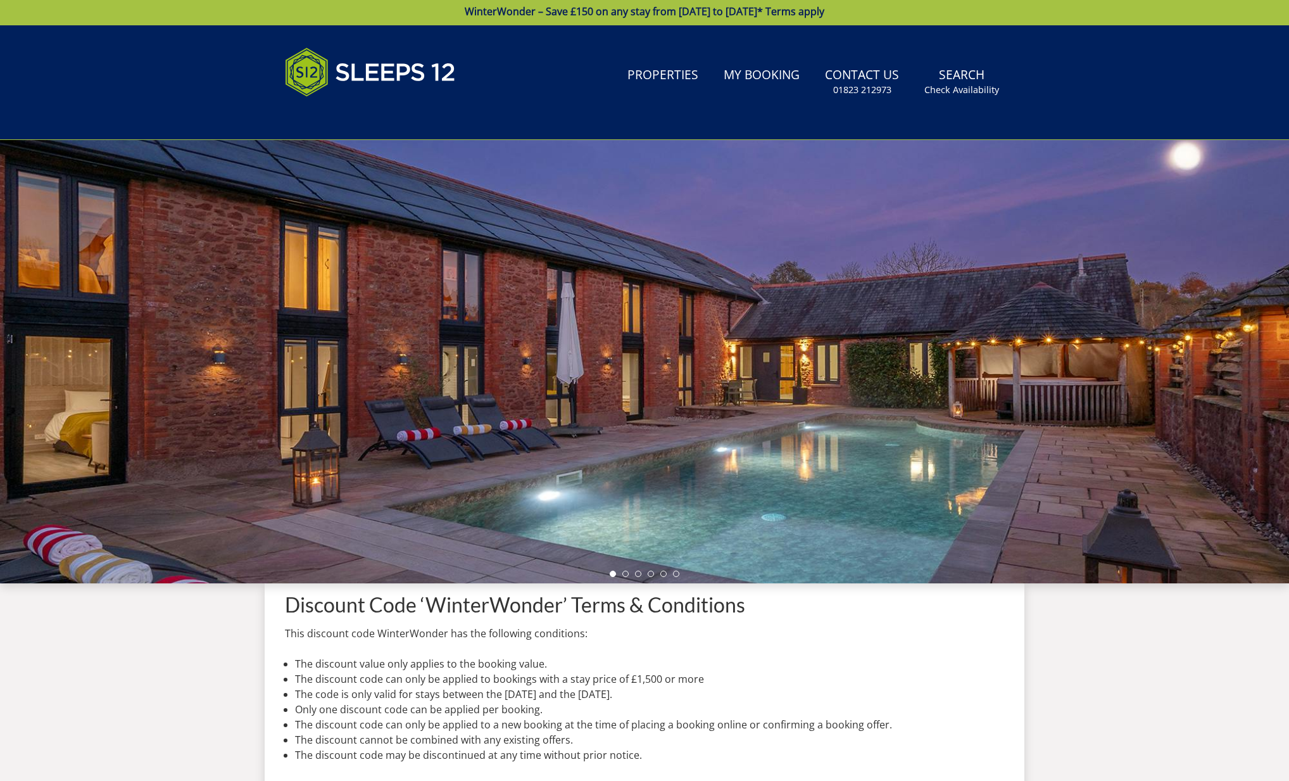
click at [101, 88] on header "Search Menu Properties My Booking Contact Us 01823 212973 Search Check Availabi…" at bounding box center [644, 82] width 1289 height 115
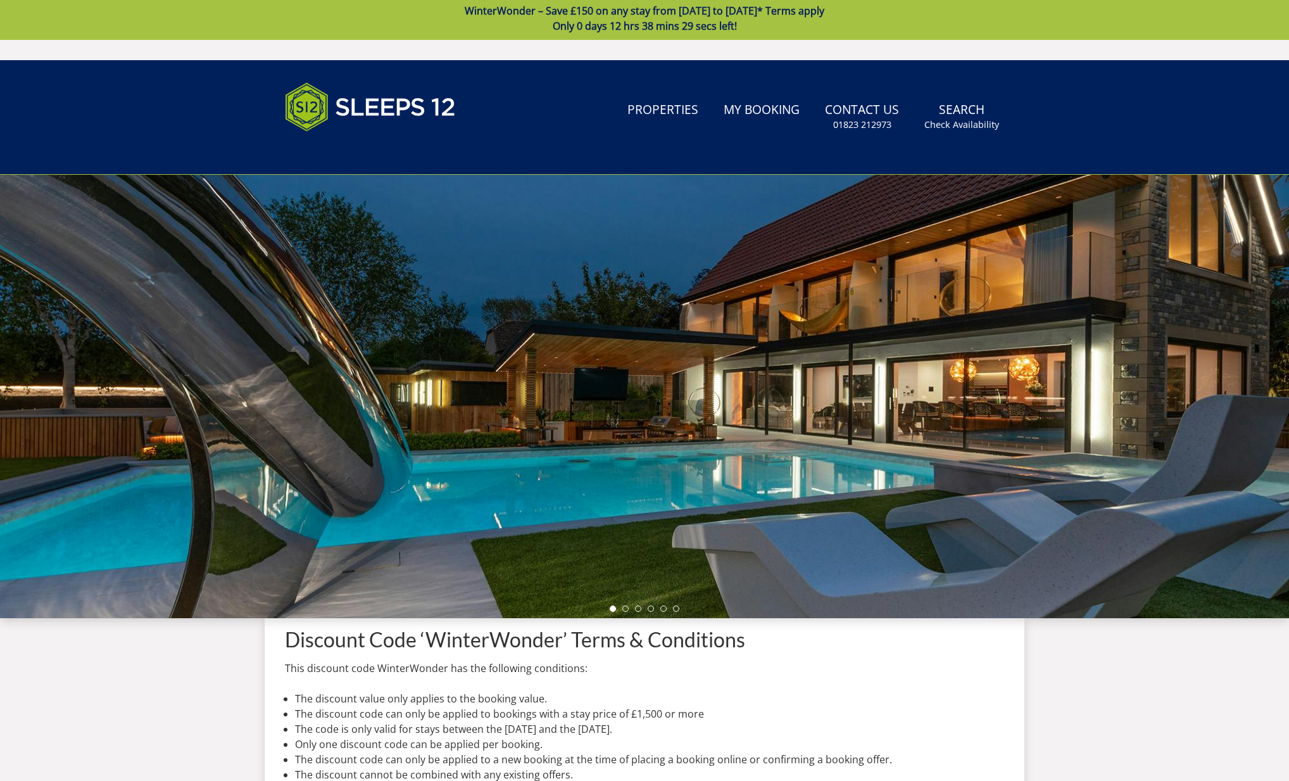
click at [609, 54] on div "WinterWonder – Save £150 on any stay from [DATE] to [DATE]* Terms apply Only 0 …" at bounding box center [644, 438] width 1289 height 882
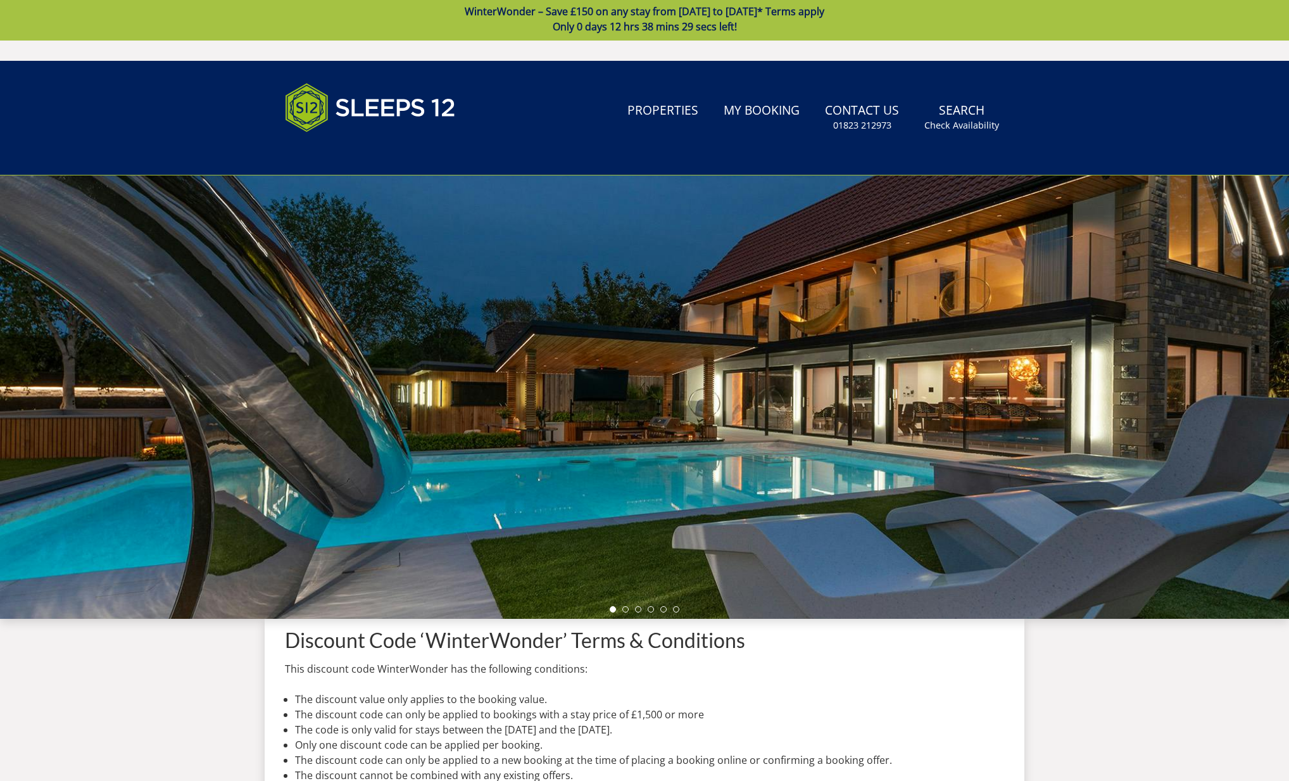
scroll to position [3, 0]
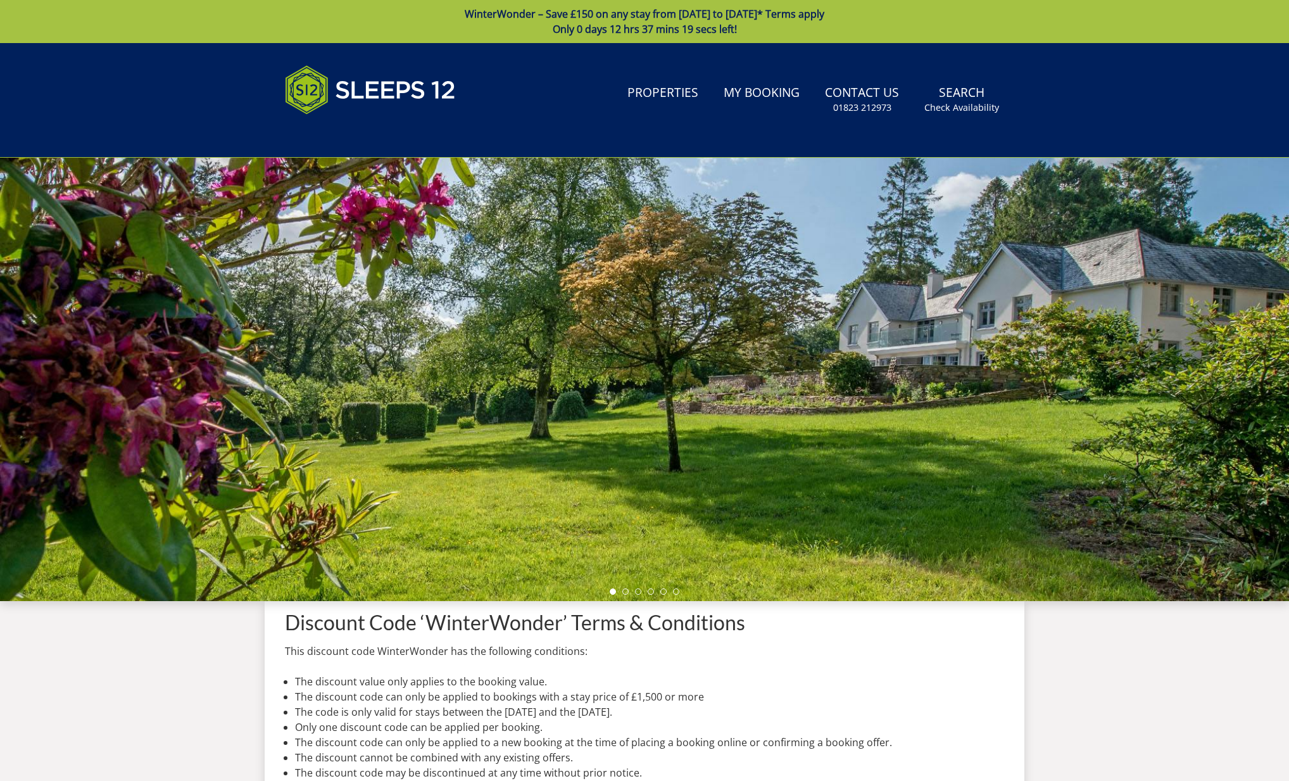
click at [1030, 12] on link "WinterWonder – Save £150 on any stay from [DATE] to [DATE]* Terms apply Only 0 …" at bounding box center [644, 21] width 1289 height 43
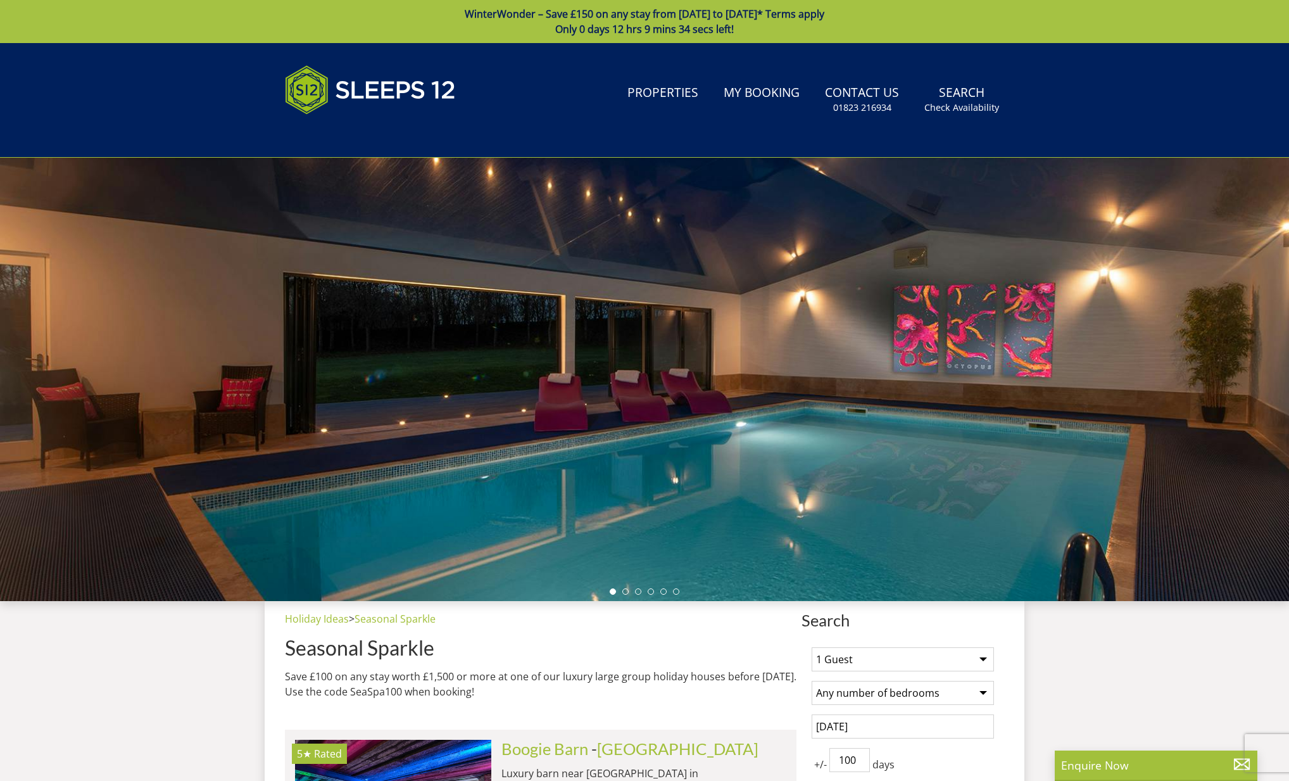
click at [693, 334] on div at bounding box center [644, 379] width 1289 height 443
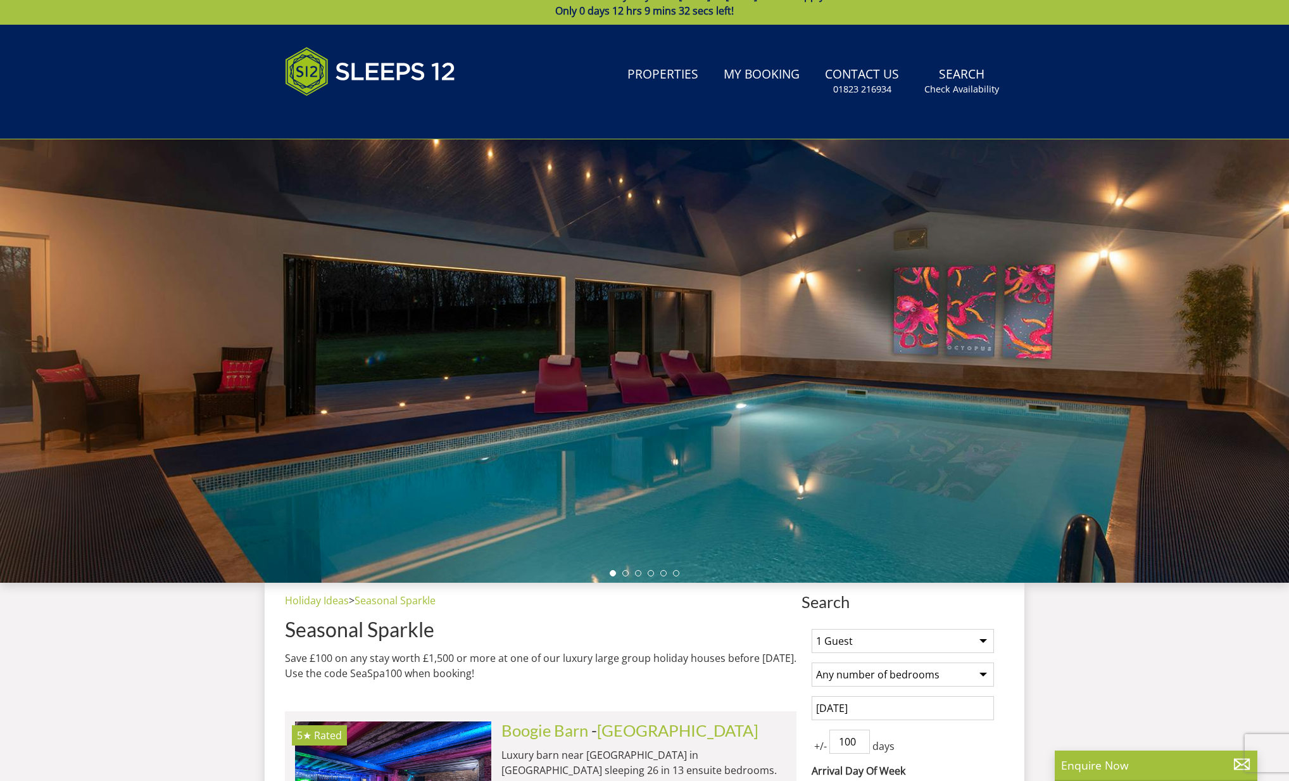
scroll to position [18, 0]
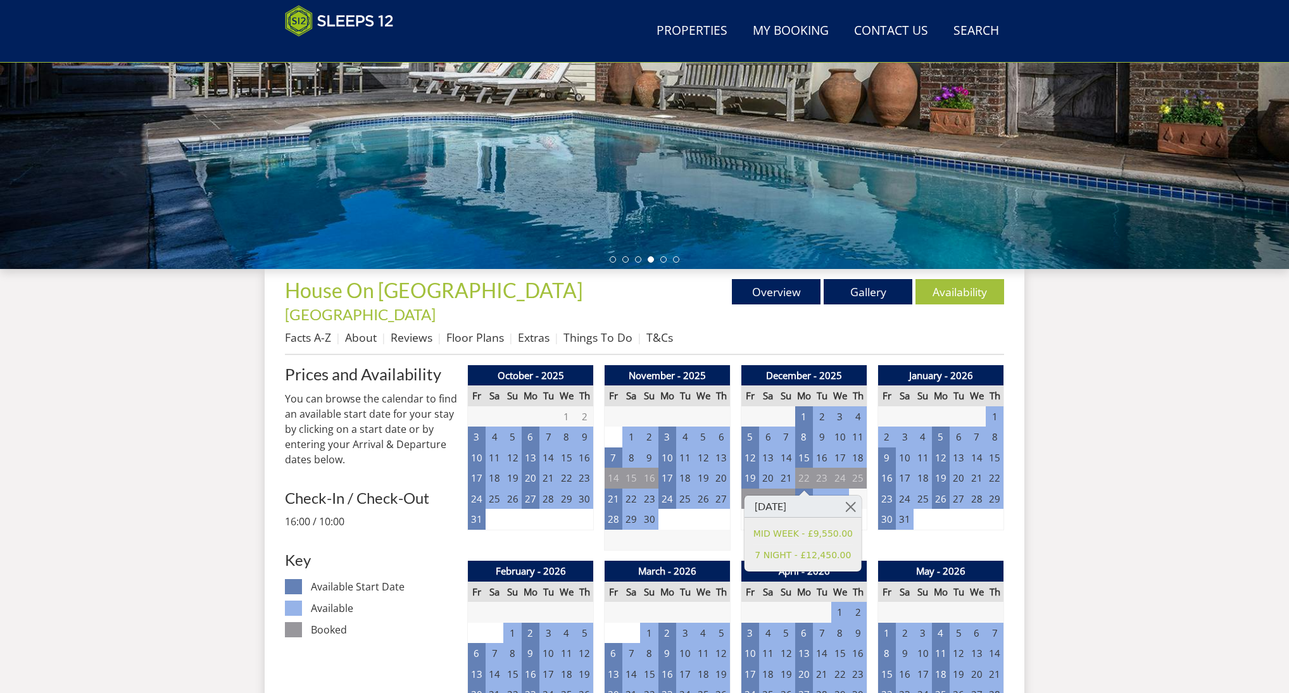
scroll to position [280, 0]
